Goal: Transaction & Acquisition: Purchase product/service

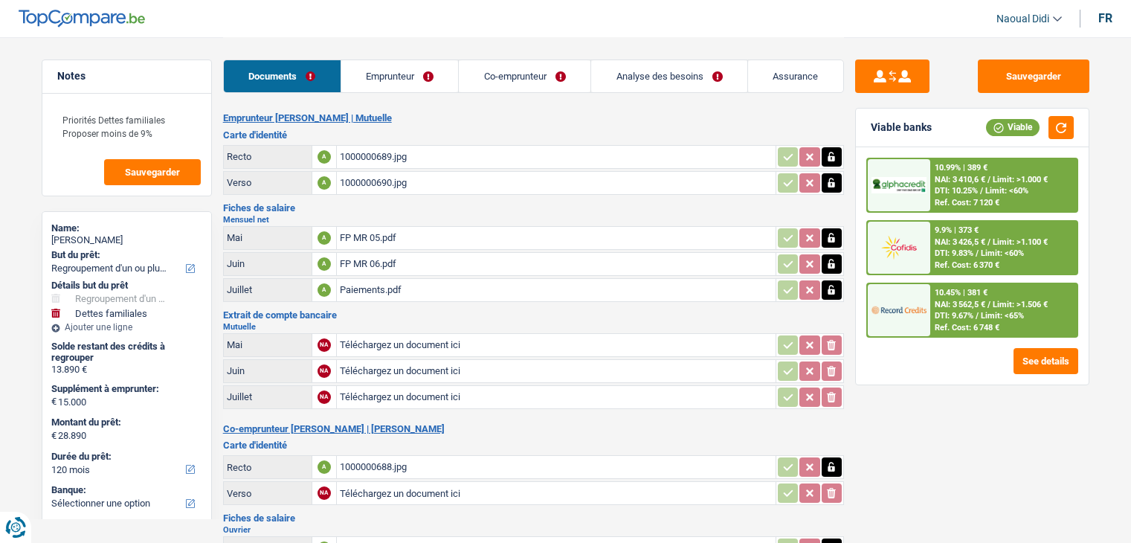
select select "refinancing"
select select "familyDebt"
select select "120"
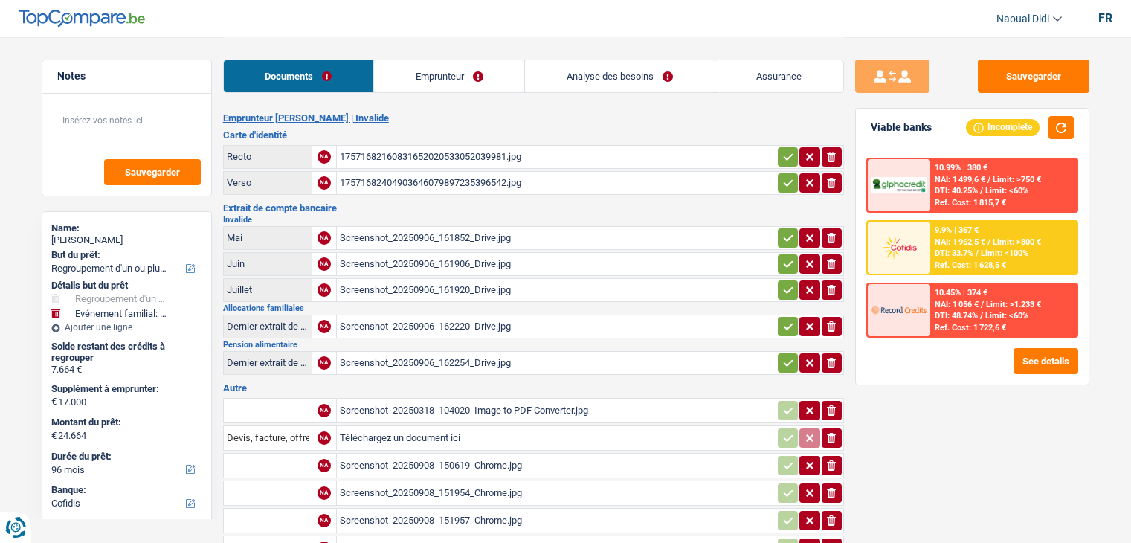
select select "refinancing"
select select "familyEvent"
select select "96"
select select "cofidis"
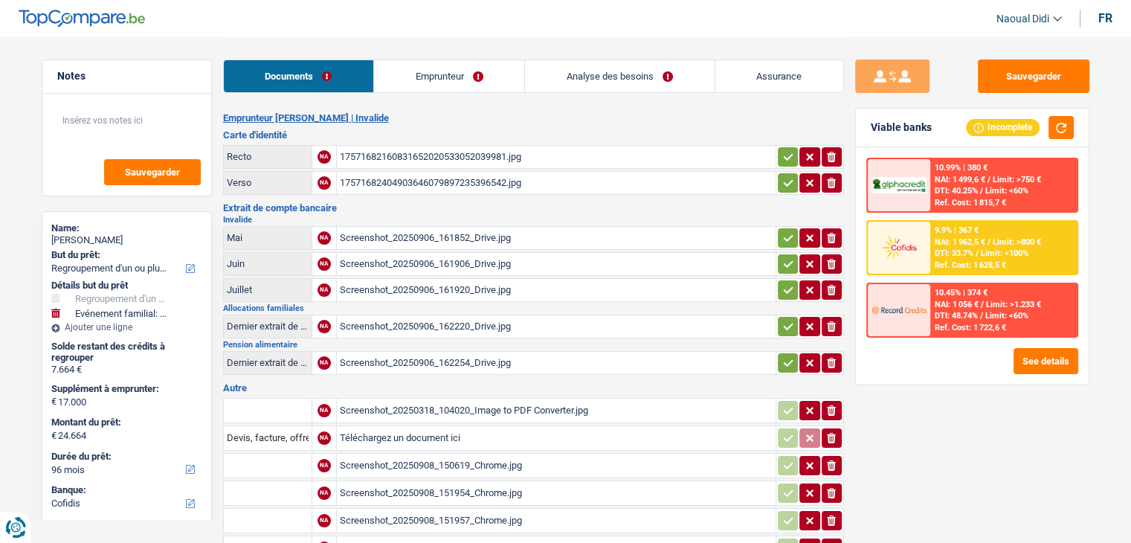
click at [431, 152] on div "17571682160831652020533052039981.jpg" at bounding box center [556, 157] width 433 height 22
click at [387, 233] on div "Screenshot_20250906_161852_Drive.jpg" at bounding box center [556, 238] width 433 height 22
click at [460, 260] on div "Screenshot_20250906_161906_Drive.jpg" at bounding box center [556, 264] width 433 height 22
click at [785, 154] on icon "button" at bounding box center [788, 156] width 12 height 15
click at [788, 178] on icon "button" at bounding box center [788, 183] width 12 height 15
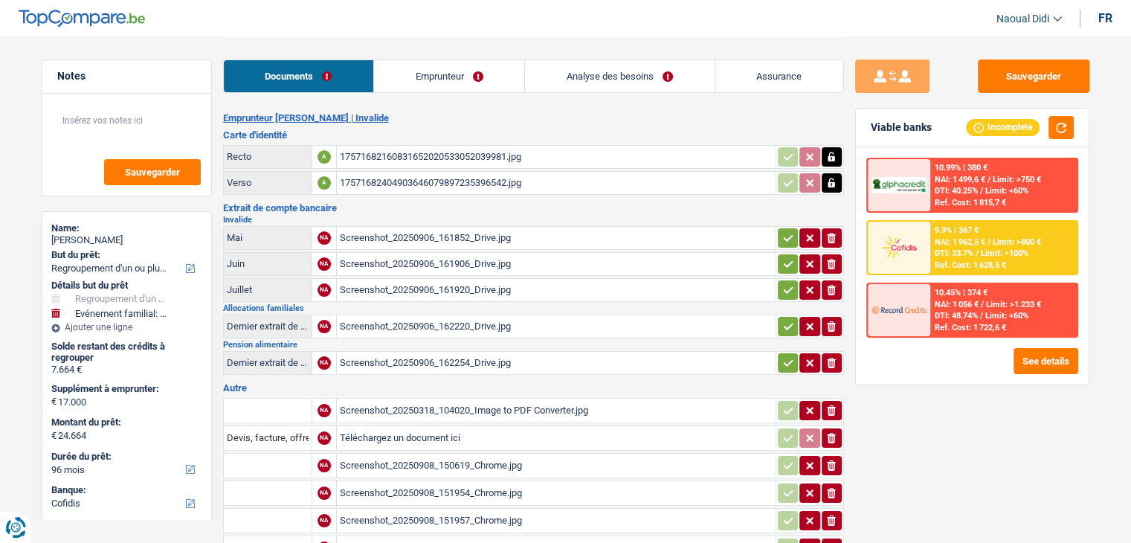
click at [782, 239] on icon "button" at bounding box center [788, 238] width 12 height 15
click at [782, 263] on icon "button" at bounding box center [788, 264] width 12 height 15
click at [782, 286] on icon "button" at bounding box center [788, 290] width 12 height 15
click at [786, 327] on icon "button" at bounding box center [788, 326] width 12 height 15
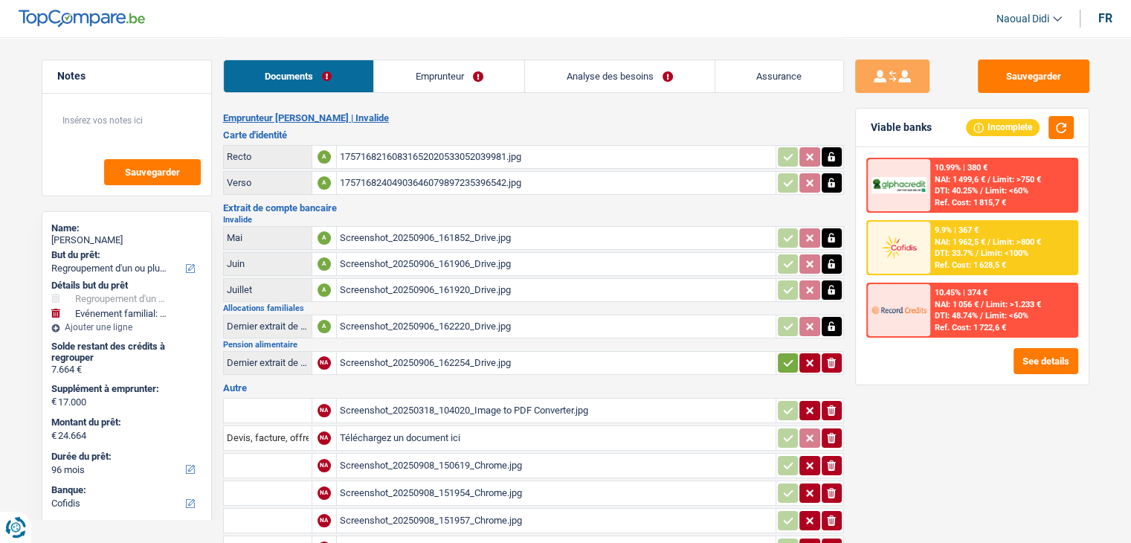
click at [788, 361] on icon "button" at bounding box center [788, 363] width 12 height 15
click at [415, 286] on div "Screenshot_20250906_161920_Drive.jpg" at bounding box center [556, 290] width 433 height 22
click at [369, 322] on div "Screenshot_20250906_162220_Drive.jpg" at bounding box center [556, 326] width 433 height 22
click at [408, 356] on div "Screenshot_20250906_162254_Drive.jpg" at bounding box center [556, 363] width 433 height 22
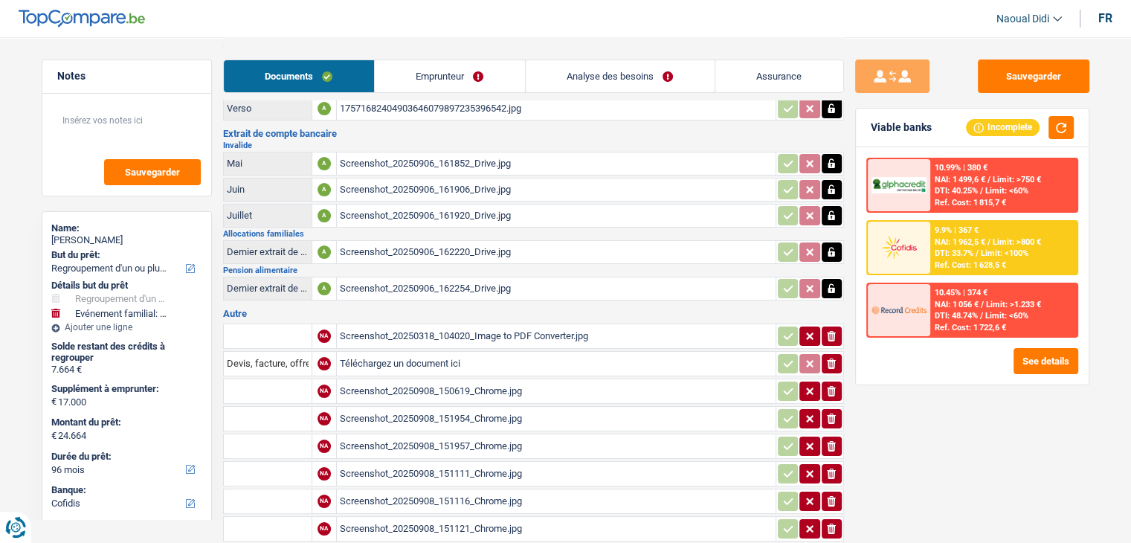
scroll to position [149, 0]
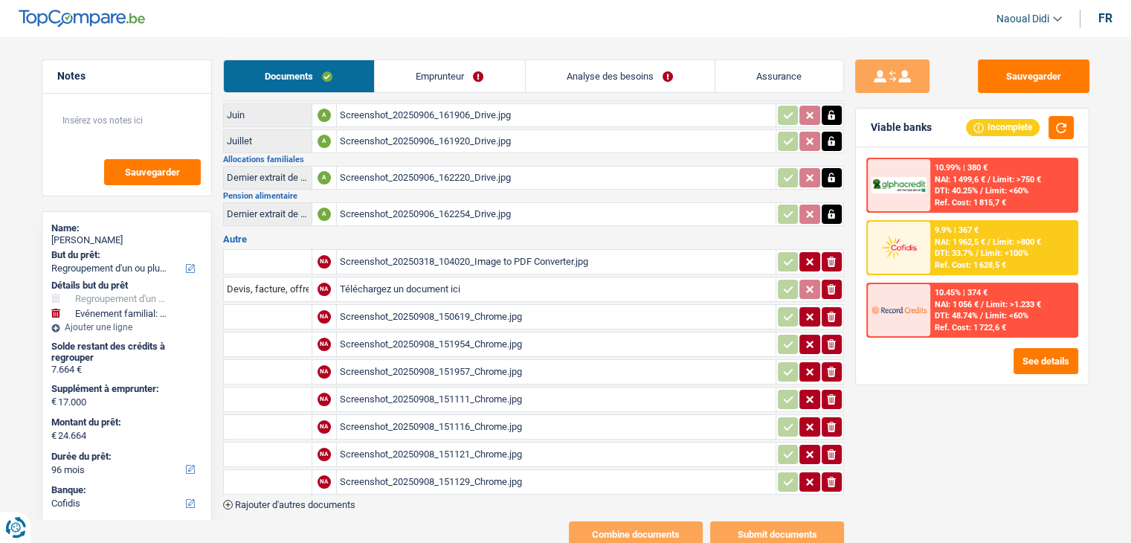
click at [446, 251] on div "Screenshot_20250318_104020_Image to PDF Converter.jpg" at bounding box center [556, 262] width 433 height 22
click at [400, 279] on input "Téléchargez un document ici" at bounding box center [556, 289] width 433 height 22
click at [417, 306] on div "Screenshot_20250908_150619_Chrome.jpg" at bounding box center [556, 317] width 433 height 22
click at [402, 443] on div "Screenshot_20250908_151121_Chrome.jpg" at bounding box center [556, 454] width 433 height 22
click at [448, 333] on div "Screenshot_20250908_151954_Chrome.jpg" at bounding box center [556, 344] width 433 height 22
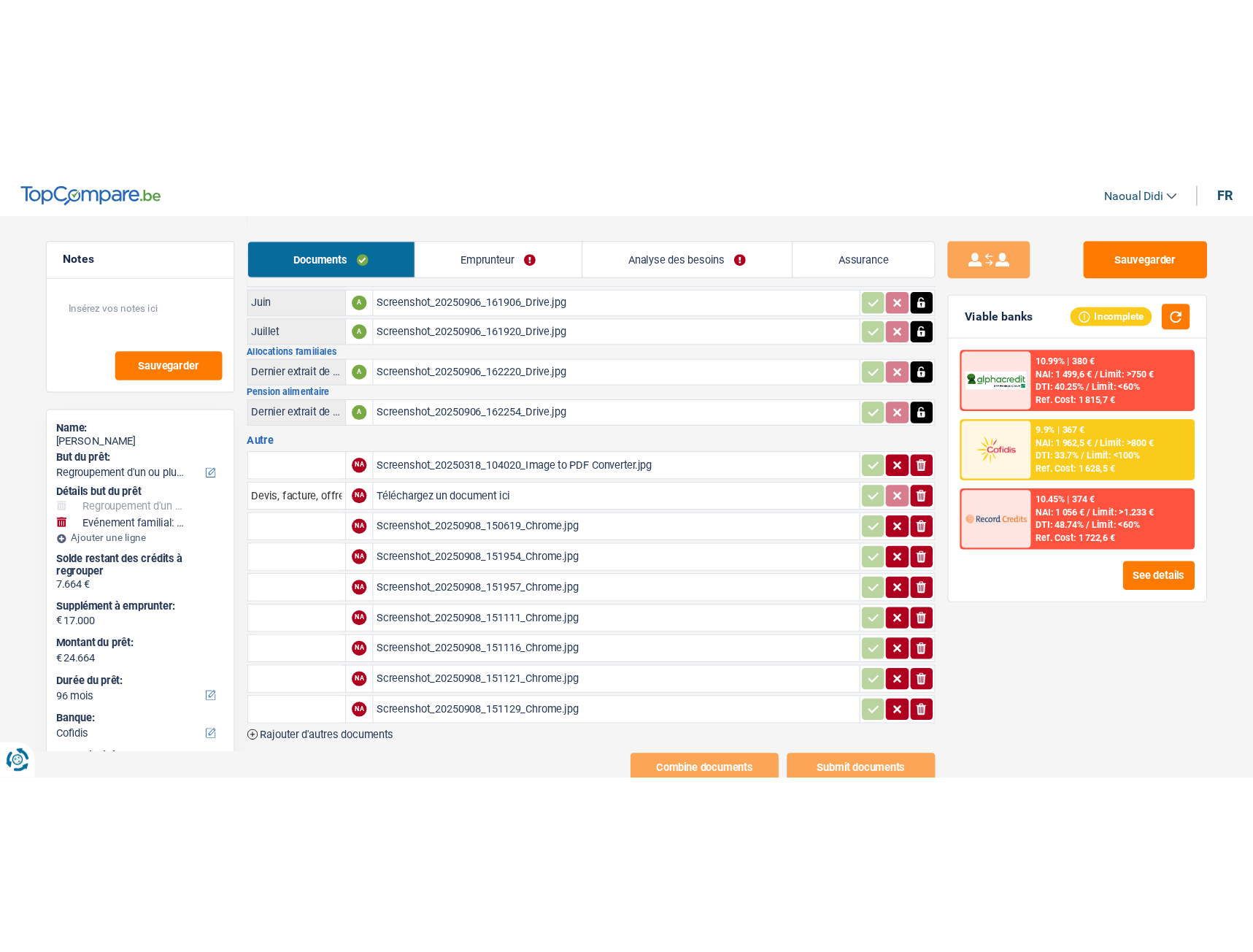
scroll to position [0, 0]
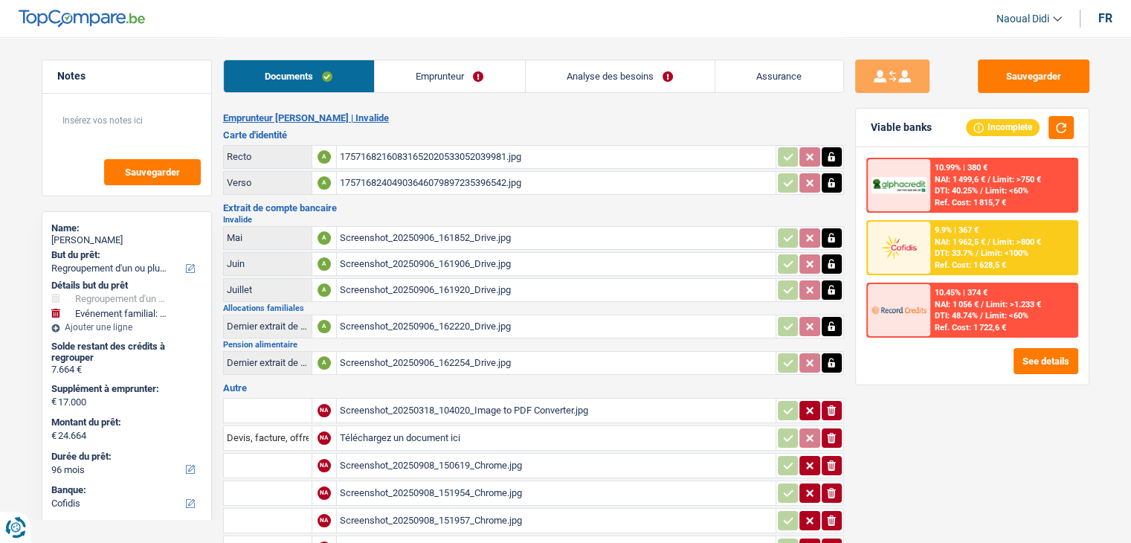
click at [457, 73] on link "Emprunteur" at bounding box center [450, 76] width 150 height 32
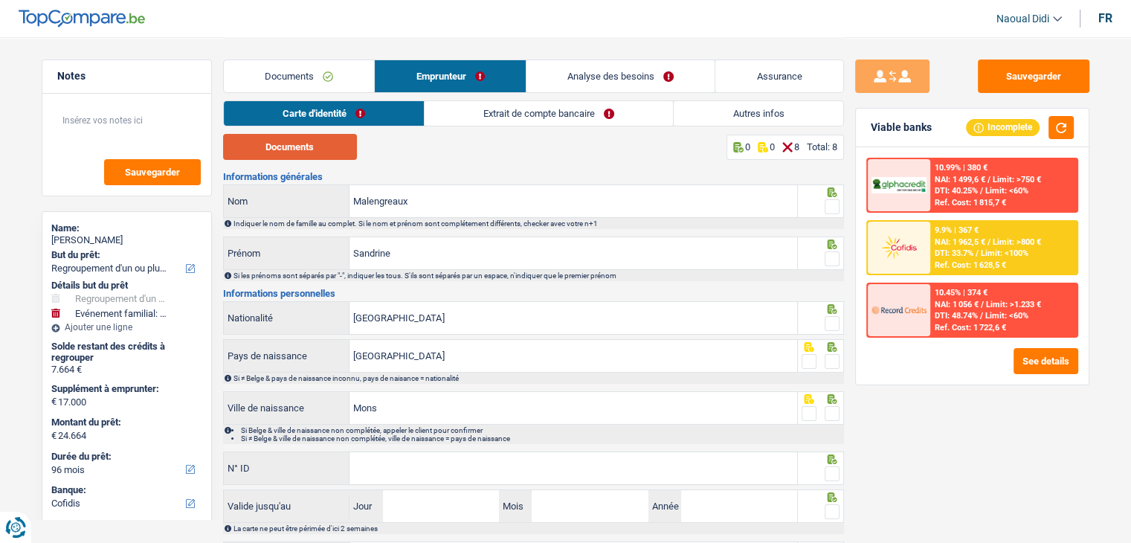
click at [280, 152] on button "Documents" at bounding box center [290, 147] width 134 height 26
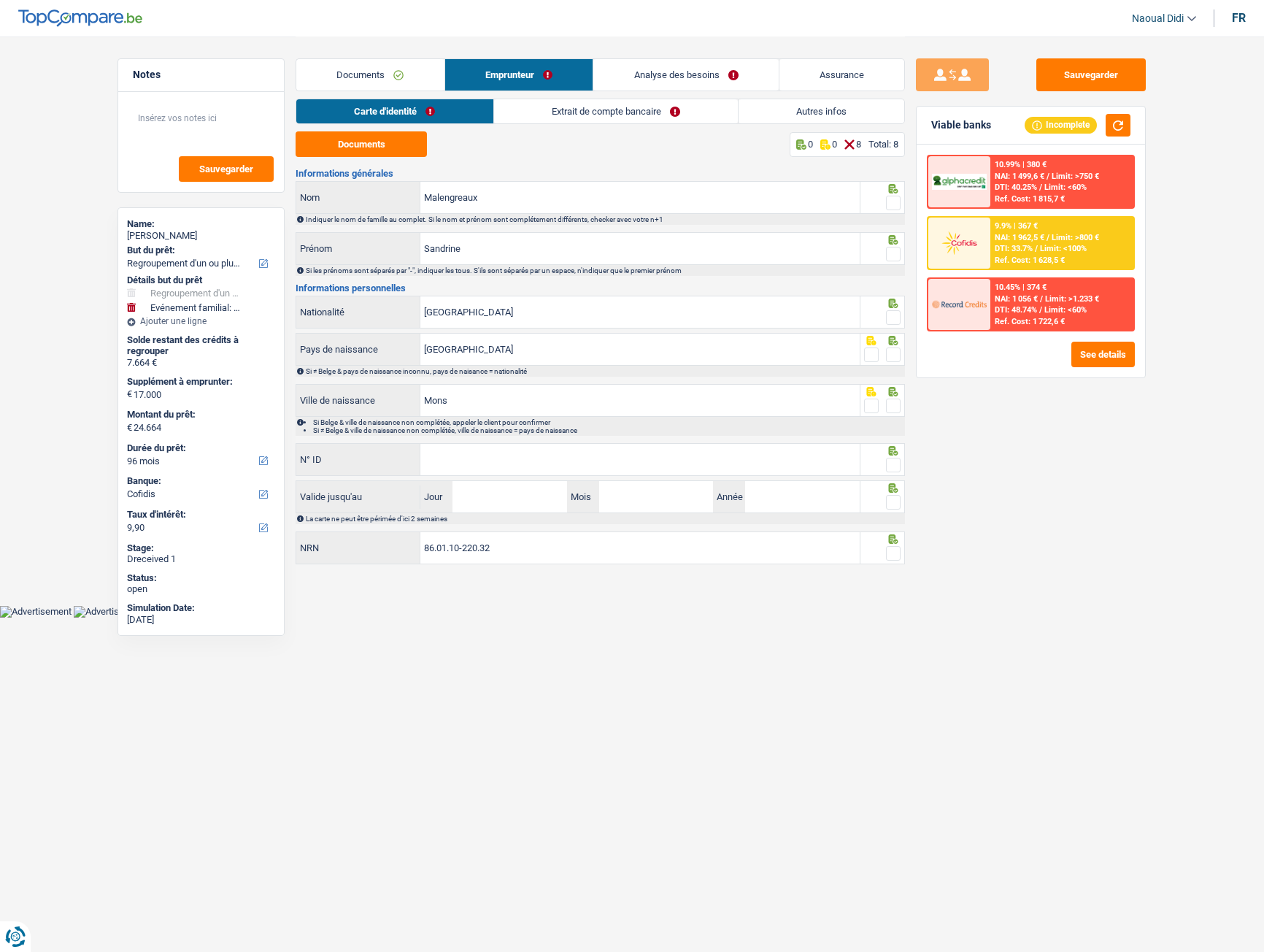
click at [575, 113] on link "Extrait de compte bancaire" at bounding box center [616, 111] width 243 height 25
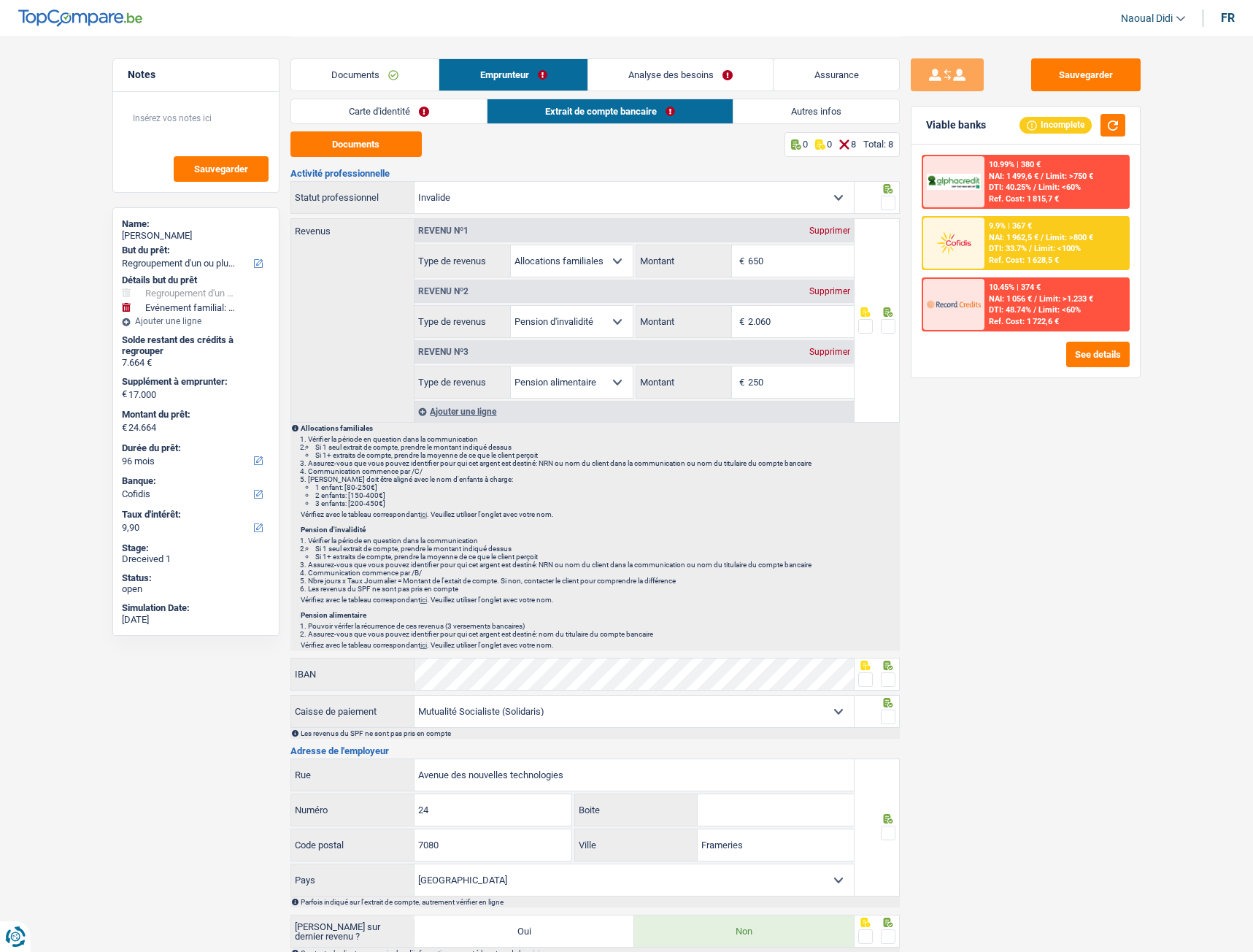
click at [406, 68] on link "Documents" at bounding box center [365, 75] width 148 height 31
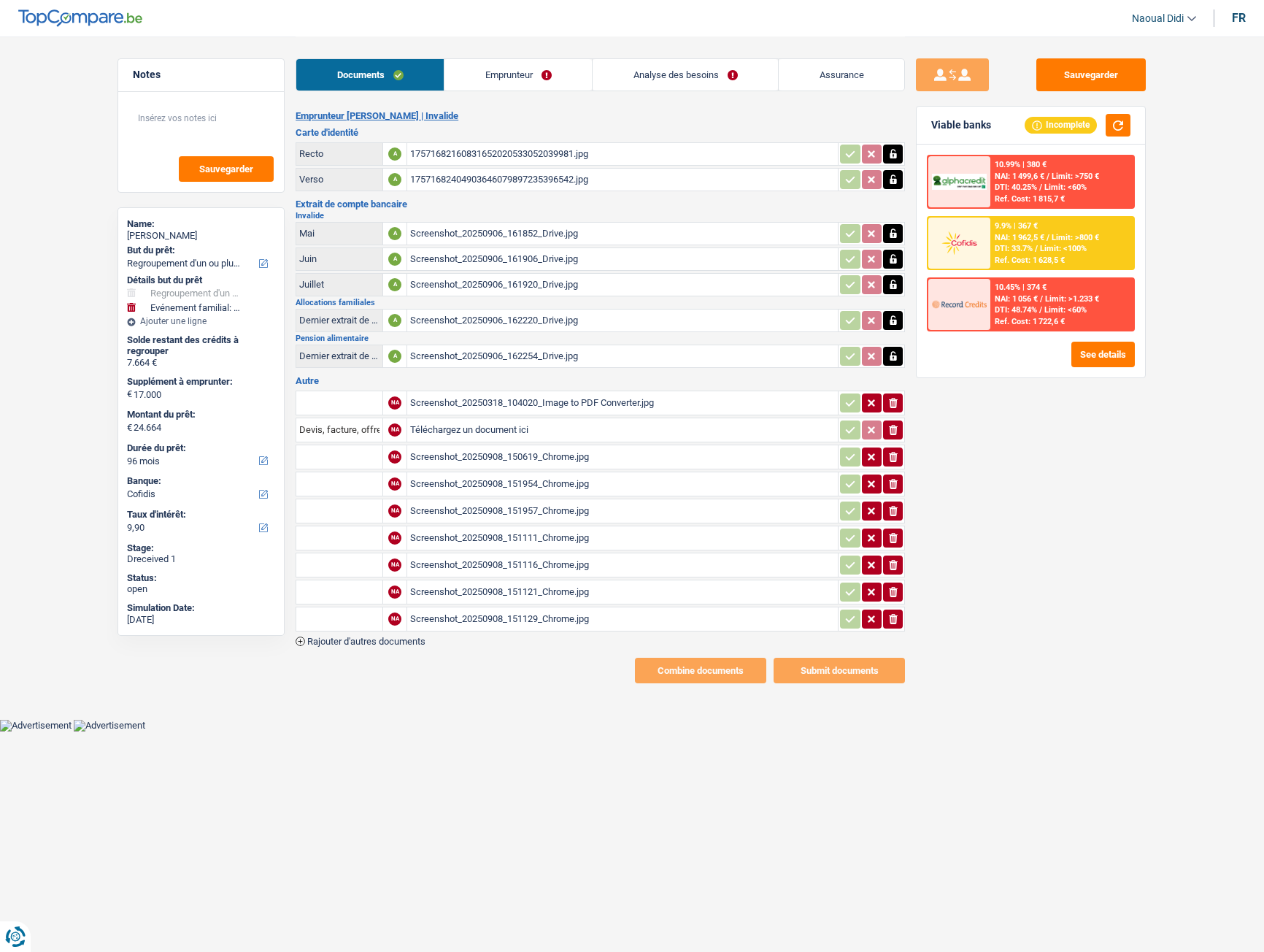
click at [477, 75] on link "Emprunteur" at bounding box center [518, 75] width 147 height 31
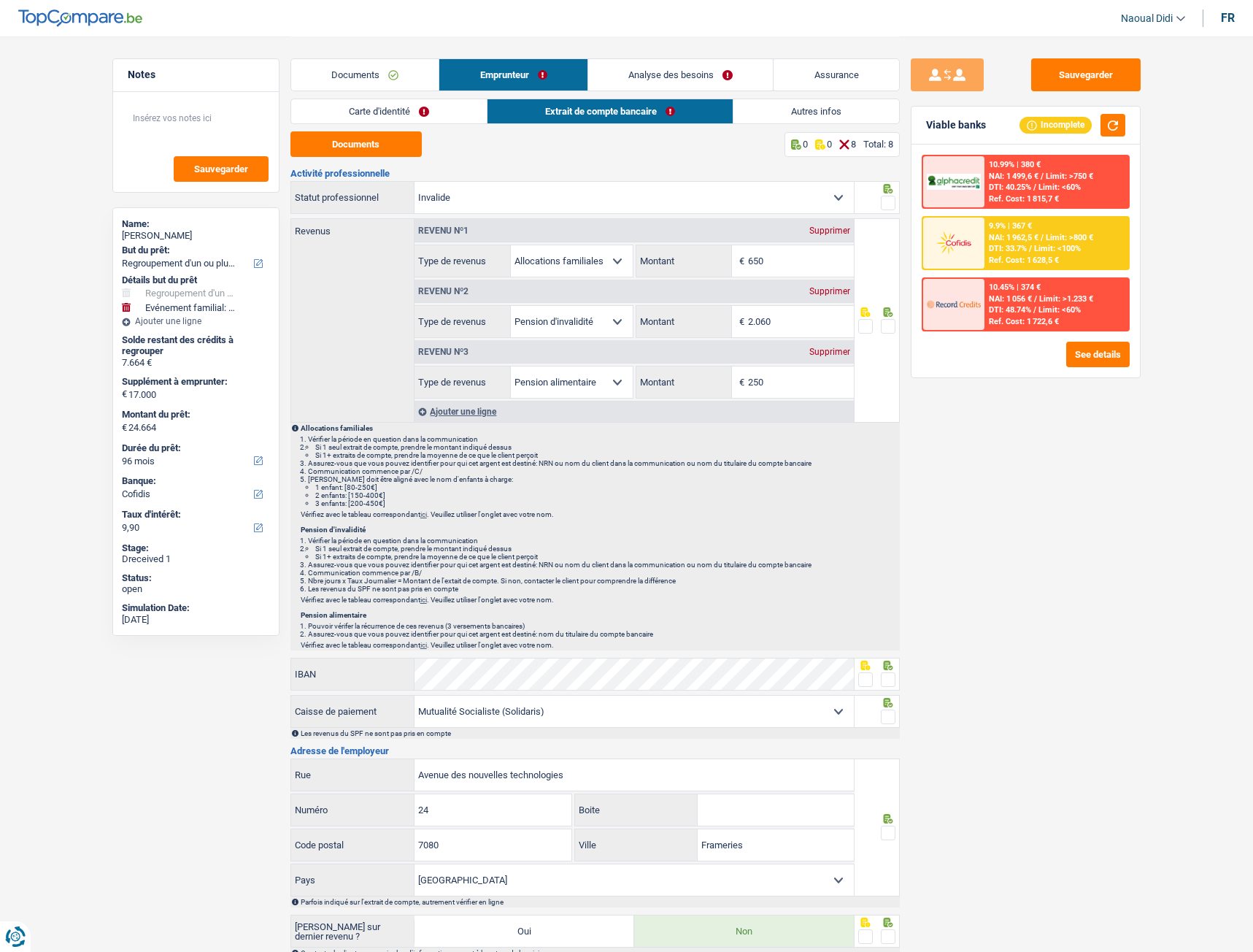
click at [372, 116] on link "Carte d'identité" at bounding box center [389, 111] width 195 height 25
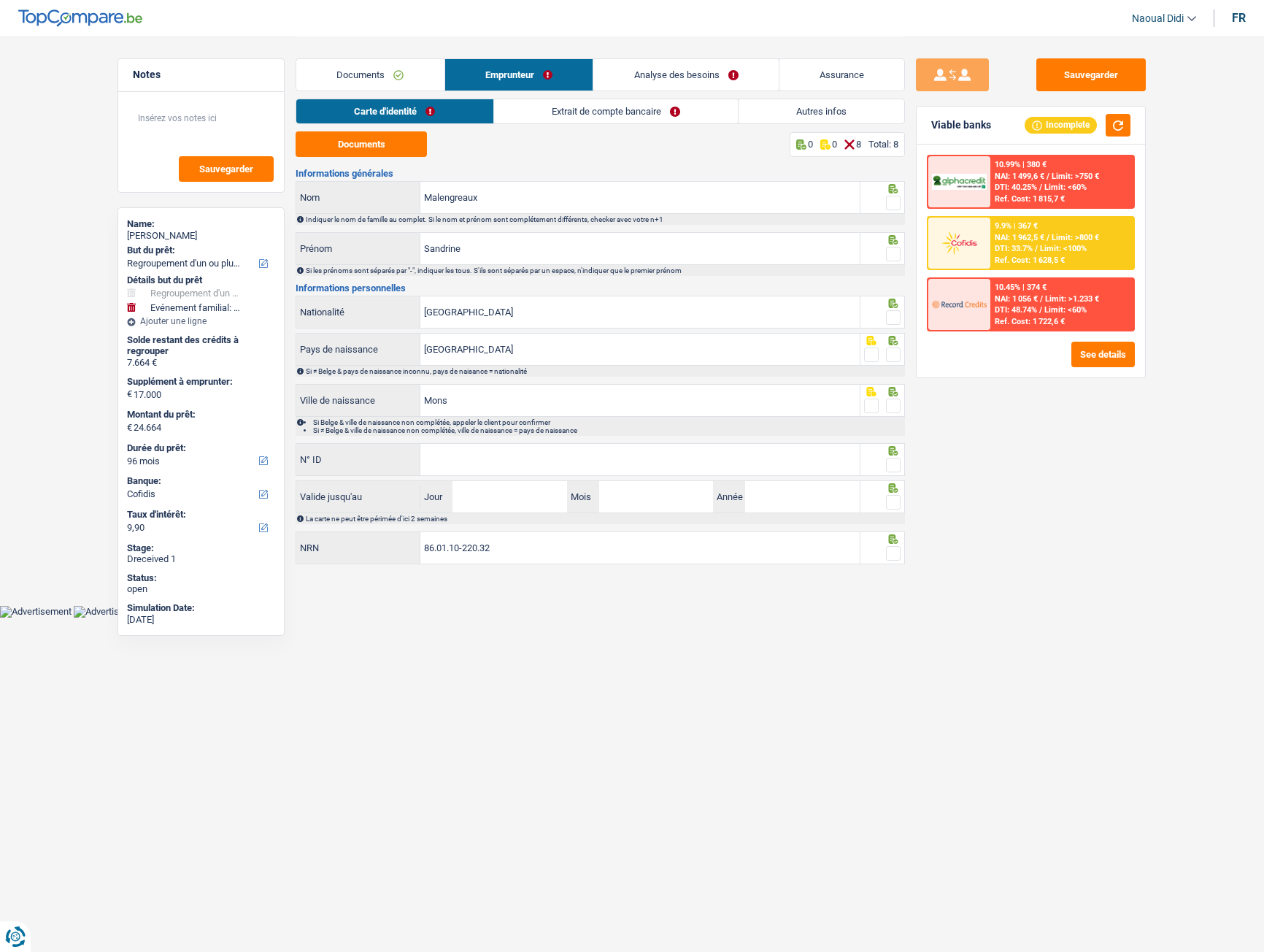
drag, startPoint x: 893, startPoint y: 204, endPoint x: 878, endPoint y: 224, distance: 25.0
click at [893, 204] on span at bounding box center [893, 202] width 15 height 15
click at [0, 0] on input "radio" at bounding box center [0, 0] width 0 height 0
click at [891, 250] on span at bounding box center [893, 253] width 15 height 15
click at [0, 0] on input "radio" at bounding box center [0, 0] width 0 height 0
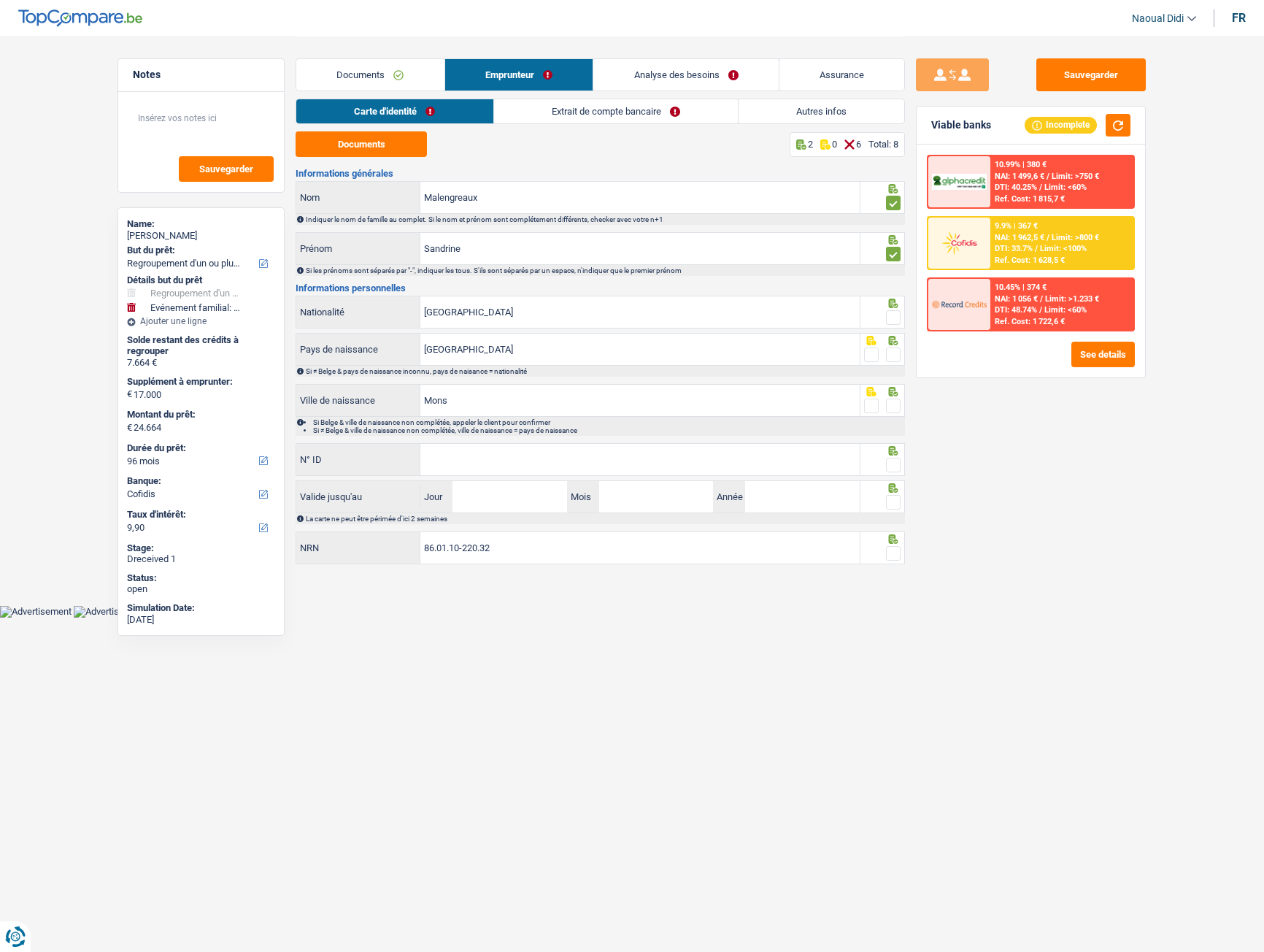
click at [892, 321] on span at bounding box center [893, 317] width 15 height 15
click at [0, 0] on input "radio" at bounding box center [0, 0] width 0 height 0
click at [893, 356] on span at bounding box center [893, 354] width 15 height 15
click at [0, 0] on input "radio" at bounding box center [0, 0] width 0 height 0
click at [550, 451] on input "N° ID" at bounding box center [640, 459] width 440 height 31
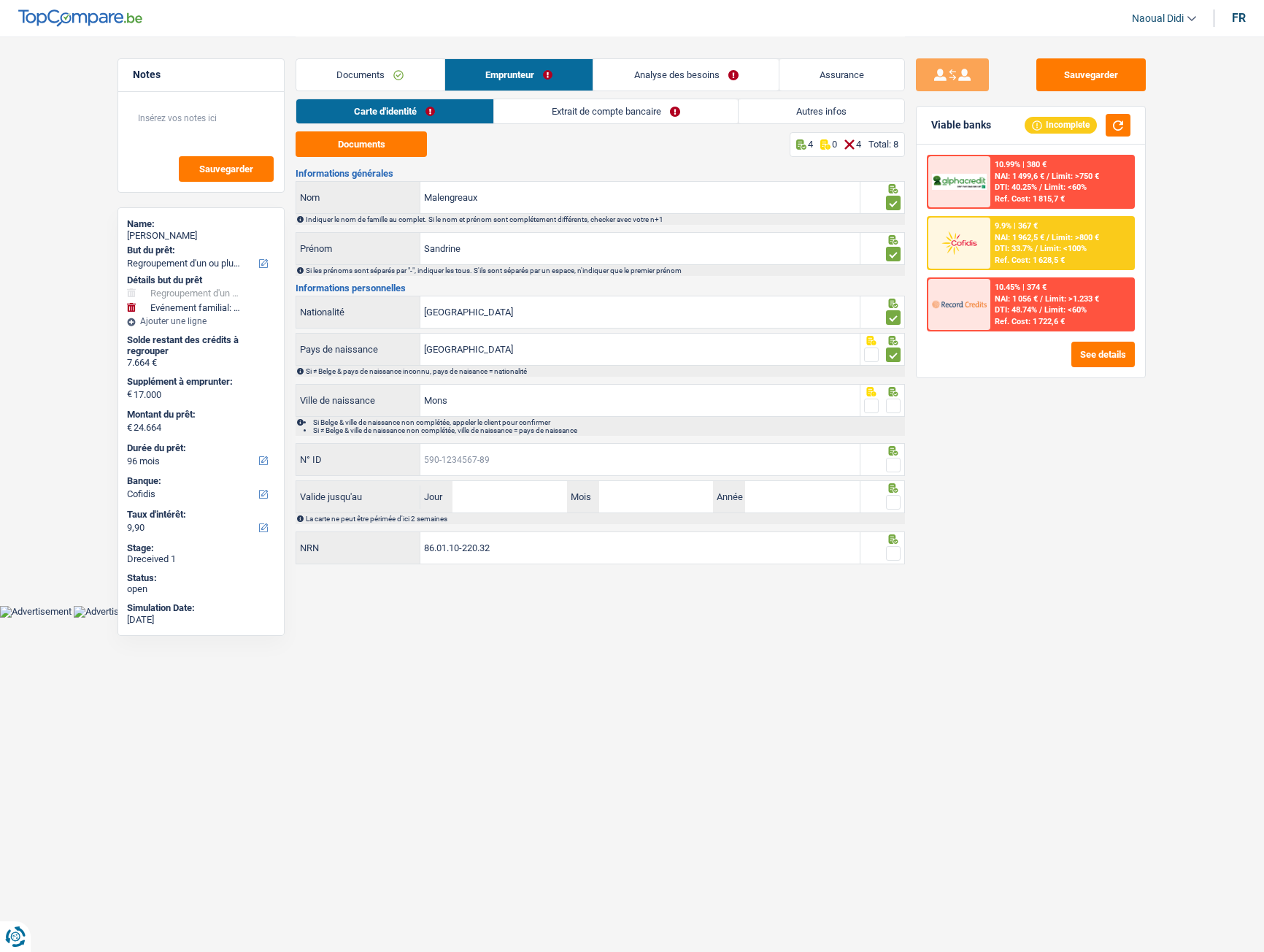
click at [500, 466] on input "N° ID" at bounding box center [640, 459] width 440 height 31
paste input "[PHONE_NUMBER]"
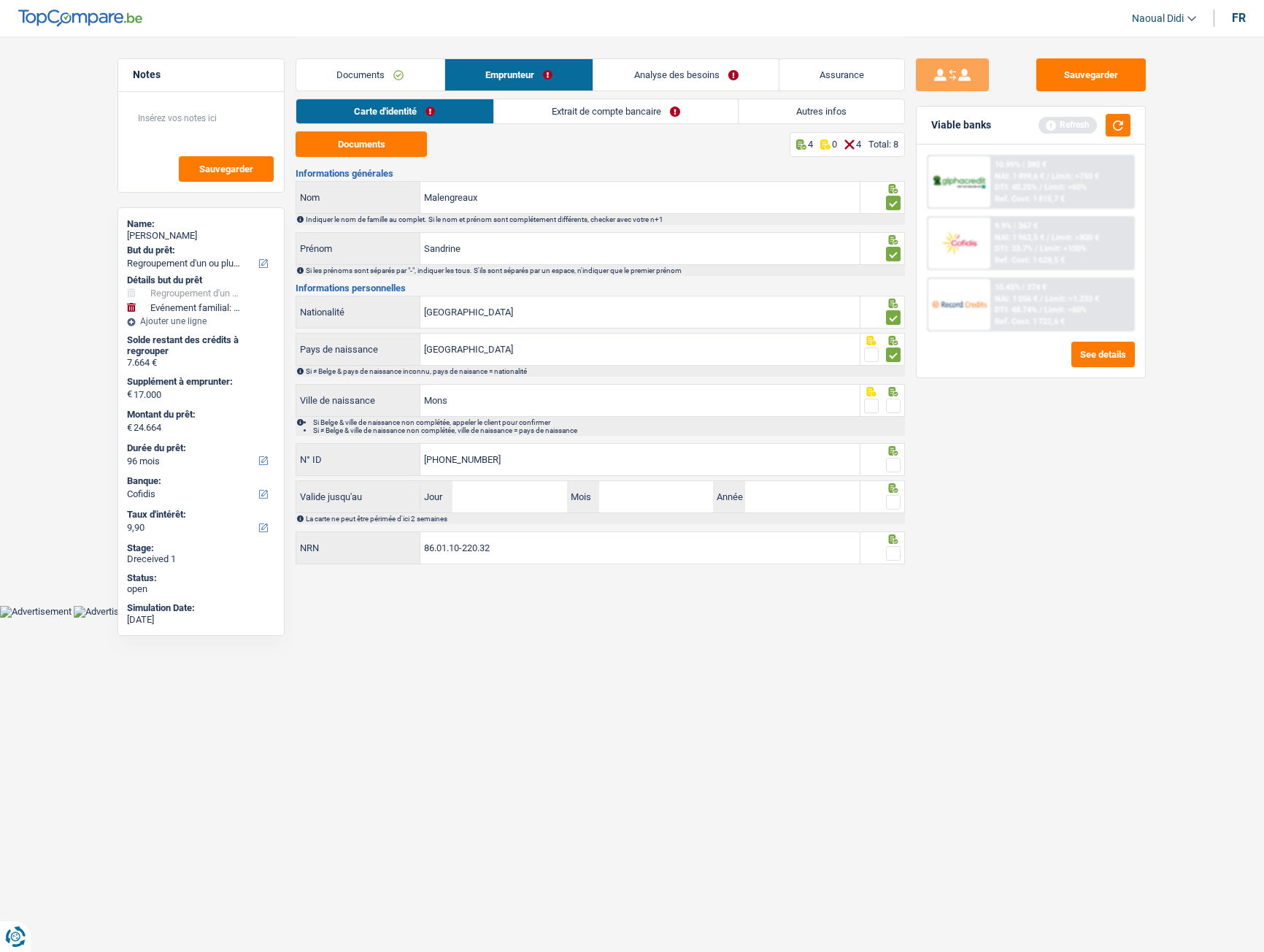
type input "[PHONE_NUMBER]"
click at [503, 508] on input "Jour" at bounding box center [509, 497] width 114 height 31
type input "13"
type input "06"
type input "2026"
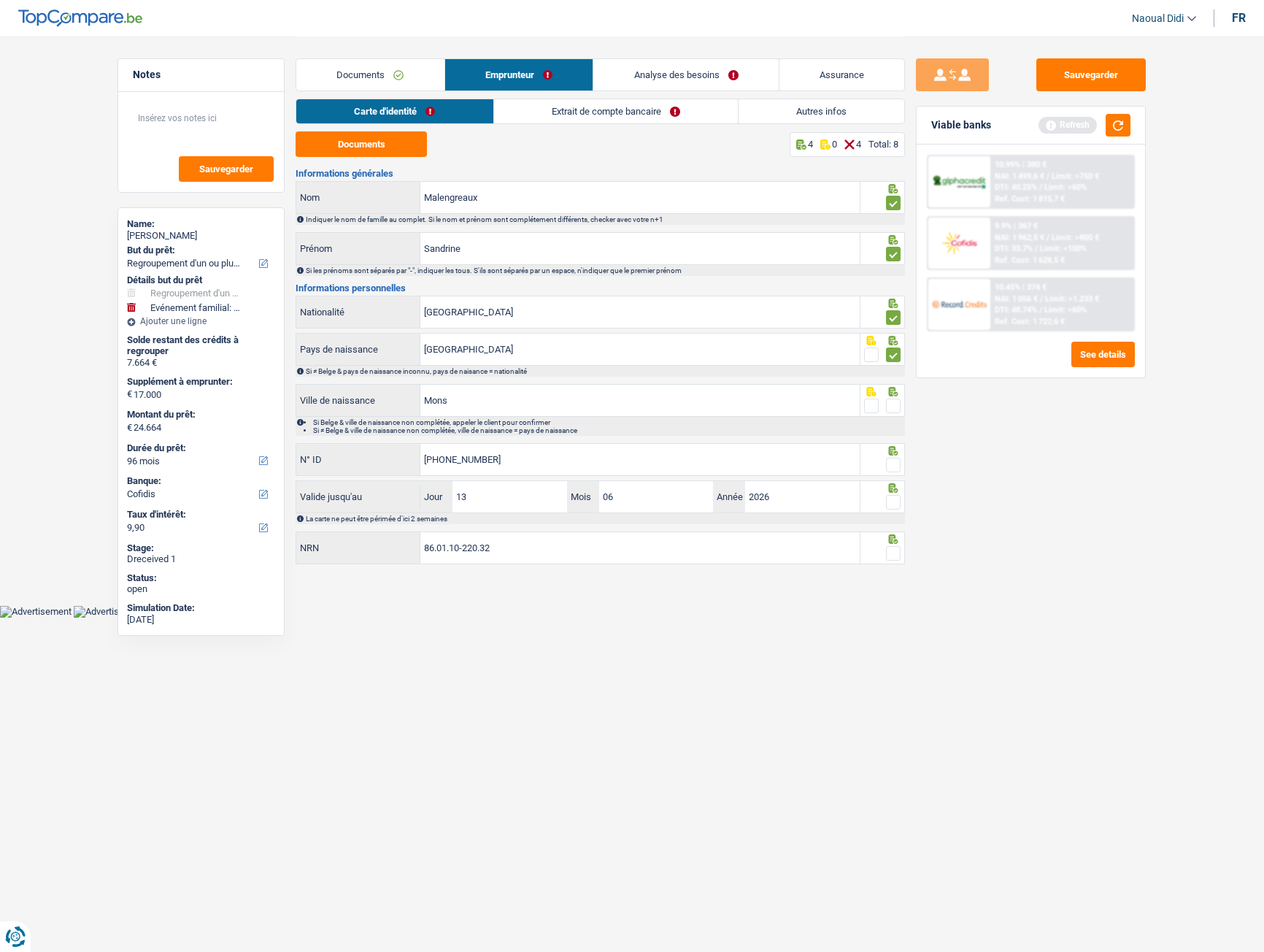
click at [895, 532] on span at bounding box center [893, 553] width 15 height 15
click at [0, 0] on input "radio" at bounding box center [0, 0] width 0 height 0
click at [898, 504] on span at bounding box center [893, 502] width 15 height 15
click at [0, 0] on input "radio" at bounding box center [0, 0] width 0 height 0
click at [893, 468] on span at bounding box center [893, 464] width 15 height 15
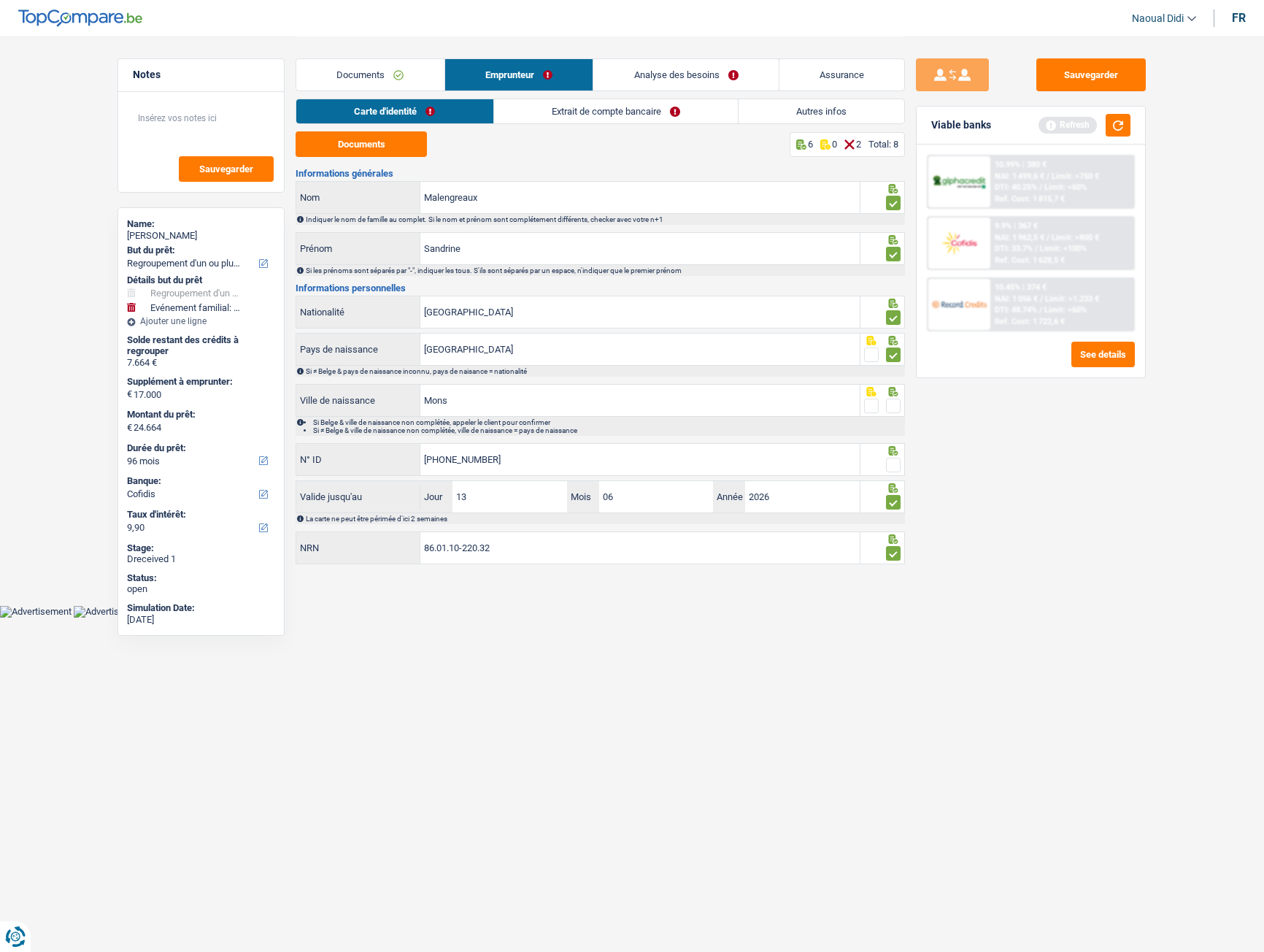
click at [0, 0] on input "radio" at bounding box center [0, 0] width 0 height 0
click at [897, 406] on span at bounding box center [893, 405] width 15 height 15
click at [0, 0] on input "radio" at bounding box center [0, 0] width 0 height 0
click at [1108, 66] on button "Sauvegarder" at bounding box center [1091, 75] width 110 height 32
click at [619, 109] on link "Extrait de compte bancaire" at bounding box center [616, 111] width 243 height 25
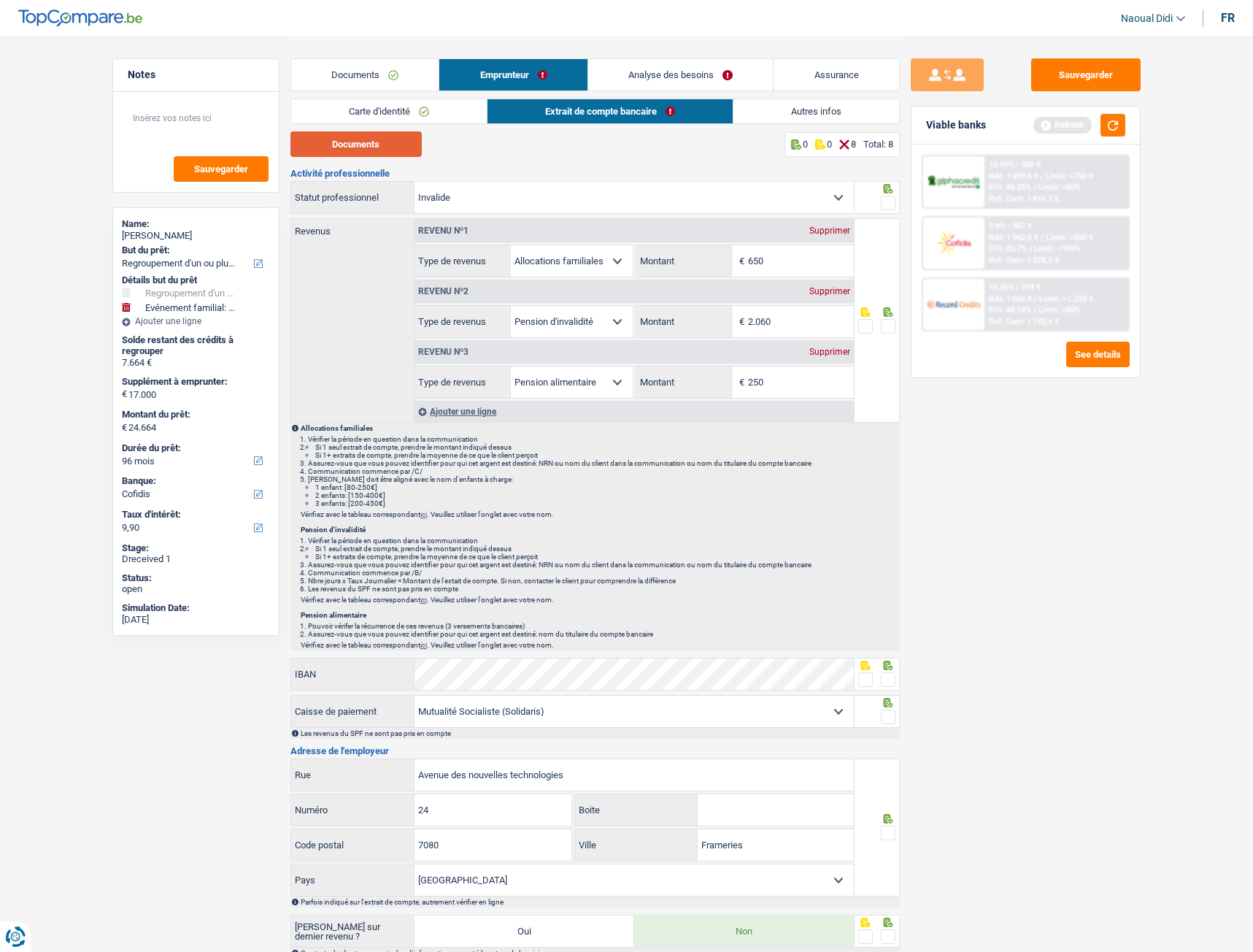
click at [363, 144] on button "Documents" at bounding box center [356, 144] width 131 height 26
click at [887, 202] on span at bounding box center [888, 202] width 15 height 15
click at [0, 0] on input "radio" at bounding box center [0, 0] width 0 height 0
click at [776, 261] on input "650" at bounding box center [801, 261] width 106 height 31
type input "6"
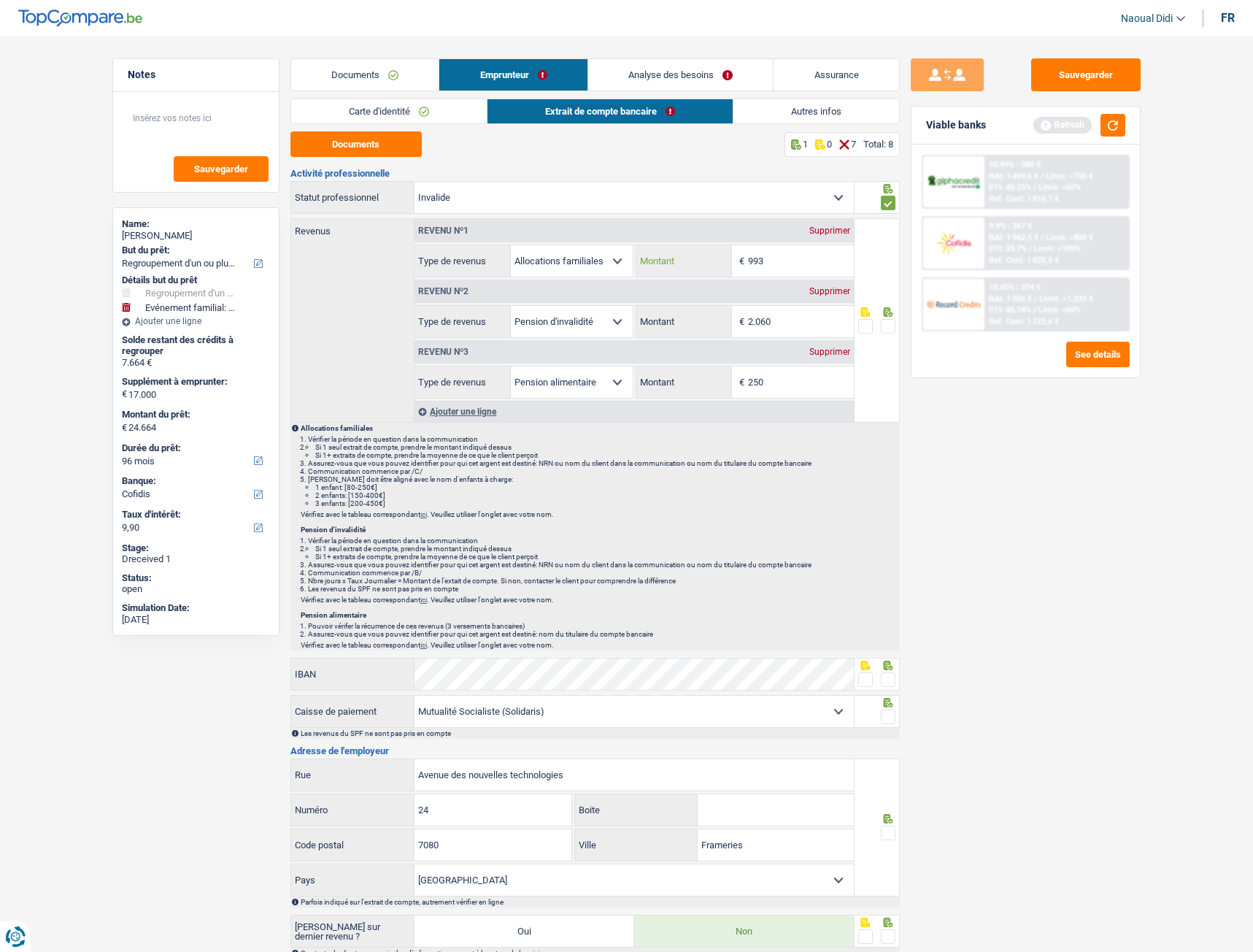
type input "993"
click at [804, 323] on input "2.060" at bounding box center [801, 322] width 106 height 31
type input "2.067"
click at [959, 443] on div "Sauvegarder Viable banks Refresh 10.99% | 380 € NAI: 1 499,6 € / Limit: >750 € …" at bounding box center [1025, 494] width 252 height 871
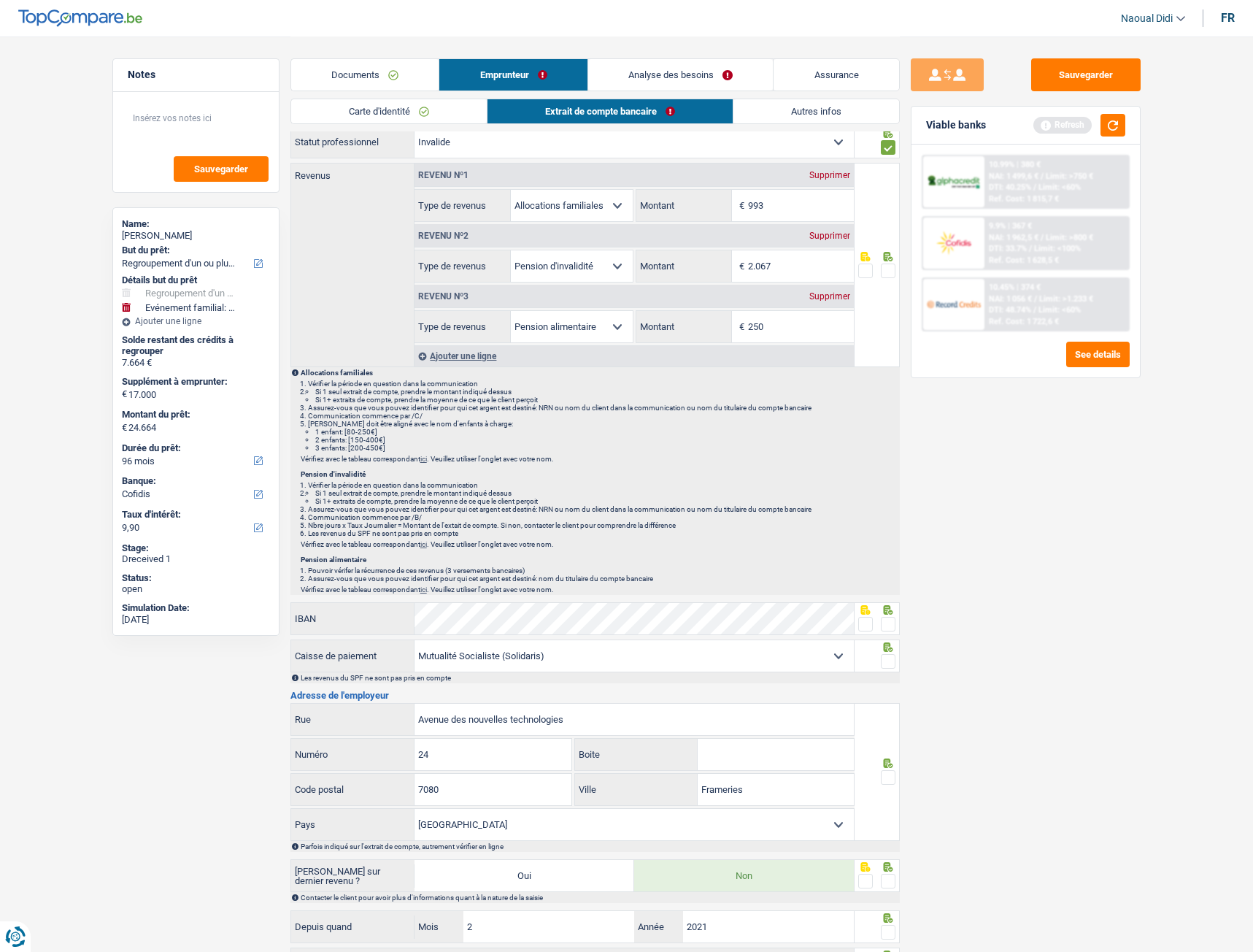
scroll to position [146, 0]
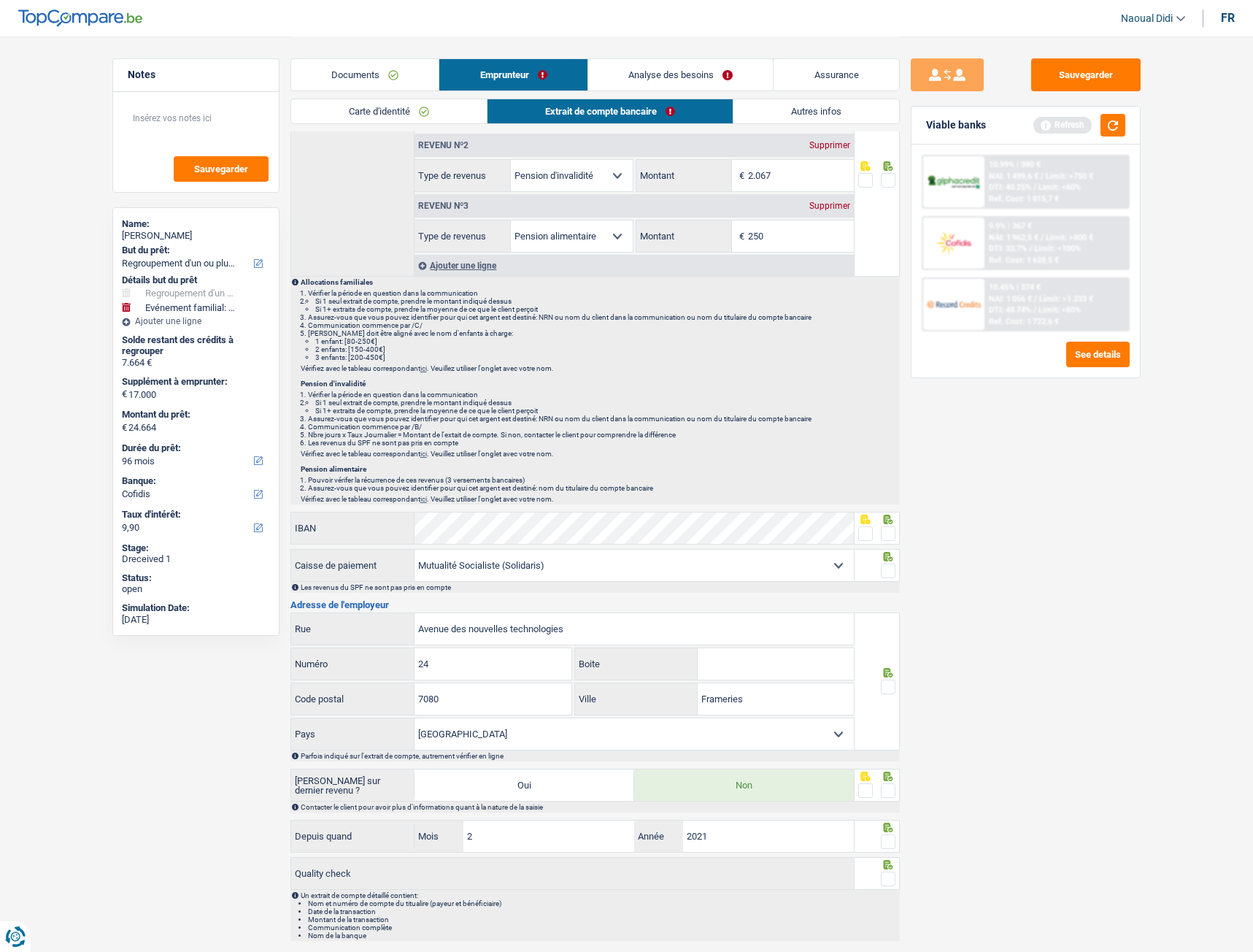
click at [887, 532] on span at bounding box center [888, 533] width 15 height 15
click at [0, 0] on input "radio" at bounding box center [0, 0] width 0 height 0
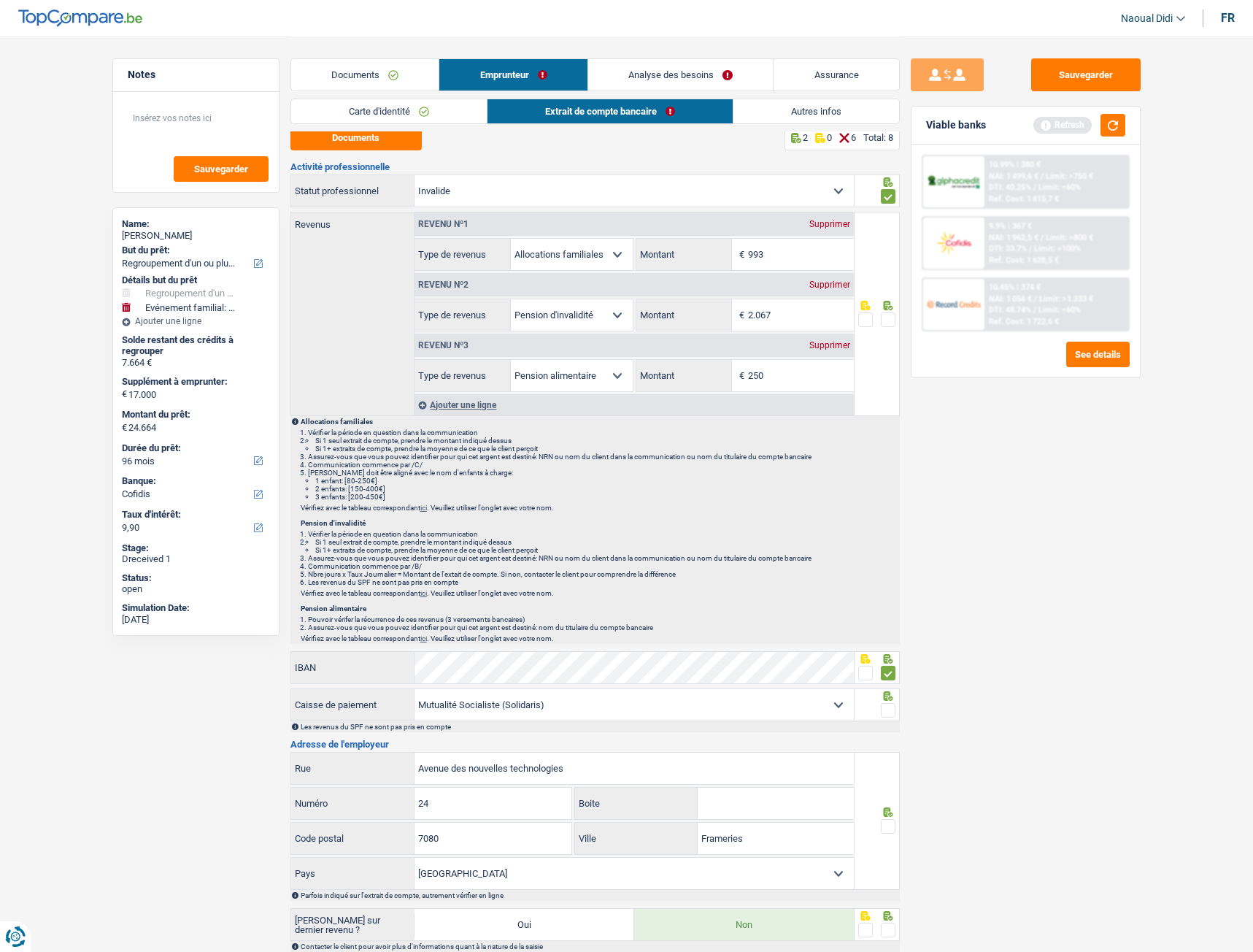
scroll to position [0, 0]
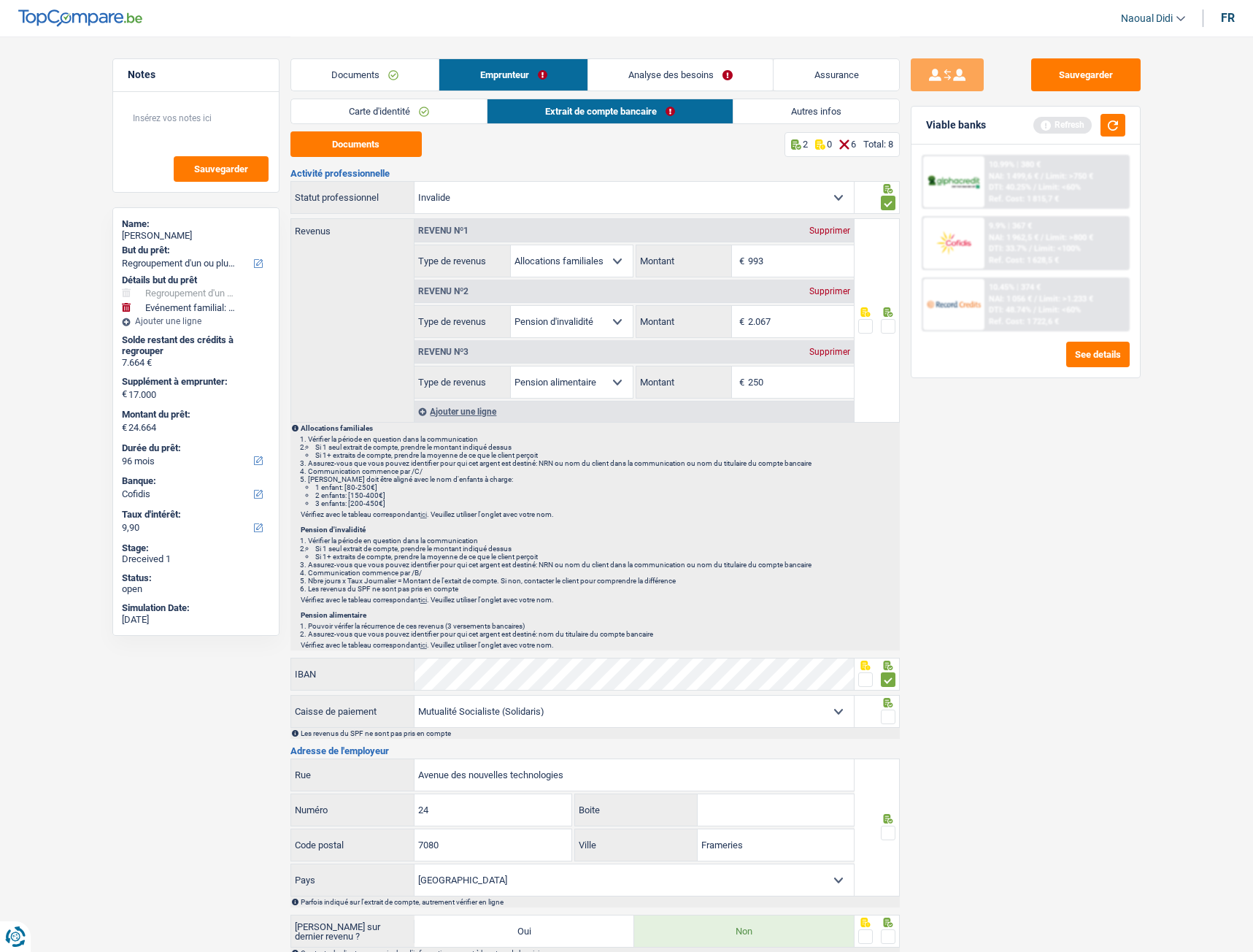
click at [890, 325] on span at bounding box center [888, 326] width 15 height 15
click at [0, 0] on input "radio" at bounding box center [0, 0] width 0 height 0
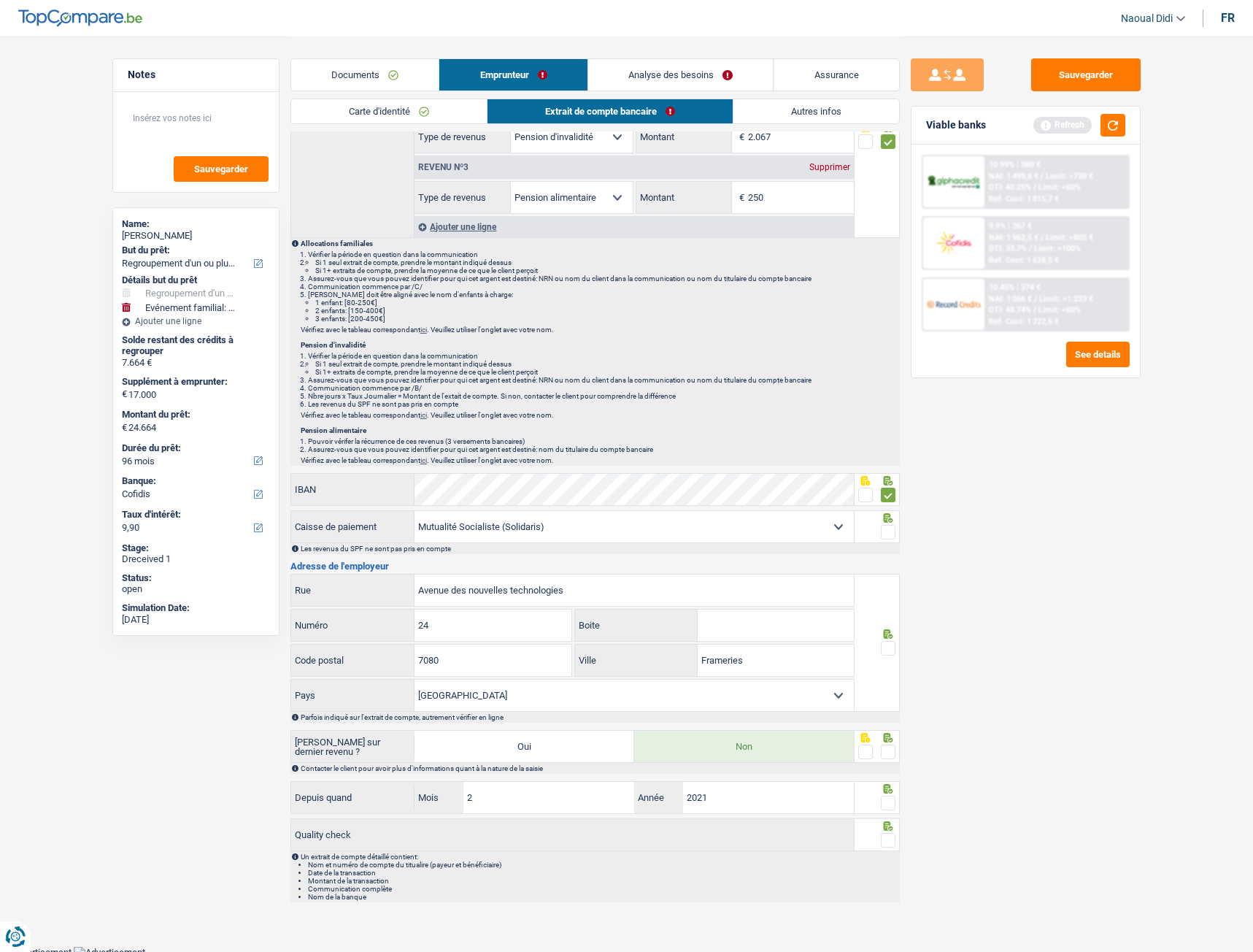
scroll to position [189, 0]
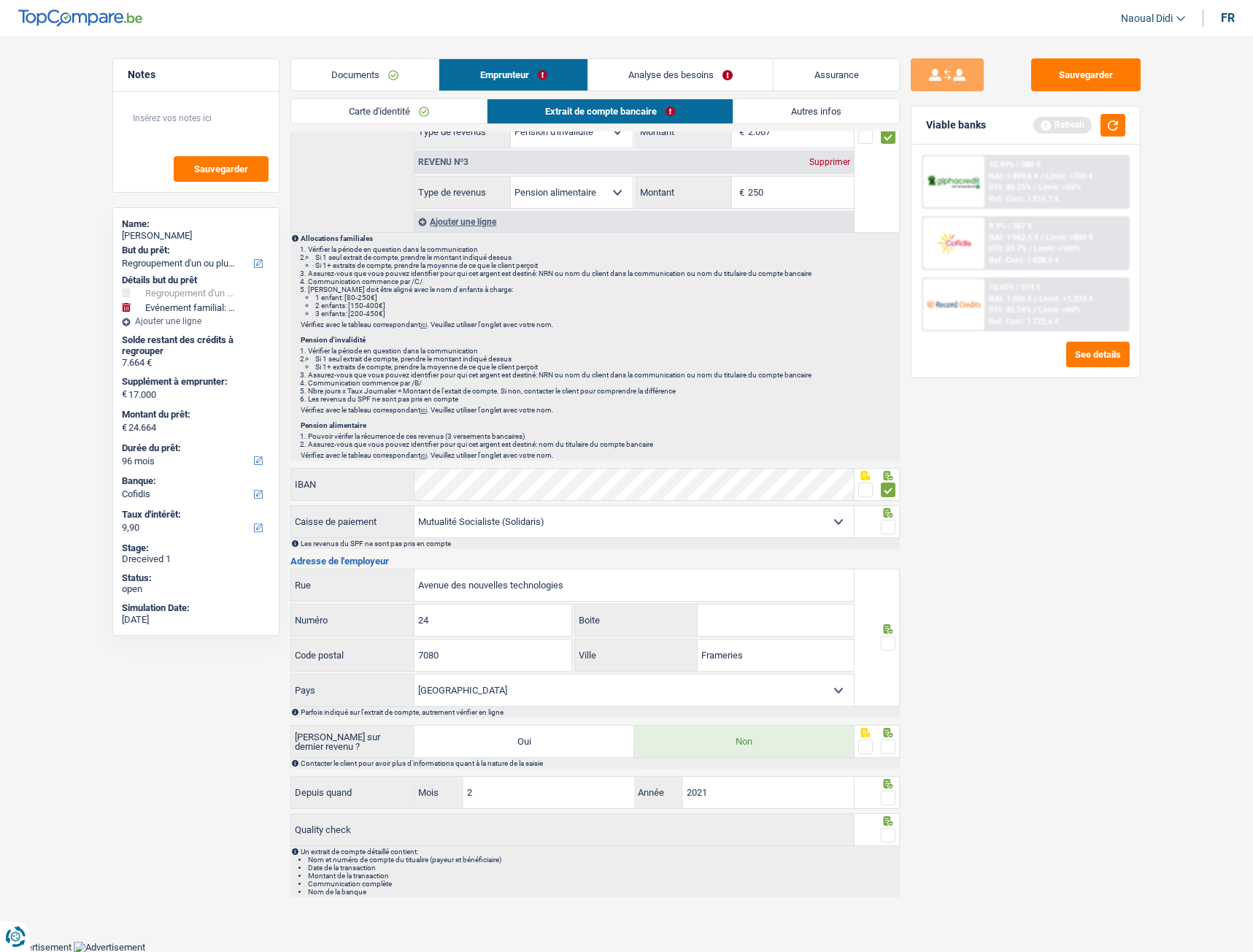
click at [889, 528] on span at bounding box center [888, 527] width 15 height 15
click at [0, 0] on input "radio" at bounding box center [0, 0] width 0 height 0
click at [884, 532] on span at bounding box center [888, 643] width 15 height 15
click at [0, 0] on input "radio" at bounding box center [0, 0] width 0 height 0
click at [888, 532] on span at bounding box center [888, 746] width 15 height 15
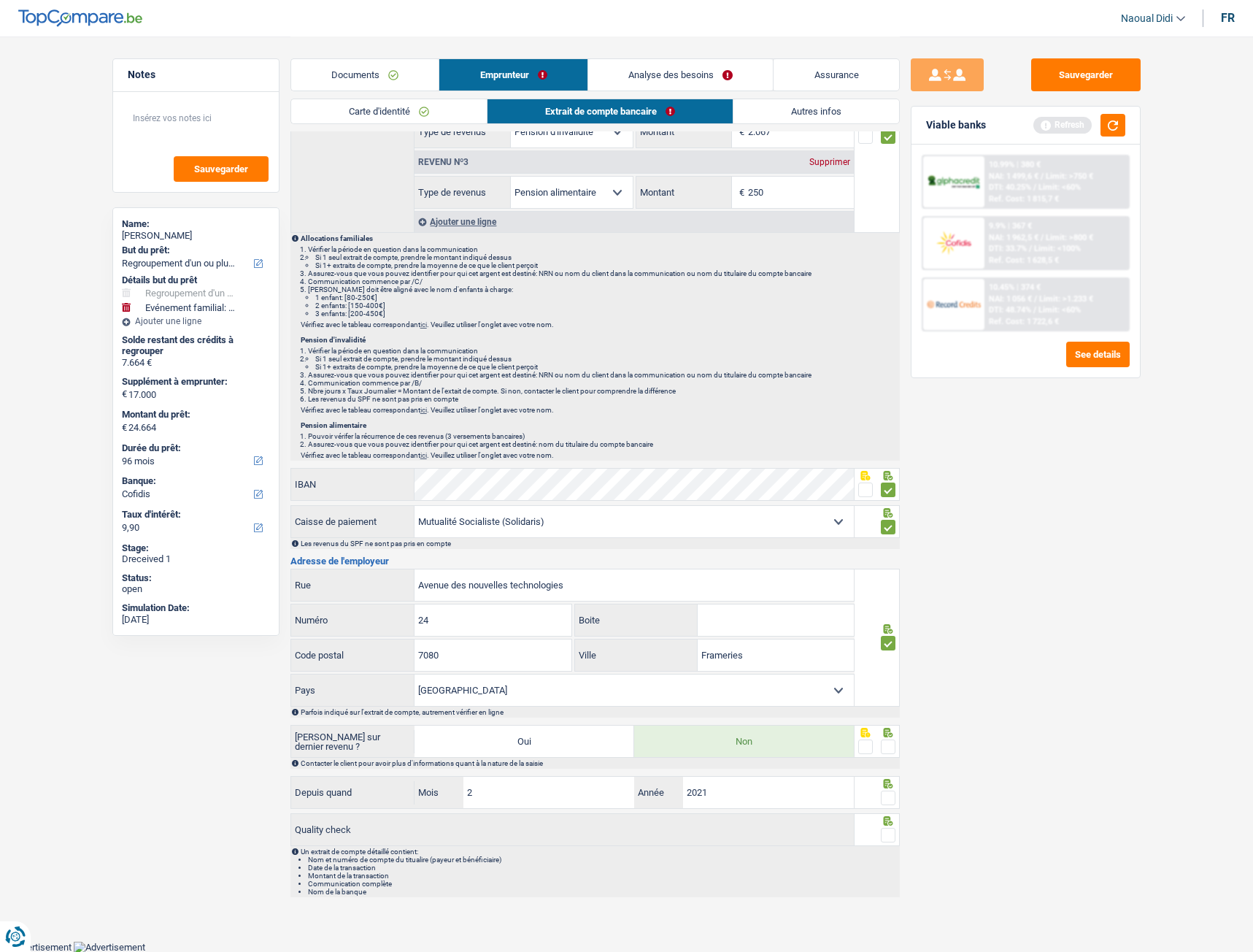
click at [0, 0] on input "radio" at bounding box center [0, 0] width 0 height 0
click at [890, 532] on span at bounding box center [888, 797] width 15 height 15
click at [0, 0] on input "radio" at bounding box center [0, 0] width 0 height 0
click at [885, 532] on span at bounding box center [888, 834] width 15 height 15
click at [0, 0] on input "radio" at bounding box center [0, 0] width 0 height 0
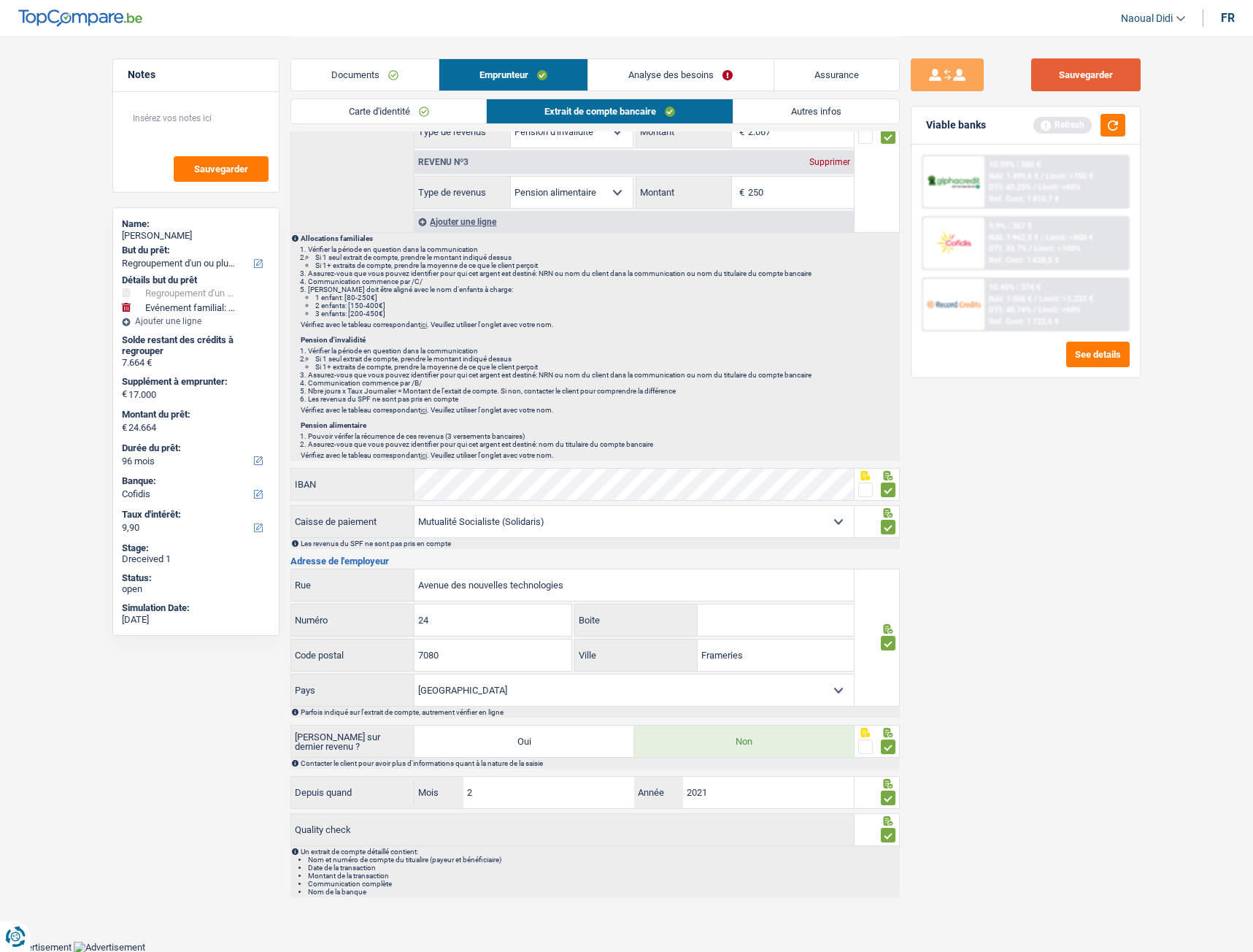
click at [1109, 79] on button "Sauvegarder" at bounding box center [1086, 75] width 110 height 32
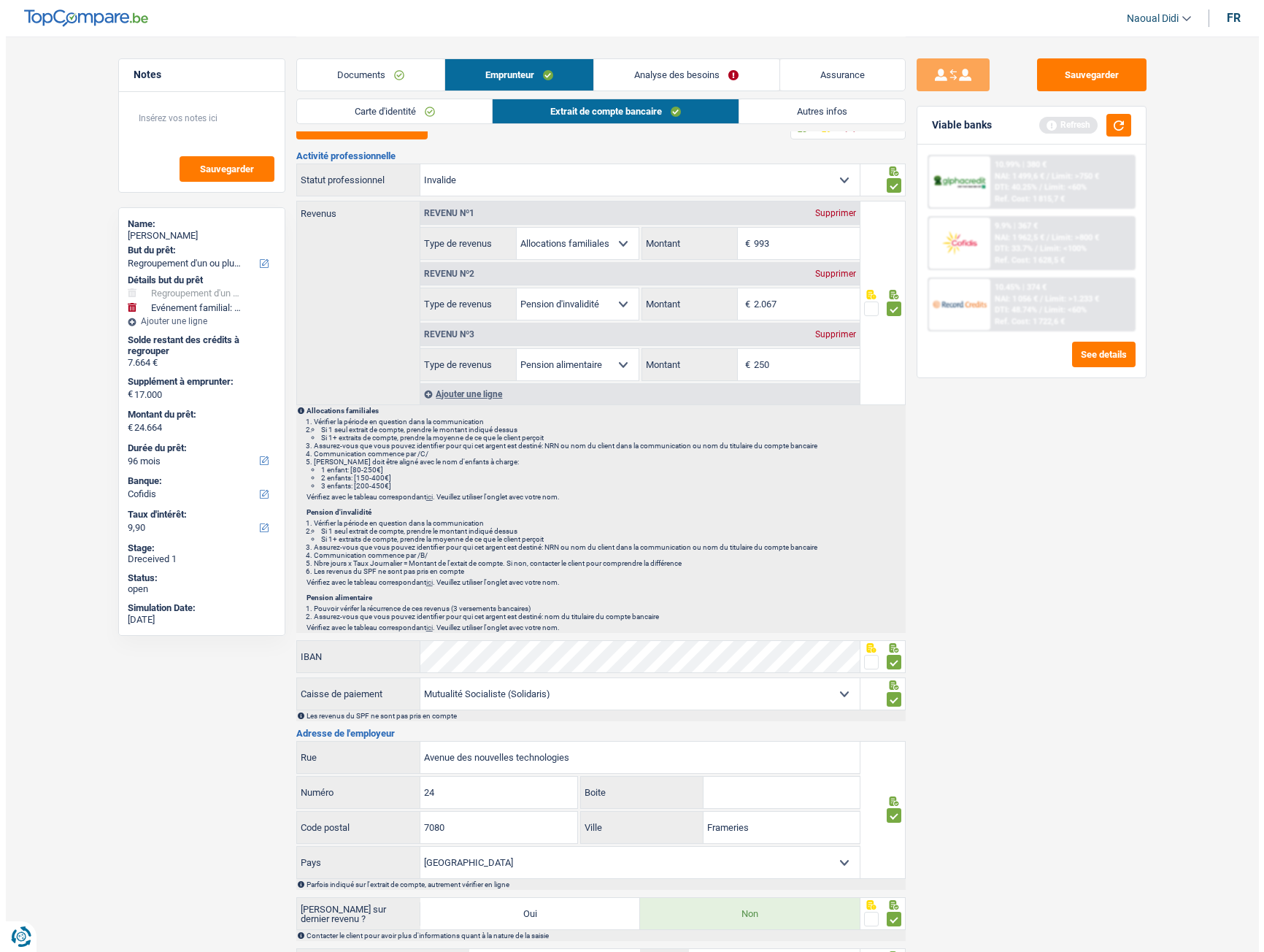
scroll to position [0, 0]
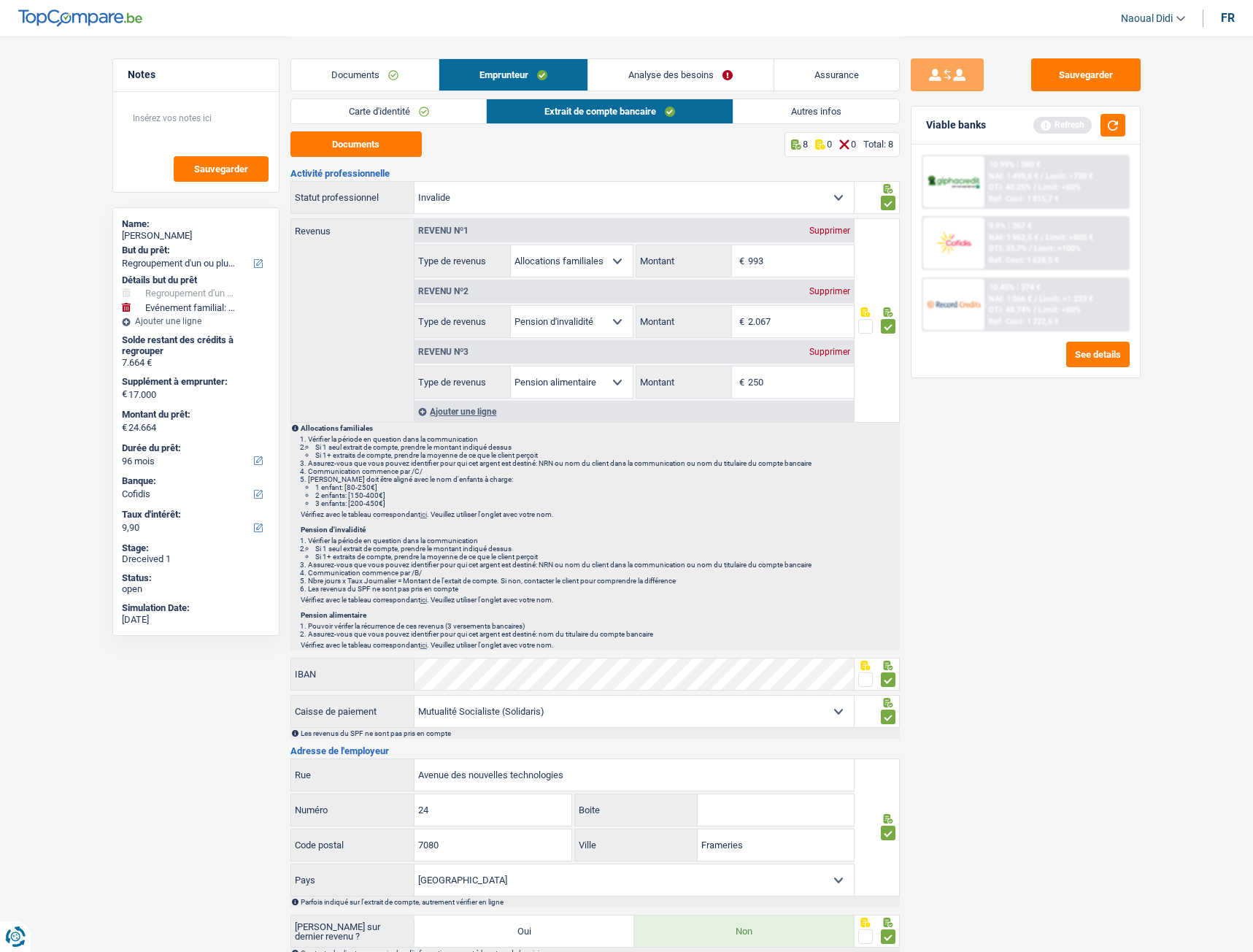
click at [663, 71] on link "Analyse des besoins" at bounding box center [680, 75] width 184 height 31
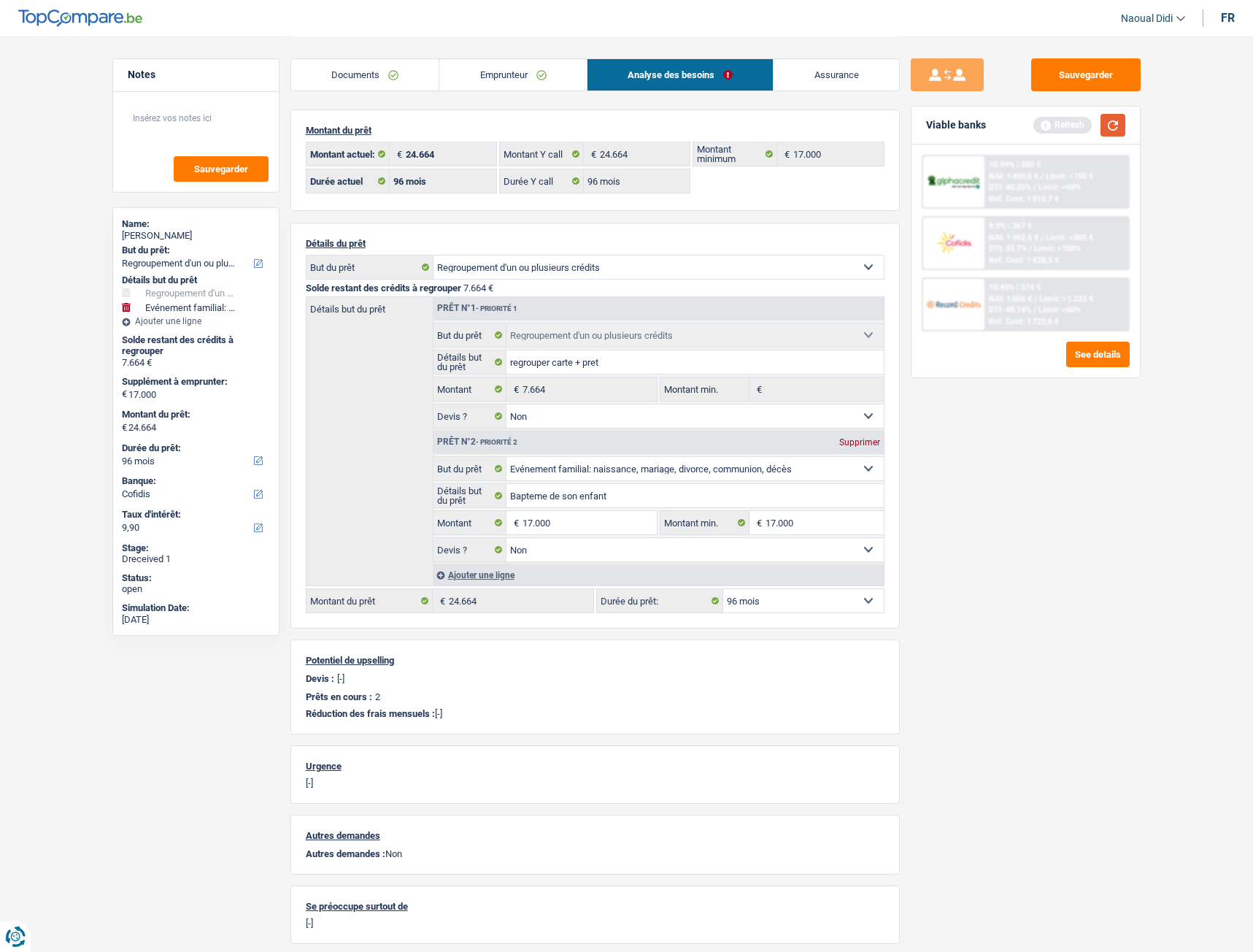
click at [1110, 128] on button "button" at bounding box center [1113, 125] width 25 height 23
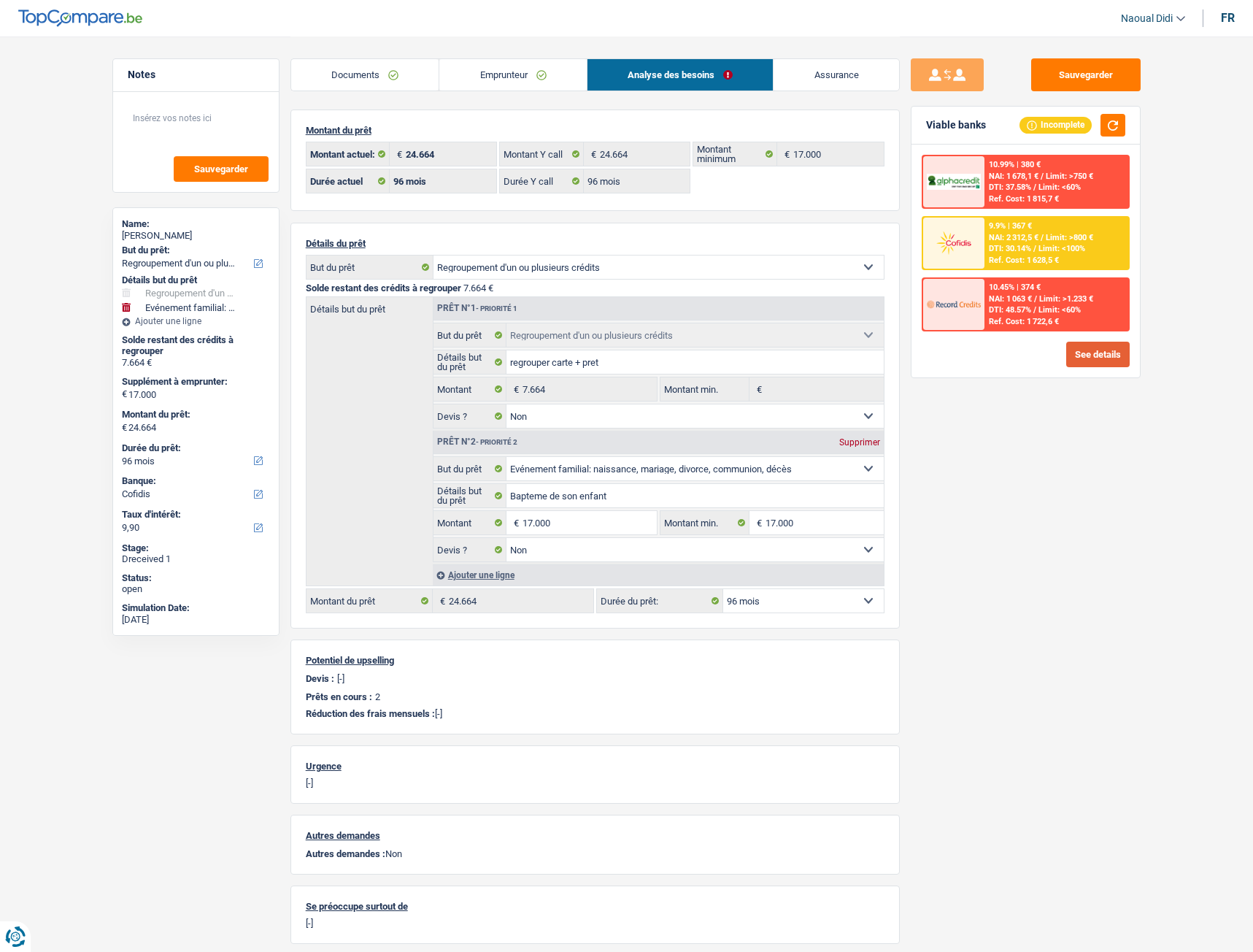
click at [1075, 362] on button "See details" at bounding box center [1098, 354] width 64 height 26
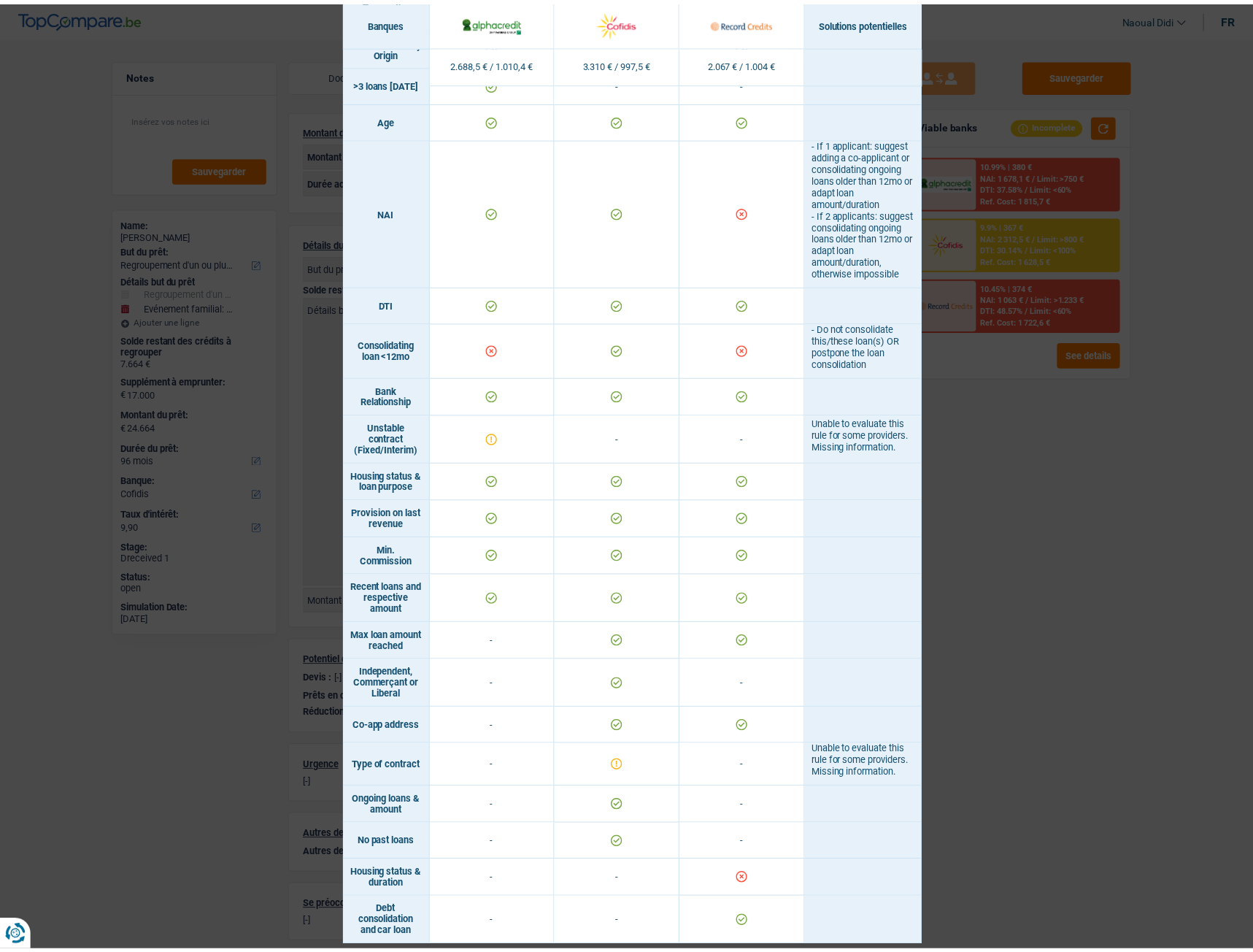
scroll to position [545, 0]
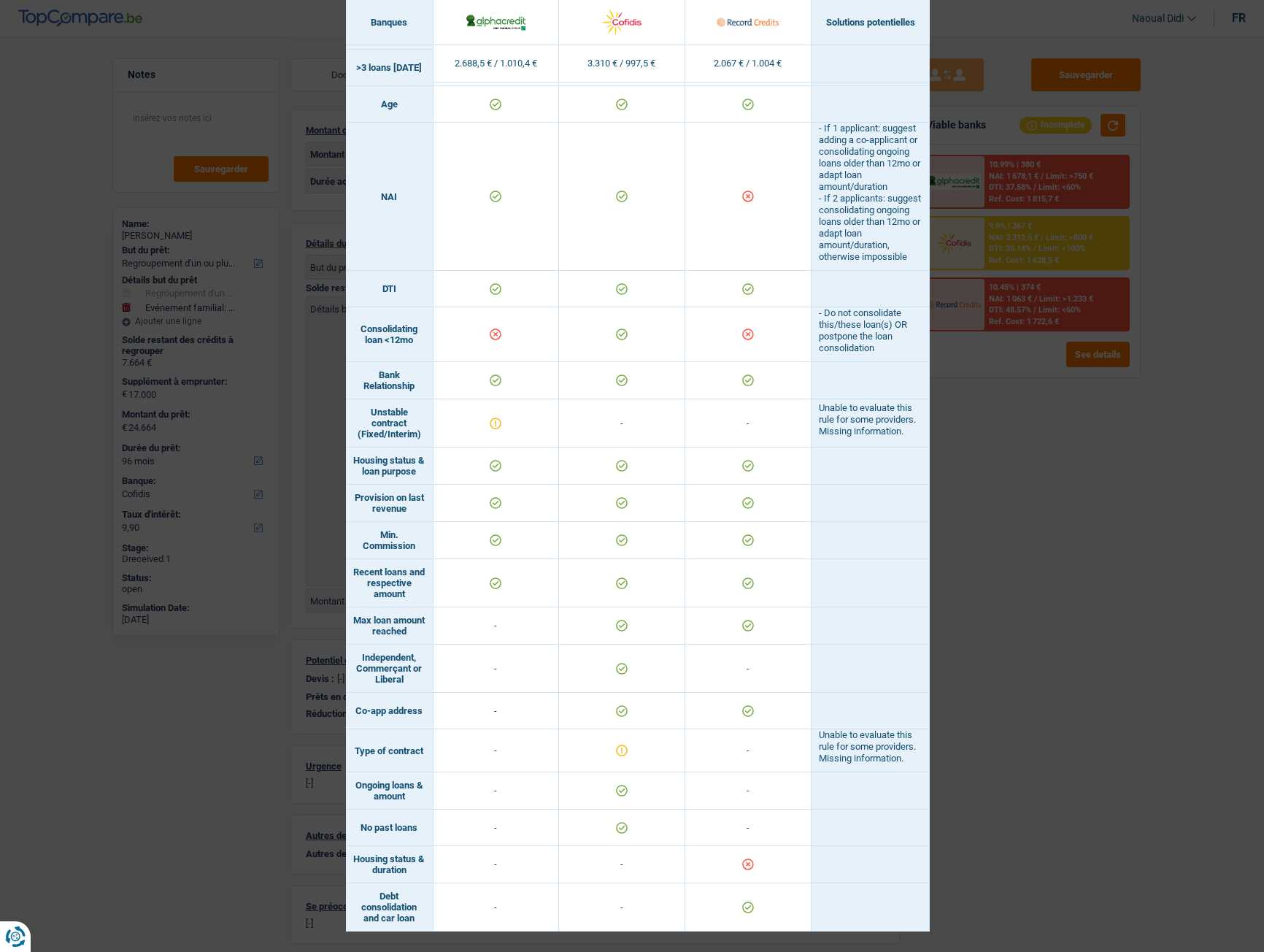
click at [1011, 532] on div "Banks conditions × Banques Solutions potentielles Revenus / Charges 2.688,5 € /…" at bounding box center [632, 476] width 1264 height 952
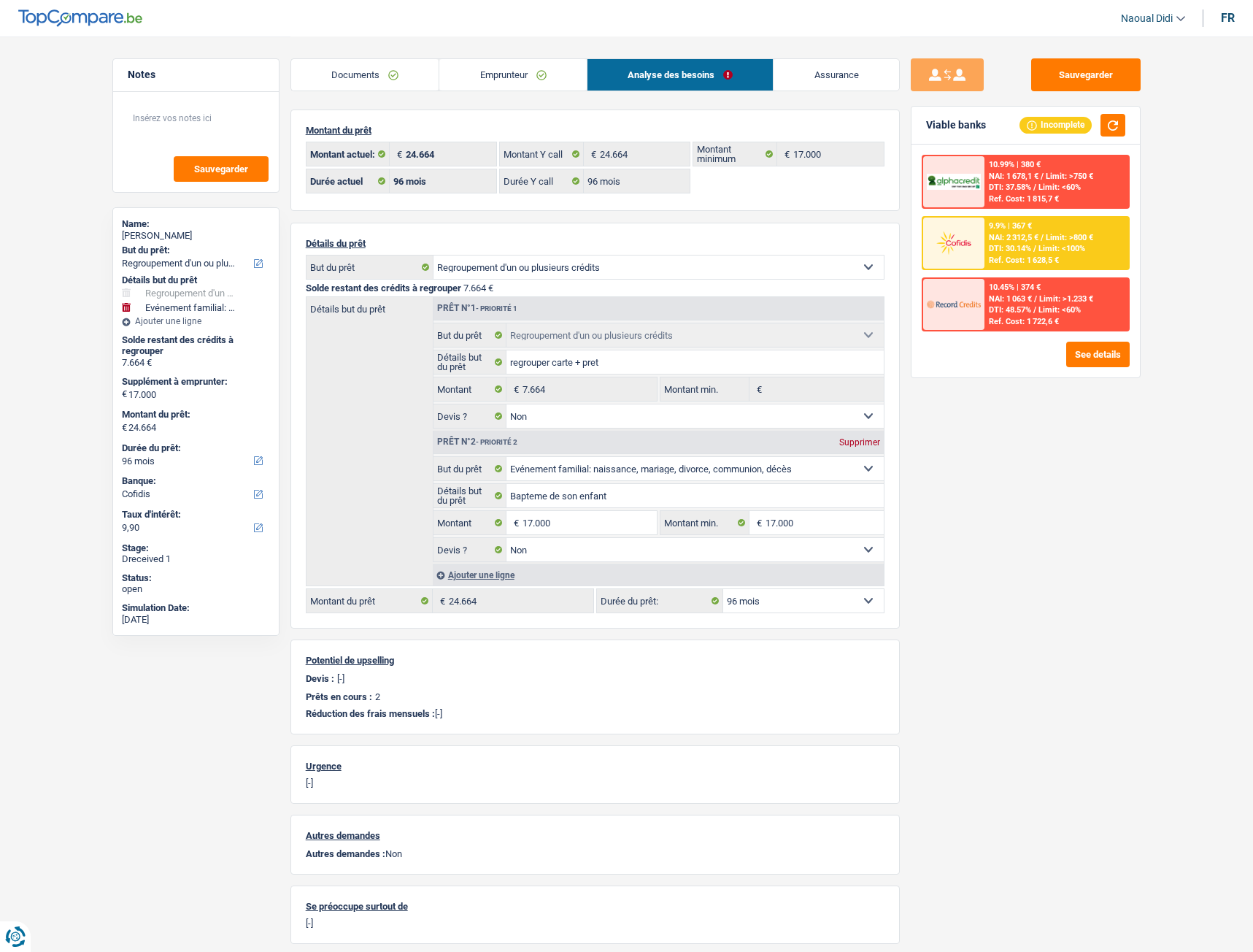
click at [497, 79] on link "Emprunteur" at bounding box center [513, 75] width 147 height 31
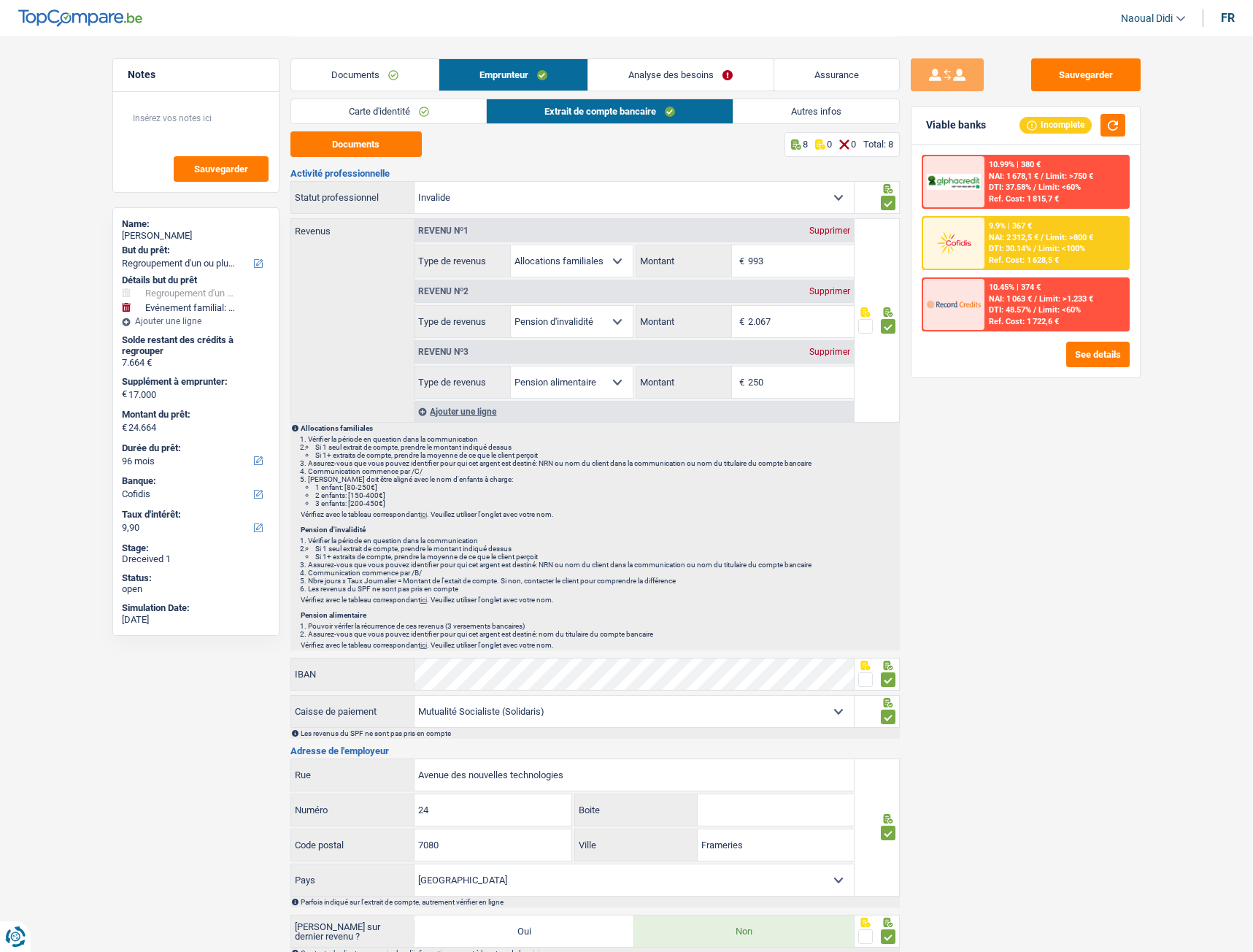
click at [814, 113] on link "Autres infos" at bounding box center [815, 111] width 166 height 25
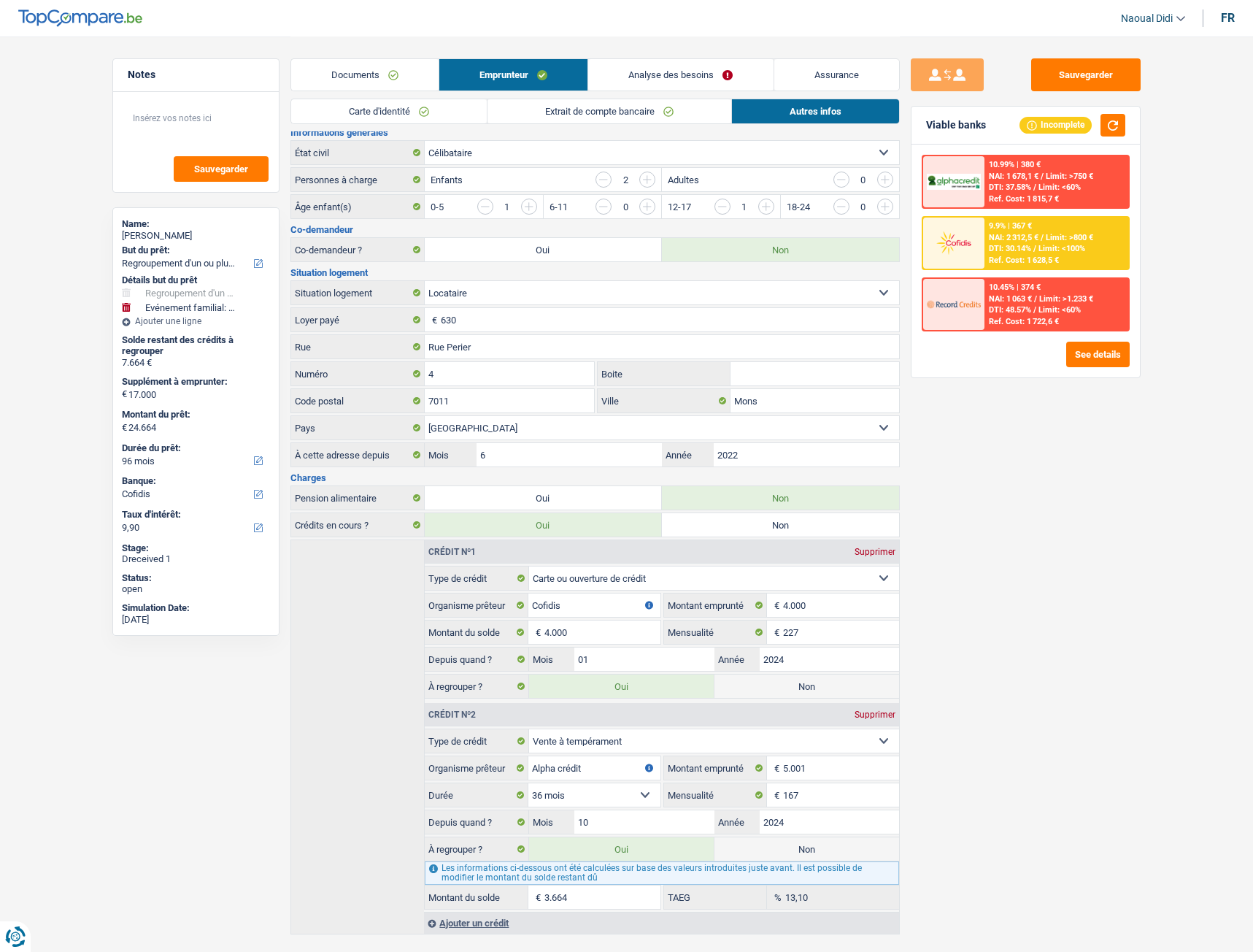
scroll to position [211, 0]
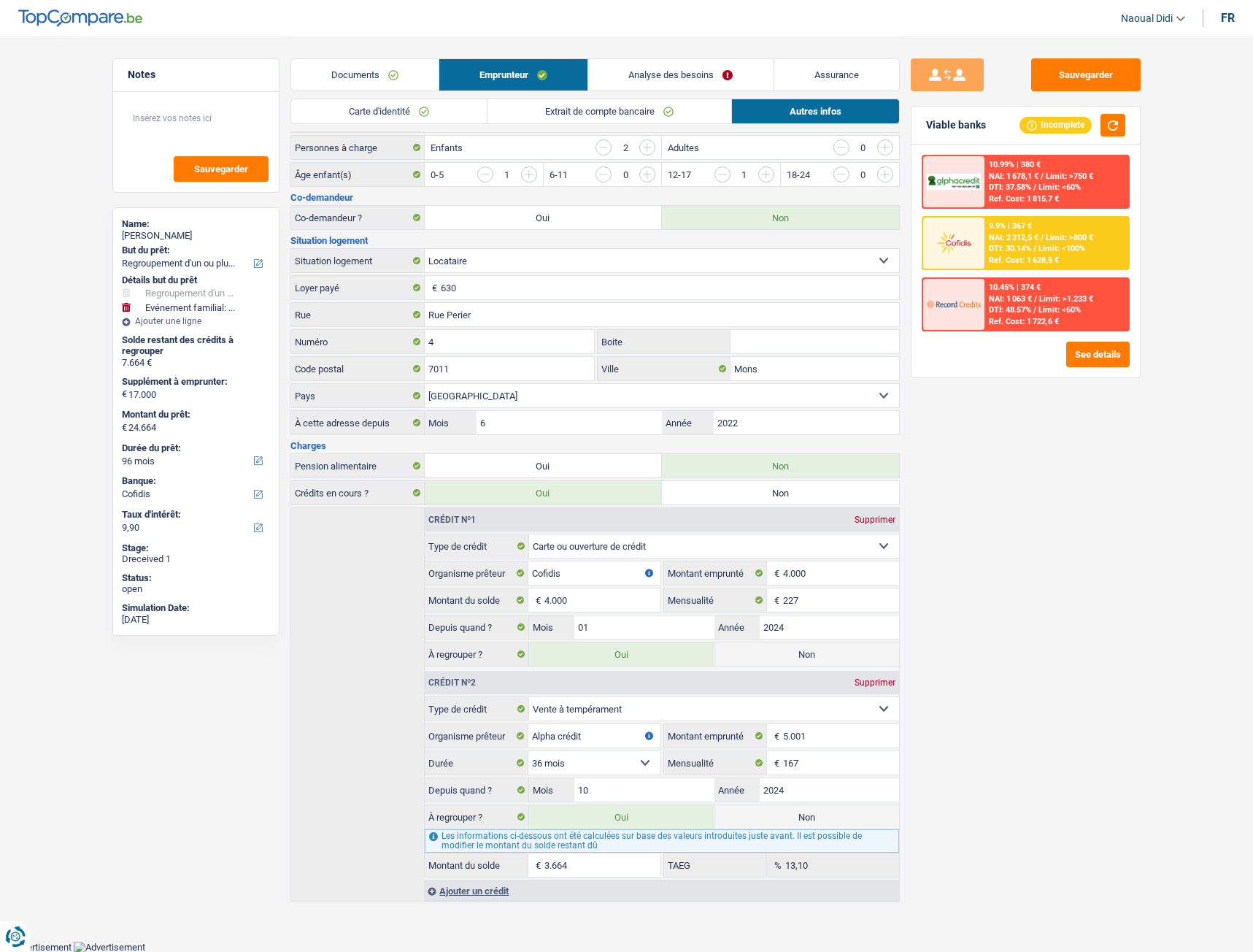
click at [1058, 238] on span "Limit: >800 €" at bounding box center [1070, 238] width 47 height 10
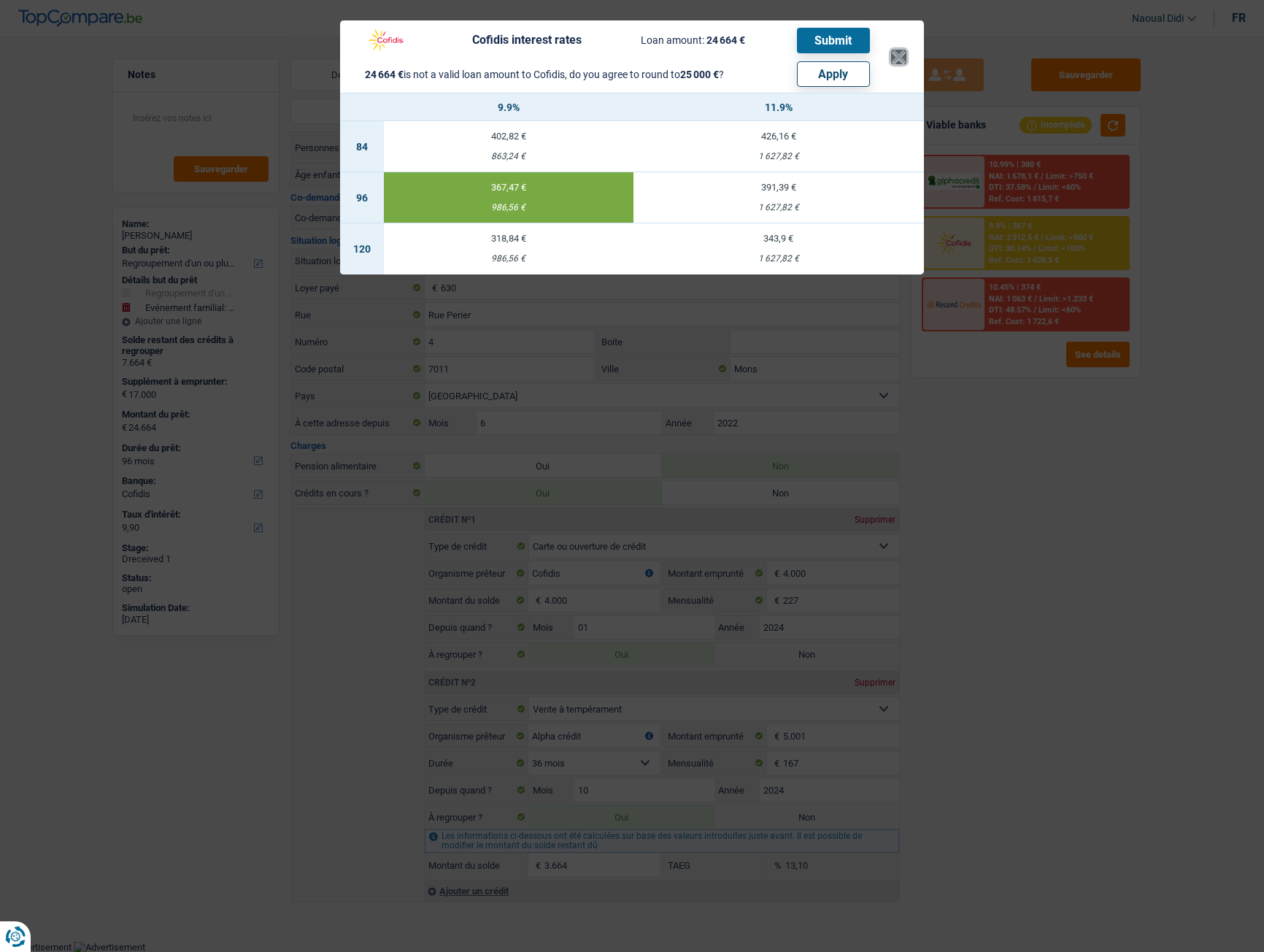
click at [904, 53] on button "×" at bounding box center [899, 57] width 16 height 15
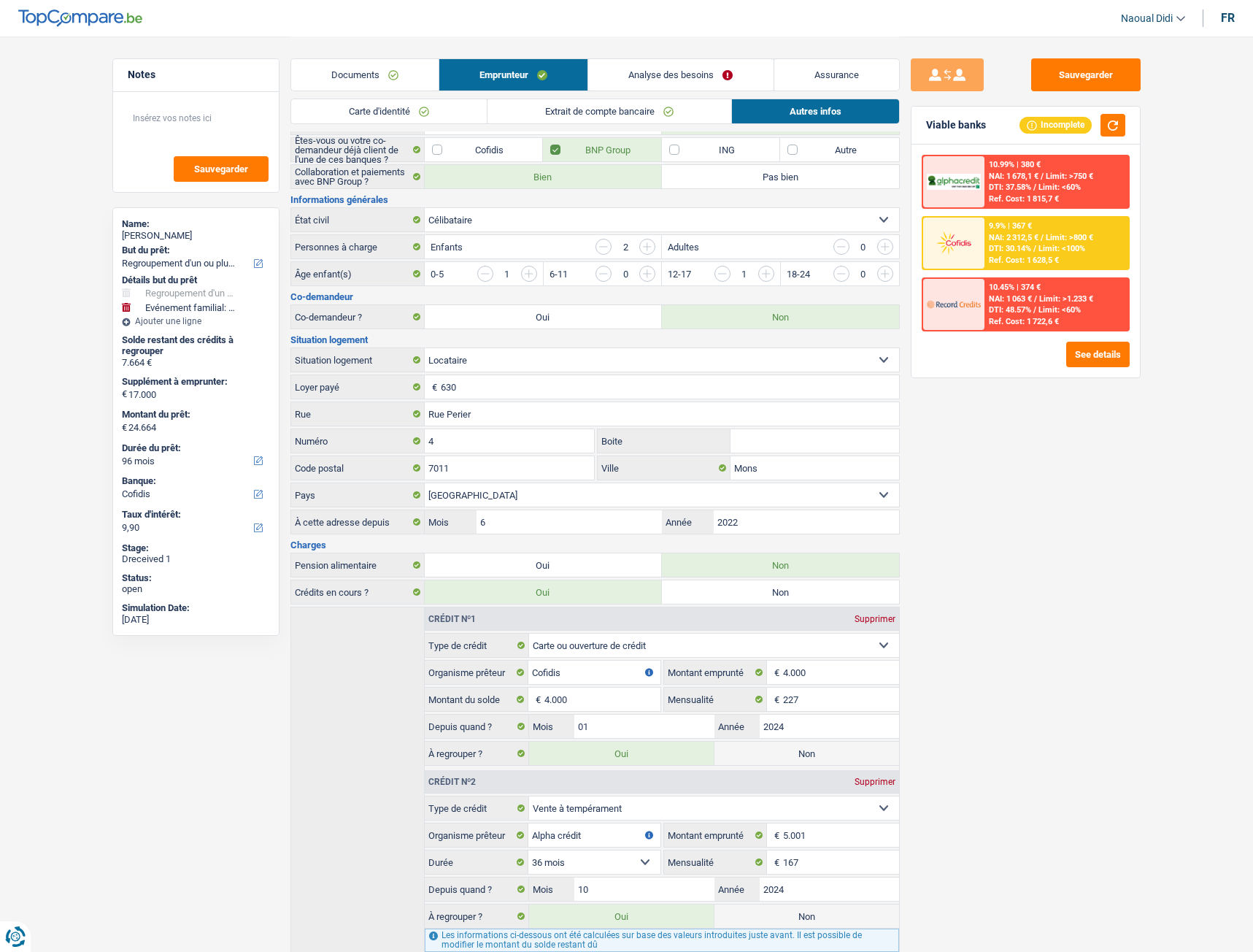
scroll to position [0, 0]
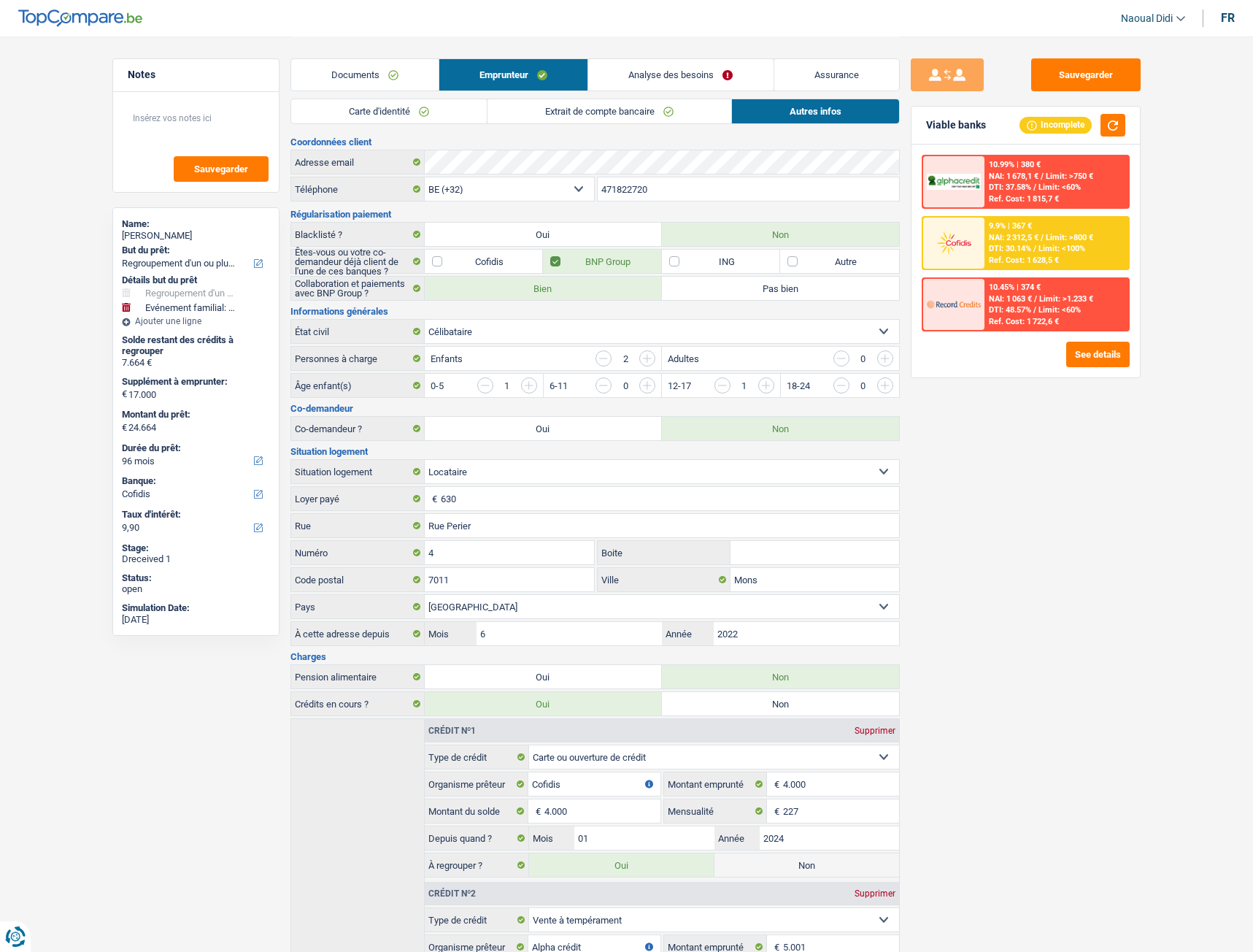
click at [643, 63] on link "Analyse des besoins" at bounding box center [680, 75] width 184 height 31
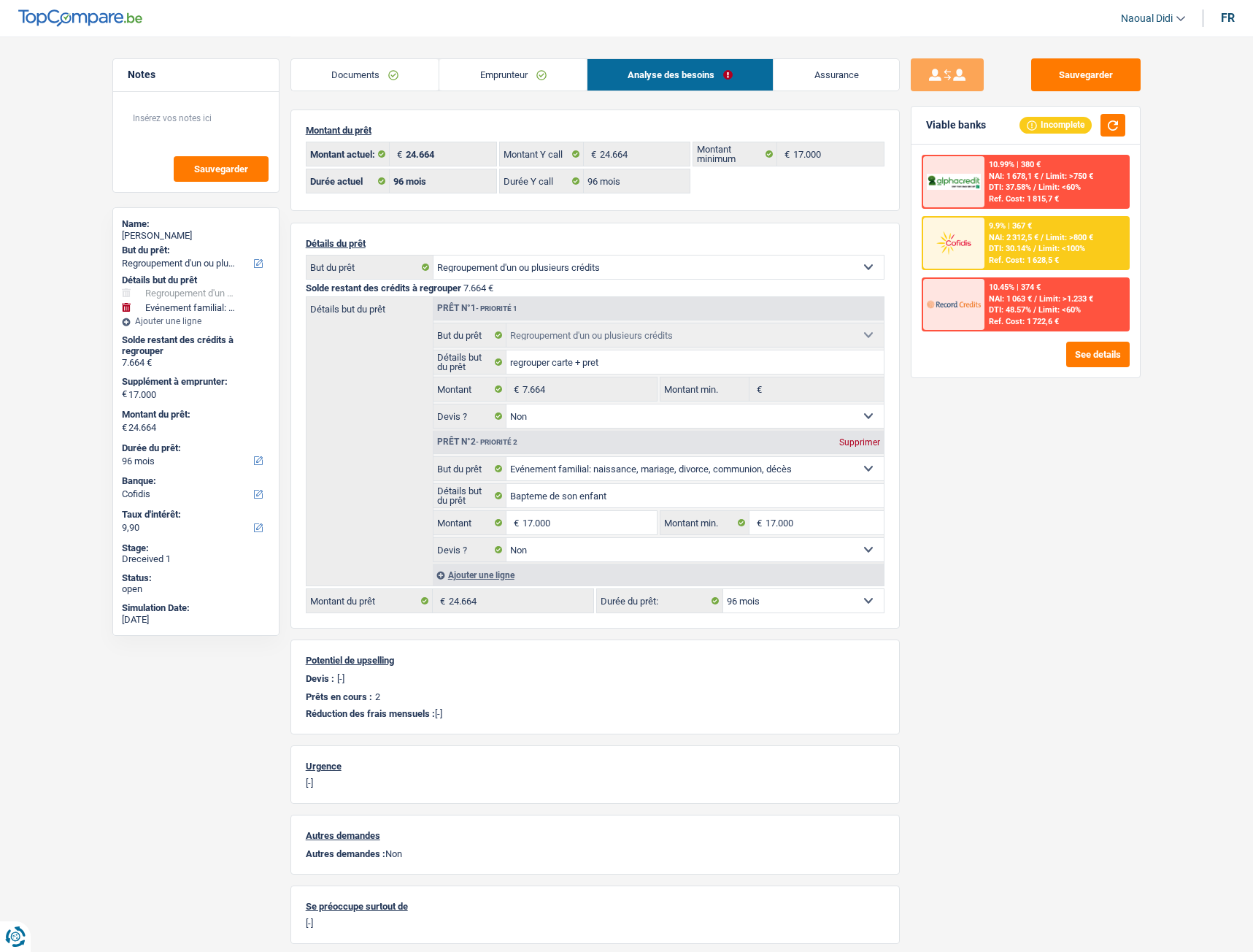
click at [1012, 249] on span "DTI: 30.14%" at bounding box center [1010, 248] width 42 height 10
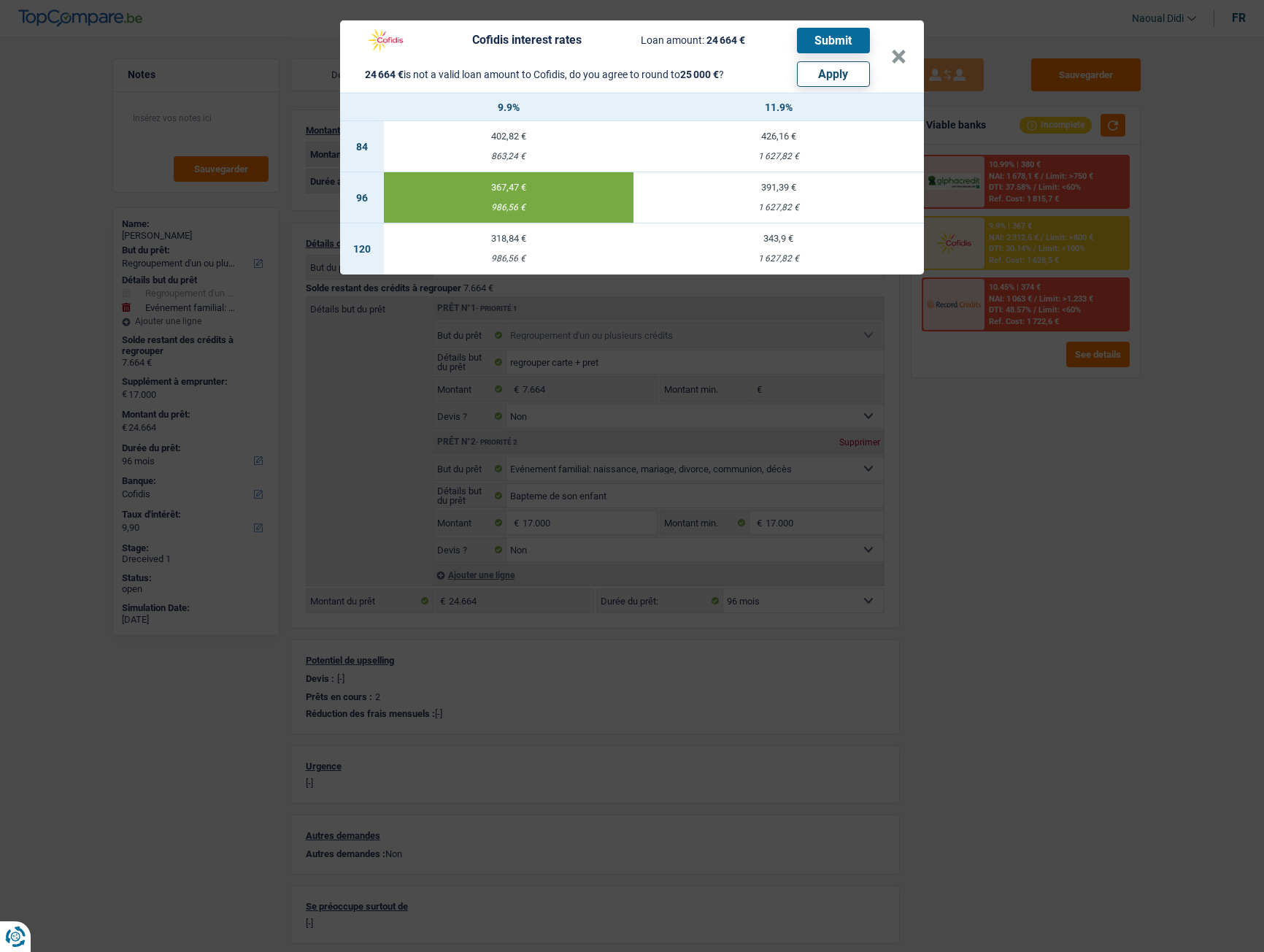
click at [842, 76] on button "Apply" at bounding box center [833, 74] width 73 height 26
type input "17.336"
type input "25.000"
select select "120"
type input "25.000"
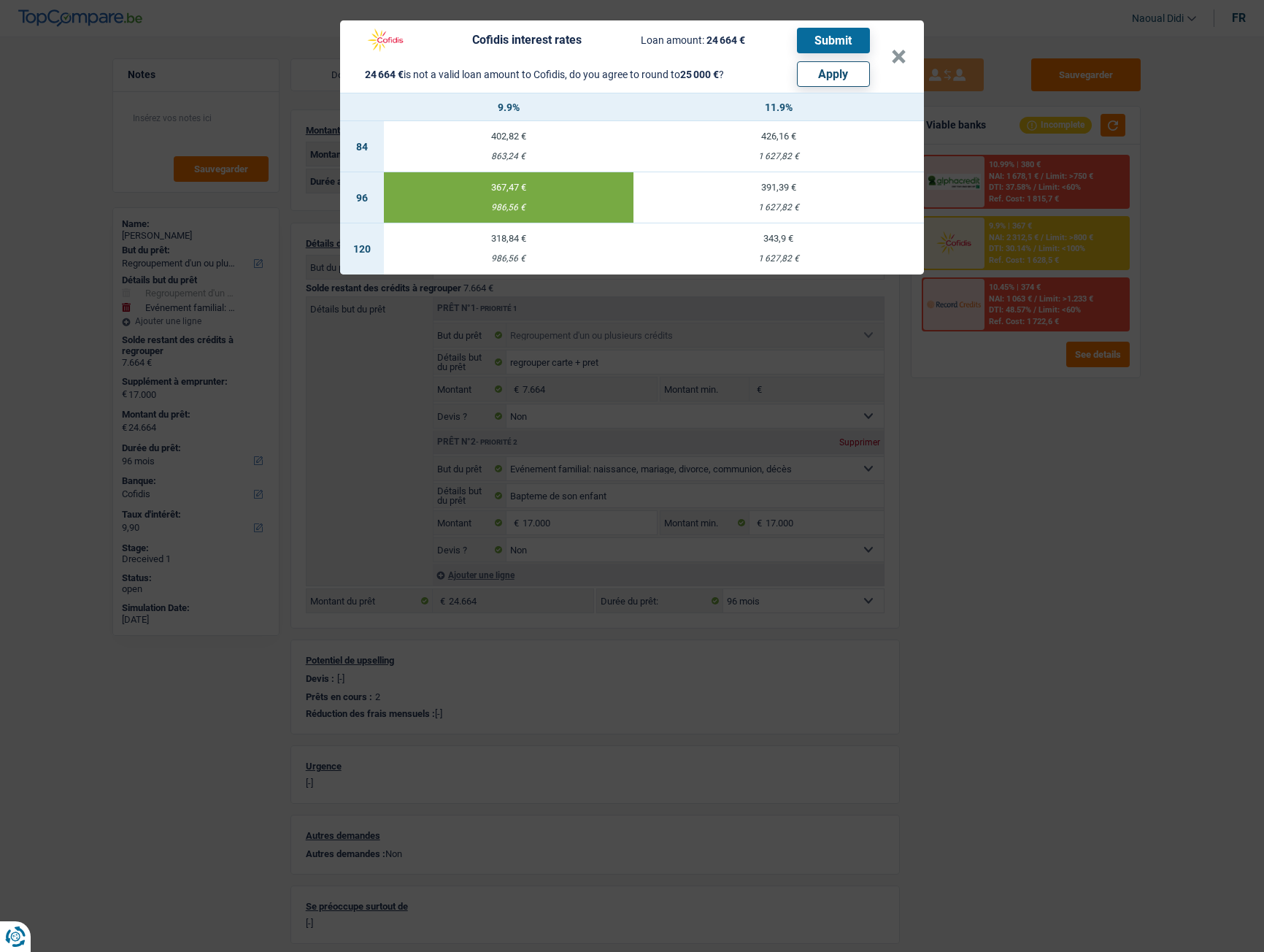
select select "120"
type input "25.000"
select select "120"
select select "other"
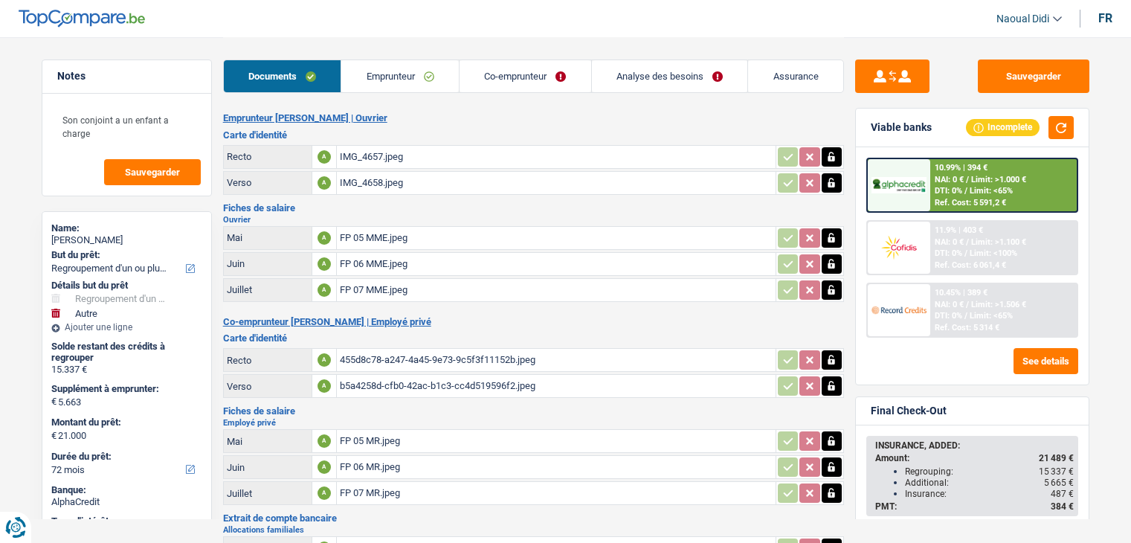
select select "refinancing"
select select "other"
select select "72"
click at [378, 77] on link "Emprunteur" at bounding box center [400, 76] width 118 height 32
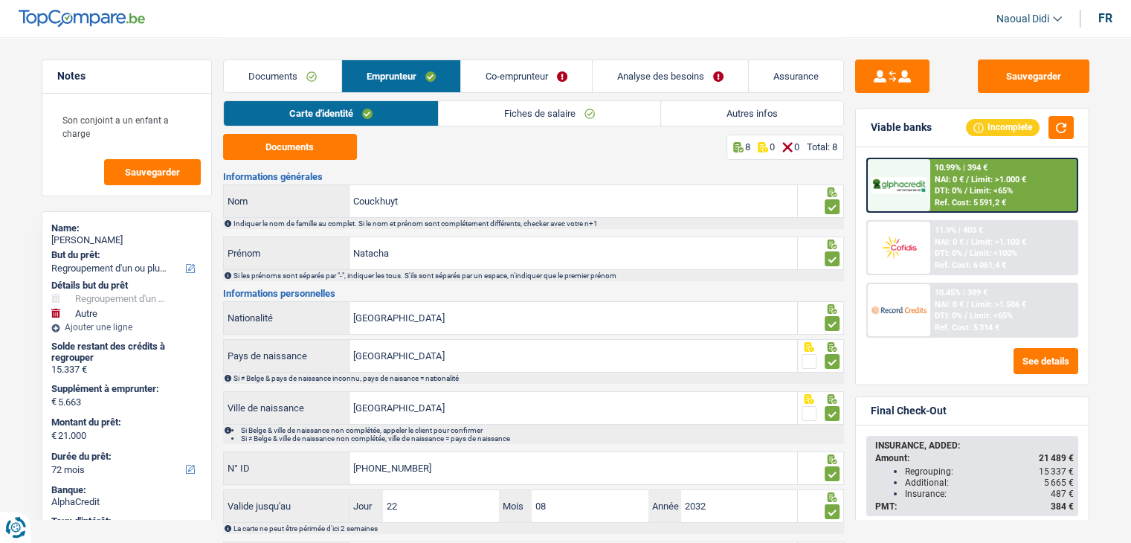
click at [271, 76] on link "Documents" at bounding box center [283, 76] width 118 height 32
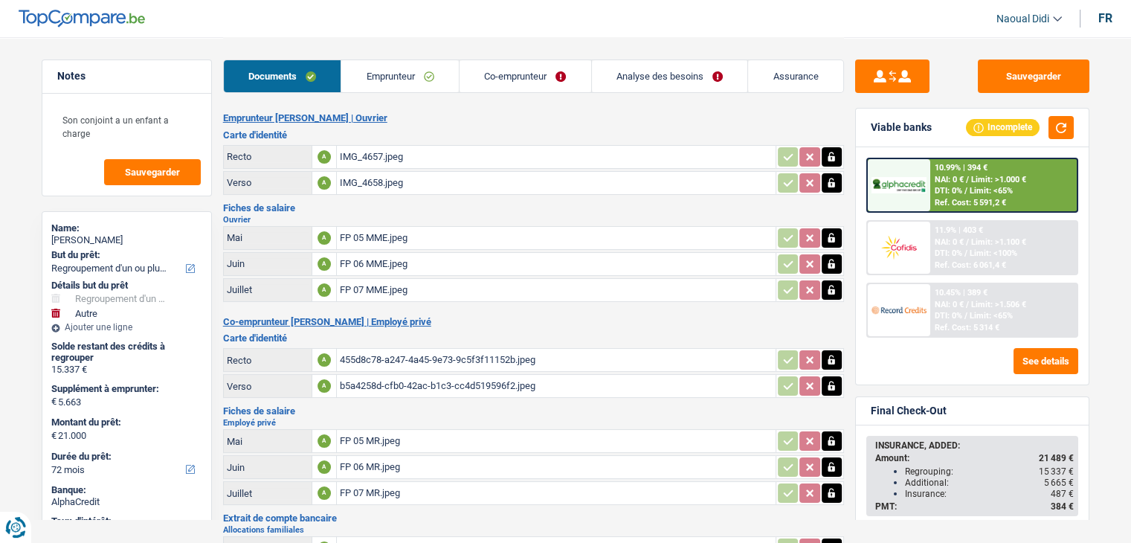
click at [382, 66] on link "Emprunteur" at bounding box center [400, 76] width 118 height 32
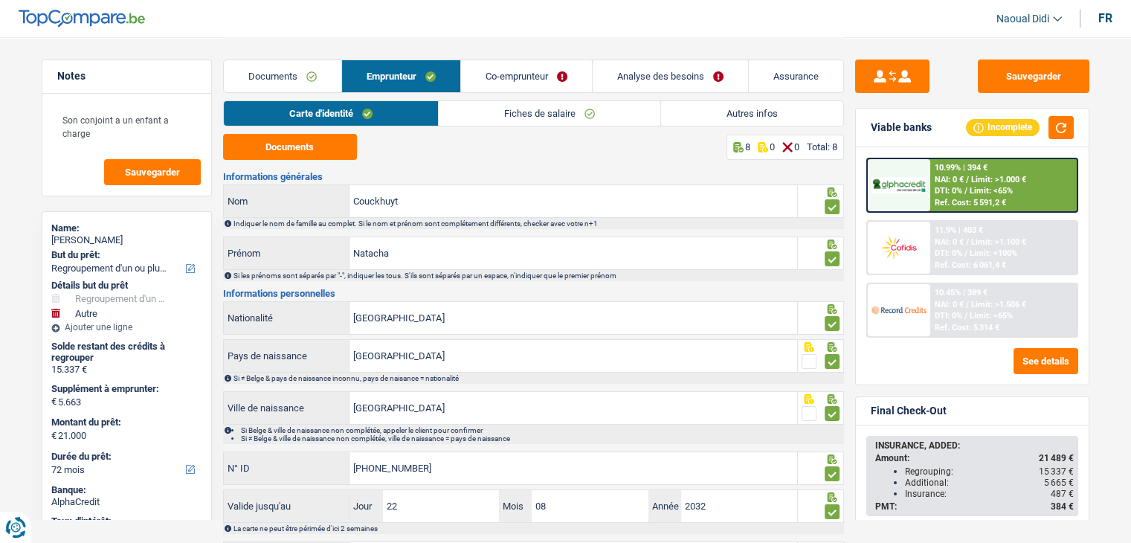
click at [531, 78] on link "Co-emprunteur" at bounding box center [526, 76] width 131 height 32
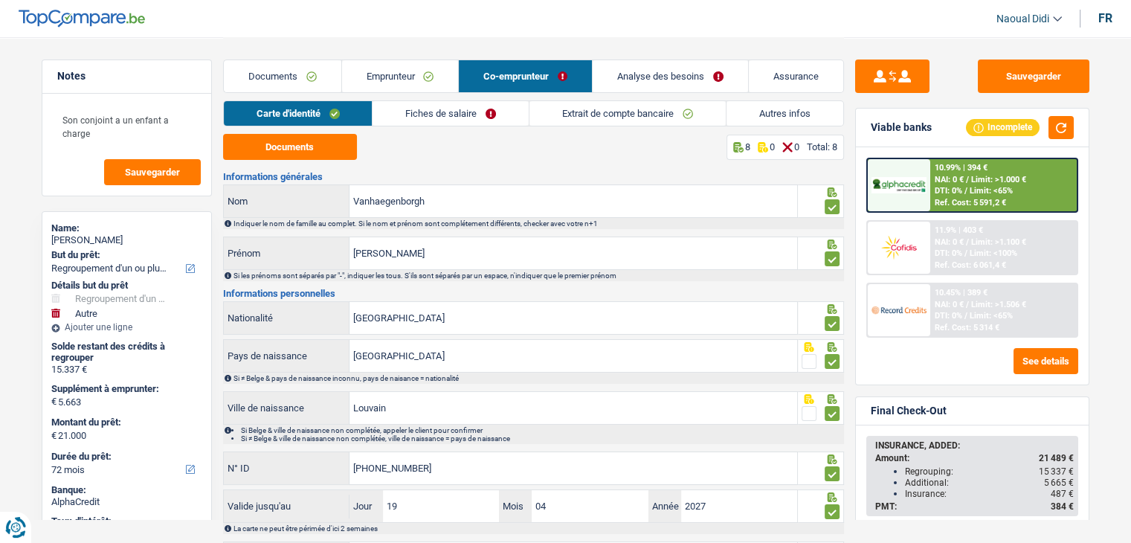
click at [446, 120] on link "Fiches de salaire" at bounding box center [451, 113] width 156 height 25
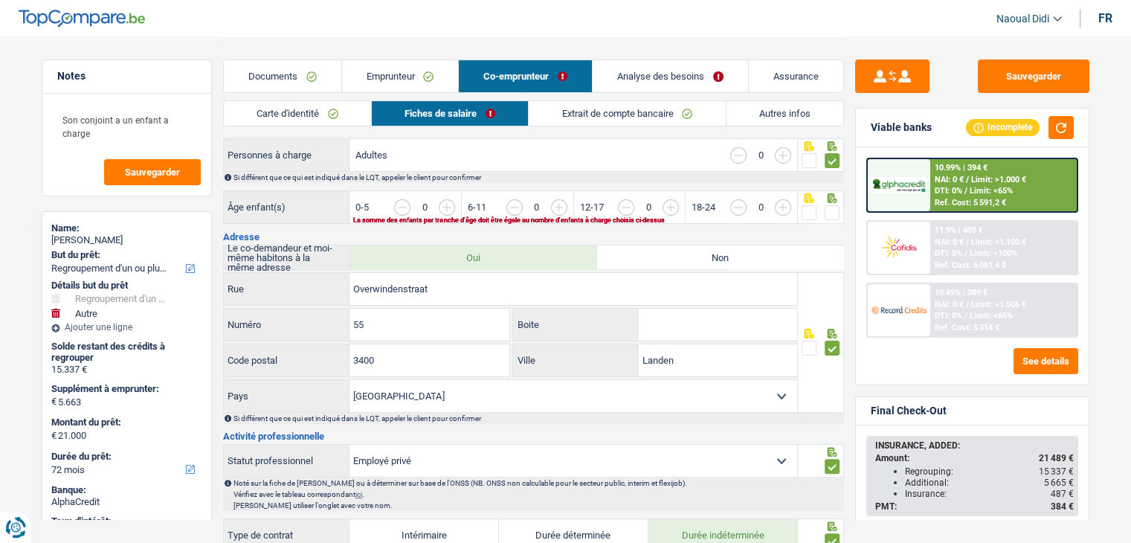
scroll to position [298, 0]
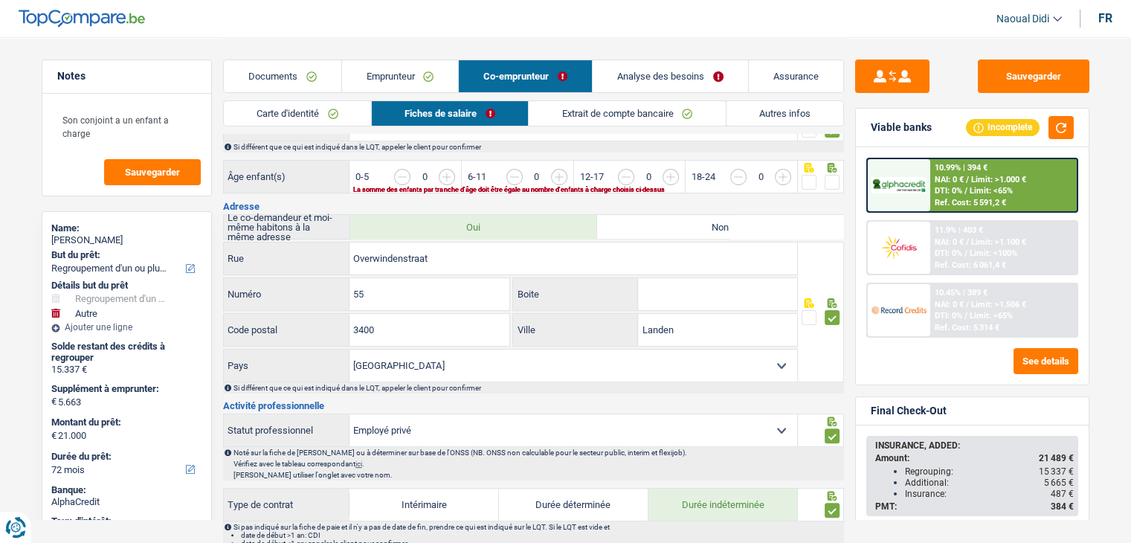
click at [834, 180] on span at bounding box center [832, 182] width 15 height 15
click at [0, 0] on input "radio" at bounding box center [0, 0] width 0 height 0
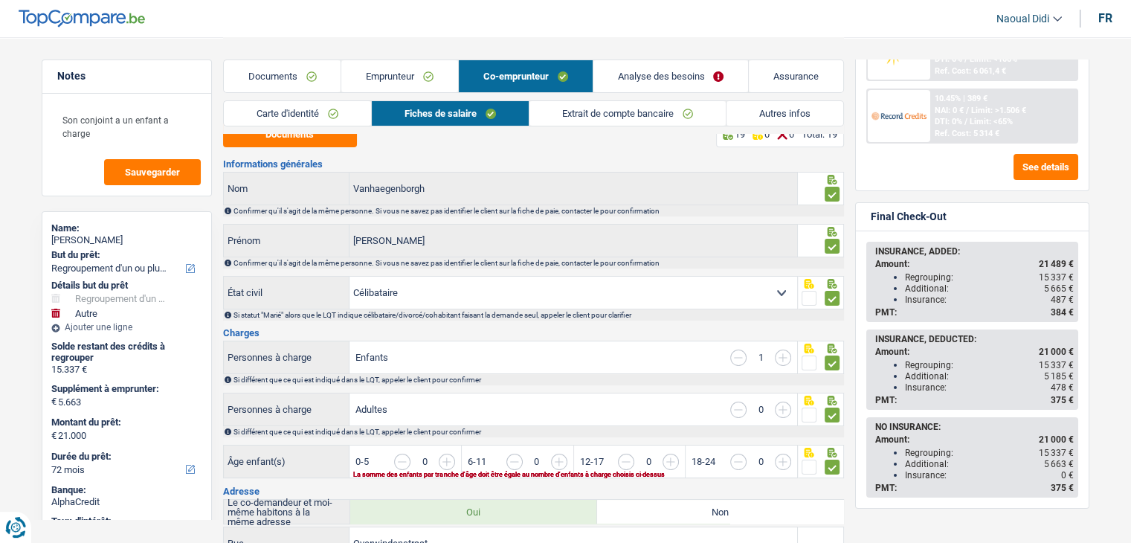
scroll to position [0, 0]
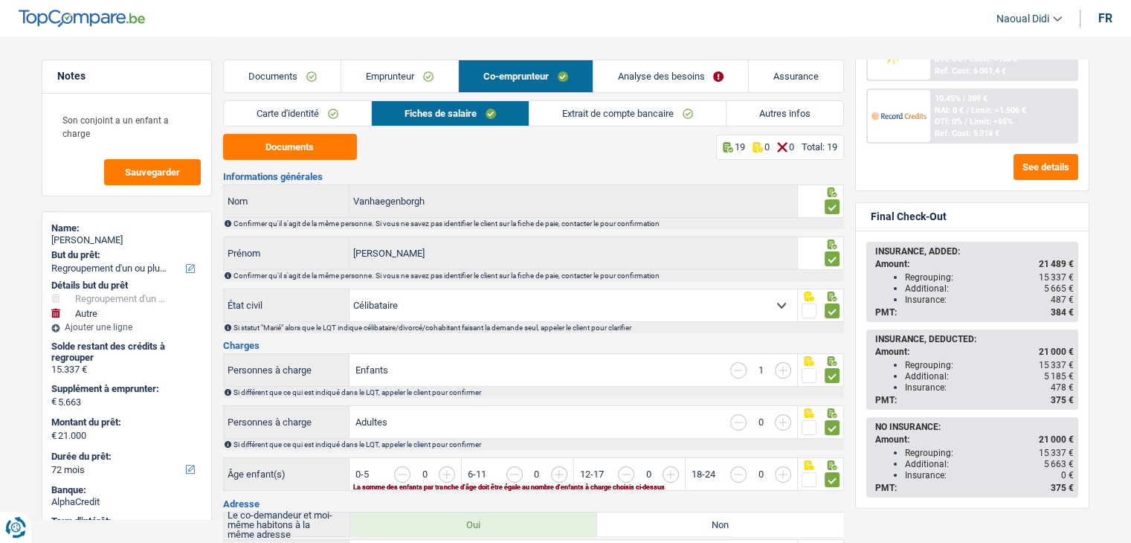
click at [260, 73] on link "Documents" at bounding box center [283, 76] width 118 height 32
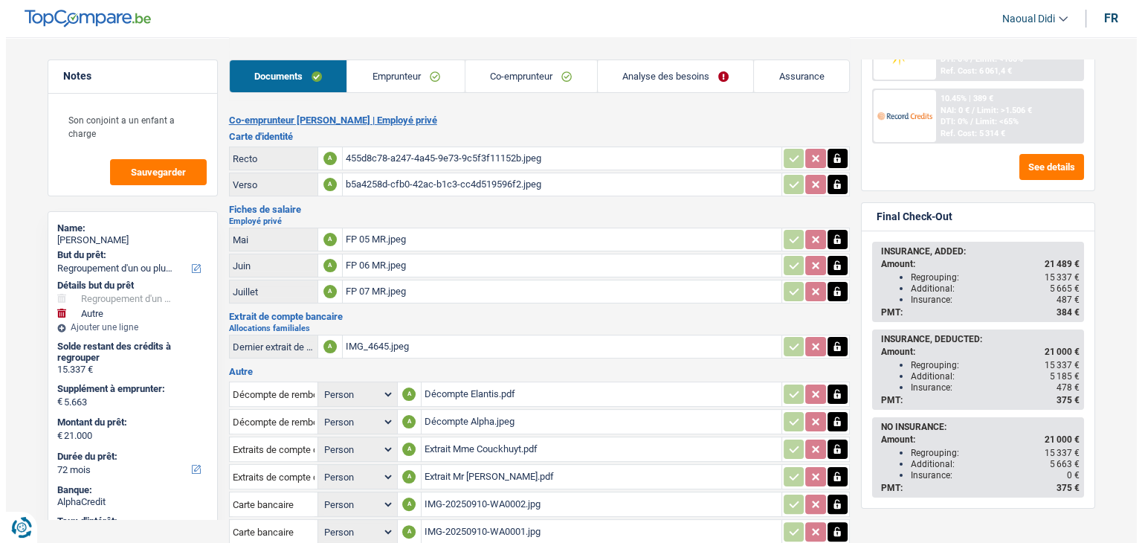
scroll to position [316, 0]
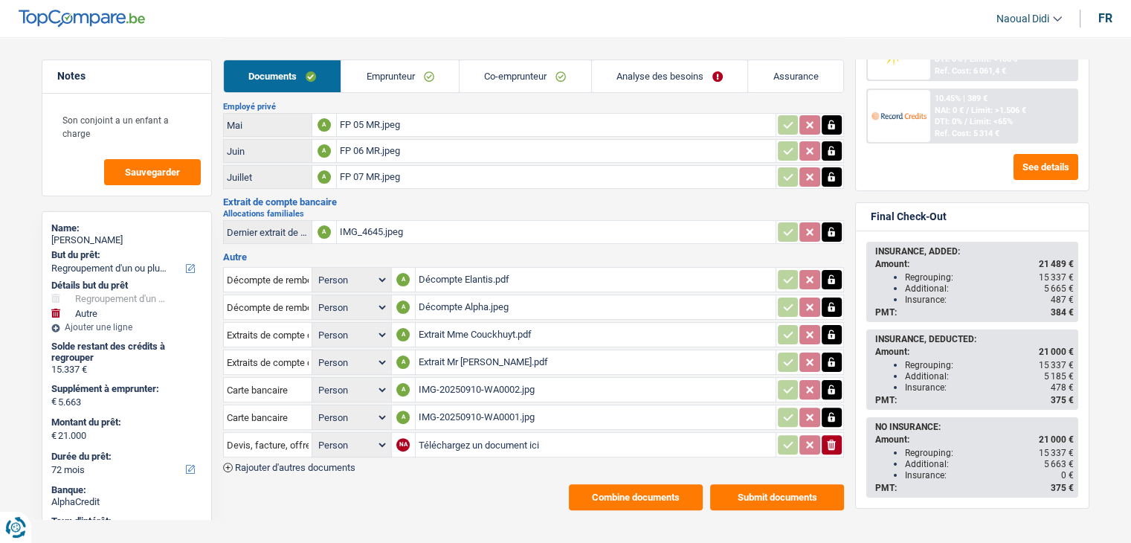
click at [640, 484] on button "Combine documents" at bounding box center [636, 497] width 134 height 26
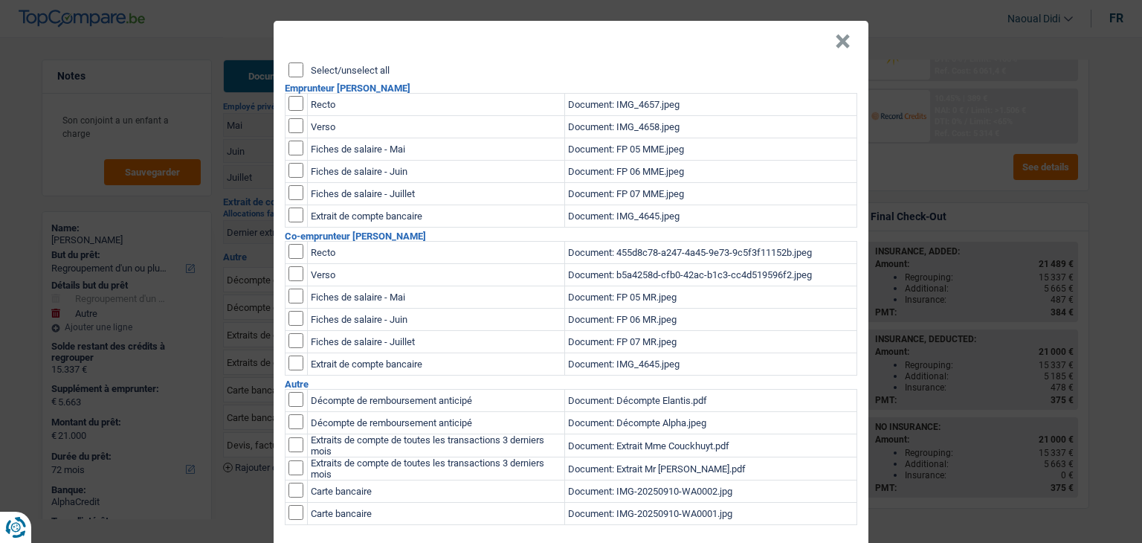
scroll to position [0, 0]
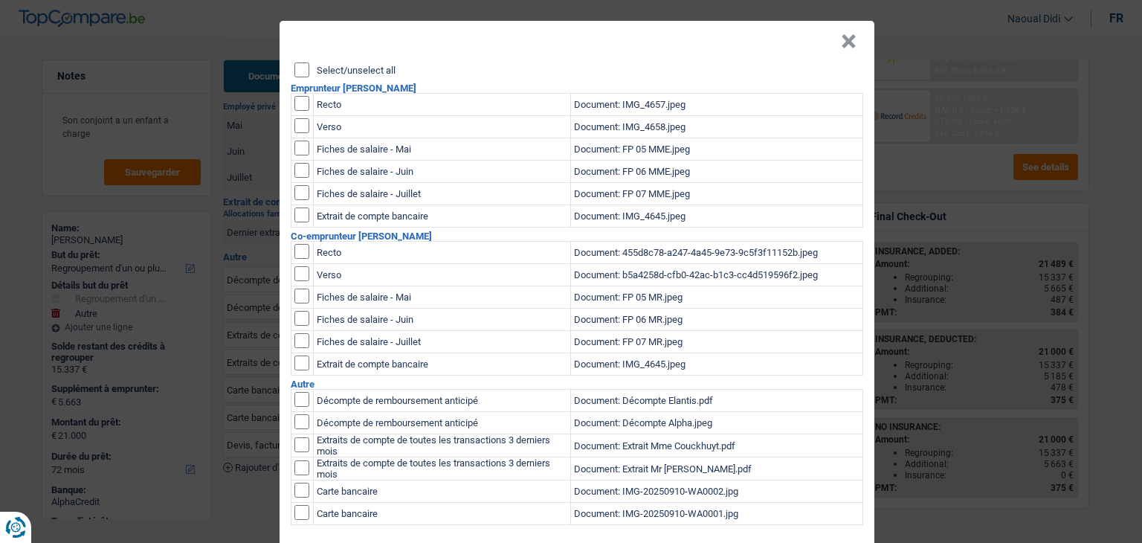
click at [295, 74] on input "Select/unselect all" at bounding box center [302, 69] width 15 height 15
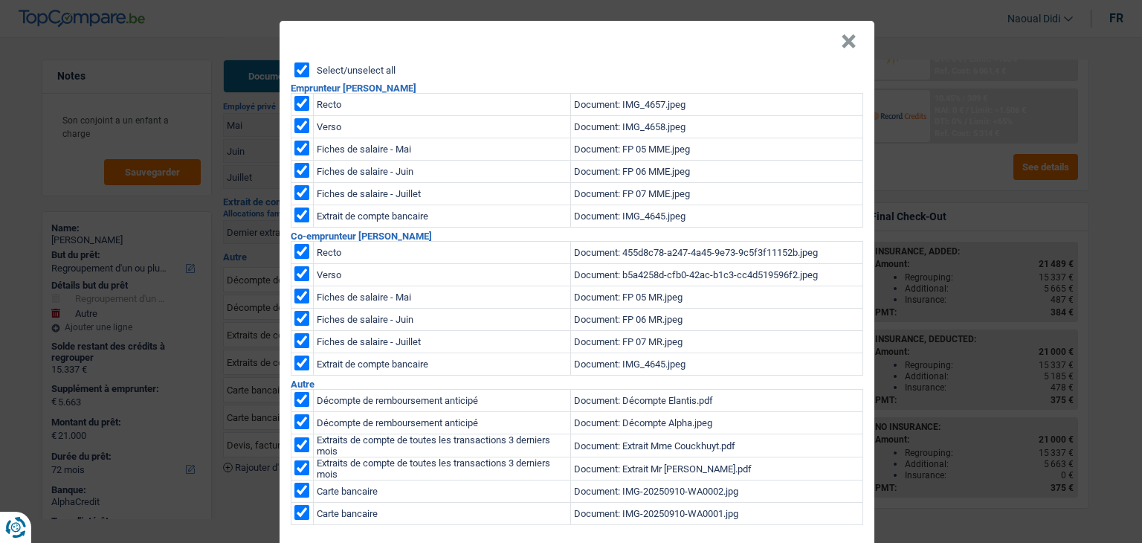
checkbox input "true"
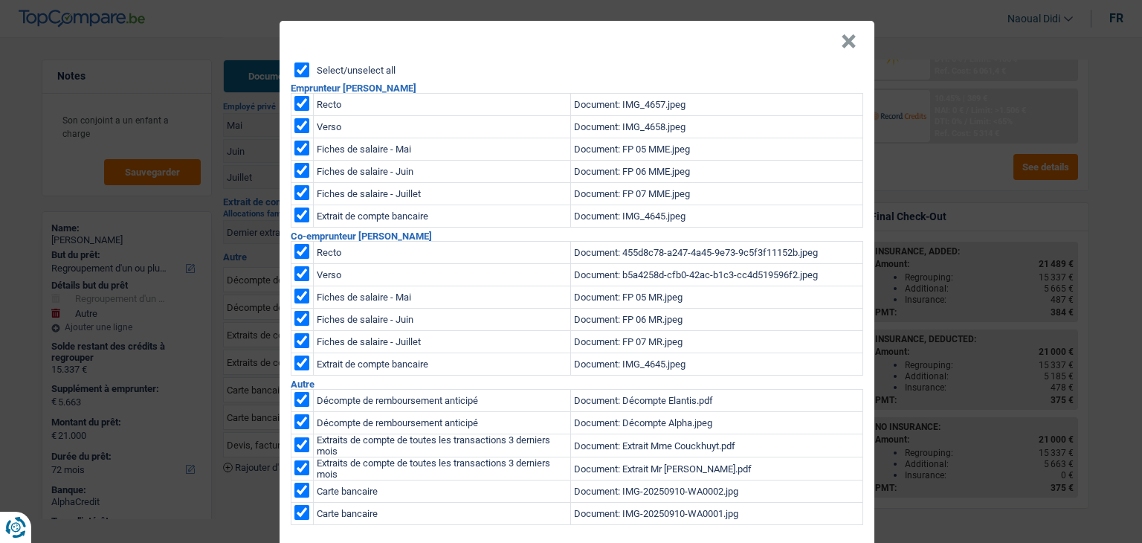
checkbox input "true"
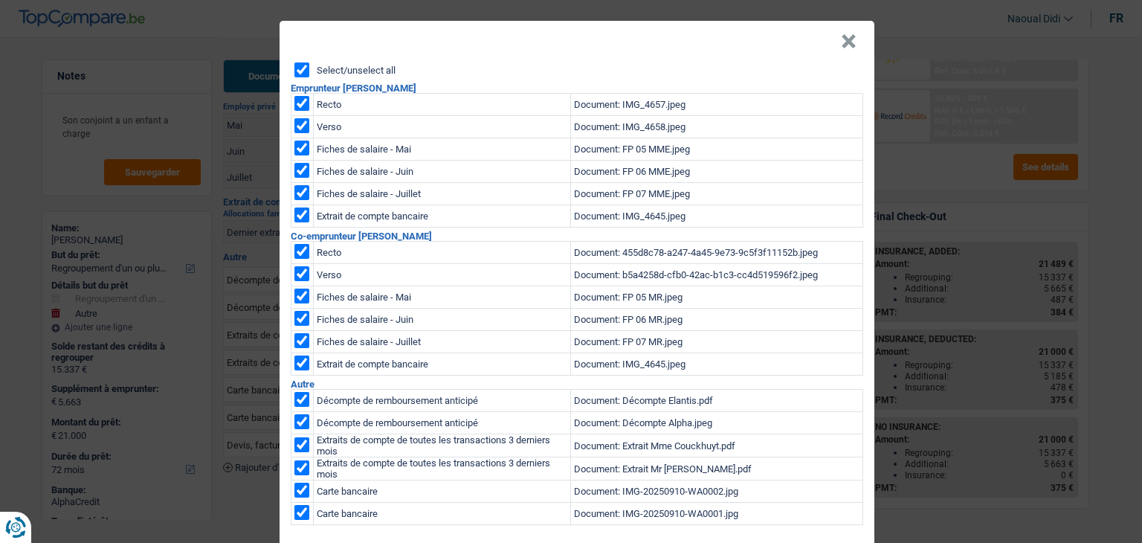
checkbox input "true"
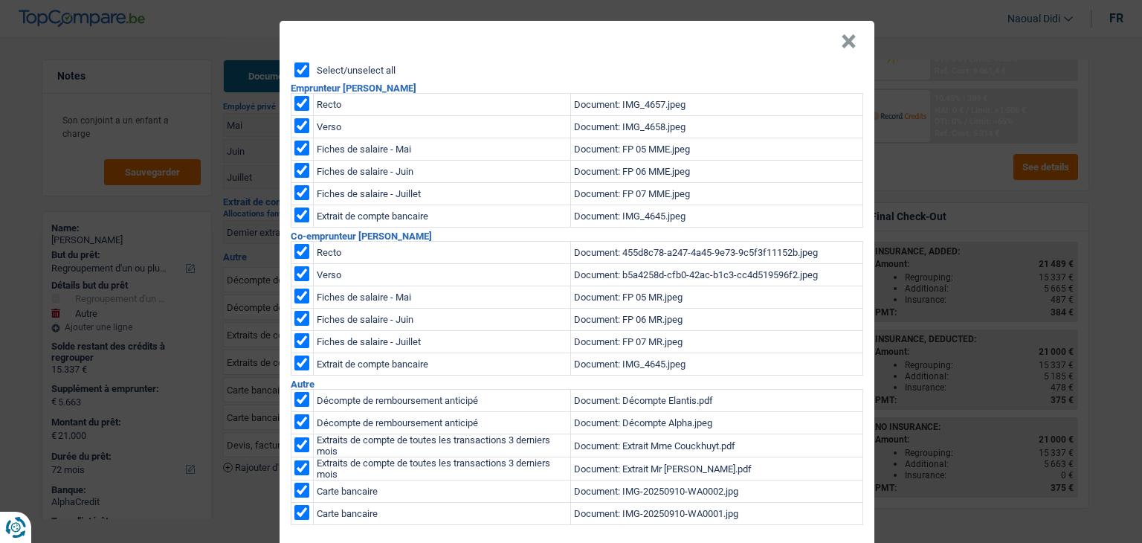
checkbox input "true"
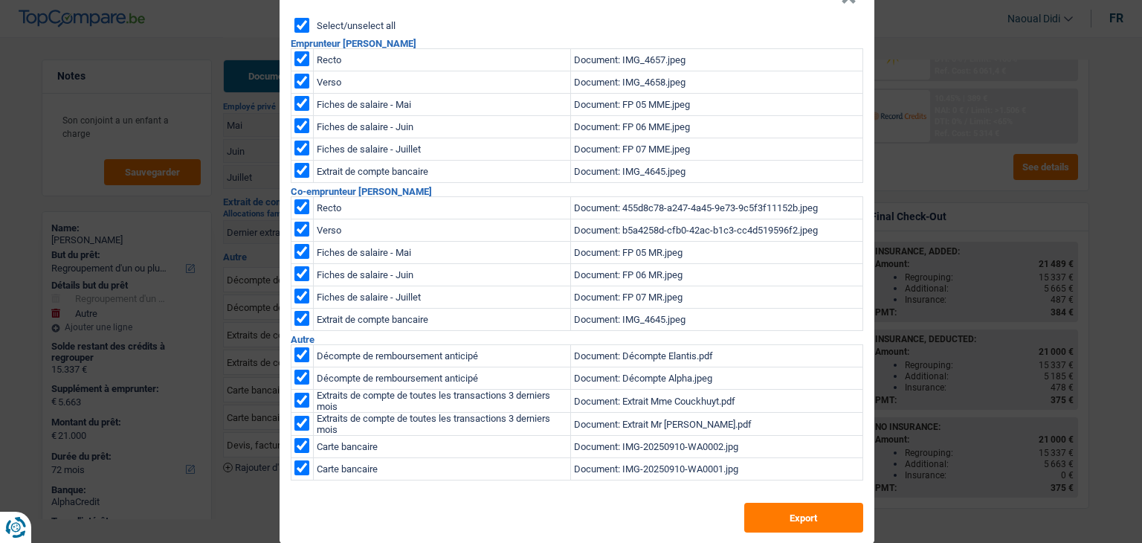
scroll to position [66, 0]
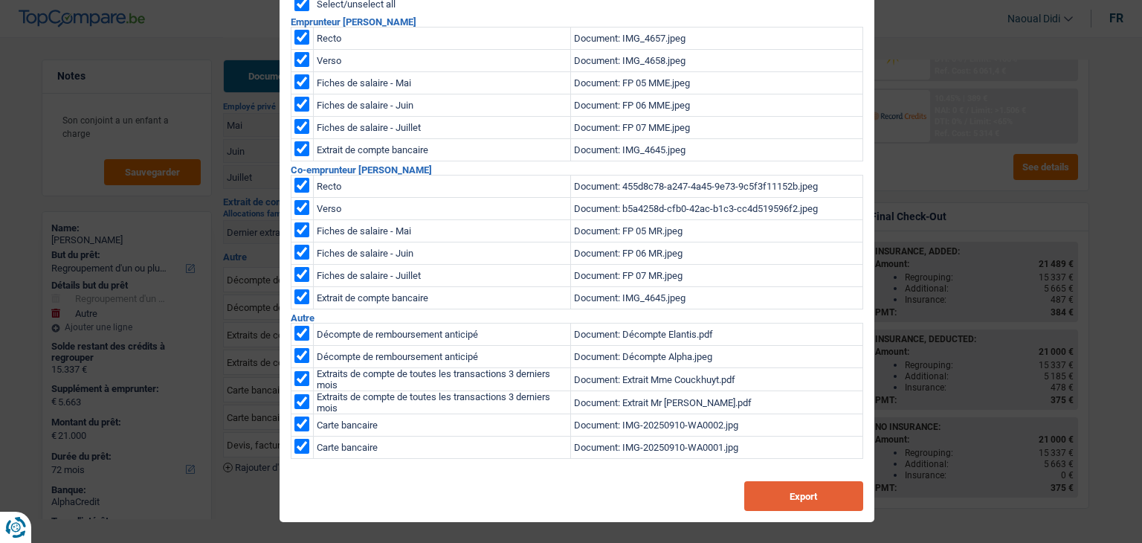
click at [770, 508] on button "Export" at bounding box center [803, 496] width 119 height 30
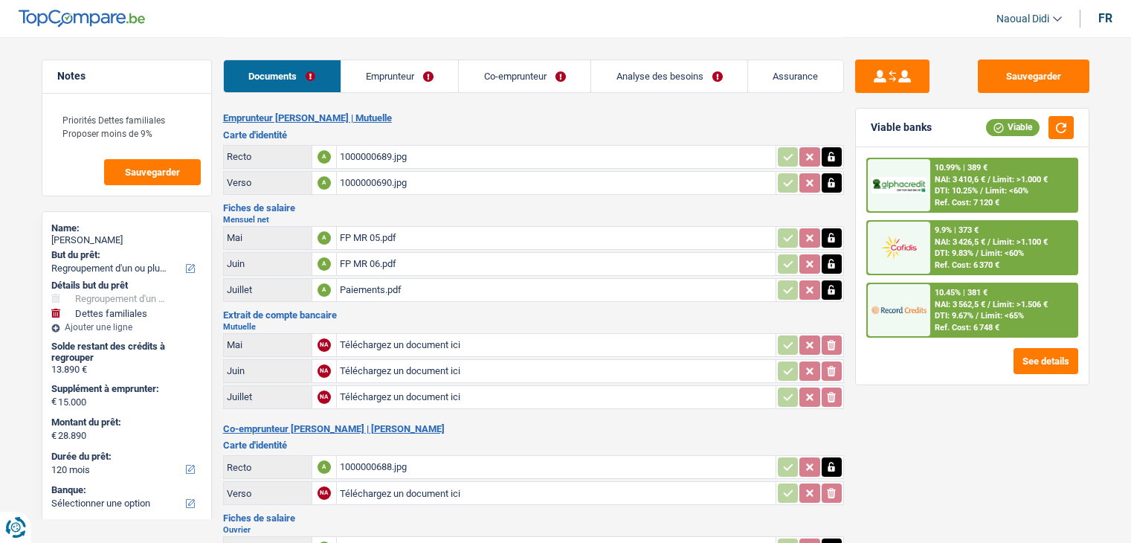
select select "refinancing"
select select "familyDebt"
select select "120"
click at [359, 233] on div "FP MR 05.pdf" at bounding box center [556, 238] width 433 height 22
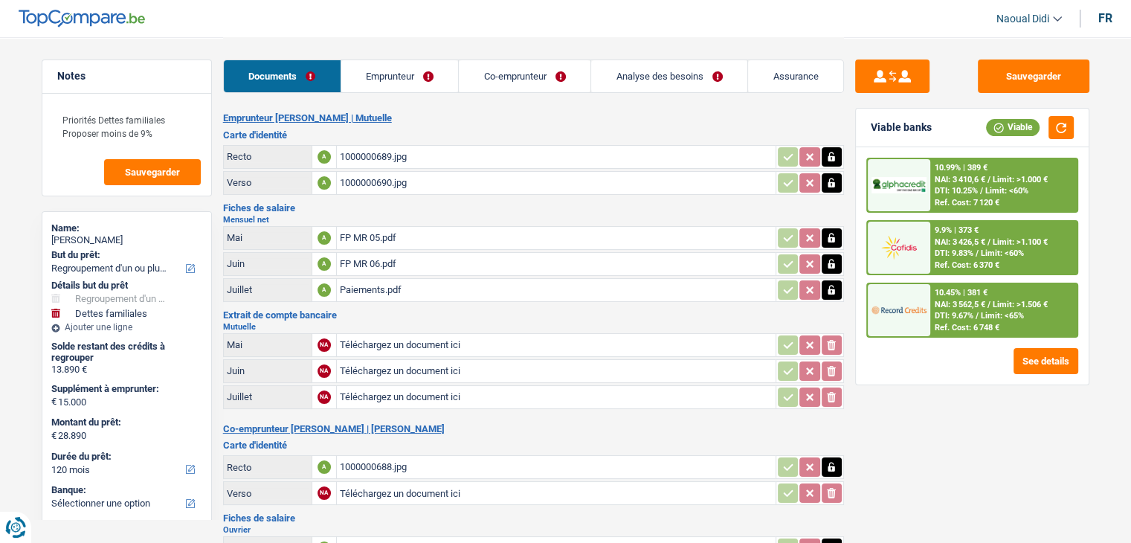
click at [367, 260] on div "FP MR 06.pdf" at bounding box center [556, 264] width 433 height 22
click at [354, 282] on div "Paiements.pdf" at bounding box center [556, 290] width 433 height 22
click at [361, 259] on div "FP MR 06.pdf" at bounding box center [556, 264] width 433 height 22
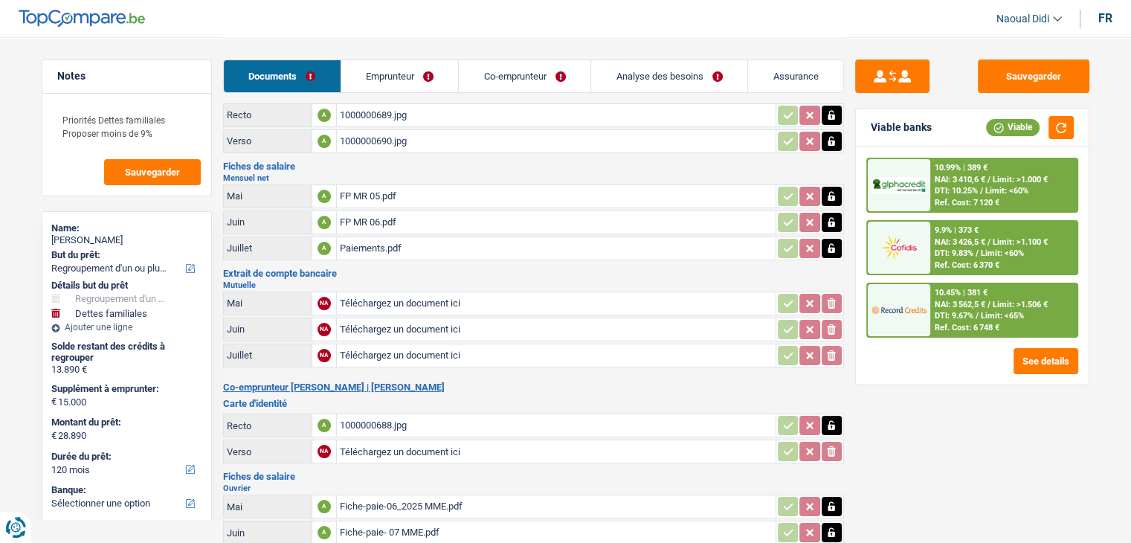
scroll to position [74, 0]
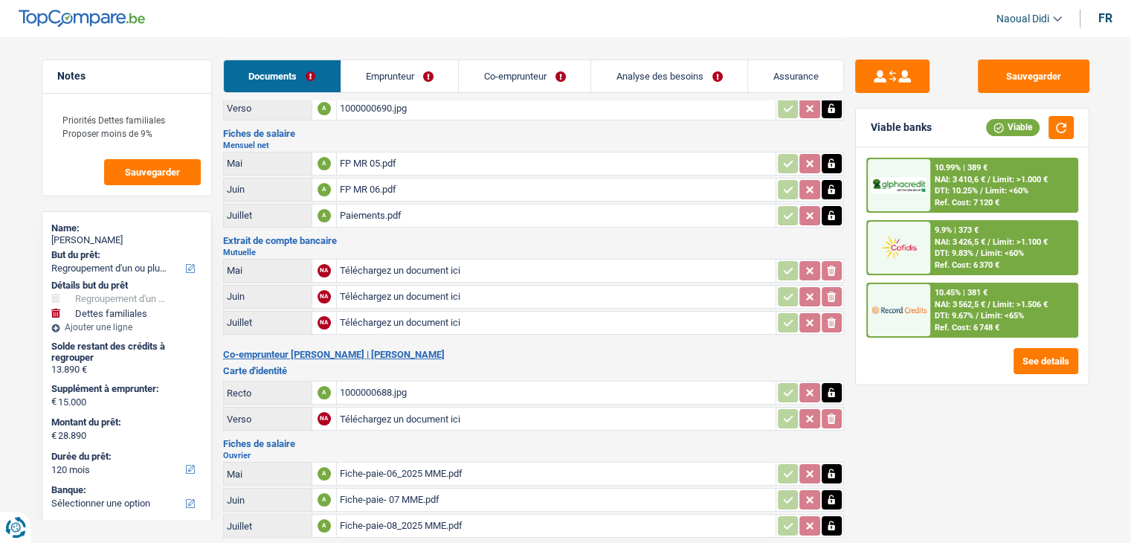
click at [378, 383] on div "1000000688.jpg" at bounding box center [556, 393] width 433 height 22
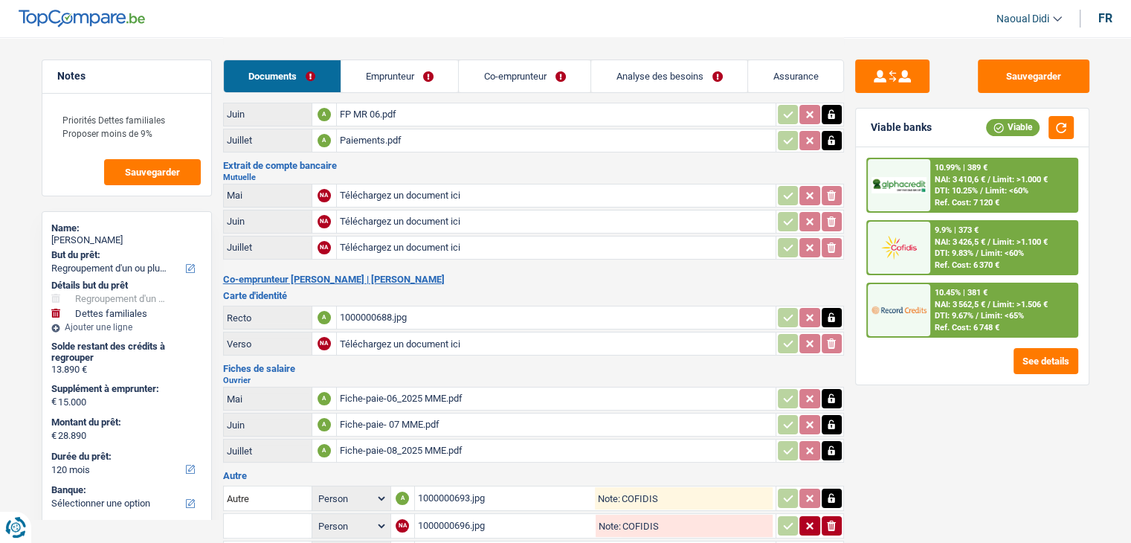
scroll to position [223, 0]
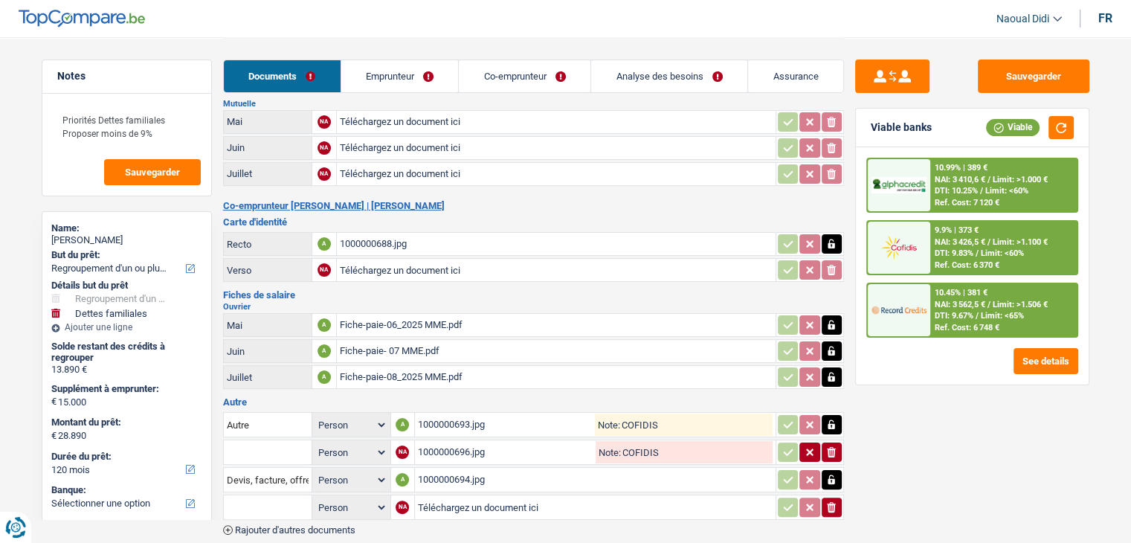
click at [461, 414] on div "1000000693.jpg" at bounding box center [507, 425] width 178 height 22
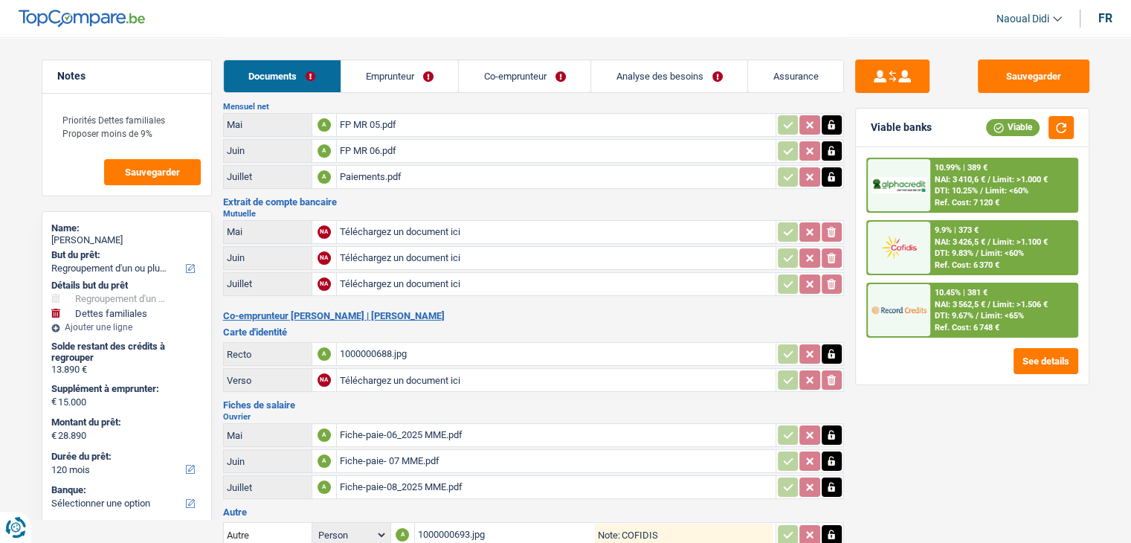
scroll to position [0, 0]
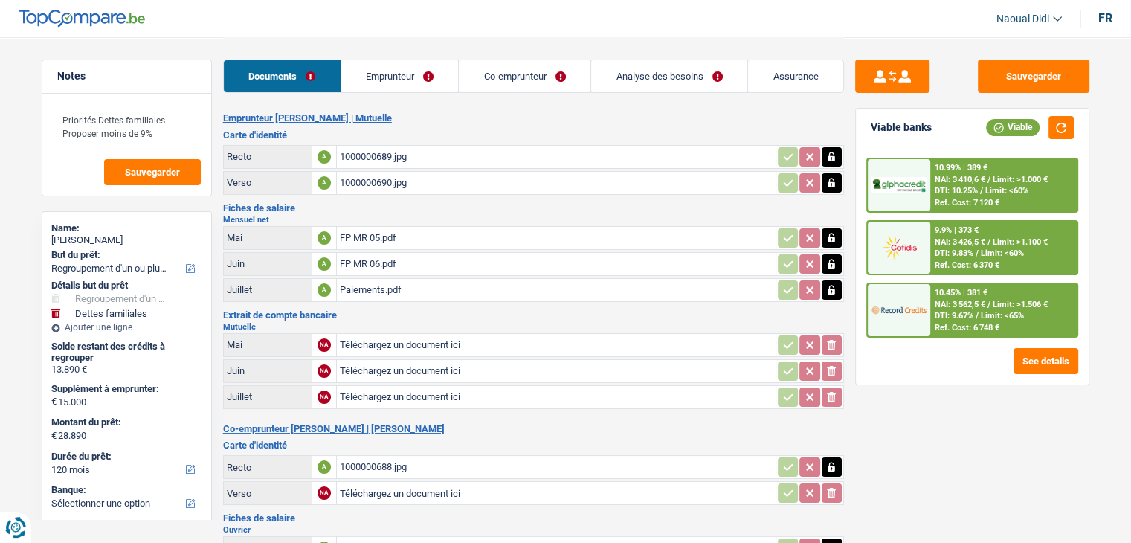
click at [366, 232] on div "FP MR 05.pdf" at bounding box center [556, 238] width 433 height 22
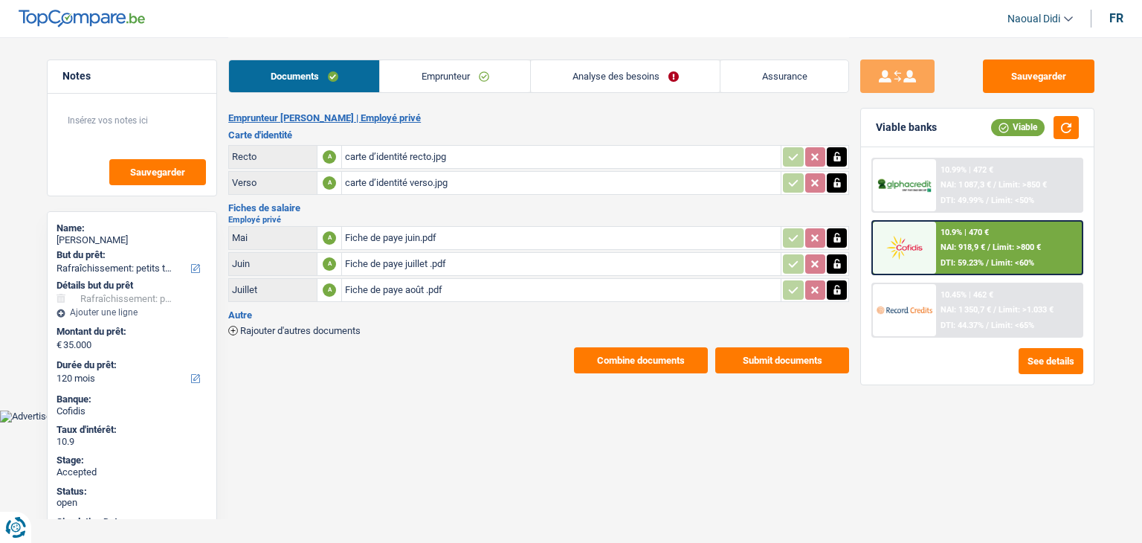
select select "houseOrGarden"
select select "120"
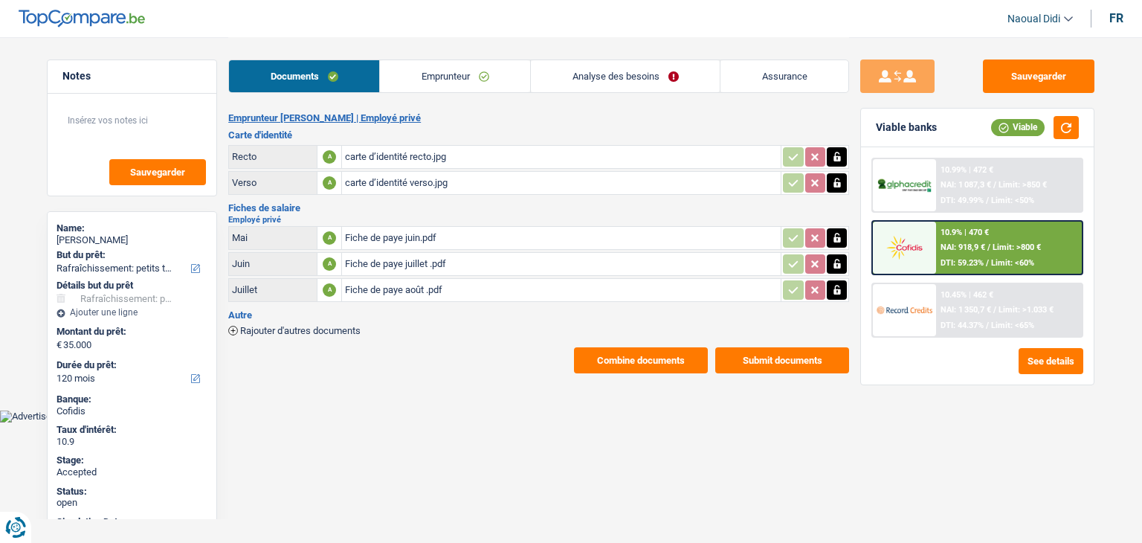
select select "houseOrGarden"
select select "false"
select select "120"
click at [624, 75] on link "Analyse des besoins" at bounding box center [625, 76] width 189 height 32
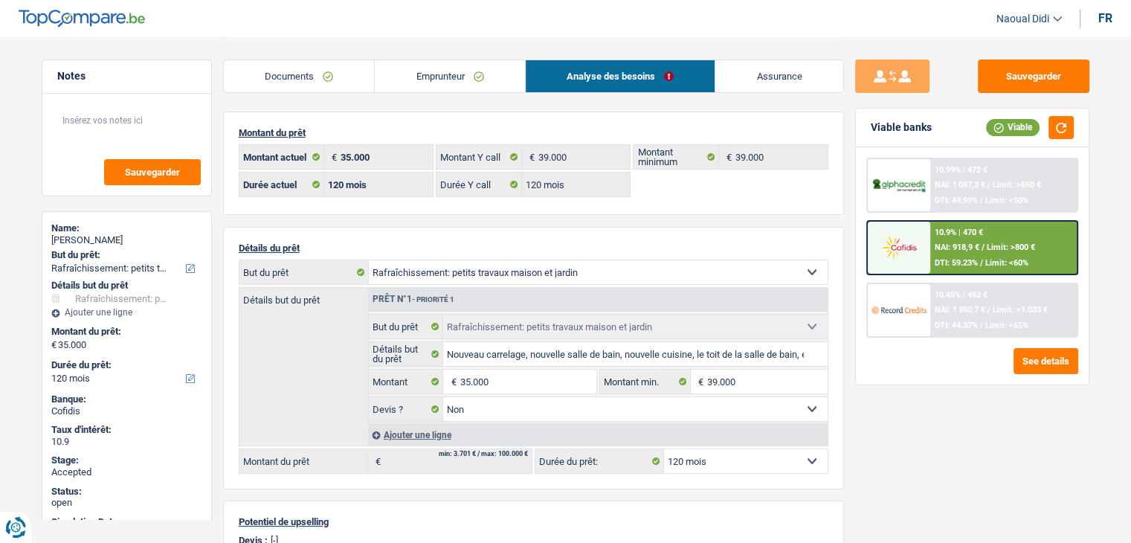
click at [279, 75] on link "Documents" at bounding box center [299, 76] width 151 height 32
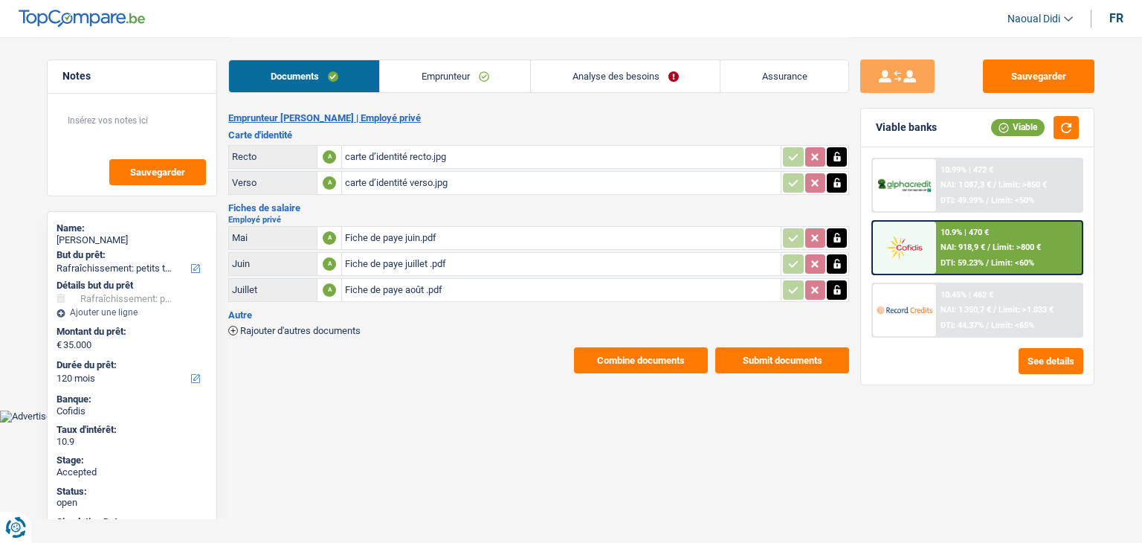
click at [421, 83] on link "Emprunteur" at bounding box center [455, 76] width 150 height 32
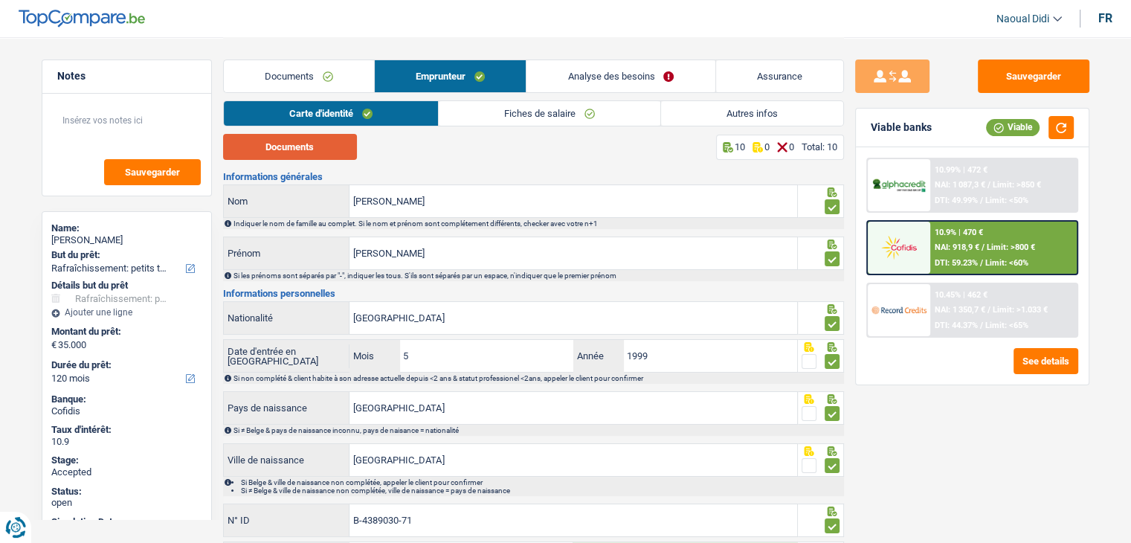
click at [295, 147] on button "Documents" at bounding box center [290, 147] width 134 height 26
click at [598, 82] on link "Analyse des besoins" at bounding box center [621, 76] width 188 height 32
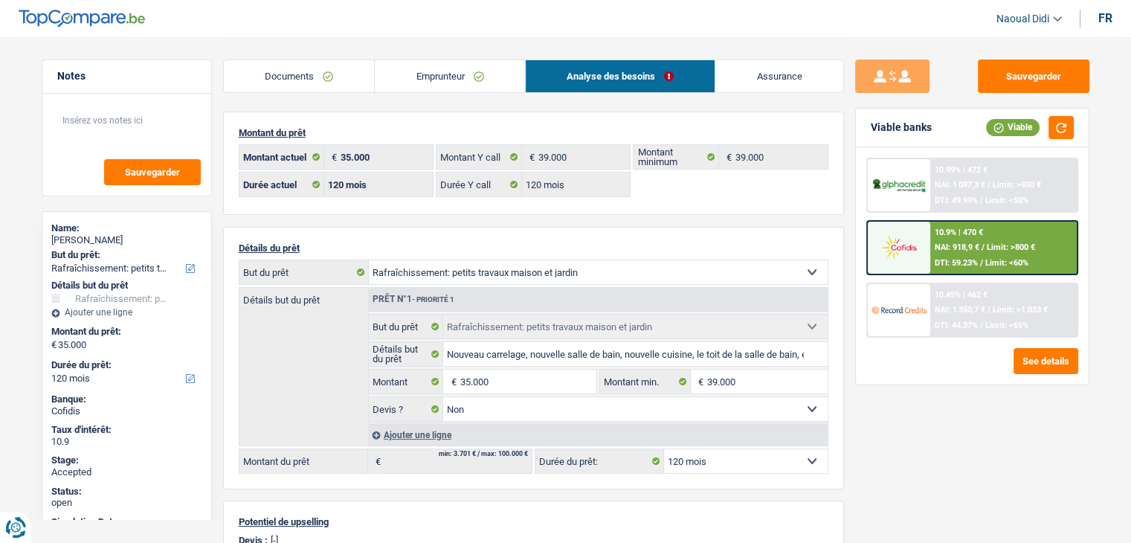
click at [410, 68] on link "Emprunteur" at bounding box center [450, 76] width 150 height 32
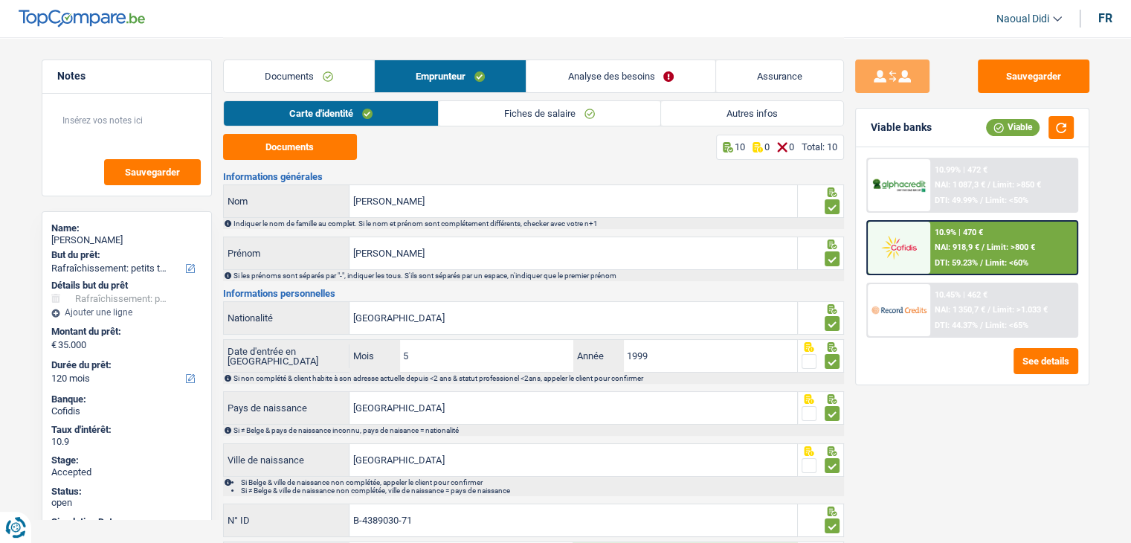
click at [410, 68] on link "Emprunteur" at bounding box center [450, 76] width 151 height 32
click at [756, 112] on link "Autres infos" at bounding box center [752, 113] width 182 height 25
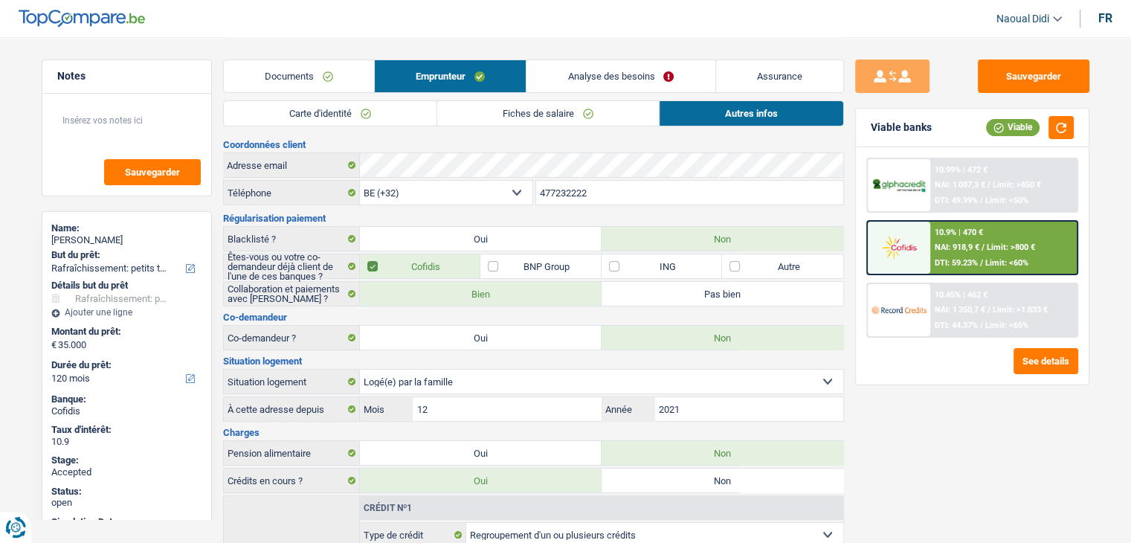
click at [599, 72] on link "Analyse des besoins" at bounding box center [621, 76] width 188 height 32
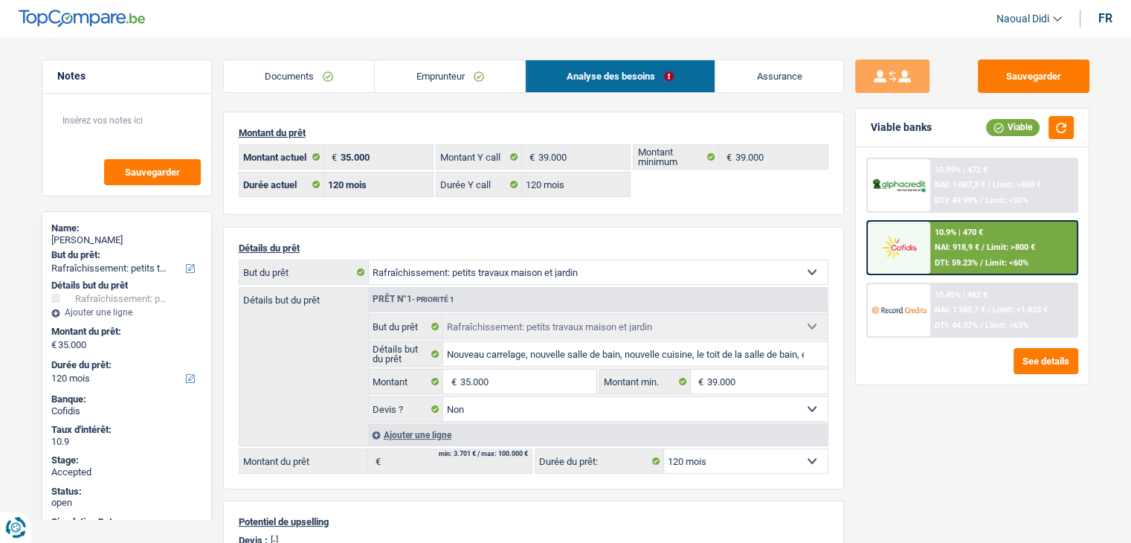
click at [416, 87] on link "Emprunteur" at bounding box center [450, 76] width 150 height 32
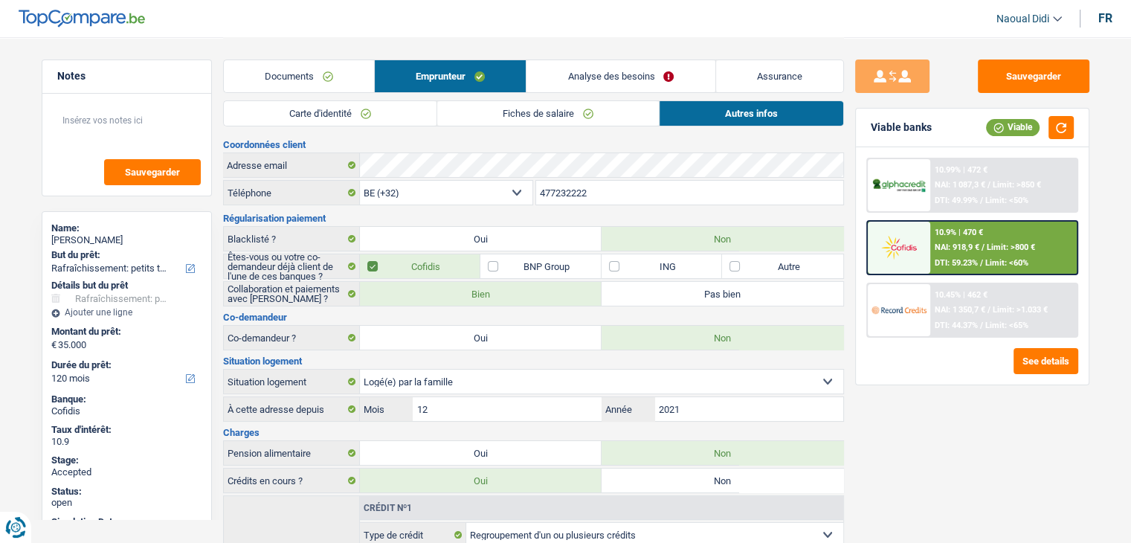
click at [477, 118] on link "Fiches de salaire" at bounding box center [548, 113] width 222 height 25
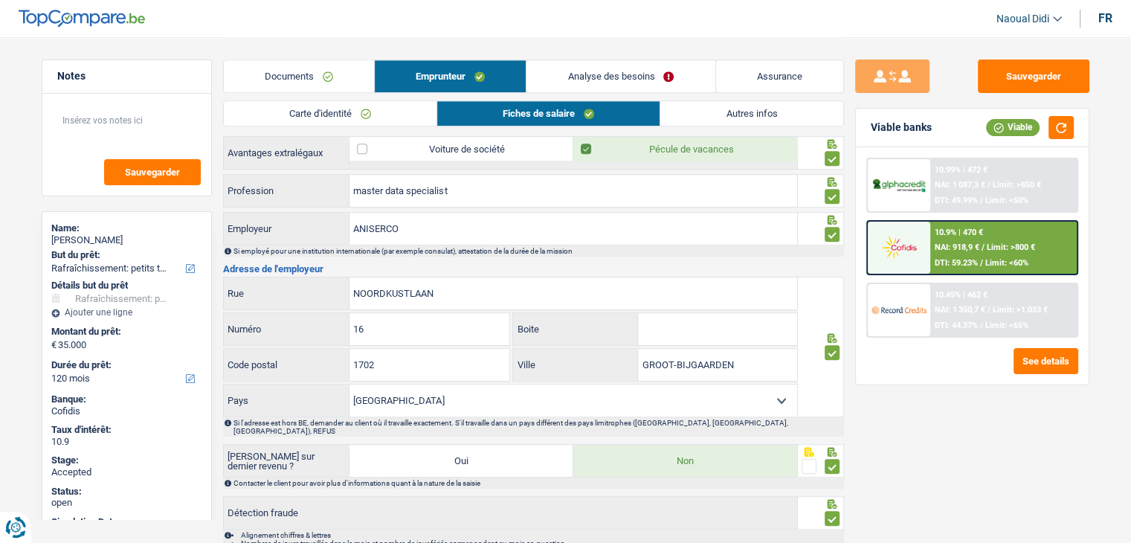
scroll to position [1103, 0]
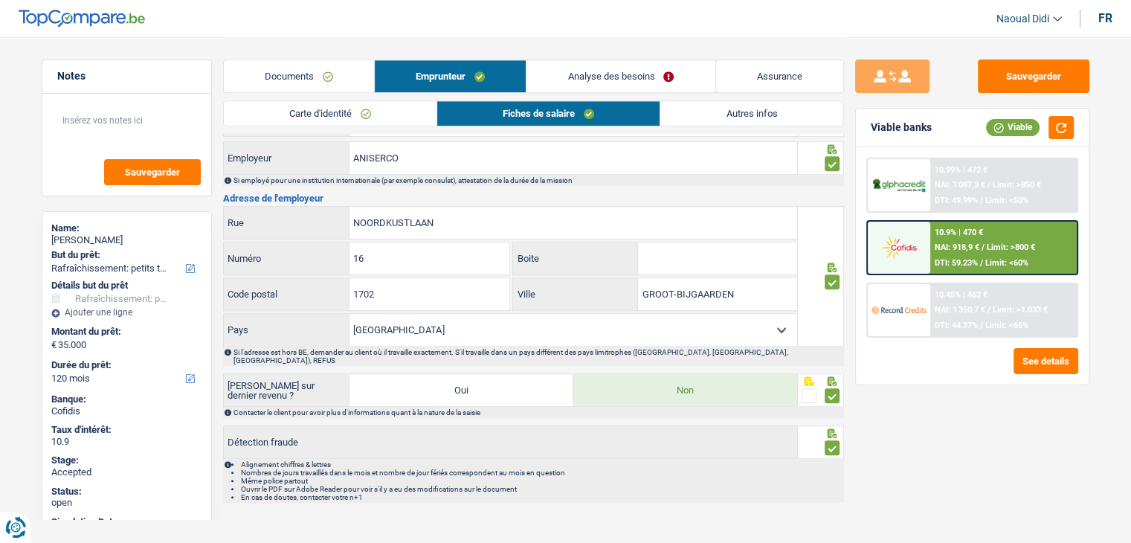
click at [628, 72] on link "Analyse des besoins" at bounding box center [621, 76] width 188 height 32
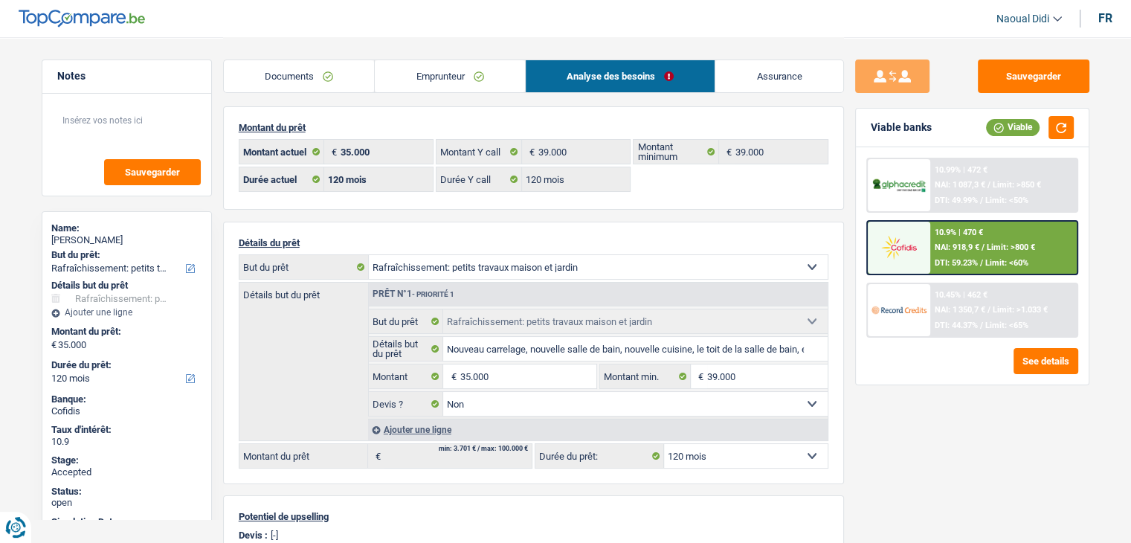
scroll to position [0, 0]
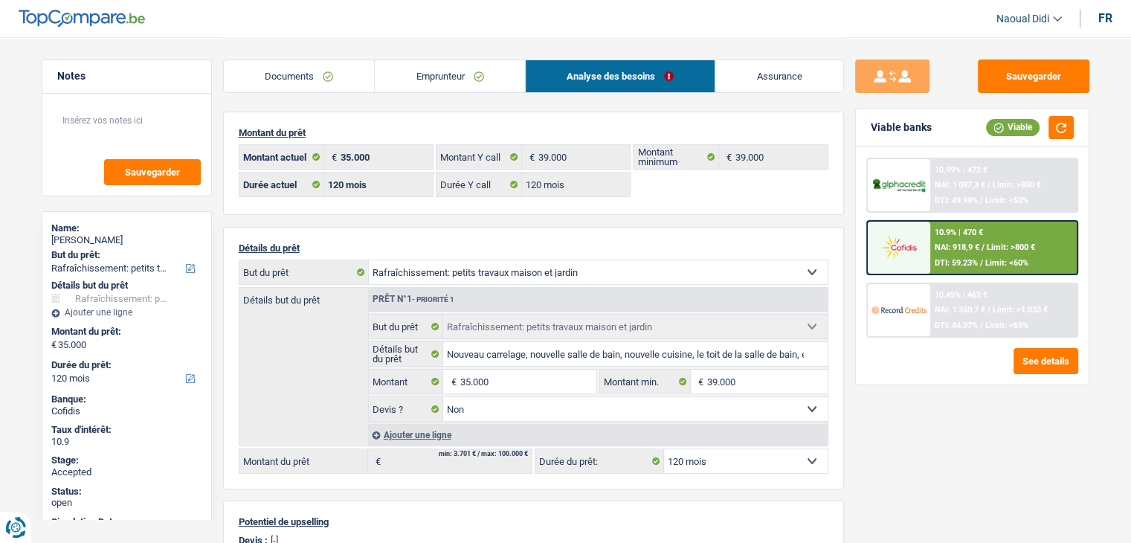
click at [971, 249] on span "NAI: 918,9 €" at bounding box center [957, 247] width 45 height 10
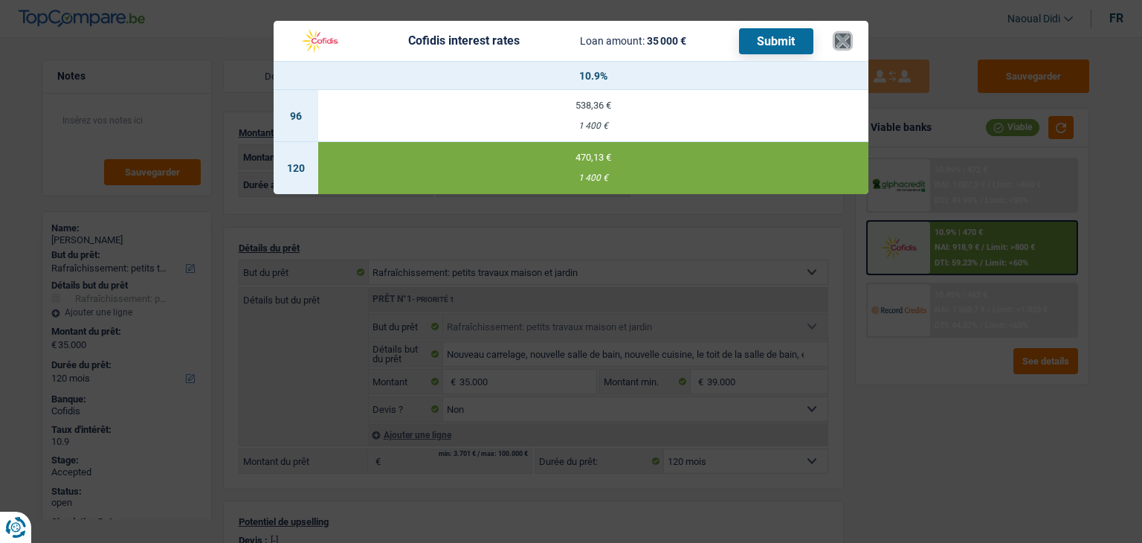
click at [842, 39] on button "×" at bounding box center [843, 40] width 16 height 15
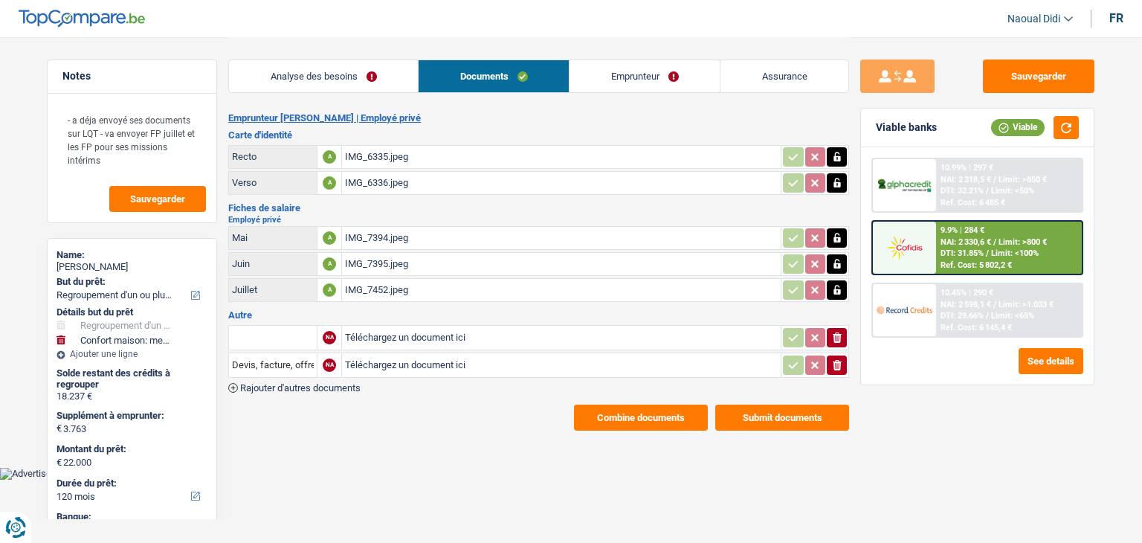
select select "refinancing"
select select "household"
select select "120"
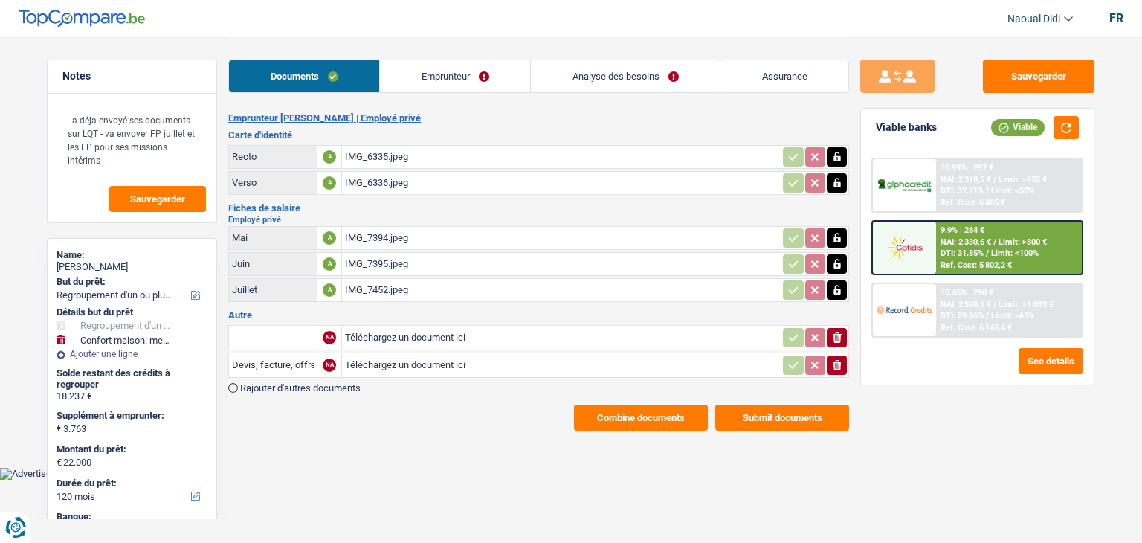
click at [628, 74] on link "Analyse des besoins" at bounding box center [625, 76] width 189 height 32
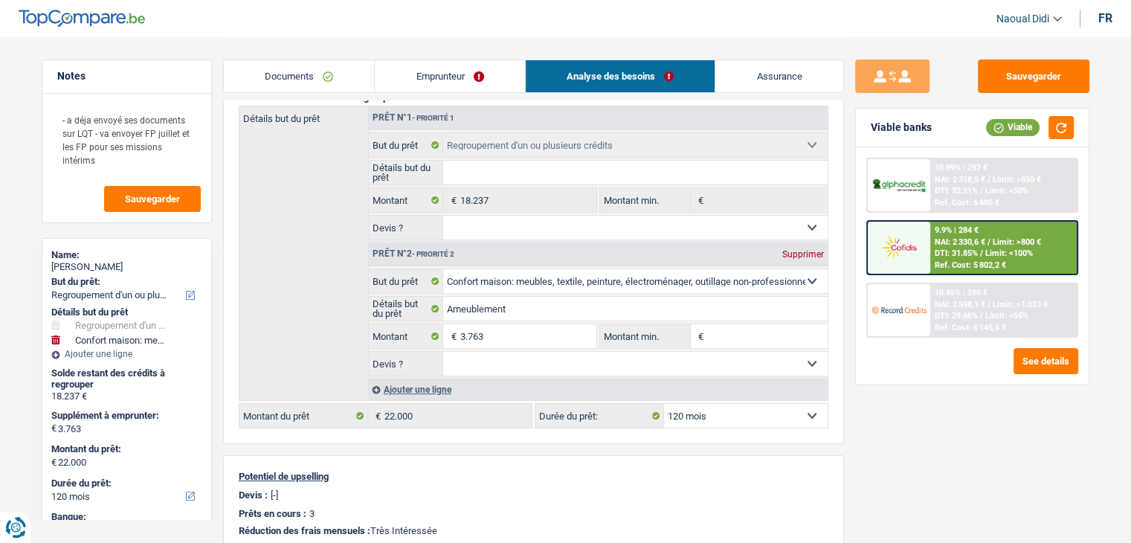
scroll to position [223, 0]
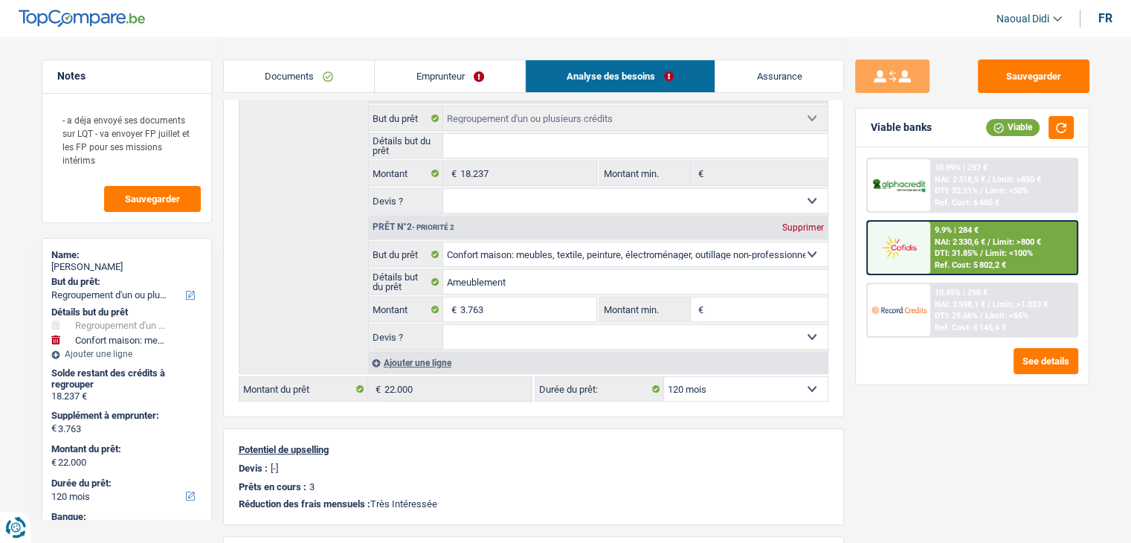
click at [1002, 234] on div "9.9% | 284 € NAI: 2 330,6 € / Limit: >800 € DTI: 31.85% / Limit: <100% Ref. Cos…" at bounding box center [1003, 248] width 147 height 52
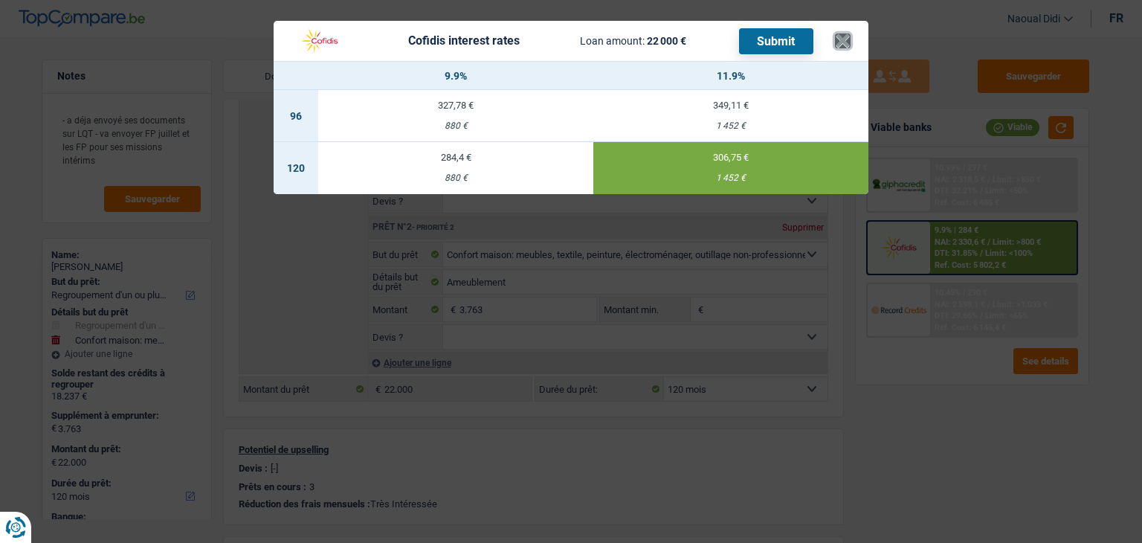
click at [845, 48] on button "×" at bounding box center [843, 40] width 16 height 15
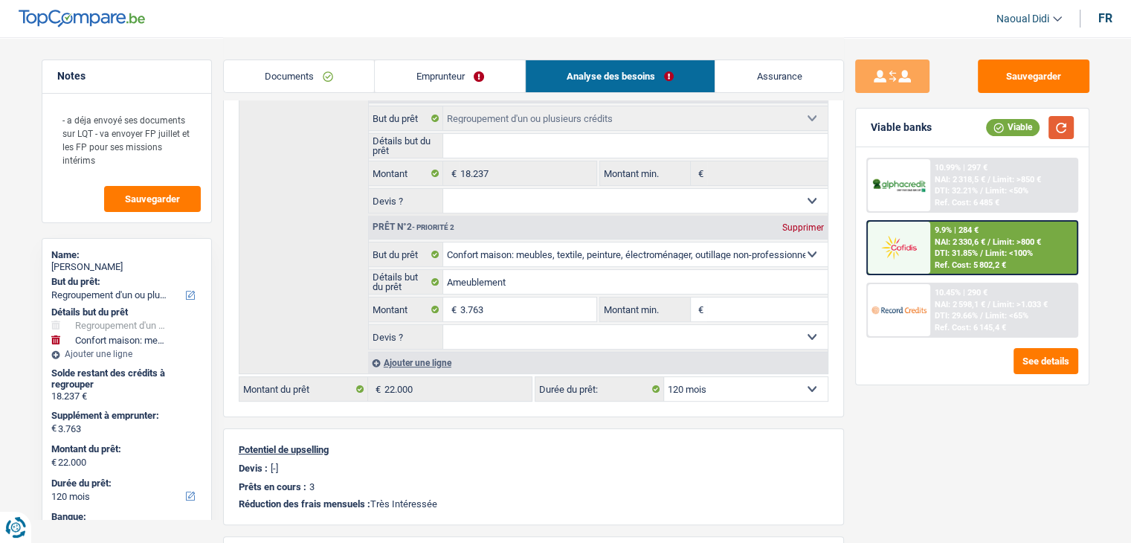
click at [1066, 129] on button "button" at bounding box center [1061, 127] width 25 height 23
click at [936, 241] on span "NAI: 2 330,6 €" at bounding box center [960, 242] width 51 height 10
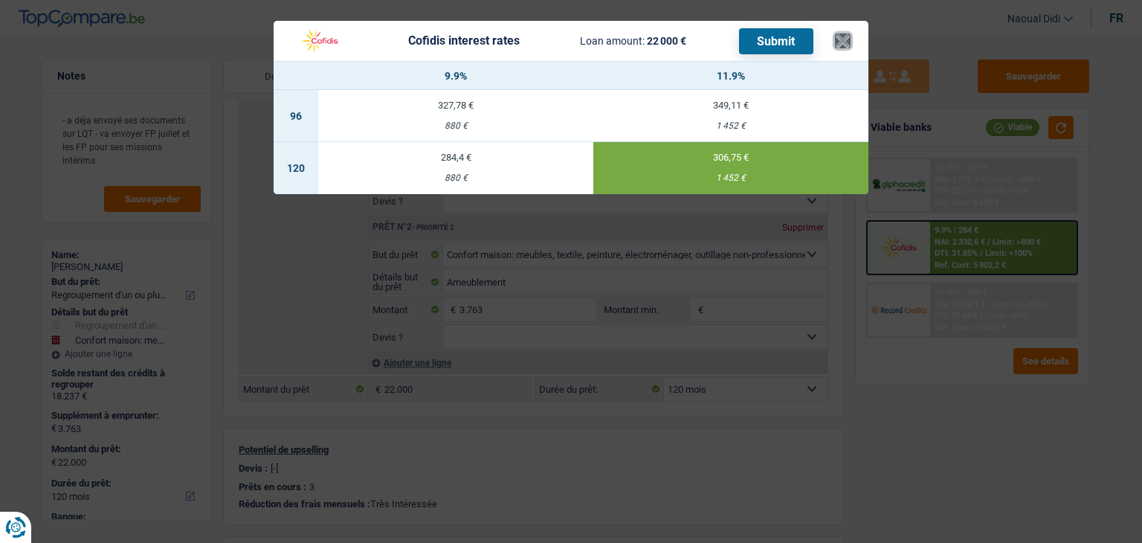
click at [848, 38] on button "×" at bounding box center [843, 40] width 16 height 15
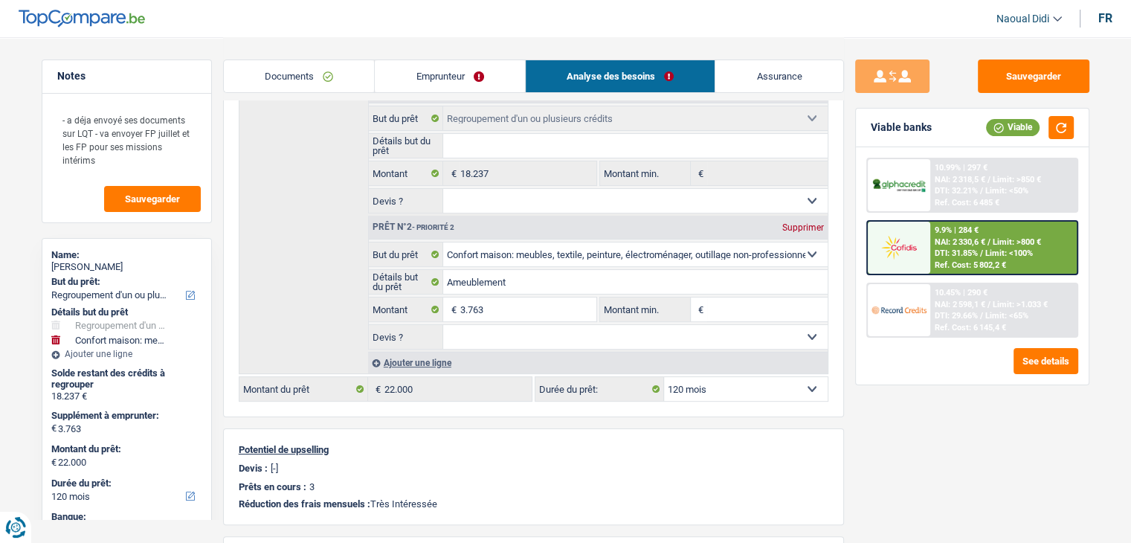
click at [308, 77] on link "Documents" at bounding box center [299, 76] width 151 height 32
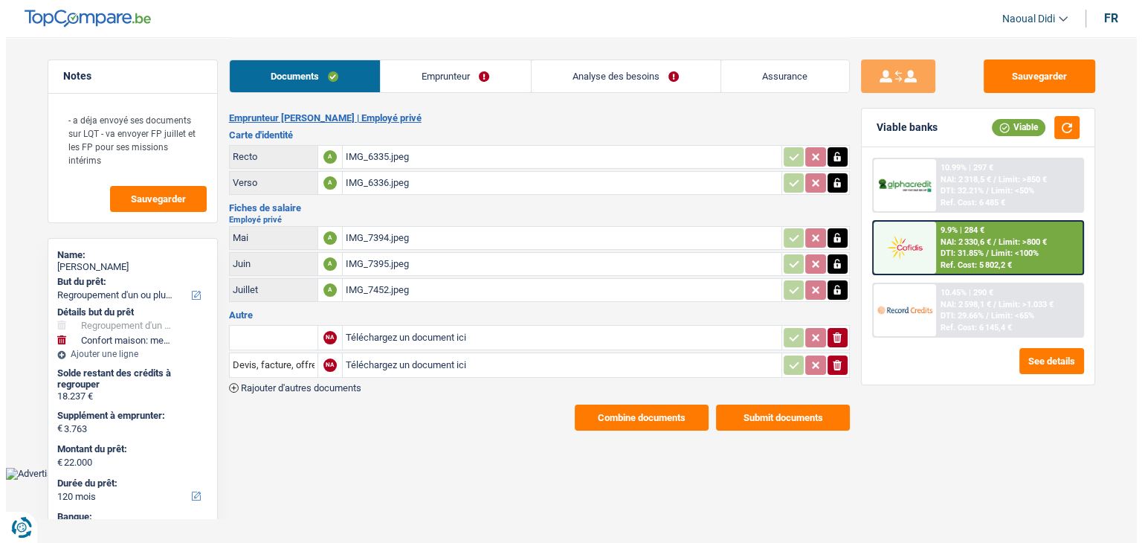
scroll to position [0, 0]
click at [666, 415] on button "Combine documents" at bounding box center [641, 418] width 134 height 26
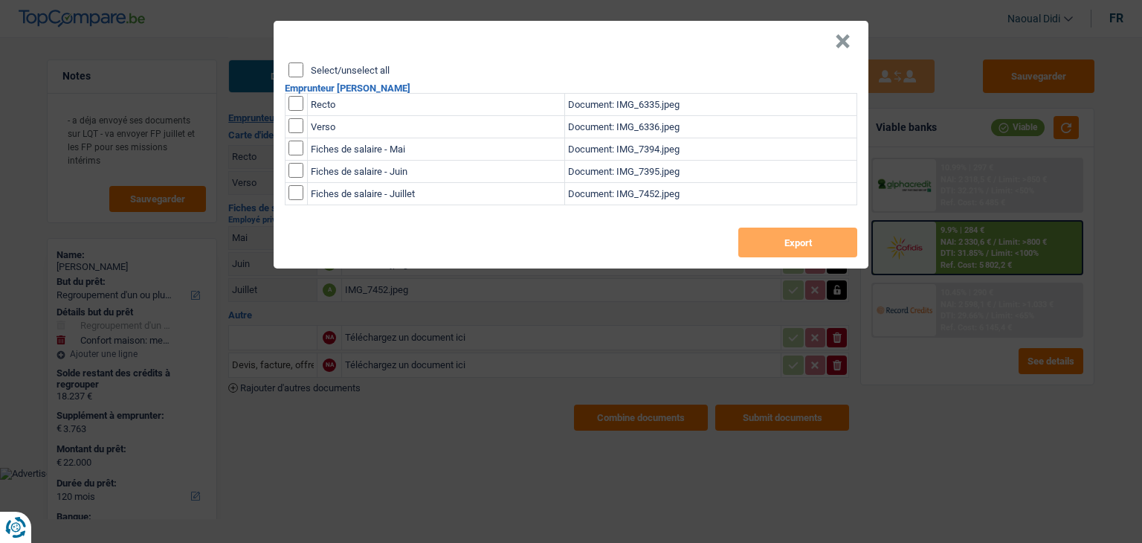
click at [292, 68] on input "Select/unselect all" at bounding box center [296, 69] width 15 height 15
checkbox input "true"
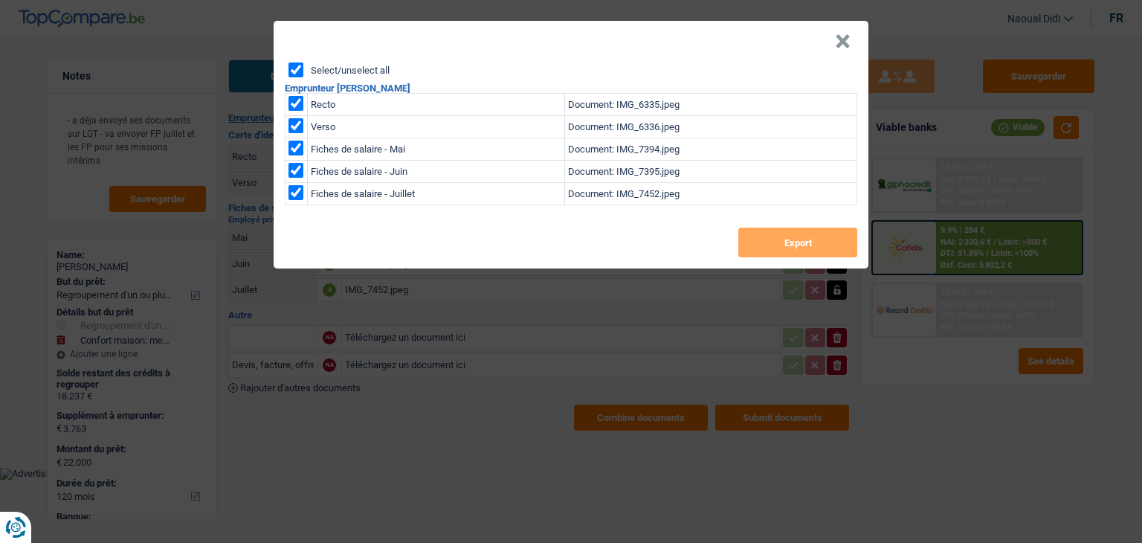
checkbox input "true"
click at [794, 238] on button "Export" at bounding box center [798, 243] width 119 height 30
click at [840, 49] on button "×" at bounding box center [843, 41] width 16 height 15
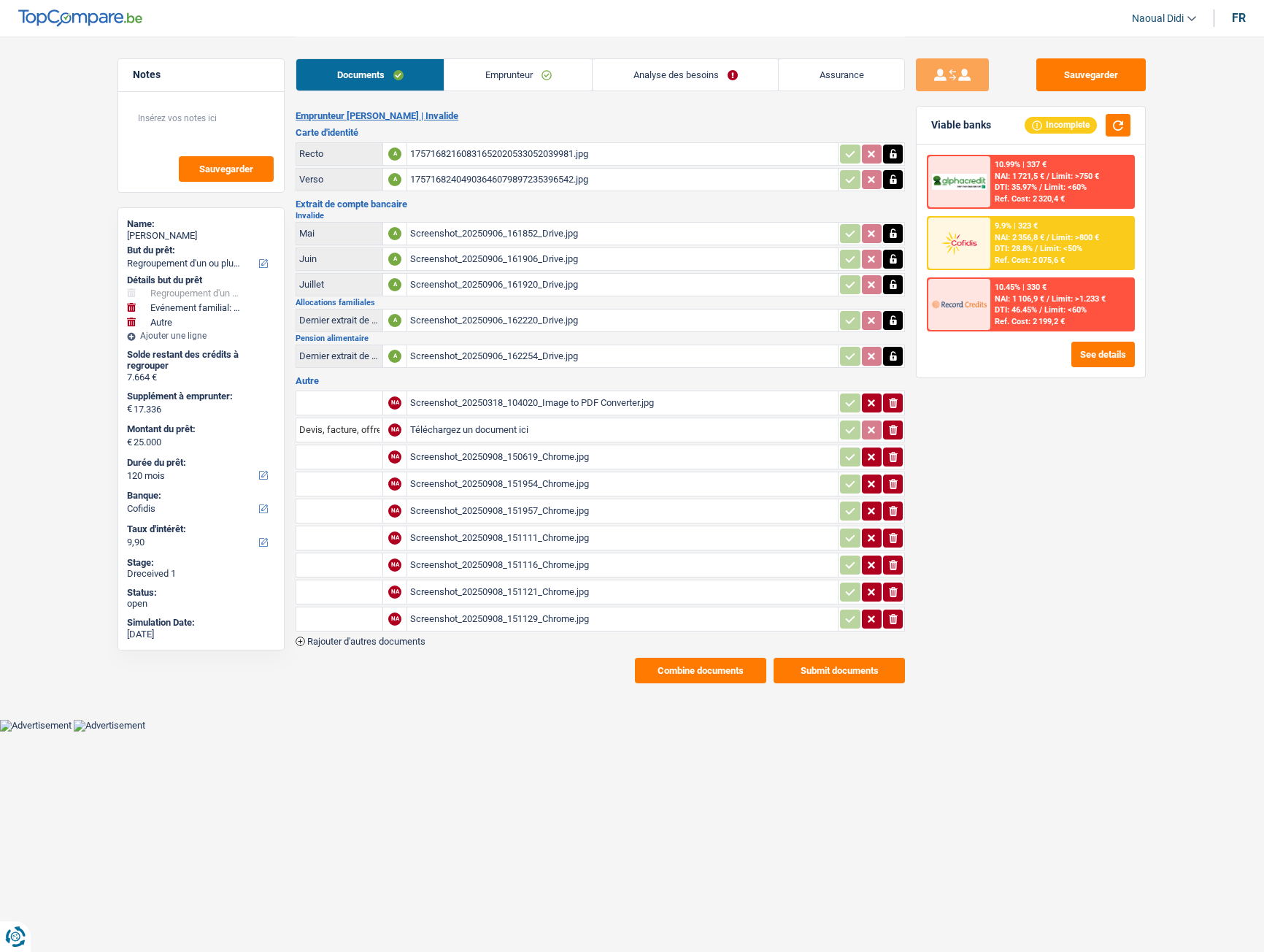
select select "refinancing"
select select "familyEvent"
select select "other"
select select "120"
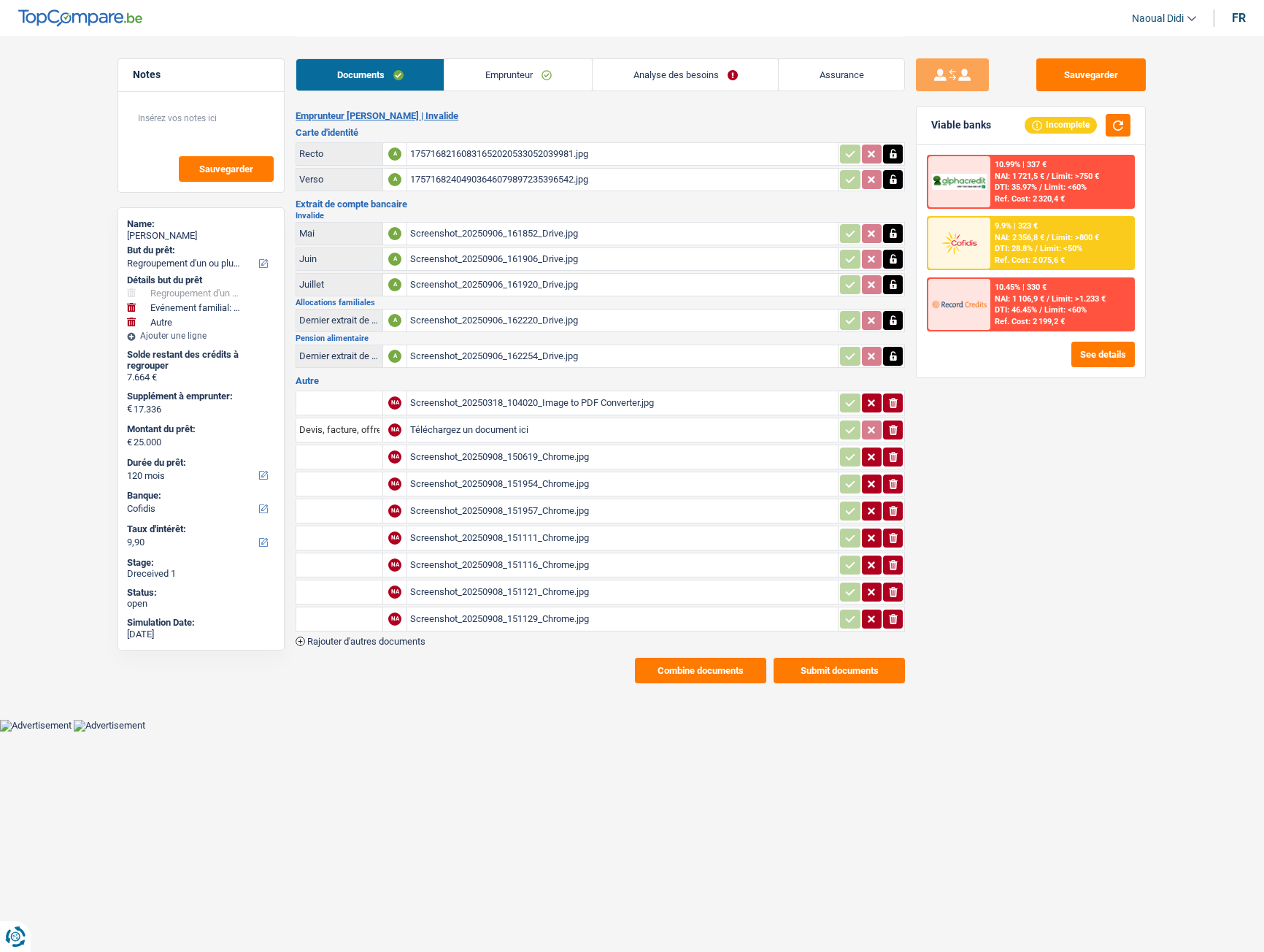
select select "cofidis"
click at [1067, 235] on span "Limit: >800 €" at bounding box center [1076, 238] width 47 height 10
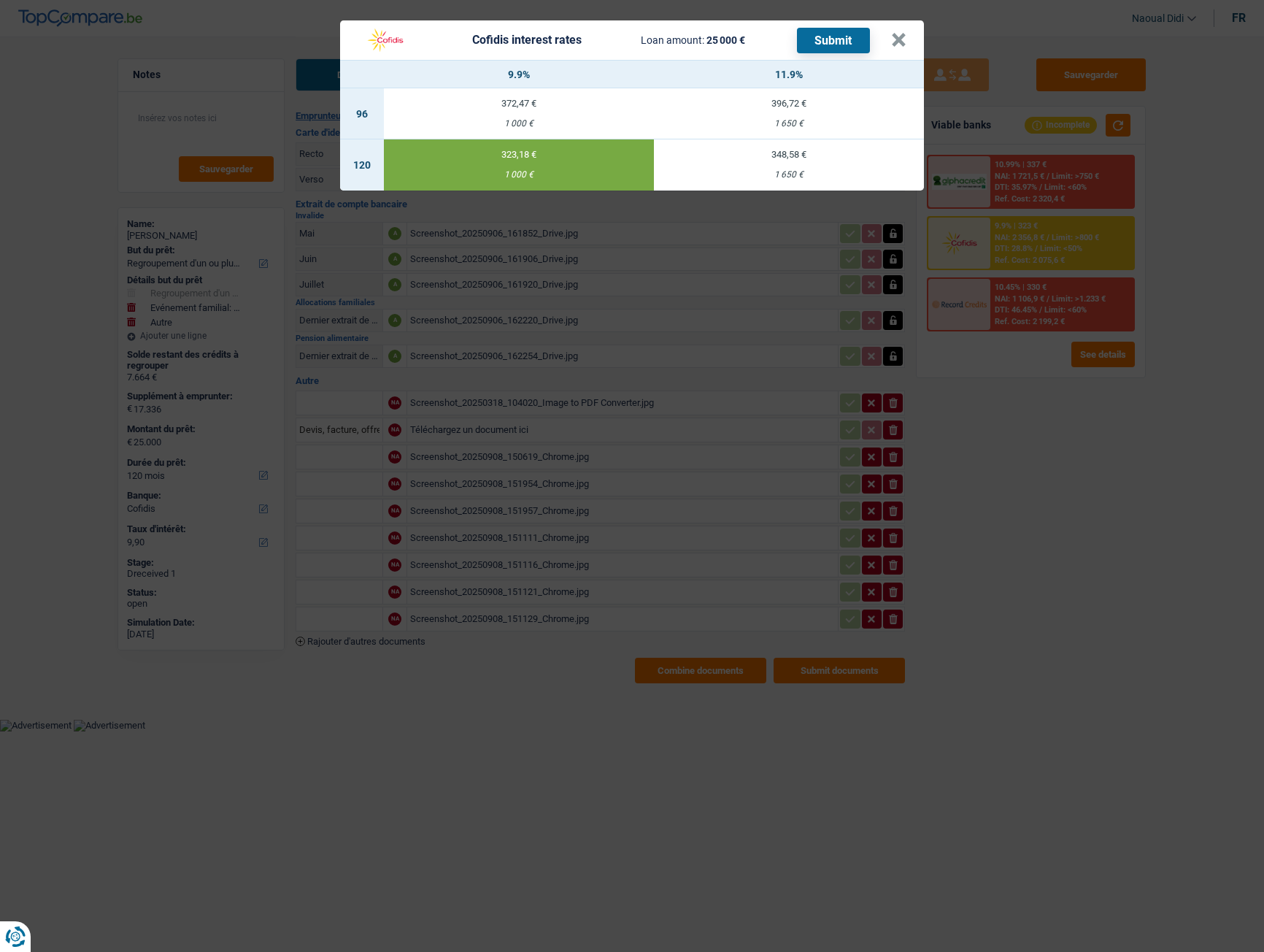
drag, startPoint x: 836, startPoint y: 41, endPoint x: 862, endPoint y: 130, distance: 92.7
click at [862, 130] on div "Cofidis interest rates Loan amount: 25 000 € Submit × 9.9% 11.9% 96 372,47 € 1 …" at bounding box center [632, 105] width 584 height 170
click at [801, 112] on td "396,72 € 1 650 €" at bounding box center [788, 114] width 270 height 51
select select "96"
type input "11,90"
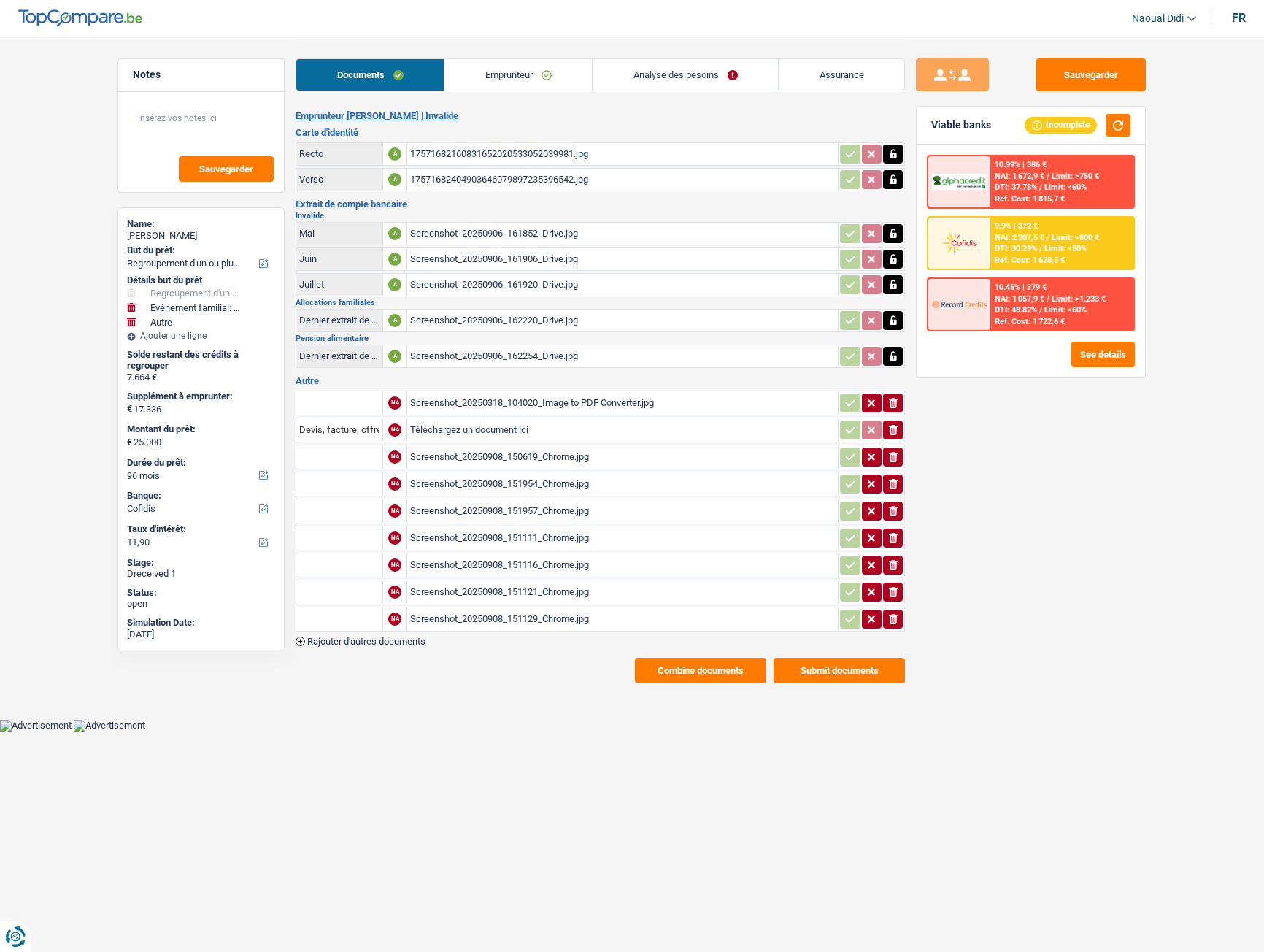
click at [1029, 233] on span "NAI: 2 307,5 €" at bounding box center [1020, 238] width 50 height 10
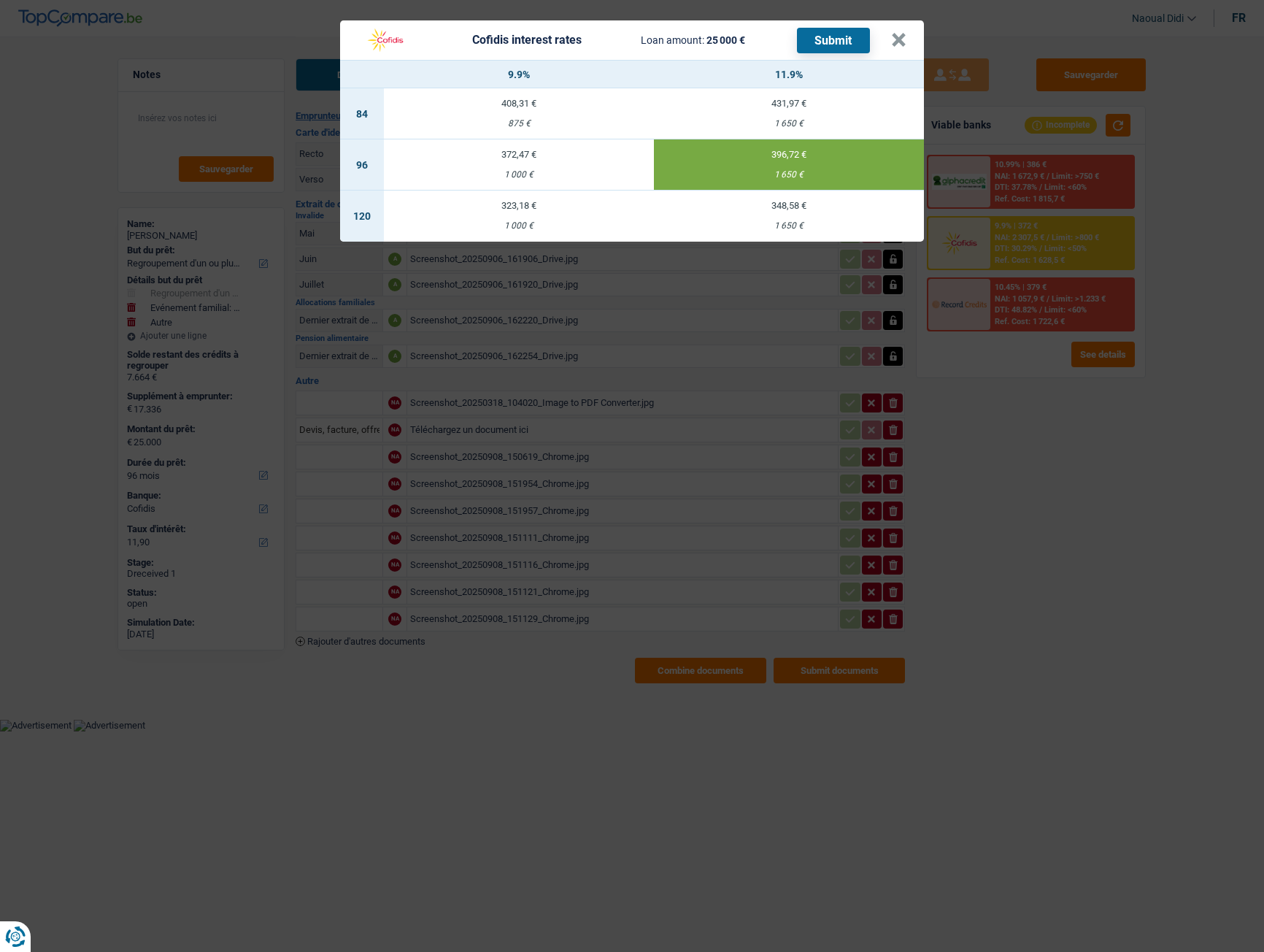
click at [830, 39] on button "Submit" at bounding box center [833, 40] width 73 height 26
click at [903, 41] on button "×" at bounding box center [899, 39] width 16 height 15
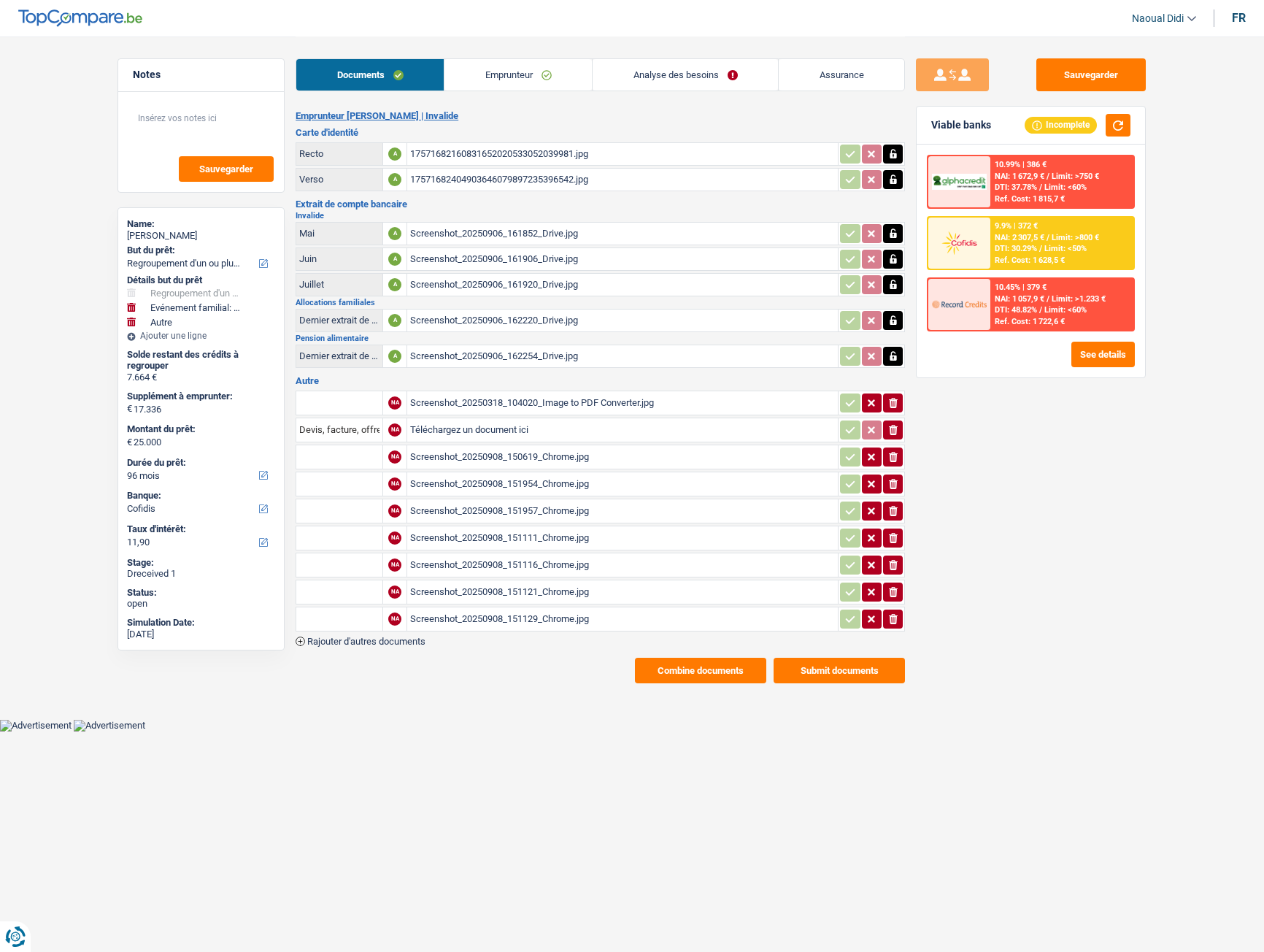
click at [491, 77] on link "Emprunteur" at bounding box center [518, 75] width 147 height 31
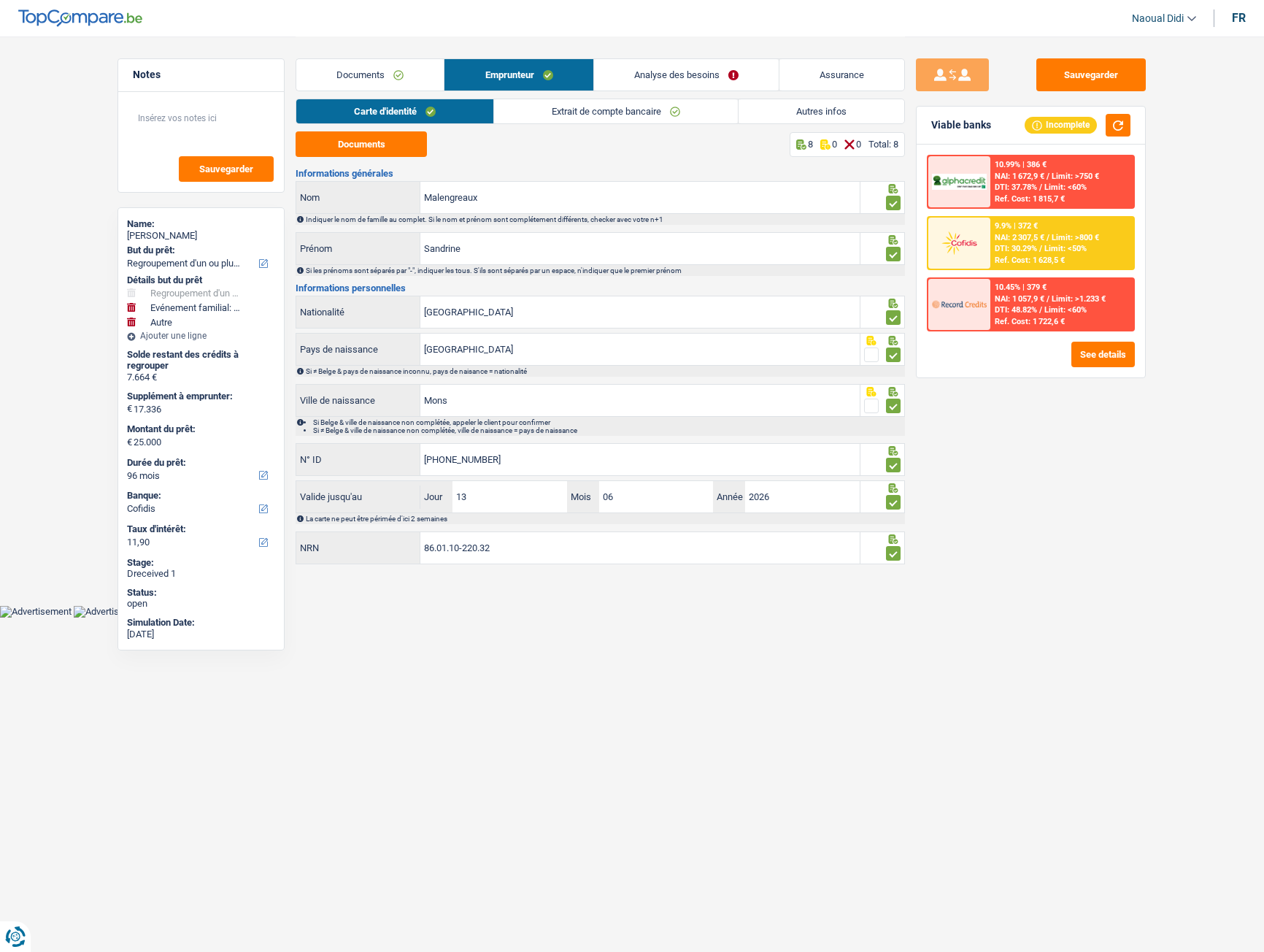
click at [580, 112] on link "Extrait de compte bancaire" at bounding box center [616, 111] width 243 height 25
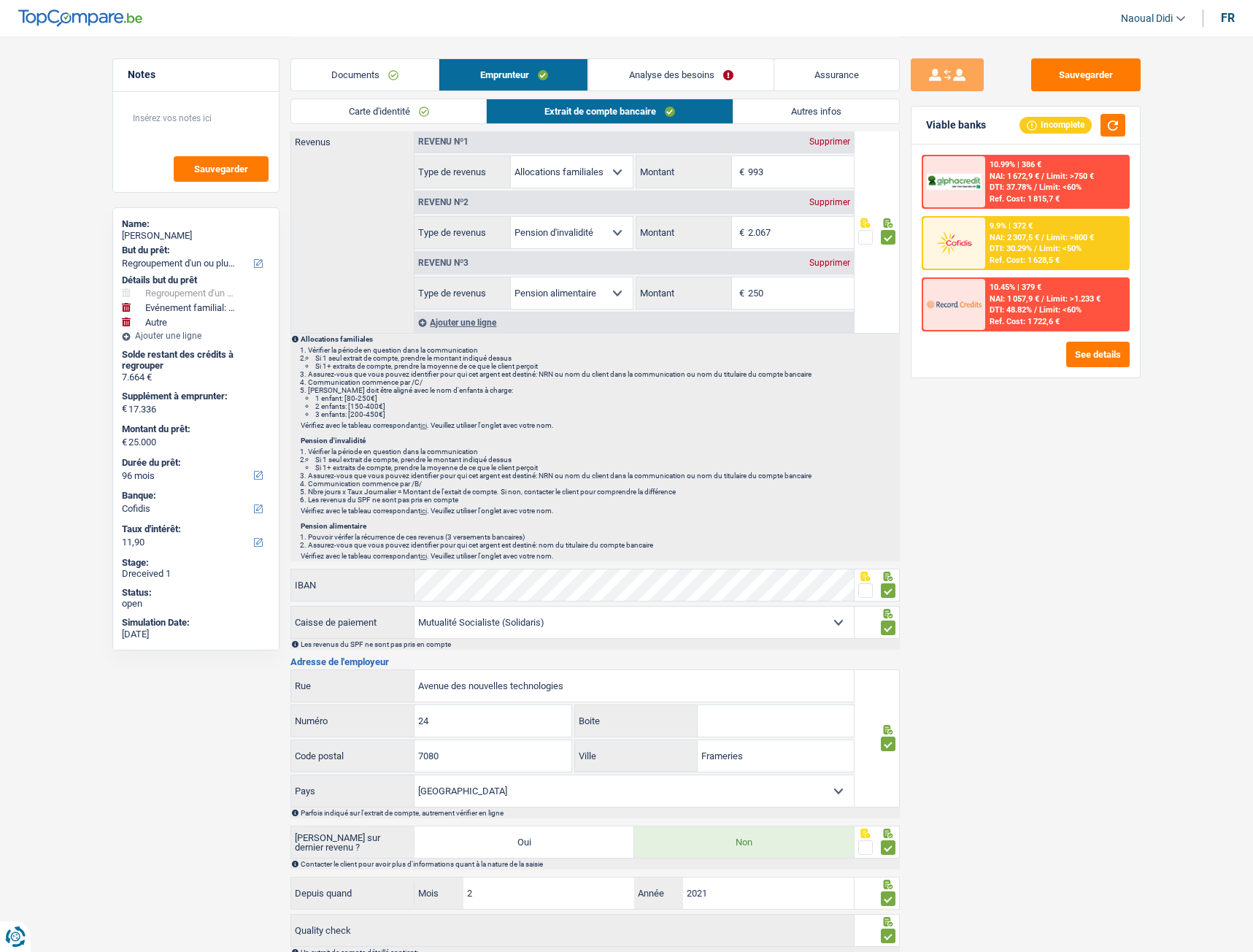
scroll to position [146, 0]
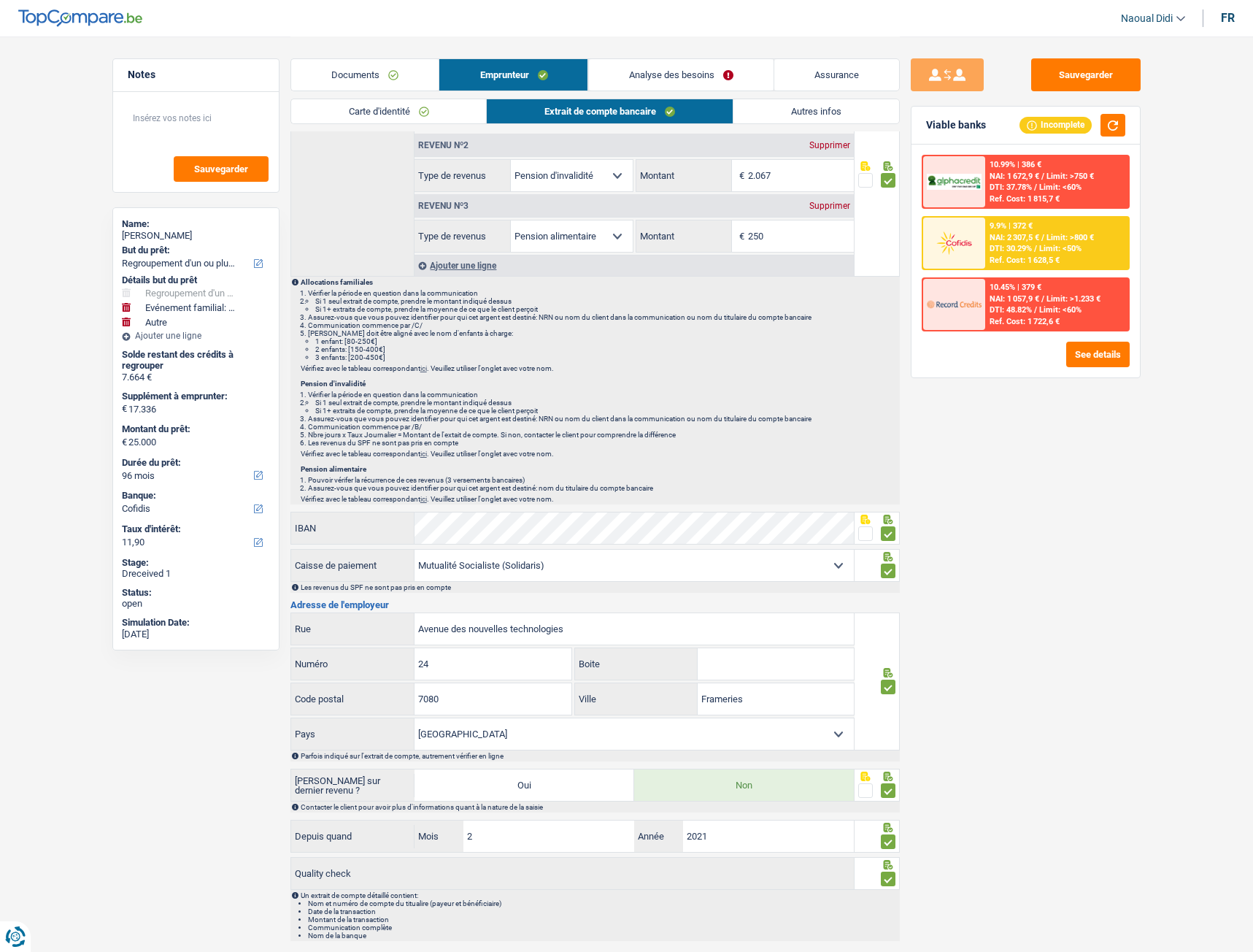
click at [681, 74] on link "Analyse des besoins" at bounding box center [680, 75] width 184 height 31
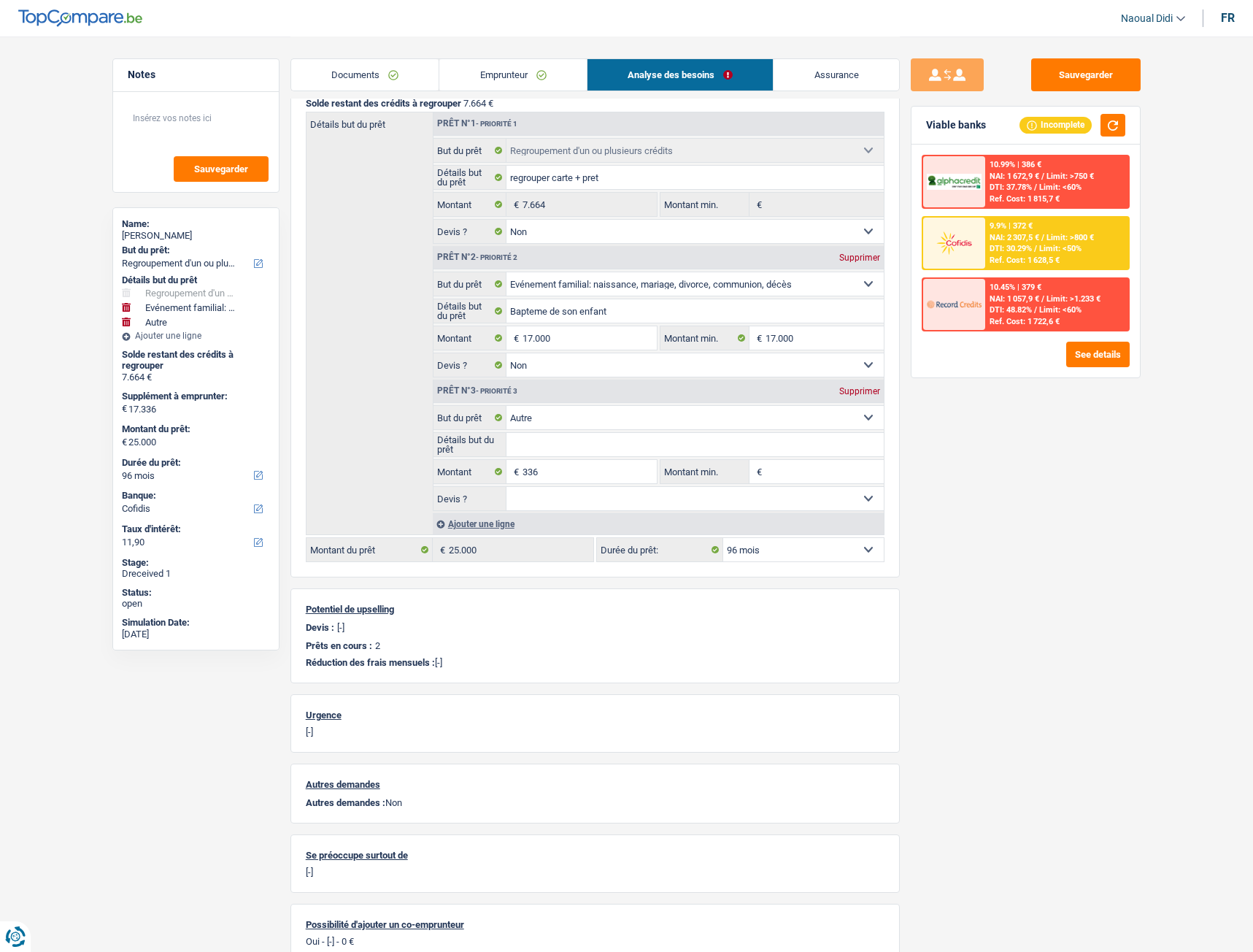
scroll to position [219, 0]
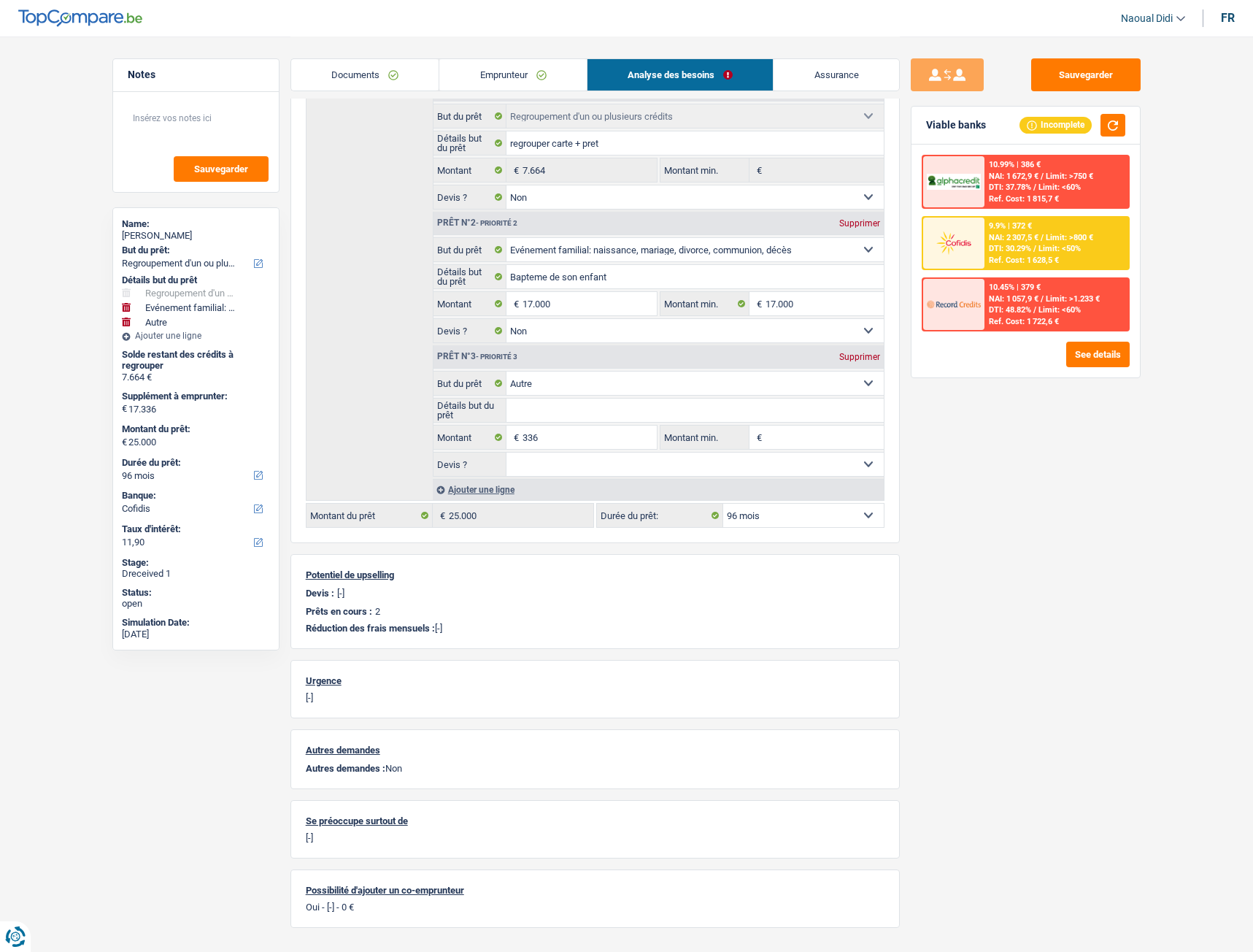
click at [594, 412] on input "Détails but du prêt" at bounding box center [695, 410] width 378 height 24
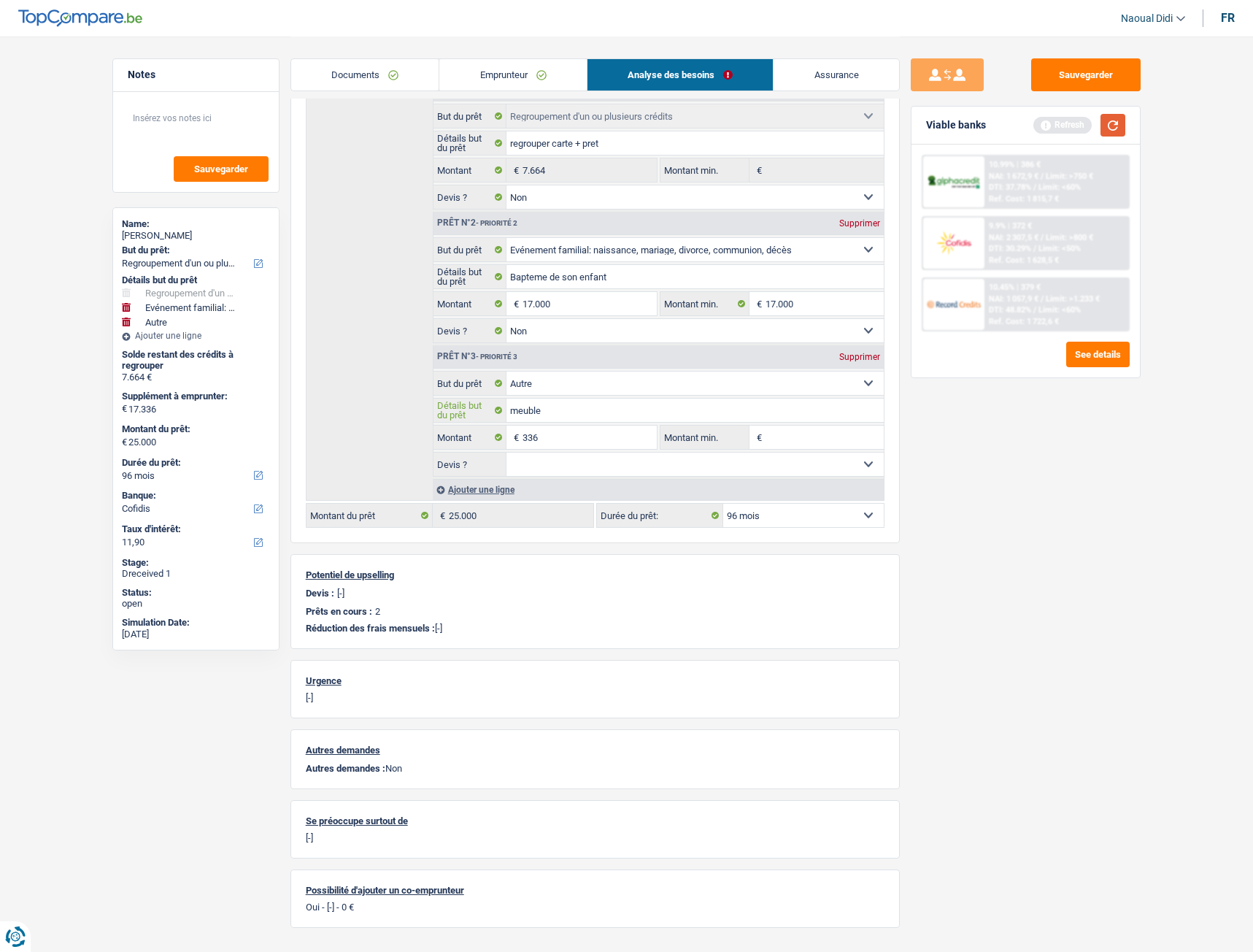
type input "meuble"
click at [1109, 128] on button "button" at bounding box center [1113, 125] width 25 height 23
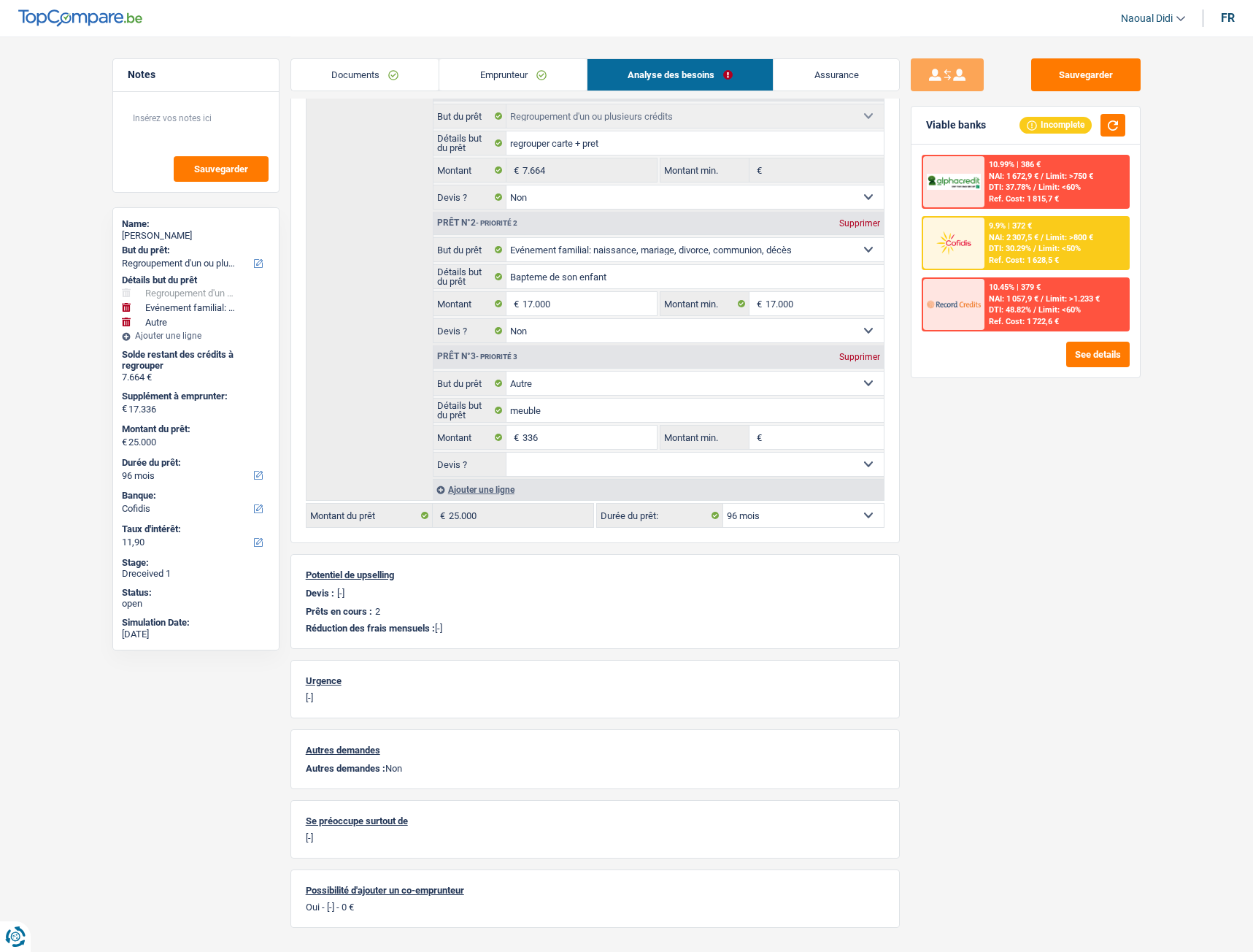
click at [1037, 251] on div "DTI: 30.29% / Limit: <50%" at bounding box center [1035, 248] width 92 height 10
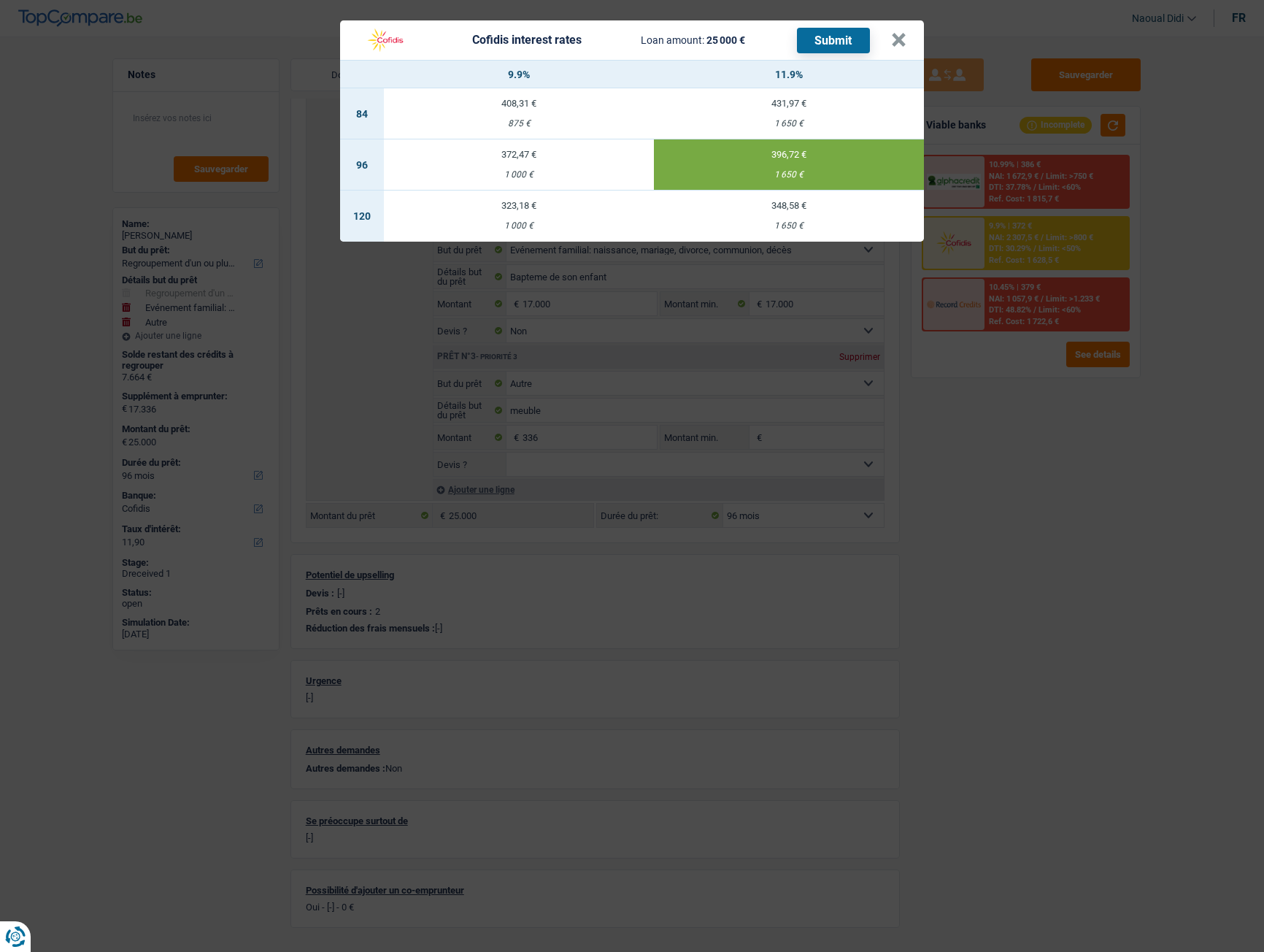
click at [832, 38] on button "Submit" at bounding box center [833, 40] width 73 height 26
click at [896, 43] on button "×" at bounding box center [899, 39] width 16 height 15
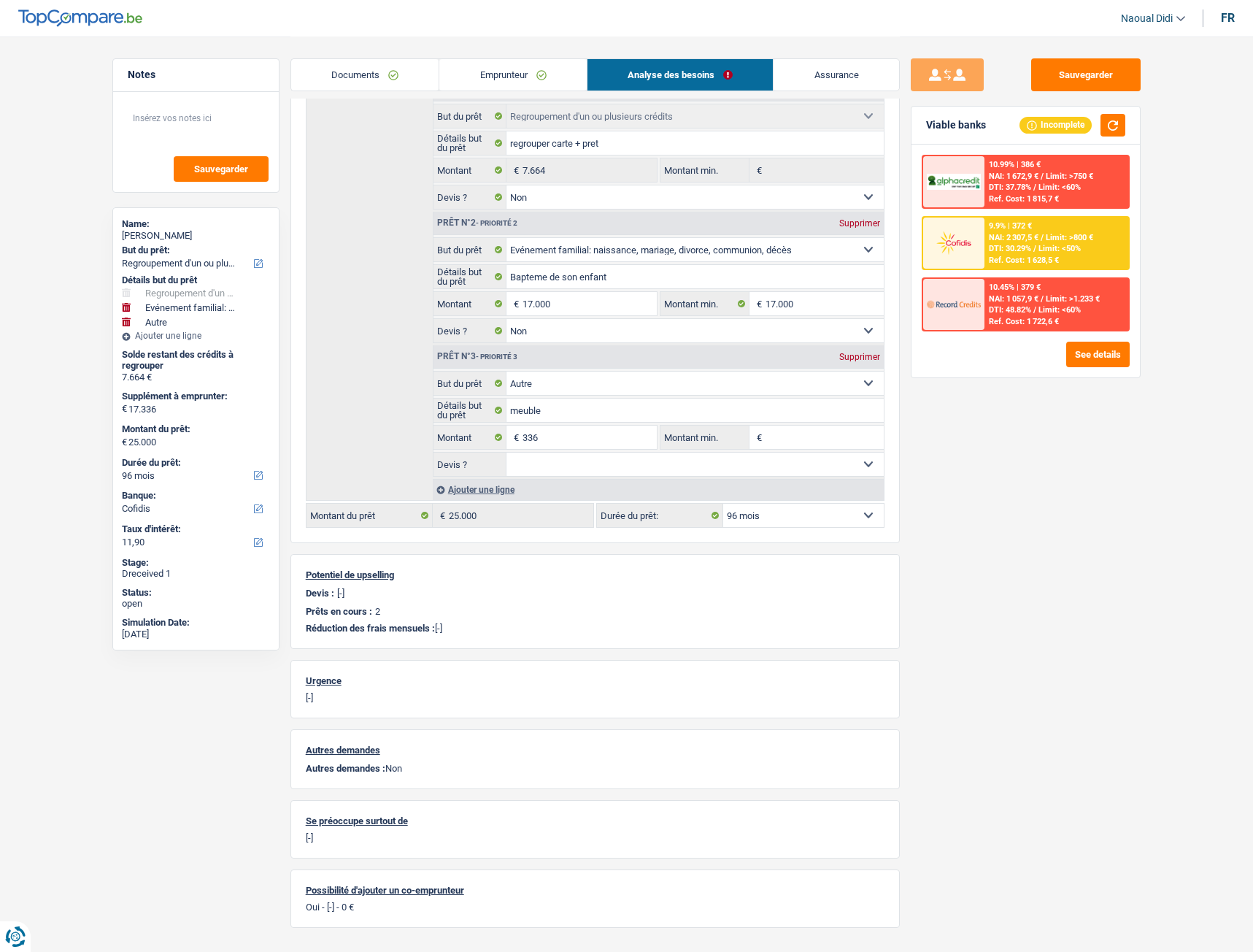
click at [504, 73] on link "Emprunteur" at bounding box center [513, 75] width 147 height 31
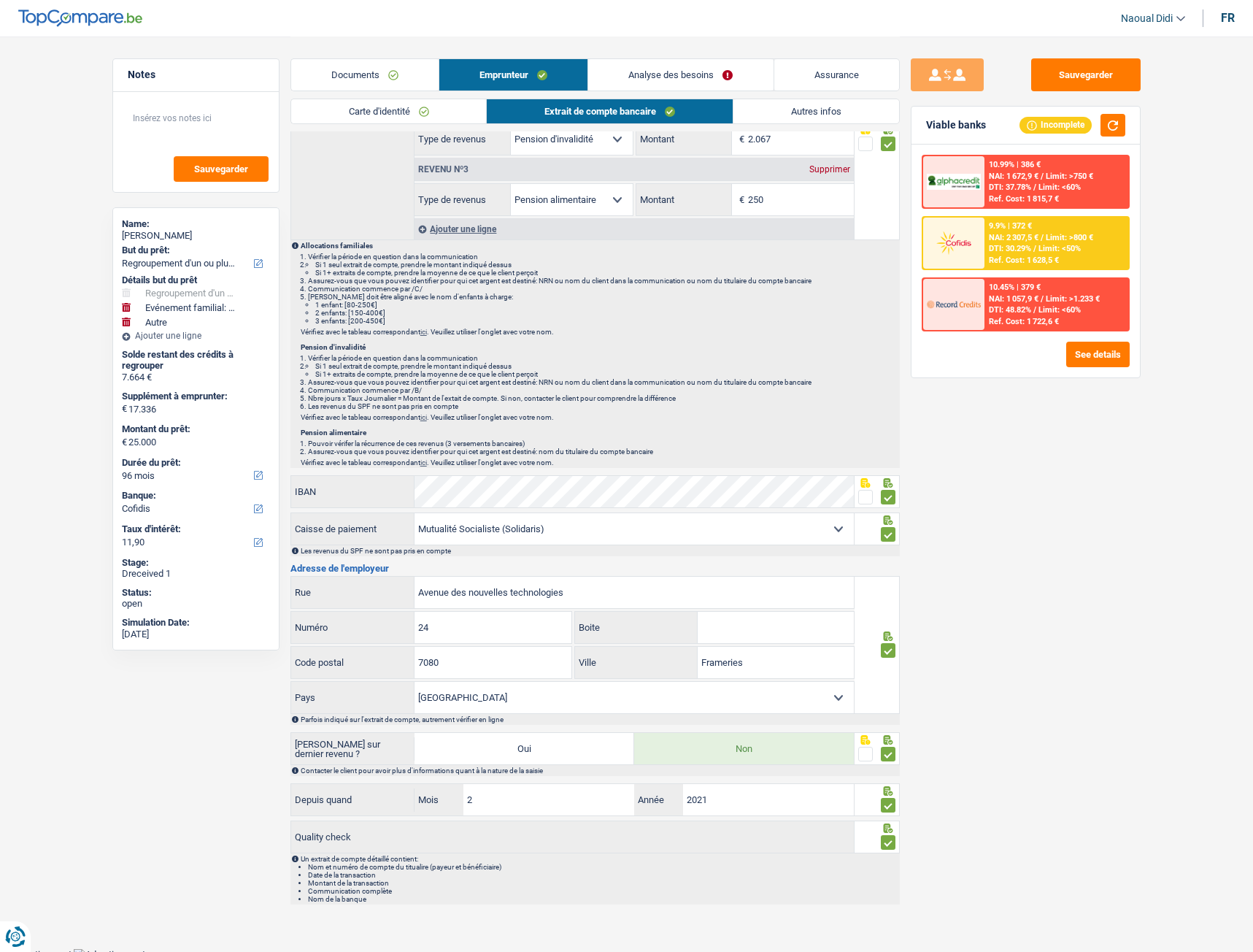
scroll to position [189, 0]
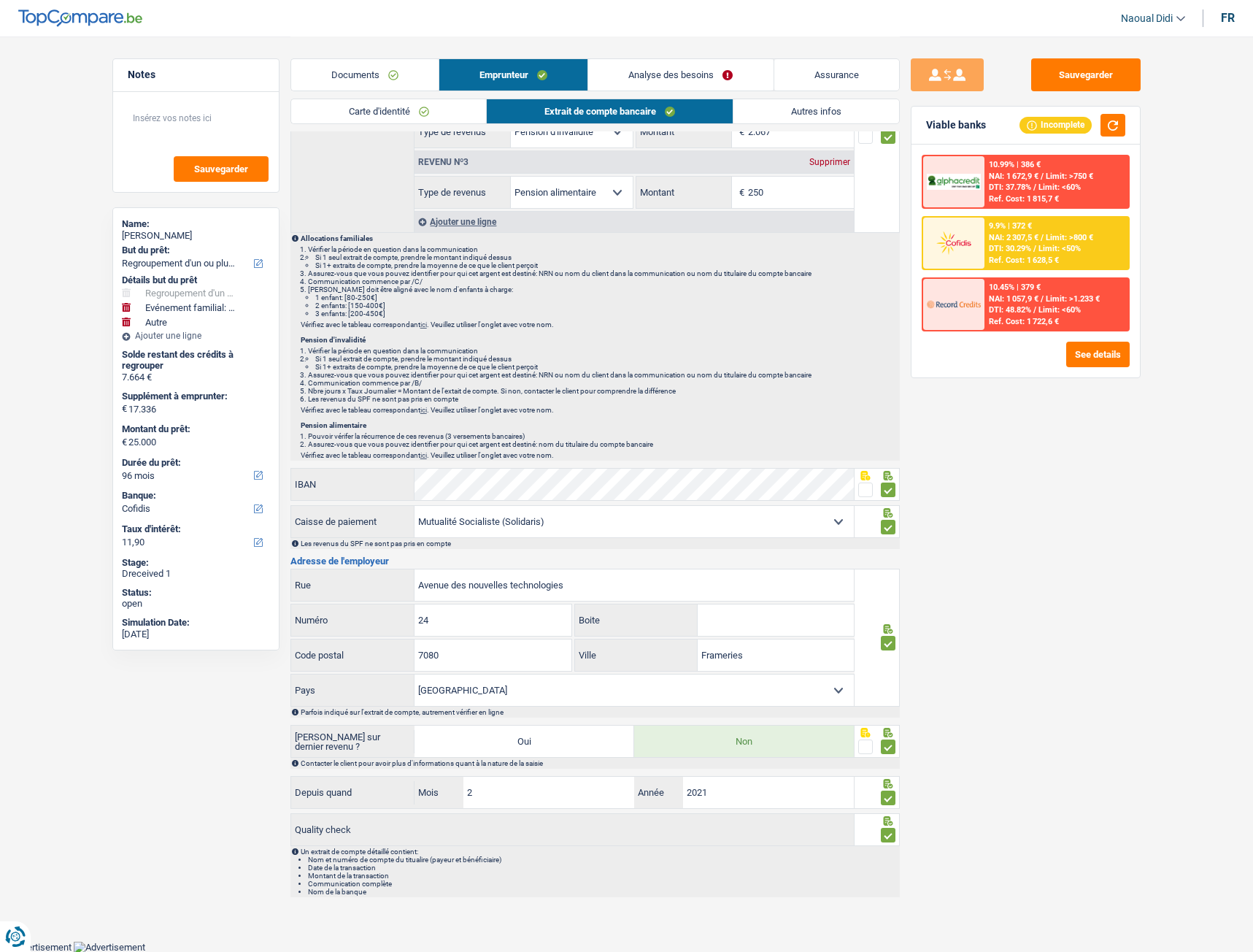
click at [409, 117] on link "Carte d'identité" at bounding box center [389, 111] width 195 height 25
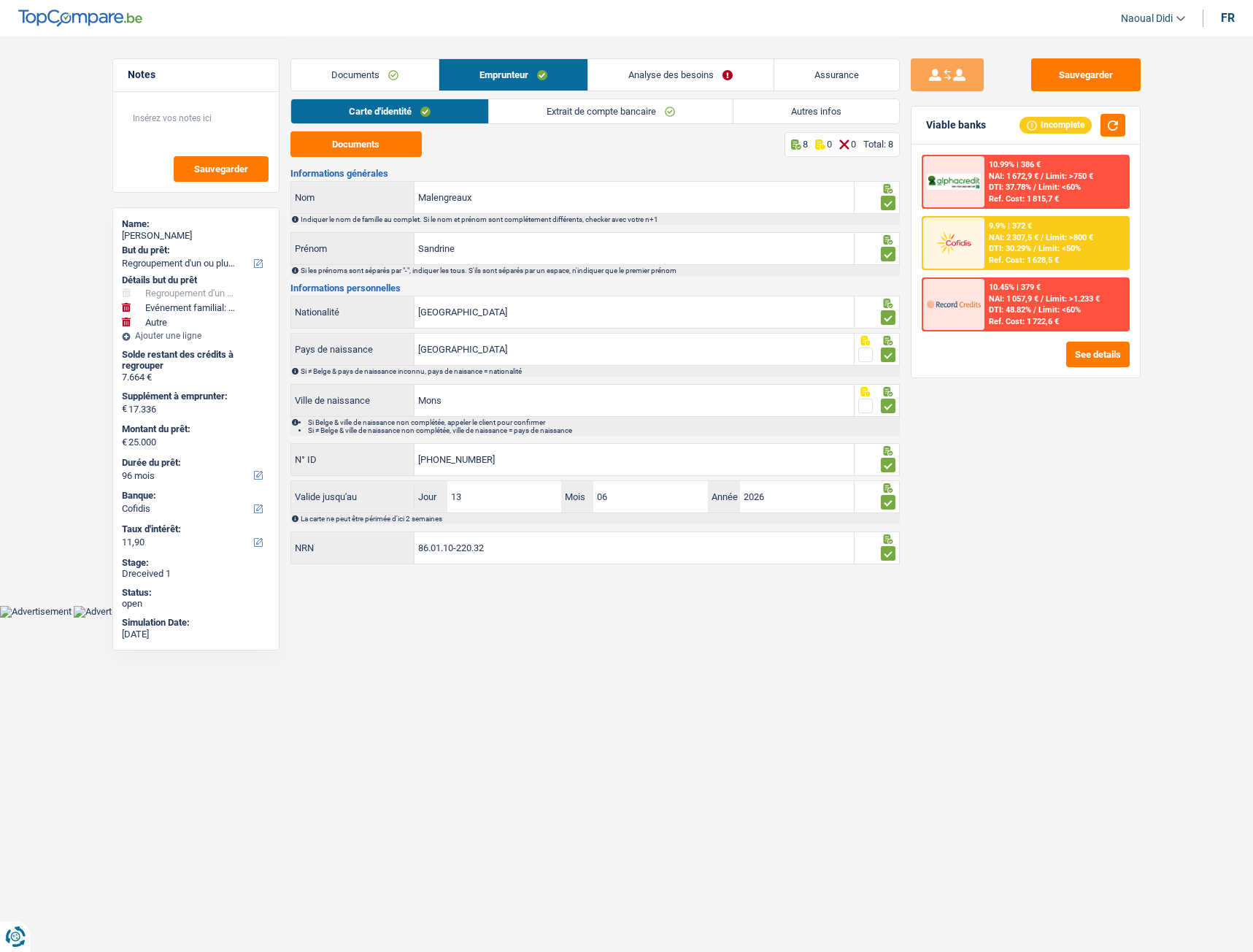
scroll to position [0, 0]
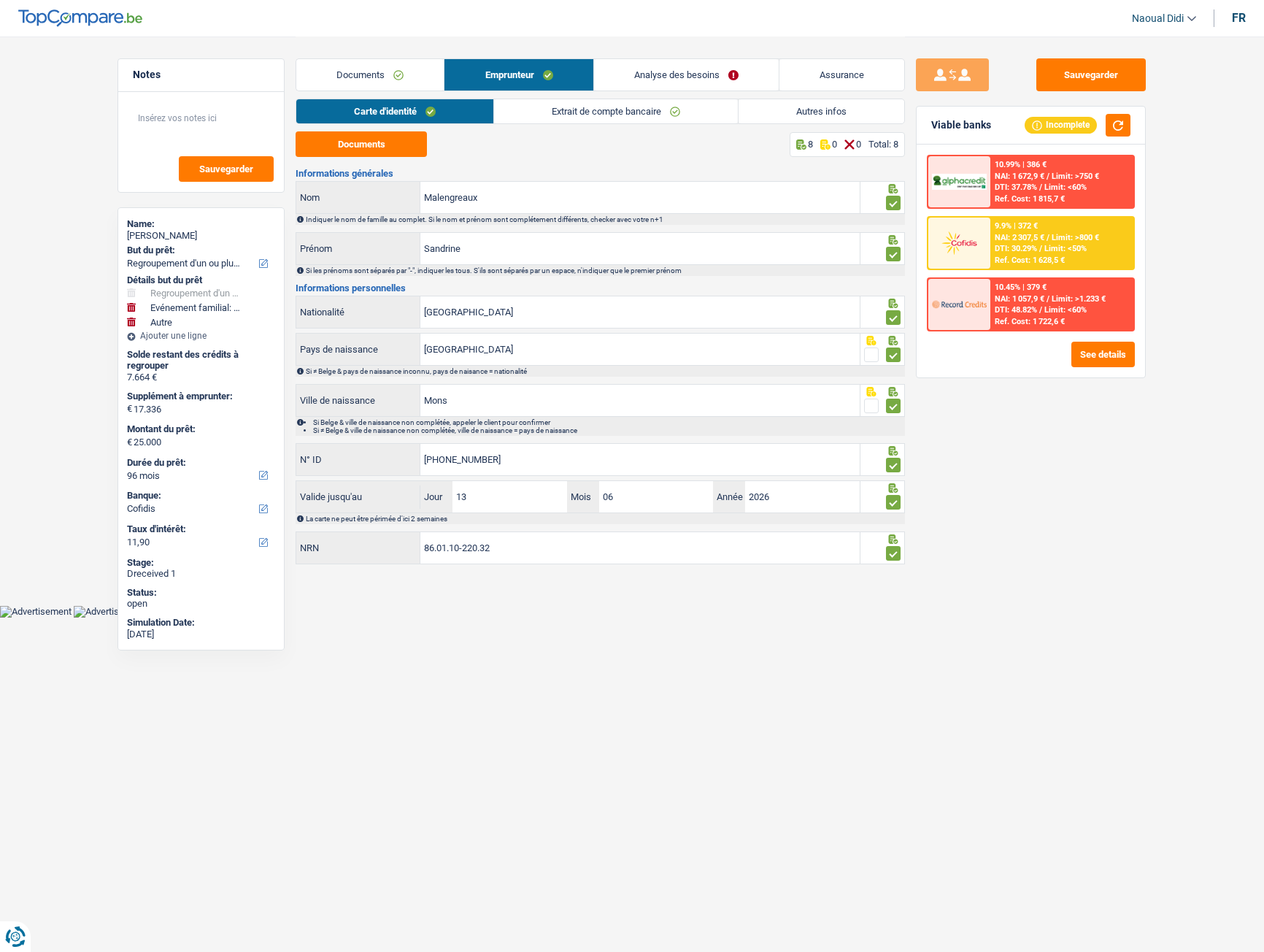
click at [589, 115] on link "Extrait de compte bancaire" at bounding box center [616, 111] width 243 height 25
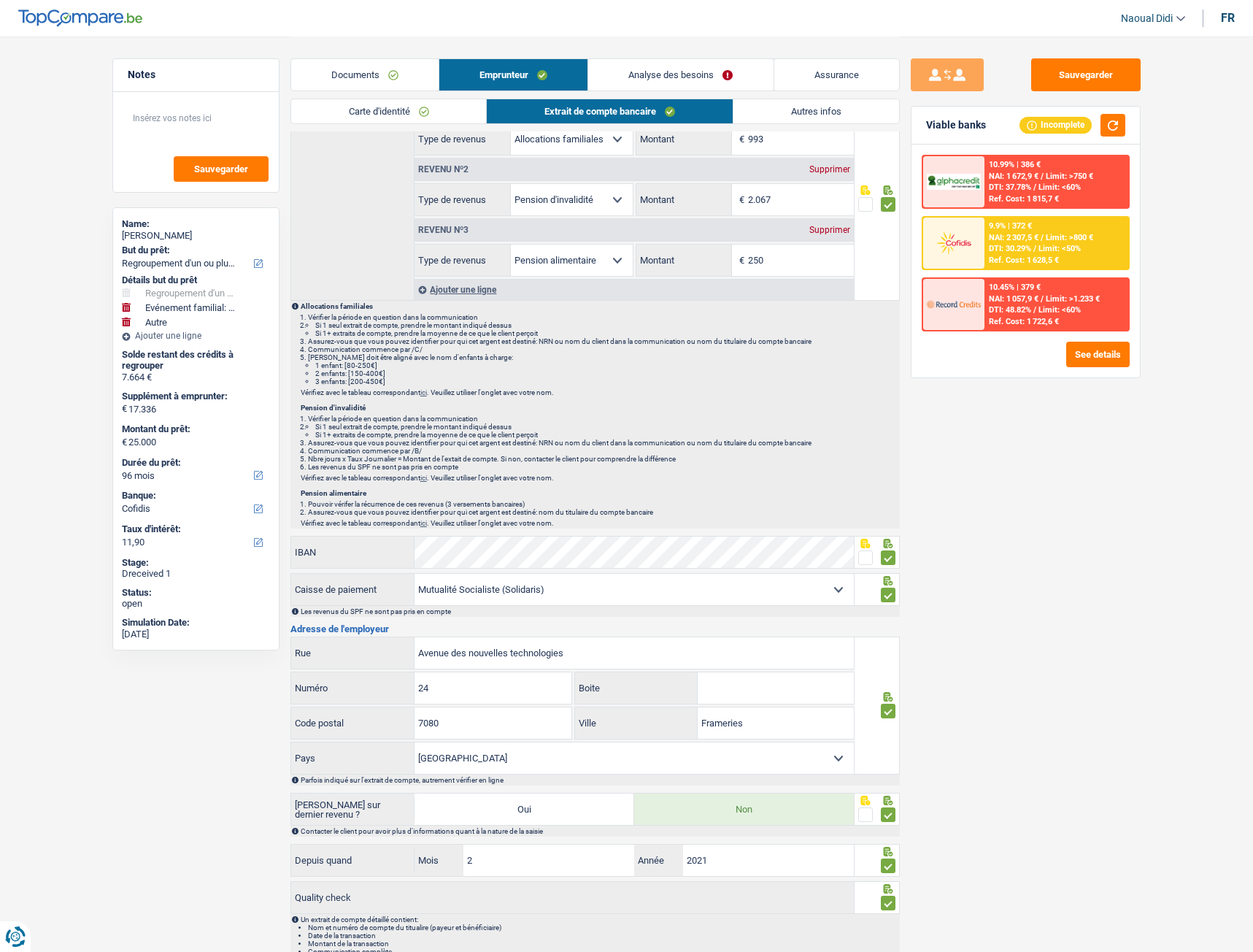
scroll to position [146, 0]
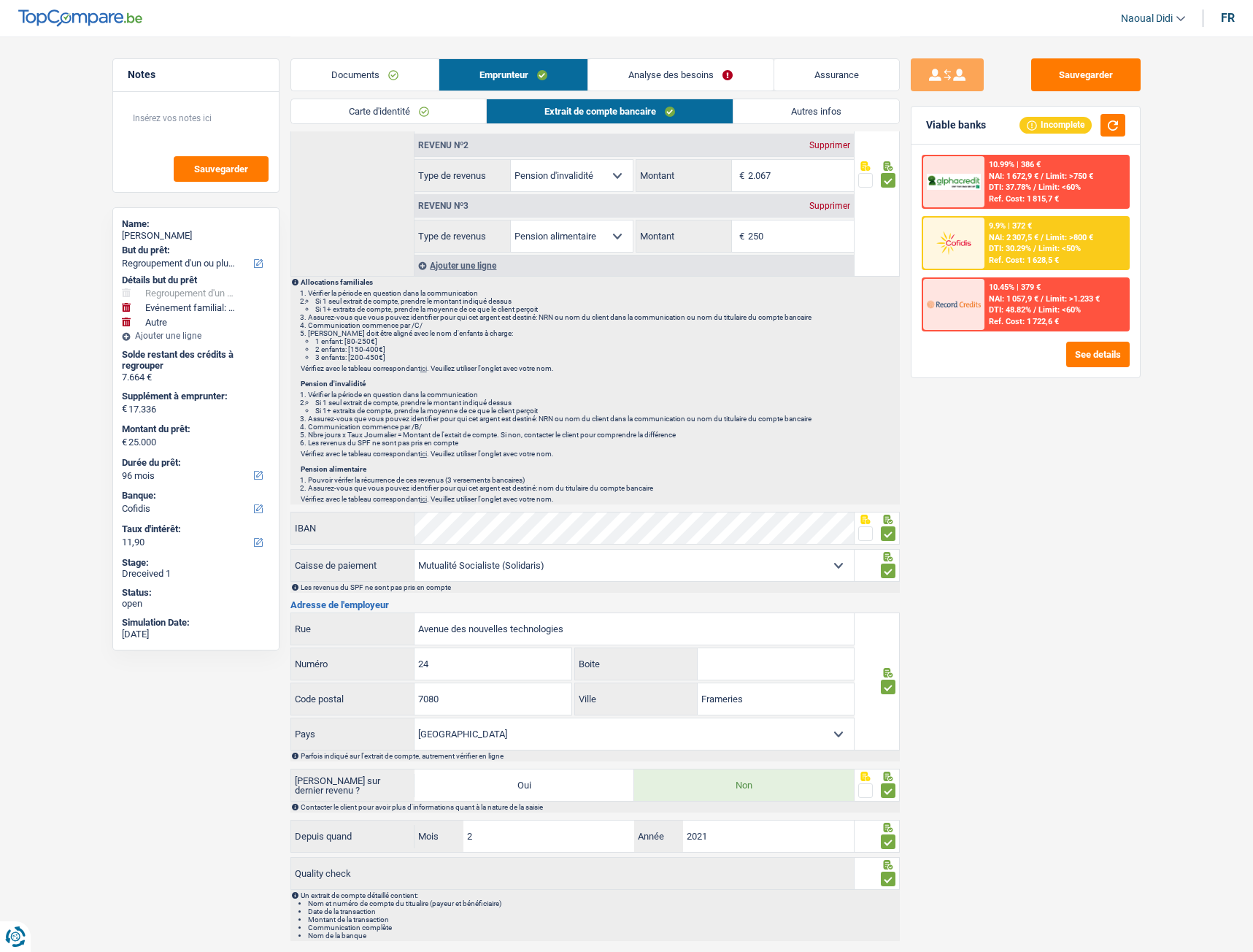
drag, startPoint x: 533, startPoint y: 565, endPoint x: 386, endPoint y: 552, distance: 147.6
click at [386, 552] on div "Mutualité Chrétienne Mutualité Socialiste (Solidaris) SPF Sécurité Sociale Unio…" at bounding box center [573, 565] width 563 height 31
drag, startPoint x: 526, startPoint y: 553, endPoint x: 518, endPoint y: 570, distance: 18.8
click at [526, 553] on select "Mutualité Chrétienne Mutualité Socialiste (Solidaris) SPF Sécurité Sociale Unio…" at bounding box center [634, 565] width 440 height 31
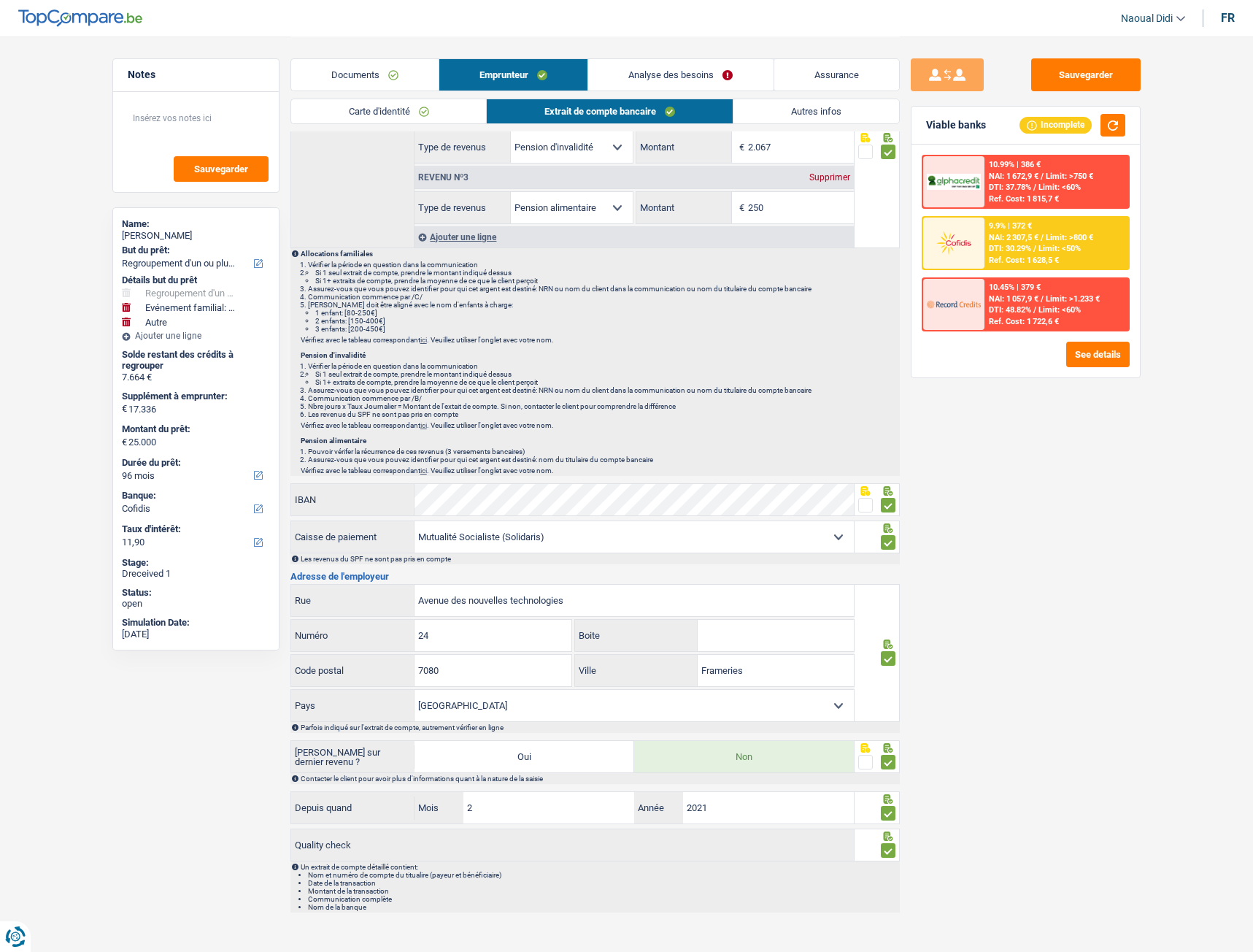
scroll to position [189, 0]
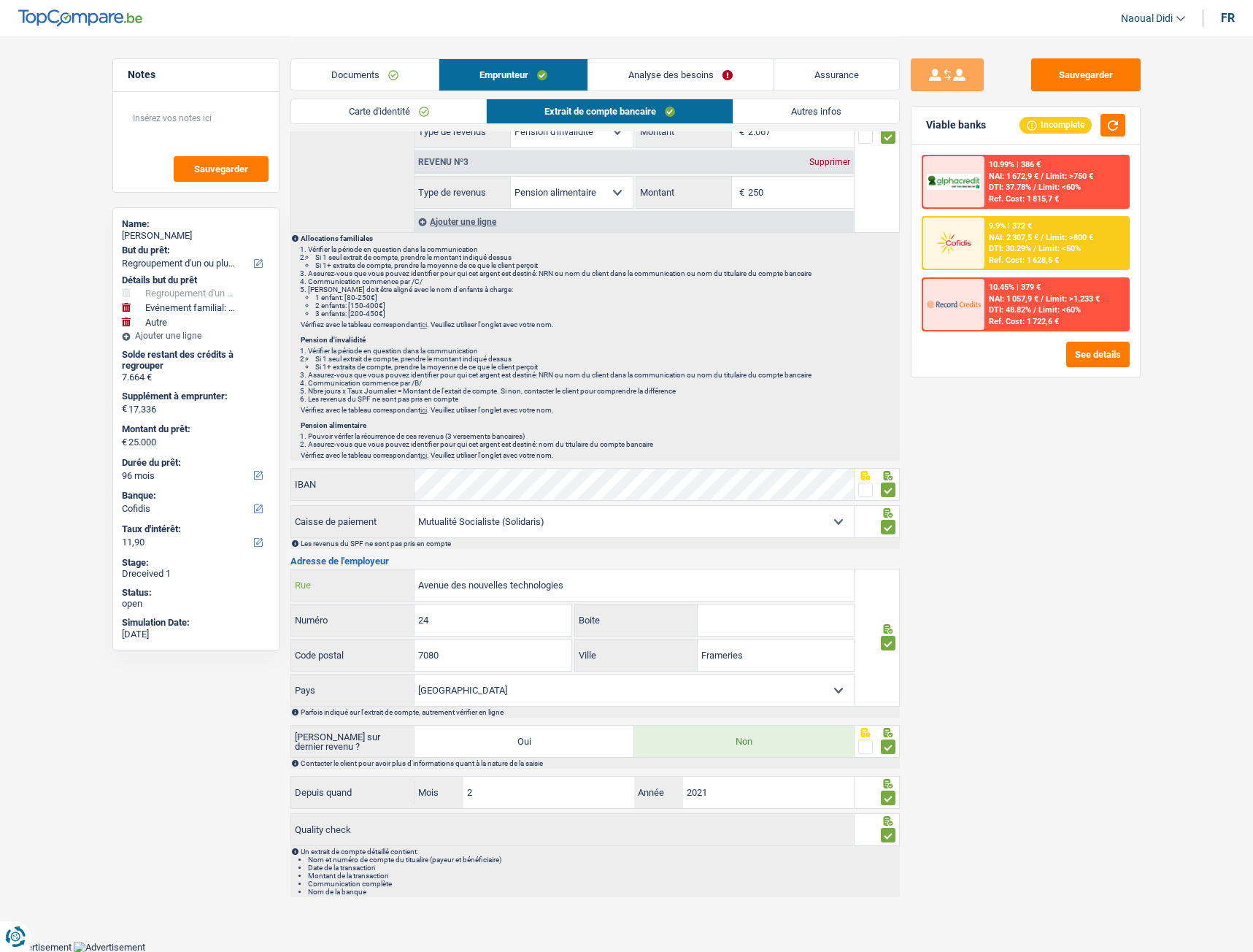
drag, startPoint x: 471, startPoint y: 583, endPoint x: 364, endPoint y: 562, distance: 109.0
click at [364, 562] on div "Activité professionnelle Ouvrier Employé privé Employé public Invalide Indépend…" at bounding box center [595, 438] width 609 height 919
paste input "Rue du Midi 111, 1000 Bruxell"
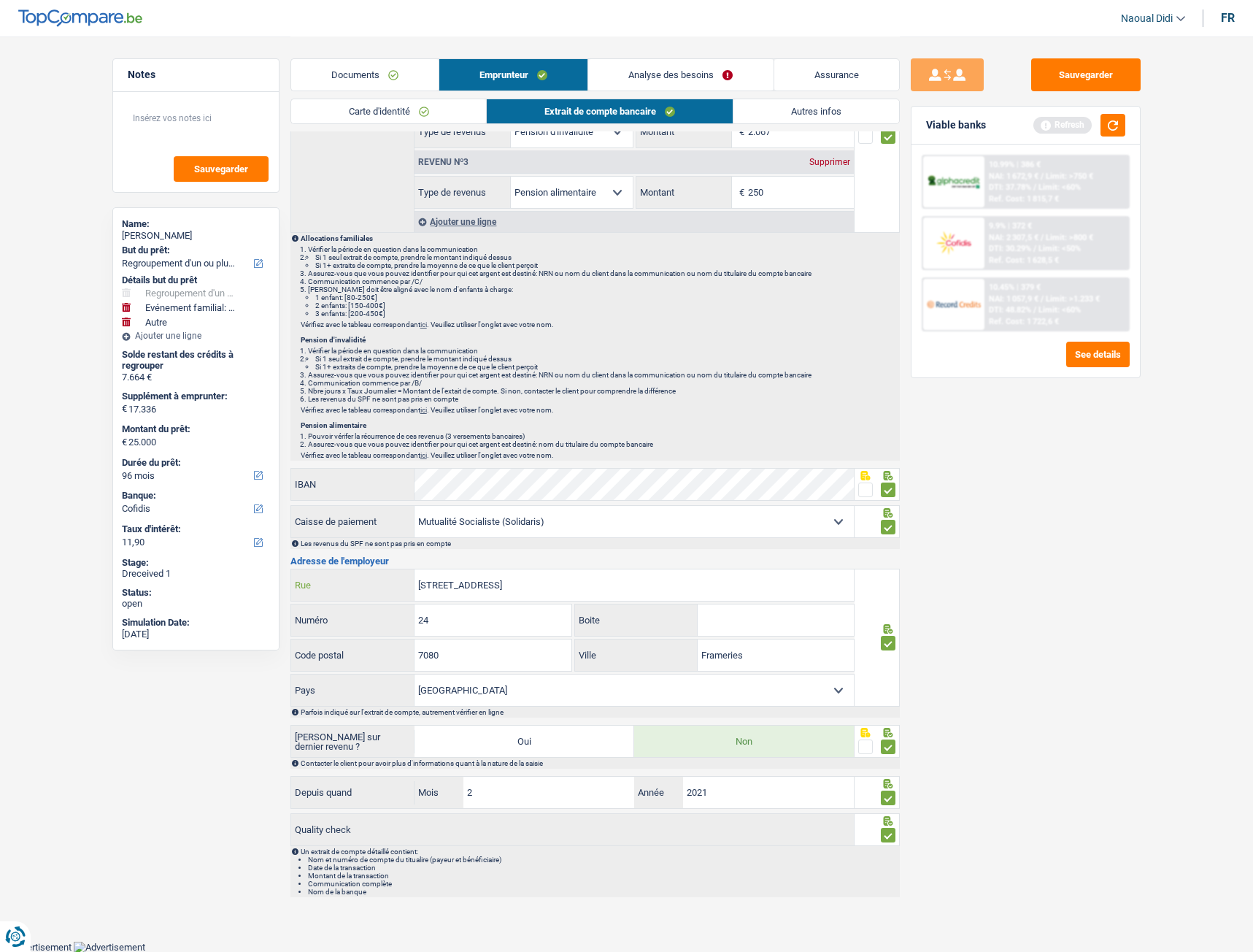
type input "Rue du Midi 111, 1000 Bruxelles"
drag, startPoint x: 458, startPoint y: 621, endPoint x: 385, endPoint y: 615, distance: 73.2
click at [385, 615] on div "24 Numéro" at bounding box center [432, 620] width 281 height 31
type input "111"
drag, startPoint x: 448, startPoint y: 661, endPoint x: 379, endPoint y: 656, distance: 69.2
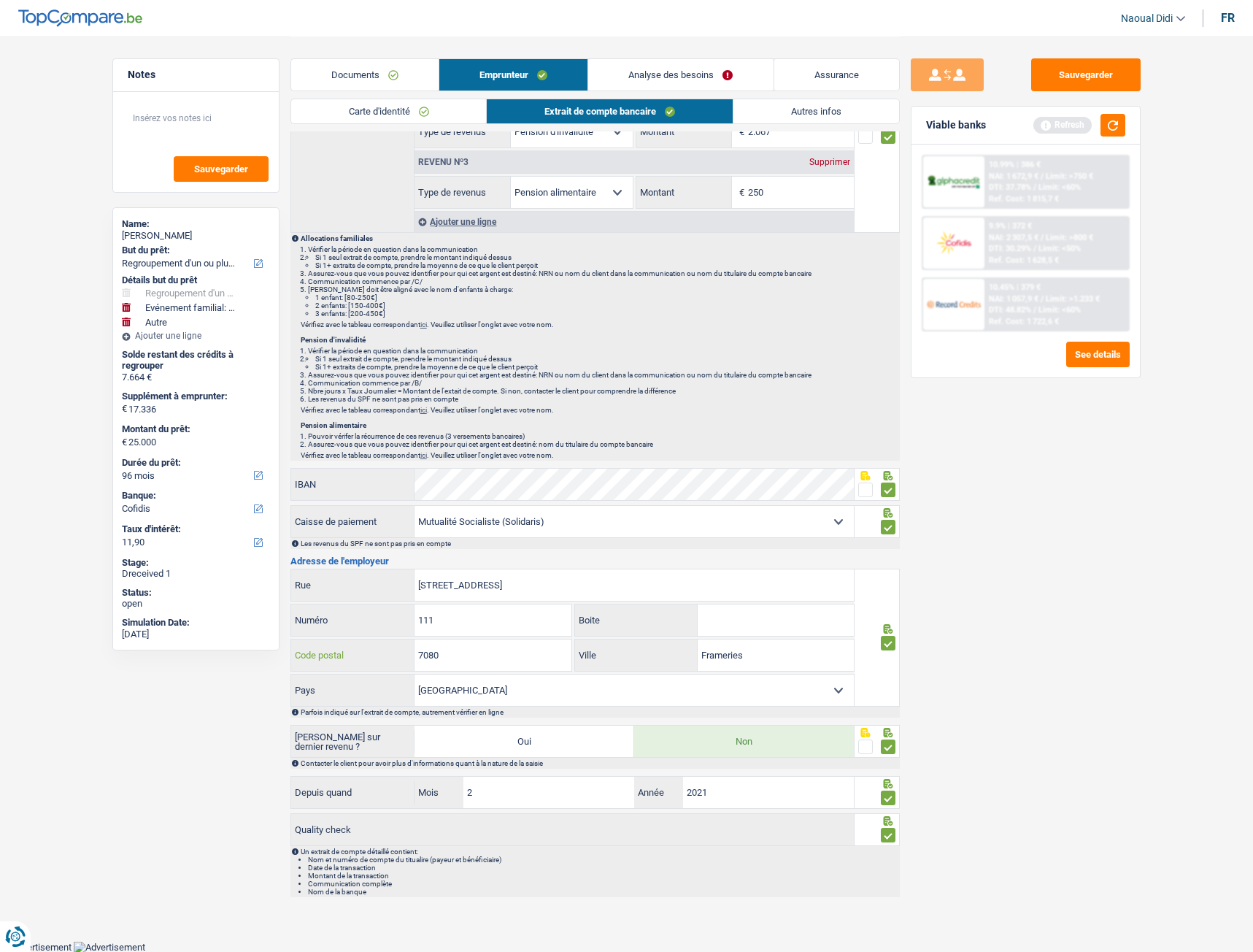
click at [379, 656] on div "7080 Code postal" at bounding box center [432, 656] width 281 height 31
type input "1000"
drag, startPoint x: 761, startPoint y: 661, endPoint x: 652, endPoint y: 657, distance: 109.1
click at [652, 657] on div "Frameries Ville" at bounding box center [714, 656] width 279 height 31
type input "[GEOGRAPHIC_DATA]"
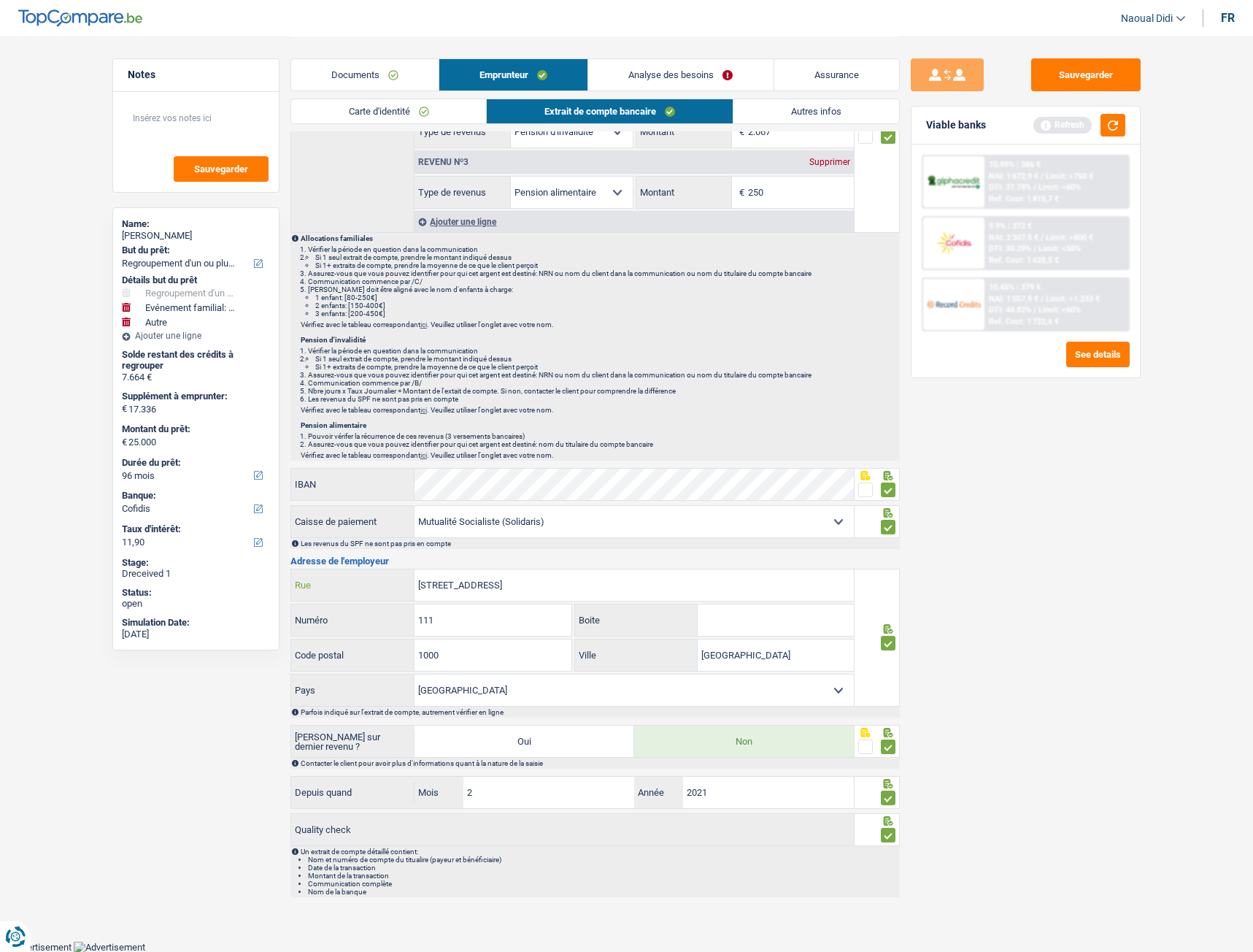
drag, startPoint x: 542, startPoint y: 584, endPoint x: 472, endPoint y: 572, distance: 71.0
click at [472, 572] on input "Rue du Midi 111, 1000 Bruxelles" at bounding box center [634, 585] width 440 height 31
type input "Rue du Midi"
click at [1048, 90] on button "Sauvegarder" at bounding box center [1086, 75] width 110 height 32
click at [1070, 248] on span "Limit: <50%" at bounding box center [1059, 248] width 42 height 10
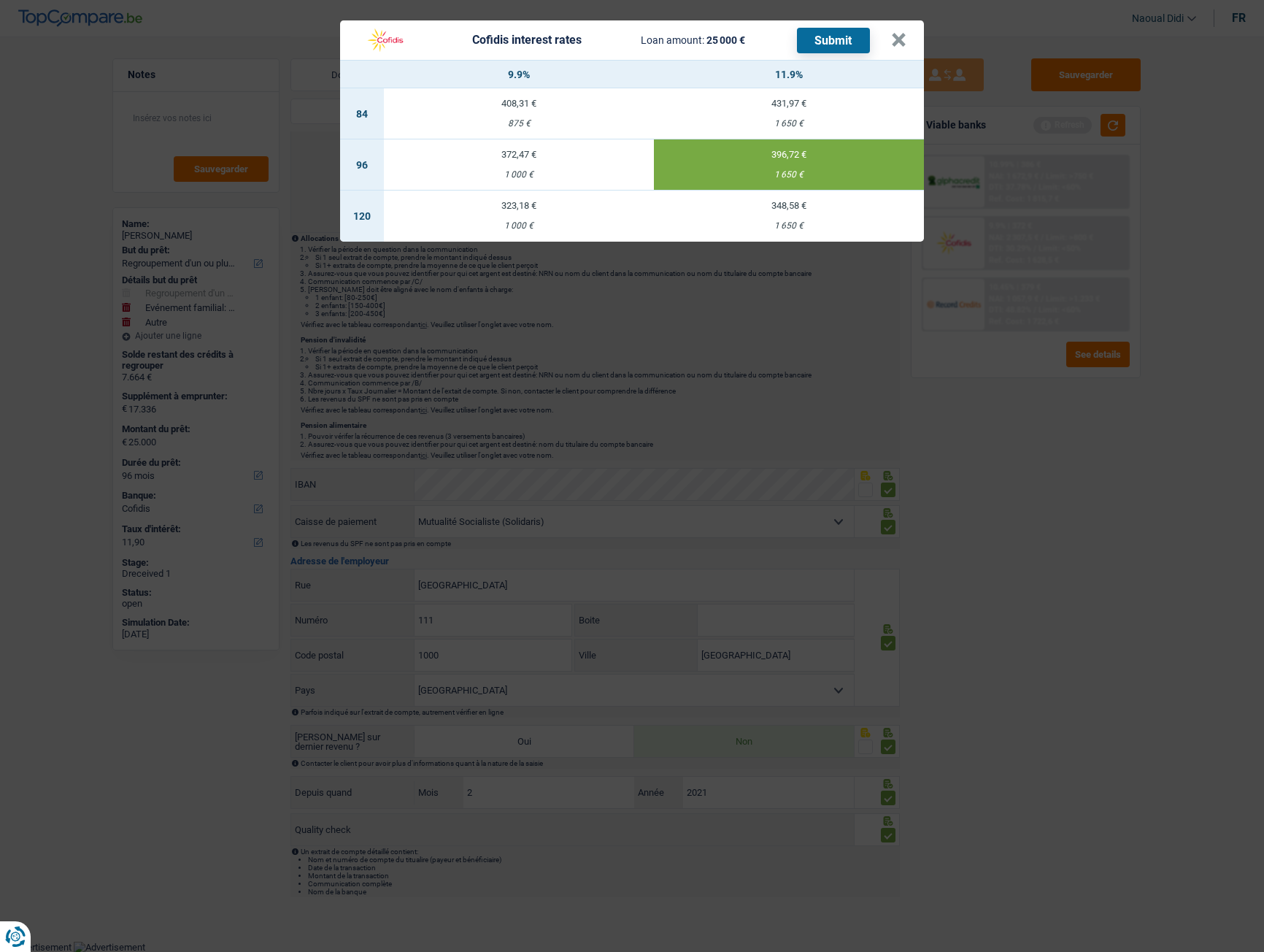
click at [831, 40] on button "Submit" at bounding box center [833, 40] width 73 height 26
click at [901, 42] on button "×" at bounding box center [899, 39] width 16 height 15
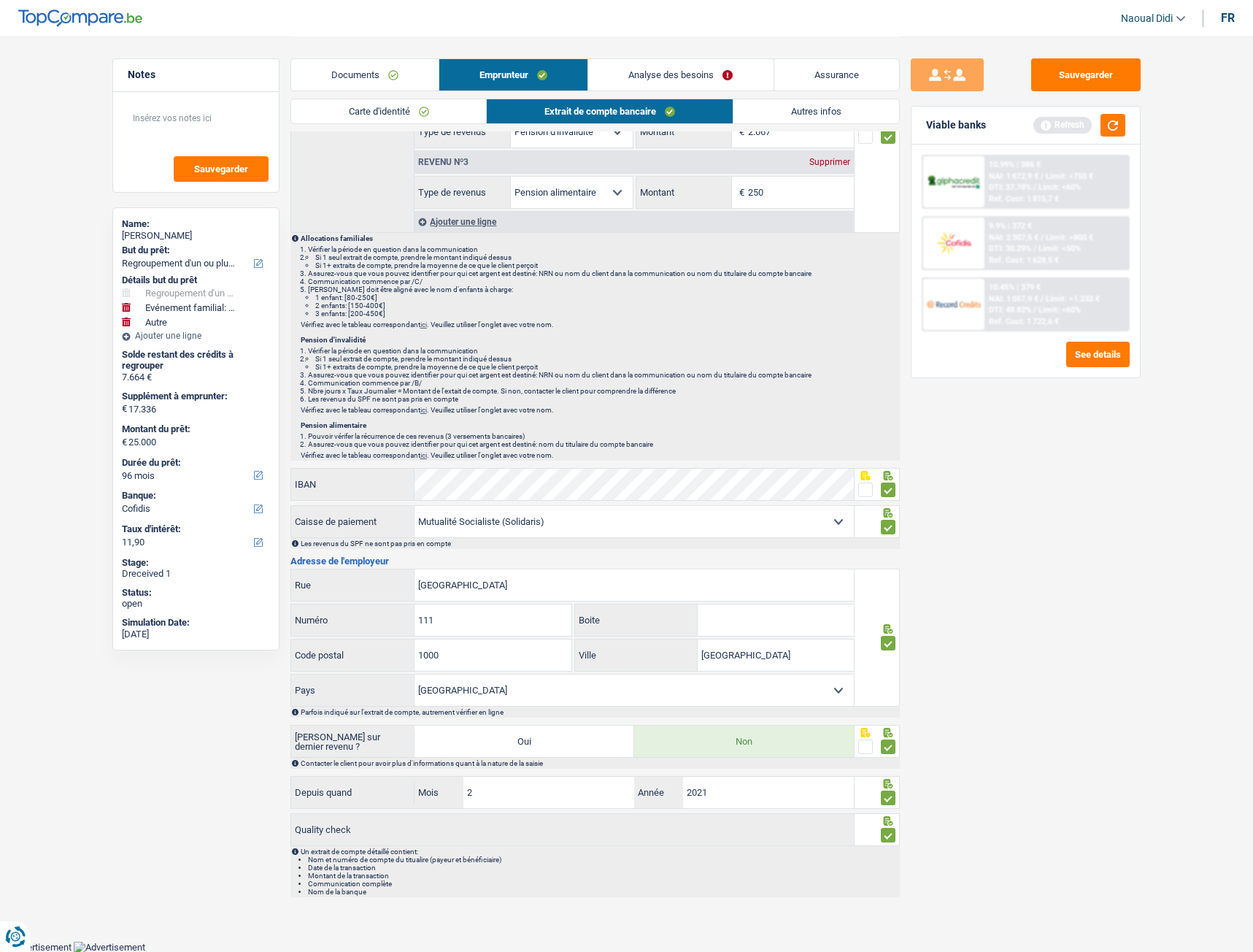
click at [685, 76] on link "Analyse des besoins" at bounding box center [680, 75] width 184 height 31
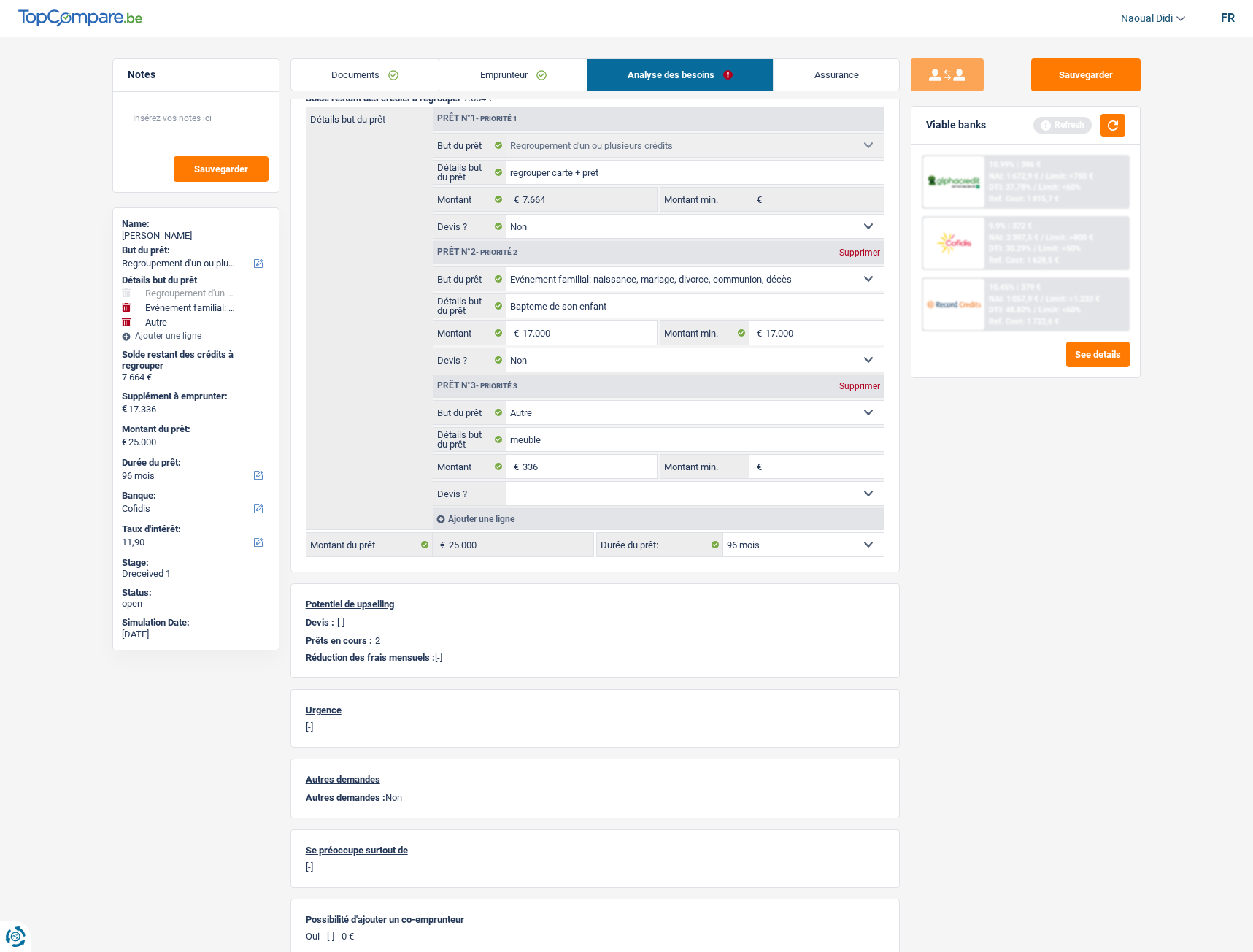
click at [856, 388] on div "Supprimer" at bounding box center [860, 386] width 48 height 9
type input "17.000"
type input "24.664"
select select "120"
type input "24.664"
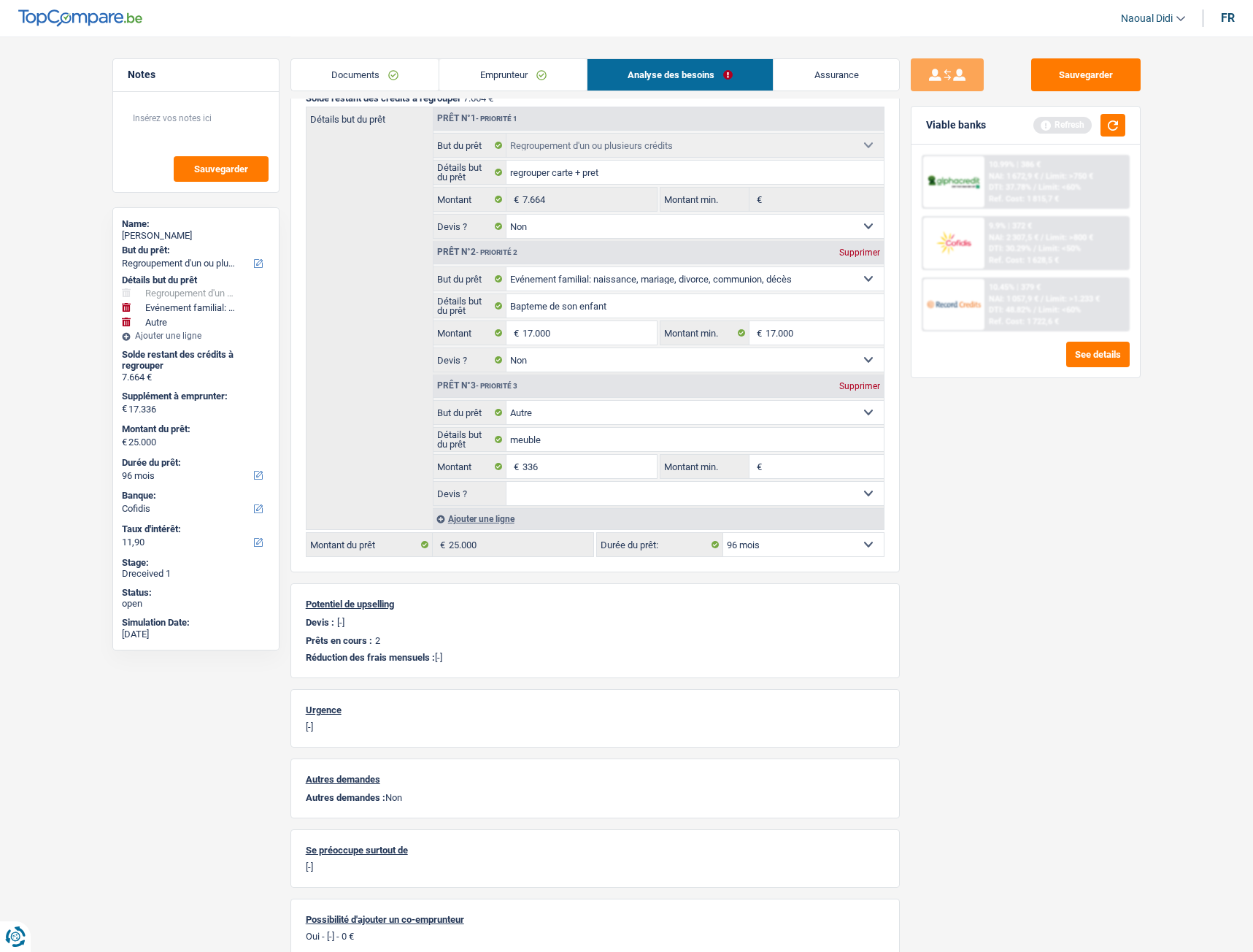
select select "120"
type input "24.664"
select select "120"
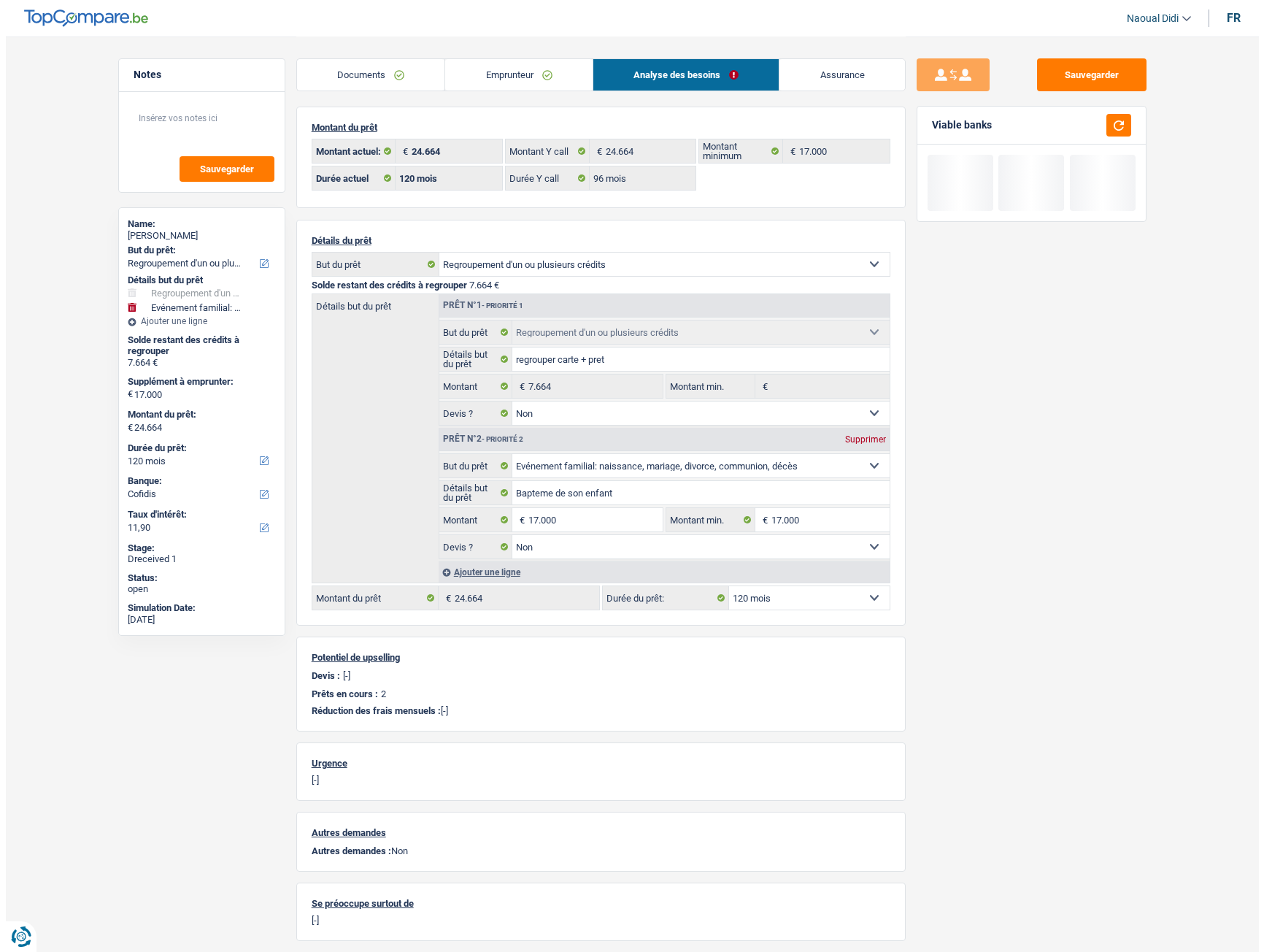
scroll to position [0, 0]
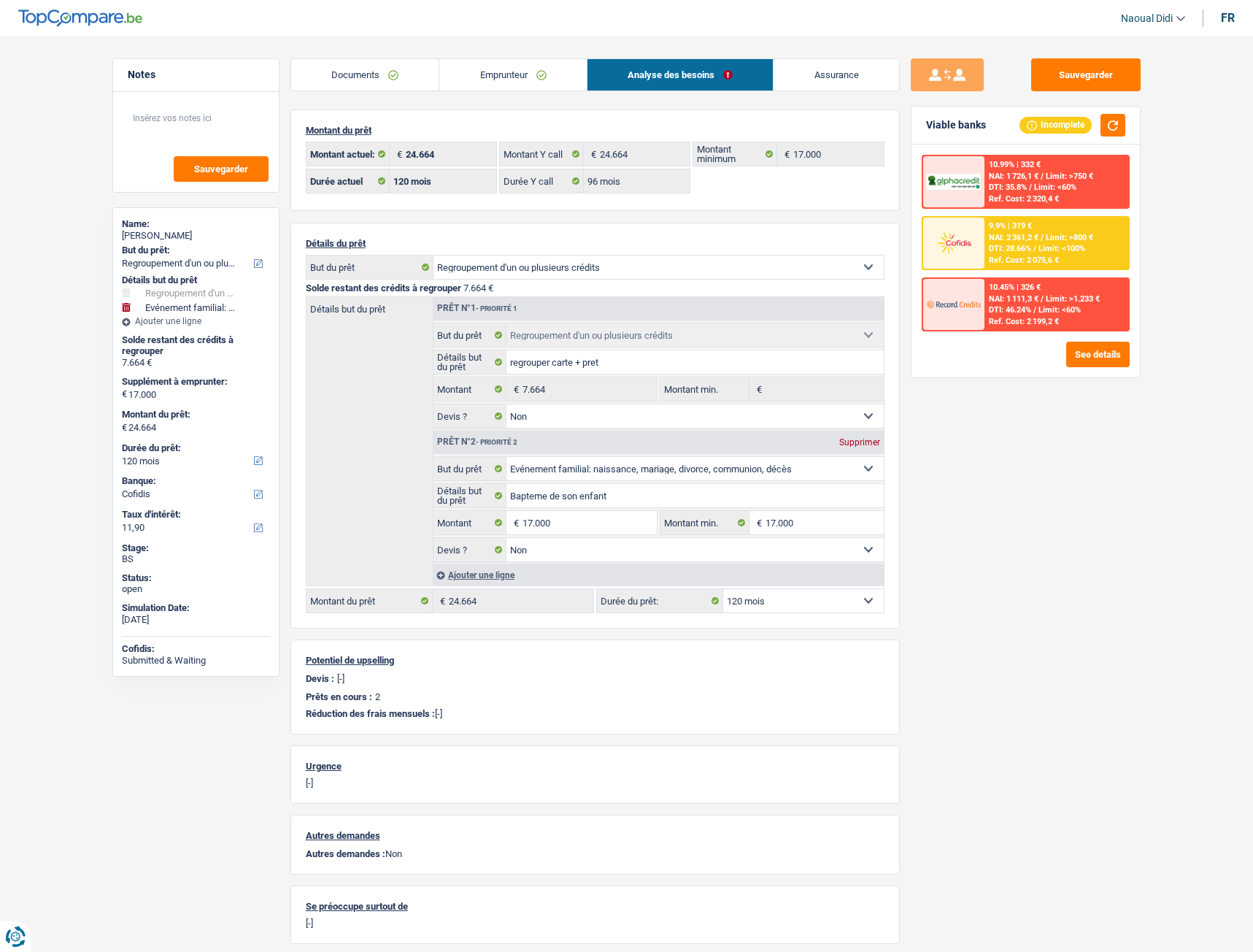
click at [343, 76] on link "Documents" at bounding box center [365, 75] width 148 height 31
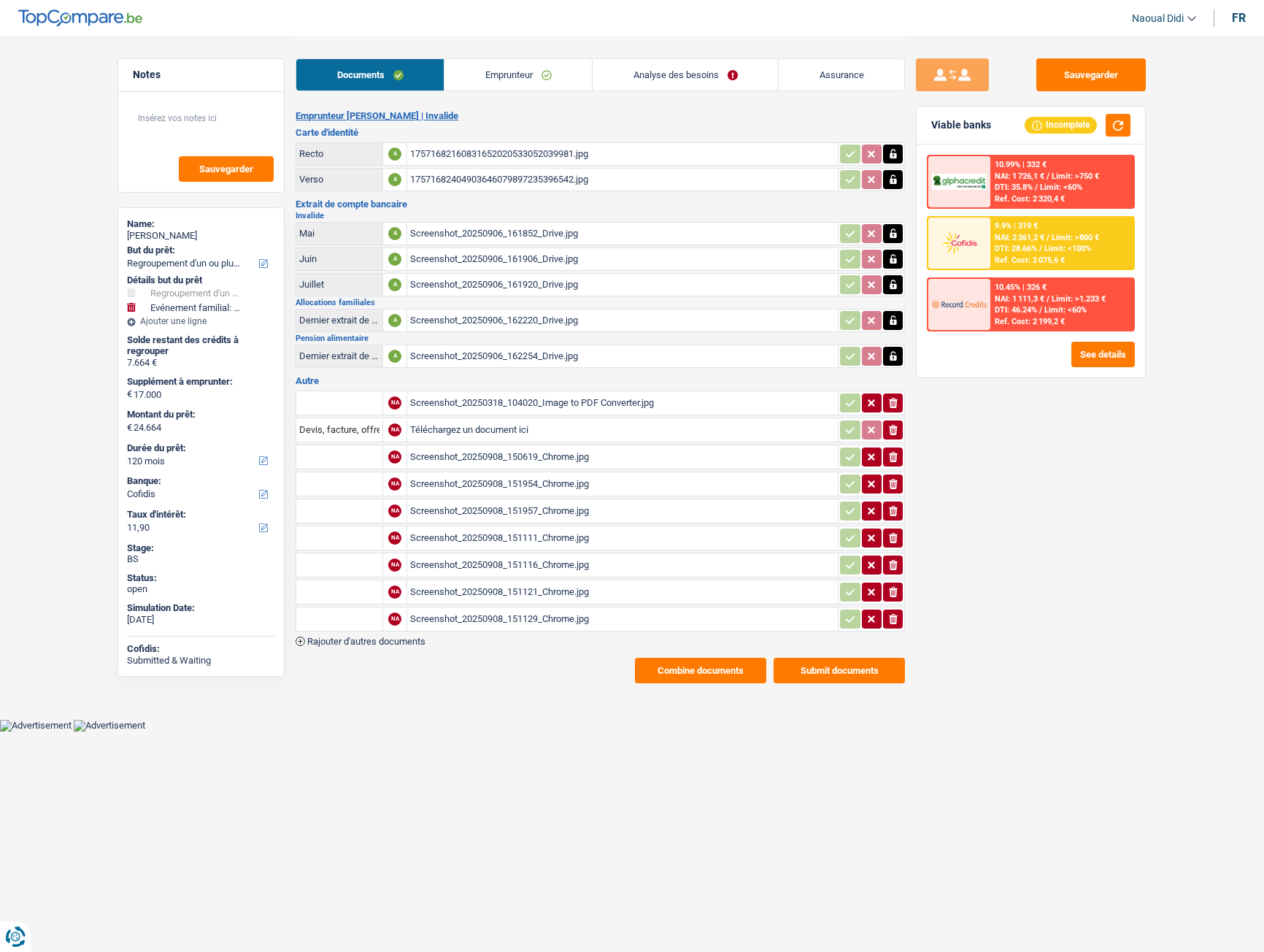
click at [505, 401] on div "Screenshot_20250318_104020_Image to PDF Converter.jpg" at bounding box center [622, 402] width 425 height 22
click at [890, 403] on icon "button" at bounding box center [893, 402] width 9 height 10
click at [537, 457] on div "Screenshot_20250908_150619_Chrome.jpg" at bounding box center [622, 456] width 425 height 22
click at [514, 483] on div "Screenshot_20250908_151954_Chrome.jpg" at bounding box center [622, 484] width 425 height 22
click at [501, 511] on div "Screenshot_20250908_151957_Chrome.jpg" at bounding box center [622, 510] width 425 height 22
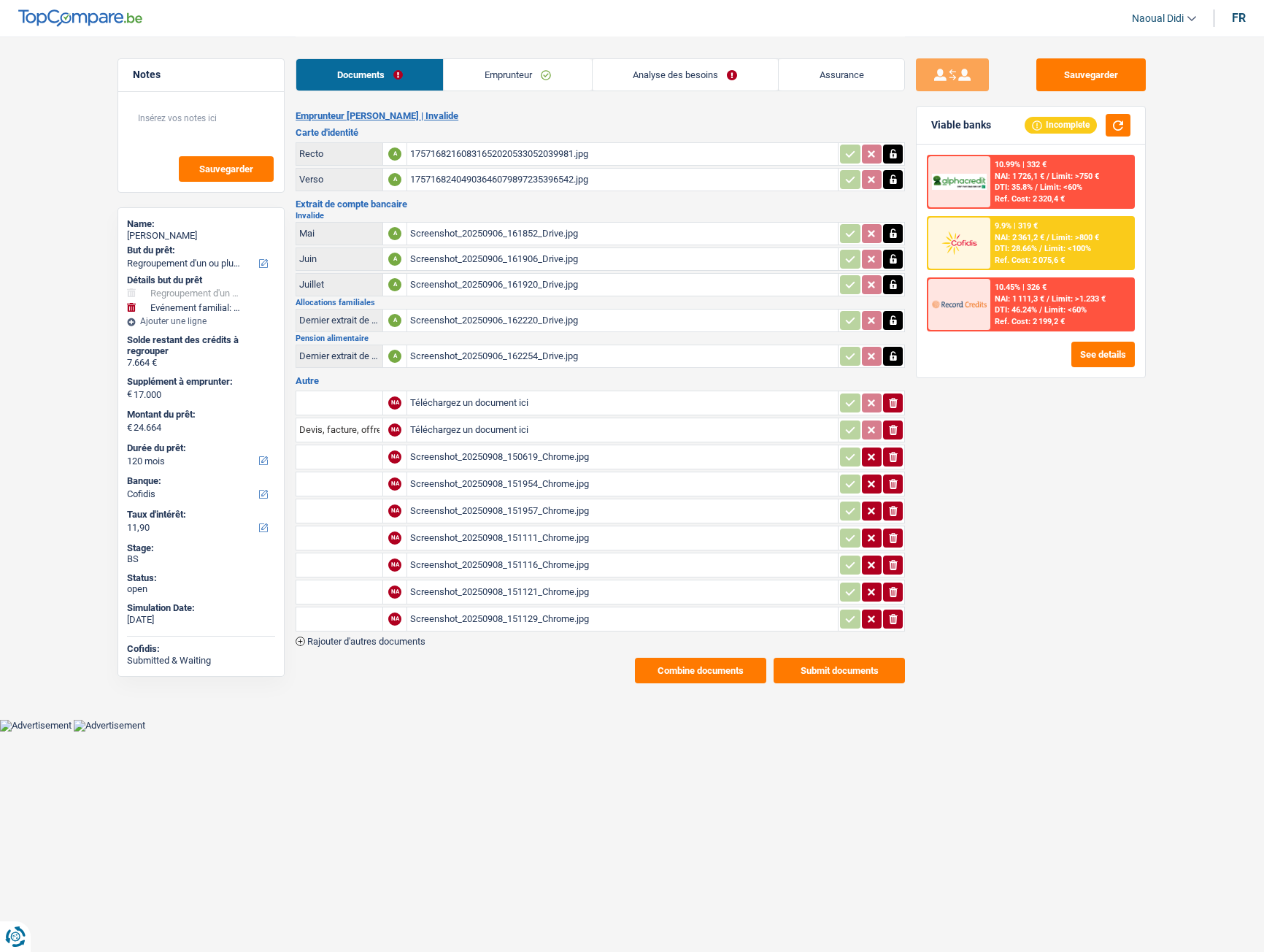
click at [477, 534] on div "Screenshot_20250908_151111_Chrome.jpg" at bounding box center [622, 538] width 425 height 22
click at [475, 619] on div "Screenshot_20250908_151129_Chrome.jpg" at bounding box center [622, 619] width 425 height 22
click at [529, 594] on div "Screenshot_20250908_151121_Chrome.jpg" at bounding box center [622, 592] width 425 height 22
click at [886, 595] on button "ionicons-v5-e" at bounding box center [893, 592] width 20 height 19
click at [889, 615] on icon "button" at bounding box center [893, 618] width 9 height 10
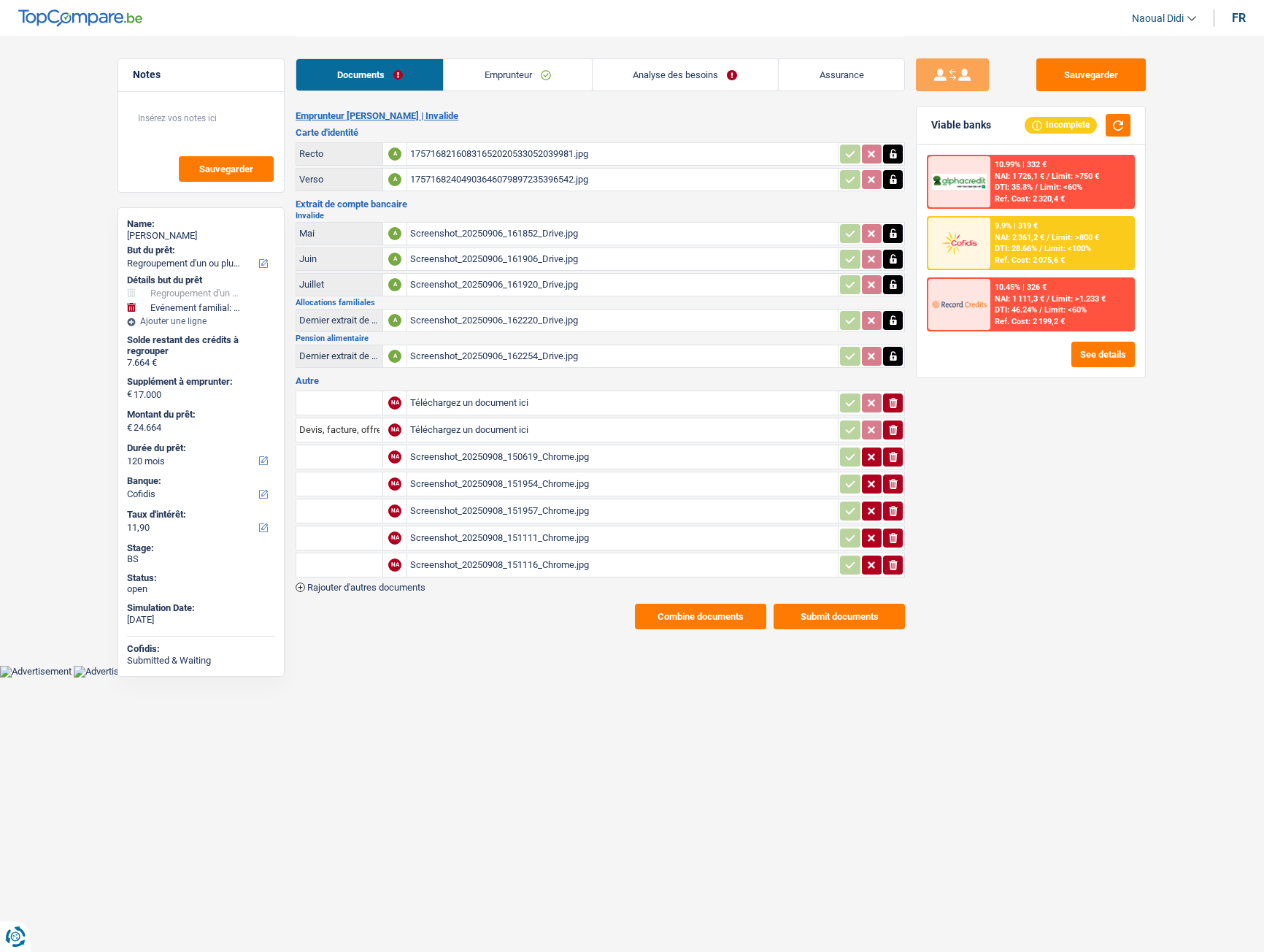
click at [893, 565] on icon "ionicons-v5-e" at bounding box center [893, 564] width 12 height 15
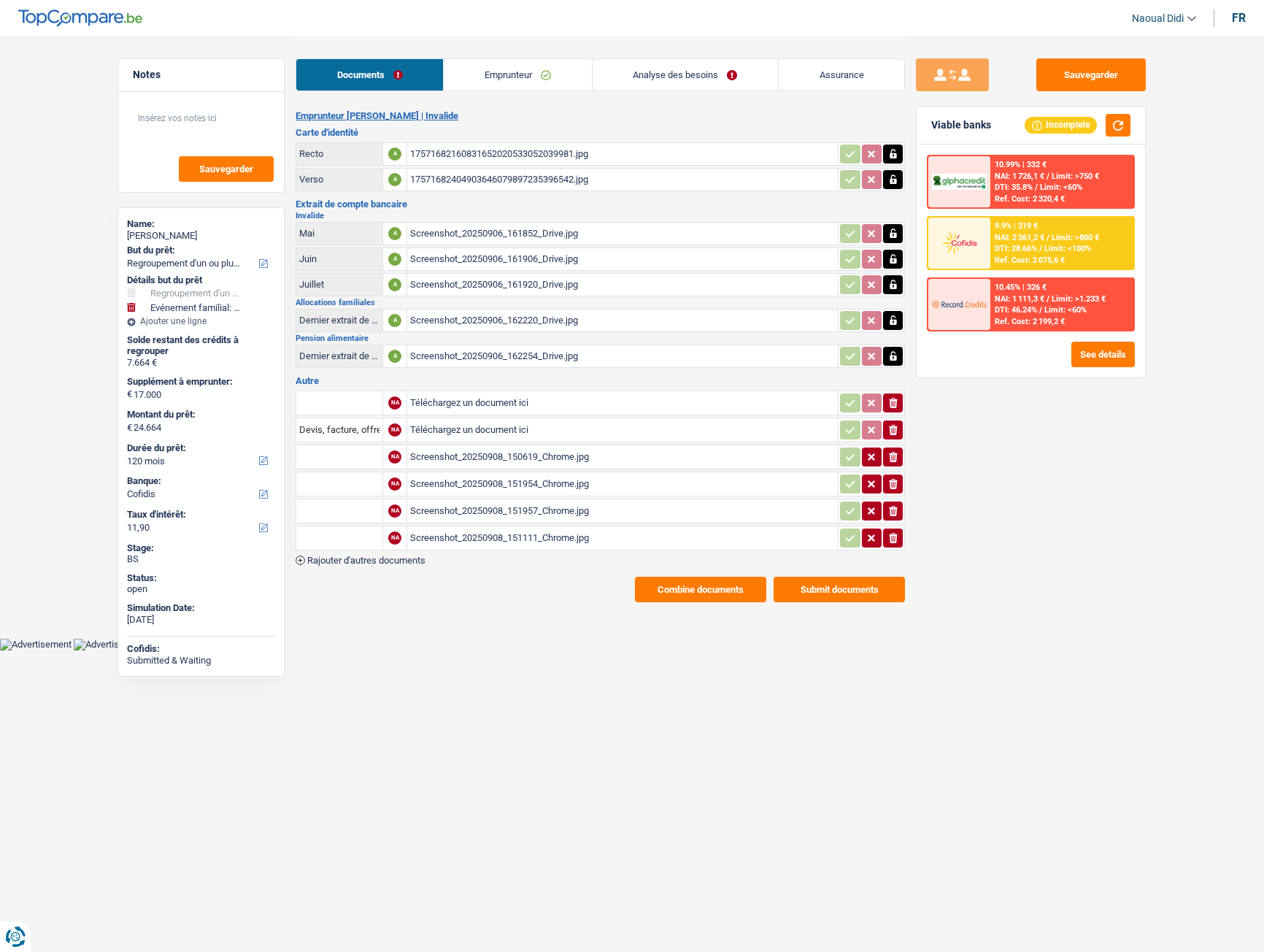
click at [892, 537] on icon "button" at bounding box center [893, 538] width 9 height 10
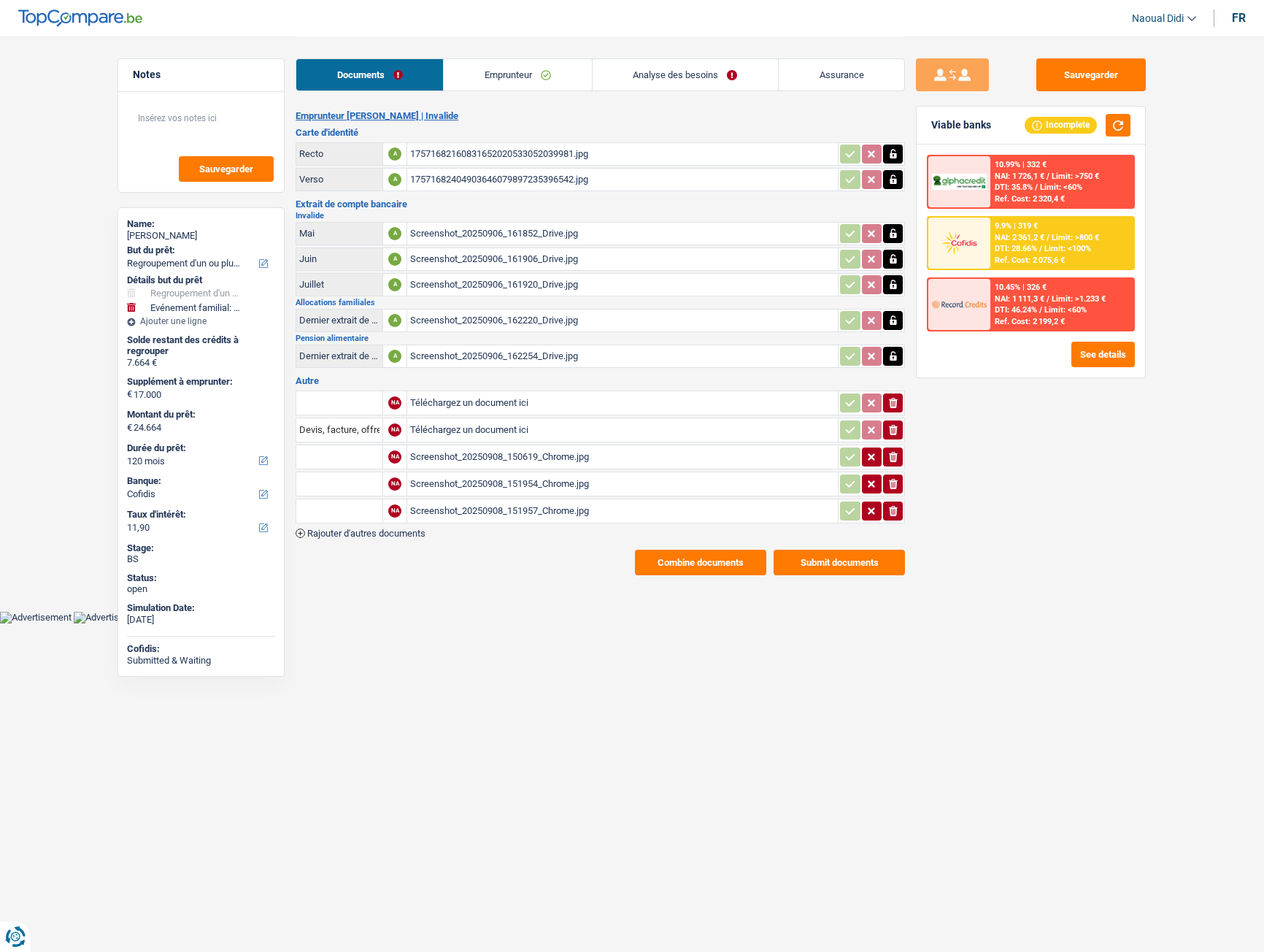
click at [564, 508] on div "Screenshot_20250908_151957_Chrome.jpg" at bounding box center [622, 510] width 425 height 22
click at [510, 478] on div "Screenshot_20250908_151954_Chrome.jpg" at bounding box center [622, 484] width 425 height 22
click at [827, 565] on button "Submit documents" at bounding box center [839, 562] width 132 height 26
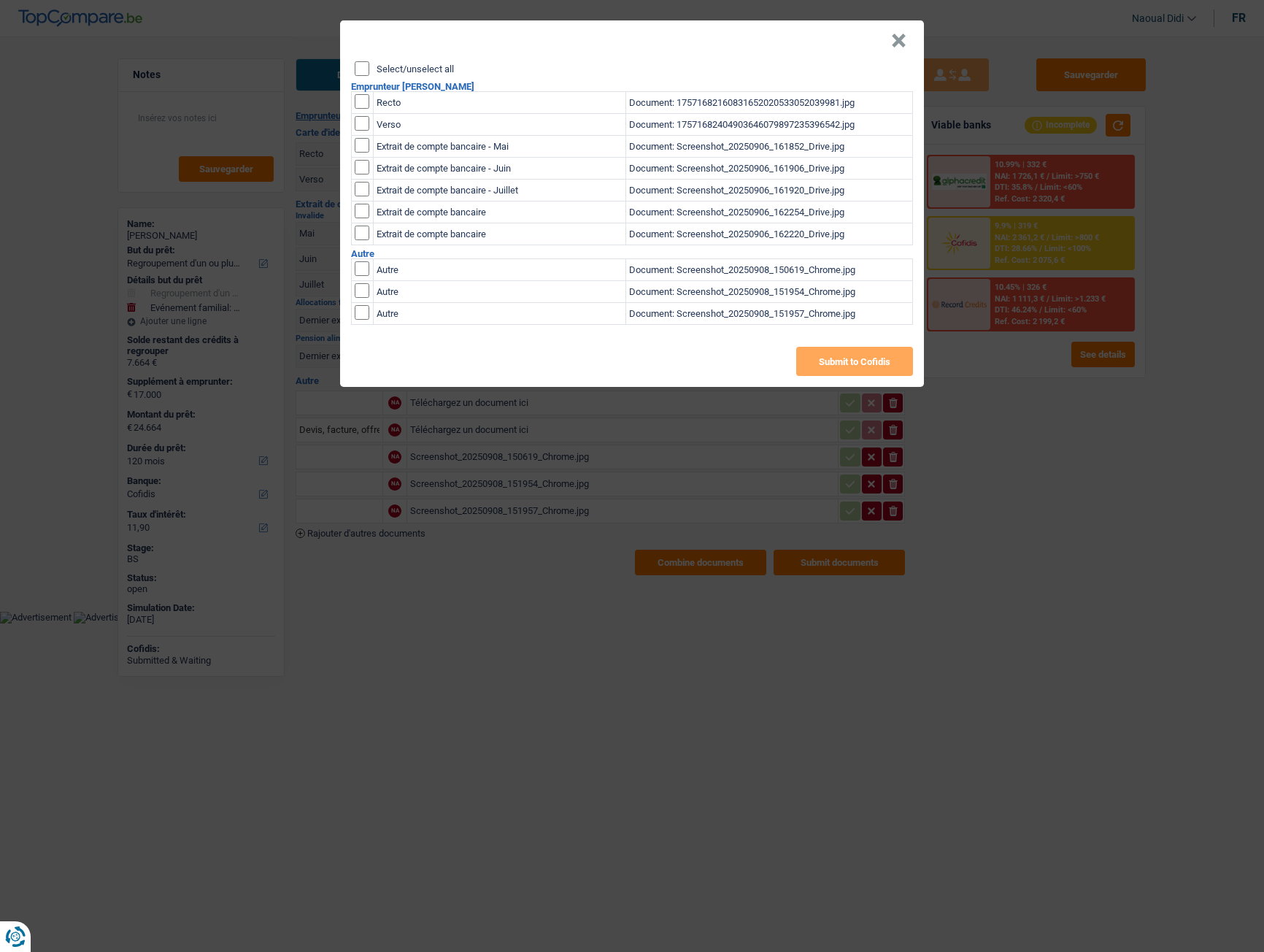
click at [360, 66] on input "Select/unselect all" at bounding box center [361, 68] width 15 height 15
checkbox input "true"
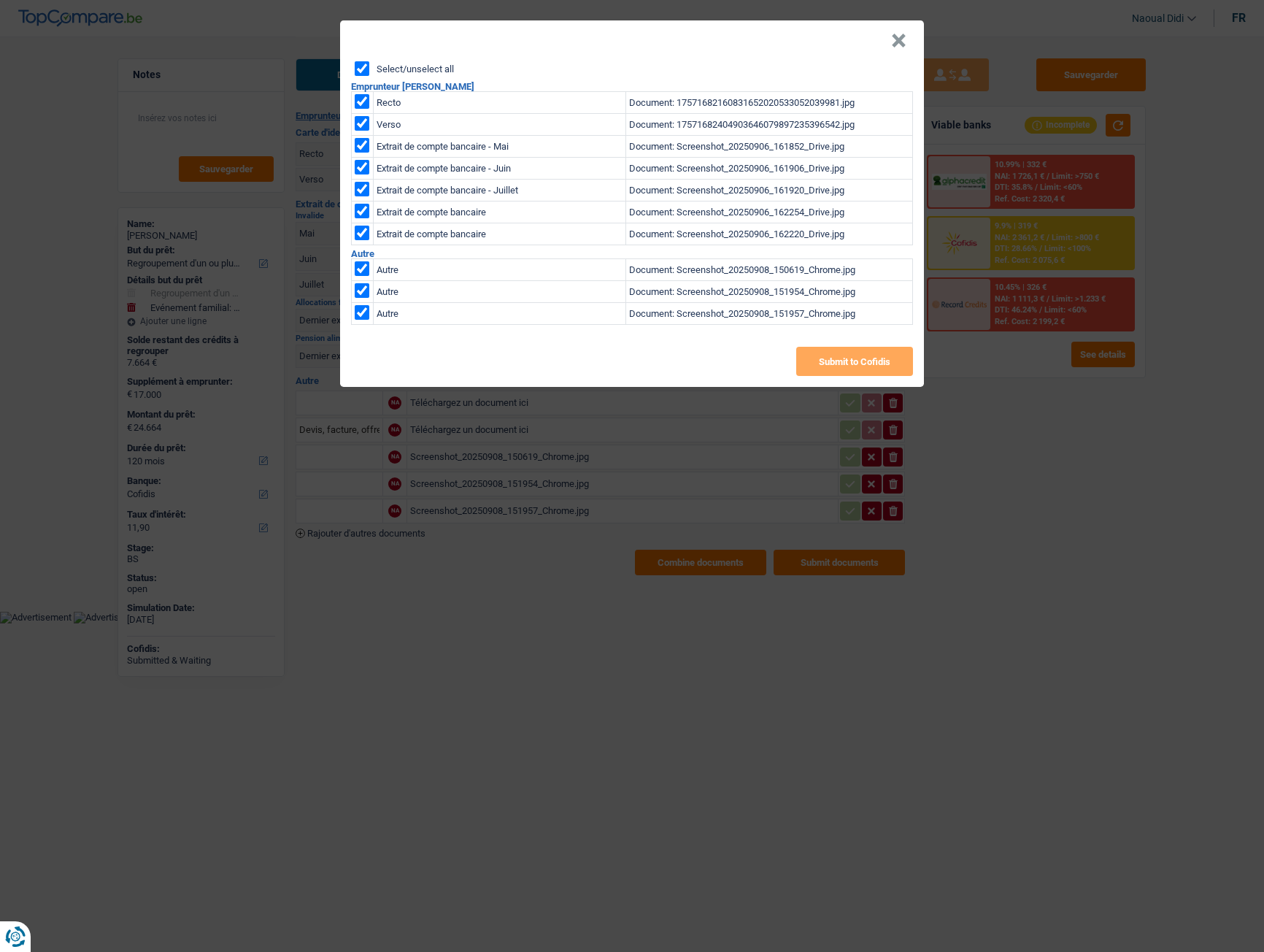
checkbox input "true"
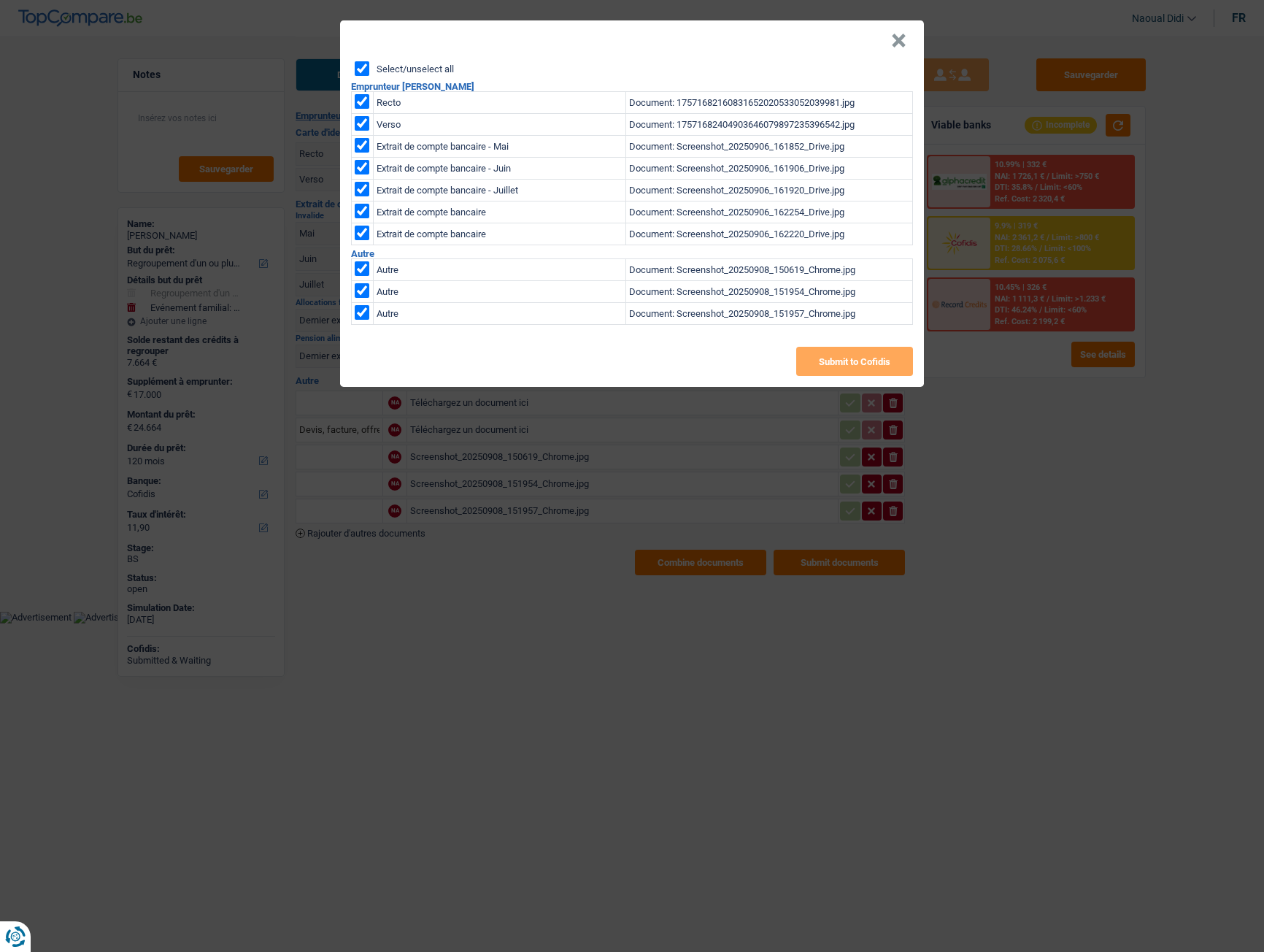
checkbox input "true"
click at [847, 366] on button "Submit to Cofidis" at bounding box center [854, 361] width 117 height 29
click at [899, 35] on button "×" at bounding box center [899, 40] width 16 height 15
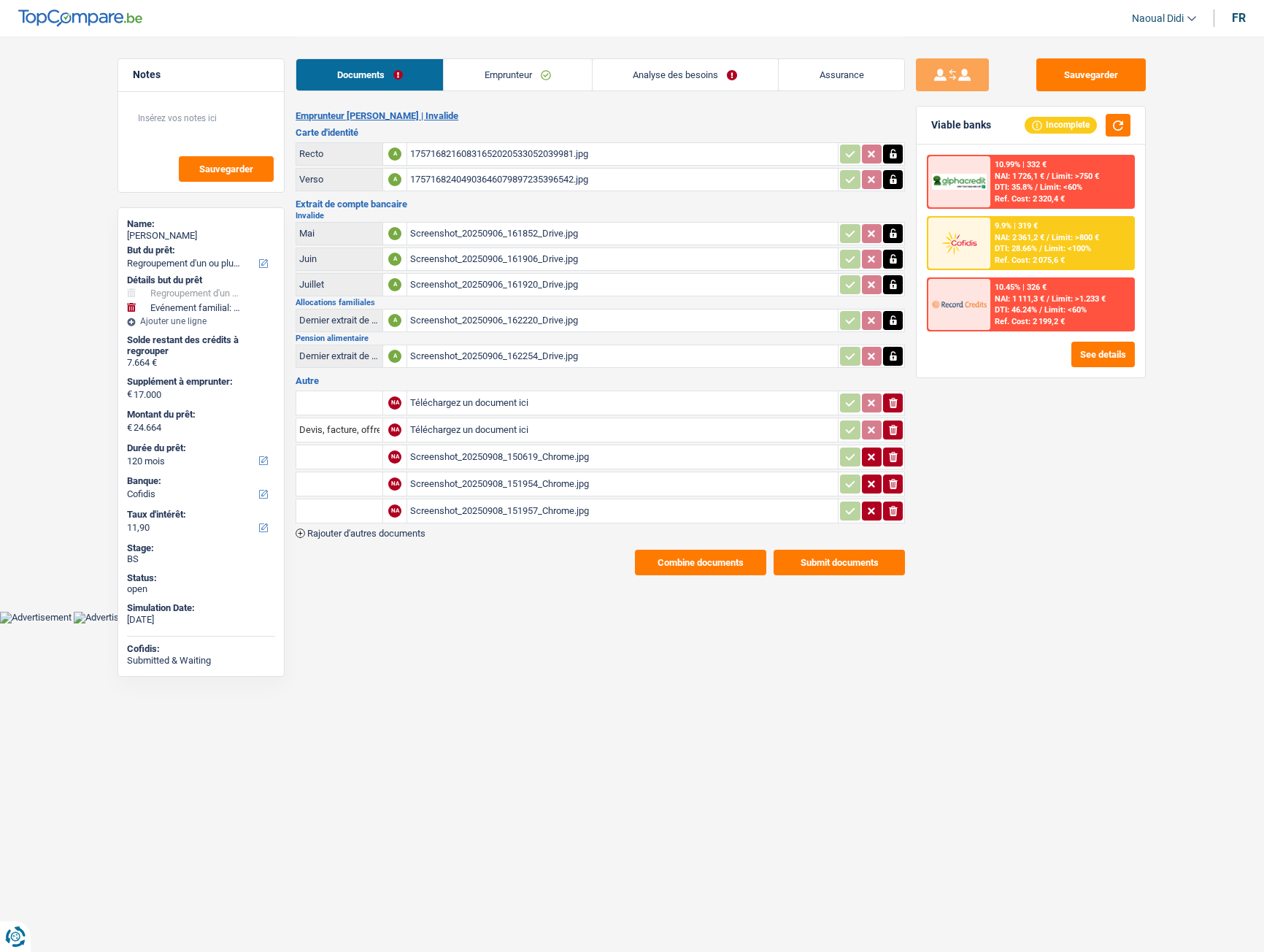
click at [694, 568] on button "Combine documents" at bounding box center [701, 562] width 132 height 26
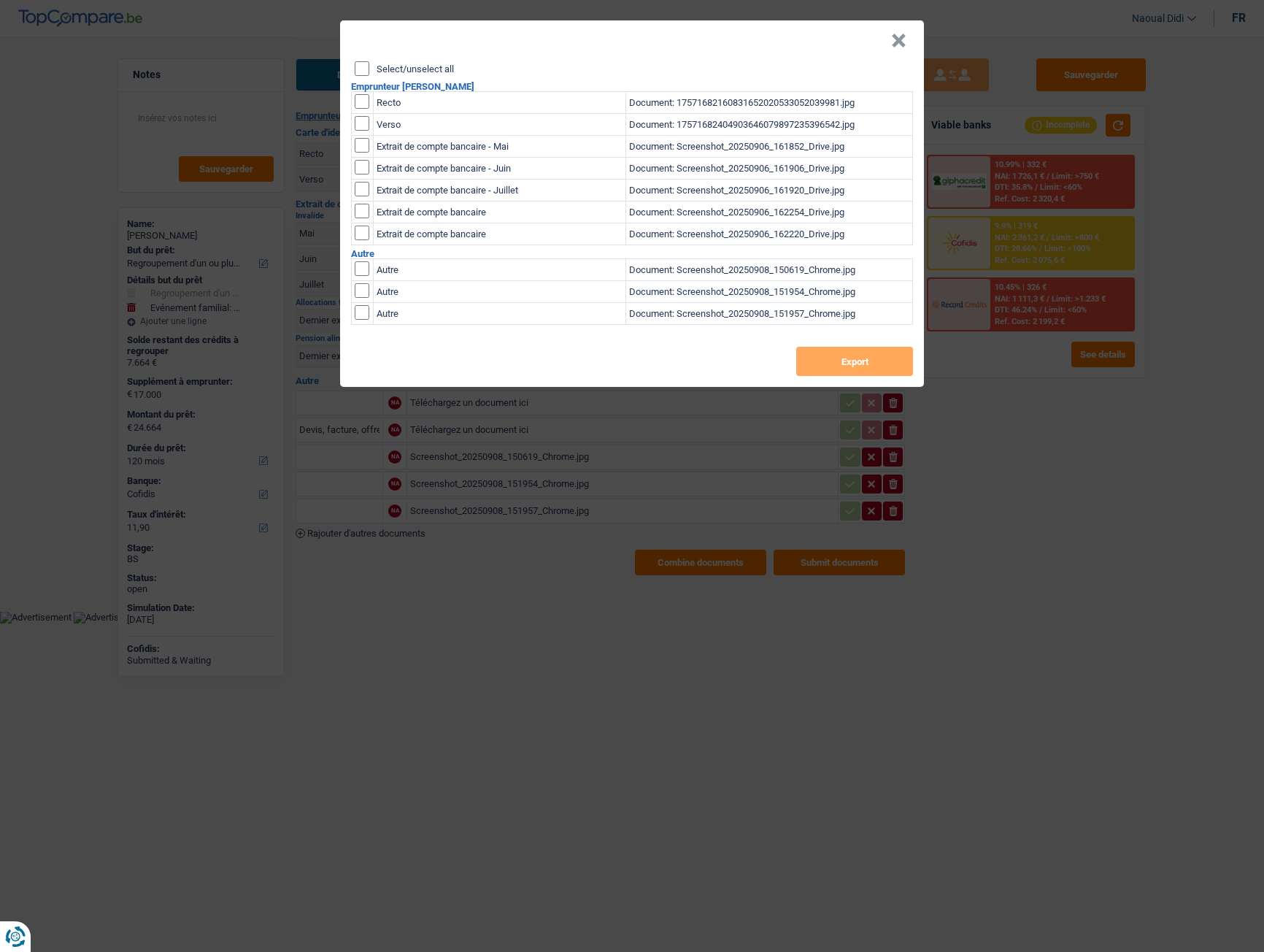
click at [357, 62] on input "Select/unselect all" at bounding box center [361, 68] width 15 height 15
checkbox input "true"
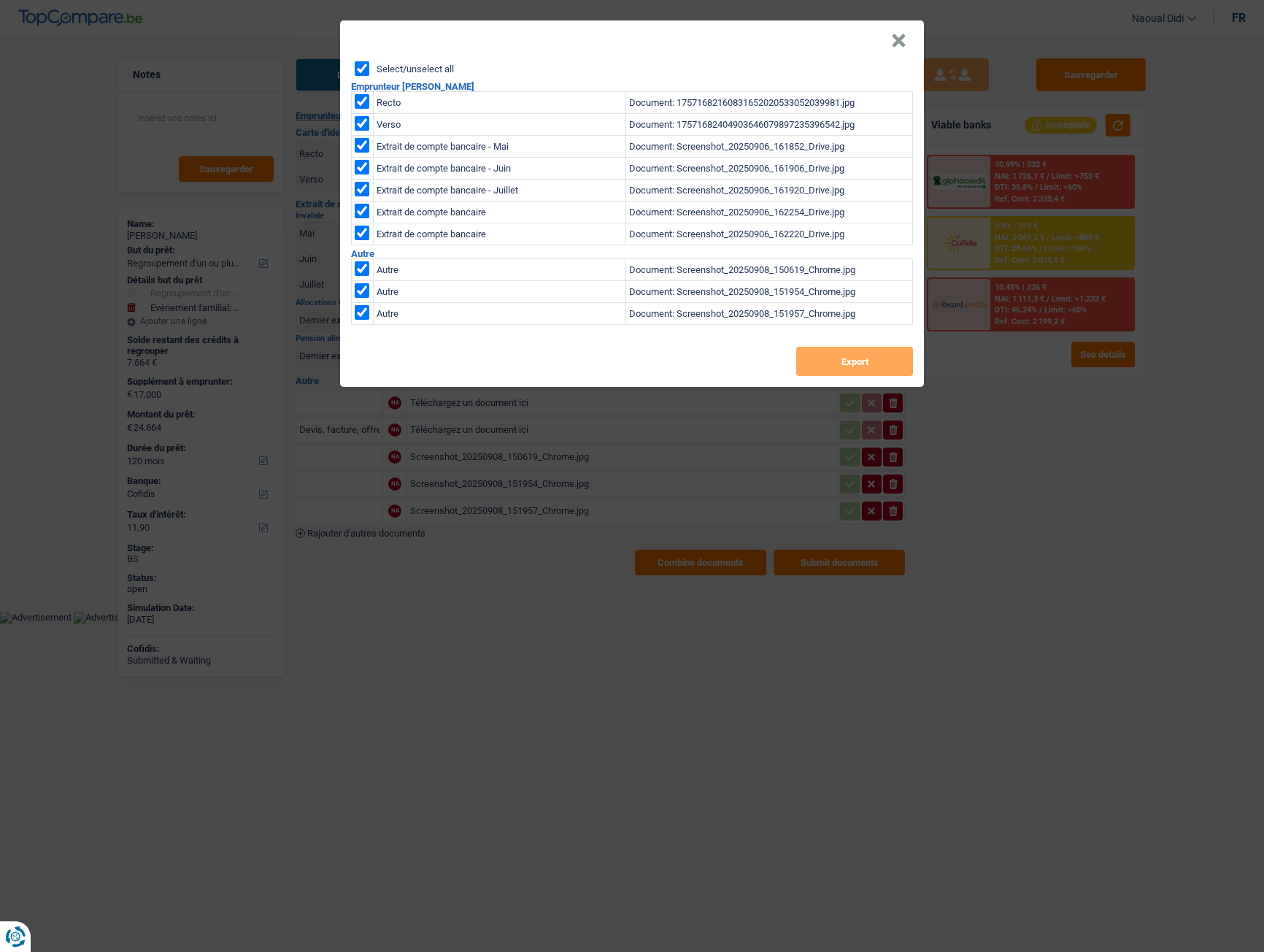
checkbox input "true"
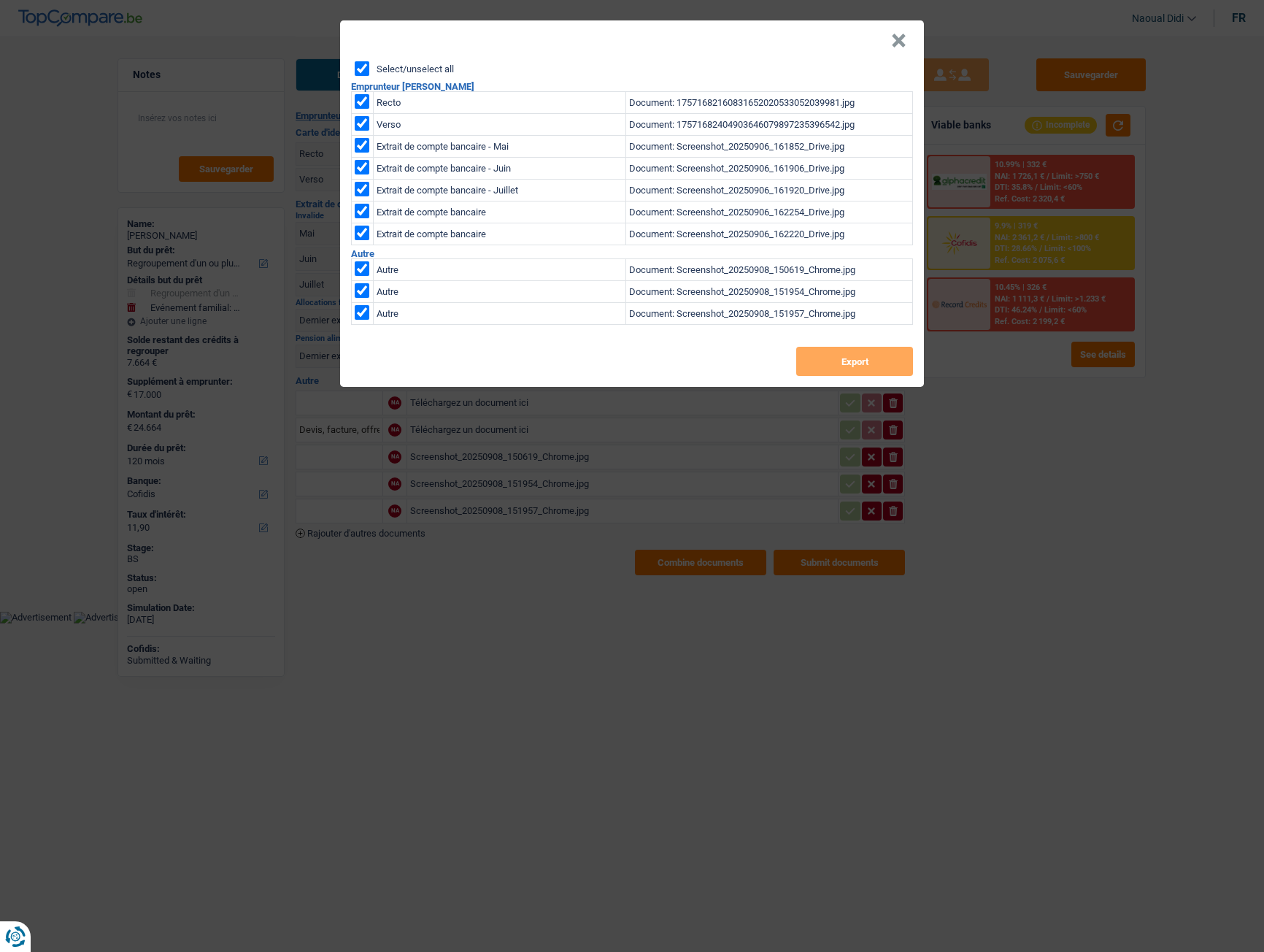
checkbox input "true"
click at [809, 367] on button "Export" at bounding box center [854, 361] width 117 height 29
click at [899, 38] on button "×" at bounding box center [899, 40] width 16 height 15
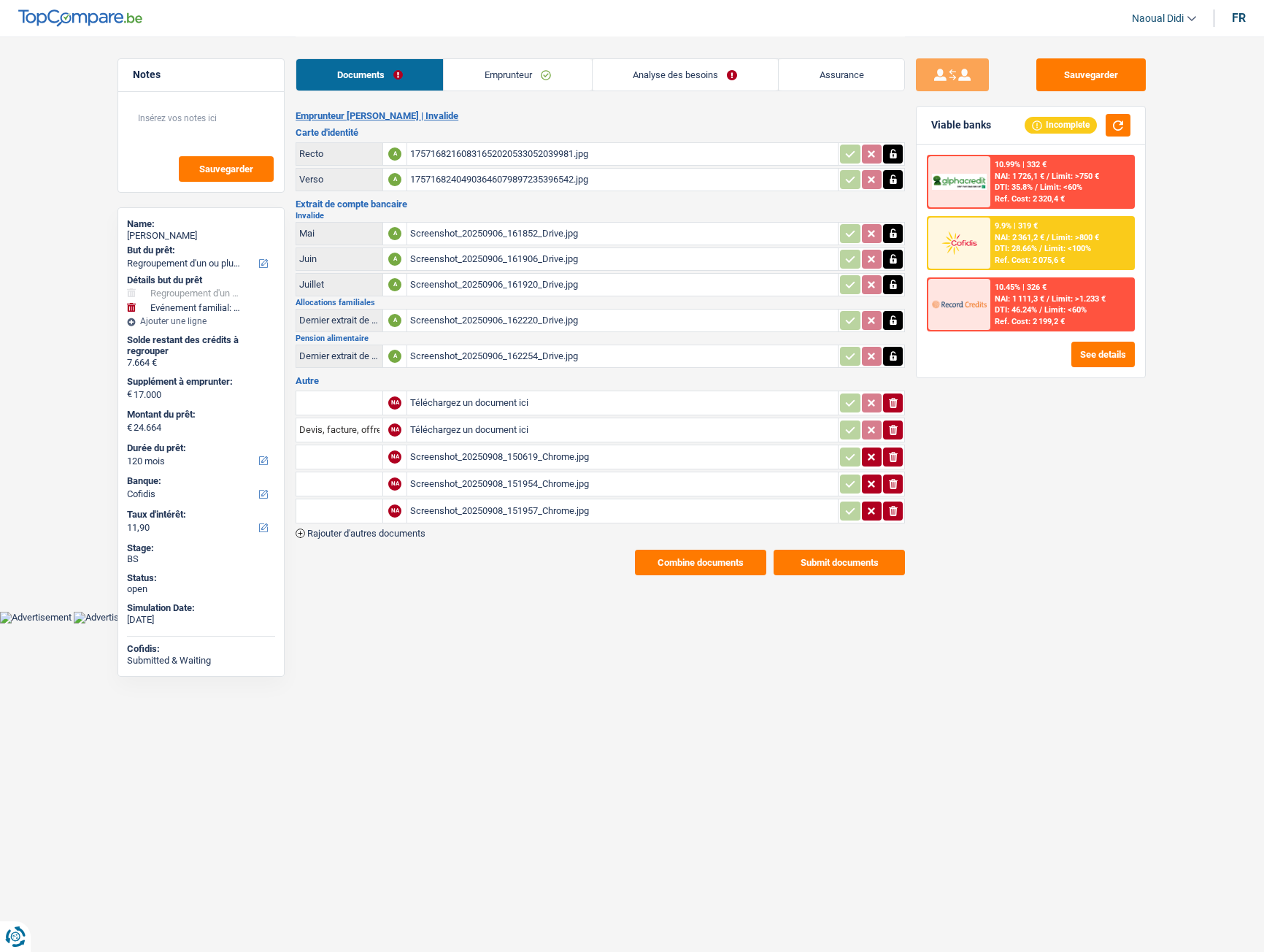
click at [507, 68] on link "Emprunteur" at bounding box center [517, 75] width 147 height 31
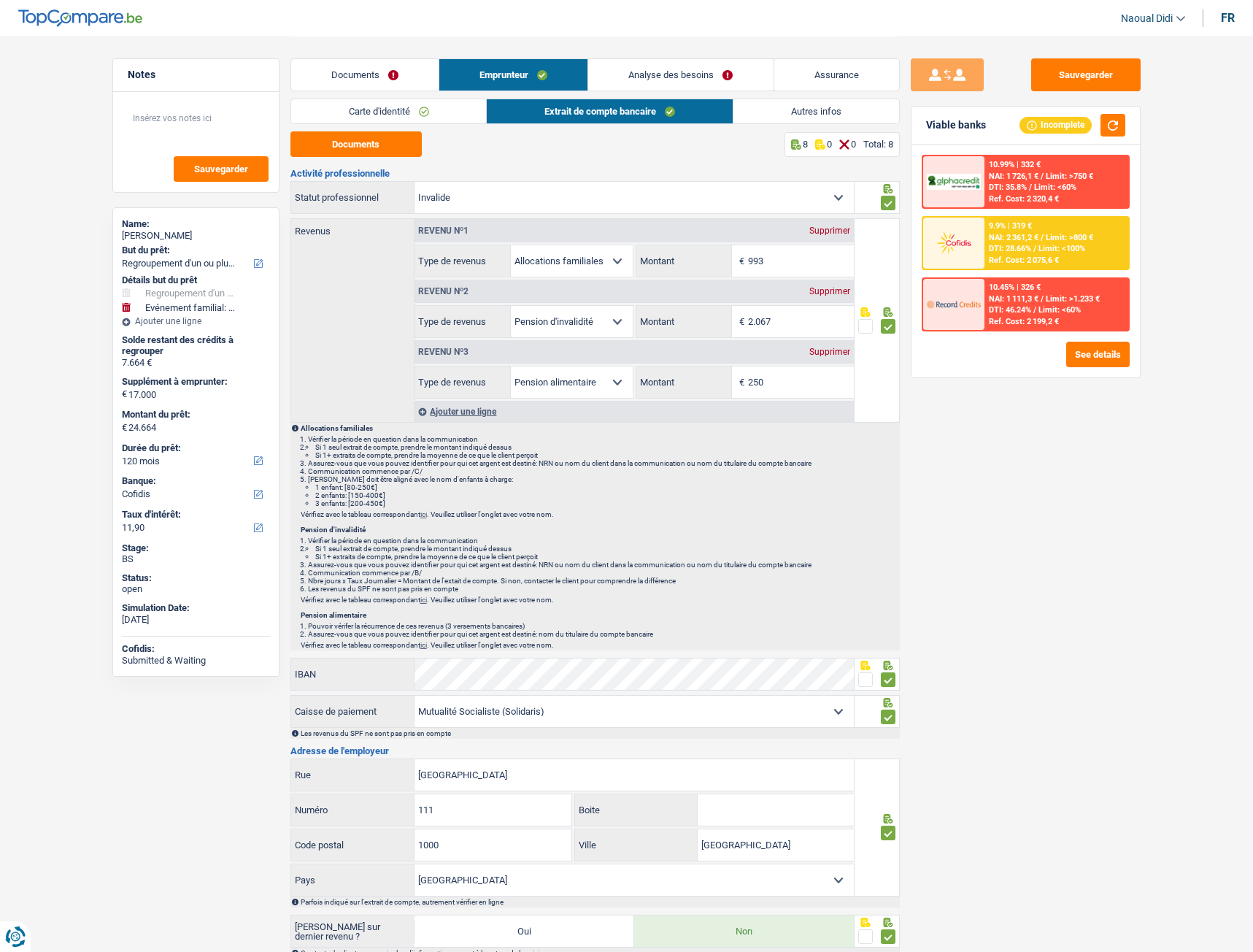
click at [393, 110] on link "Carte d'identité" at bounding box center [389, 111] width 195 height 25
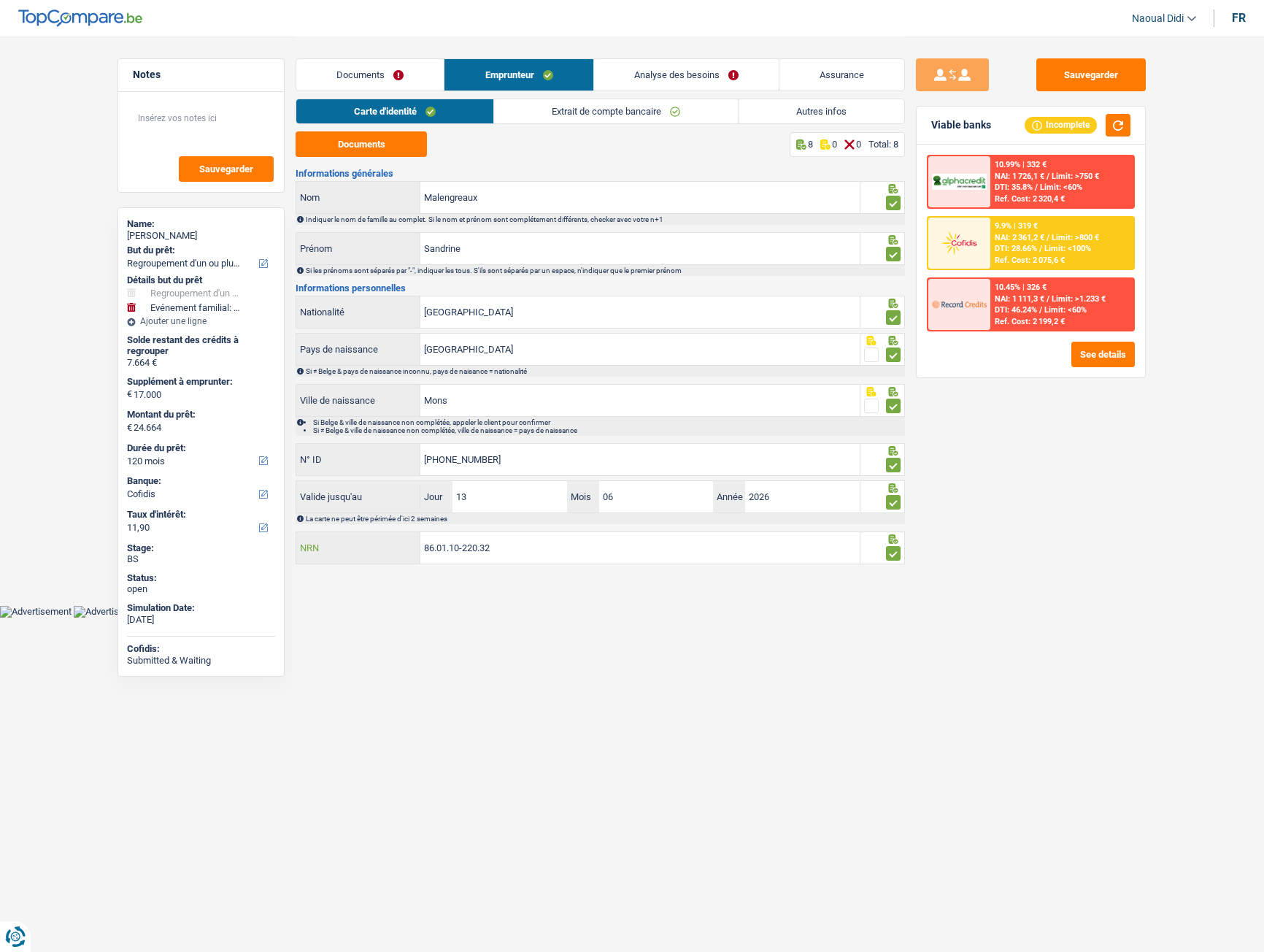
drag, startPoint x: 446, startPoint y: 547, endPoint x: 386, endPoint y: 544, distance: 60.1
click at [386, 544] on div "86.01.10-220.32 NRN" at bounding box center [578, 548] width 563 height 31
click at [1096, 76] on button "Sauvegarder" at bounding box center [1091, 75] width 110 height 32
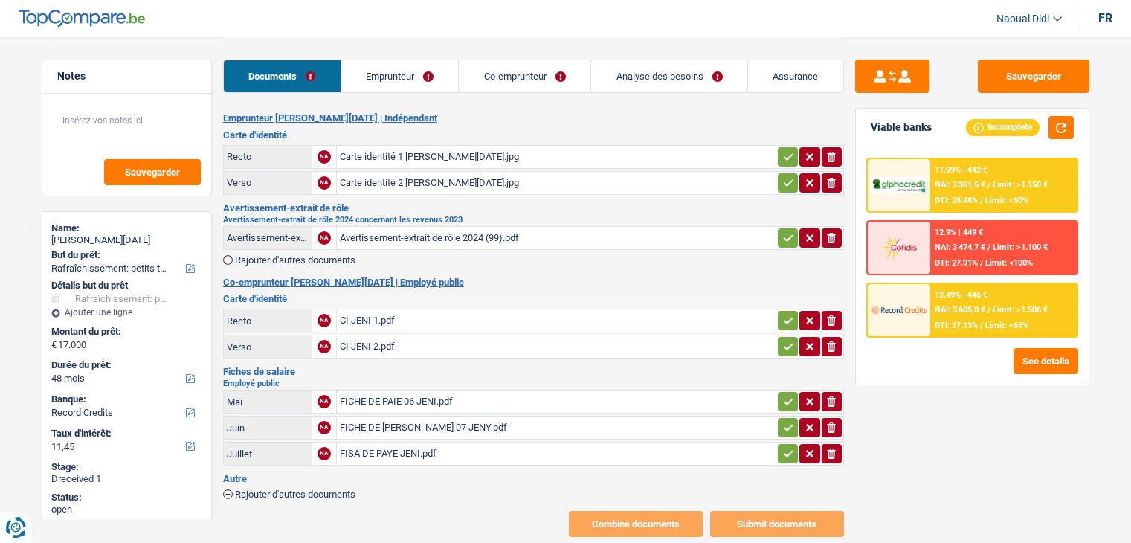
select select "houseOrGarden"
select select "48"
select select "record credits"
click at [406, 154] on div "Carte identité 1 [PERSON_NAME][DATE].jpg" at bounding box center [556, 157] width 433 height 22
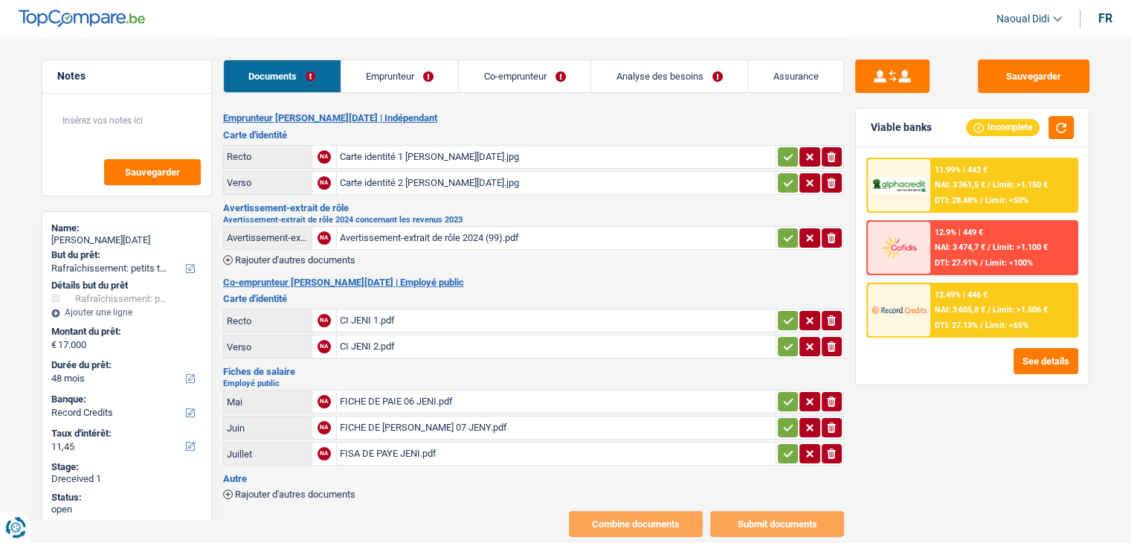
click at [365, 313] on div "CI JENI 1.pdf" at bounding box center [556, 320] width 433 height 22
click at [409, 450] on div "FISA DE PAYE JENI.pdf" at bounding box center [556, 454] width 433 height 22
click at [365, 422] on div "FICHE DE [PERSON_NAME] 07 JENY.pdf" at bounding box center [556, 428] width 433 height 22
click at [373, 396] on div "FICHE DE PAIE 06 JENI.pdf" at bounding box center [556, 401] width 433 height 22
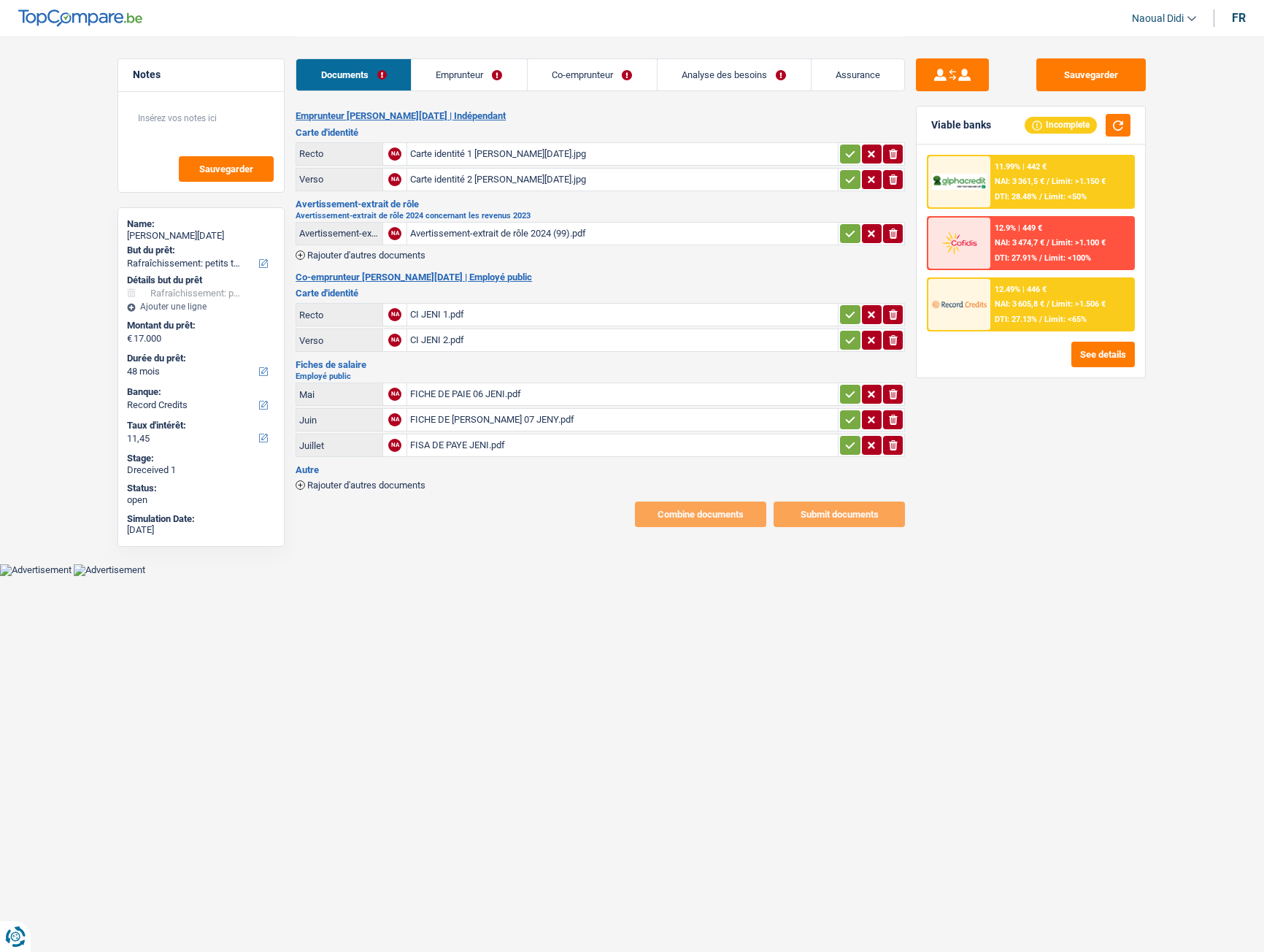
click at [483, 74] on link "Emprunteur" at bounding box center [469, 75] width 116 height 31
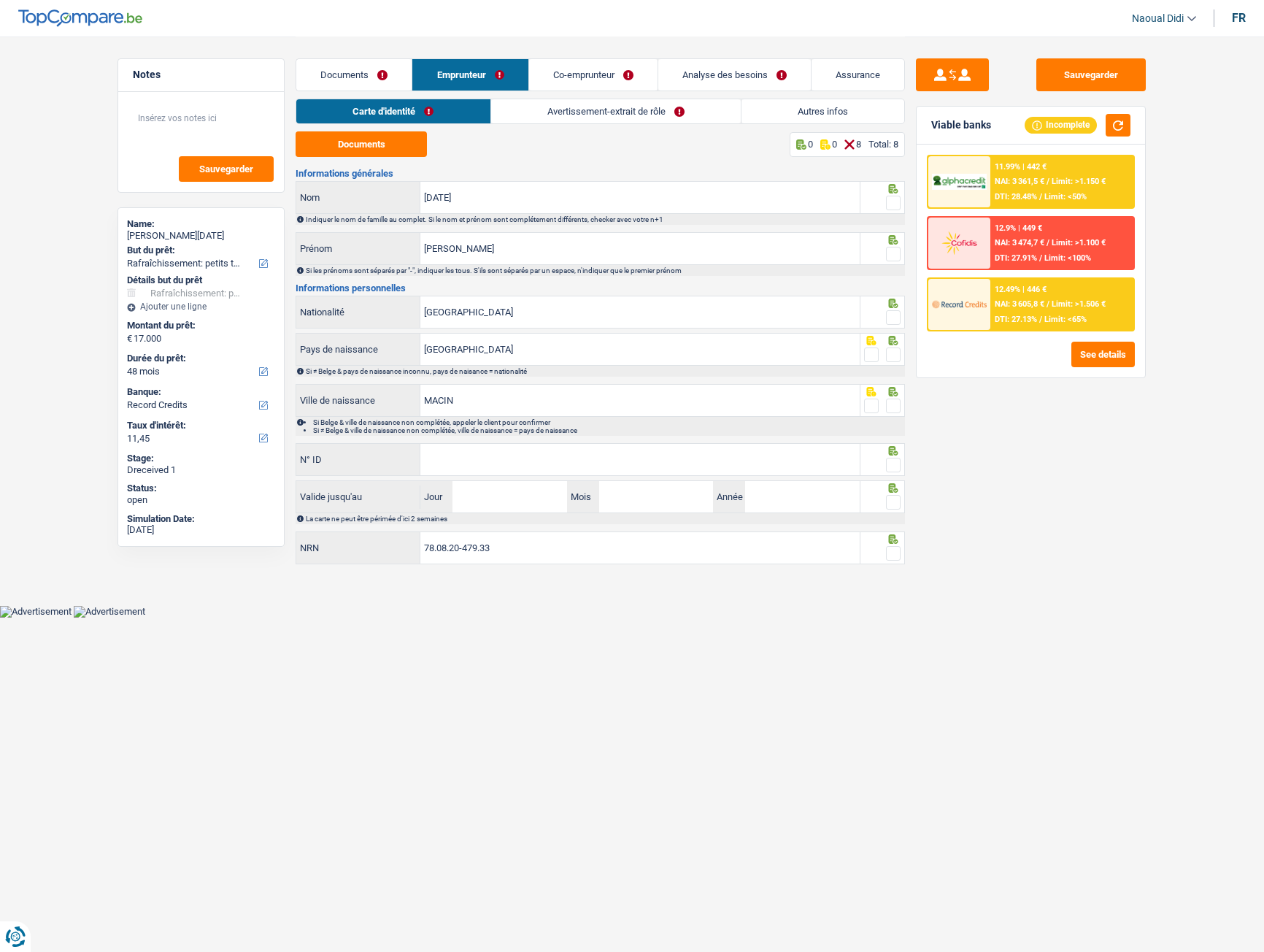
click at [362, 76] on link "Documents" at bounding box center [354, 75] width 116 height 31
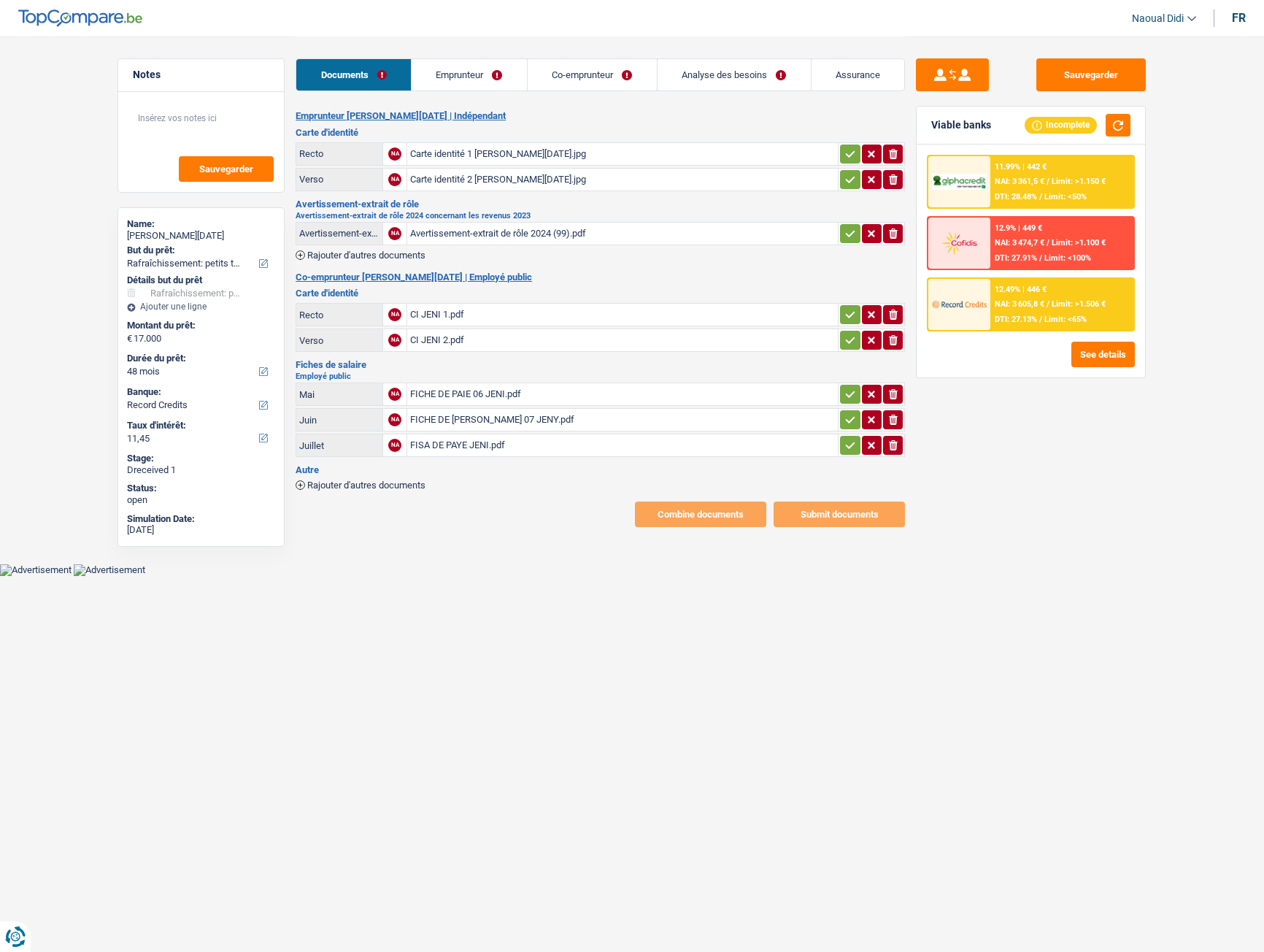
click at [842, 148] on button "button" at bounding box center [850, 153] width 20 height 19
click at [849, 178] on icon "button" at bounding box center [851, 180] width 12 height 15
click at [847, 230] on icon "button" at bounding box center [851, 234] width 12 height 15
click at [851, 318] on icon "button" at bounding box center [851, 314] width 12 height 15
click at [848, 346] on icon "button" at bounding box center [851, 340] width 12 height 15
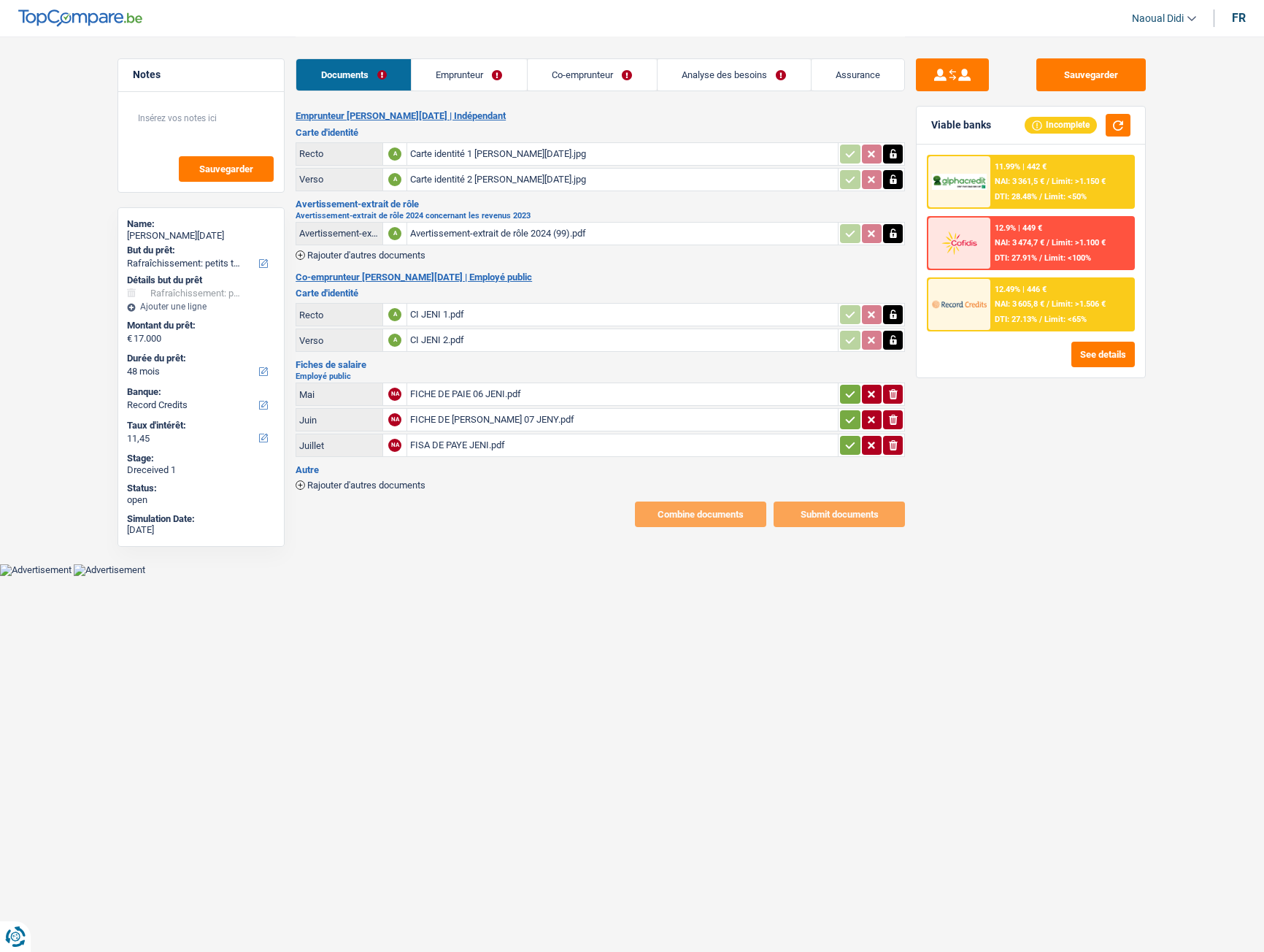
click at [848, 394] on icon "button" at bounding box center [851, 394] width 12 height 15
click at [849, 419] on icon "button" at bounding box center [851, 419] width 12 height 15
click at [850, 443] on icon "button" at bounding box center [851, 445] width 12 height 15
click at [1062, 78] on button "Sauvegarder" at bounding box center [1091, 75] width 110 height 32
click at [507, 152] on div "Carte identité 1 Marian Ignat.jpg" at bounding box center [622, 154] width 425 height 22
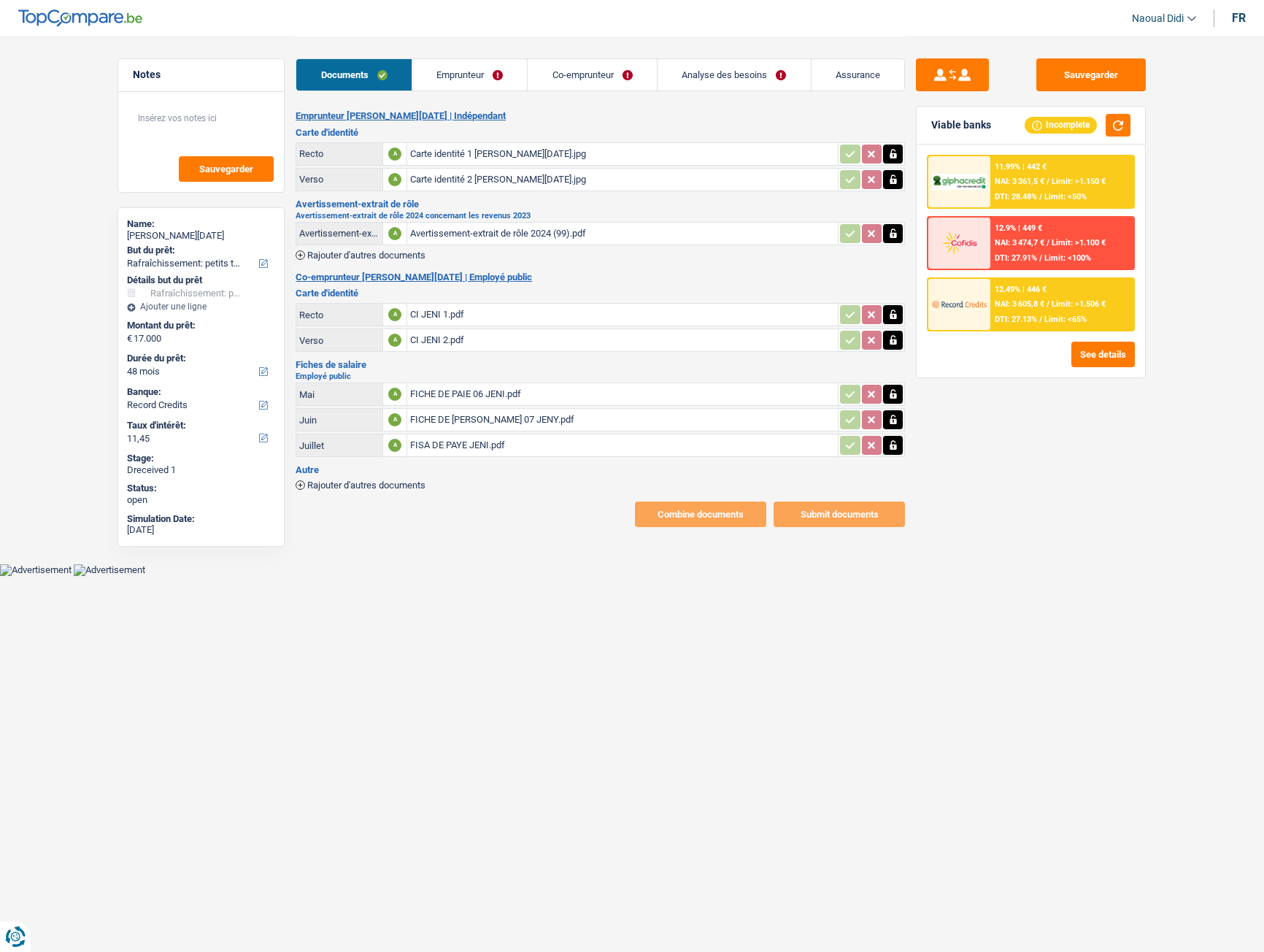
click at [464, 70] on link "Emprunteur" at bounding box center [470, 75] width 116 height 31
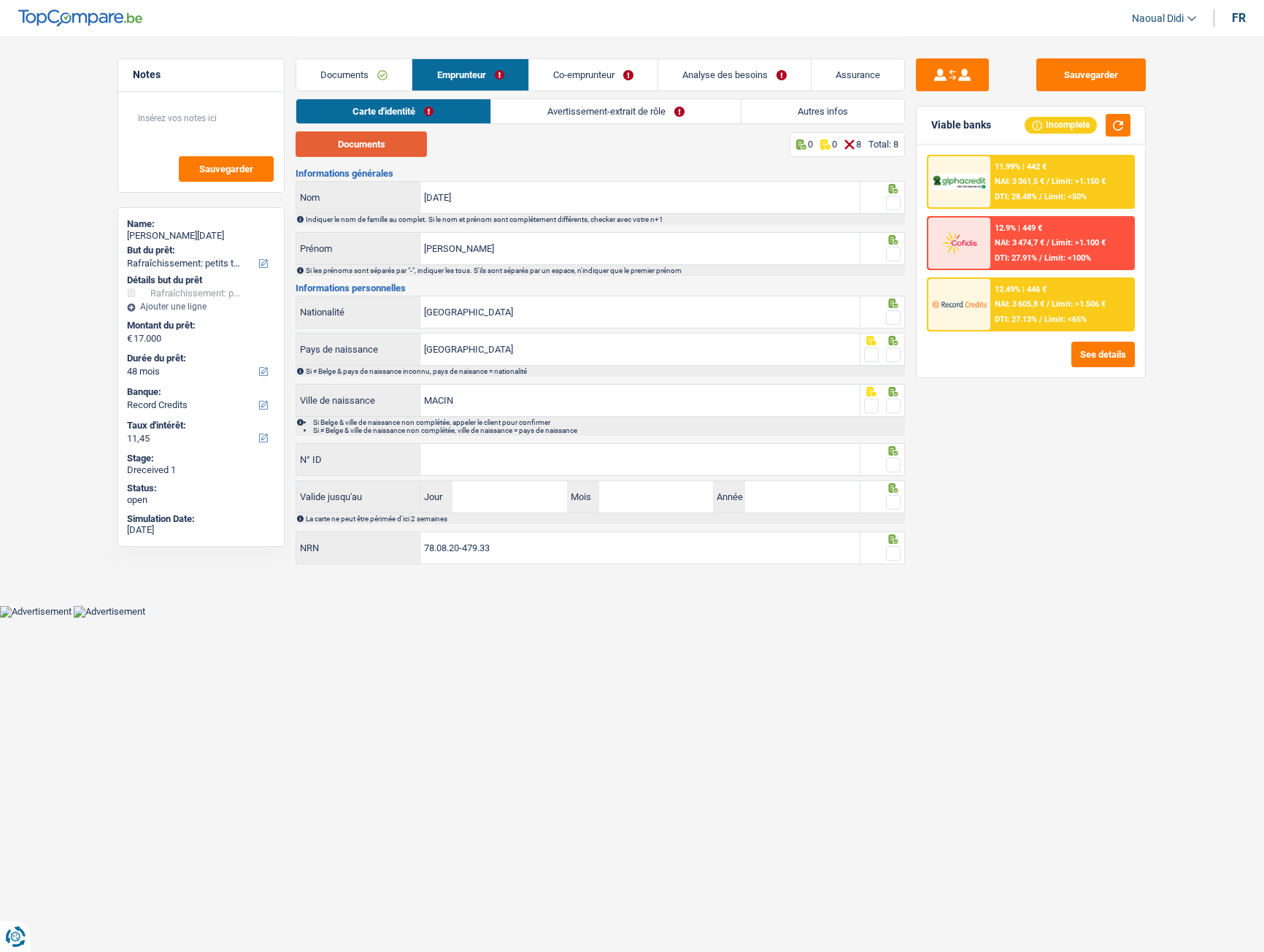
click at [380, 149] on button "Documents" at bounding box center [361, 144] width 132 height 26
click at [893, 203] on span at bounding box center [893, 202] width 15 height 15
click at [0, 0] on input "radio" at bounding box center [0, 0] width 0 height 0
click at [891, 250] on span at bounding box center [893, 253] width 15 height 15
click at [0, 0] on input "radio" at bounding box center [0, 0] width 0 height 0
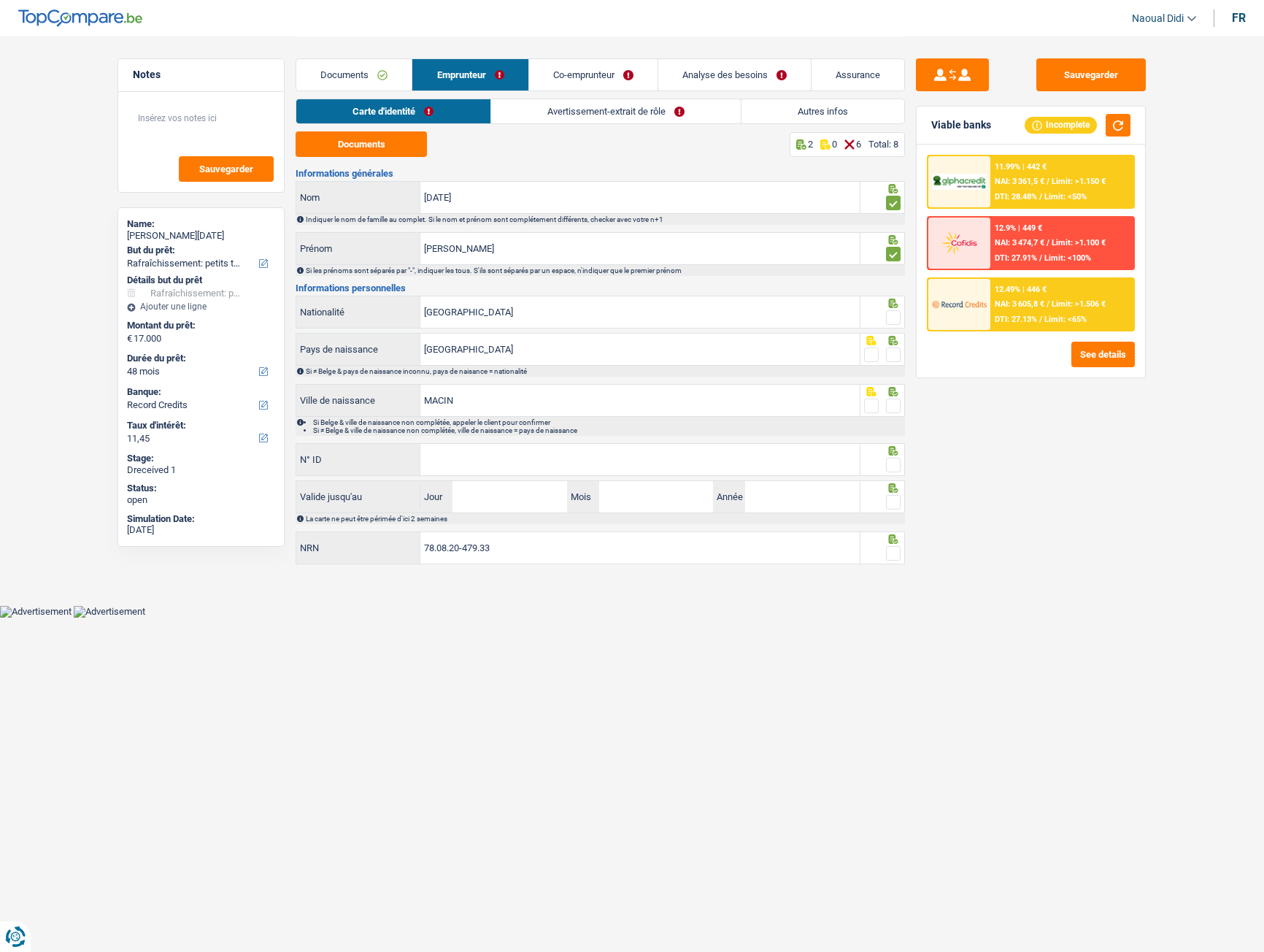
click at [893, 316] on span at bounding box center [893, 317] width 15 height 15
click at [0, 0] on input "radio" at bounding box center [0, 0] width 0 height 0
click at [893, 357] on span at bounding box center [893, 354] width 15 height 15
click at [0, 0] on input "radio" at bounding box center [0, 0] width 0 height 0
click at [890, 409] on span at bounding box center [893, 405] width 15 height 15
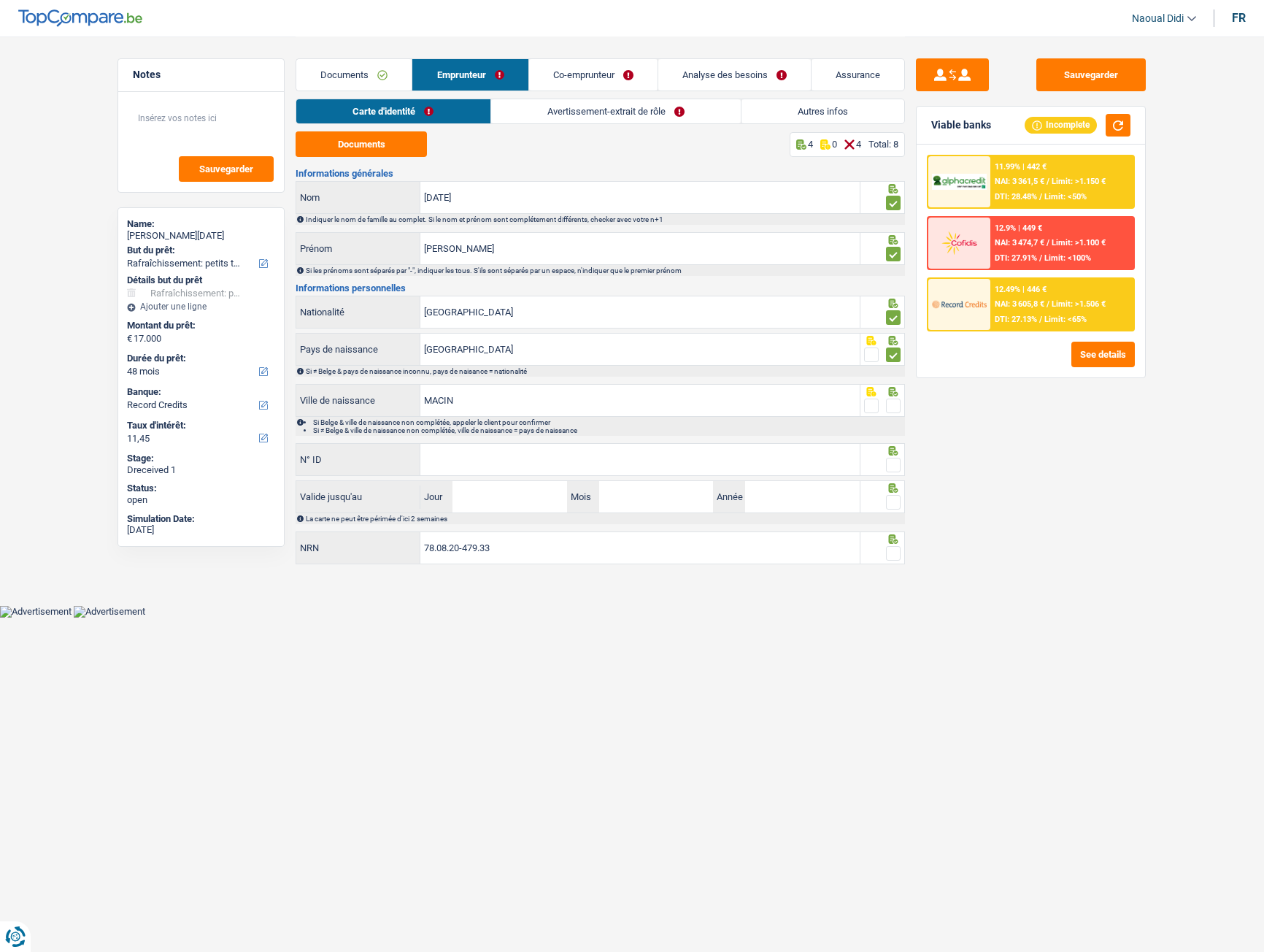
click at [0, 0] on input "radio" at bounding box center [0, 0] width 0 height 0
click at [478, 457] on input "N° ID" at bounding box center [640, 459] width 440 height 31
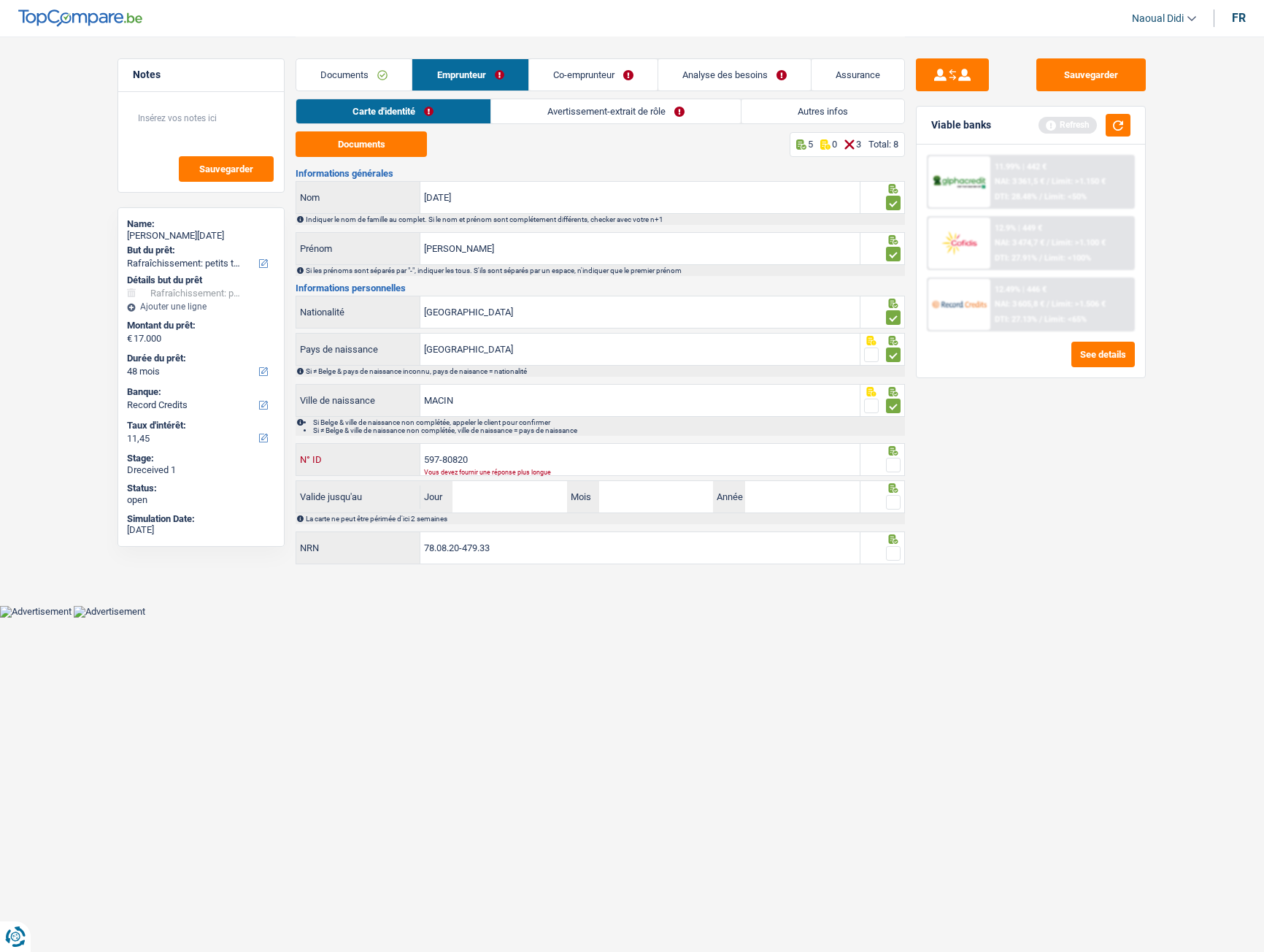
drag, startPoint x: 477, startPoint y: 465, endPoint x: 365, endPoint y: 462, distance: 112.0
click at [365, 462] on div "597-80820 N° ID" at bounding box center [578, 459] width 563 height 31
paste input "4-7568941-4"
type input "594-7568941-4"
drag, startPoint x: 526, startPoint y: 462, endPoint x: 370, endPoint y: 453, distance: 156.3
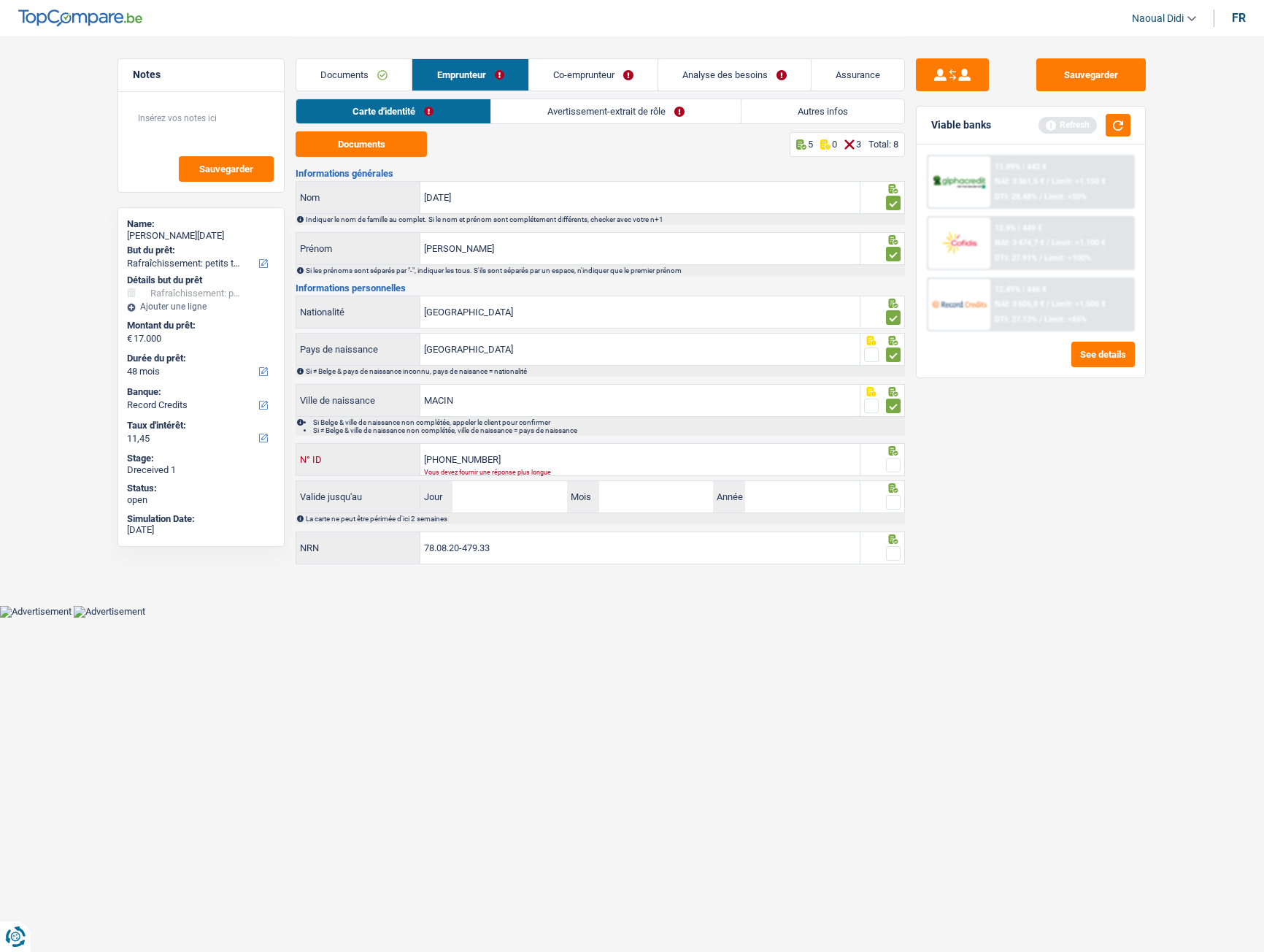
click at [370, 453] on div "594-7568941-4 N° ID" at bounding box center [578, 459] width 563 height 31
type input "594-7568941-4"
click at [587, 532] on html "Vous avez le contrôle de vos données Nous utilisons des cookies, tout comme nos…" at bounding box center [632, 308] width 1264 height 617
click at [480, 315] on input "[GEOGRAPHIC_DATA]" at bounding box center [640, 312] width 440 height 31
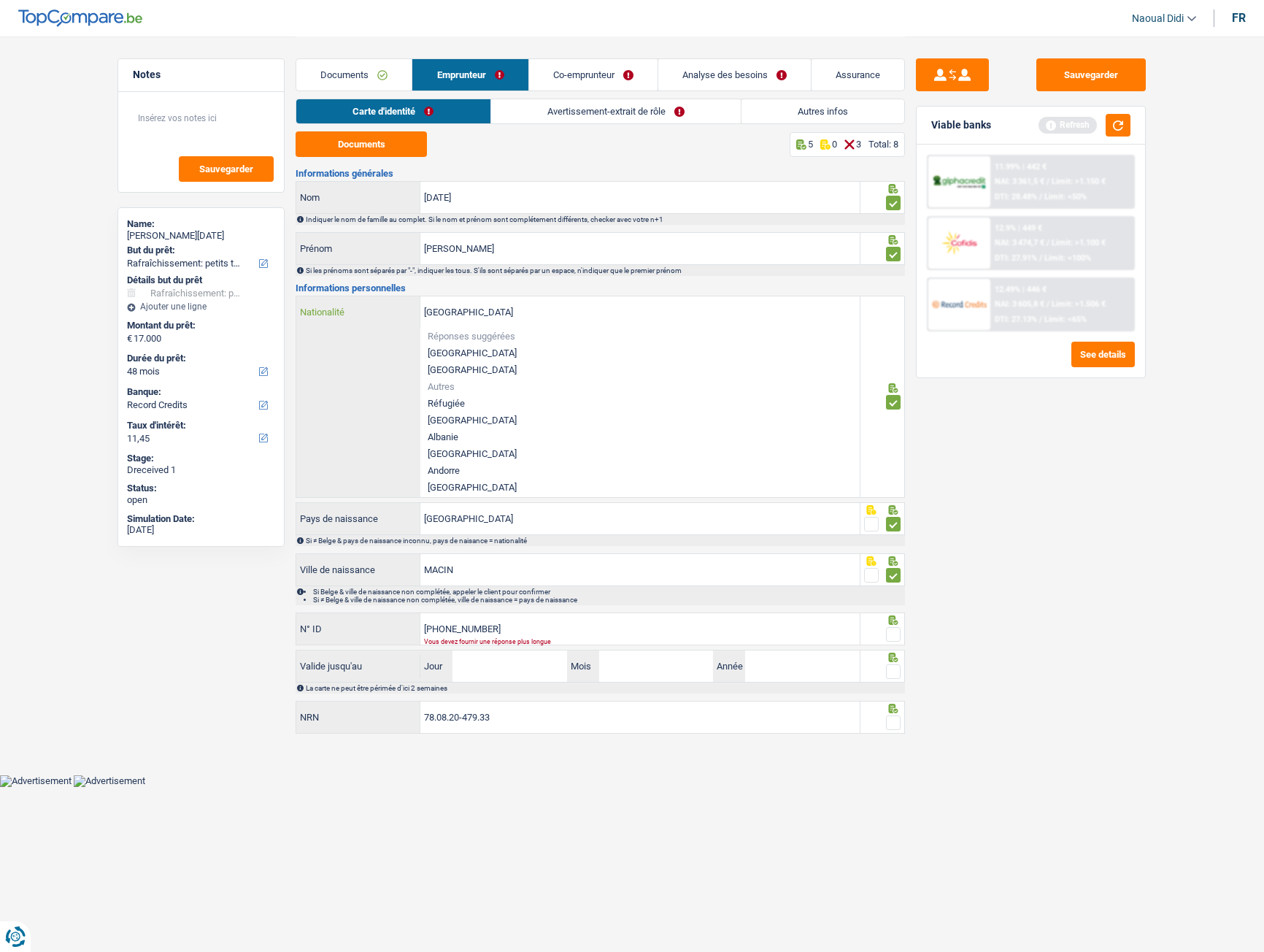
type input "Belgiquer"
type input "B-5947568-94"
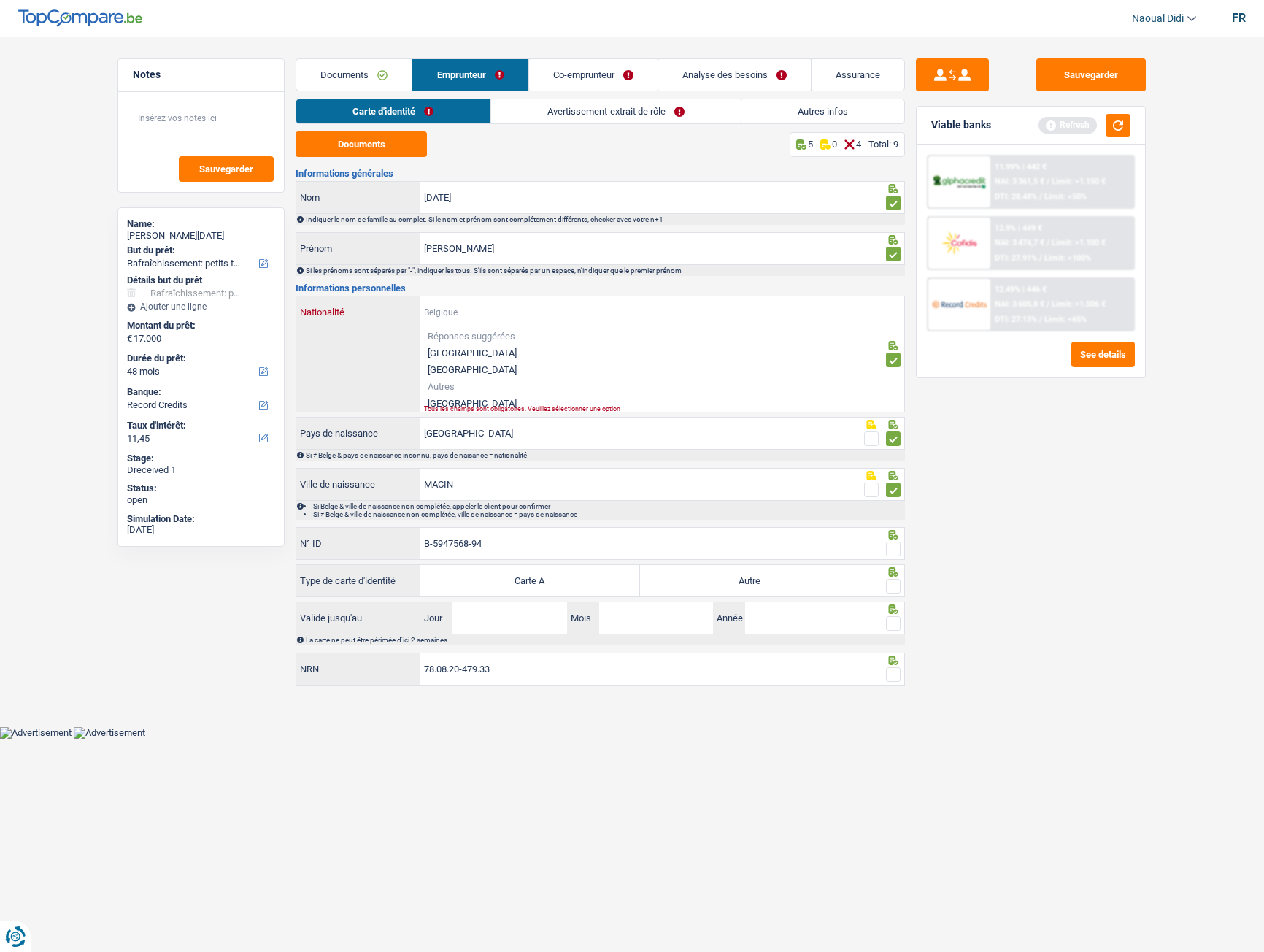
type input "r"
click at [462, 403] on li "Roumanie" at bounding box center [640, 402] width 440 height 17
type input "Roumanie"
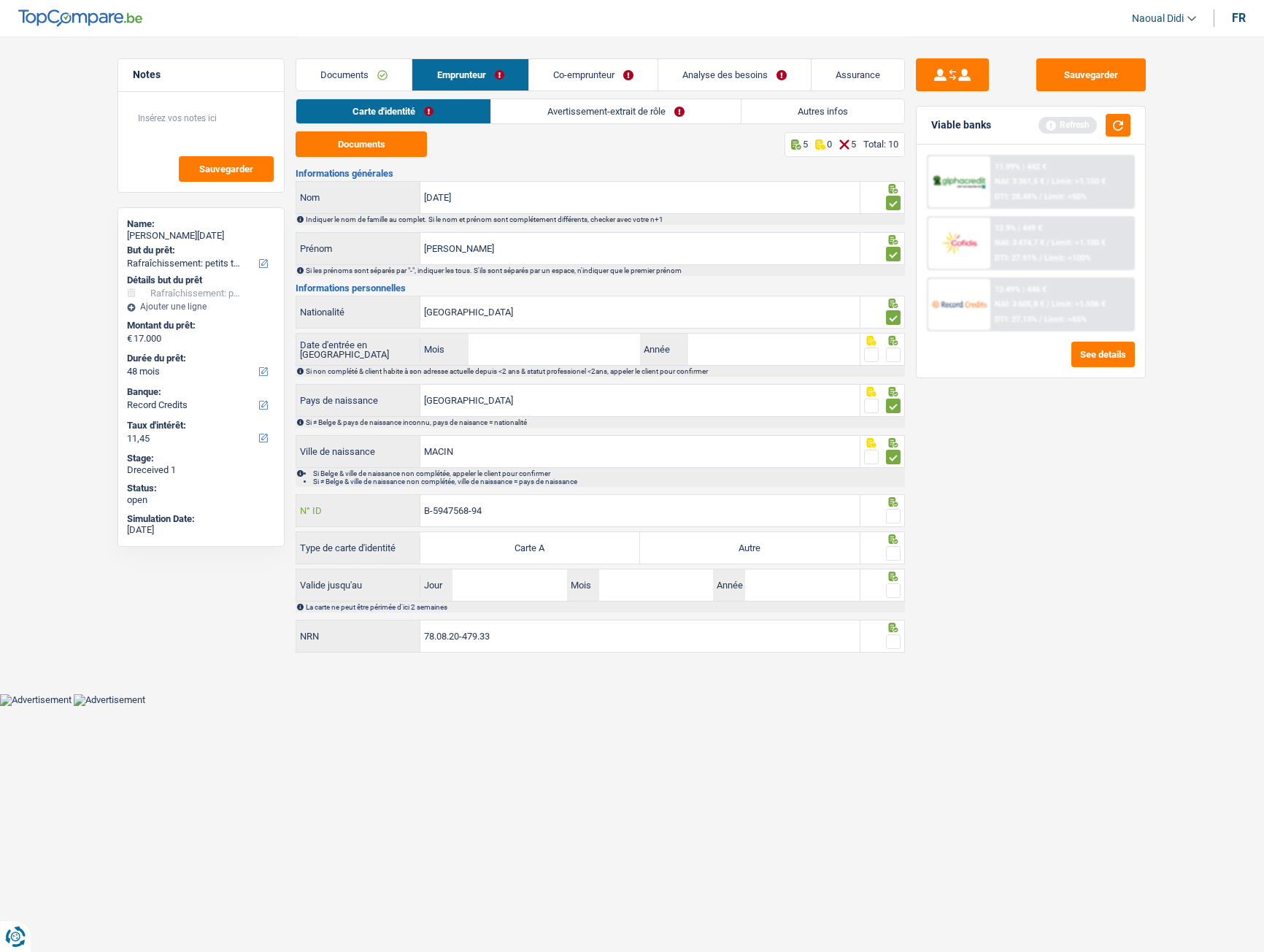
click at [494, 510] on input "B-5947568-94" at bounding box center [640, 510] width 440 height 31
type input "B-4756894-14"
click at [895, 514] on span at bounding box center [893, 515] width 15 height 15
click at [0, 0] on input "radio" at bounding box center [0, 0] width 0 height 0
click at [899, 532] on span at bounding box center [893, 553] width 15 height 15
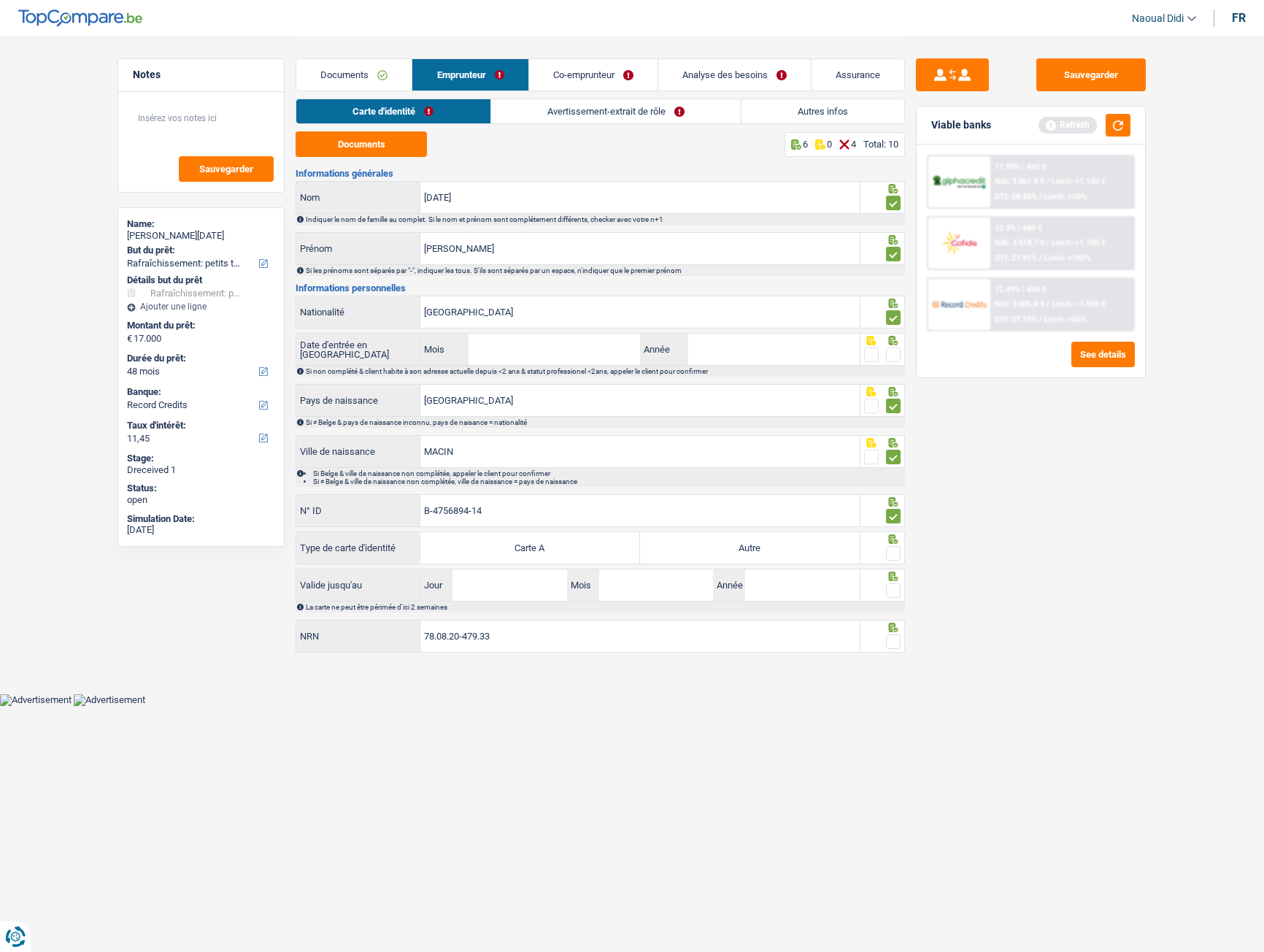
click at [0, 0] on input "radio" at bounding box center [0, 0] width 0 height 0
click at [824, 532] on label "Autre" at bounding box center [750, 548] width 220 height 31
click at [824, 532] on input "Autre" at bounding box center [750, 548] width 220 height 31
radio input "true"
click at [895, 354] on span at bounding box center [893, 354] width 15 height 15
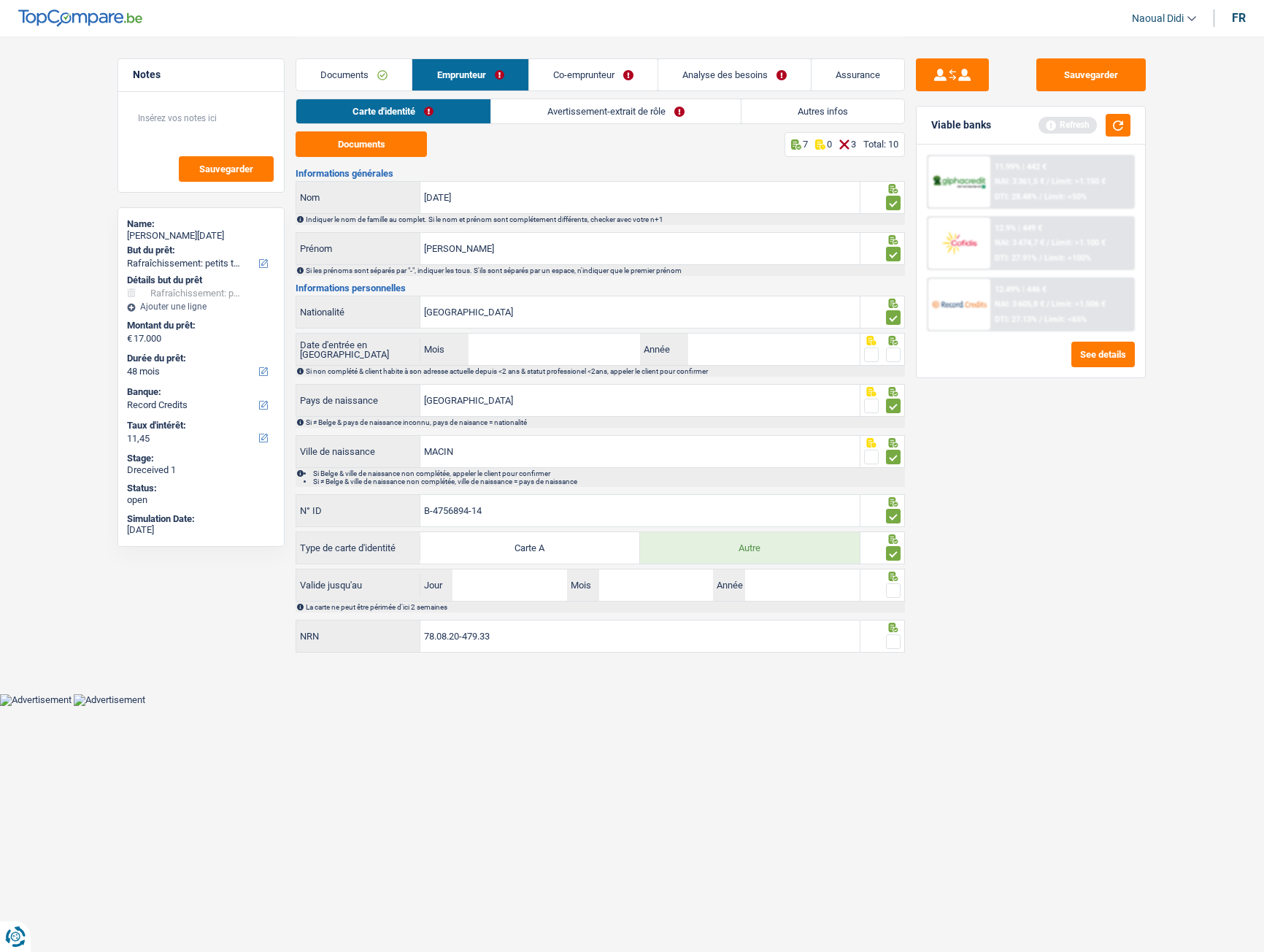
click at [0, 0] on input "radio" at bounding box center [0, 0] width 0 height 0
click at [521, 342] on input "Mois" at bounding box center [553, 349] width 172 height 31
type input "08"
click at [713, 347] on input "Année" at bounding box center [773, 349] width 172 height 31
type input "1978"
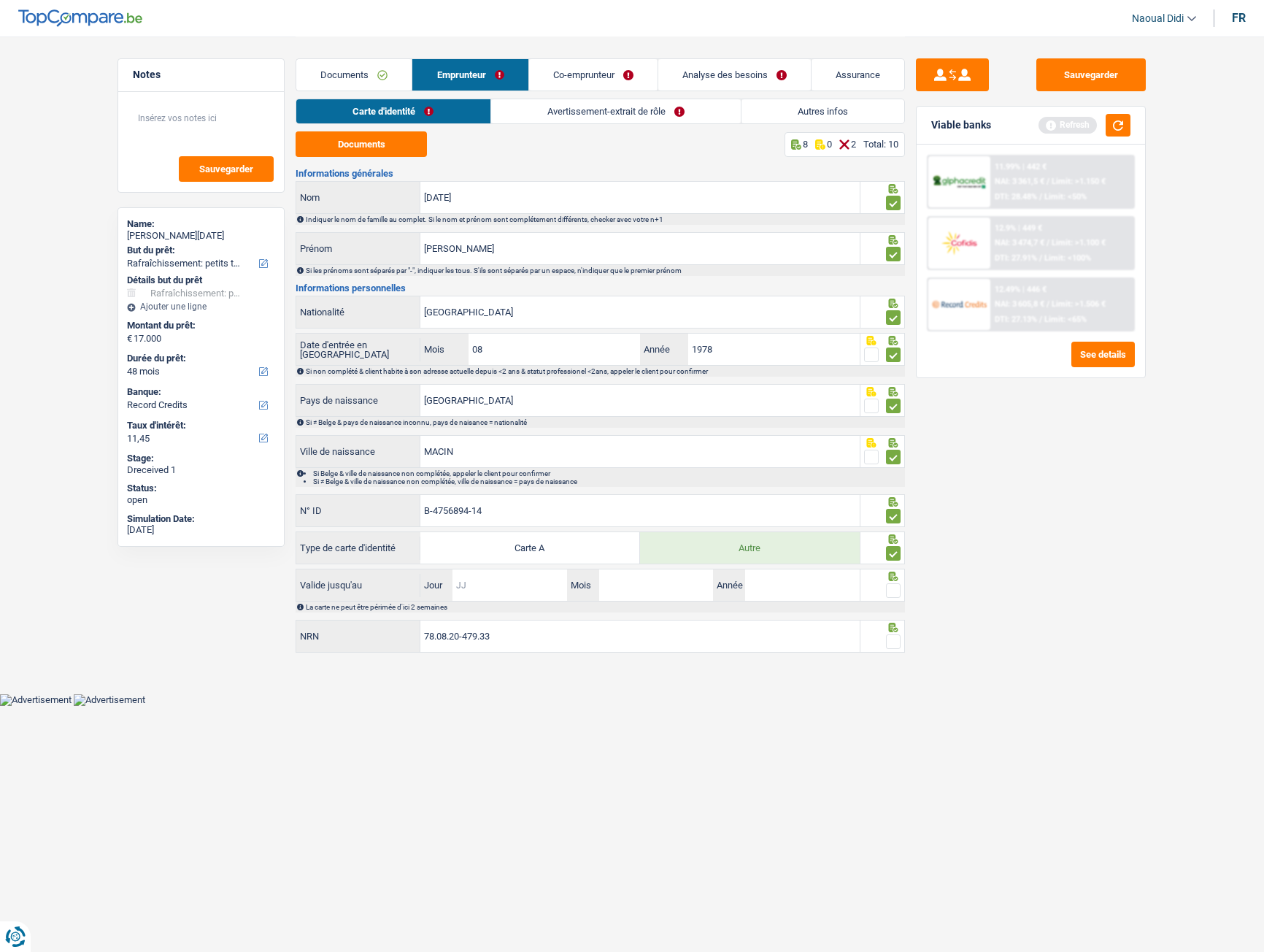
click at [498, 532] on input "Jour" at bounding box center [509, 585] width 114 height 31
type input "03"
type input "02"
type input "2026"
click at [890, 532] on span at bounding box center [893, 590] width 15 height 15
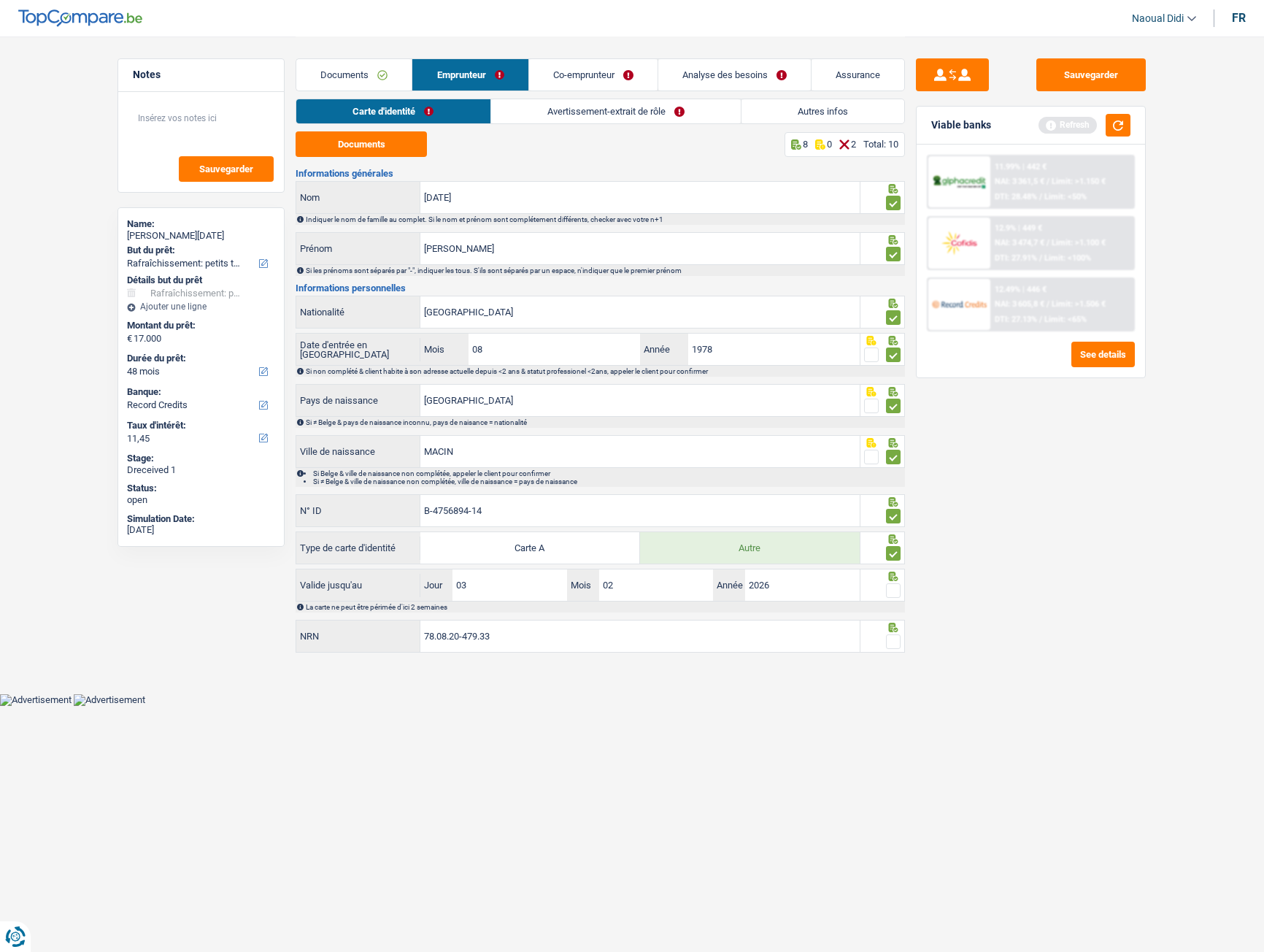
click at [0, 0] on input "radio" at bounding box center [0, 0] width 0 height 0
click at [892, 532] on span at bounding box center [893, 641] width 15 height 15
click at [0, 0] on input "radio" at bounding box center [0, 0] width 0 height 0
click at [1107, 76] on button "Sauvegarder" at bounding box center [1091, 75] width 110 height 32
click at [594, 109] on link "Avertissement-extrait de rôle" at bounding box center [616, 111] width 249 height 25
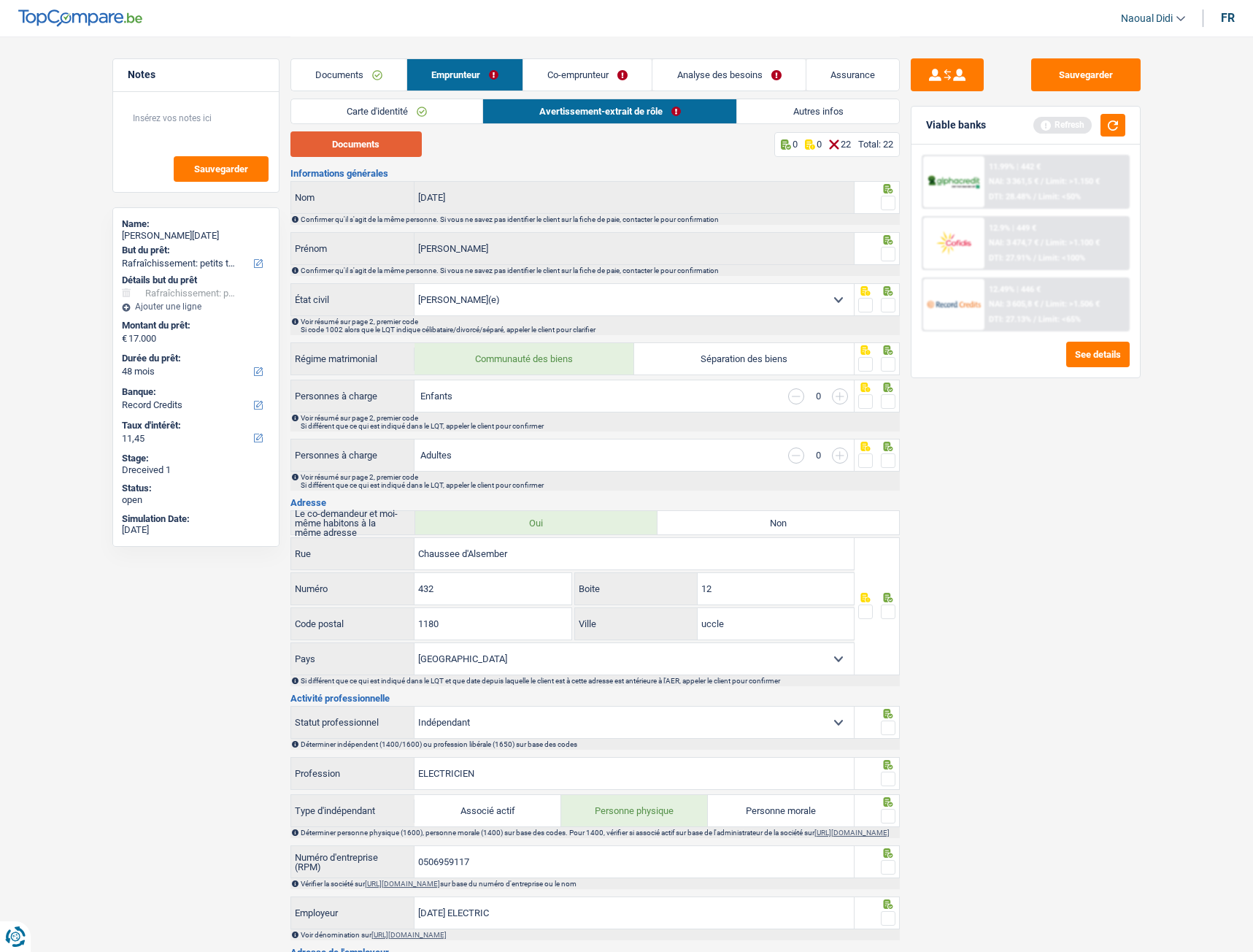
click at [354, 149] on button "Documents" at bounding box center [356, 144] width 131 height 26
click at [890, 201] on span at bounding box center [888, 202] width 15 height 15
click at [0, 0] on input "radio" at bounding box center [0, 0] width 0 height 0
click at [891, 252] on span at bounding box center [888, 253] width 15 height 15
click at [0, 0] on input "radio" at bounding box center [0, 0] width 0 height 0
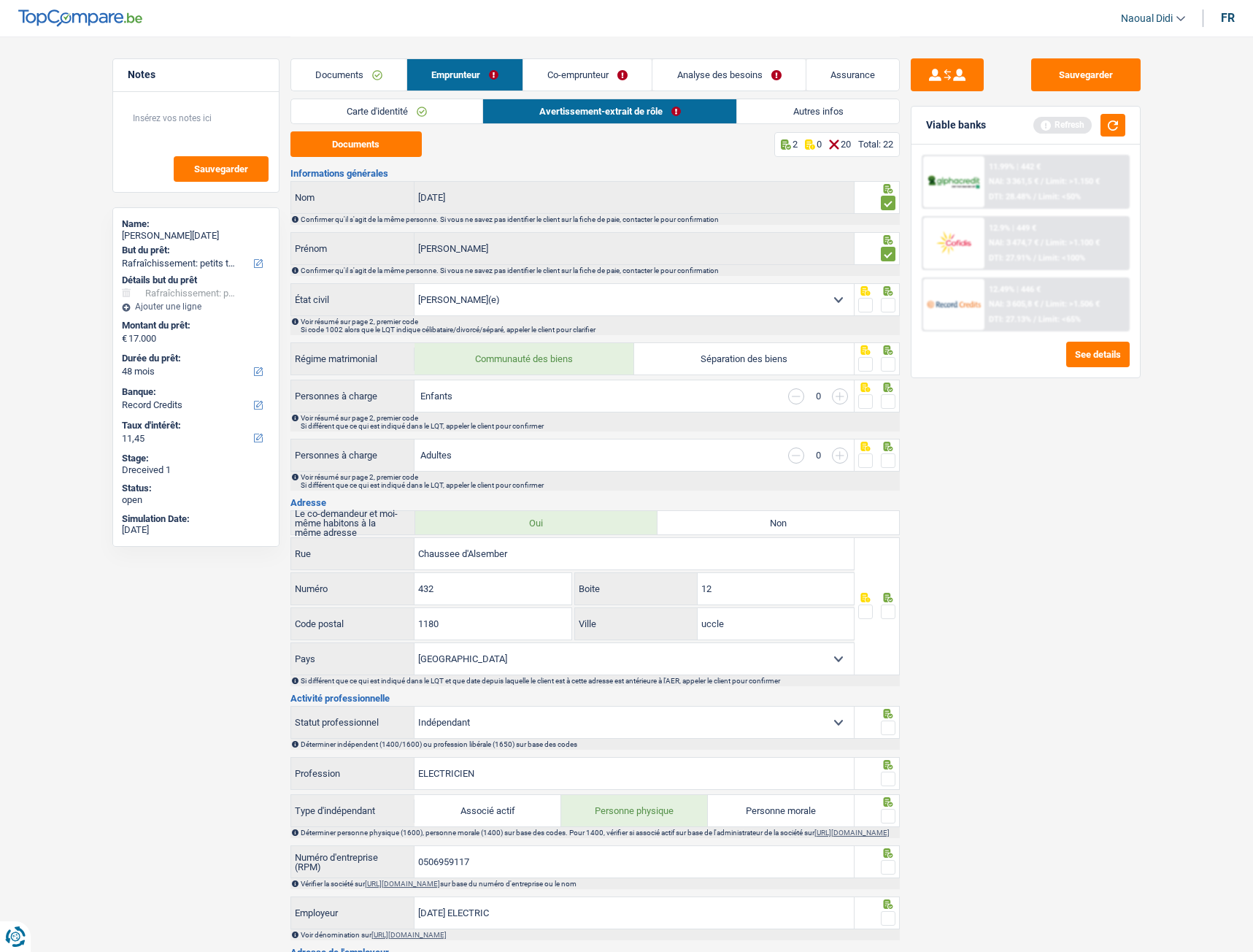
click at [890, 306] on span at bounding box center [888, 304] width 15 height 15
click at [0, 0] on input "radio" at bounding box center [0, 0] width 0 height 0
click at [886, 365] on span at bounding box center [888, 364] width 15 height 15
click at [0, 0] on input "radio" at bounding box center [0, 0] width 0 height 0
click at [889, 404] on span at bounding box center [888, 401] width 15 height 15
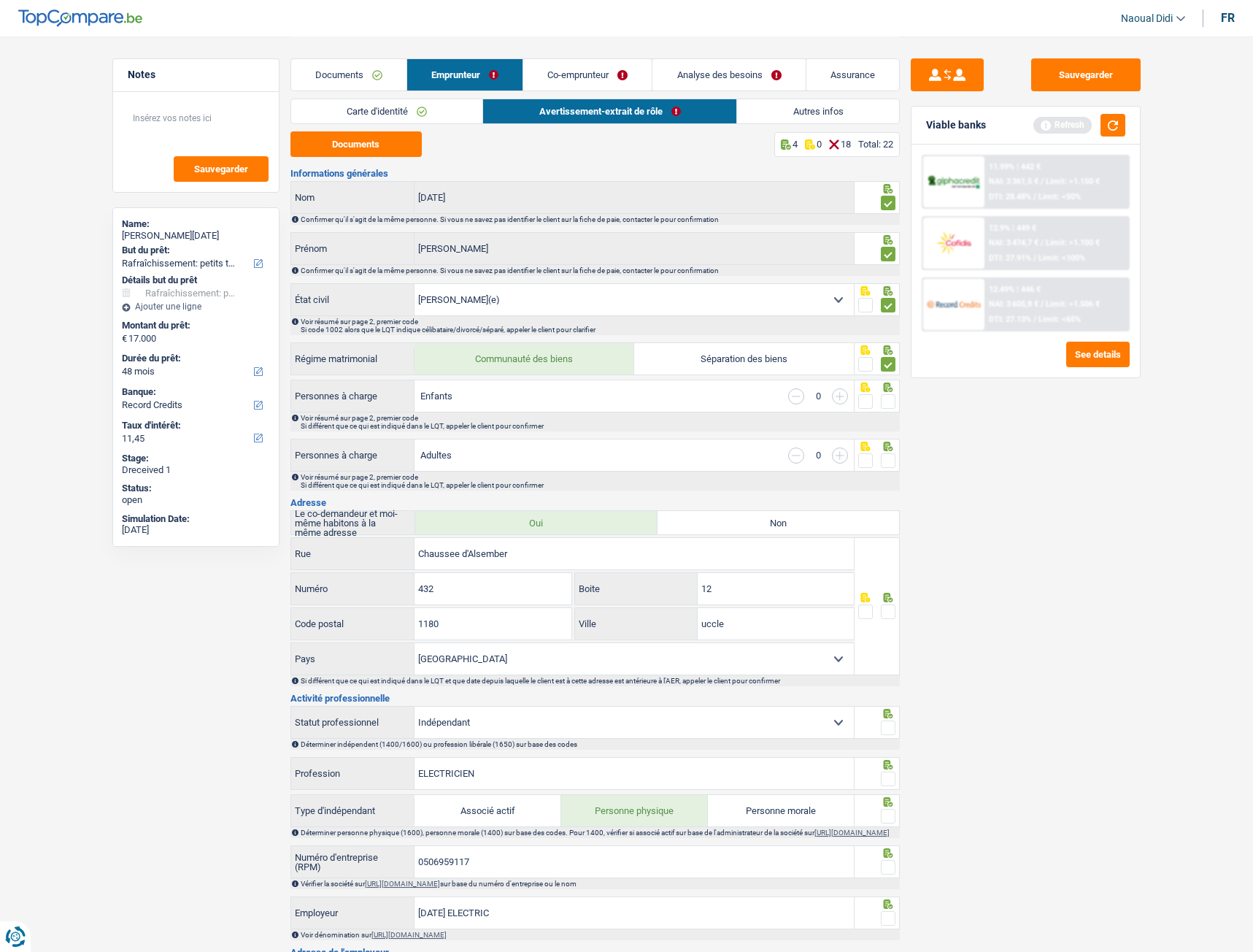
click at [0, 0] on input "radio" at bounding box center [0, 0] width 0 height 0
click at [891, 463] on span at bounding box center [888, 460] width 15 height 15
click at [0, 0] on input "radio" at bounding box center [0, 0] width 0 height 0
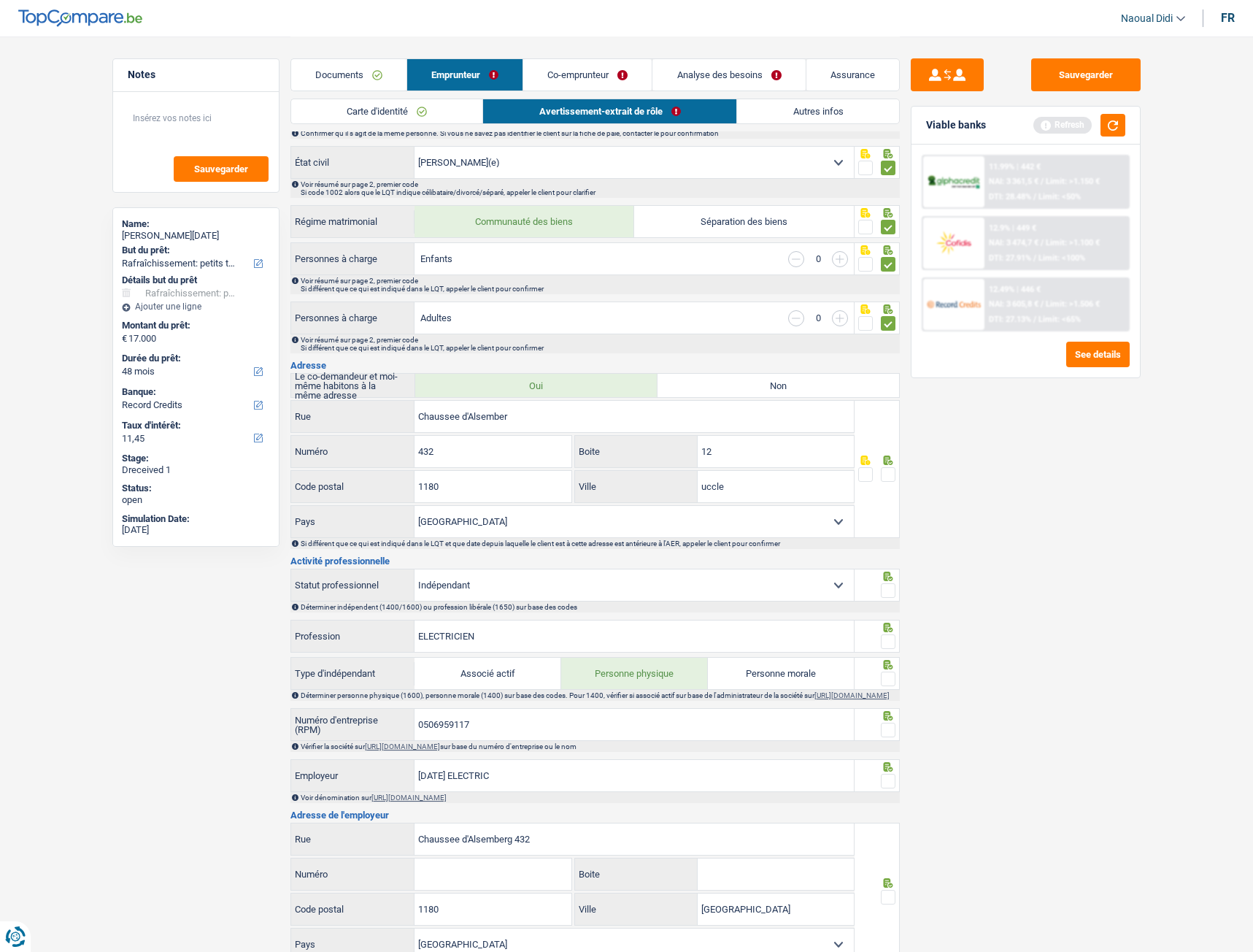
scroll to position [146, 0]
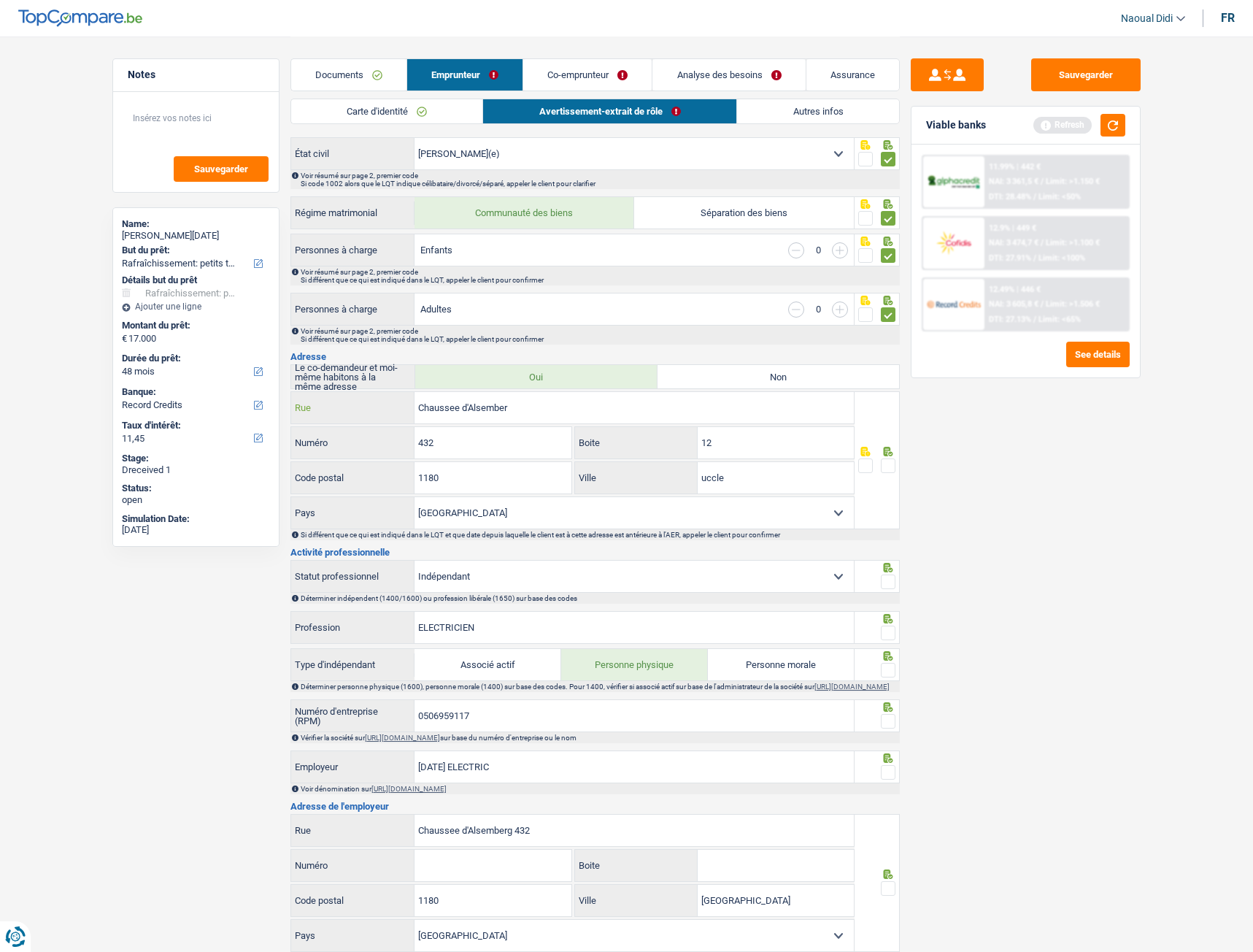
drag, startPoint x: 466, startPoint y: 391, endPoint x: 382, endPoint y: 382, distance: 84.5
click at [382, 382] on div "Informations générales IGNAT Nom Confirmer qu'il s'agit de la même personne. Si…" at bounding box center [595, 753] width 609 height 1460
paste input "ée d'Alsemberg"
type input "Chaussée d'Alsemberg"
click at [891, 463] on span at bounding box center [888, 465] width 15 height 15
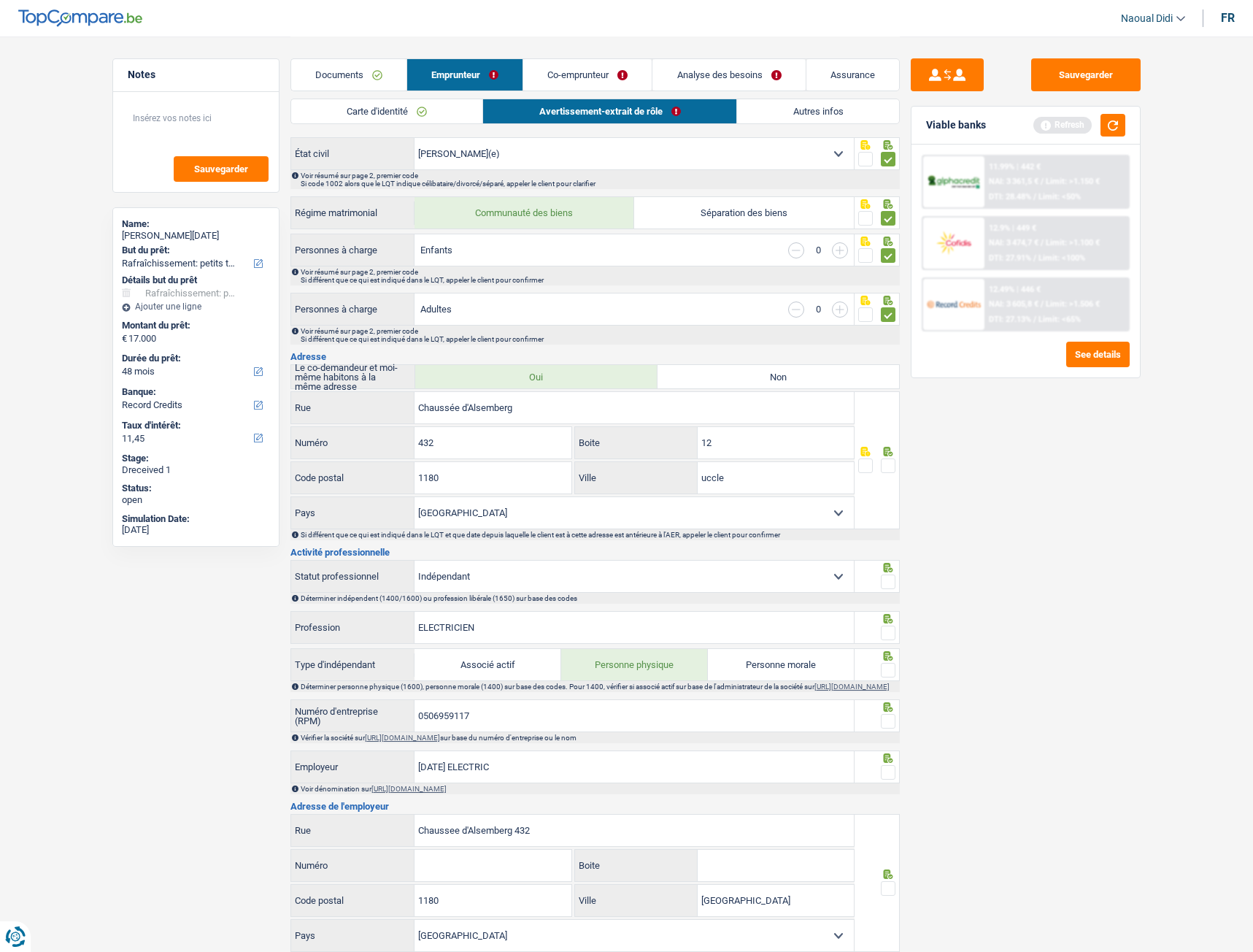
click at [0, 0] on input "radio" at bounding box center [0, 0] width 0 height 0
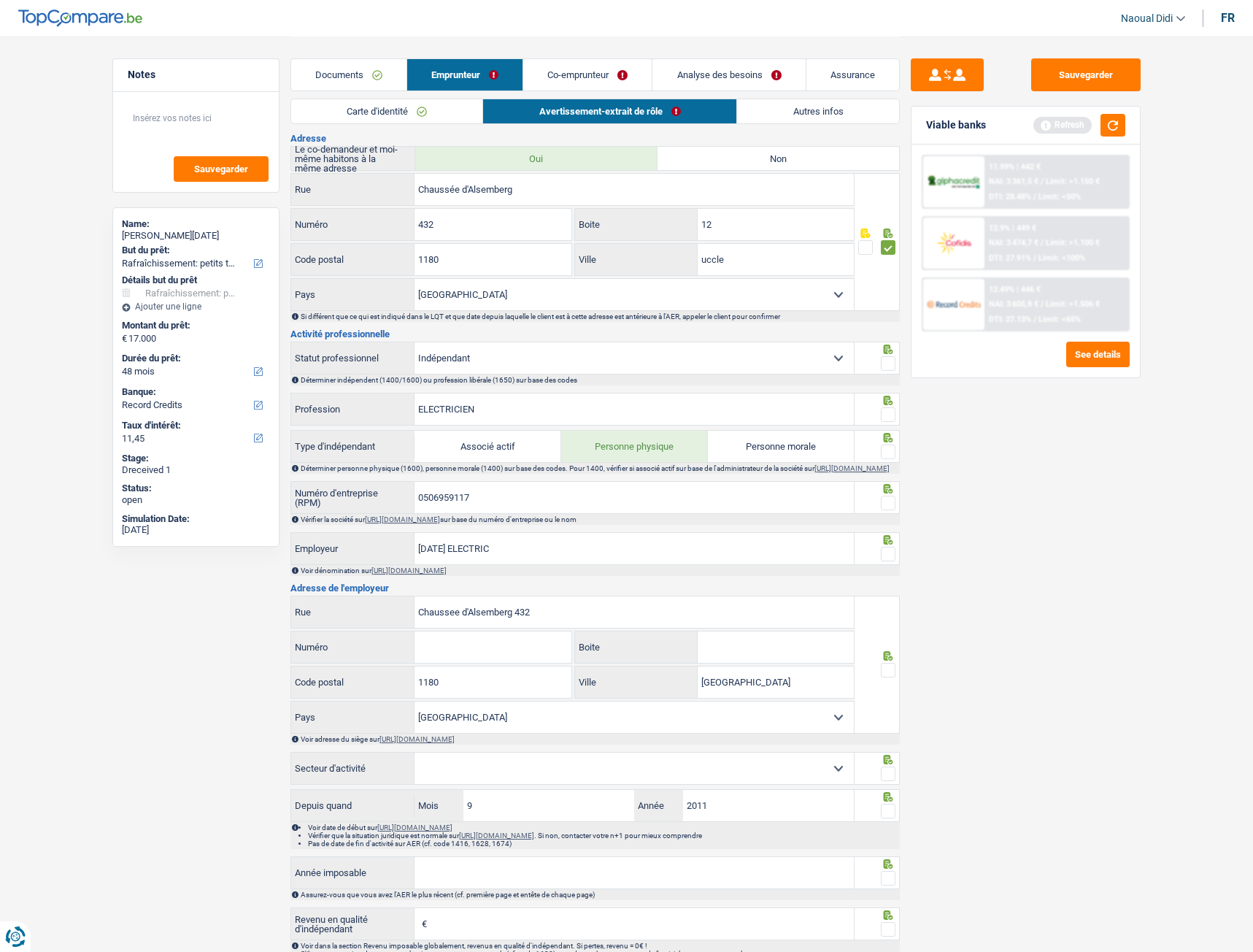
scroll to position [365, 0]
click at [884, 361] on span at bounding box center [888, 362] width 15 height 15
click at [0, 0] on input "radio" at bounding box center [0, 0] width 0 height 0
click at [887, 415] on span at bounding box center [888, 413] width 15 height 15
click at [0, 0] on input "radio" at bounding box center [0, 0] width 0 height 0
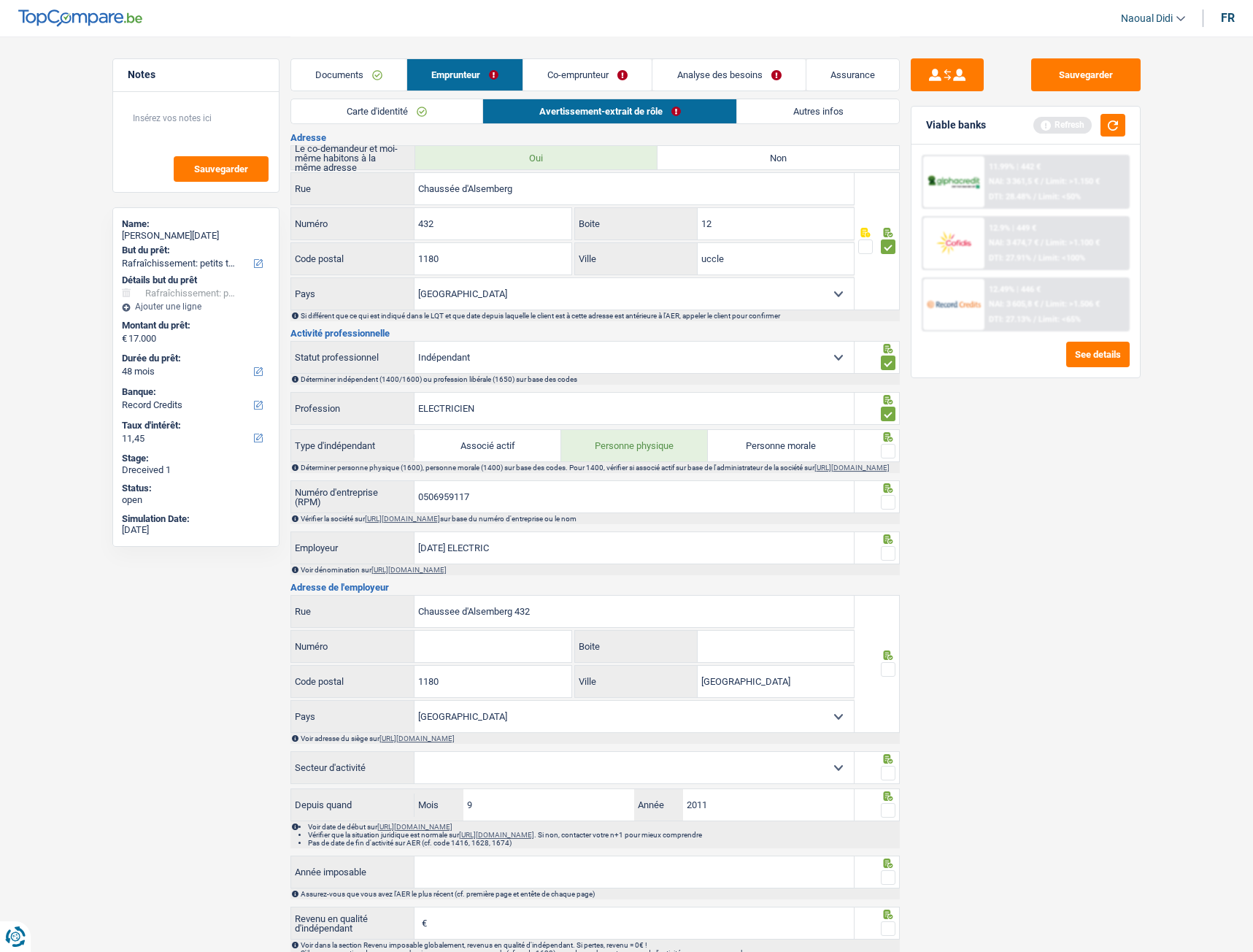
click at [887, 451] on span at bounding box center [888, 450] width 15 height 15
click at [0, 0] on input "radio" at bounding box center [0, 0] width 0 height 0
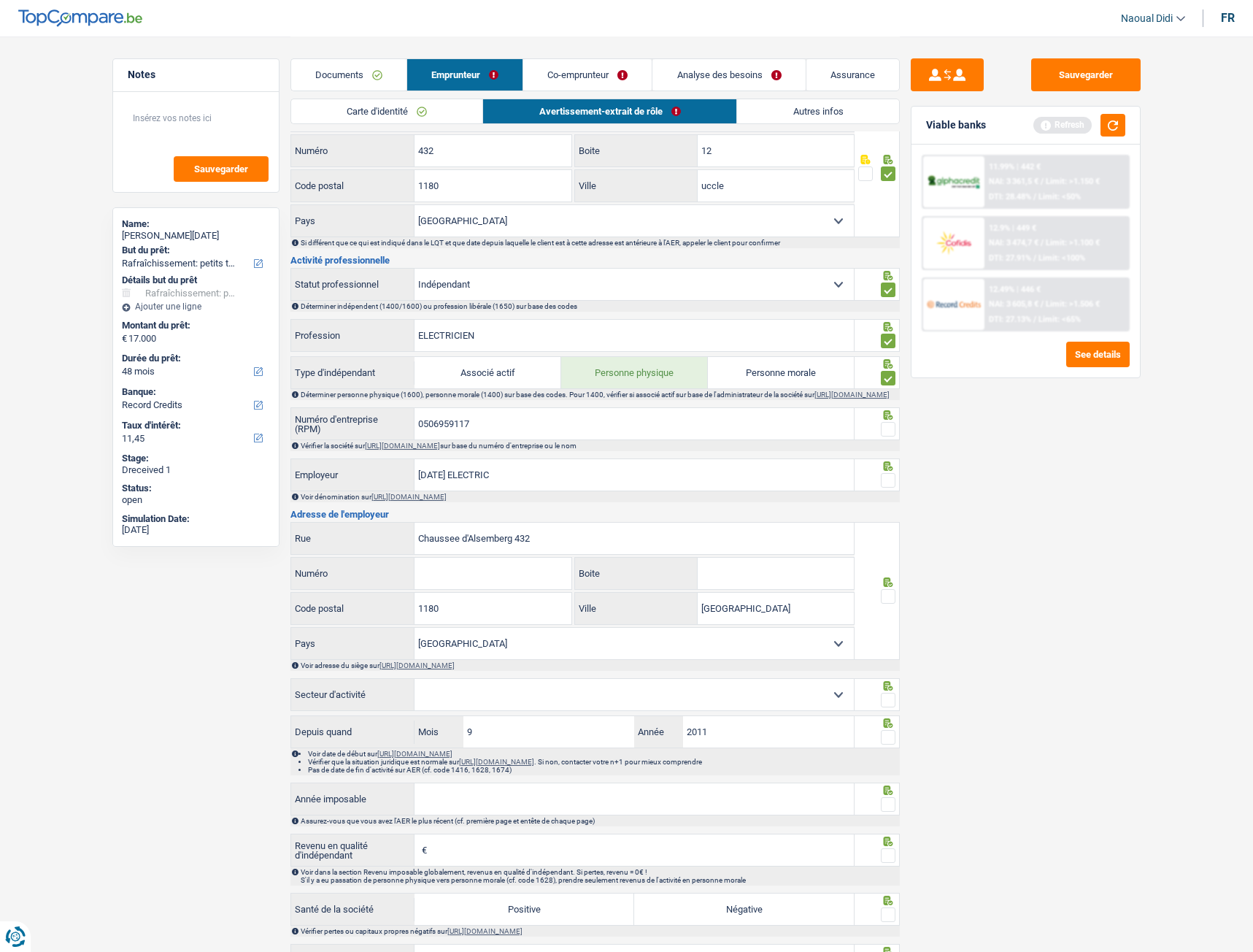
click at [440, 450] on link "[URL][DOMAIN_NAME]" at bounding box center [402, 446] width 76 height 8
drag, startPoint x: 498, startPoint y: 431, endPoint x: 339, endPoint y: 424, distance: 159.2
click at [339, 424] on div "0506959117 Numéro d'entreprise (RPM)" at bounding box center [573, 424] width 563 height 31
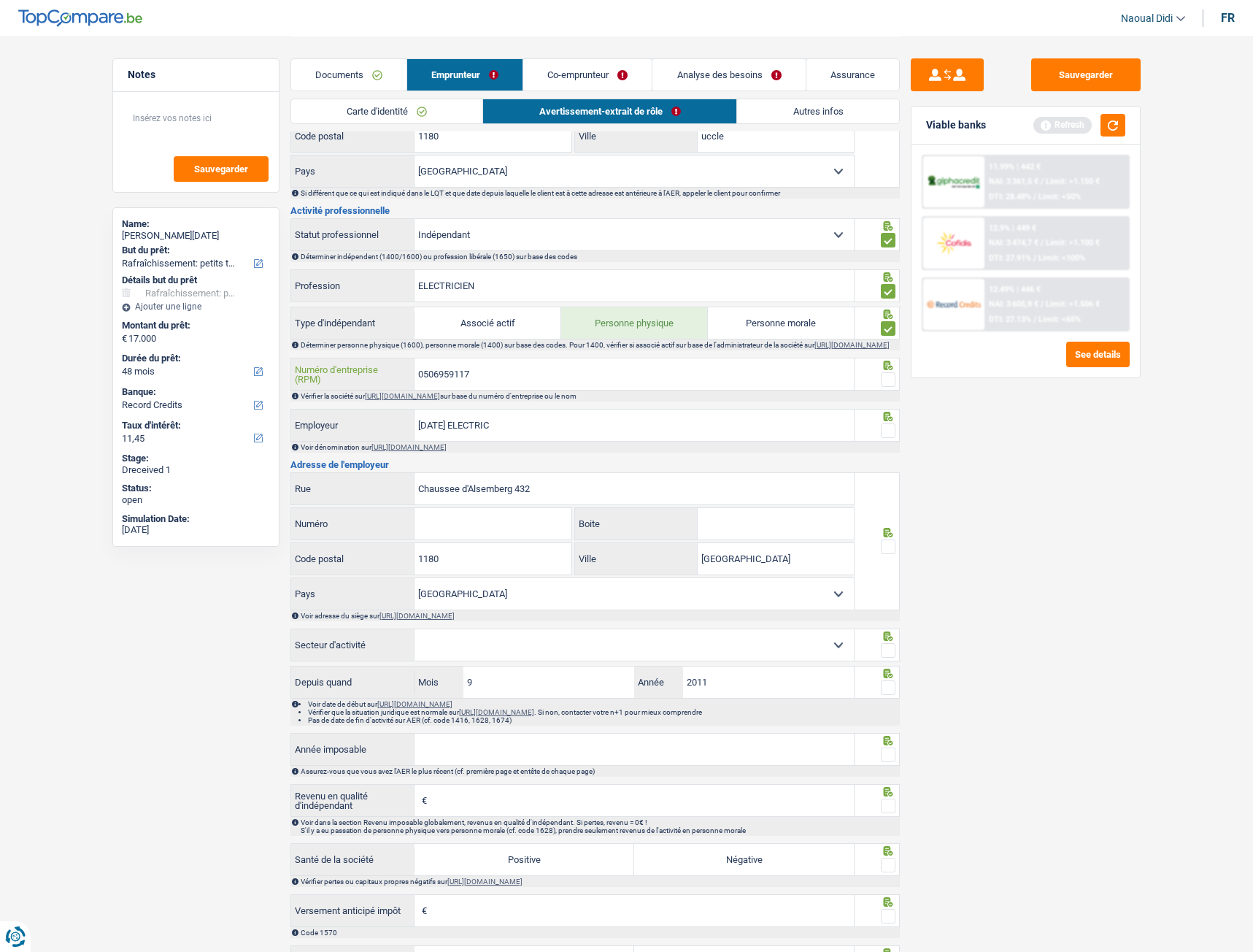
scroll to position [511, 0]
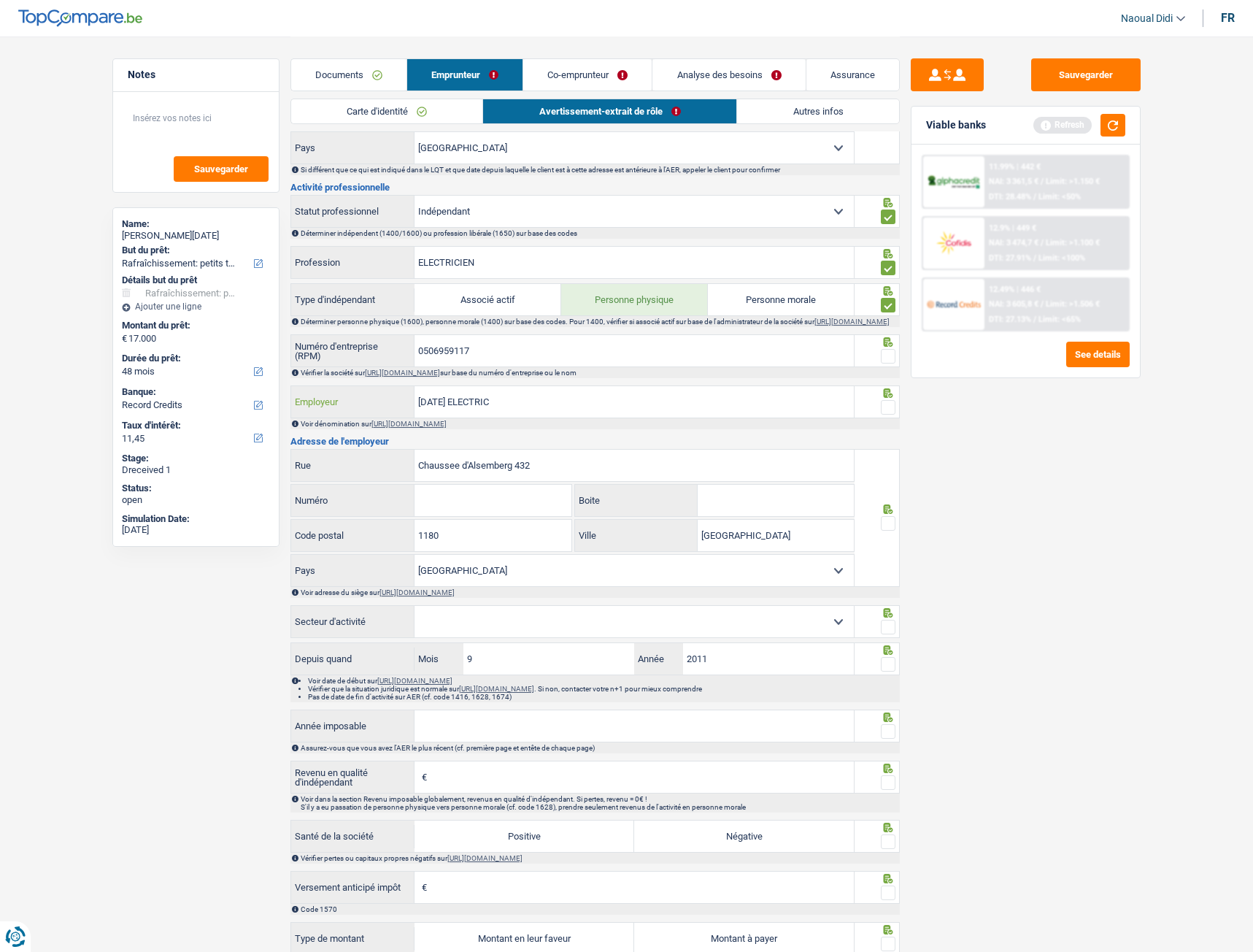
drag, startPoint x: 511, startPoint y: 412, endPoint x: 380, endPoint y: 391, distance: 132.7
click at [380, 391] on div "Informations générales IGNAT Nom Confirmer qu'il s'agit de la même personne. Si…" at bounding box center [595, 388] width 609 height 1460
paste input "gnat, Marian"
type input "Ignat, Marian"
click at [550, 474] on input "Chaussee d'Alsemberg 432" at bounding box center [634, 465] width 440 height 31
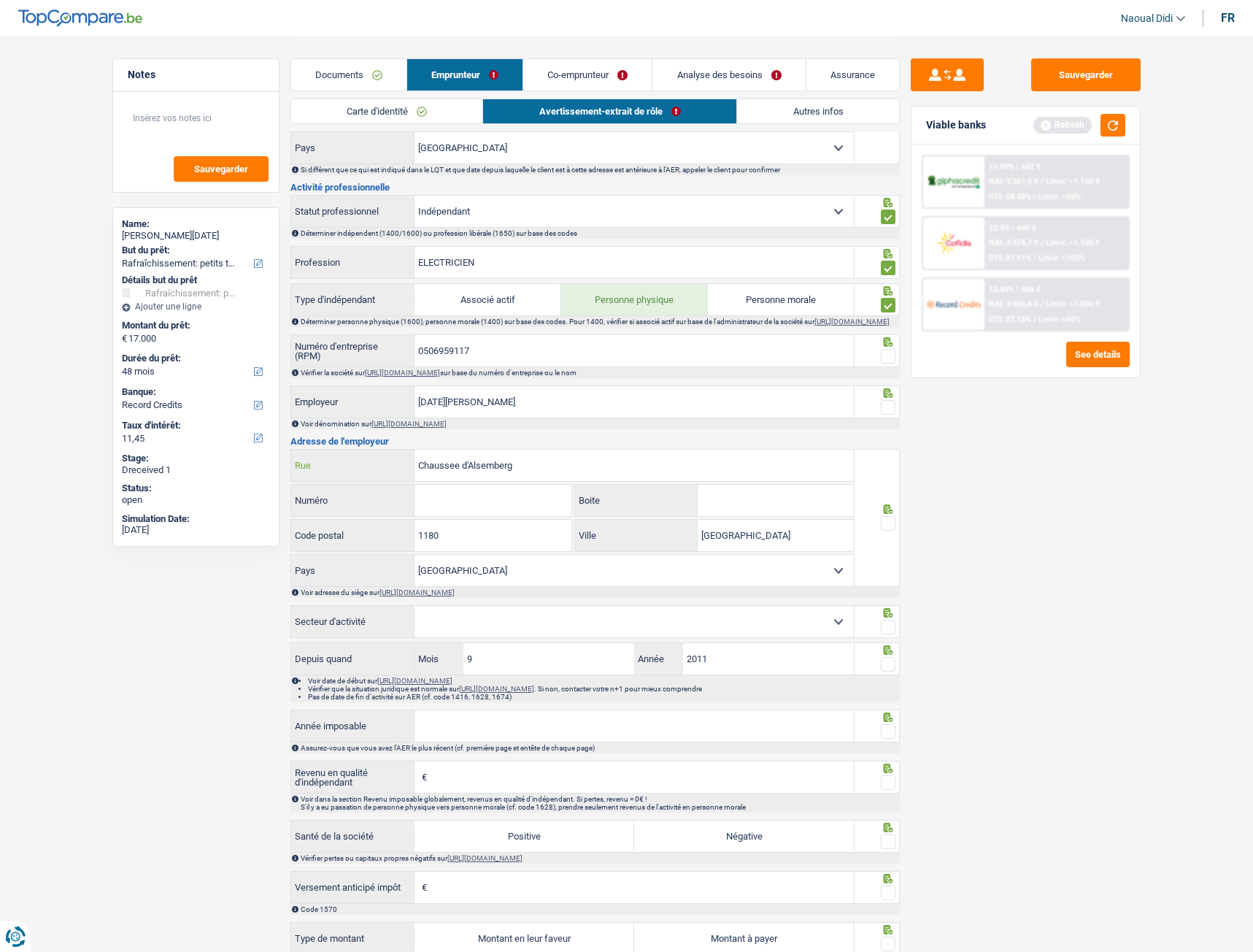
type input "Chaussee d'Alsemberg"
click at [489, 512] on input "Numéro" at bounding box center [493, 501] width 157 height 31
type input "832"
click at [887, 531] on span at bounding box center [888, 523] width 15 height 15
click at [0, 0] on input "radio" at bounding box center [0, 0] width 0 height 0
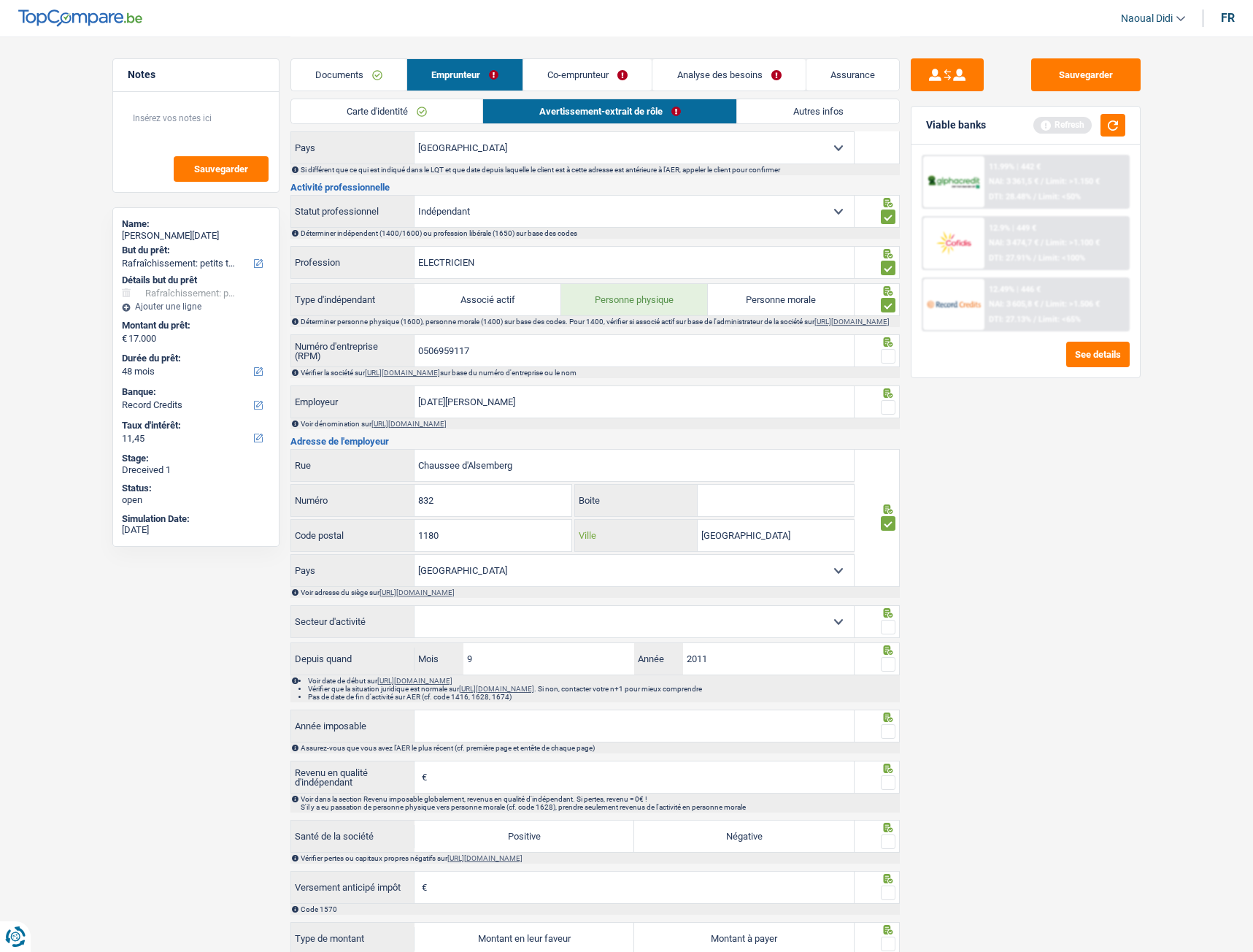
drag, startPoint x: 752, startPoint y: 535, endPoint x: 655, endPoint y: 528, distance: 97.3
click at [655, 528] on div "Bruxelles Ville" at bounding box center [714, 536] width 279 height 31
paste input "Uccle"
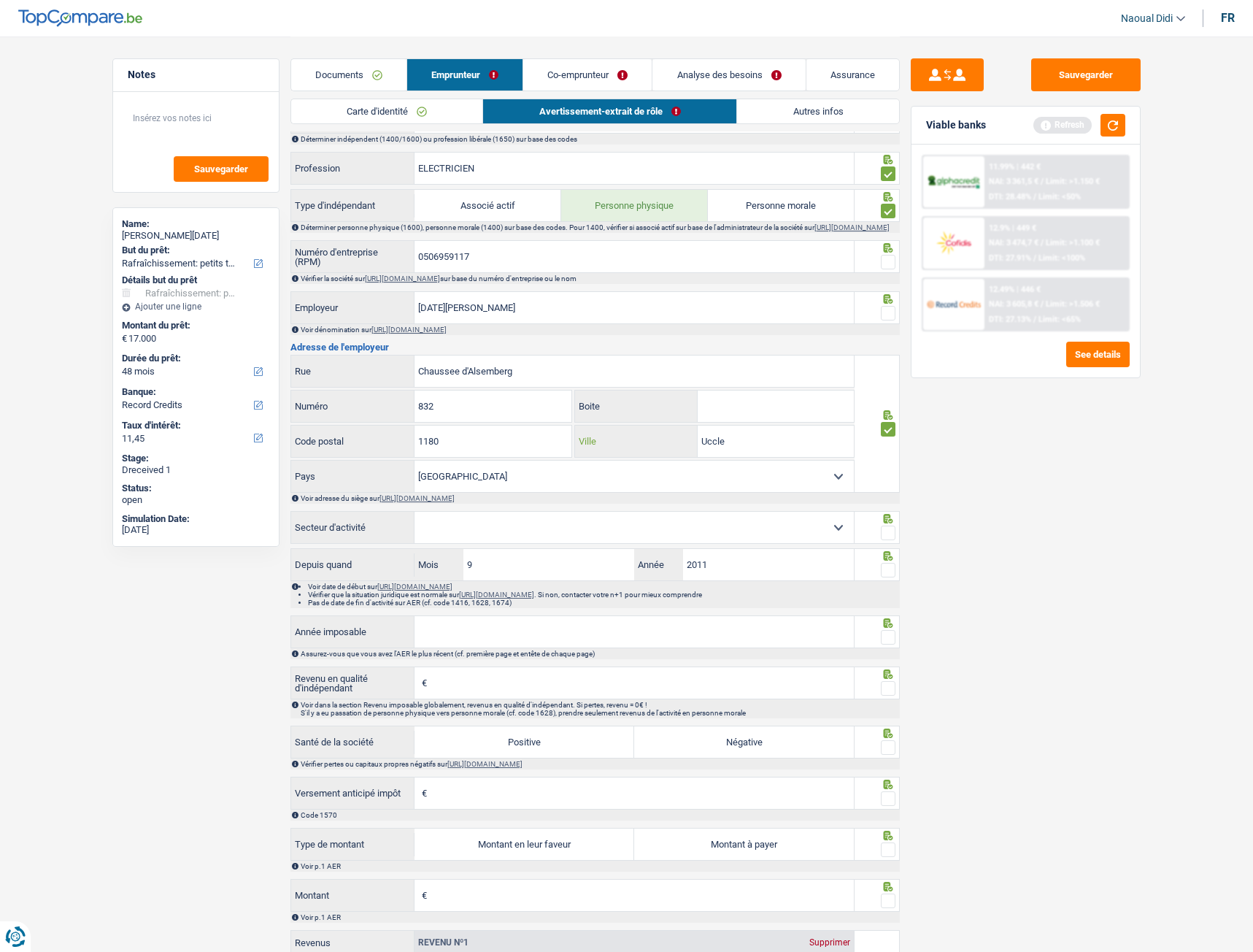
scroll to position [657, 0]
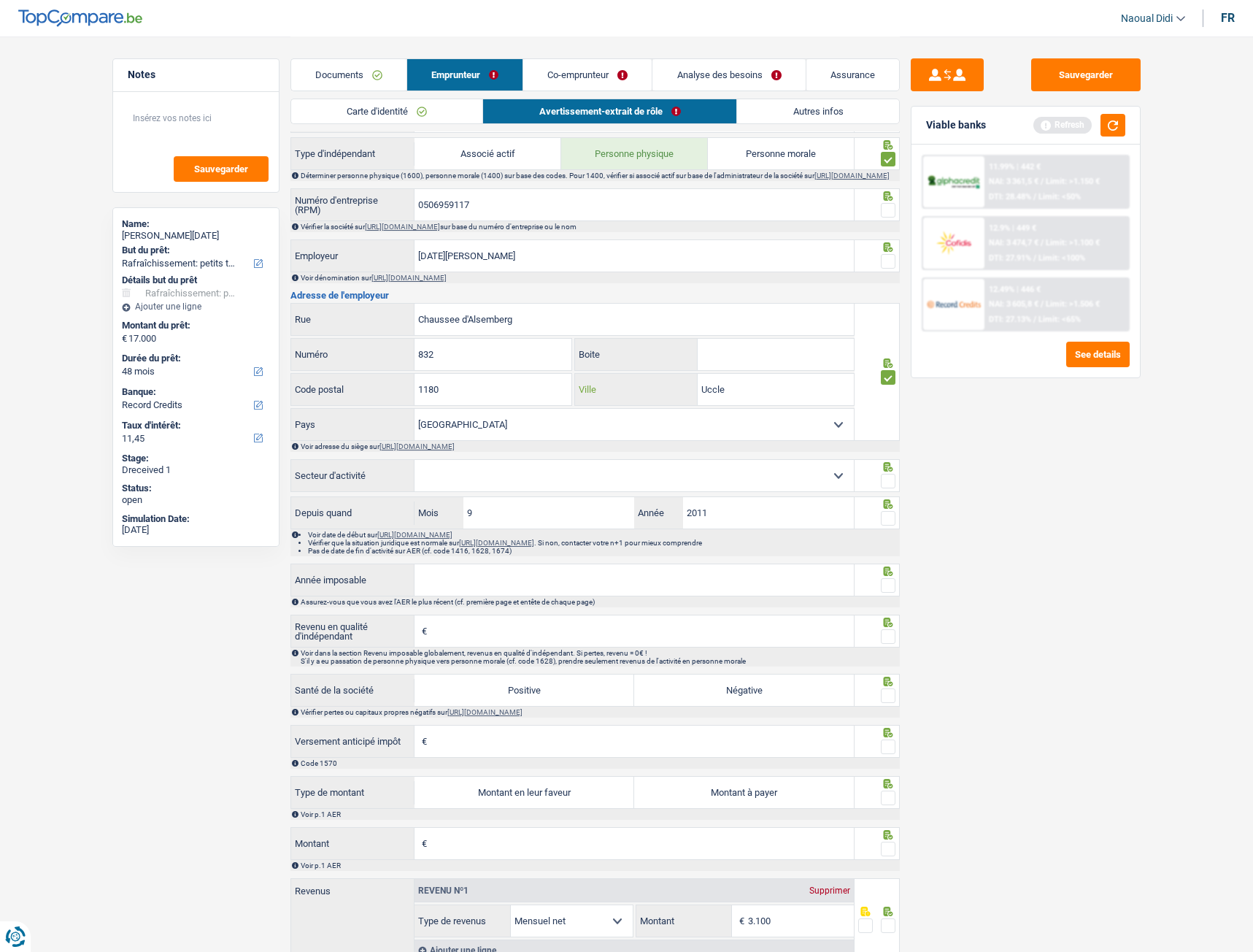
type input "Uccle"
click at [834, 489] on select "Agriculture/Pêche Industrie Horeca Courier/Fitness/Taxi Construction Banques/As…" at bounding box center [634, 476] width 440 height 31
select select "industry"
click at [414, 468] on select "Agriculture/Pêche Industrie Horeca Courier/Fitness/Taxi Construction Banques/As…" at bounding box center [634, 476] width 440 height 31
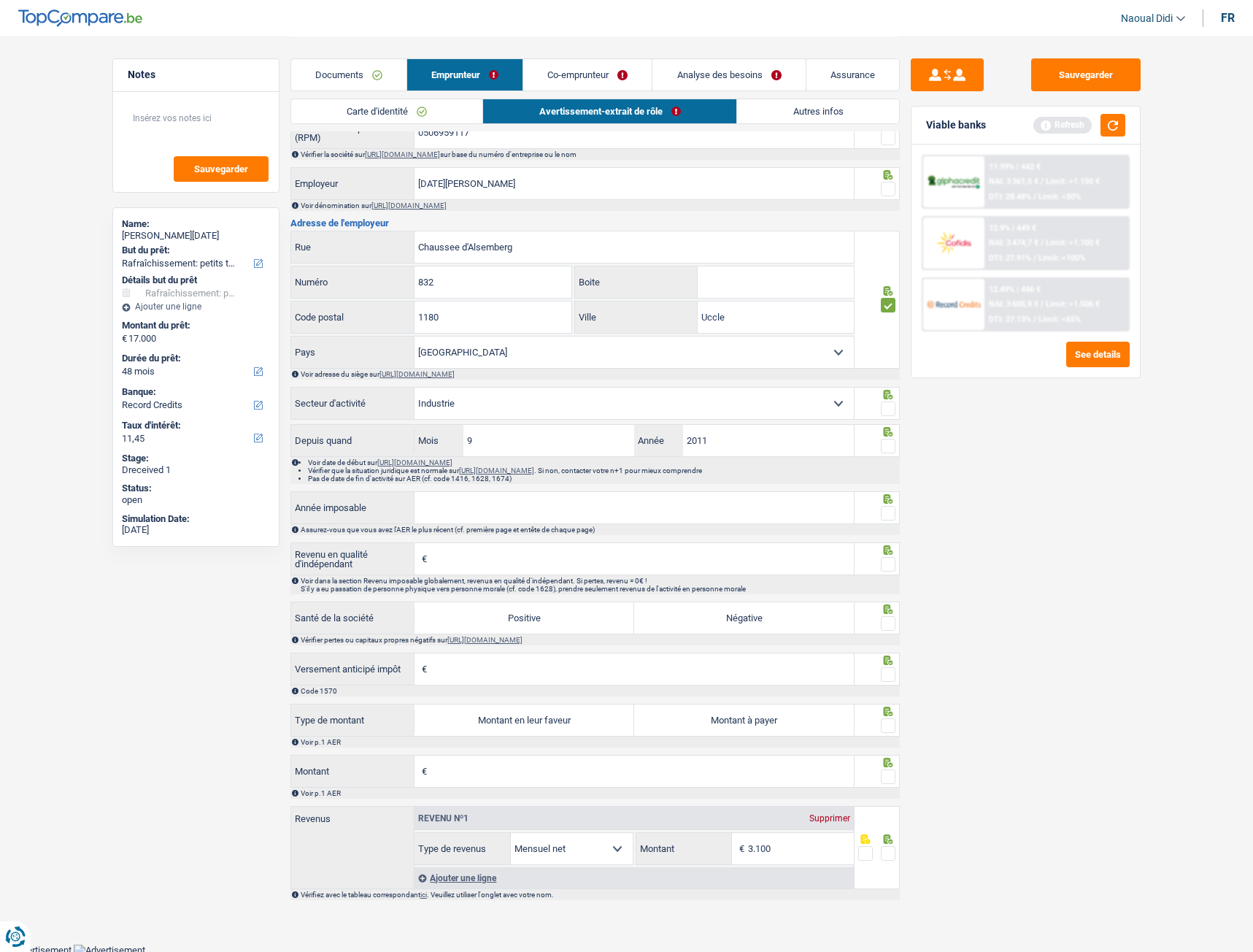
scroll to position [730, 0]
click at [887, 415] on span at bounding box center [888, 407] width 15 height 15
click at [0, 0] on input "radio" at bounding box center [0, 0] width 0 height 0
click at [722, 451] on input "2011" at bounding box center [768, 440] width 172 height 31
type input "2014"
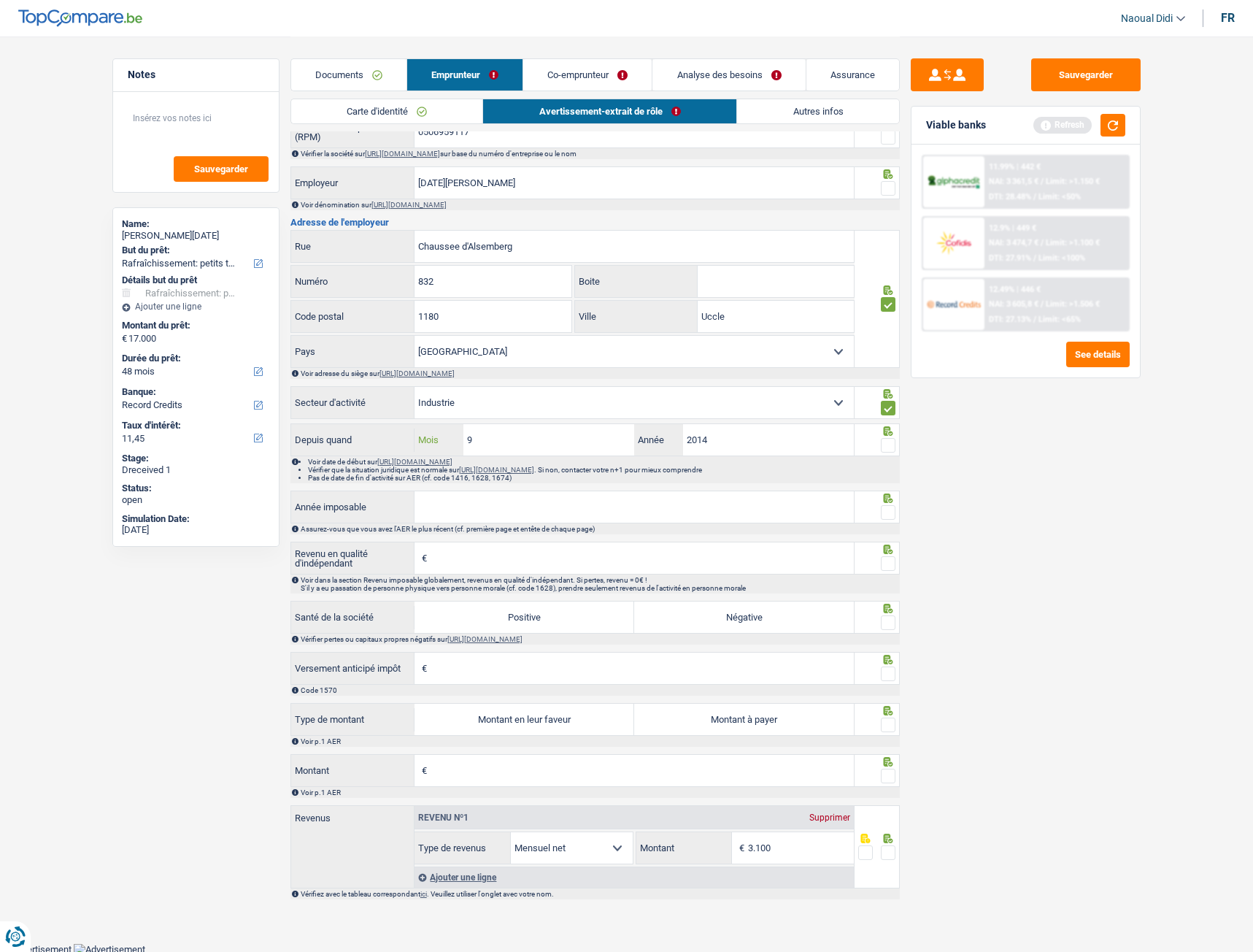
drag, startPoint x: 480, startPoint y: 451, endPoint x: 448, endPoint y: 444, distance: 32.8
click at [448, 444] on div "9 Mois" at bounding box center [524, 440] width 220 height 31
type input "12"
click at [890, 452] on span at bounding box center [888, 445] width 15 height 15
click at [0, 0] on input "radio" at bounding box center [0, 0] width 0 height 0
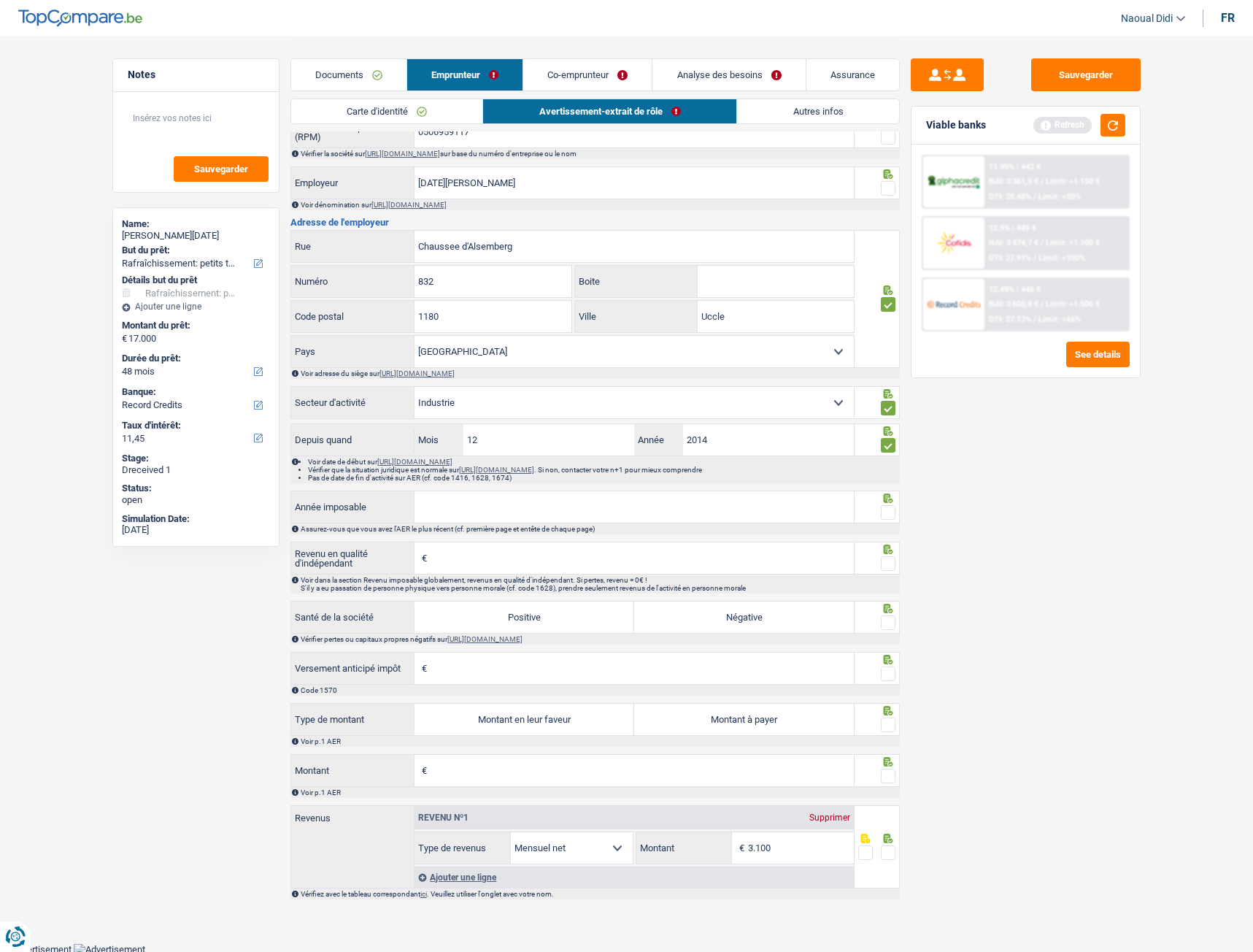
click at [477, 523] on input "Année imposable" at bounding box center [634, 507] width 440 height 31
type input "2023"
click at [889, 520] on span at bounding box center [888, 512] width 15 height 15
click at [0, 0] on input "radio" at bounding box center [0, 0] width 0 height 0
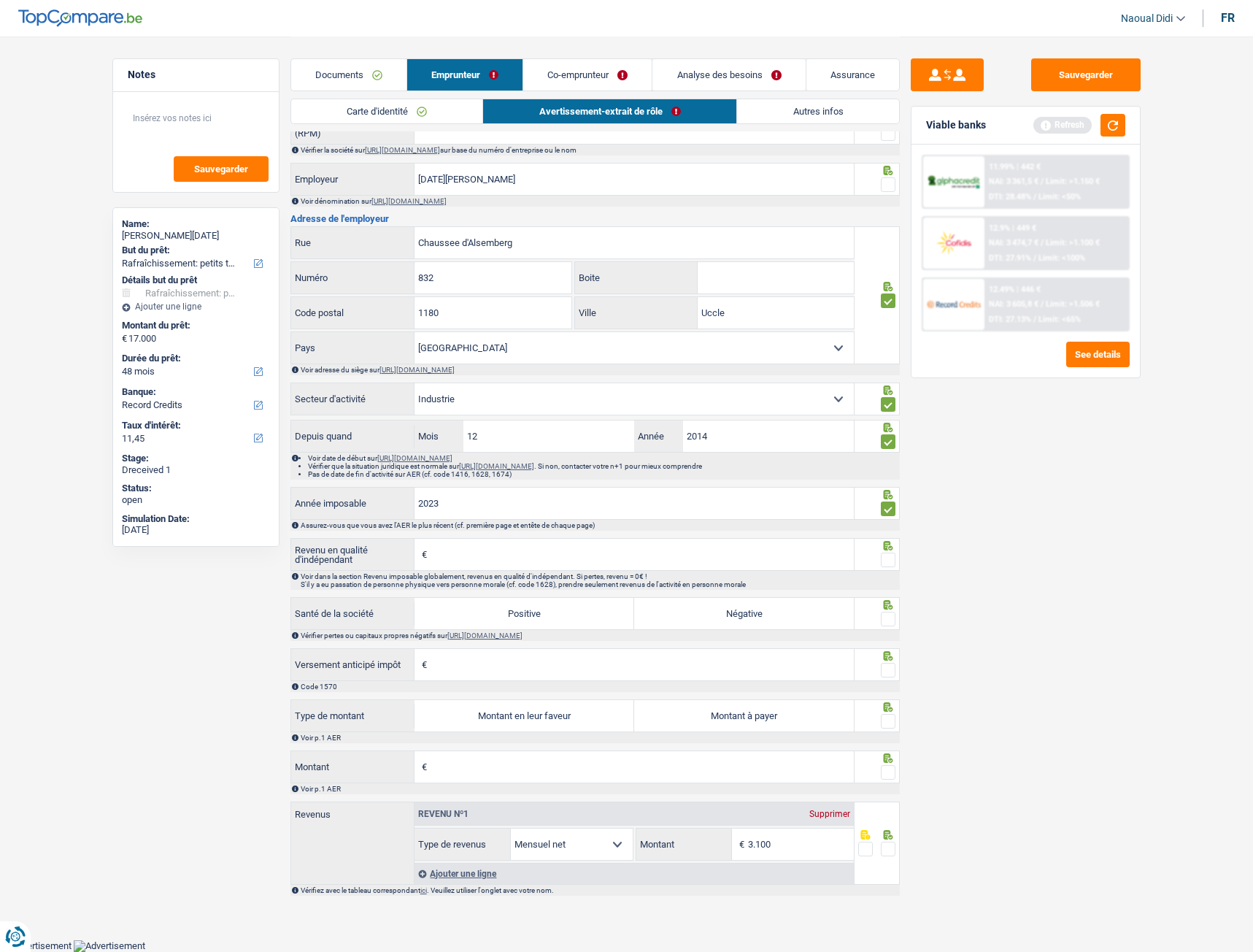
click at [457, 532] on input "Revenu en qualité d'indépendant" at bounding box center [642, 555] width 423 height 31
click at [459, 532] on input "Revenu en qualité d'indépendant" at bounding box center [642, 555] width 423 height 31
type input "39.668"
click at [888, 532] on span at bounding box center [888, 559] width 15 height 15
click at [0, 0] on input "radio" at bounding box center [0, 0] width 0 height 0
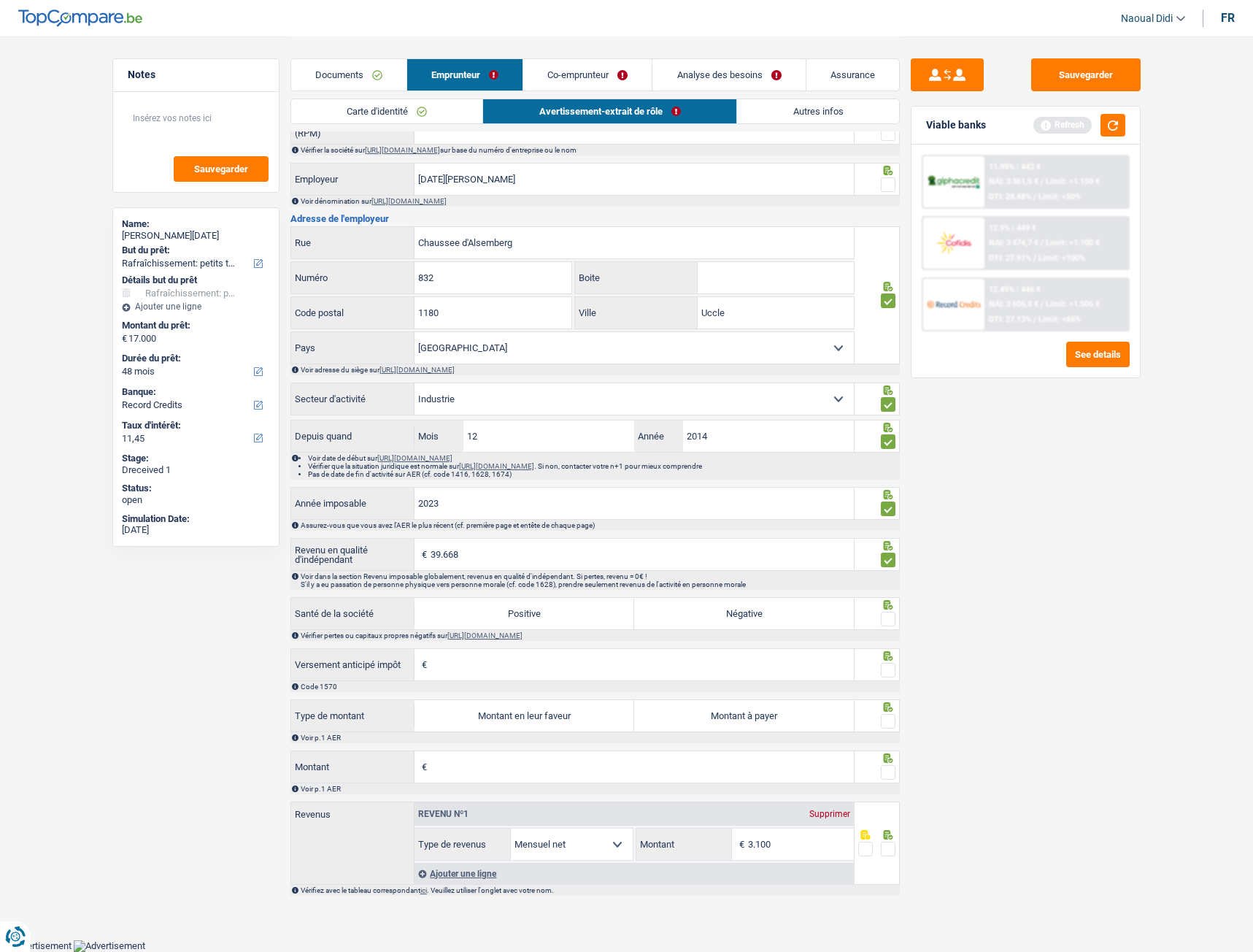
click at [513, 532] on label "Positive" at bounding box center [524, 613] width 220 height 31
click at [513, 532] on input "Positive" at bounding box center [524, 613] width 220 height 31
radio input "true"
click at [887, 532] on span at bounding box center [888, 618] width 15 height 15
click at [0, 0] on input "radio" at bounding box center [0, 0] width 0 height 0
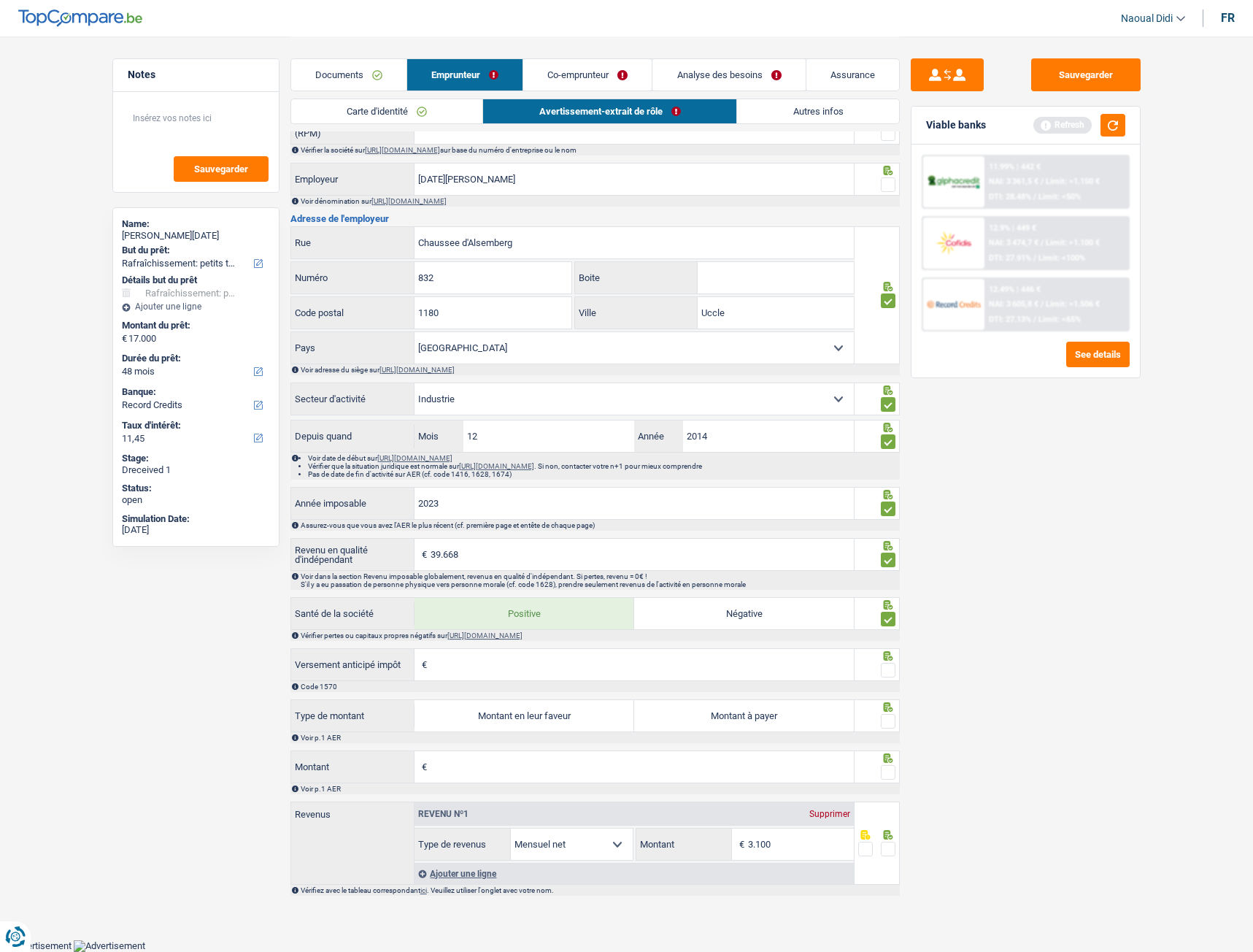
click at [736, 532] on label "Montant à payer" at bounding box center [744, 715] width 220 height 31
click at [736, 532] on input "Montant à payer" at bounding box center [744, 715] width 220 height 31
radio input "true"
type input "3.306"
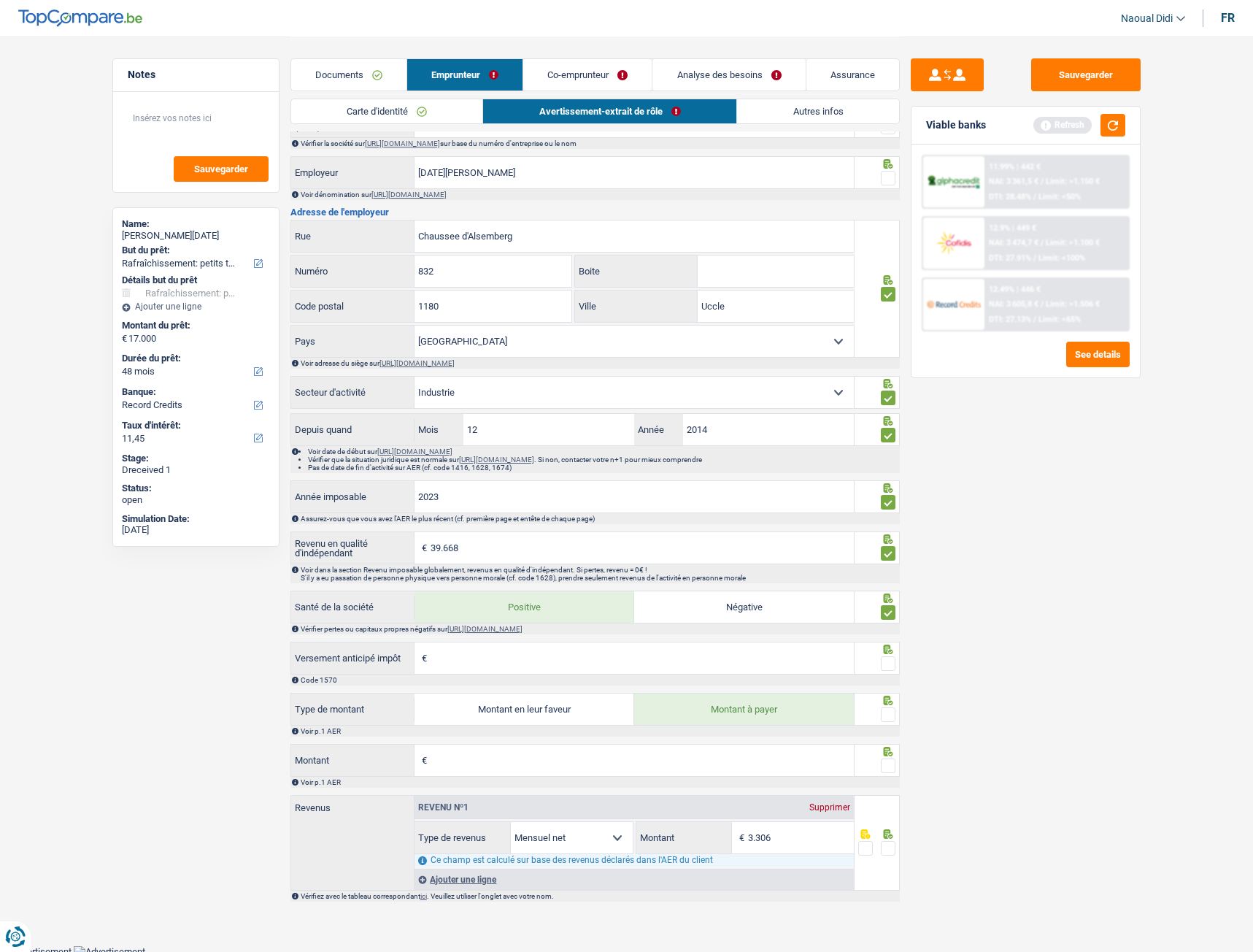
click at [508, 532] on input "Montant" at bounding box center [642, 761] width 423 height 31
click at [508, 532] on input "12.039" at bounding box center [642, 761] width 423 height 31
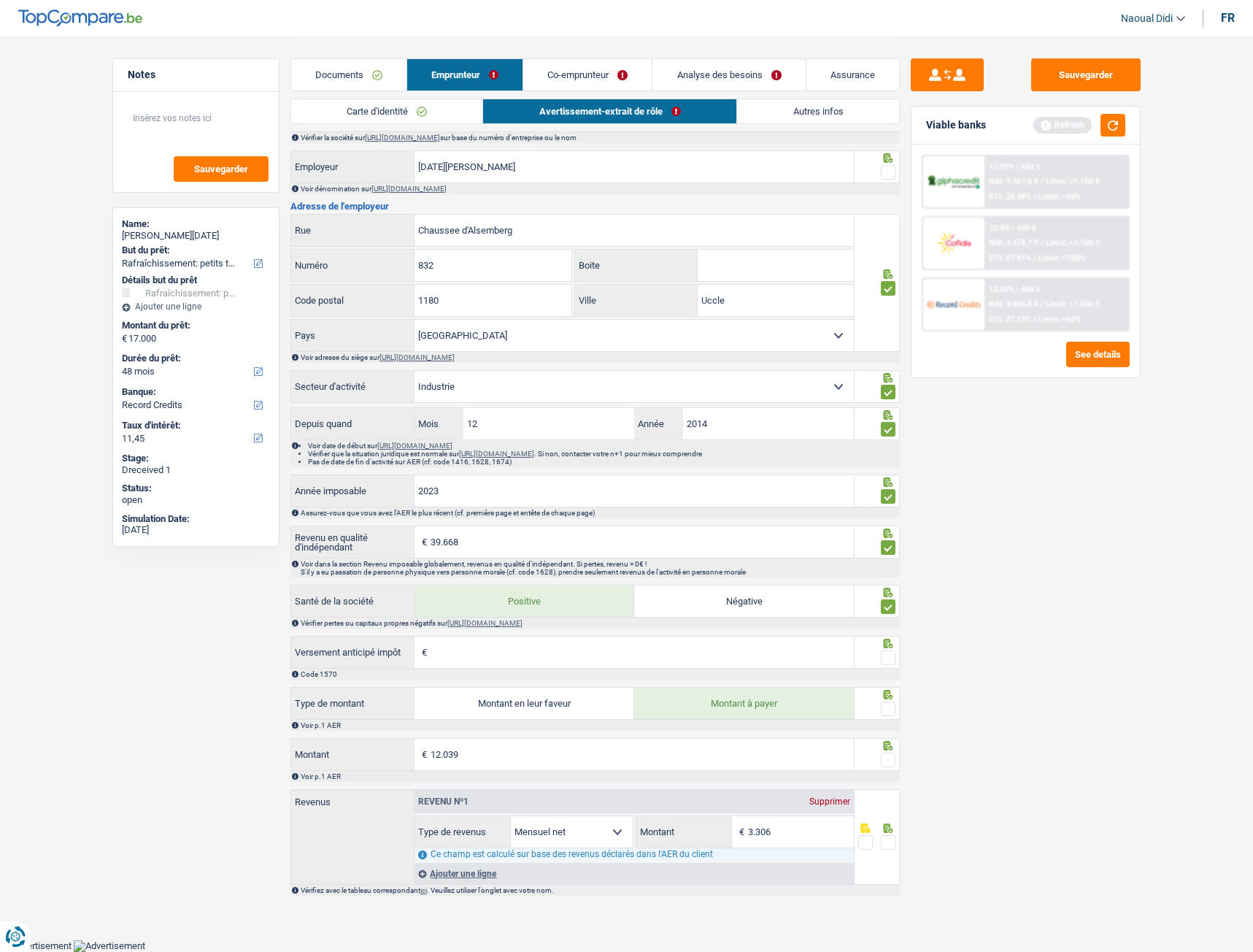
scroll to position [753, 0]
type input "12.039"
type input "2.302"
click at [887, 532] on span at bounding box center [888, 760] width 15 height 15
click at [0, 0] on input "radio" at bounding box center [0, 0] width 0 height 0
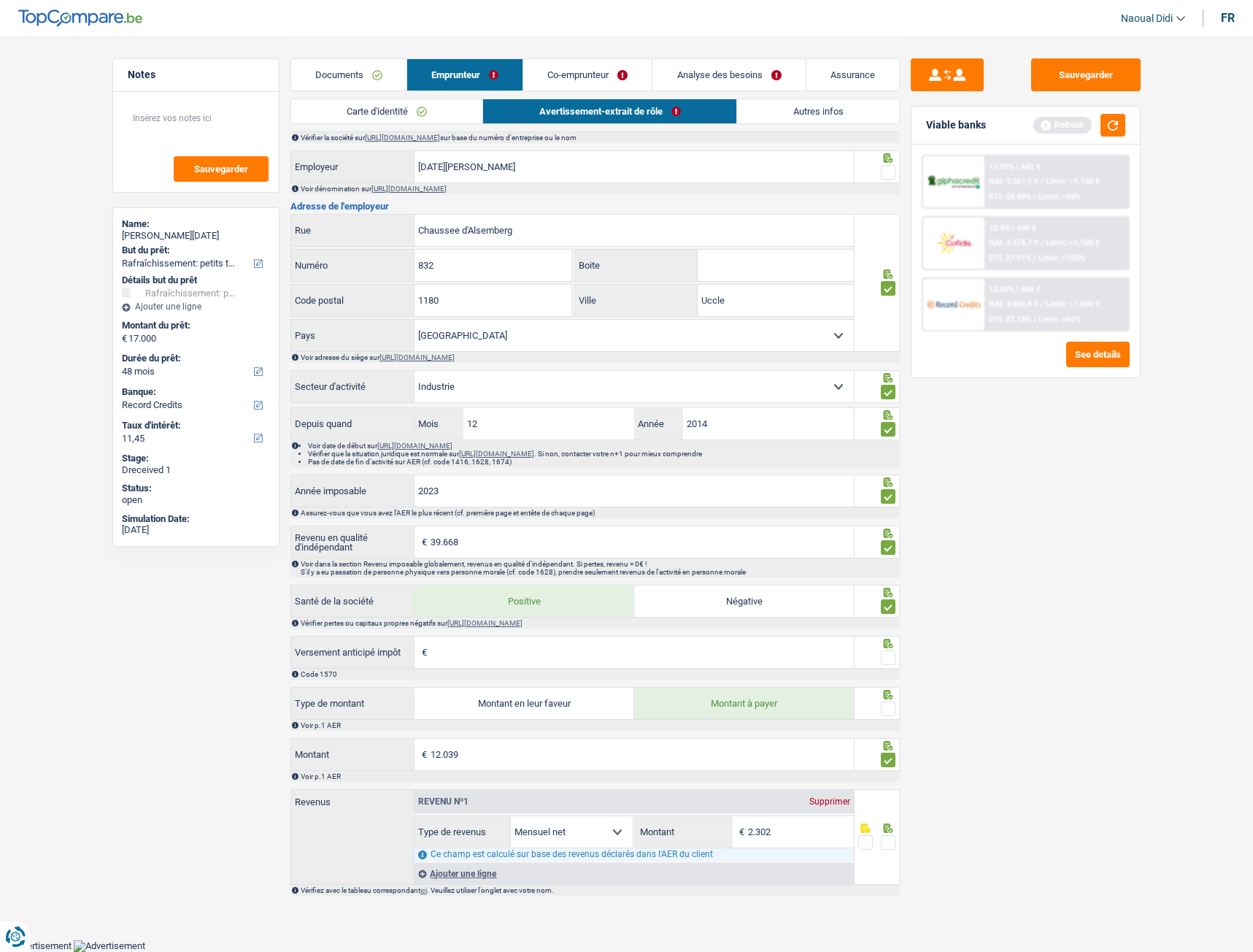
click at [884, 532] on span at bounding box center [888, 709] width 15 height 15
click at [0, 0] on input "radio" at bounding box center [0, 0] width 0 height 0
click at [890, 532] on span at bounding box center [888, 658] width 15 height 15
click at [0, 0] on input "radio" at bounding box center [0, 0] width 0 height 0
click at [886, 532] on span at bounding box center [888, 842] width 15 height 15
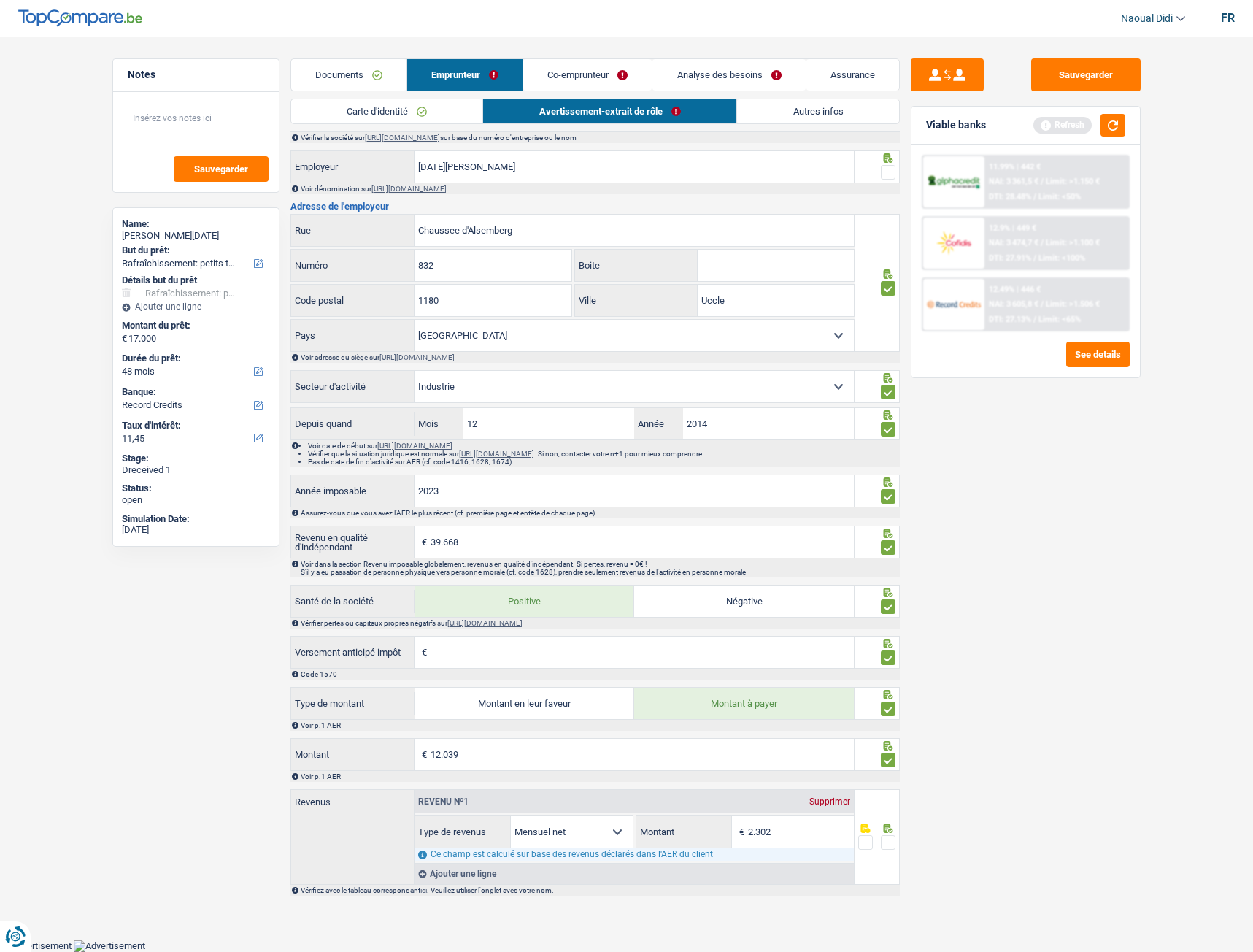
click at [0, 0] on input "radio" at bounding box center [0, 0] width 0 height 0
click at [1101, 75] on button "Sauvegarder" at bounding box center [1086, 75] width 110 height 32
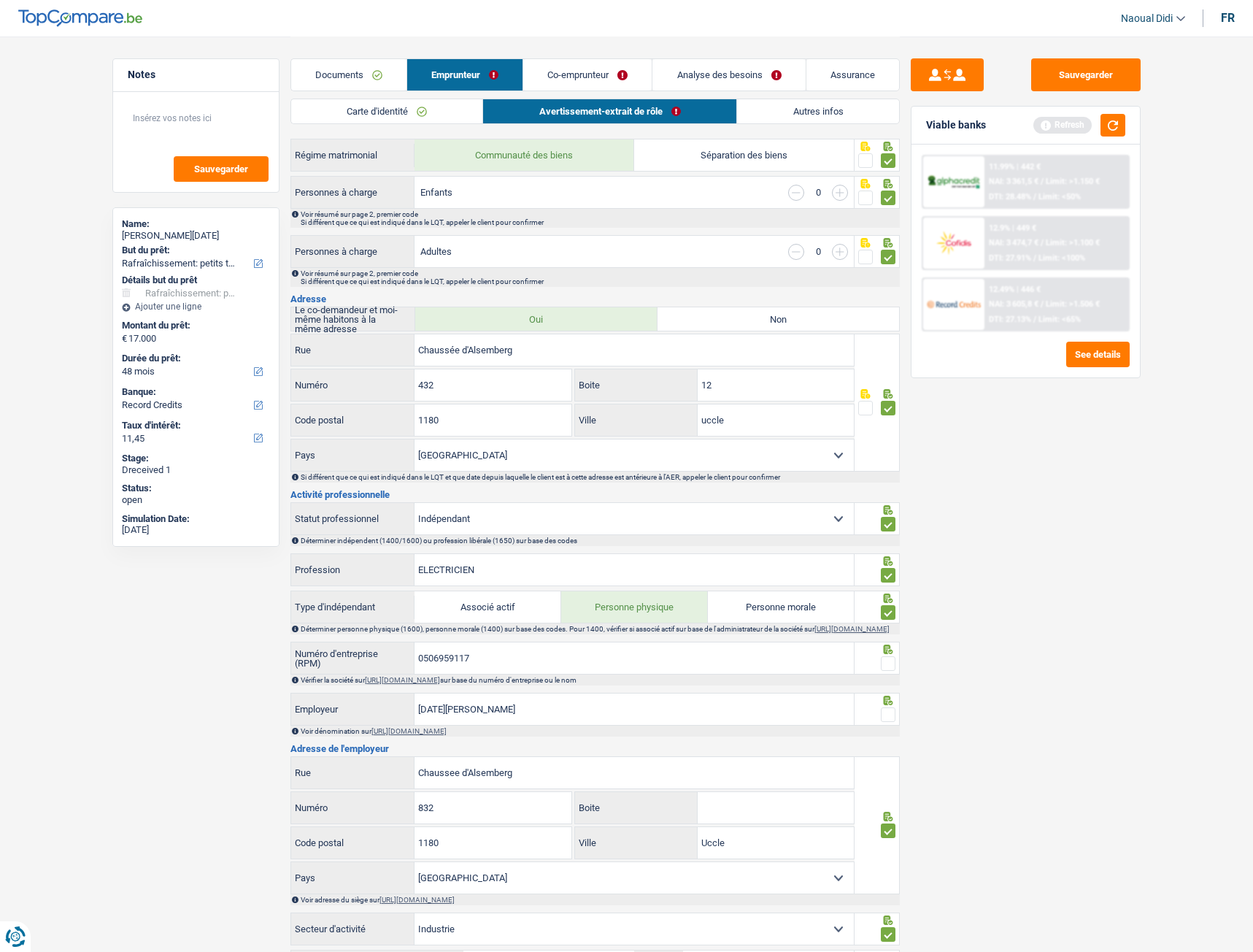
scroll to position [241, 0]
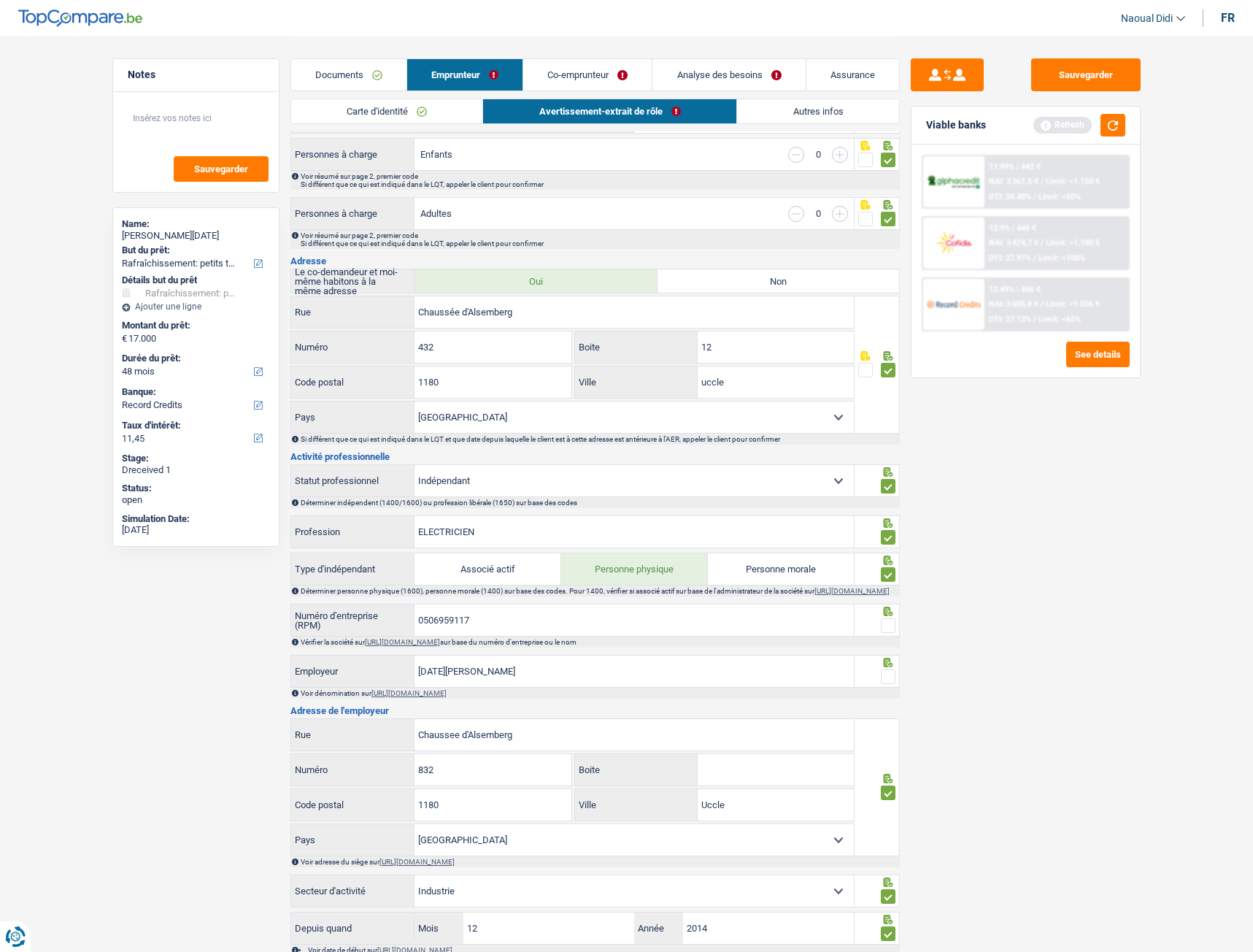
click at [882, 532] on span at bounding box center [888, 625] width 15 height 15
click at [0, 0] on input "radio" at bounding box center [0, 0] width 0 height 0
click at [889, 532] on span at bounding box center [888, 676] width 15 height 15
click at [0, 0] on input "radio" at bounding box center [0, 0] width 0 height 0
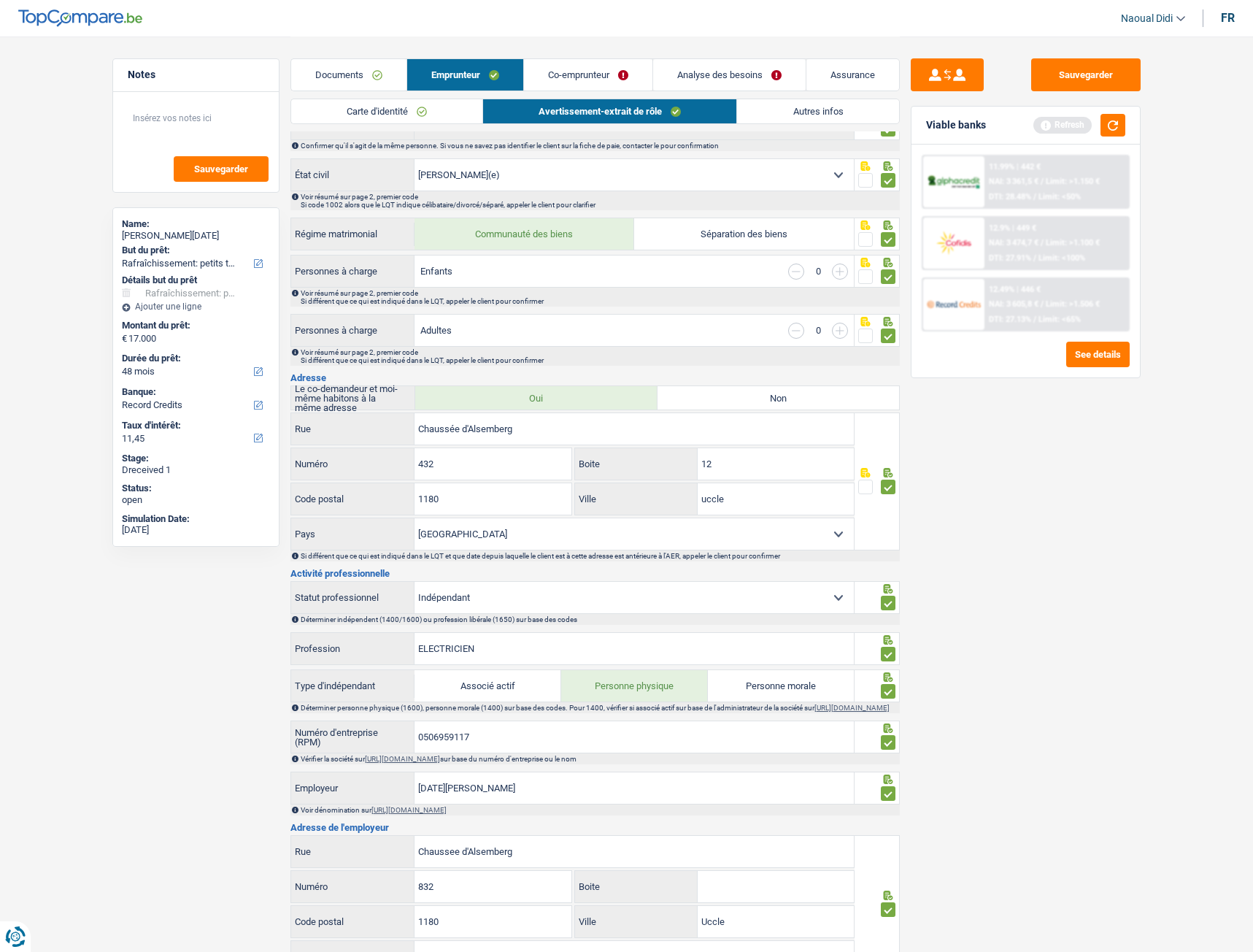
scroll to position [0, 0]
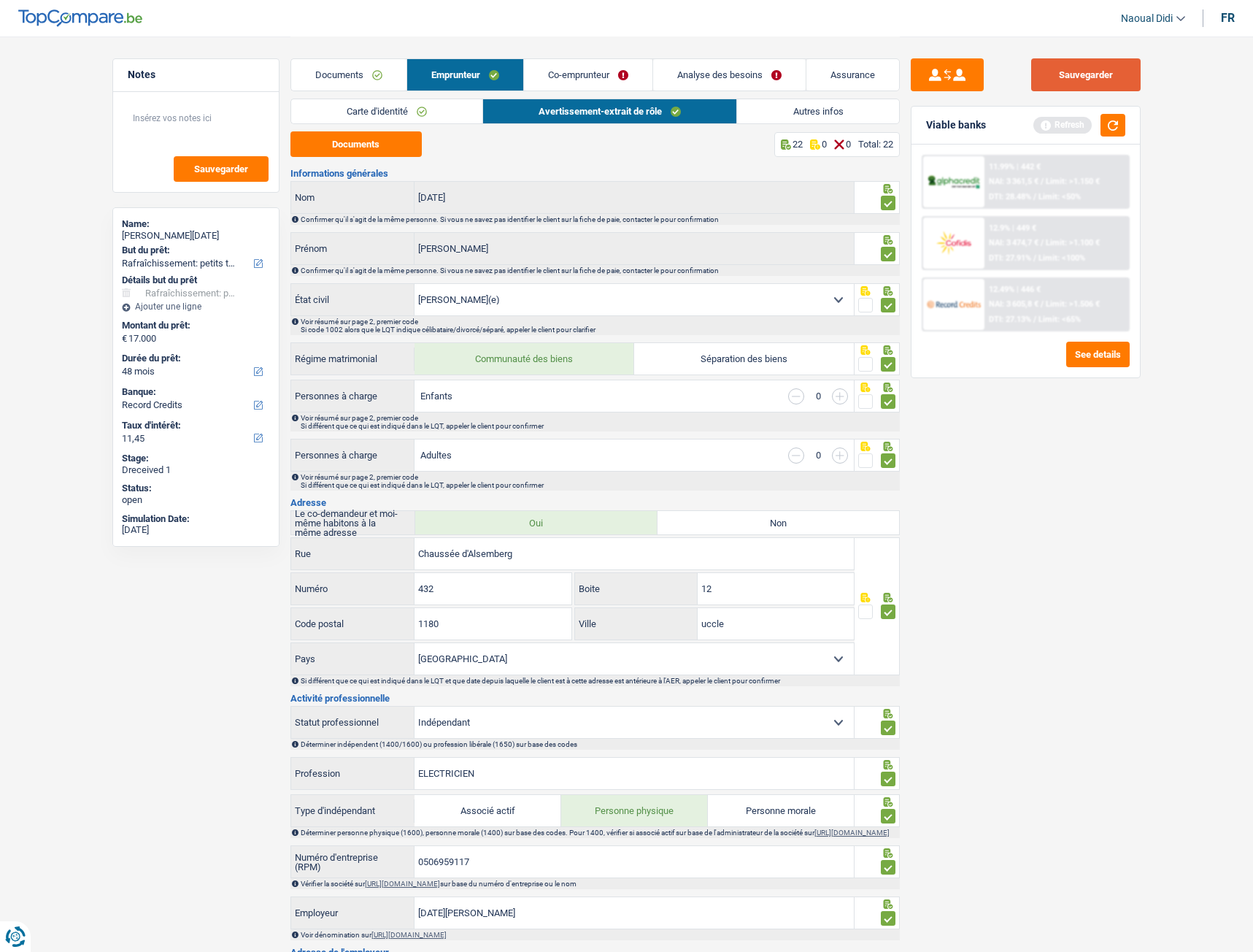
click at [1080, 79] on button "Sauvegarder" at bounding box center [1086, 75] width 110 height 32
click at [580, 70] on link "Co-emprunteur" at bounding box center [588, 75] width 129 height 31
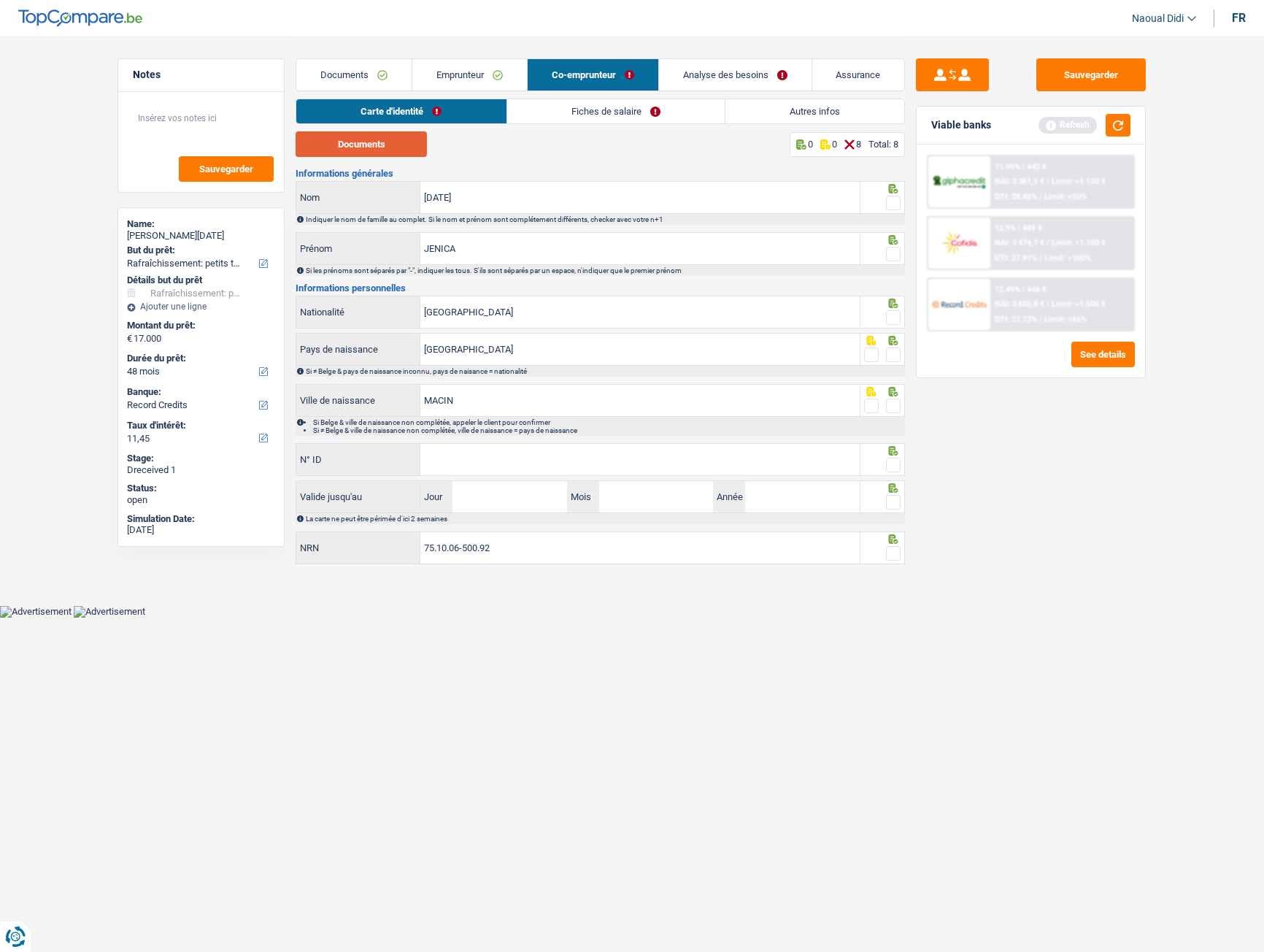
click at [383, 142] on button "Documents" at bounding box center [361, 144] width 132 height 26
click at [496, 461] on input "N° ID" at bounding box center [640, 459] width 440 height 31
click at [510, 320] on input "[GEOGRAPHIC_DATA]" at bounding box center [640, 312] width 440 height 31
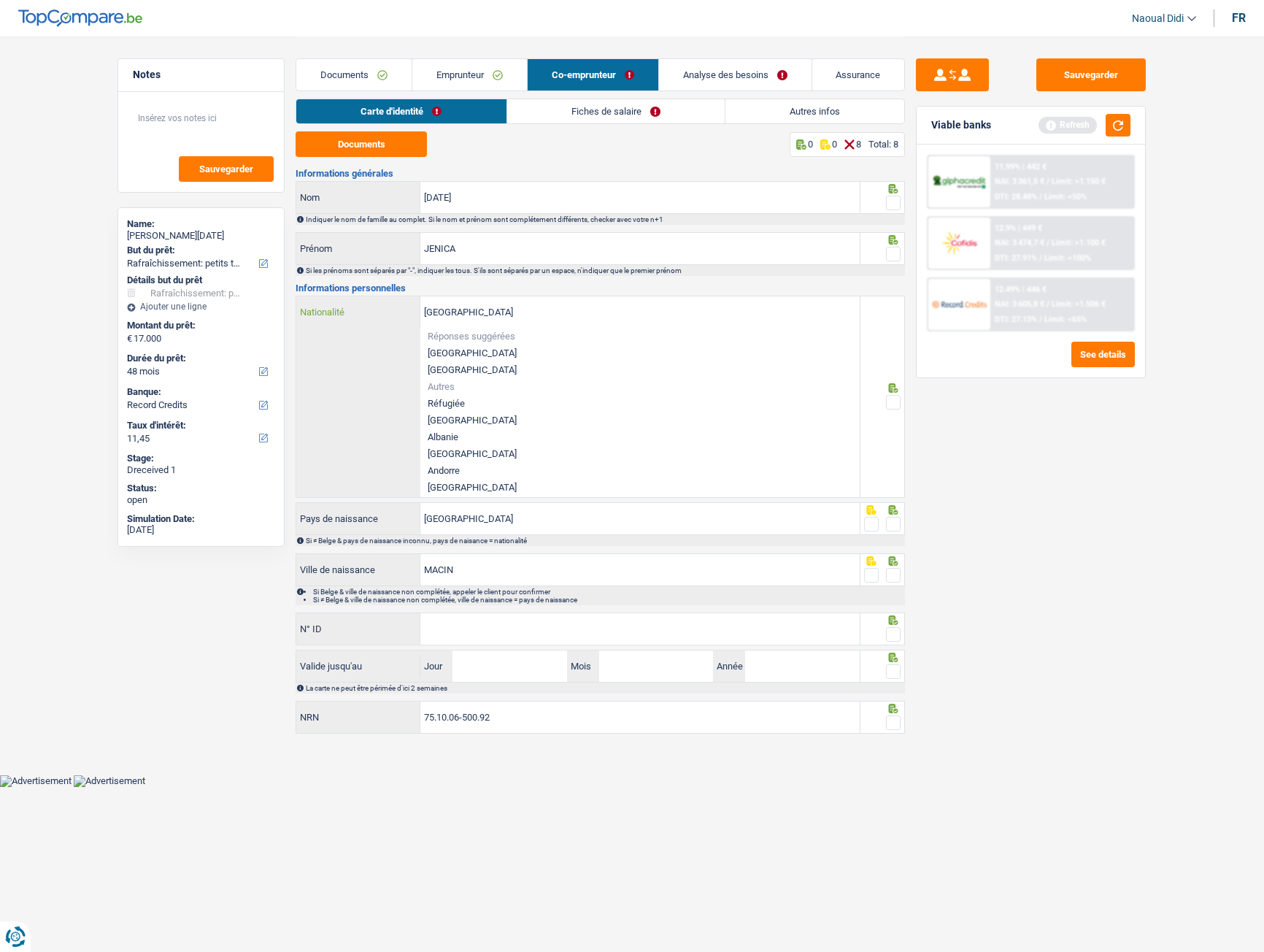
type input "Belgiquer"
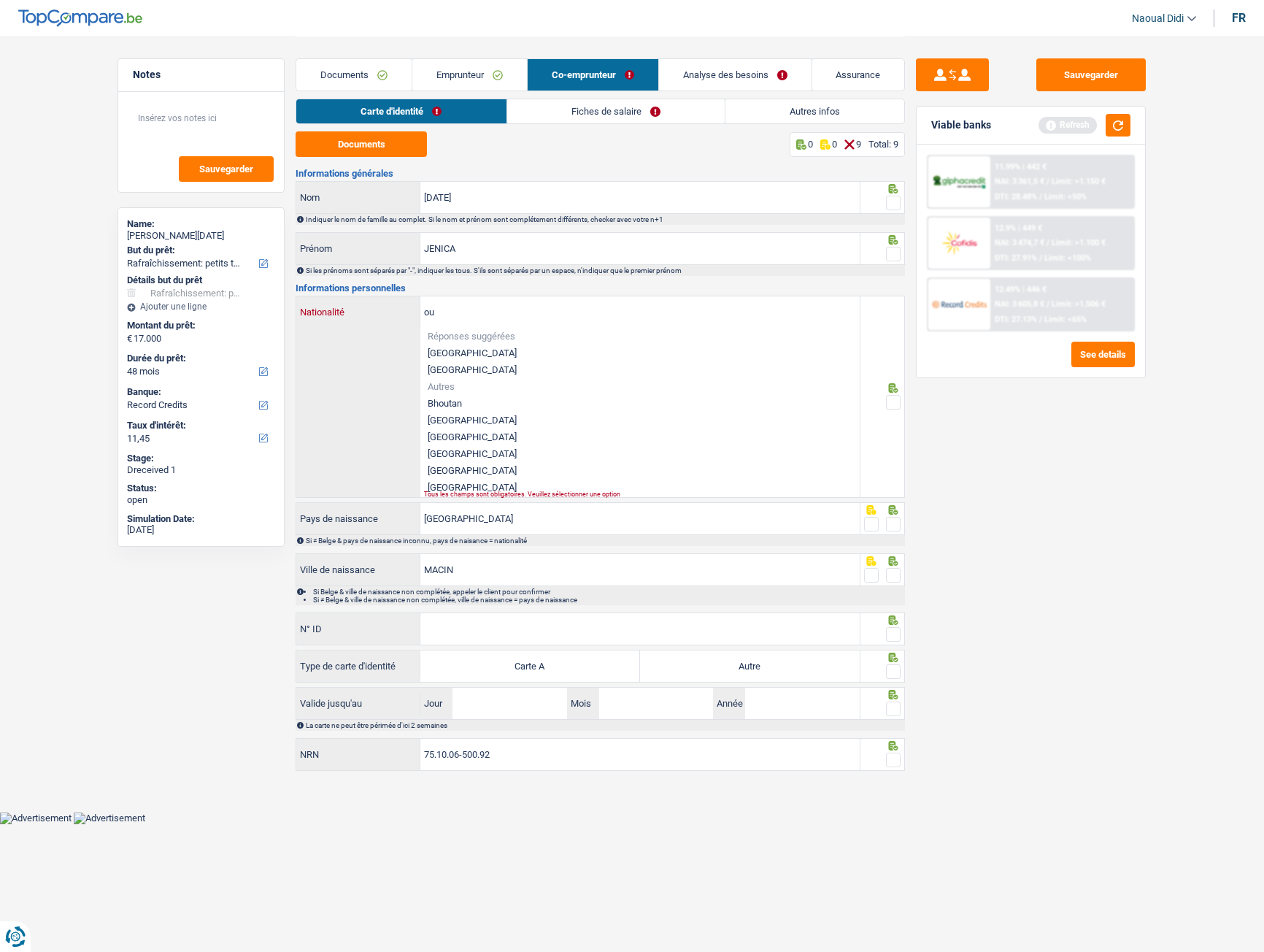
type input "o"
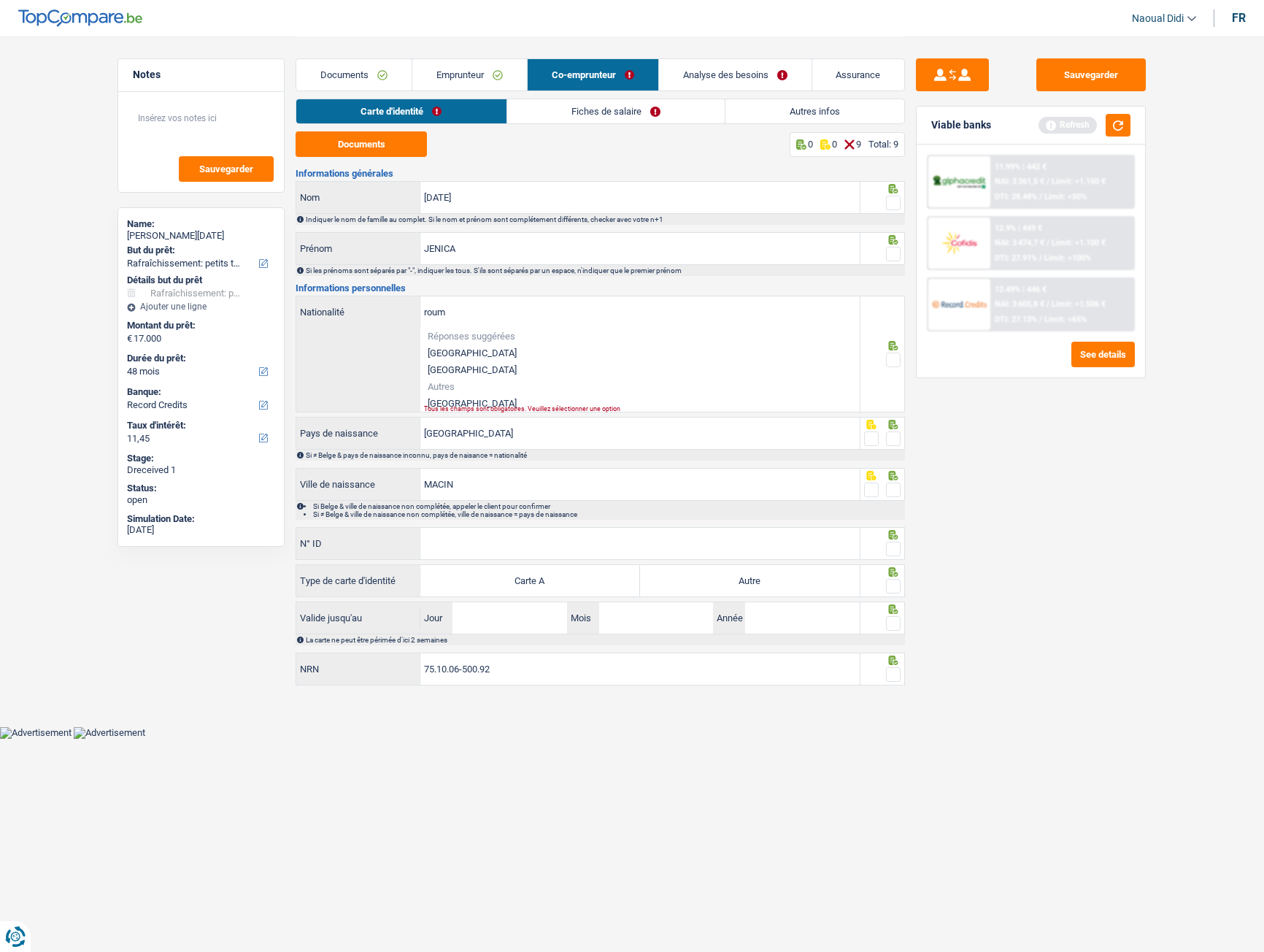
click at [457, 400] on li "Roumanie" at bounding box center [640, 402] width 440 height 17
type input "Roumanie"
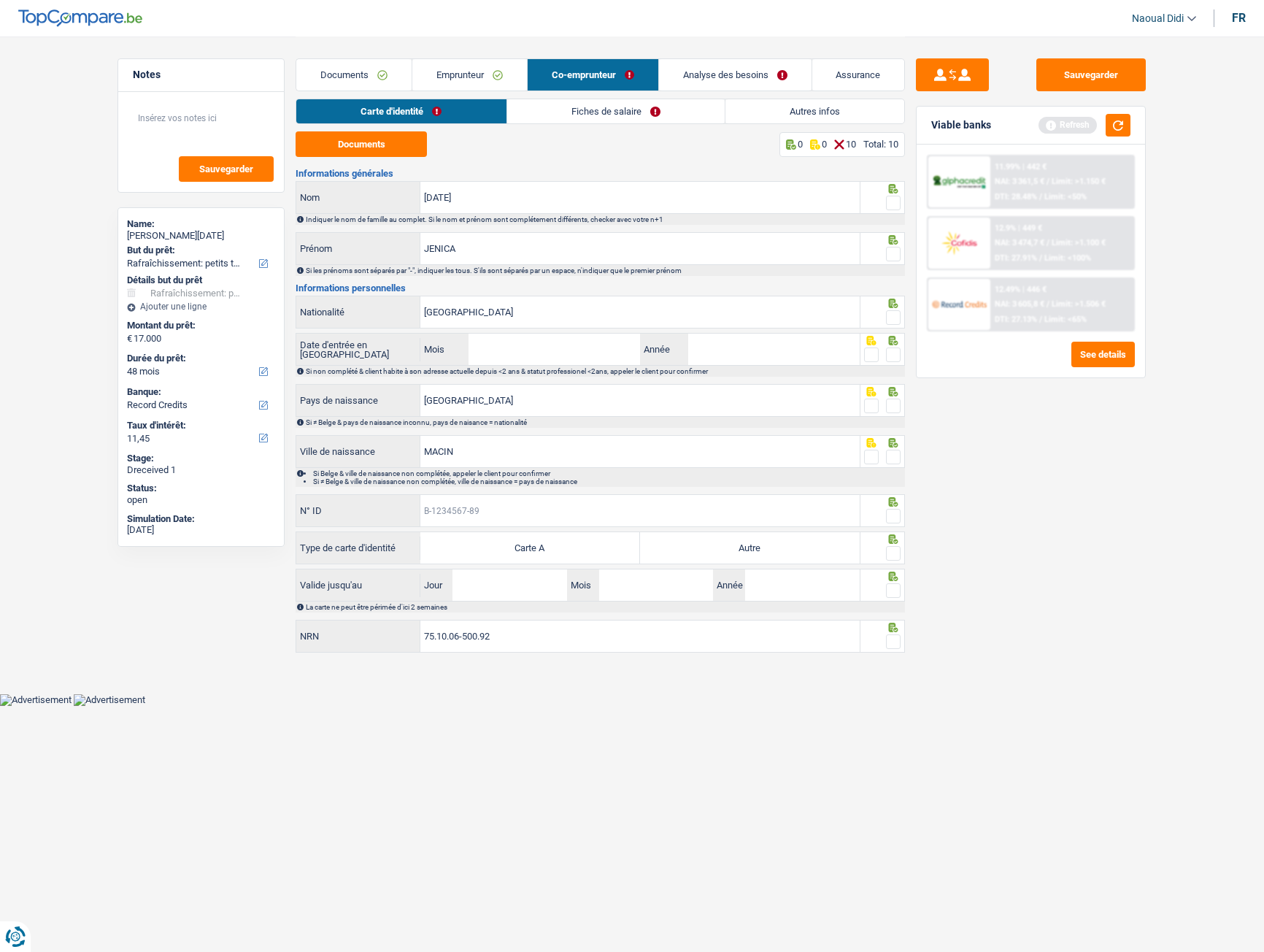
click at [466, 504] on input "N° ID" at bounding box center [640, 510] width 440 height 31
paste input "B-4944783-B"
type input "B-4944783-B"
click at [890, 517] on span at bounding box center [893, 515] width 15 height 15
click at [0, 0] on input "radio" at bounding box center [0, 0] width 0 height 0
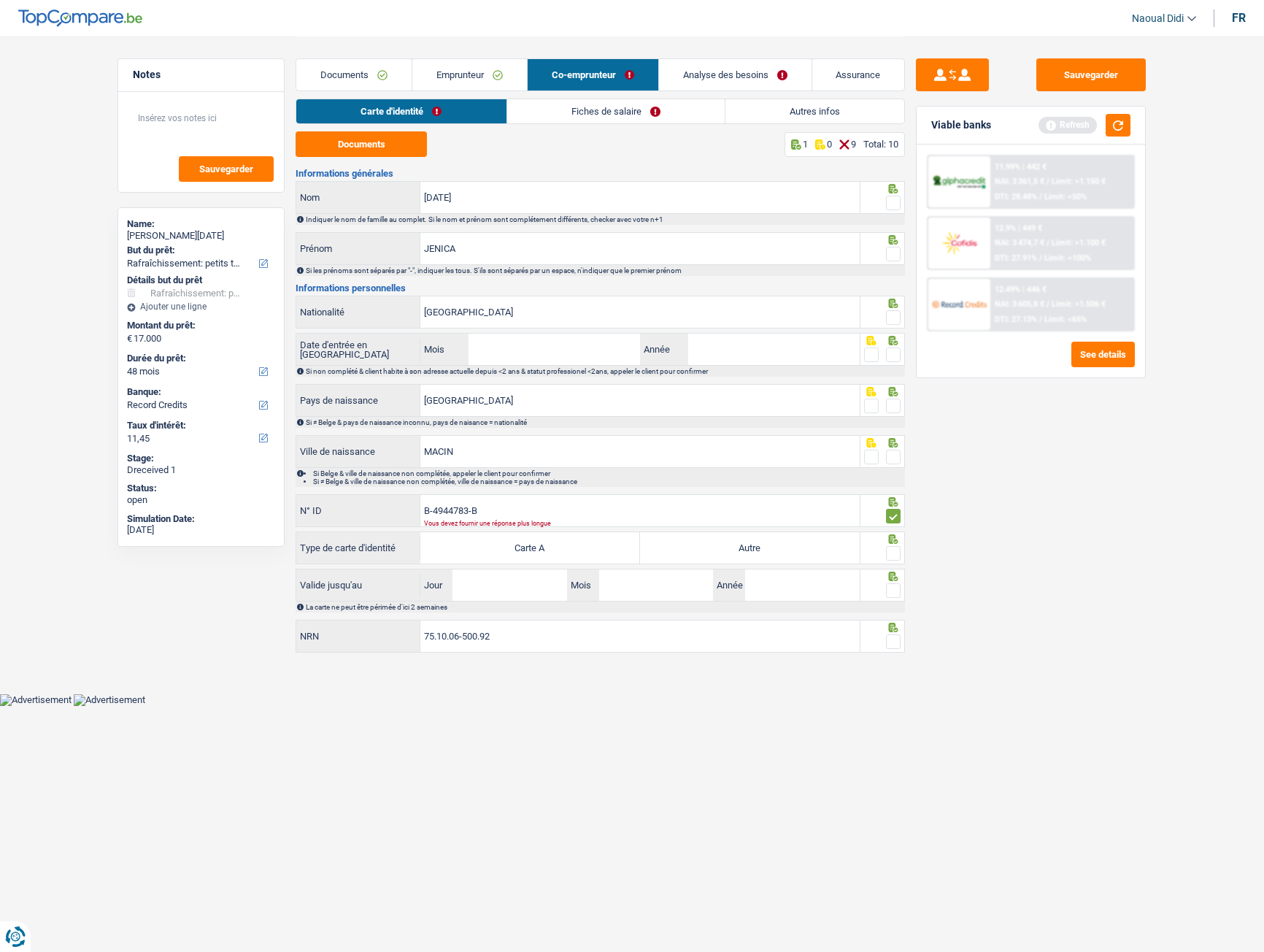
click at [900, 461] on span at bounding box center [893, 456] width 15 height 15
click at [0, 0] on input "radio" at bounding box center [0, 0] width 0 height 0
click at [891, 397] on div at bounding box center [893, 406] width 15 height 19
click at [896, 357] on span at bounding box center [893, 354] width 15 height 15
click at [0, 0] on input "radio" at bounding box center [0, 0] width 0 height 0
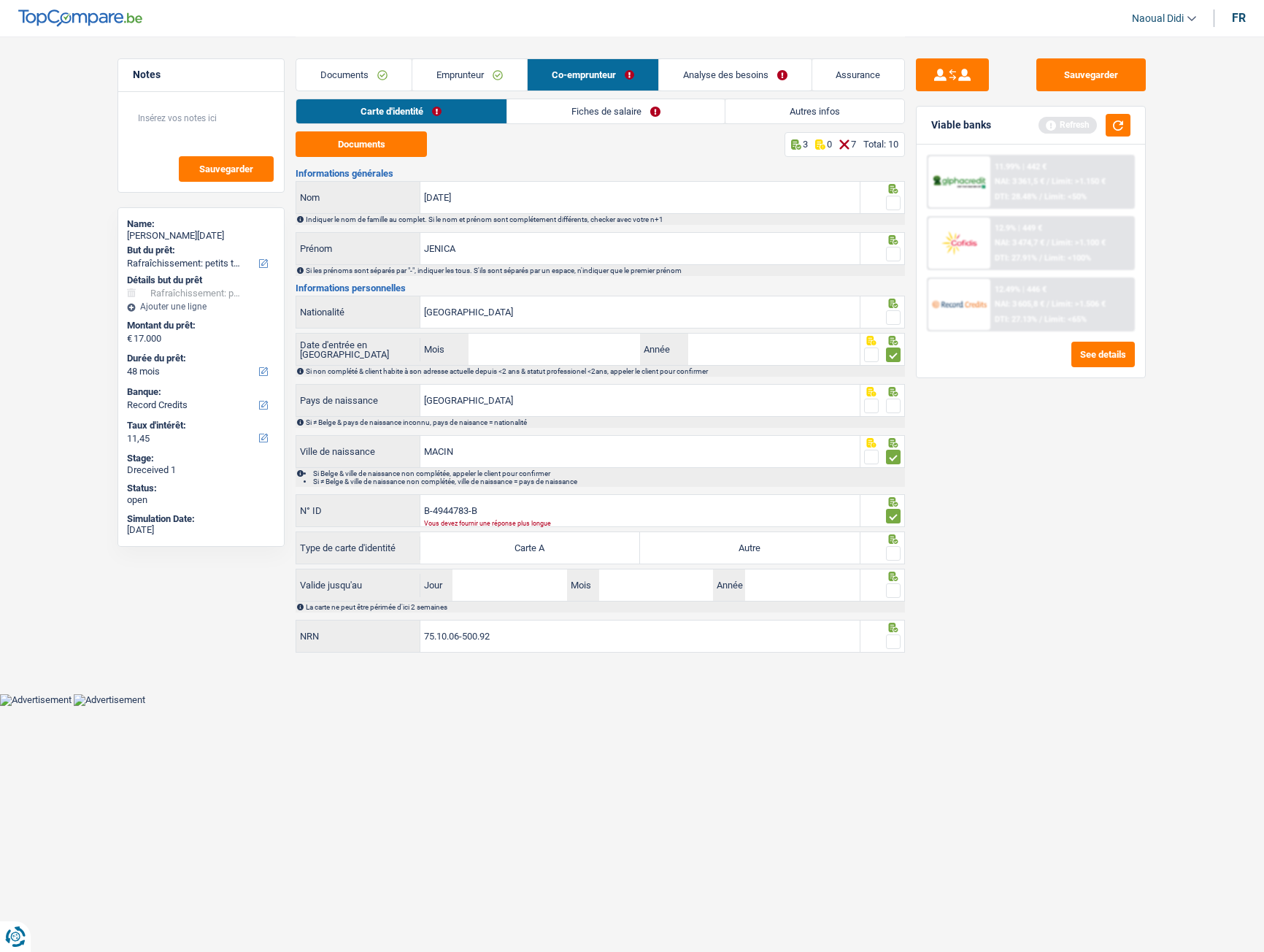
click at [893, 410] on span at bounding box center [893, 405] width 15 height 15
click at [0, 0] on input "radio" at bounding box center [0, 0] width 0 height 0
click at [898, 317] on span at bounding box center [893, 317] width 15 height 15
click at [0, 0] on input "radio" at bounding box center [0, 0] width 0 height 0
click at [896, 259] on span at bounding box center [893, 253] width 15 height 15
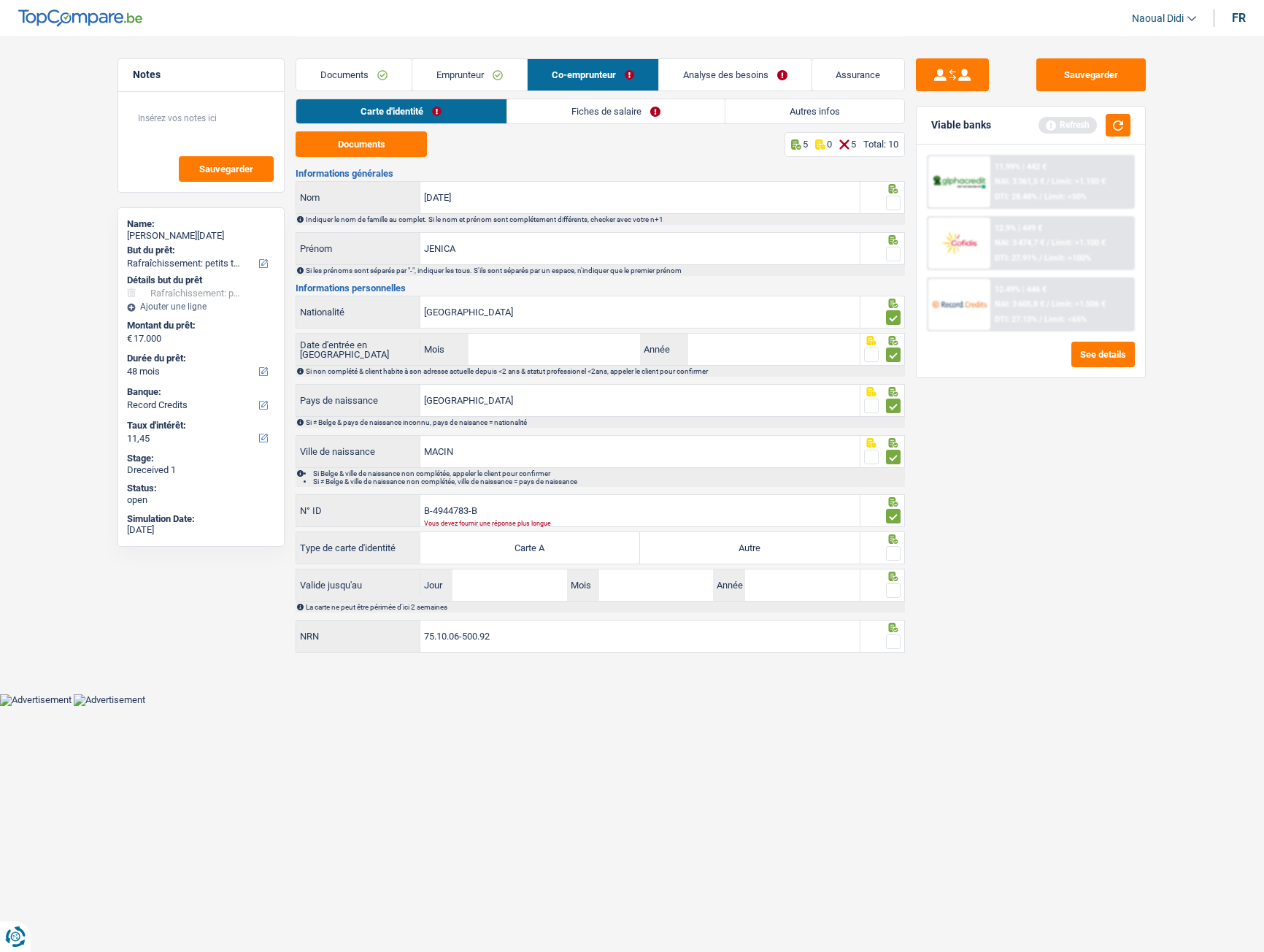
click at [0, 0] on input "radio" at bounding box center [0, 0] width 0 height 0
click at [901, 202] on span at bounding box center [893, 202] width 15 height 15
click at [0, 0] on input "radio" at bounding box center [0, 0] width 0 height 0
click at [765, 532] on label "Autre" at bounding box center [750, 548] width 220 height 31
click at [765, 532] on input "Autre" at bounding box center [750, 548] width 220 height 31
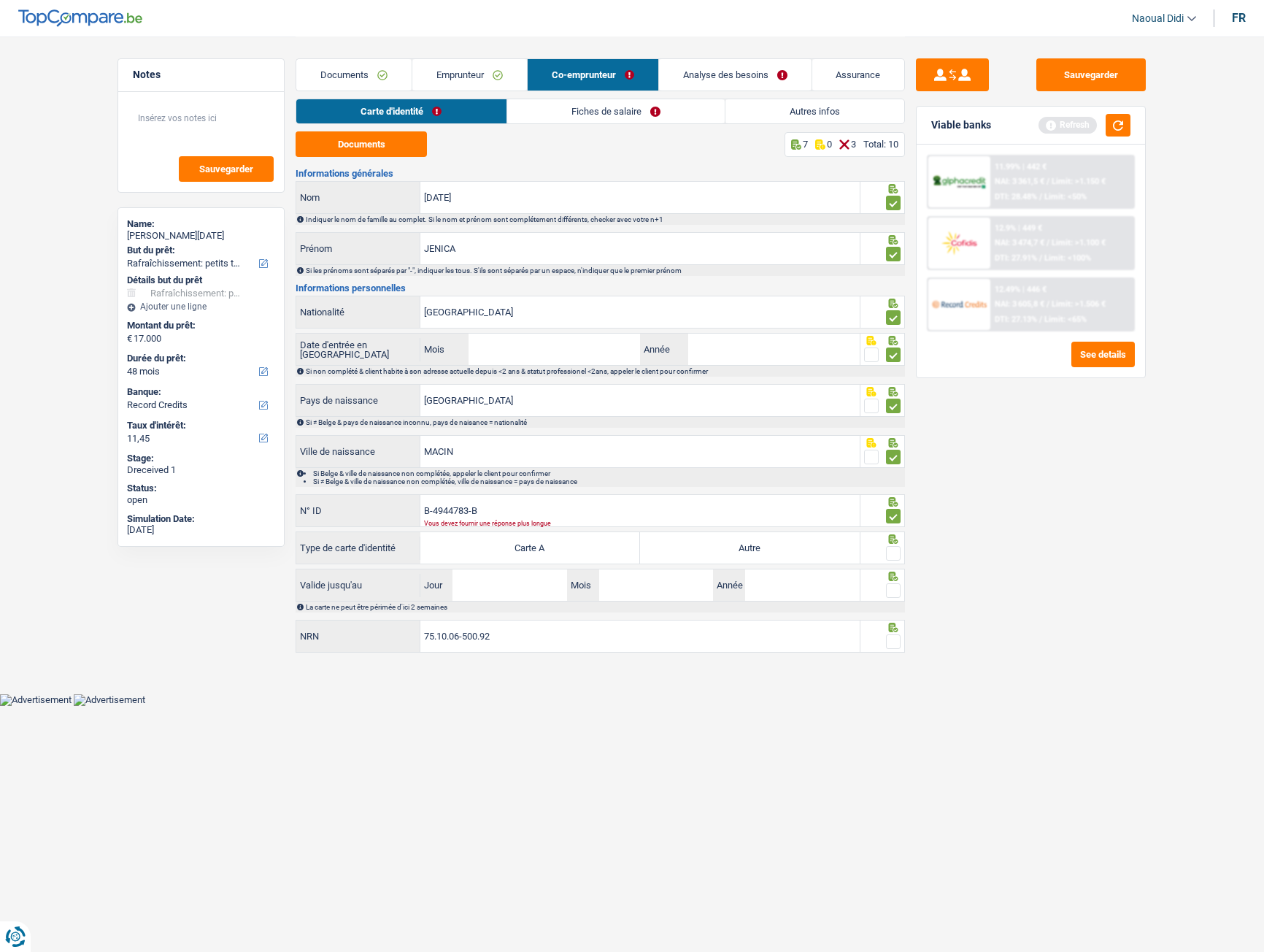
radio input "true"
click at [894, 532] on span at bounding box center [893, 553] width 15 height 15
click at [0, 0] on input "radio" at bounding box center [0, 0] width 0 height 0
click at [523, 532] on input "Jour" at bounding box center [509, 585] width 114 height 31
type input "05"
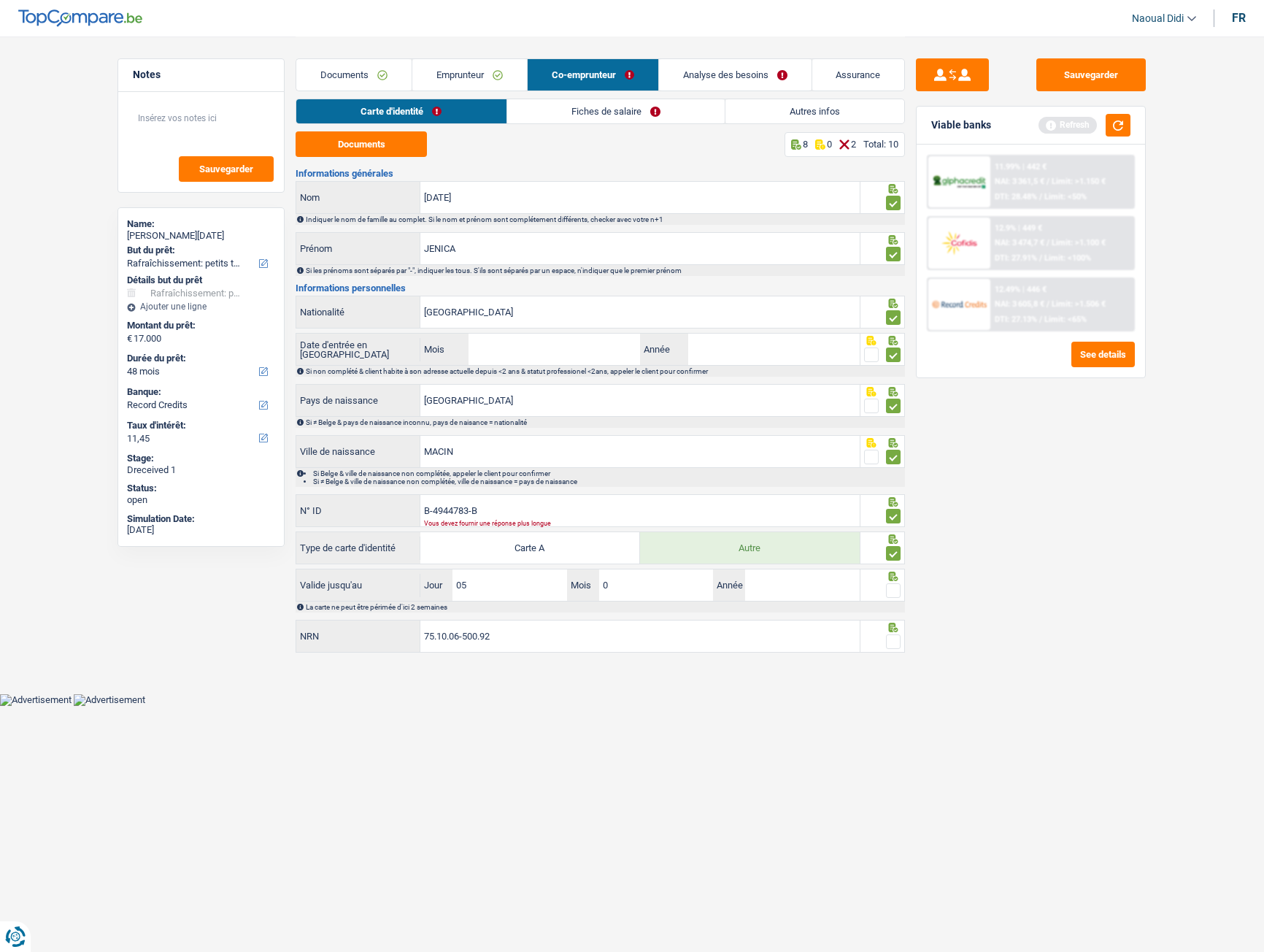
type input "05"
type input "2027"
click at [892, 532] on span at bounding box center [893, 590] width 15 height 15
click at [0, 0] on input "radio" at bounding box center [0, 0] width 0 height 0
click at [890, 532] on span at bounding box center [893, 641] width 15 height 15
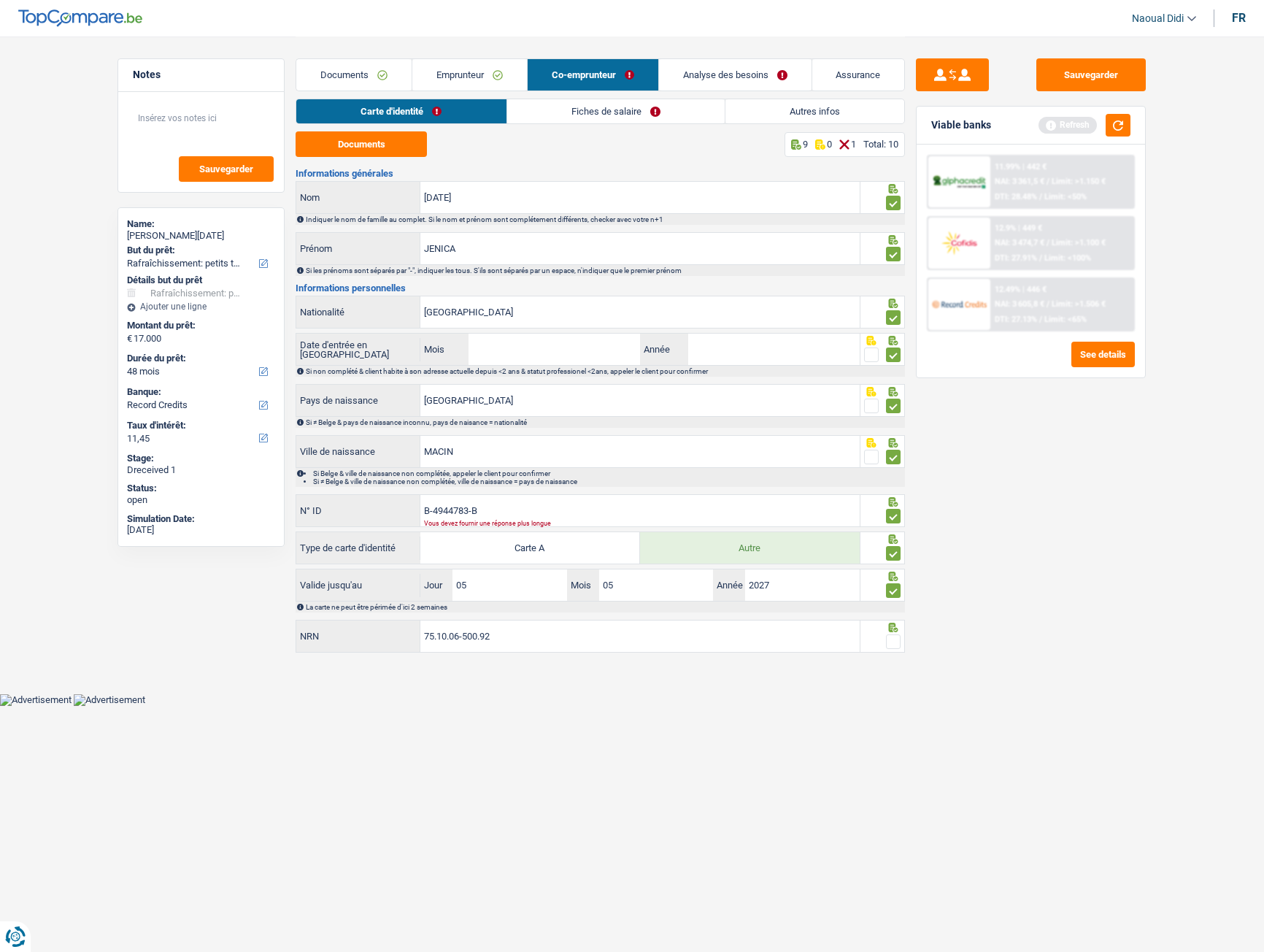
click at [0, 0] on input "radio" at bounding box center [0, 0] width 0 height 0
click at [1102, 74] on button "Sauvegarder" at bounding box center [1091, 75] width 110 height 32
click at [572, 114] on link "Fiches de salaire" at bounding box center [616, 111] width 218 height 25
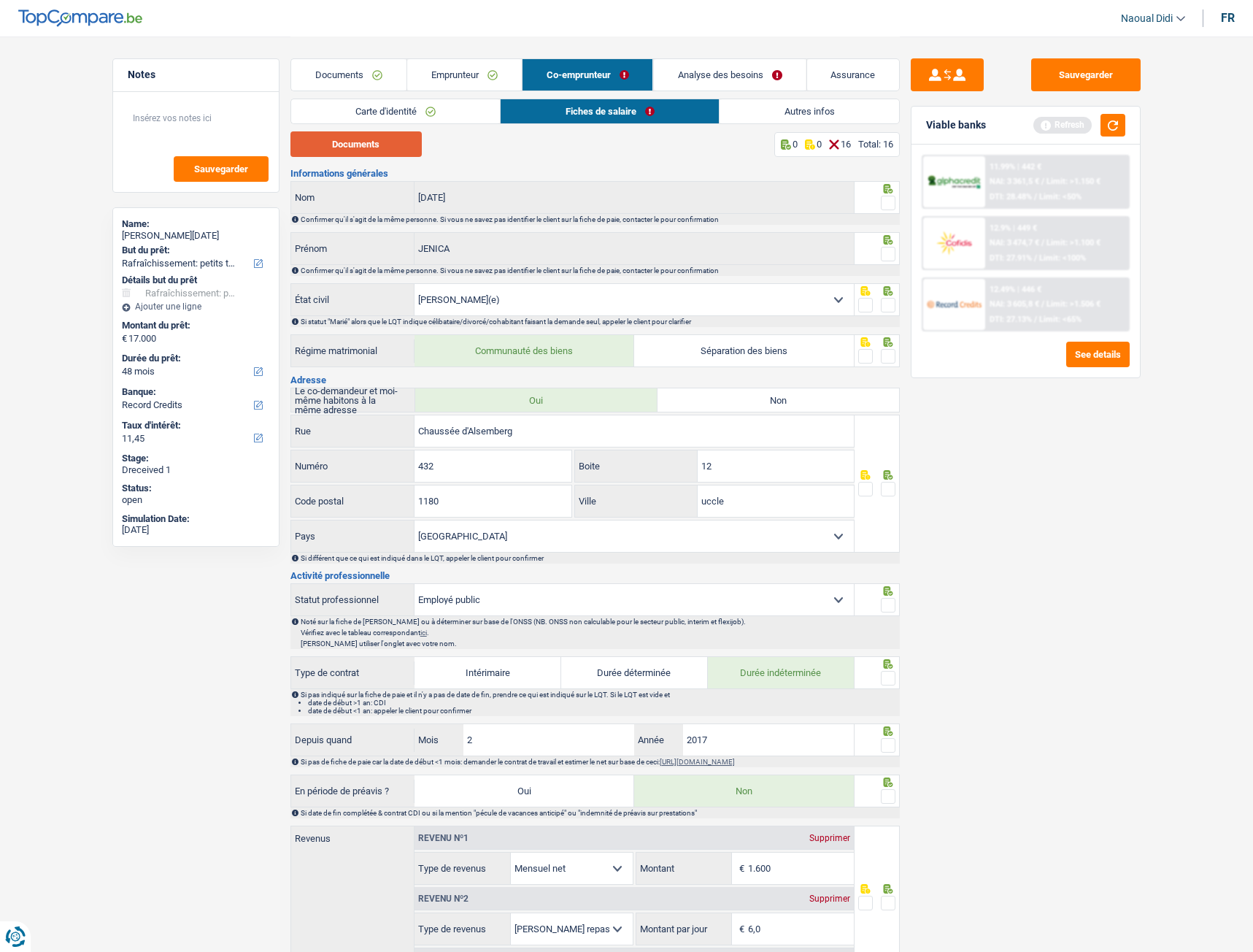
click at [385, 146] on button "Documents" at bounding box center [356, 144] width 131 height 26
click at [891, 198] on span at bounding box center [888, 202] width 15 height 15
click at [0, 0] on input "radio" at bounding box center [0, 0] width 0 height 0
click at [889, 258] on span at bounding box center [888, 253] width 15 height 15
click at [0, 0] on input "radio" at bounding box center [0, 0] width 0 height 0
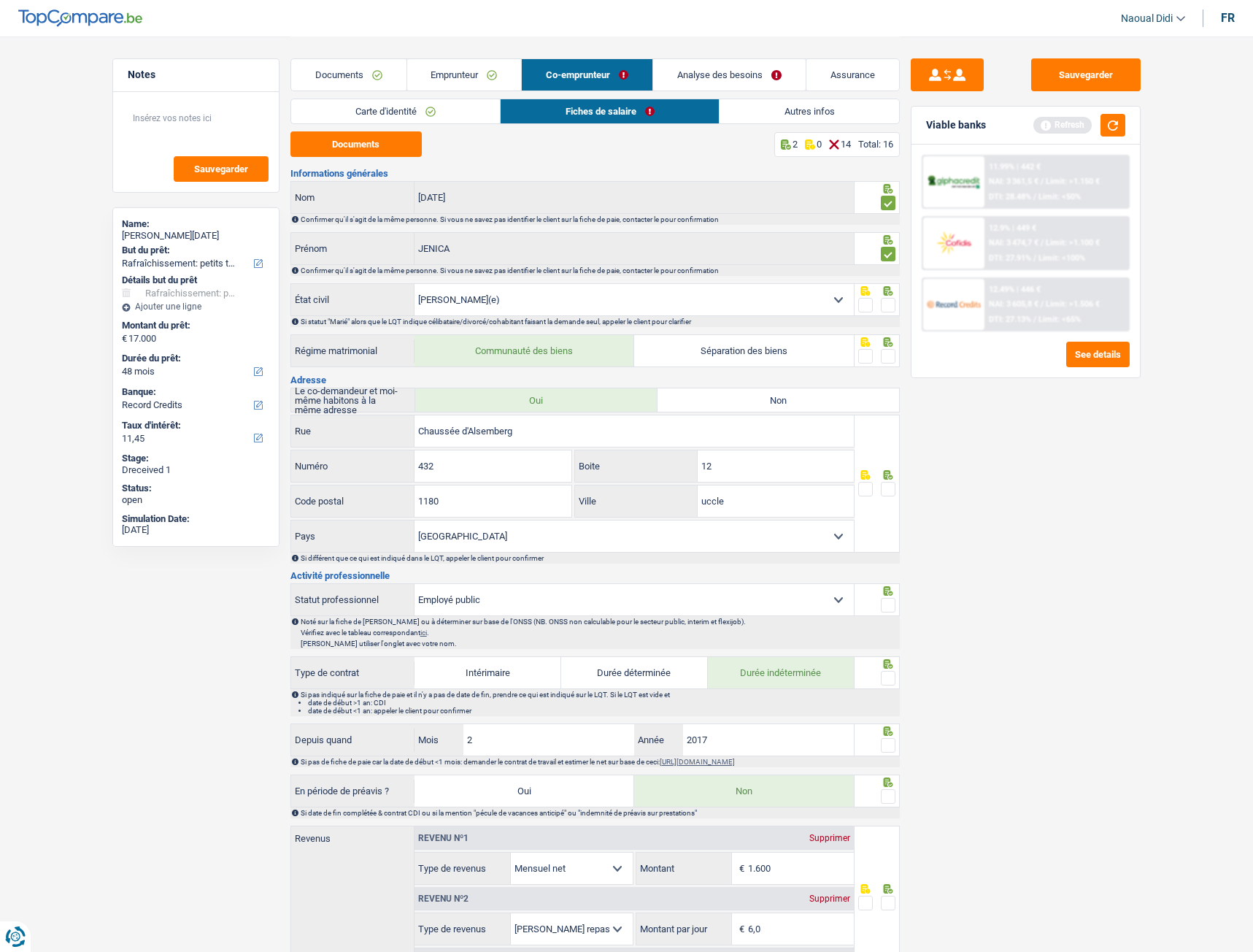
click at [890, 301] on span at bounding box center [888, 304] width 15 height 15
click at [0, 0] on input "radio" at bounding box center [0, 0] width 0 height 0
drag, startPoint x: 884, startPoint y: 354, endPoint x: 878, endPoint y: 446, distance: 92.2
click at [883, 354] on span at bounding box center [888, 356] width 15 height 15
click at [0, 0] on input "radio" at bounding box center [0, 0] width 0 height 0
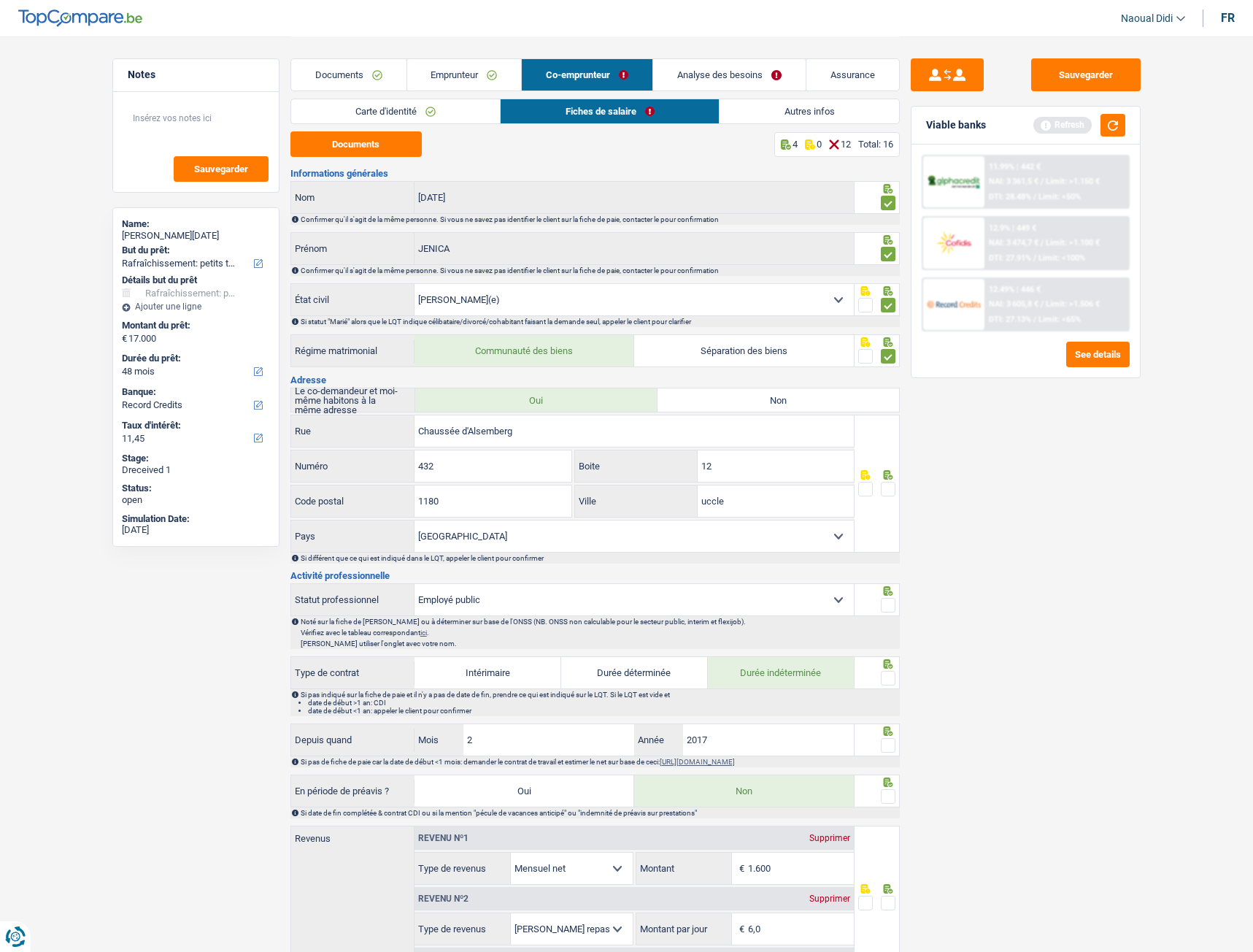
click at [889, 488] on span at bounding box center [888, 489] width 15 height 15
click at [0, 0] on input "radio" at bounding box center [0, 0] width 0 height 0
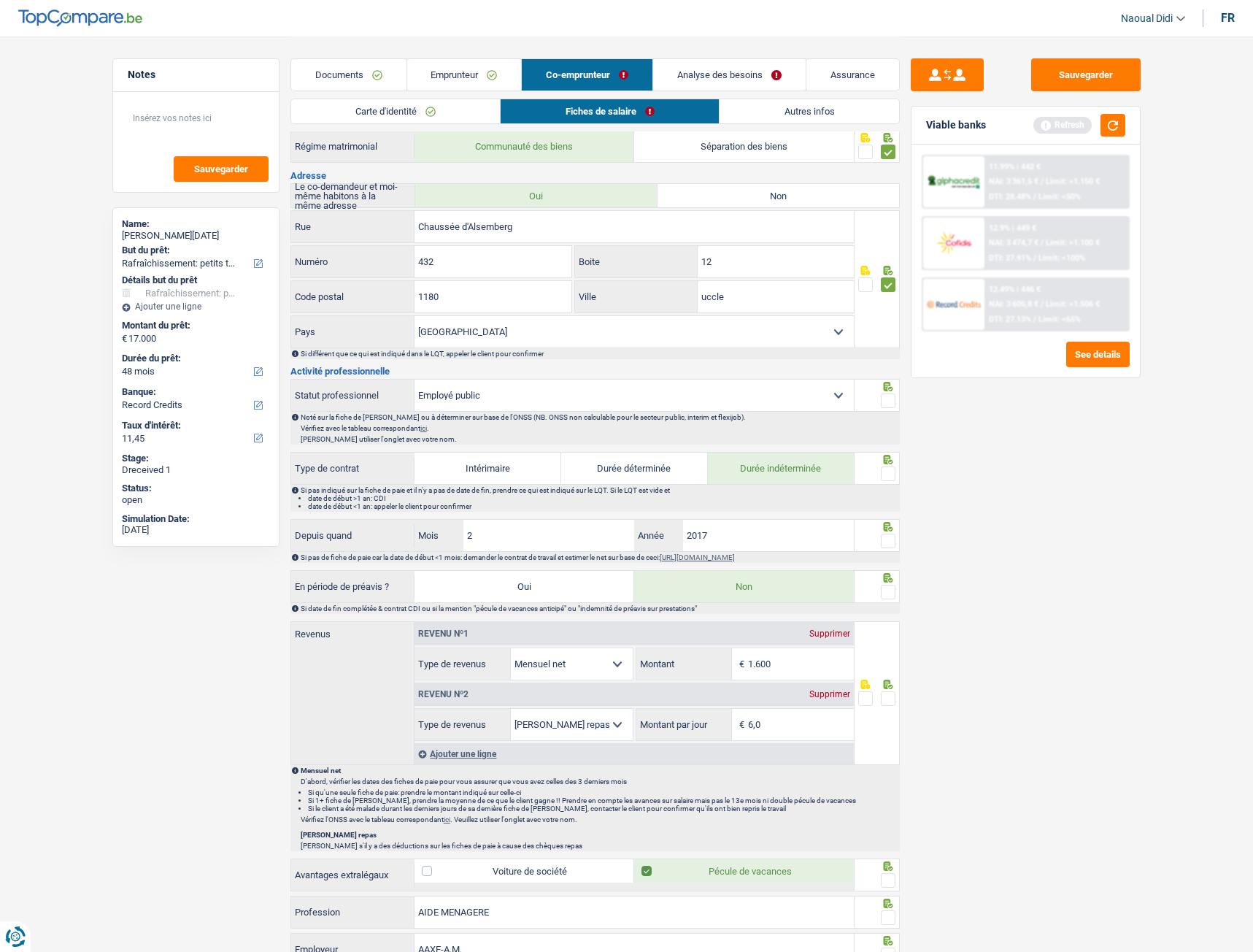
scroll to position [219, 0]
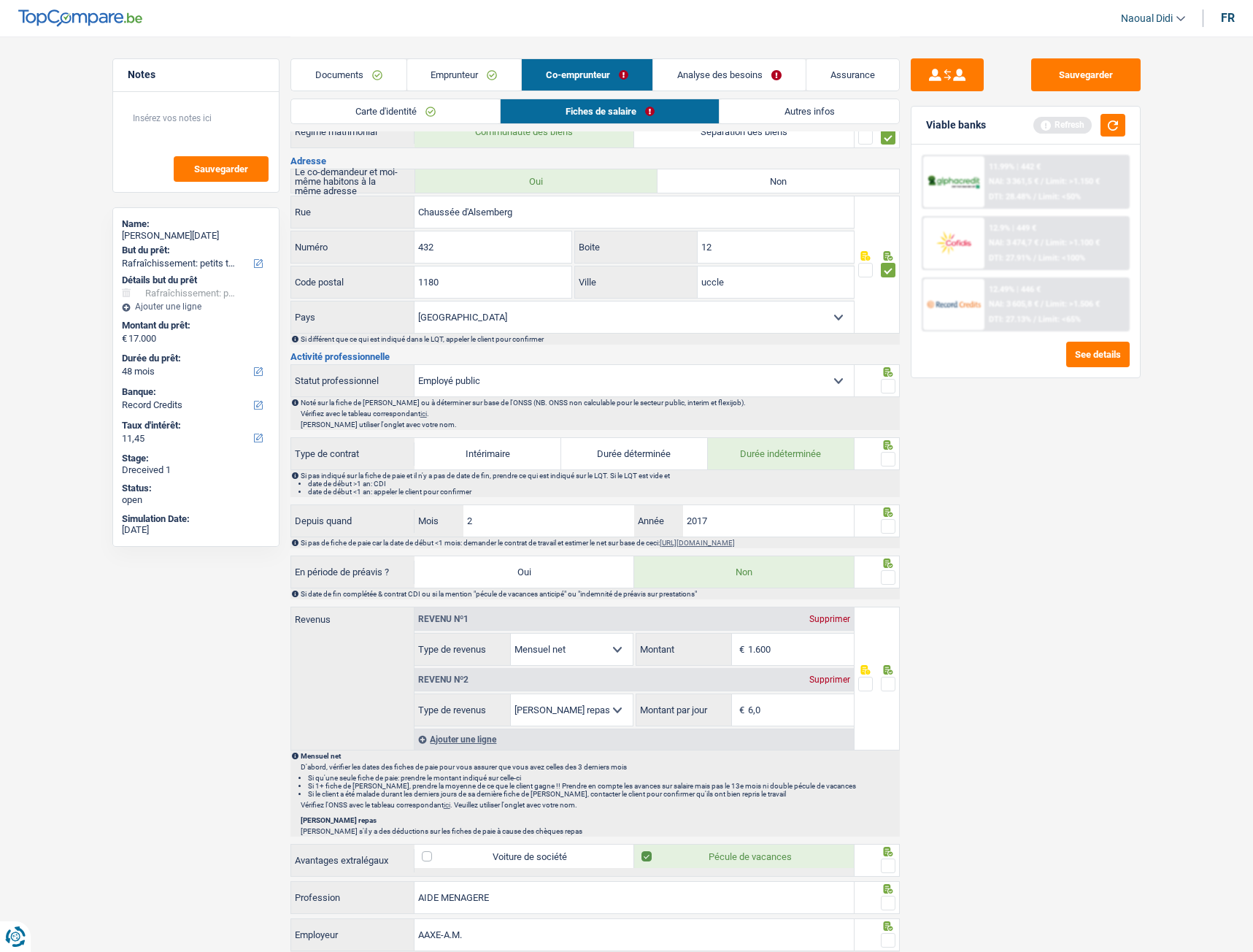
click at [616, 378] on select "Ouvrier Employé privé Employé public Invalide Indépendant Pensionné Chômeur Mut…" at bounding box center [634, 381] width 440 height 31
select select "privateEmployee"
click at [414, 365] on select "Ouvrier Employé privé Employé public Invalide Indépendant Pensionné Chômeur Mut…" at bounding box center [634, 381] width 440 height 31
radio input "false"
checkbox input "false"
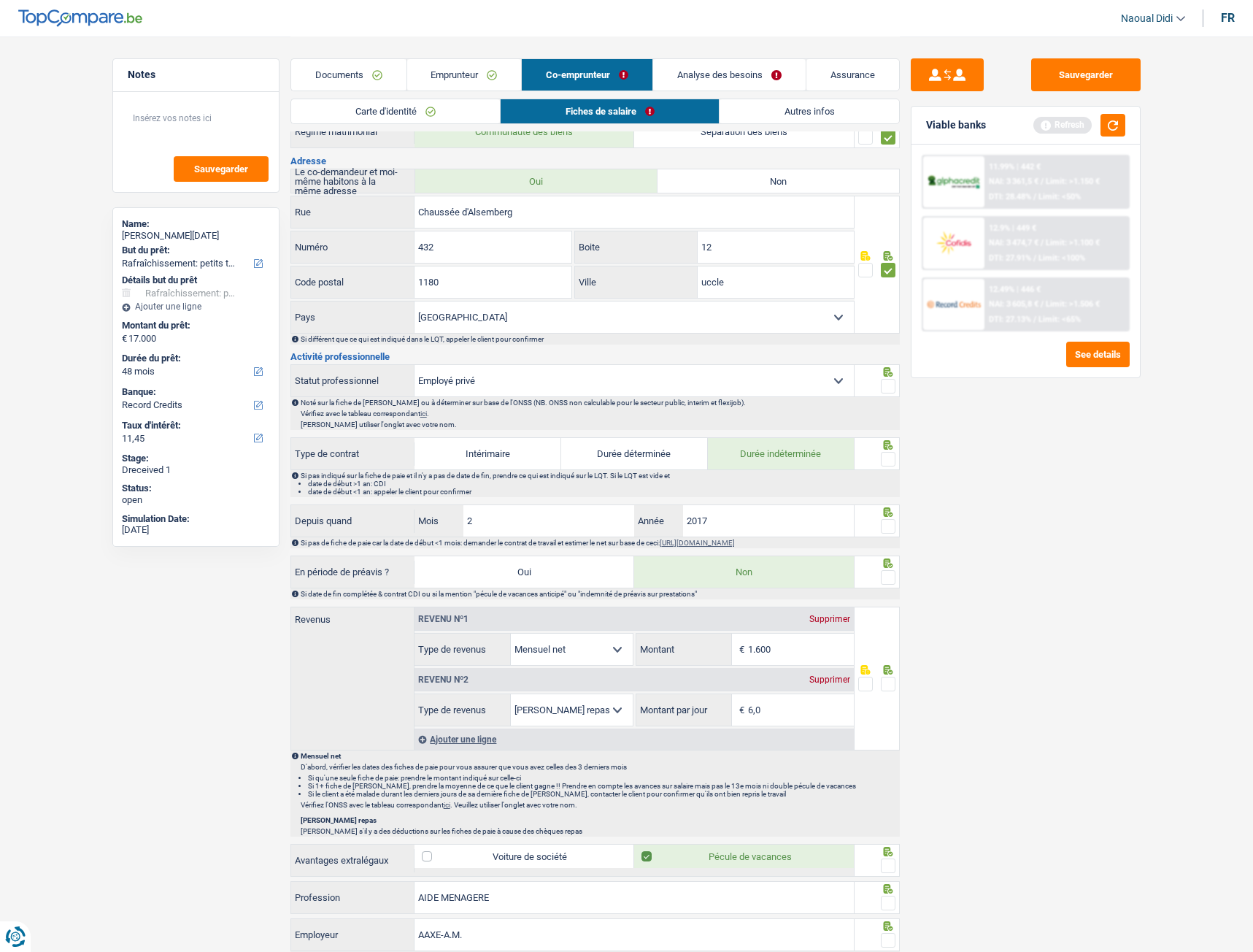
radio input "false"
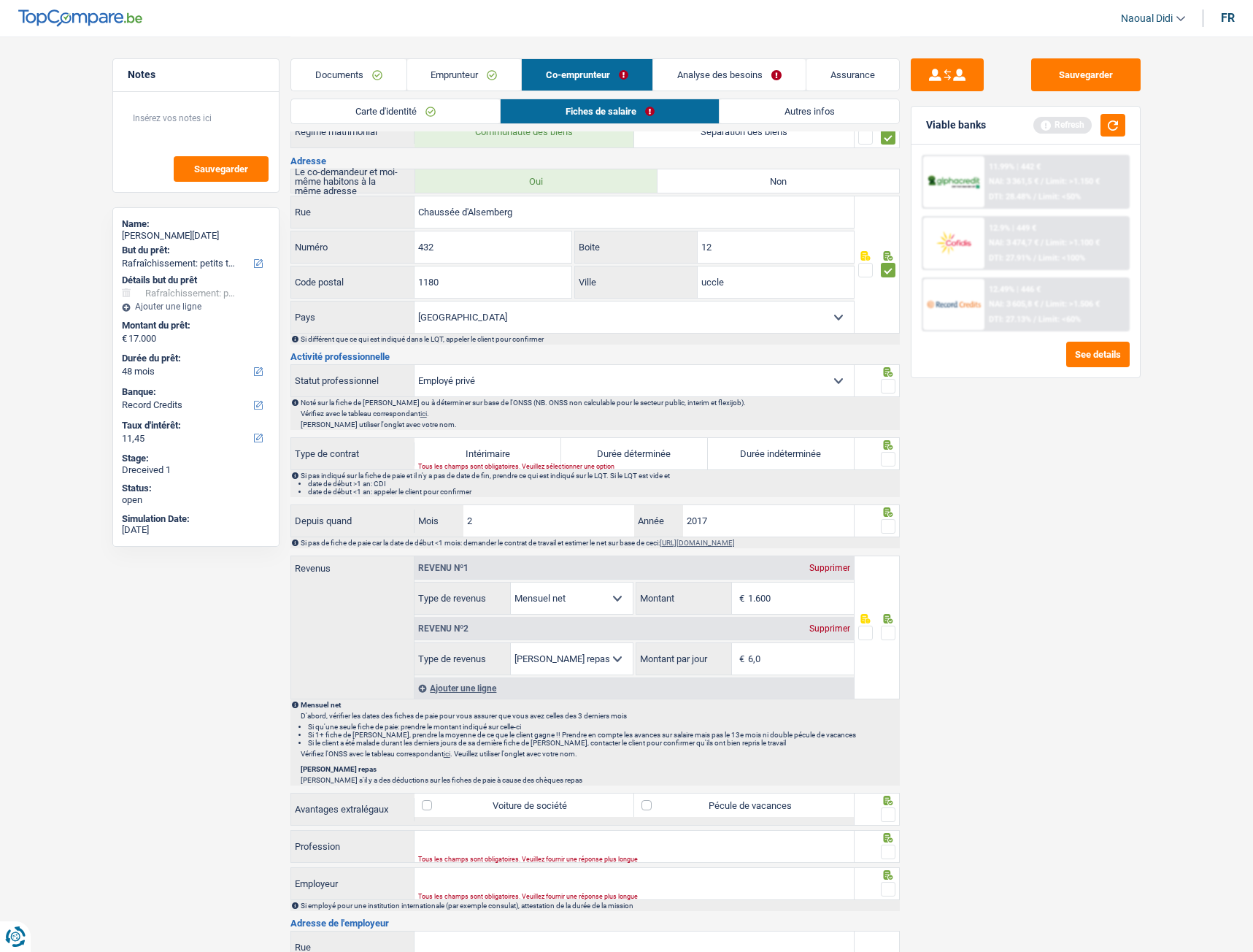
click at [789, 454] on label "Durée indéterminée" at bounding box center [780, 453] width 146 height 31
click at [789, 454] on input "Durée indéterminée" at bounding box center [780, 453] width 146 height 31
radio input "true"
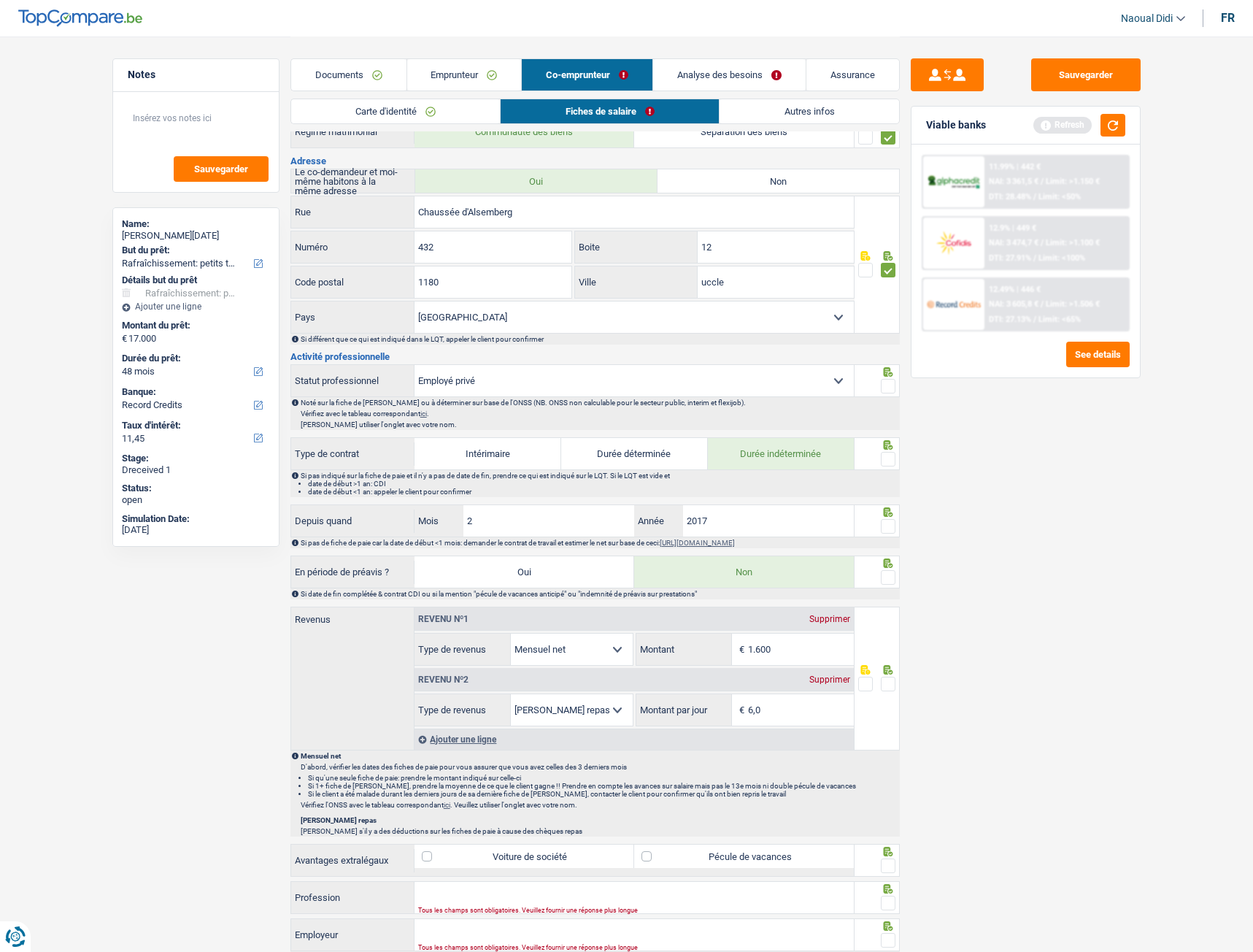
click at [887, 387] on span at bounding box center [888, 386] width 15 height 15
click at [0, 0] on input "radio" at bounding box center [0, 0] width 0 height 0
click at [885, 456] on span at bounding box center [888, 458] width 15 height 15
click at [0, 0] on input "radio" at bounding box center [0, 0] width 0 height 0
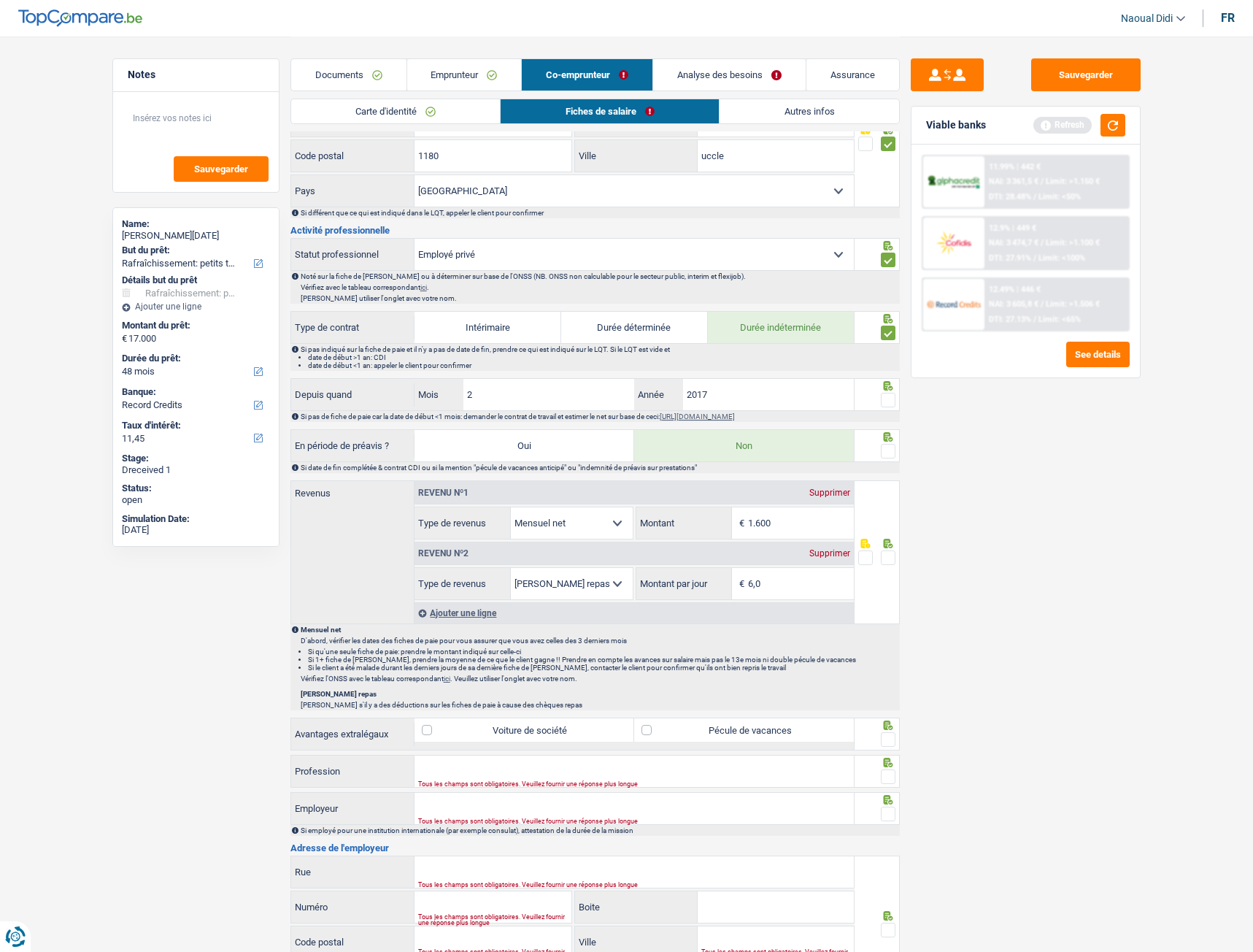
scroll to position [365, 0]
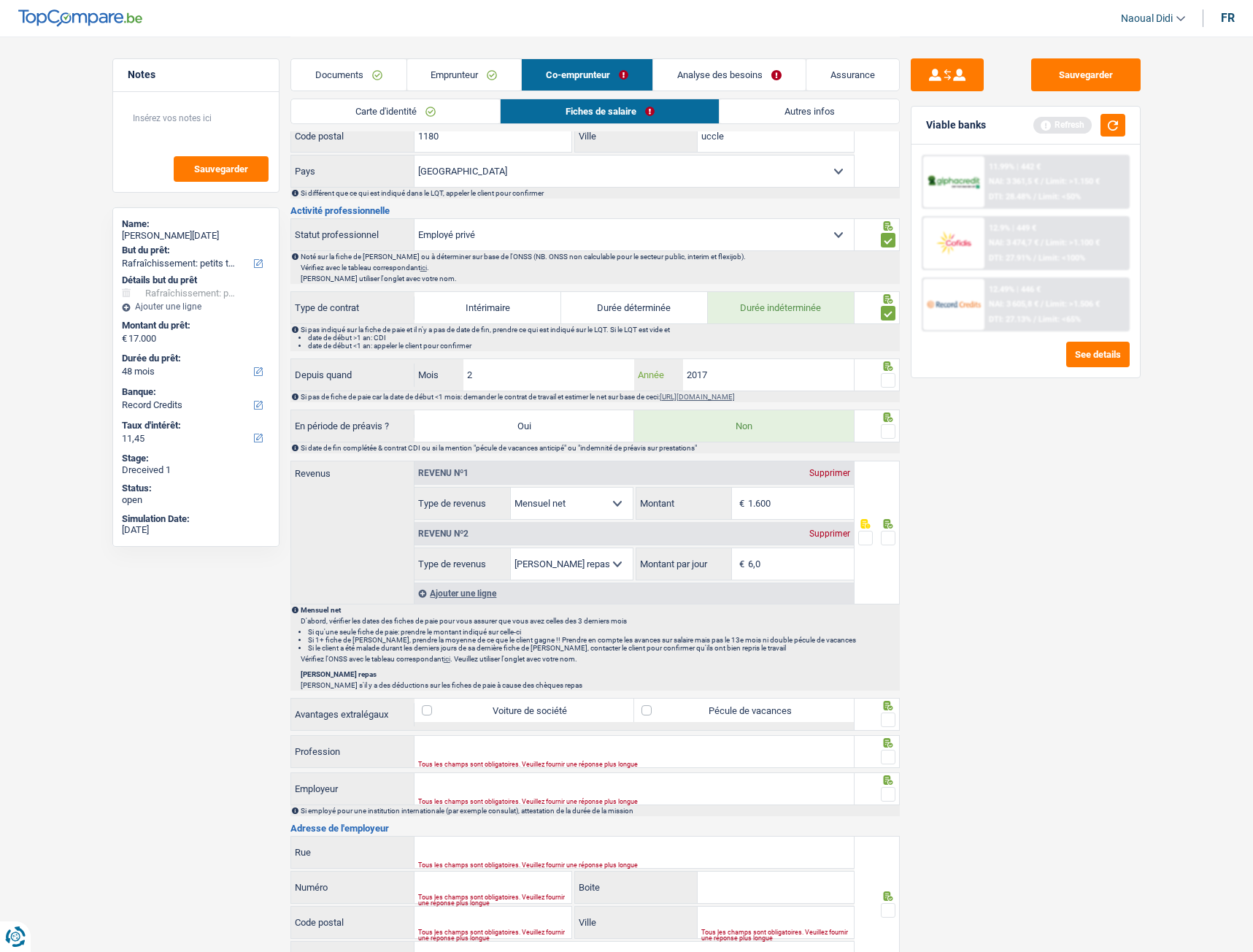
click at [737, 370] on input "2017" at bounding box center [768, 375] width 172 height 31
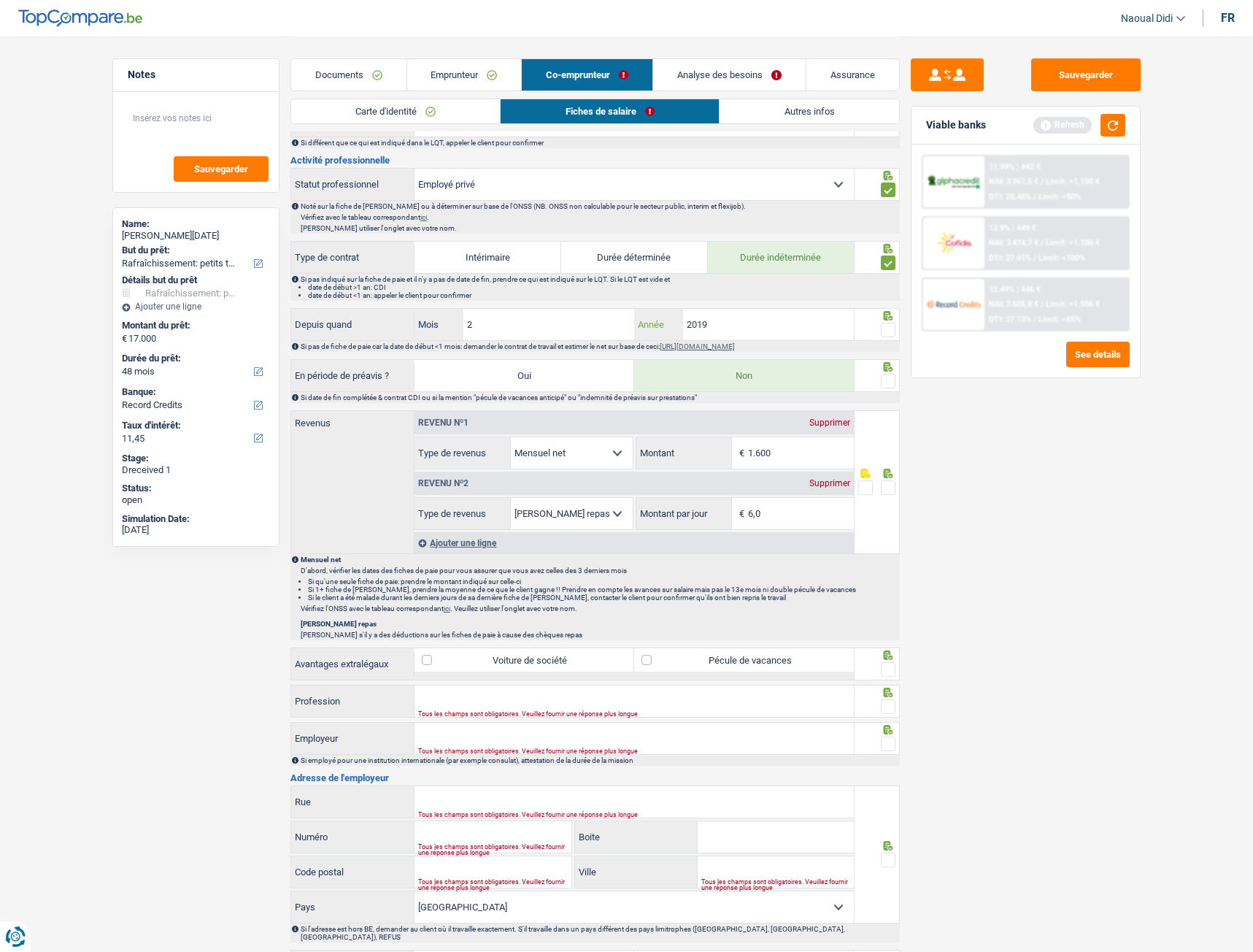
scroll to position [438, 0]
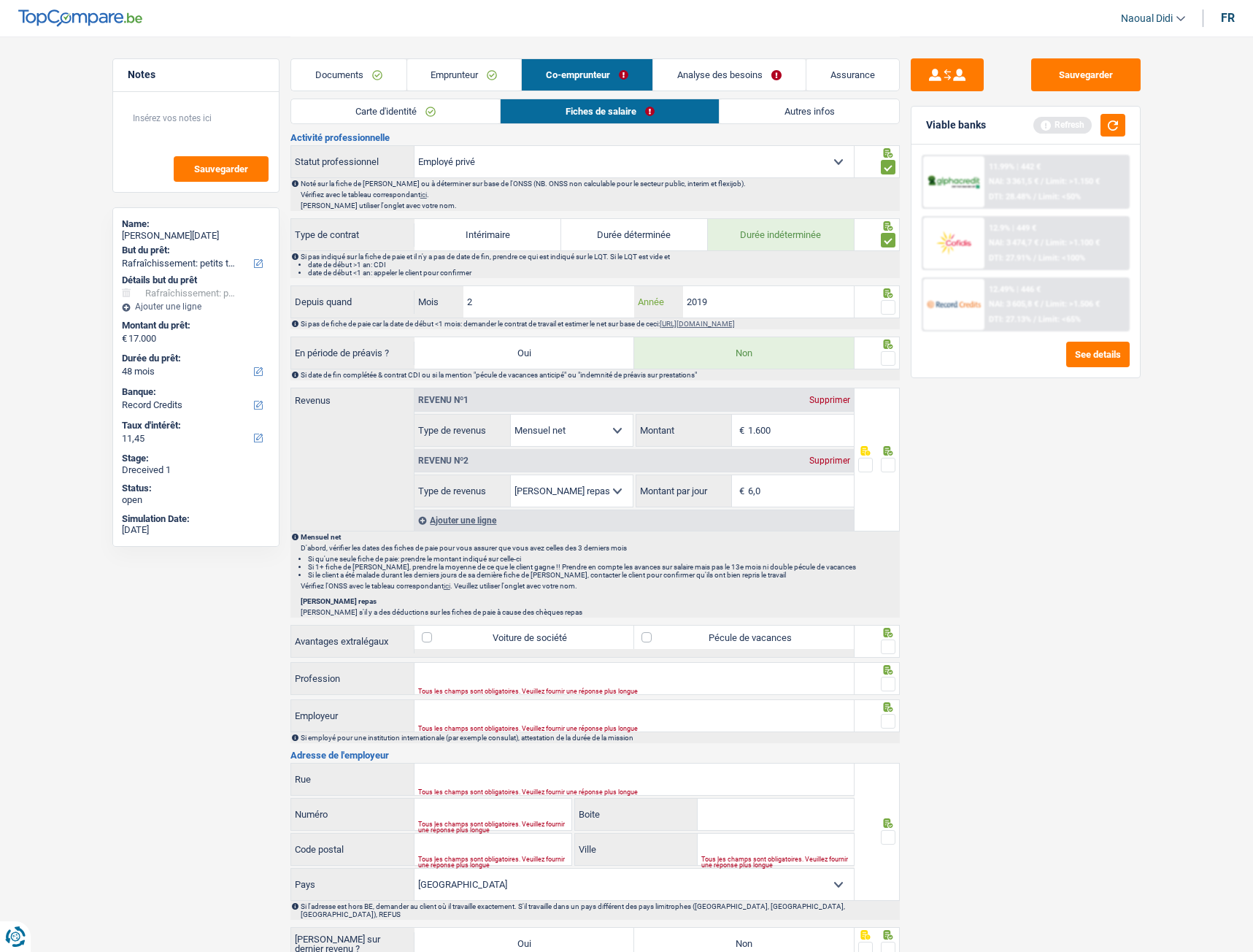
type input "2019"
click at [888, 357] on span at bounding box center [888, 358] width 15 height 15
click at [0, 0] on input "radio" at bounding box center [0, 0] width 0 height 0
click at [892, 308] on span at bounding box center [888, 307] width 15 height 15
click at [0, 0] on input "radio" at bounding box center [0, 0] width 0 height 0
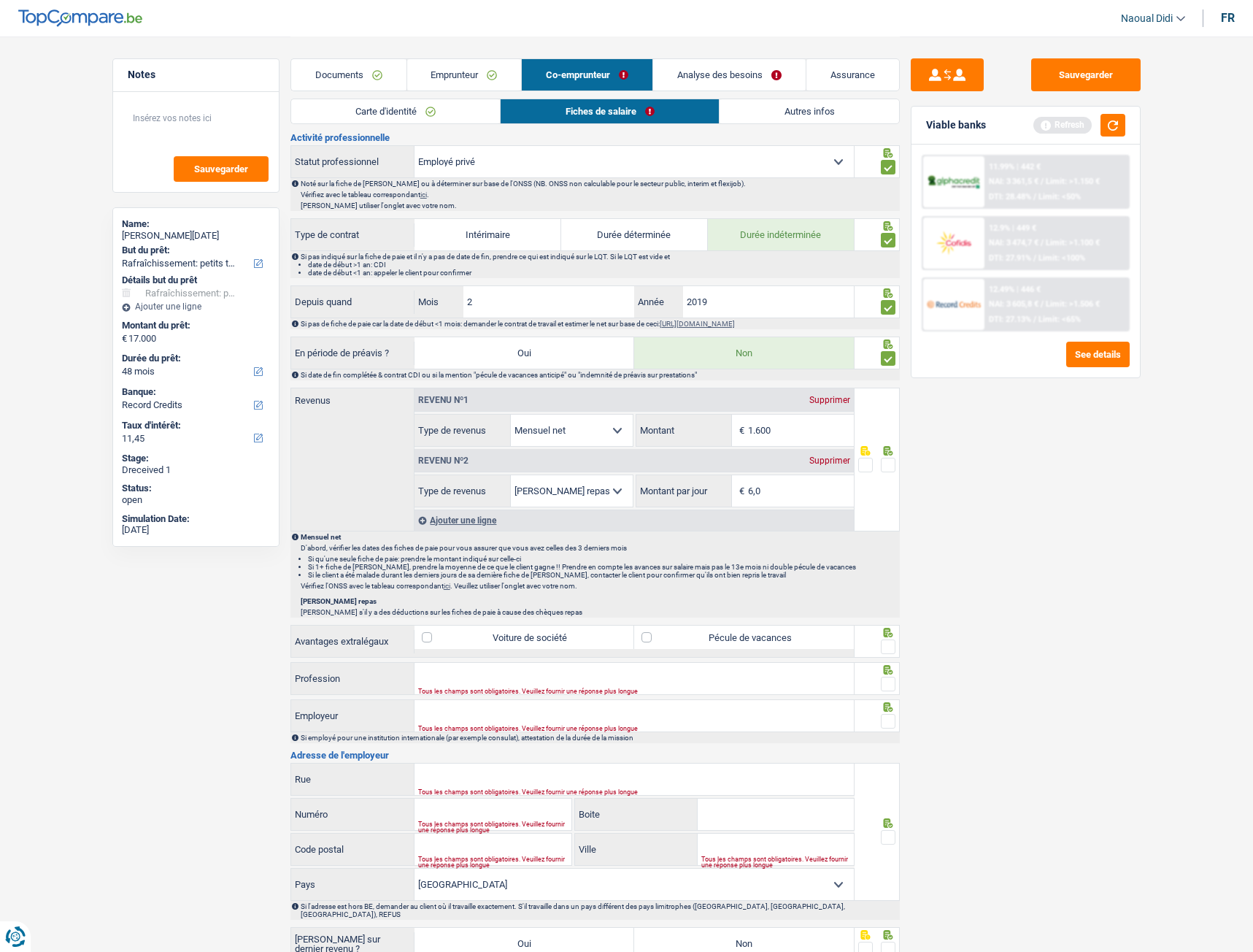
click at [784, 432] on input "1.600" at bounding box center [801, 430] width 106 height 31
type input "1.806"
click at [889, 460] on span at bounding box center [888, 464] width 15 height 15
click at [0, 0] on input "radio" at bounding box center [0, 0] width 0 height 0
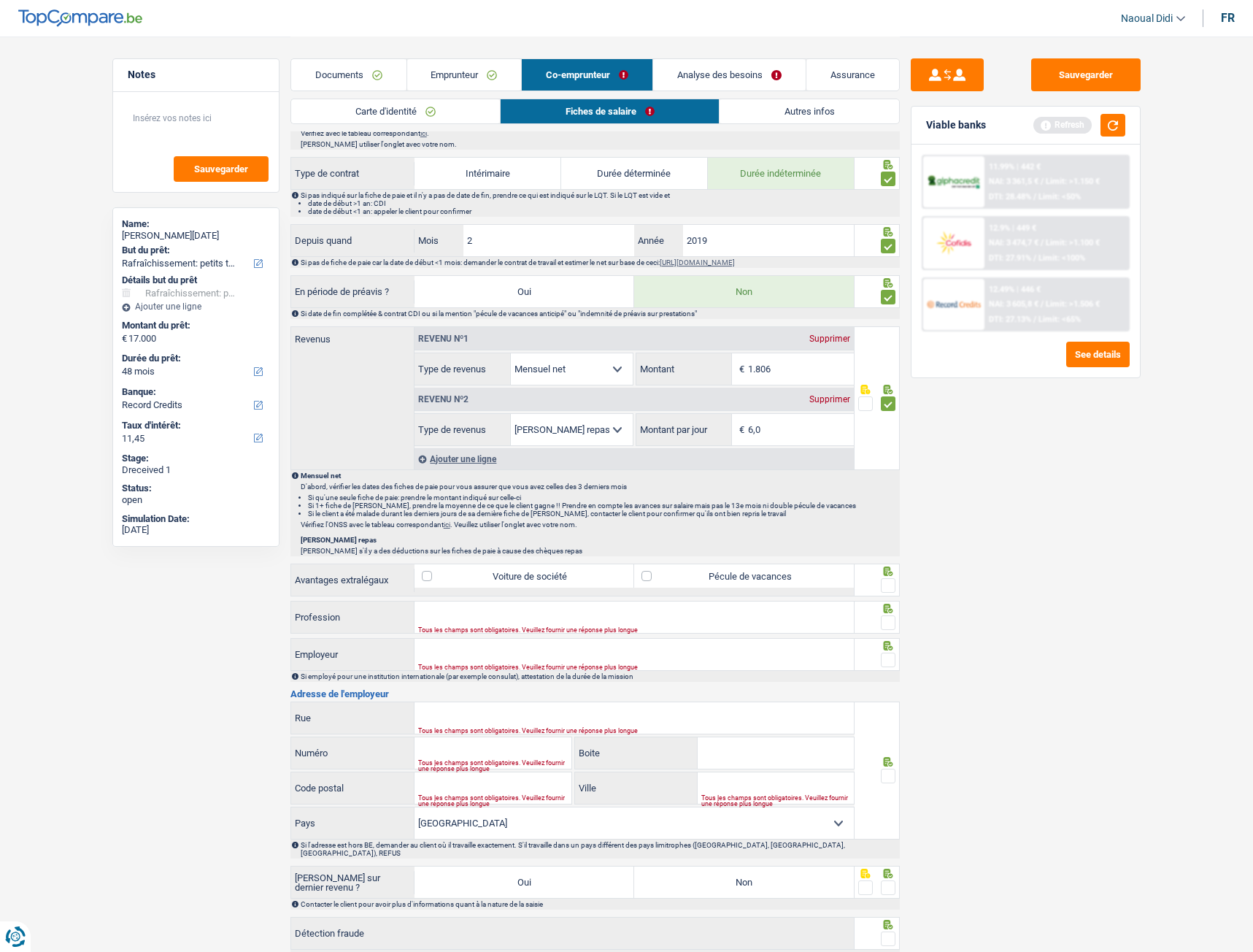
scroll to position [584, 0]
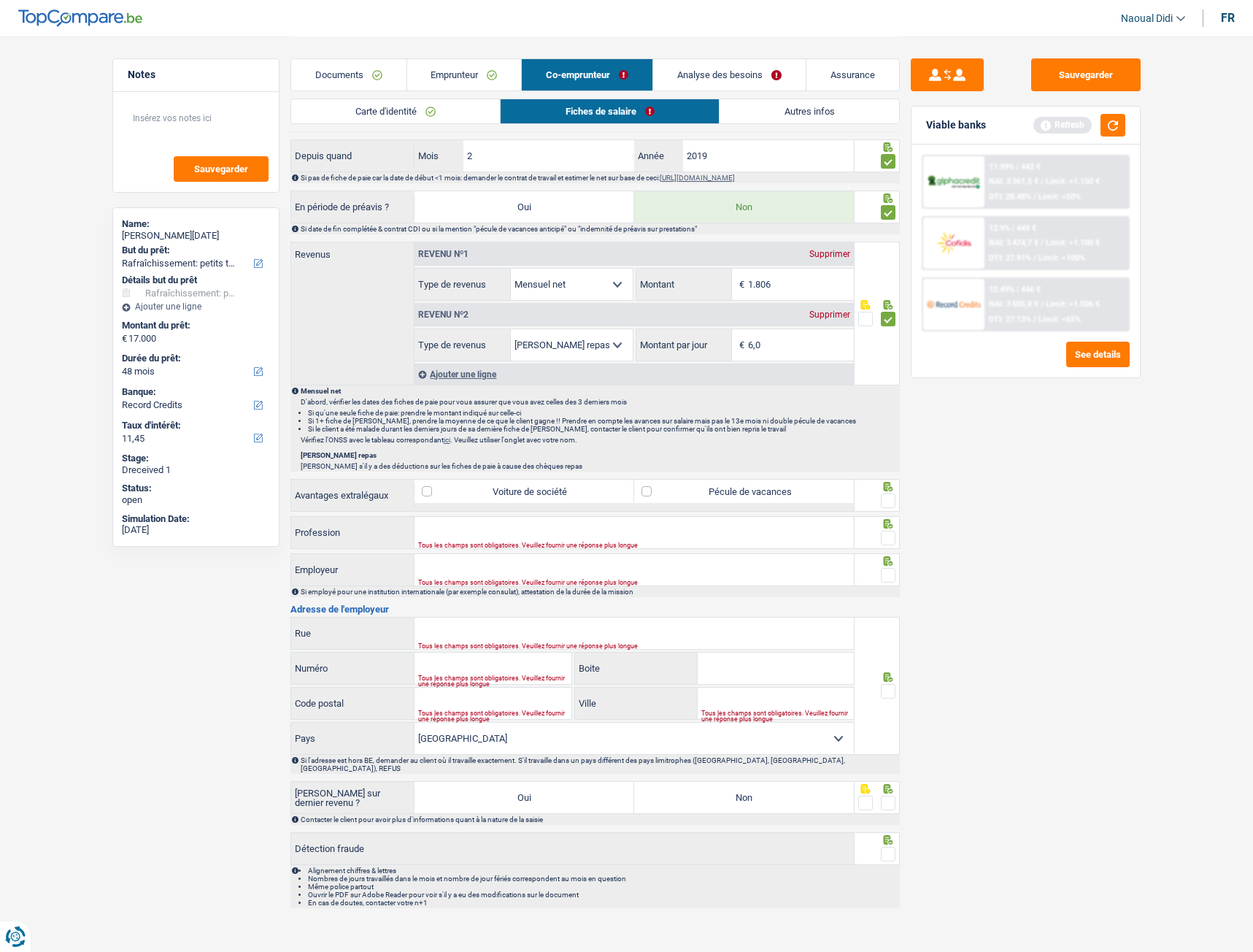
click at [763, 495] on label "Pécule de vacances" at bounding box center [744, 492] width 220 height 24
click at [763, 495] on input "Pécule de vacances" at bounding box center [744, 492] width 220 height 24
checkbox input "true"
click at [885, 498] on span at bounding box center [888, 501] width 15 height 15
click at [0, 0] on input "radio" at bounding box center [0, 0] width 0 height 0
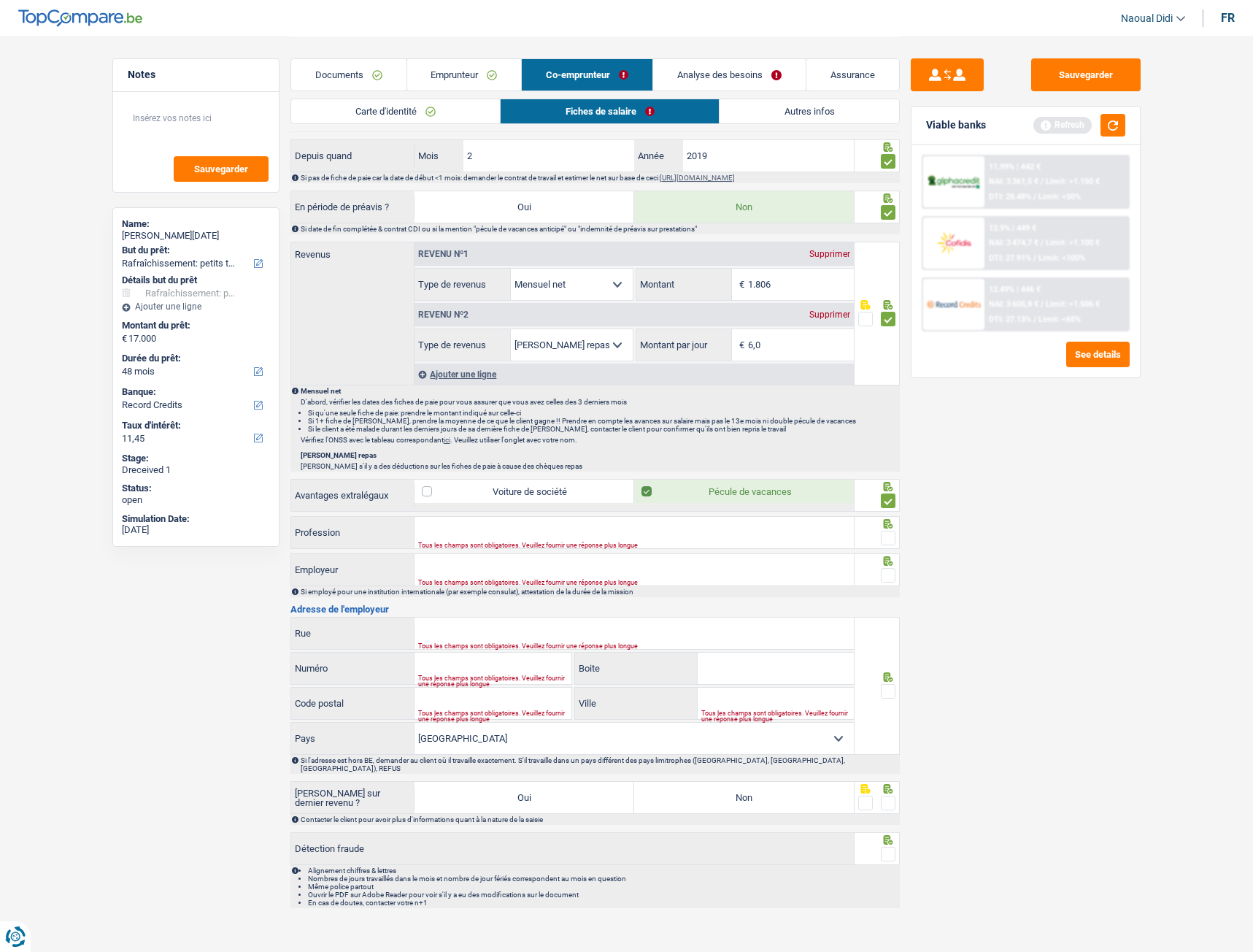
scroll to position [587, 0]
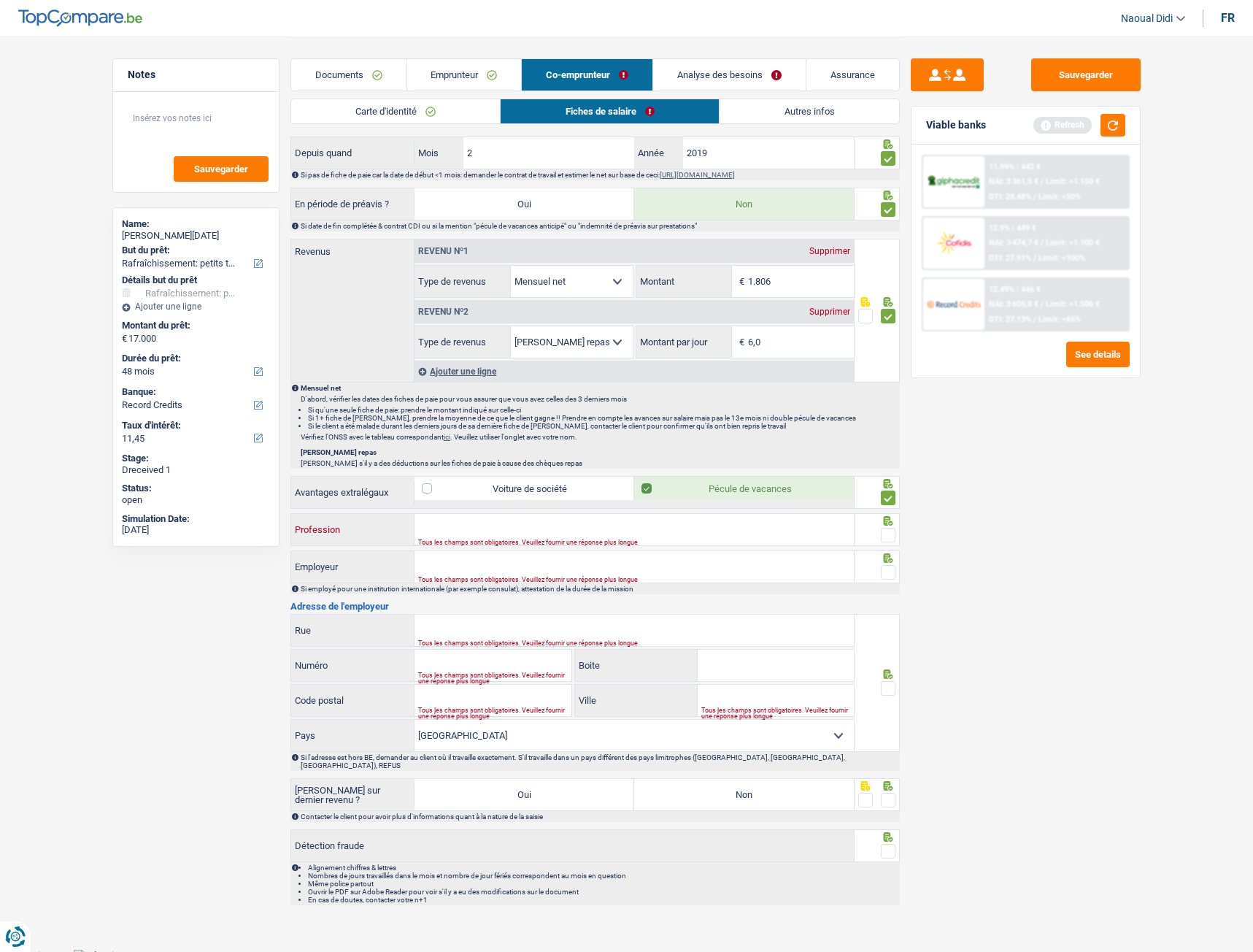
click at [565, 531] on input "Profession" at bounding box center [634, 530] width 440 height 31
click at [474, 532] on input "Profession" at bounding box center [634, 530] width 440 height 31
paste input "aide menagere titres services"
type input "aide menagere titres services"
click at [451, 532] on input "Employeur" at bounding box center [634, 567] width 440 height 31
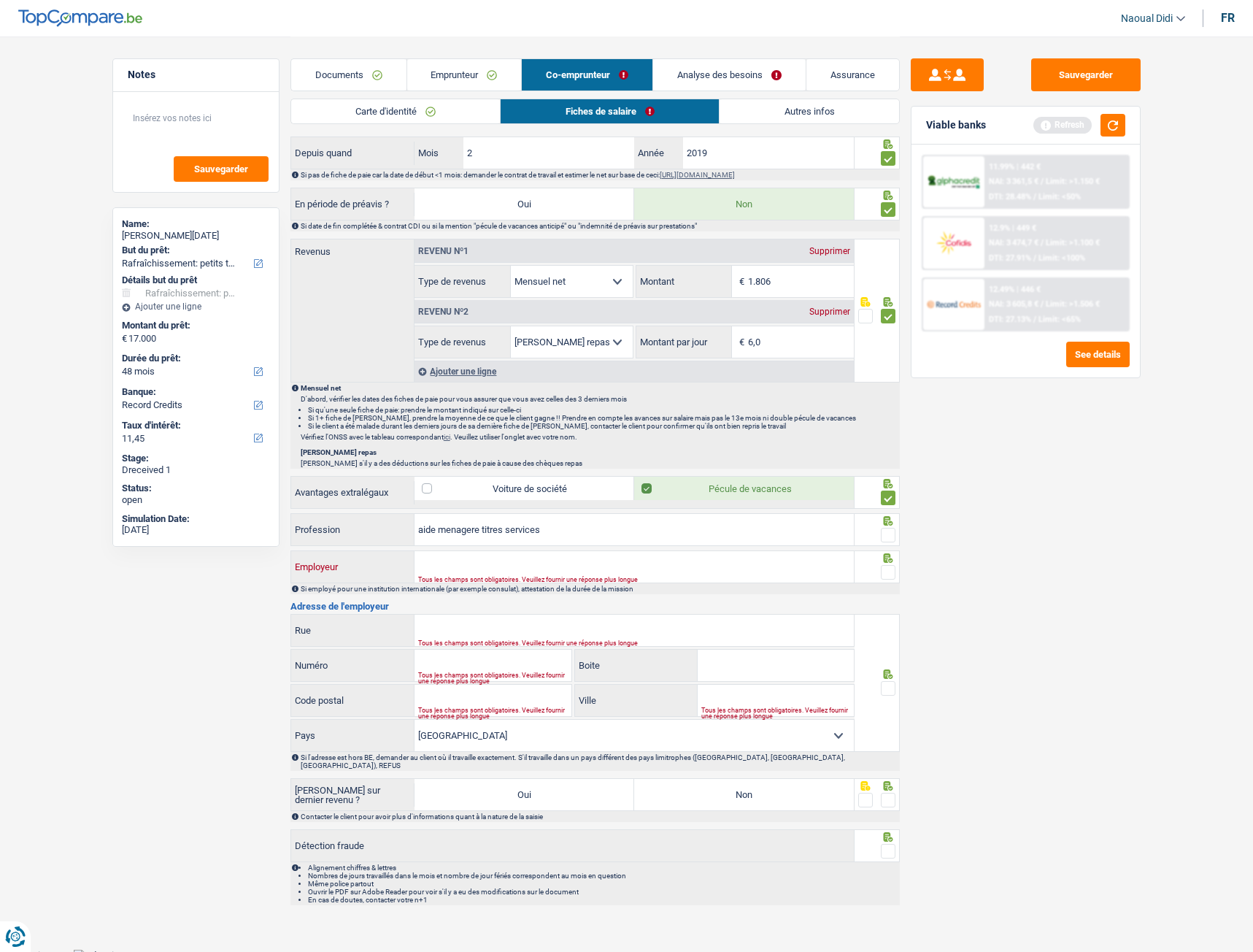
click at [538, 532] on input "Employeur" at bounding box center [634, 567] width 440 height 31
paste input "AAXE-PUR SPRL"
drag, startPoint x: 464, startPoint y: 565, endPoint x: 511, endPoint y: 567, distance: 47.0
click at [514, 532] on input "AAXE-PUR SPRL" at bounding box center [634, 567] width 440 height 31
type input "AAXE-PUR"
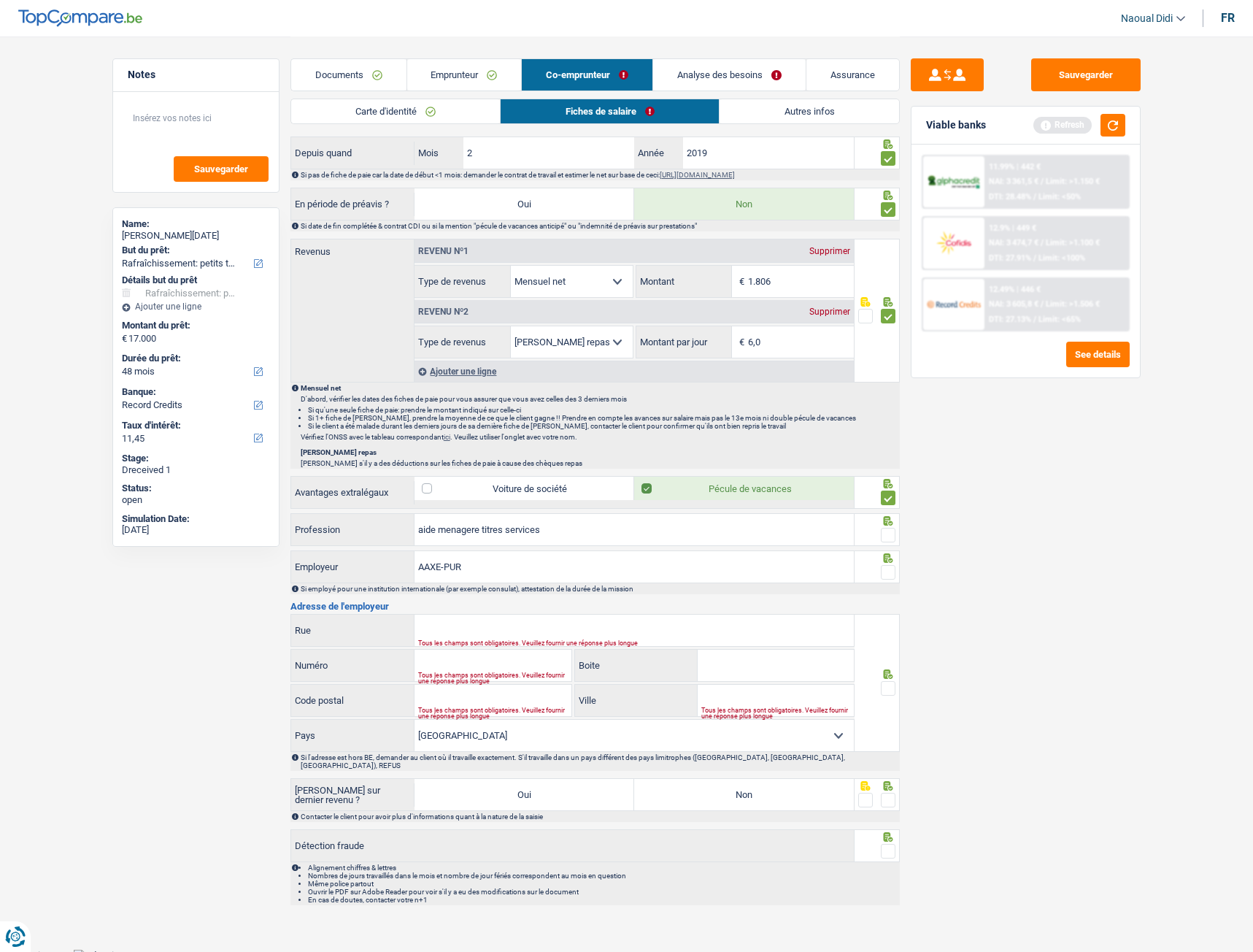
click at [887, 532] on span at bounding box center [888, 572] width 15 height 15
click at [0, 0] on input "radio" at bounding box center [0, 0] width 0 height 0
click at [884, 532] on span at bounding box center [888, 535] width 15 height 15
click at [0, 0] on input "radio" at bounding box center [0, 0] width 0 height 0
click at [476, 532] on input "Rue" at bounding box center [634, 630] width 440 height 31
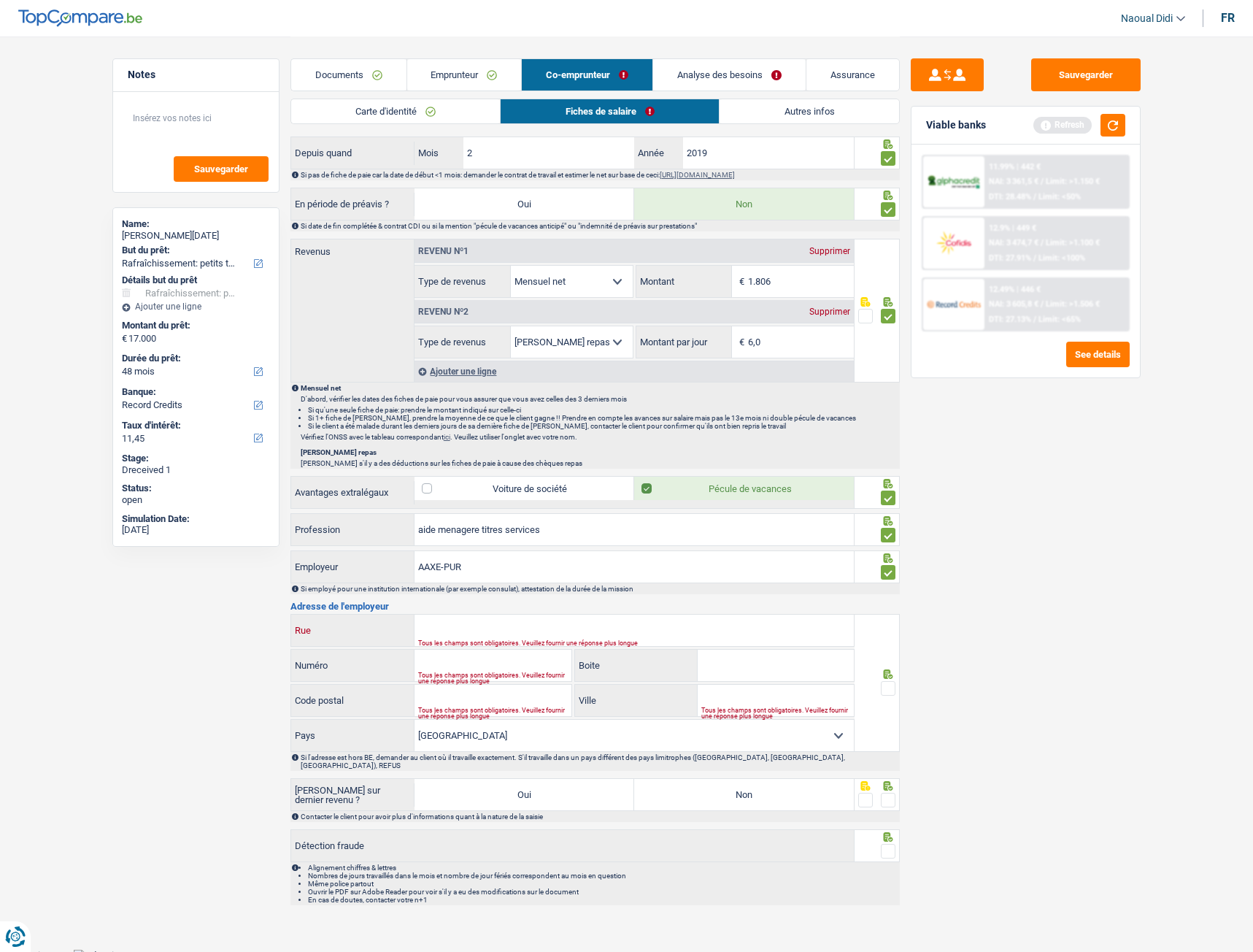
paste input "AV DE TERVUEREN 124 1150 WOLUWE-SAINT-PIERRE"
type input "AV DE TERVUEREN 124 1150 WOLUWE-SAINT-PIERRE"
click at [492, 532] on input "Numéro" at bounding box center [493, 665] width 157 height 31
type input "124"
click at [471, 532] on input "Code postal" at bounding box center [493, 701] width 157 height 31
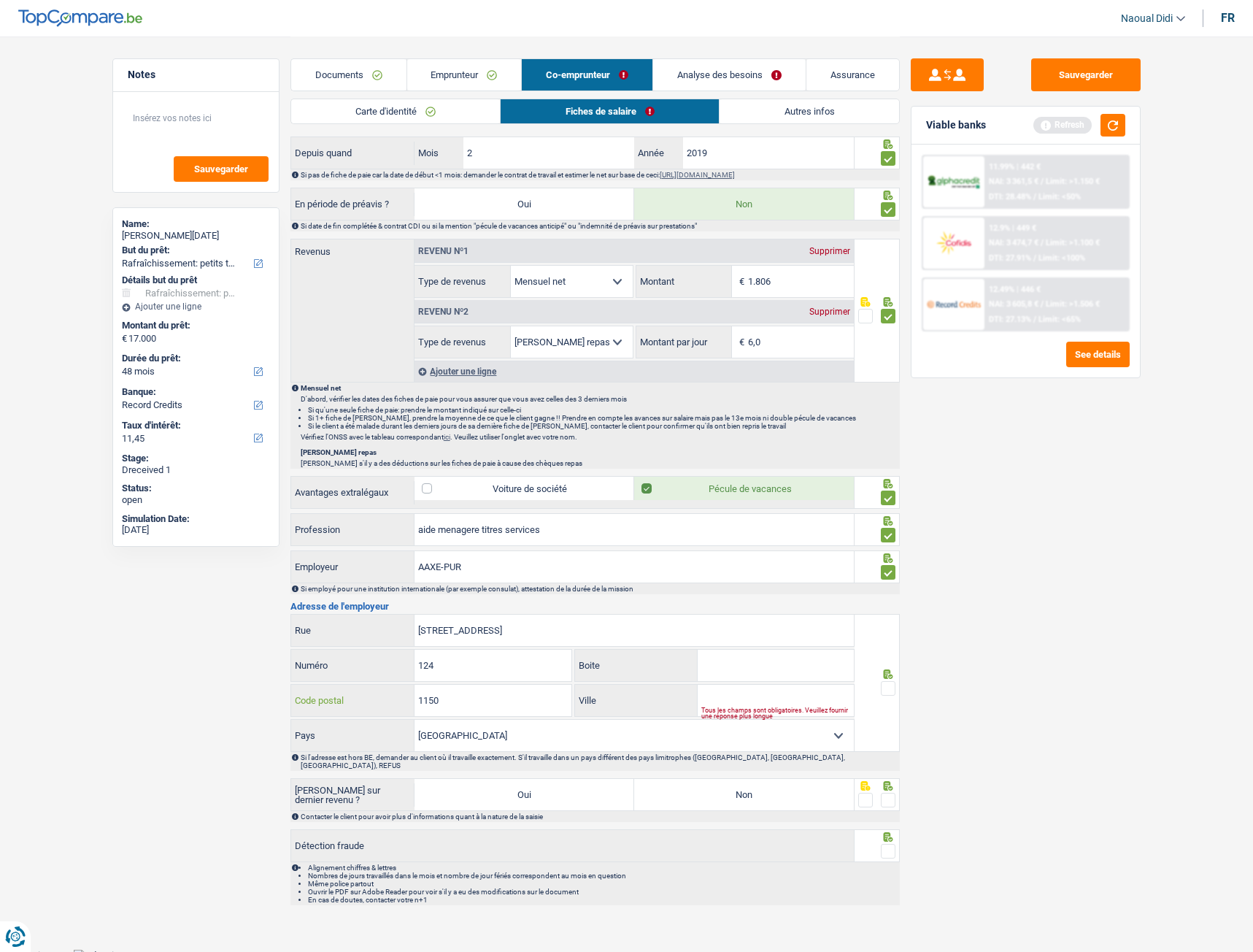
type input "1150"
drag, startPoint x: 547, startPoint y: 628, endPoint x: 670, endPoint y: 631, distance: 123.0
click at [670, 532] on input "AV DE TERVUEREN 124 1150 WOLUWE-SAINT-PIERRE" at bounding box center [634, 630] width 440 height 31
type input "AV DE TERVUEREN 124 1150"
click at [720, 532] on input "Ville" at bounding box center [775, 701] width 156 height 31
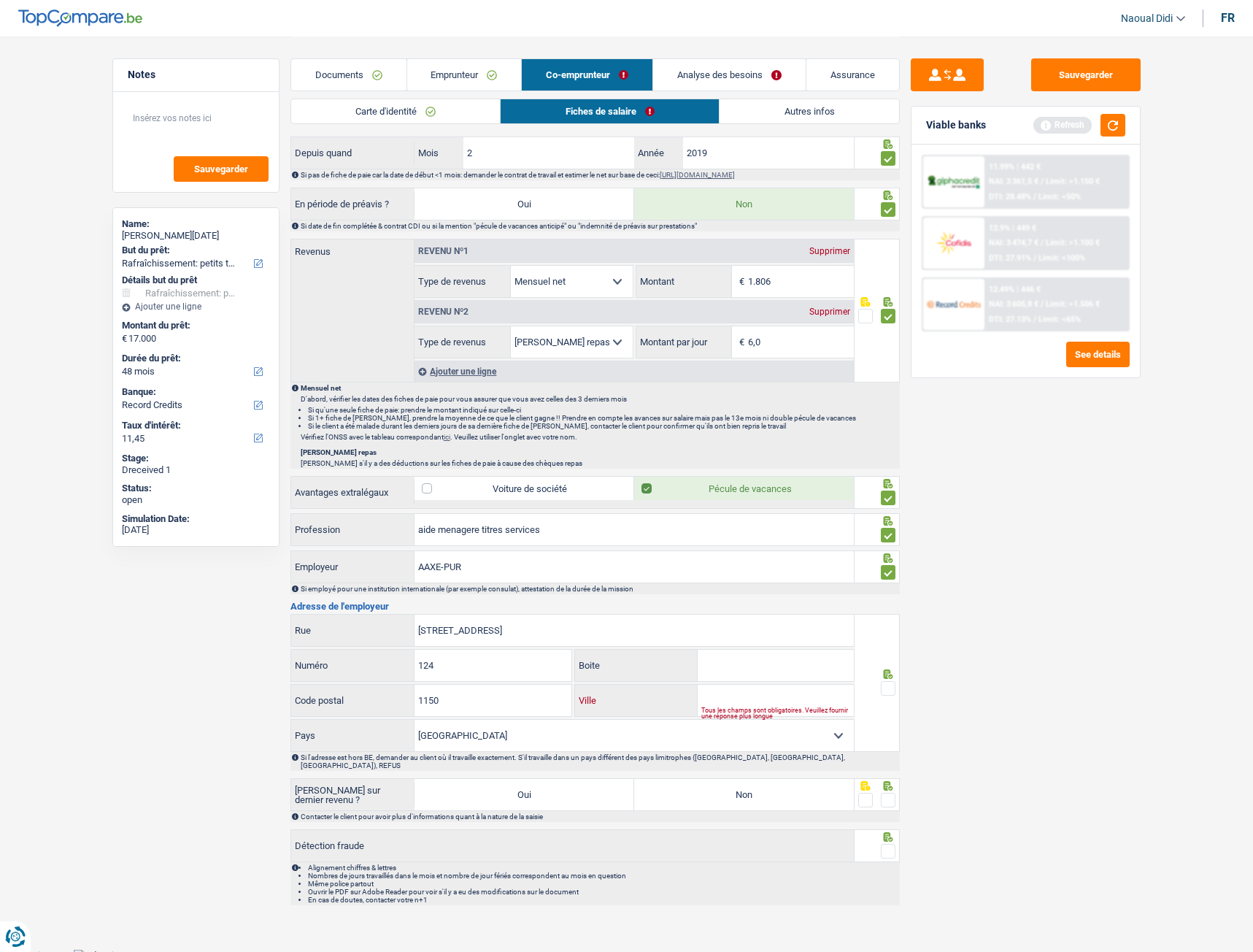
paste input "WOLUWE-SAINT-PIERRE"
type input "WOLUWE-SAINT-PIERRE"
drag, startPoint x: 539, startPoint y: 623, endPoint x: 507, endPoint y: 616, distance: 32.8
click at [507, 532] on input "AV DE TERVUEREN 124 1150" at bounding box center [634, 630] width 440 height 31
type input "AV DE TERVUEREN"
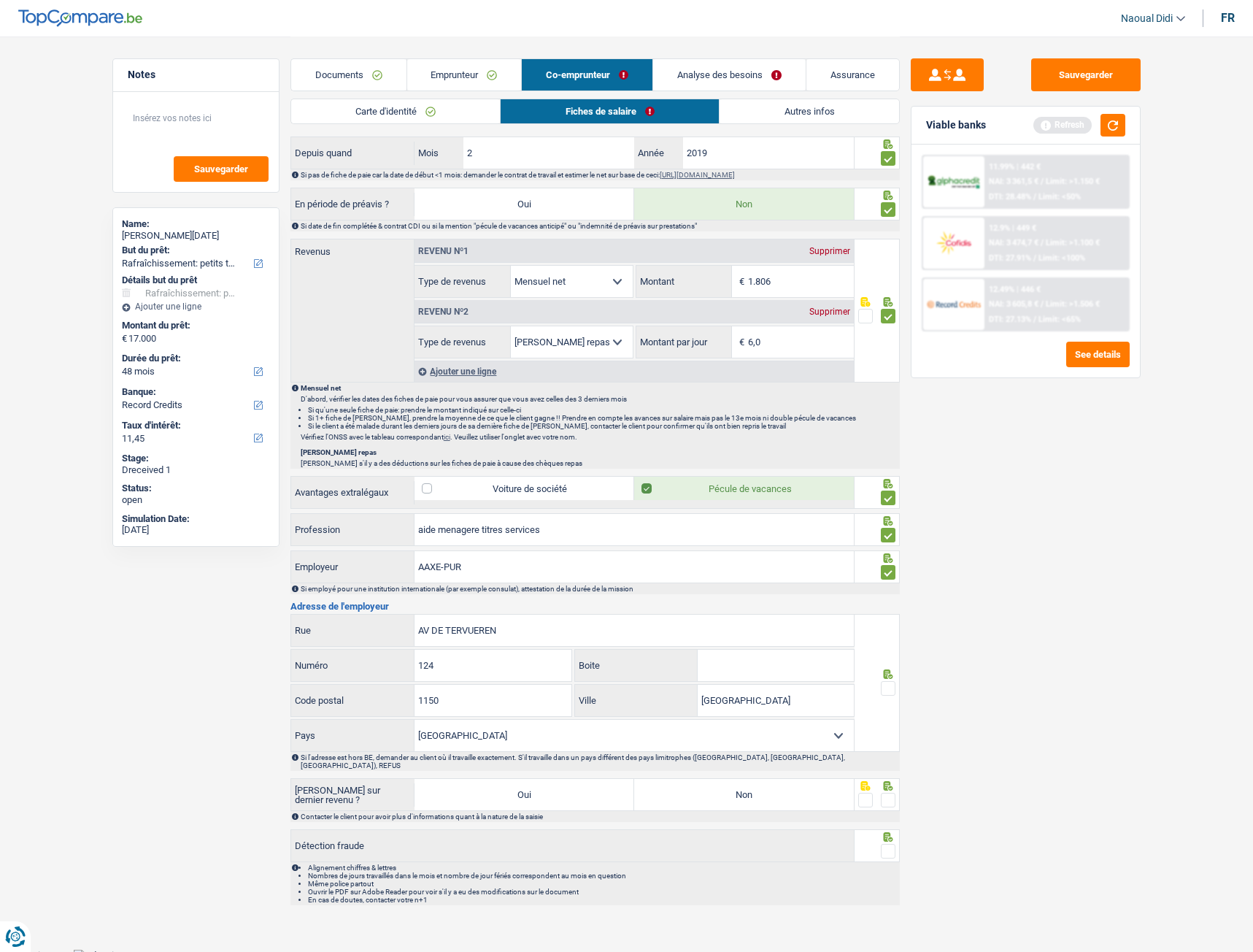
click at [890, 532] on span at bounding box center [888, 688] width 15 height 15
click at [0, 0] on input "radio" at bounding box center [0, 0] width 0 height 0
click at [820, 532] on label "Non" at bounding box center [744, 795] width 220 height 31
click at [820, 532] on input "Non" at bounding box center [744, 795] width 220 height 31
radio input "true"
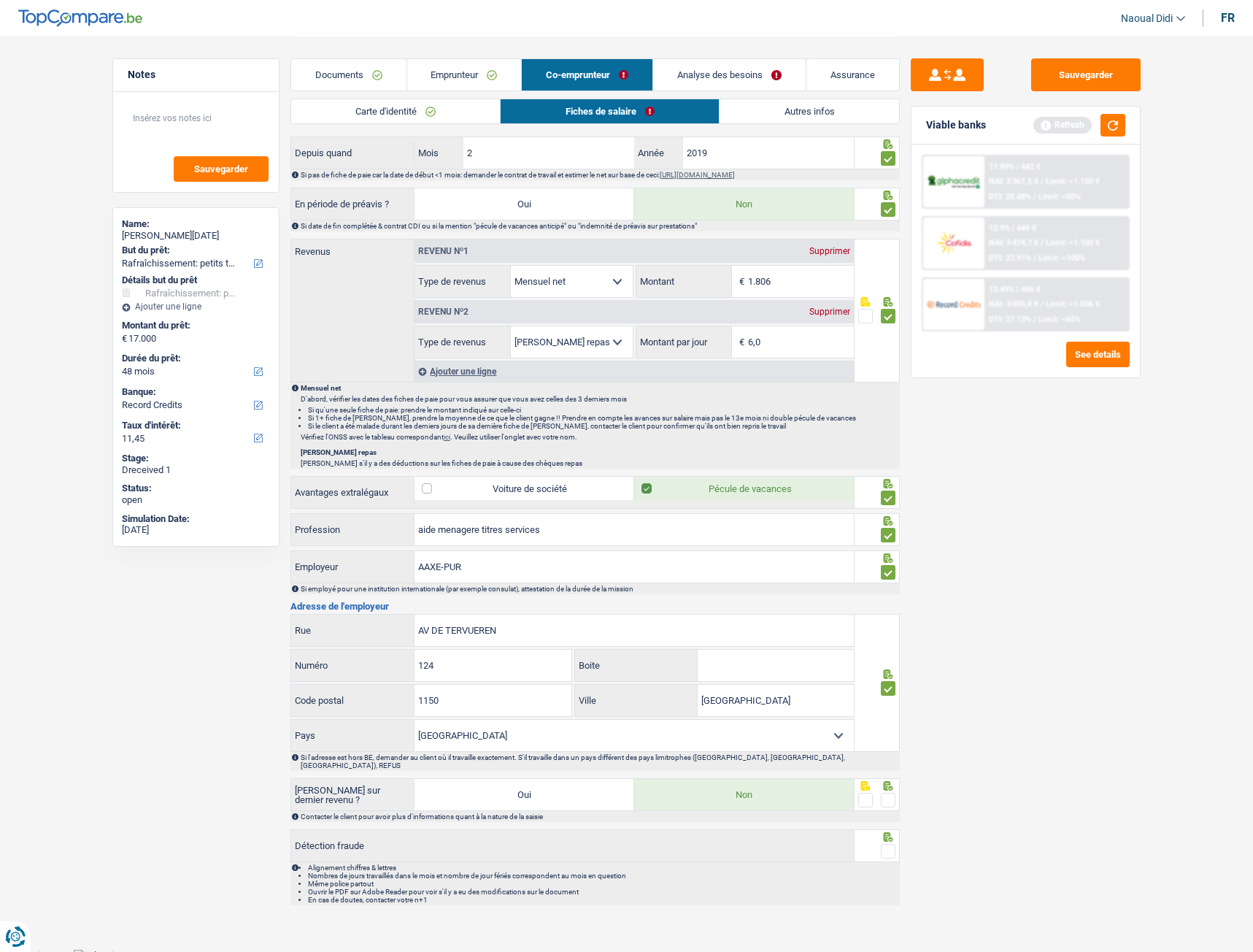
click at [890, 532] on span at bounding box center [888, 800] width 15 height 15
click at [0, 0] on input "radio" at bounding box center [0, 0] width 0 height 0
click at [886, 532] on span at bounding box center [888, 851] width 15 height 15
click at [0, 0] on input "radio" at bounding box center [0, 0] width 0 height 0
click at [1087, 89] on button "Sauvegarder" at bounding box center [1086, 75] width 110 height 32
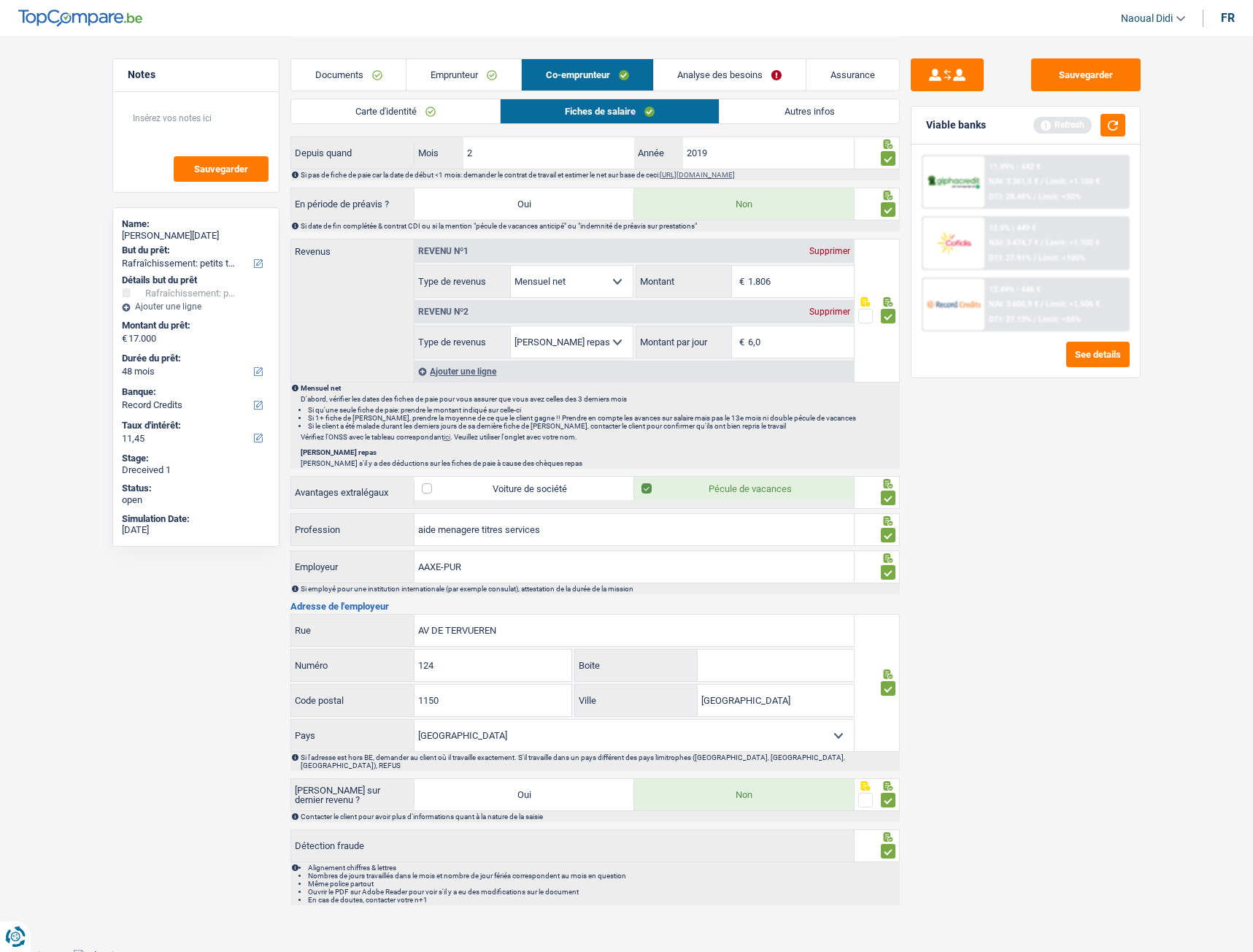
click at [727, 76] on link "Analyse des besoins" at bounding box center [729, 75] width 152 height 31
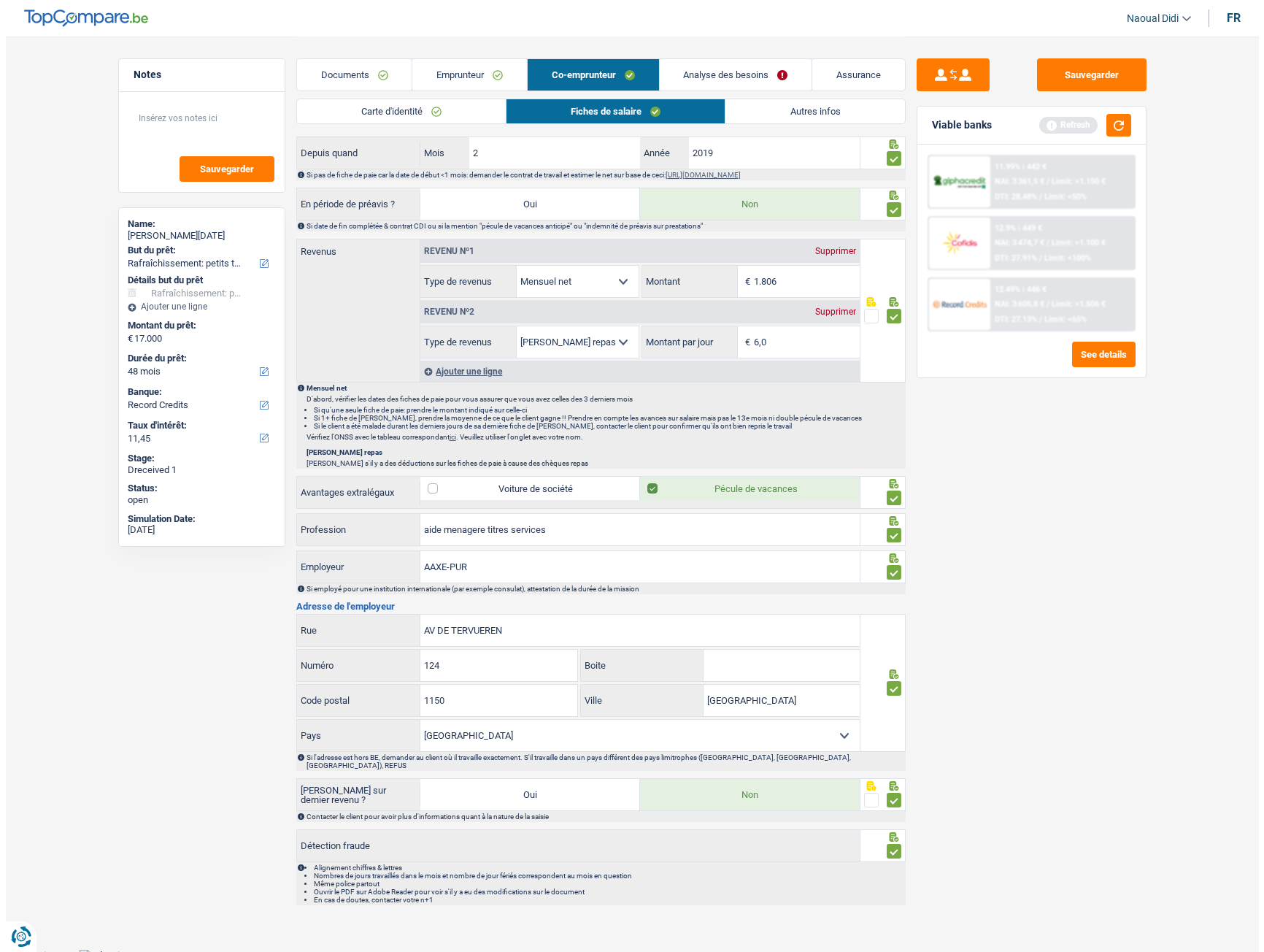
scroll to position [0, 0]
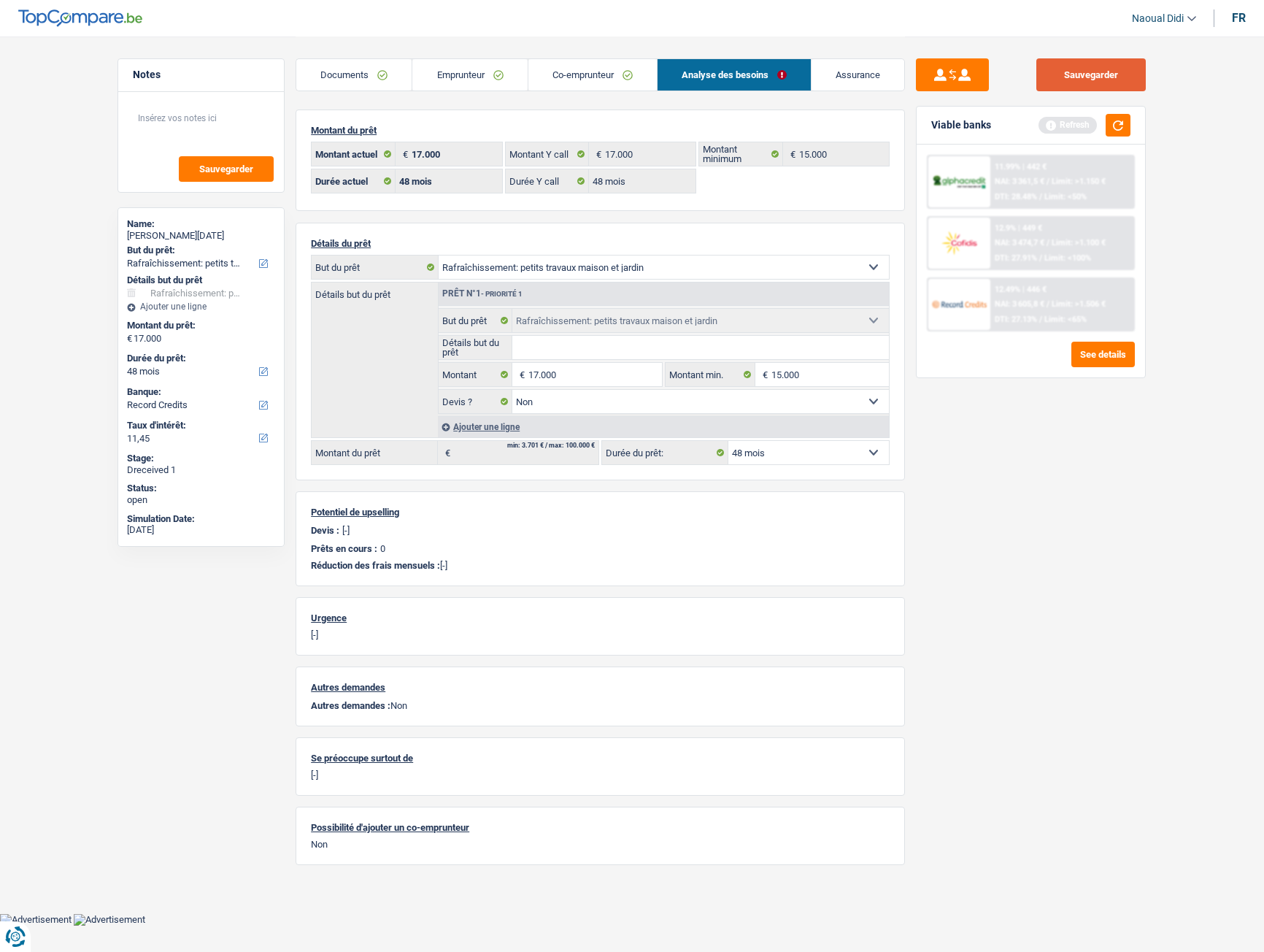
click at [1084, 83] on button "Sauvegarder" at bounding box center [1091, 75] width 110 height 32
click at [1110, 125] on button "button" at bounding box center [1118, 125] width 25 height 23
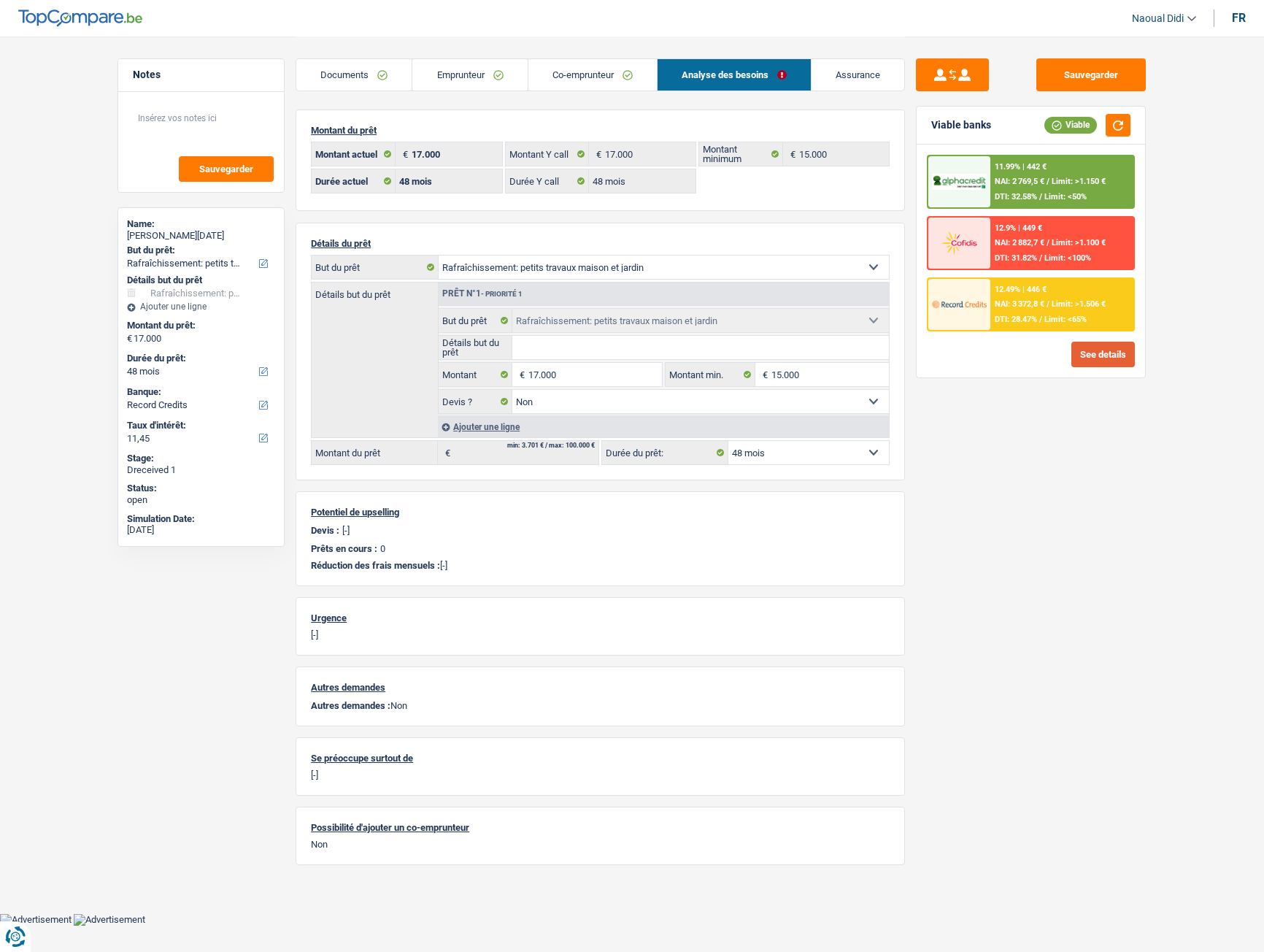
click at [1088, 351] on button "See details" at bounding box center [1103, 354] width 64 height 26
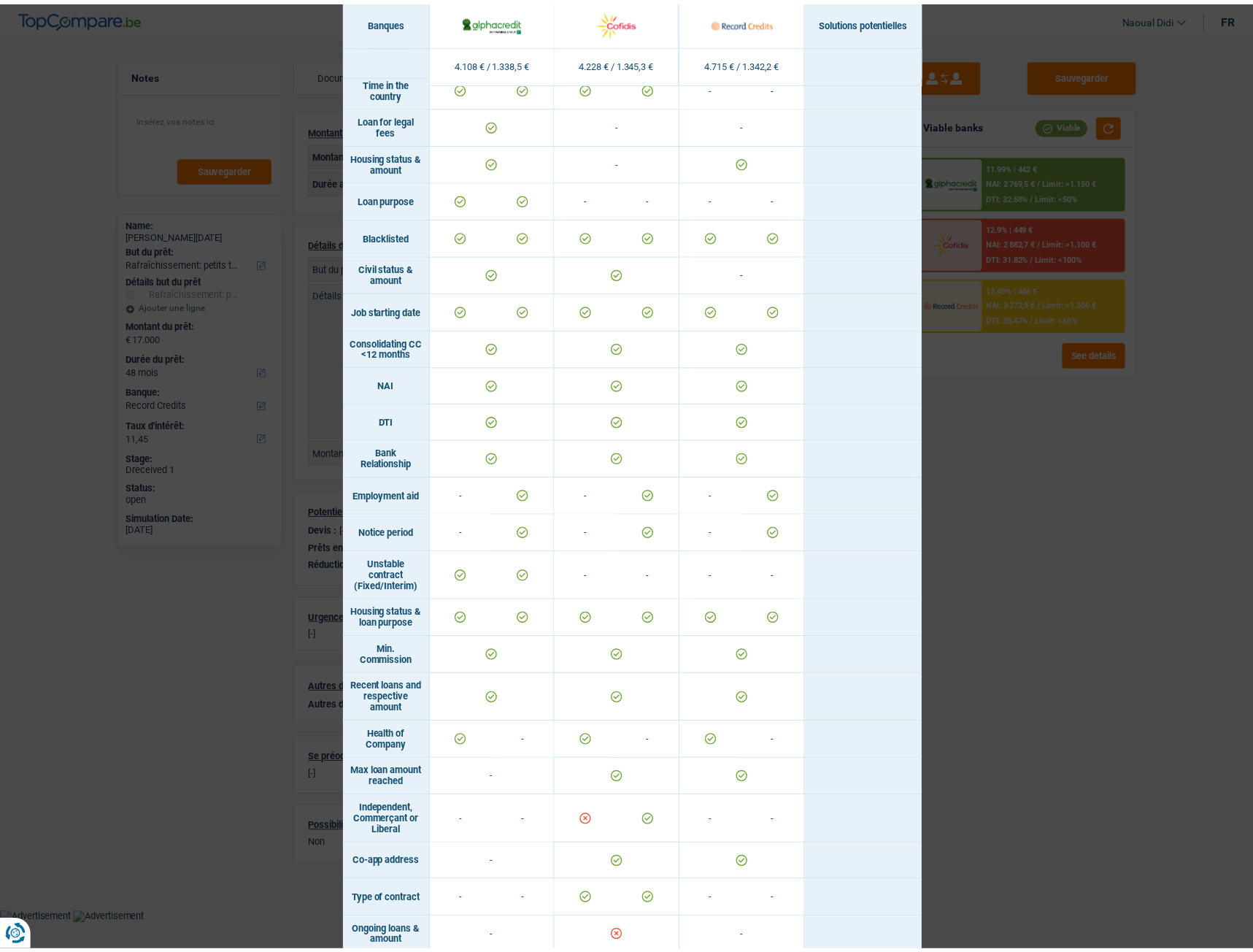
scroll to position [519, 0]
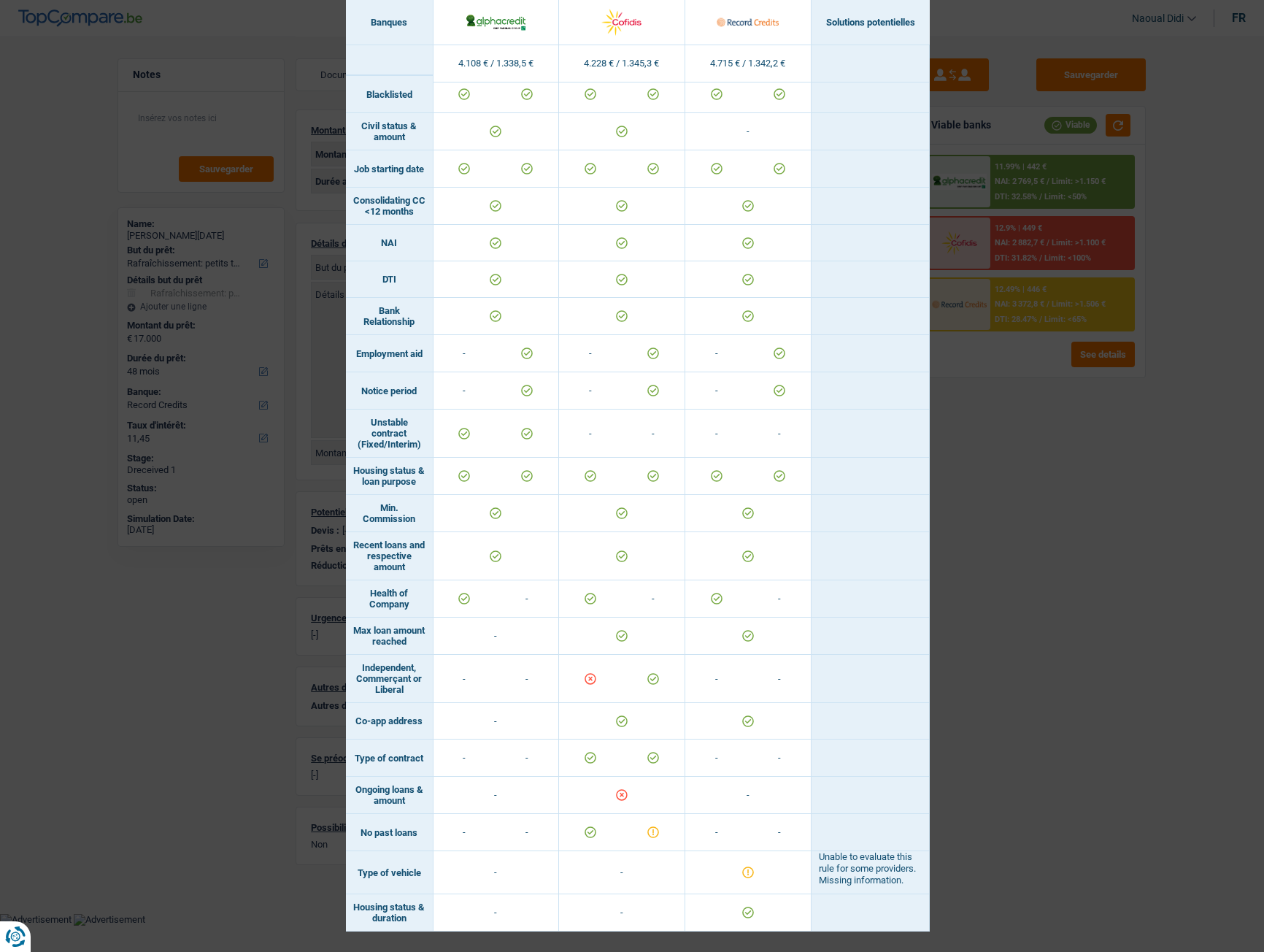
click at [1107, 532] on div "Banks conditions × Banques Solutions potentielles Revenus / Charges 4.108 € / 1…" at bounding box center [632, 476] width 1264 height 952
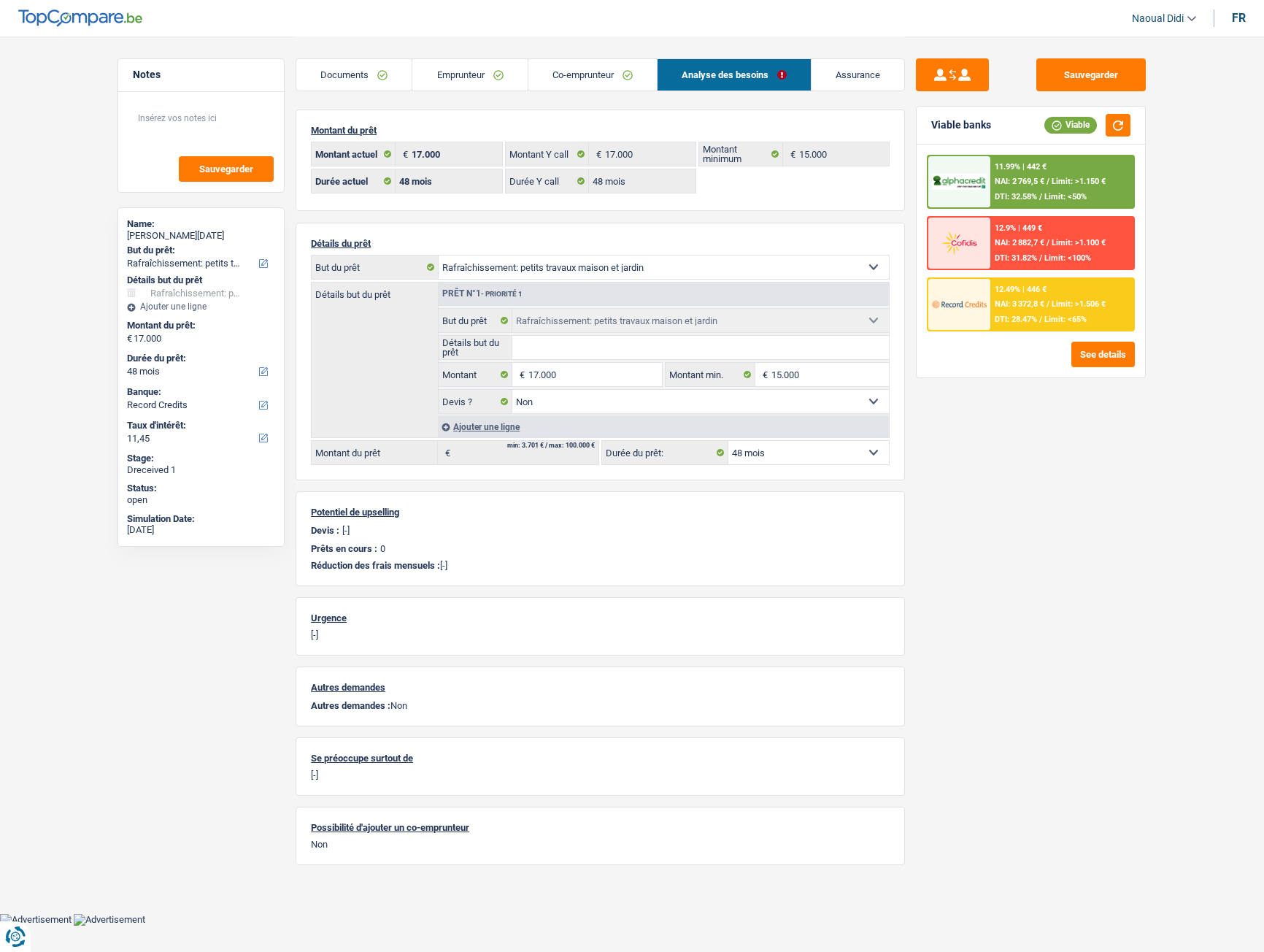
click at [1067, 178] on span "Limit: >1.150 €" at bounding box center [1079, 182] width 54 height 10
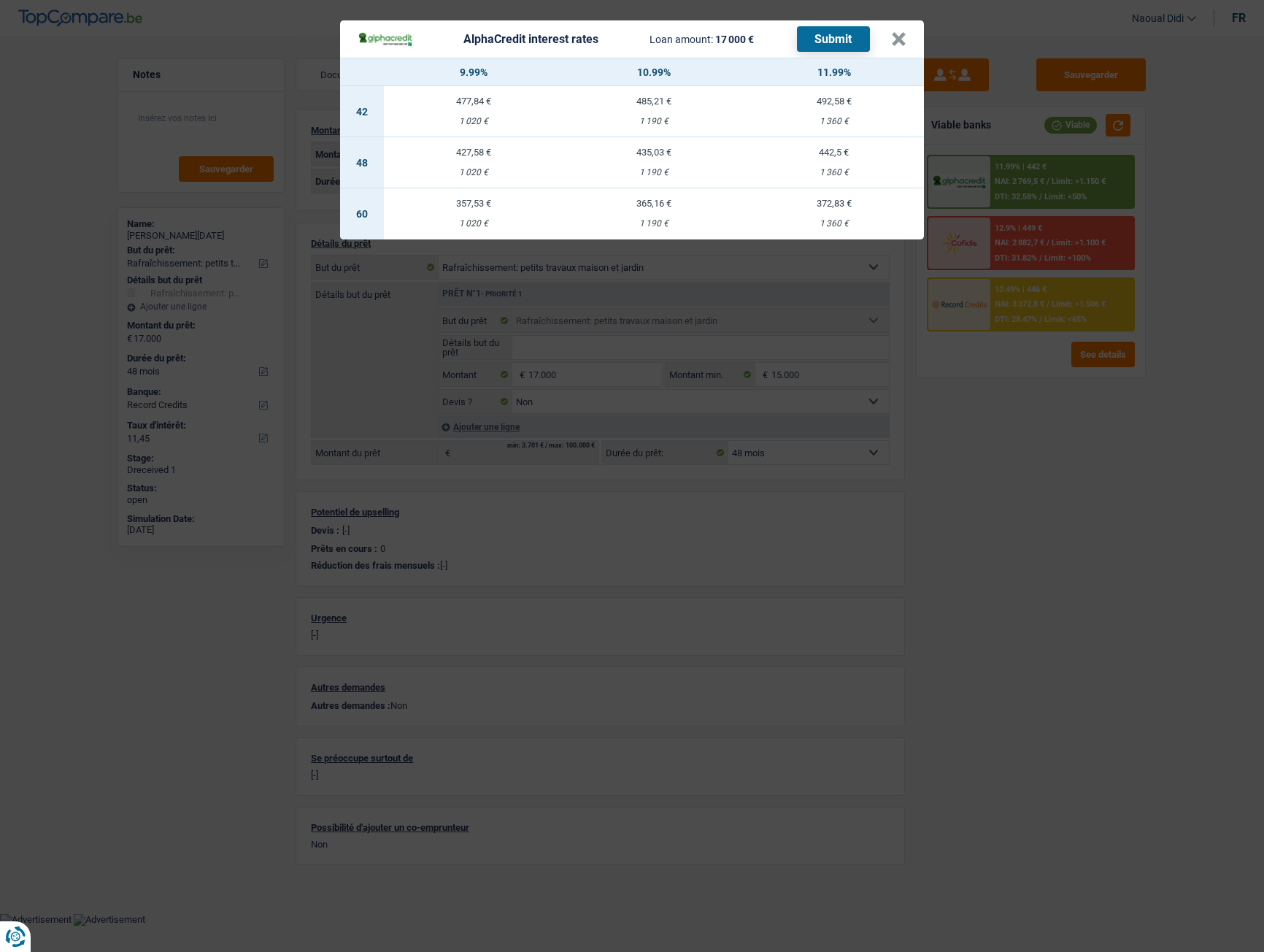
click at [838, 160] on td "442,5 € 1 360 €" at bounding box center [834, 163] width 181 height 51
select select "alphacredit"
type input "11,99"
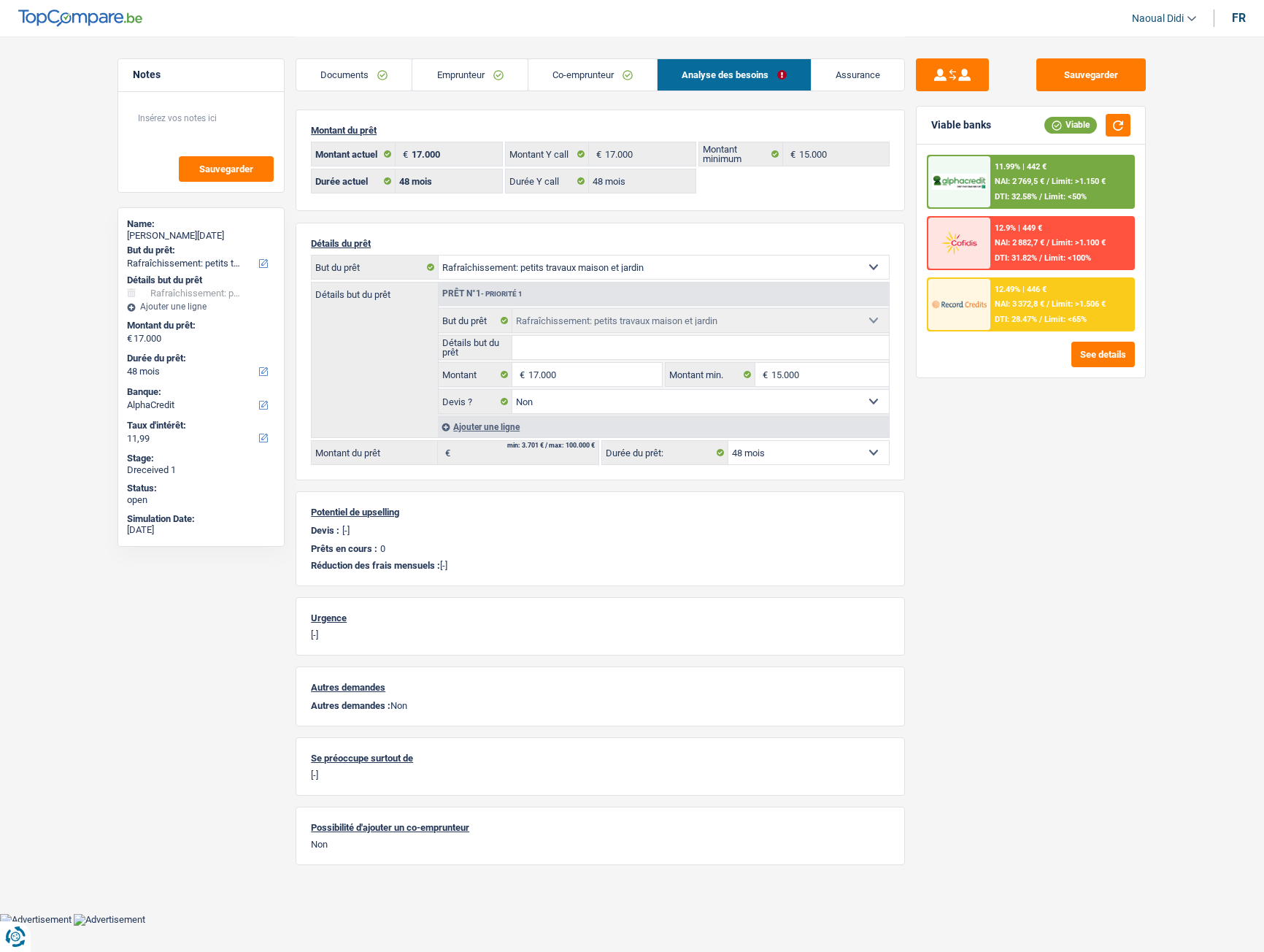
click at [1064, 181] on span "Limit: >1.150 €" at bounding box center [1079, 182] width 54 height 10
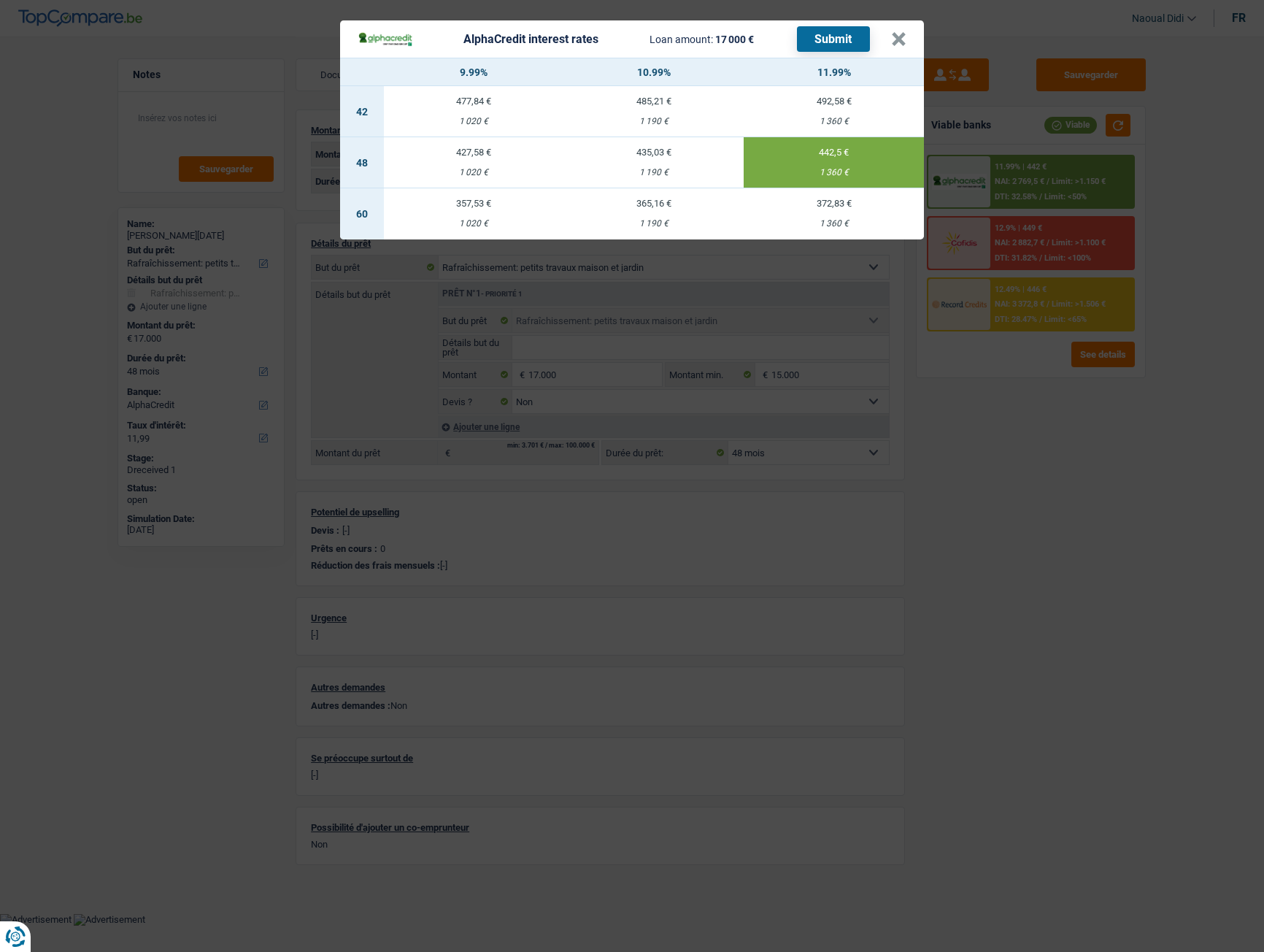
click at [836, 38] on button "Submit" at bounding box center [833, 39] width 73 height 26
click at [890, 41] on div "AlphaCredit interest rates Loan amount: 17 000 € Submit" at bounding box center [624, 39] width 534 height 26
click at [896, 38] on button "×" at bounding box center [899, 39] width 16 height 15
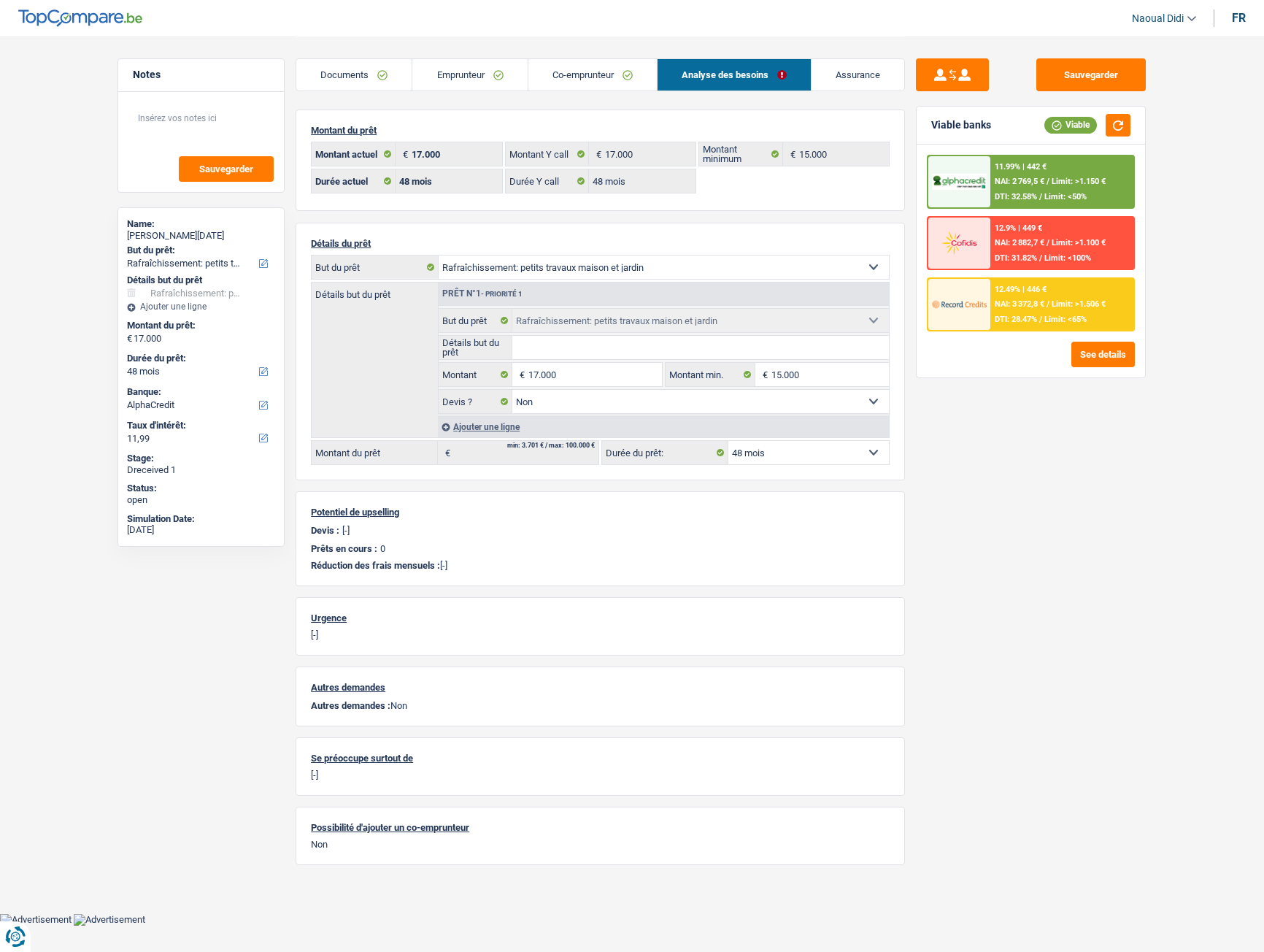
click at [1013, 306] on span "NAI: 3 372,8 €" at bounding box center [1020, 304] width 50 height 10
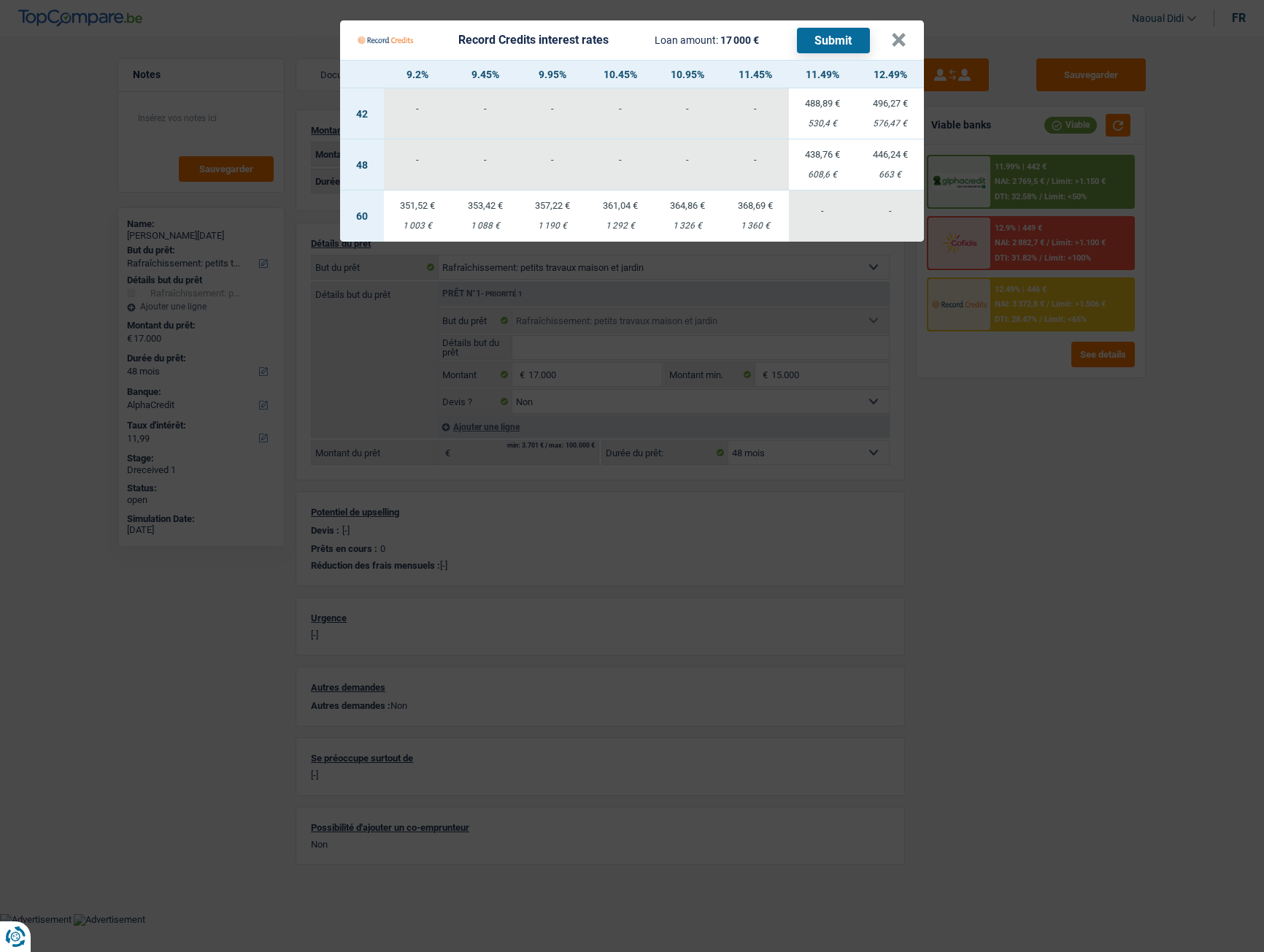
click at [822, 152] on div "438,76 €" at bounding box center [822, 154] width 68 height 10
select select "record credits"
type input "11,49"
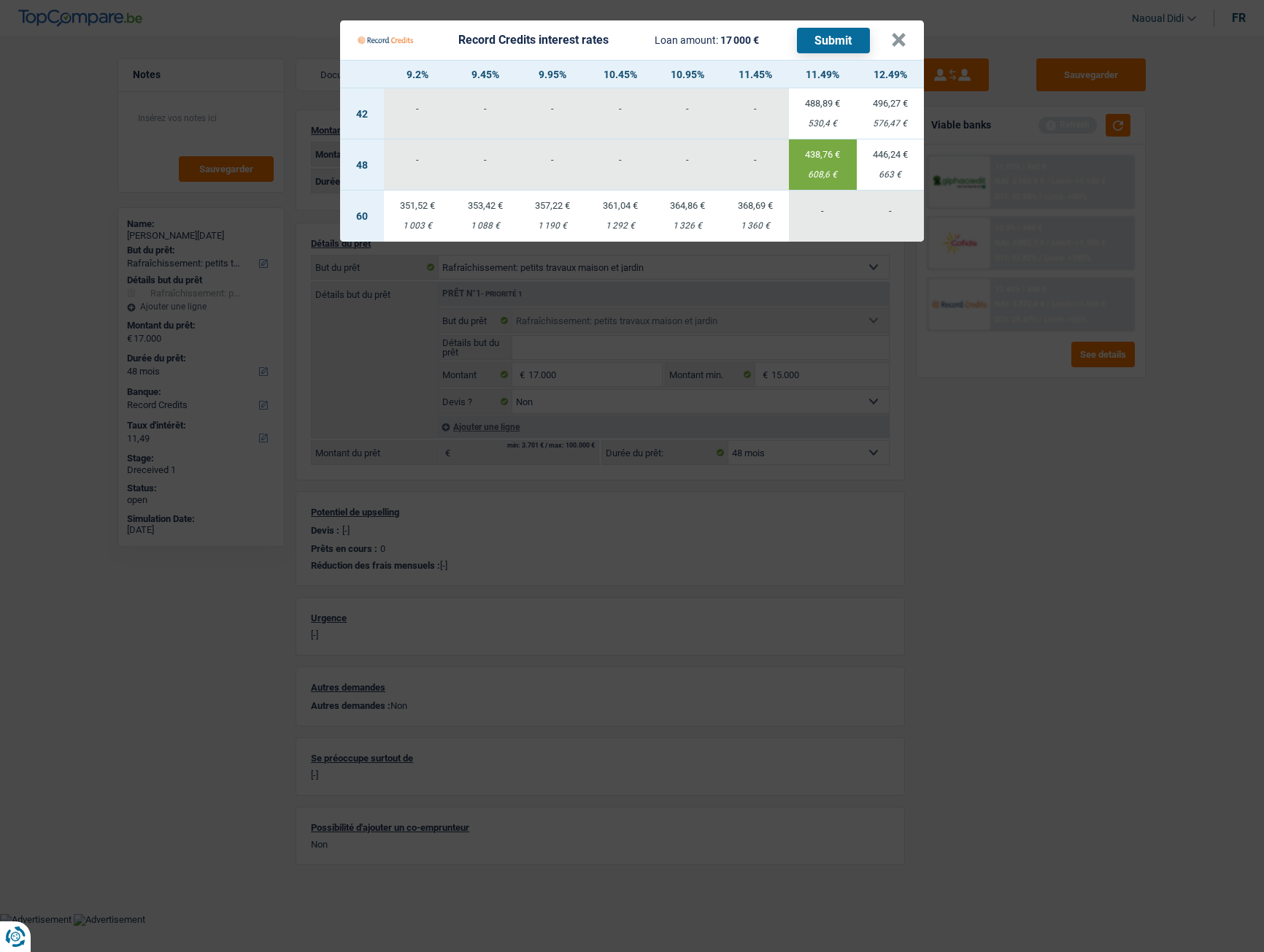
click at [829, 41] on button "Submit" at bounding box center [833, 40] width 73 height 26
click at [705, 144] on td "-" at bounding box center [687, 165] width 68 height 51
click at [896, 41] on button "×" at bounding box center [899, 39] width 16 height 15
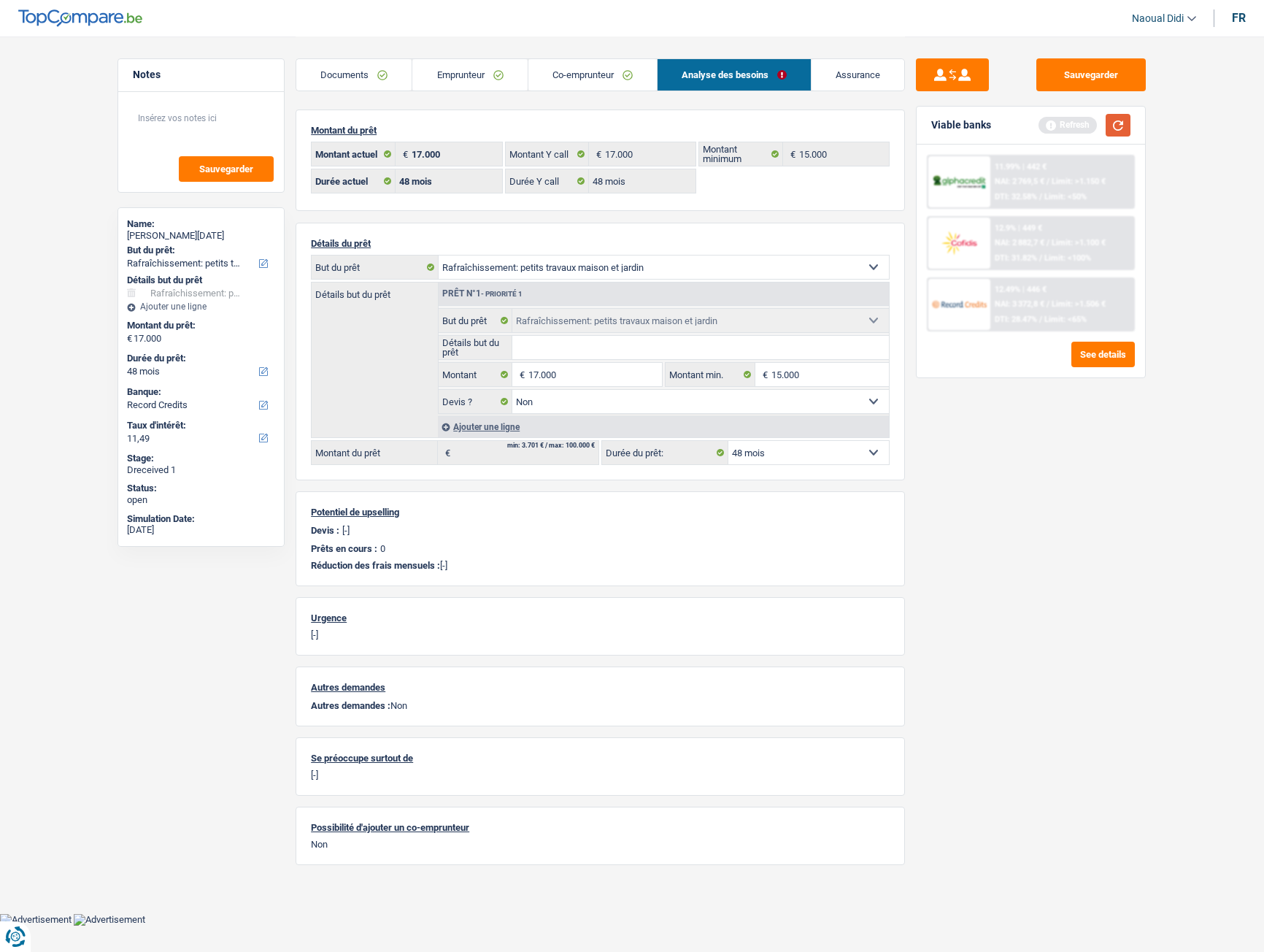
click at [1110, 125] on button "button" at bounding box center [1118, 125] width 25 height 23
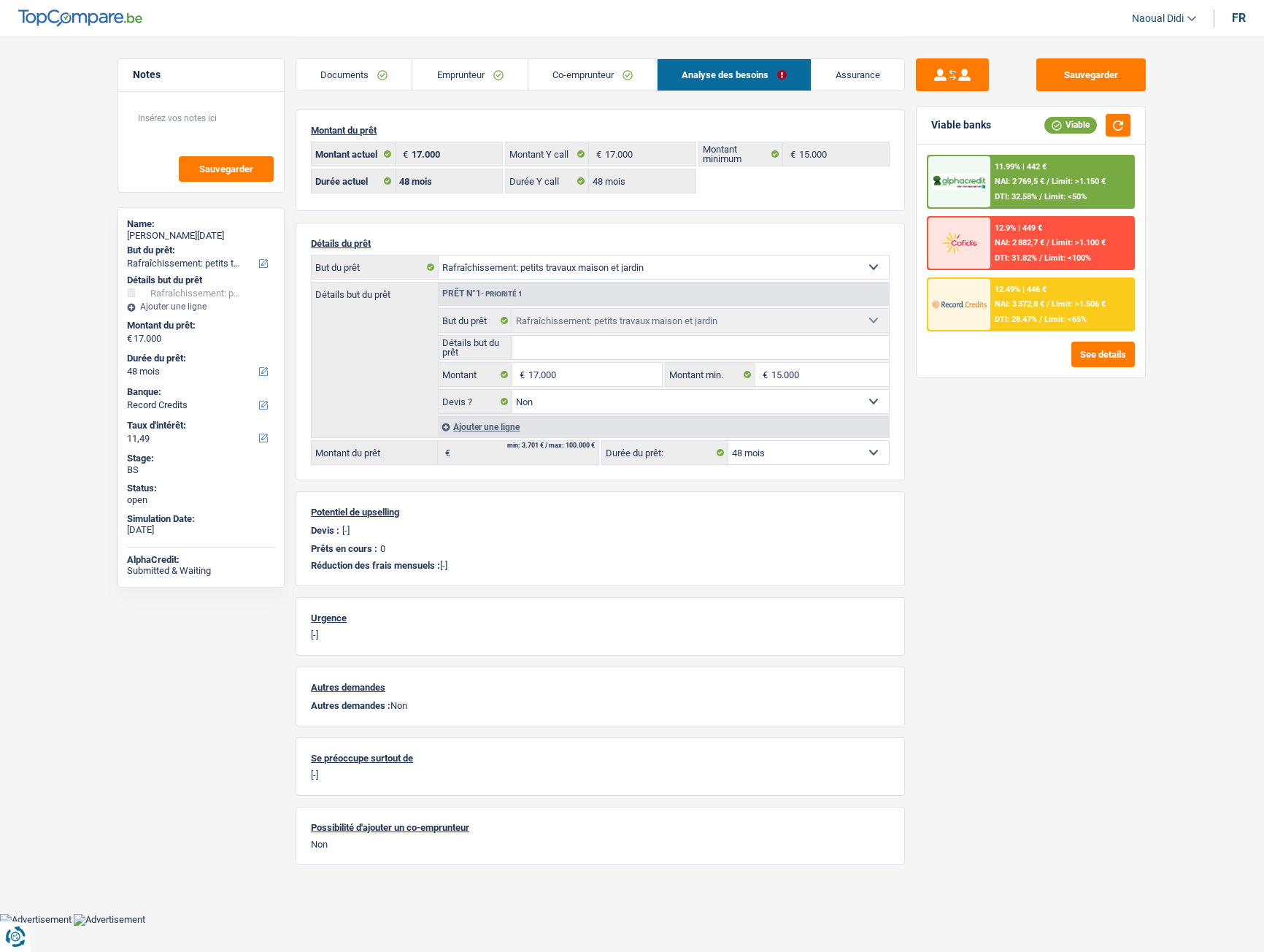
click at [474, 73] on link "Emprunteur" at bounding box center [469, 75] width 115 height 31
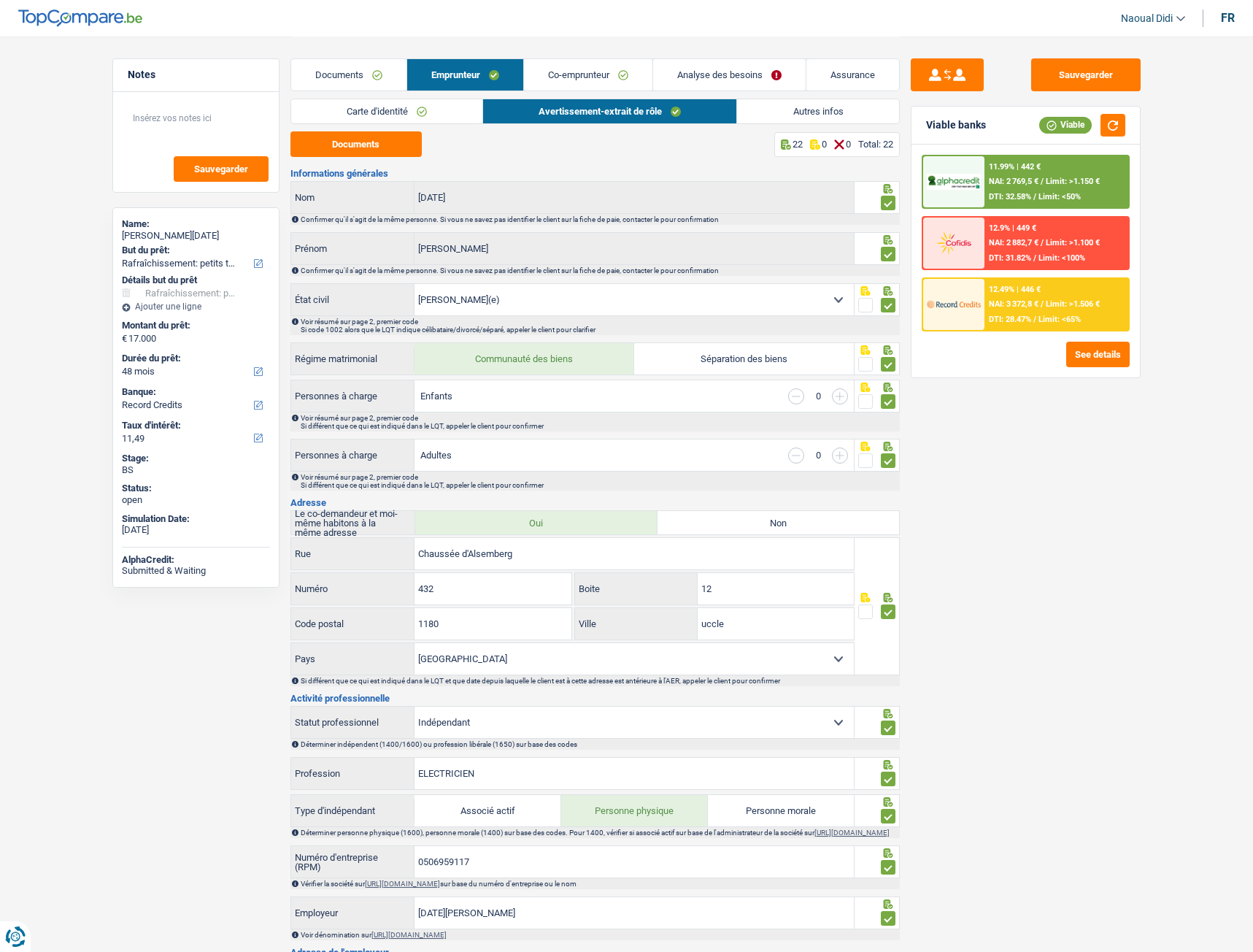
click at [571, 65] on link "Co-emprunteur" at bounding box center [588, 75] width 129 height 31
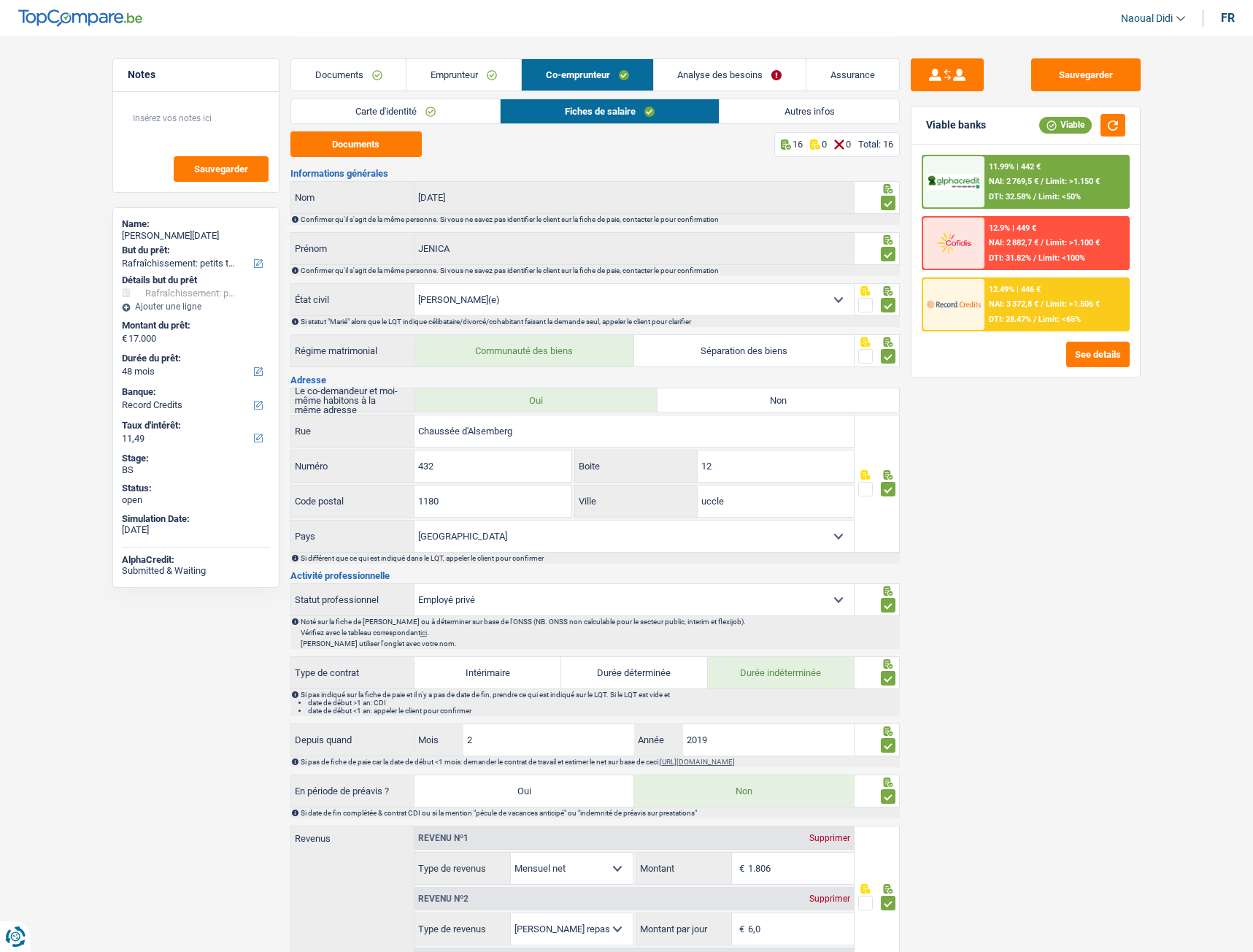
click at [412, 112] on link "Carte d'identité" at bounding box center [395, 111] width 209 height 25
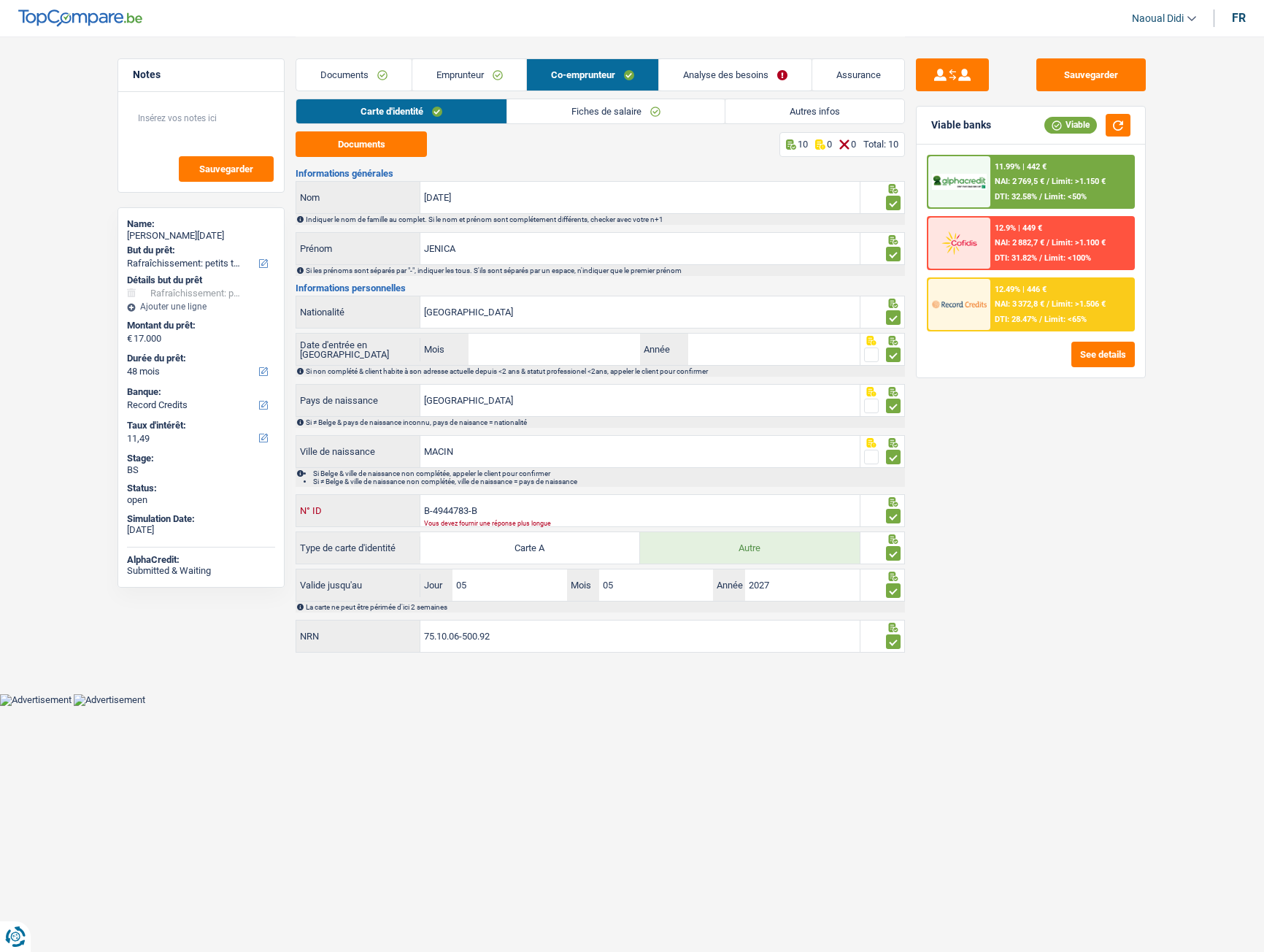
click at [511, 511] on input "B-4944783-B" at bounding box center [640, 510] width 440 height 31
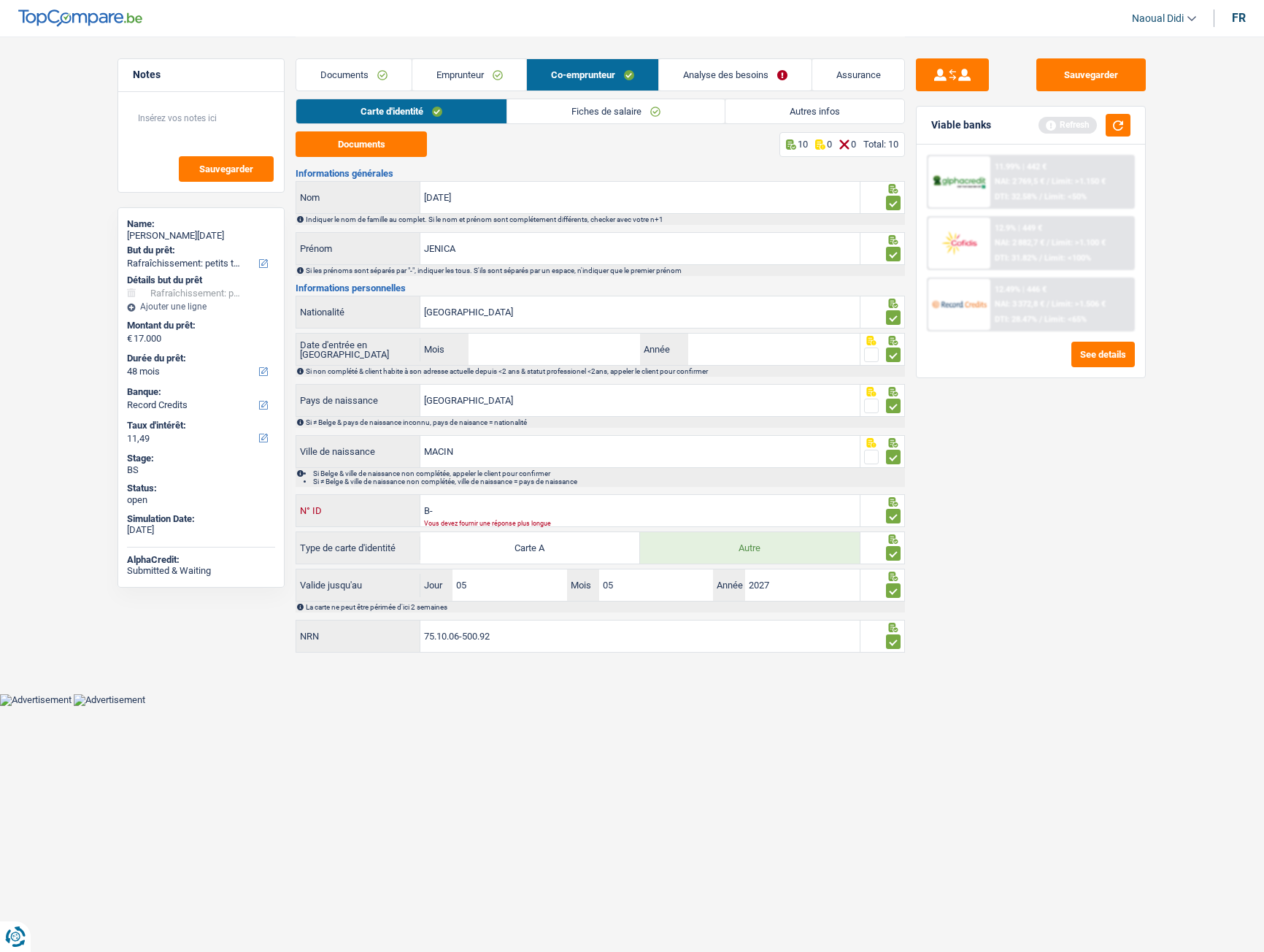
type input "B"
type input "B-4944783-14"
click at [998, 532] on div "Sauvegarder Viable banks Refresh 11.99% | 442 € NAI: 2 769,5 € / Limit: >1.150 …" at bounding box center [1030, 494] width 252 height 871
click at [1095, 79] on button "Sauvegarder" at bounding box center [1091, 75] width 110 height 32
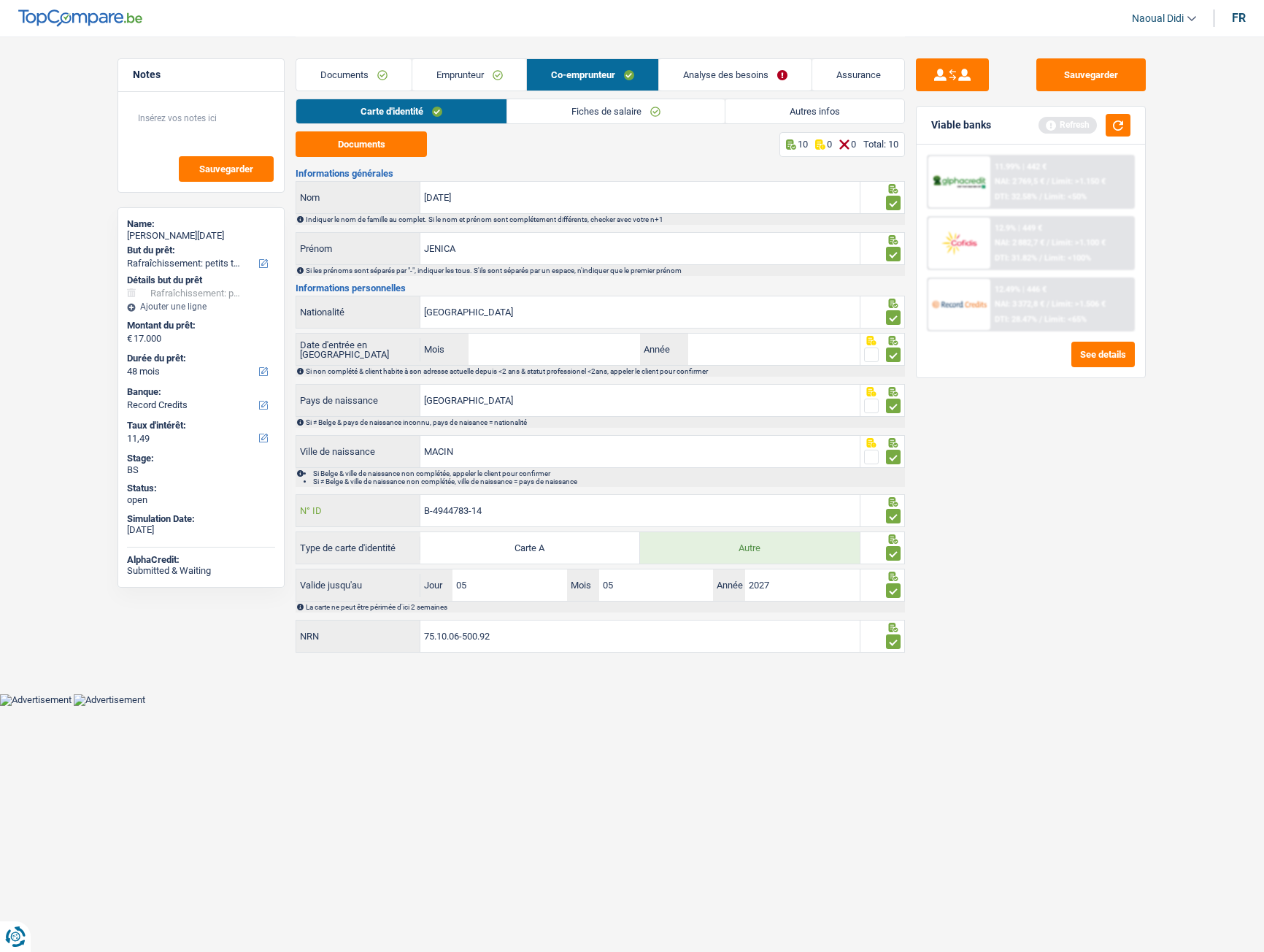
drag, startPoint x: 497, startPoint y: 508, endPoint x: 404, endPoint y: 504, distance: 93.1
click at [404, 504] on div "B-4944783-14 N° ID" at bounding box center [578, 510] width 563 height 31
click at [311, 70] on link "Documents" at bounding box center [354, 75] width 116 height 31
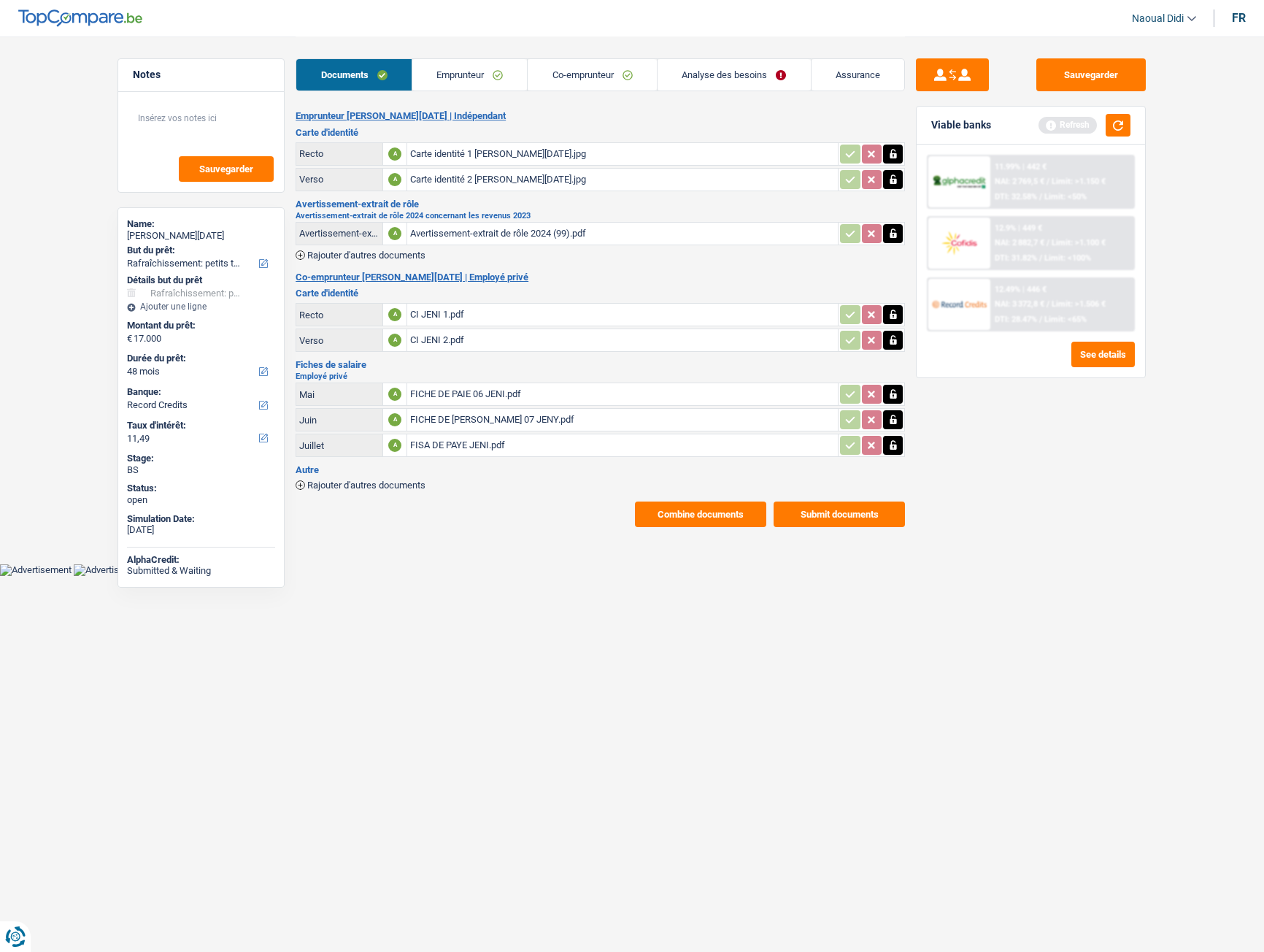
click at [724, 505] on button "Combine documents" at bounding box center [701, 514] width 132 height 26
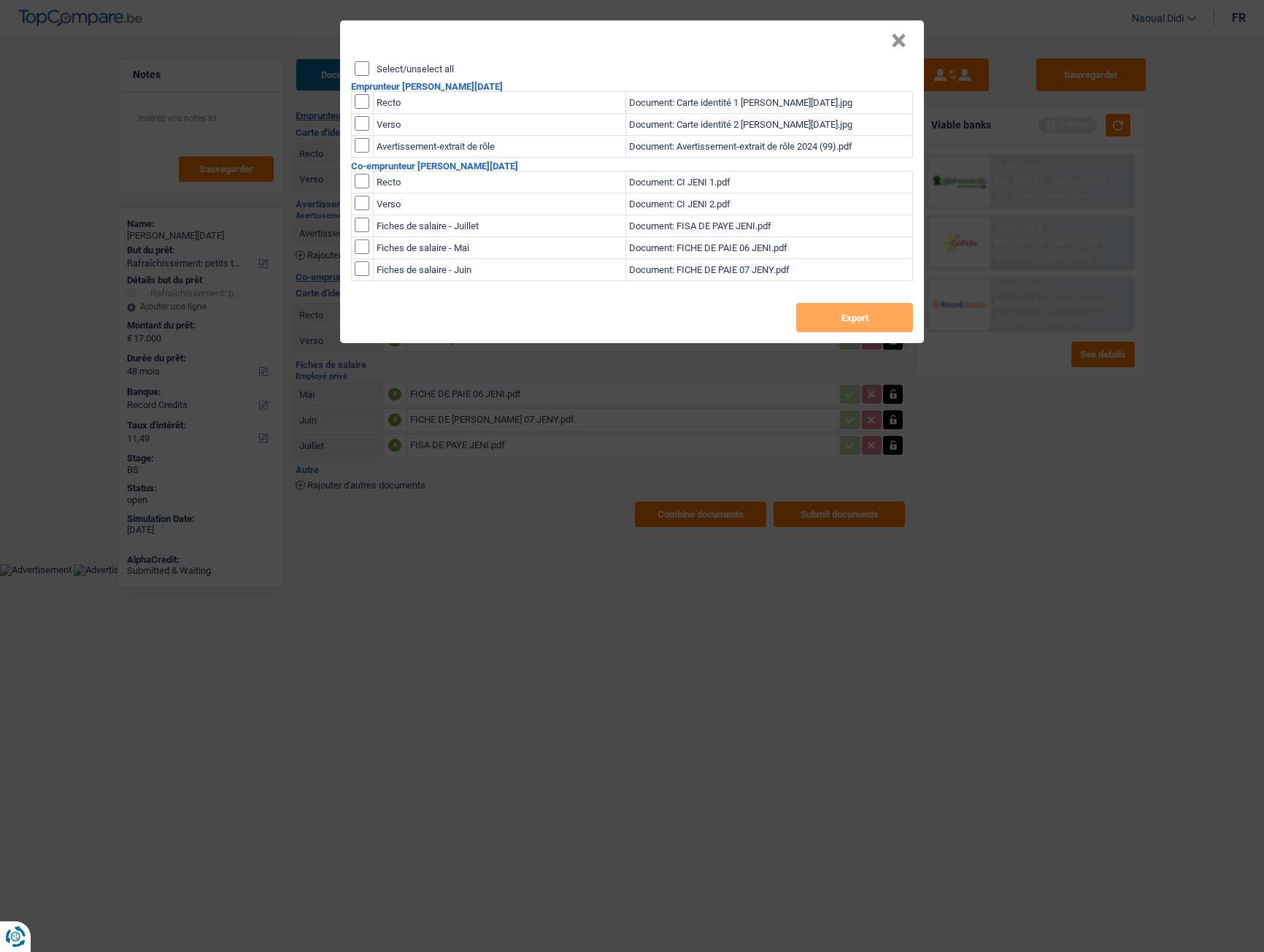
click at [363, 69] on input "Select/unselect all" at bounding box center [361, 68] width 15 height 15
checkbox input "true"
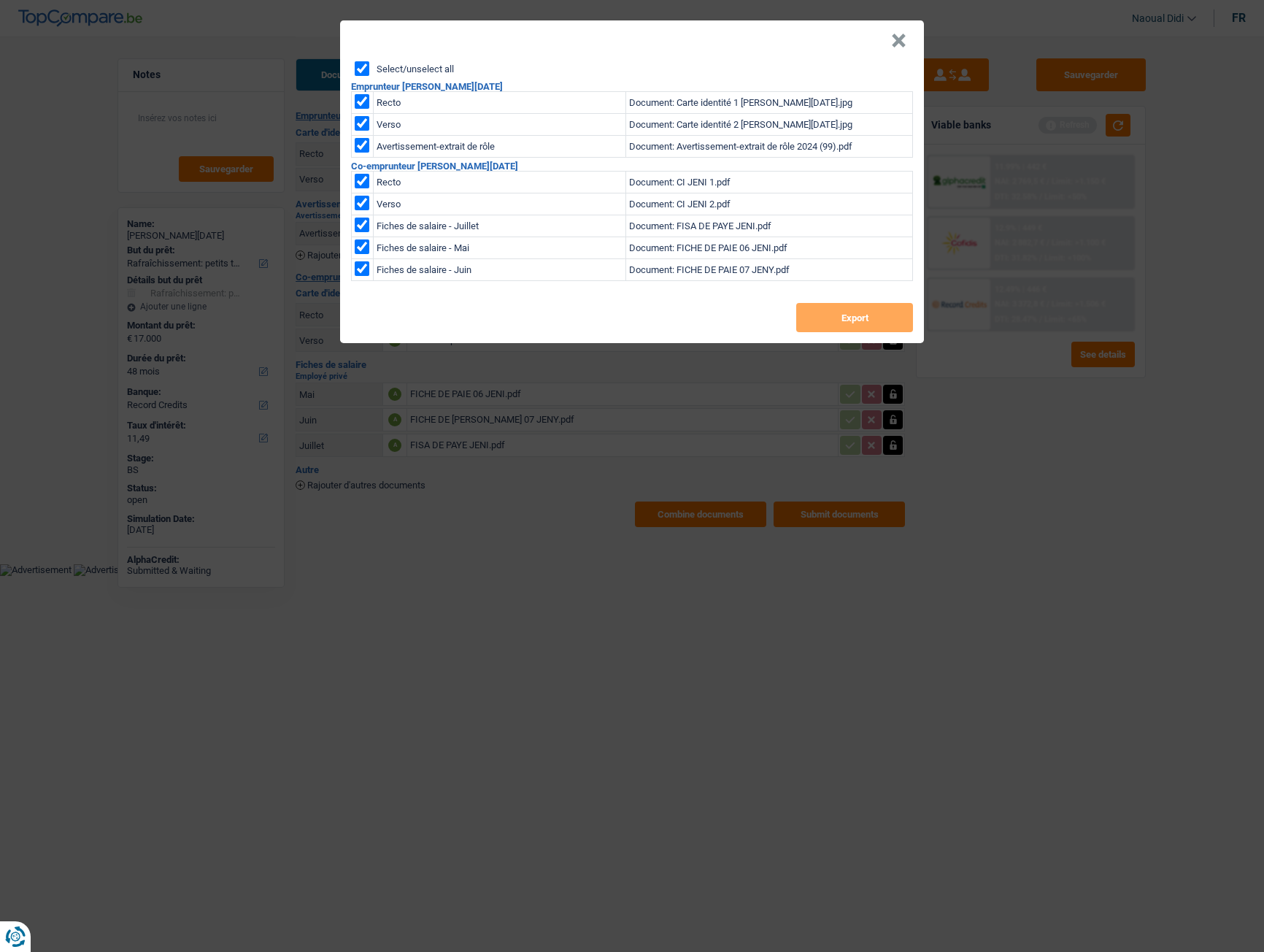
checkbox input "true"
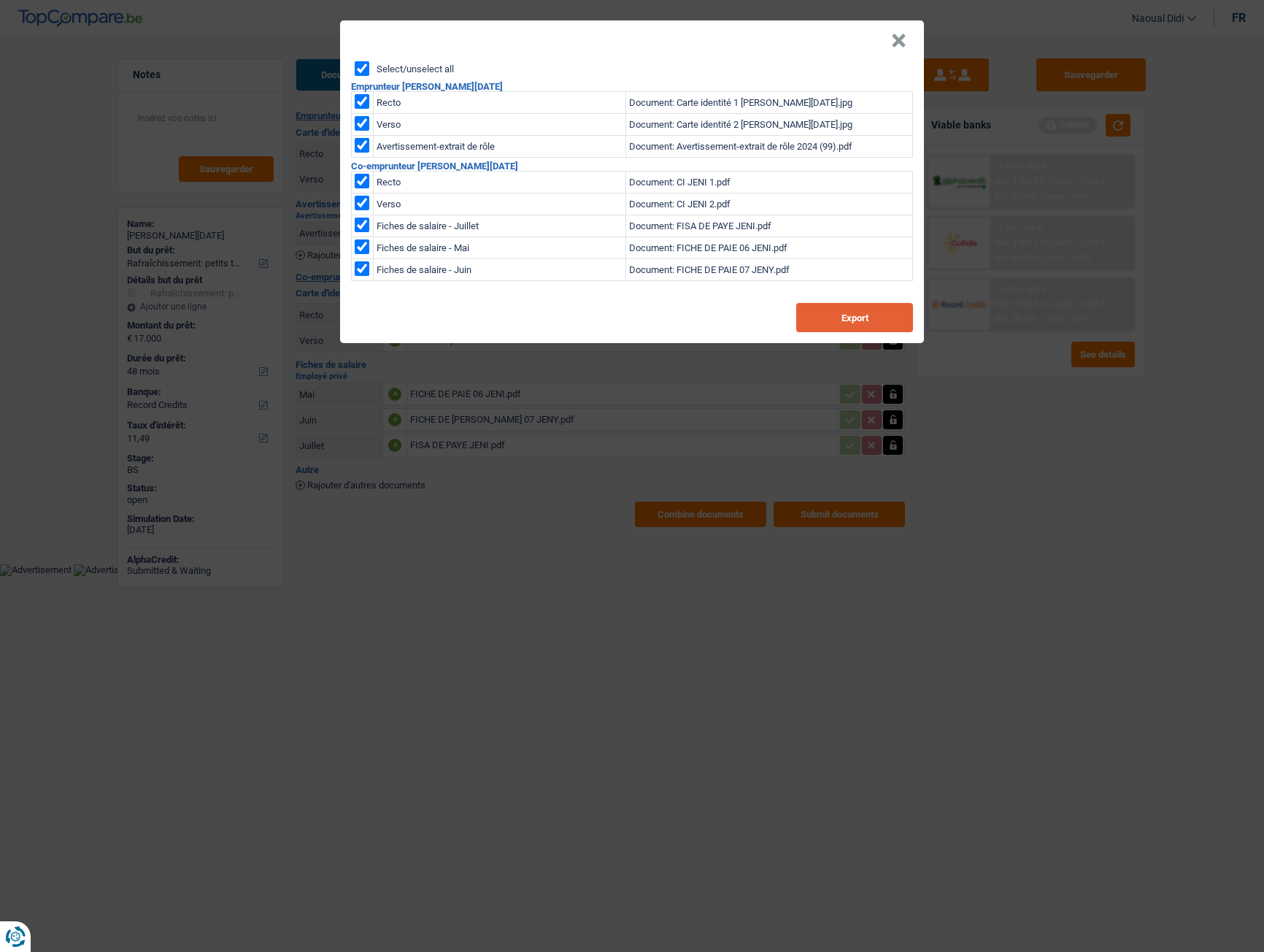
click at [816, 314] on button "Export" at bounding box center [854, 318] width 117 height 29
click at [905, 39] on button "×" at bounding box center [899, 40] width 16 height 15
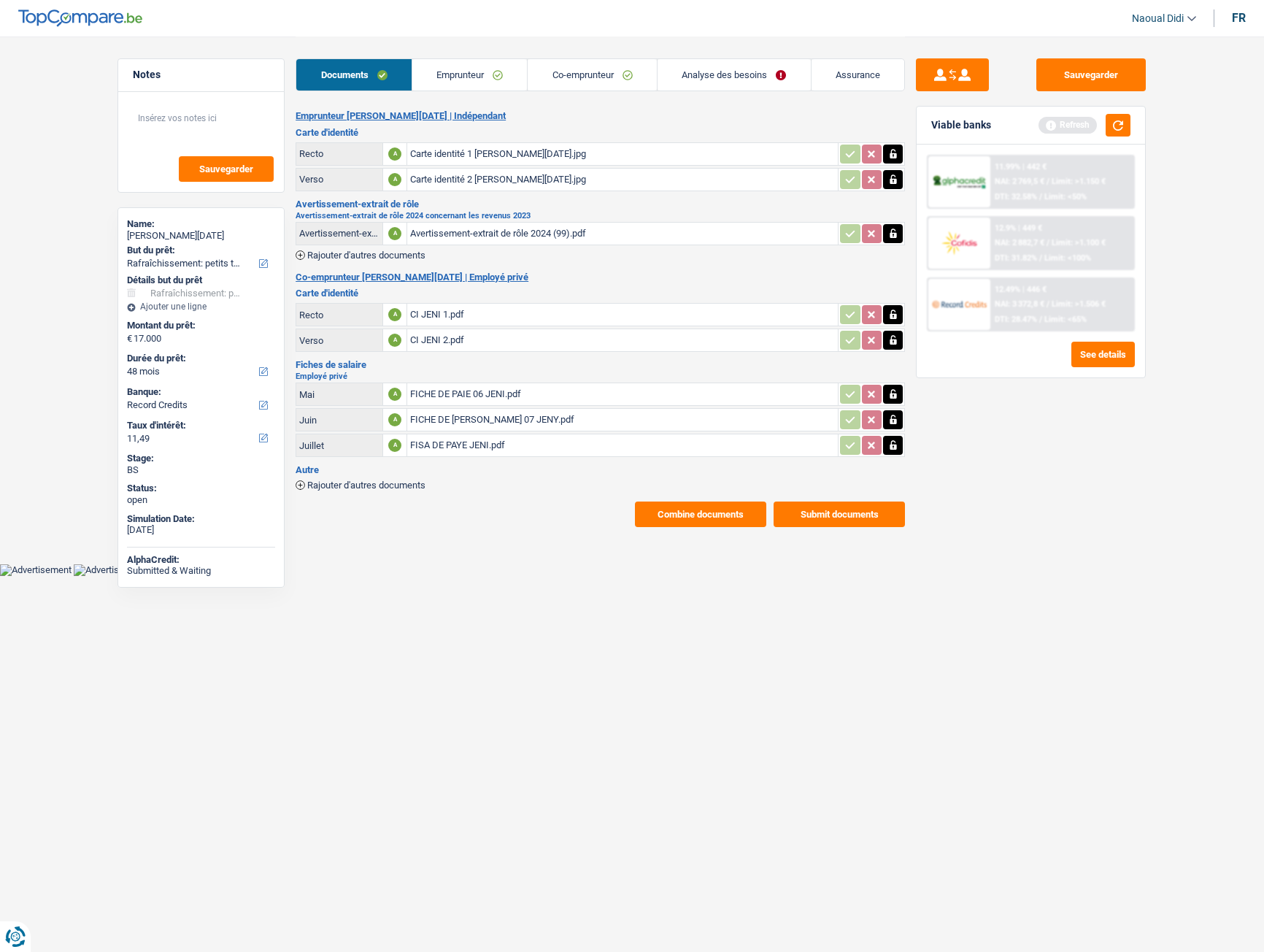
drag, startPoint x: 452, startPoint y: 83, endPoint x: 443, endPoint y: 95, distance: 15.0
click at [452, 83] on link "Emprunteur" at bounding box center [470, 75] width 116 height 31
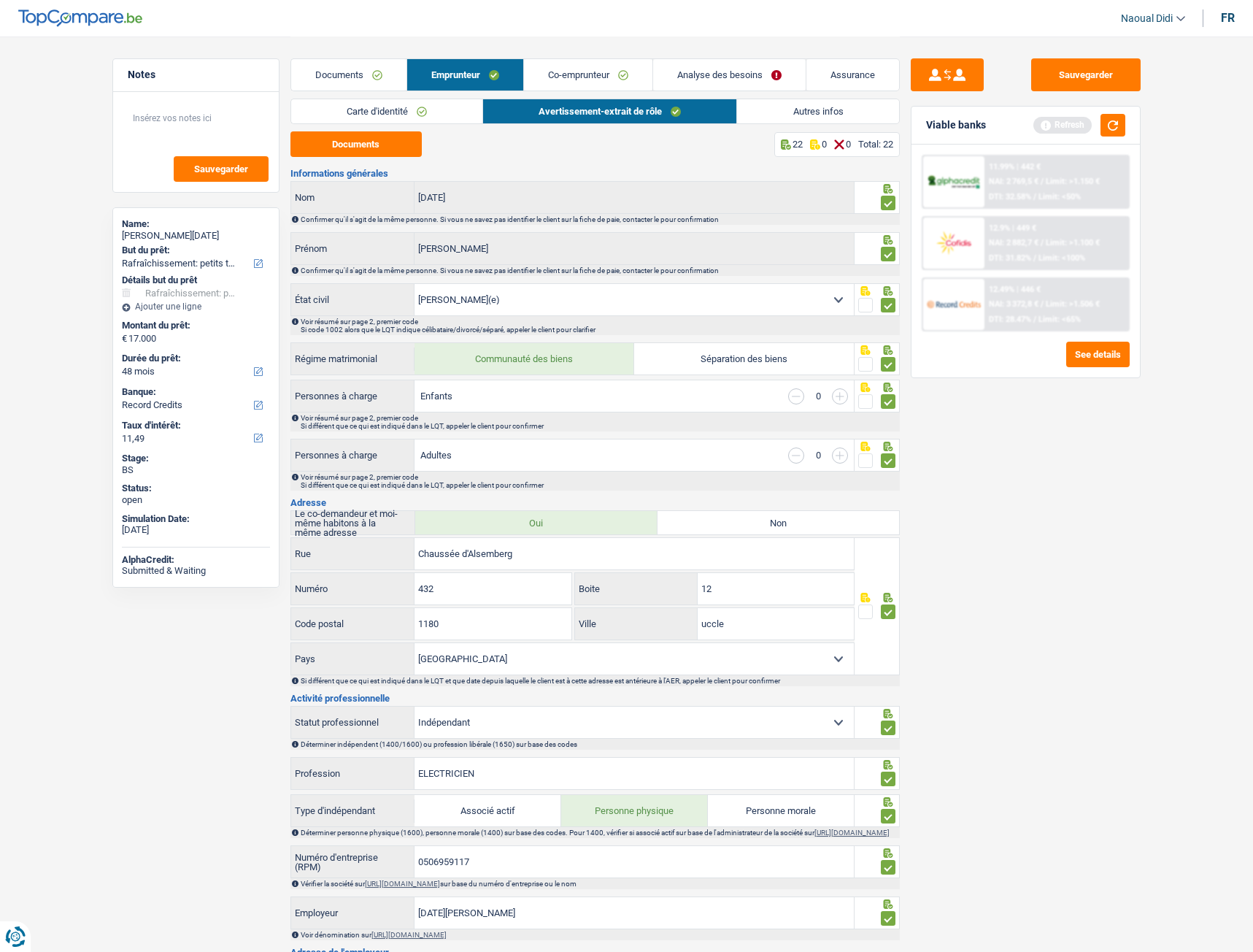
click at [372, 109] on link "Carte d'identité" at bounding box center [387, 111] width 191 height 25
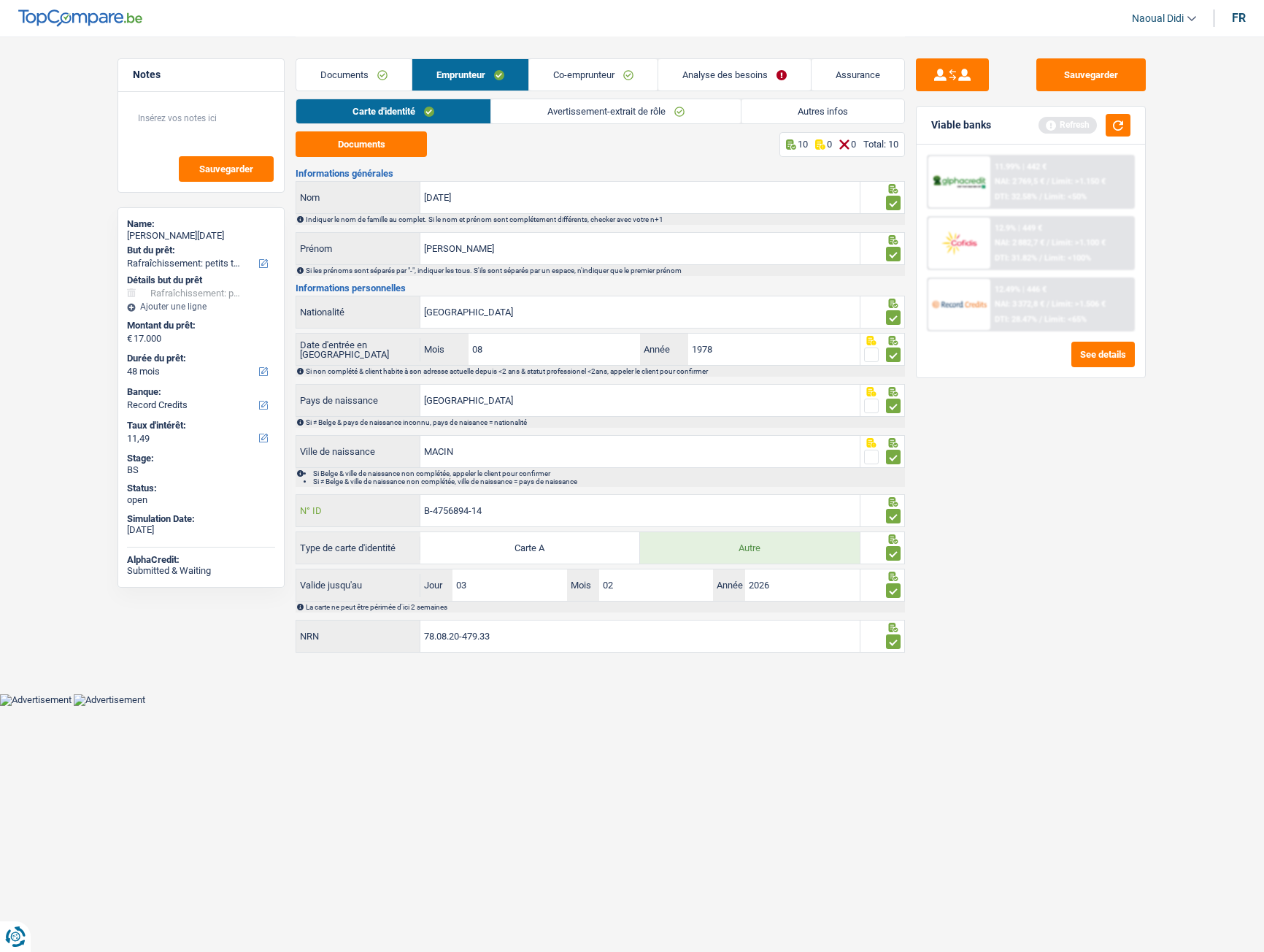
drag, startPoint x: 502, startPoint y: 507, endPoint x: 405, endPoint y: 497, distance: 97.5
click at [405, 497] on div "B-4756894-14 N° ID" at bounding box center [578, 510] width 563 height 31
click at [716, 72] on link "Analyse des besoins" at bounding box center [734, 75] width 152 height 31
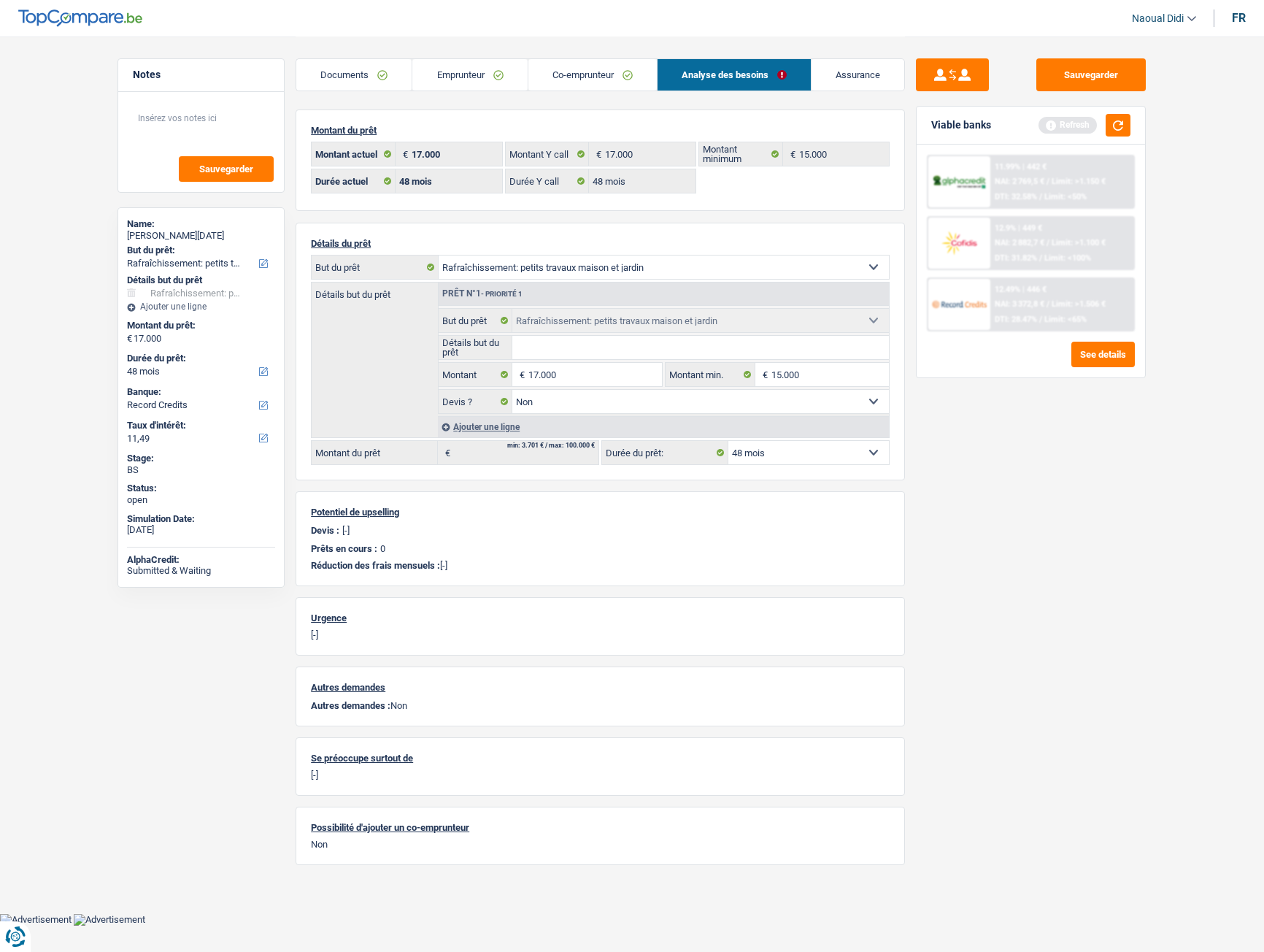
click at [441, 78] on link "Emprunteur" at bounding box center [469, 75] width 115 height 31
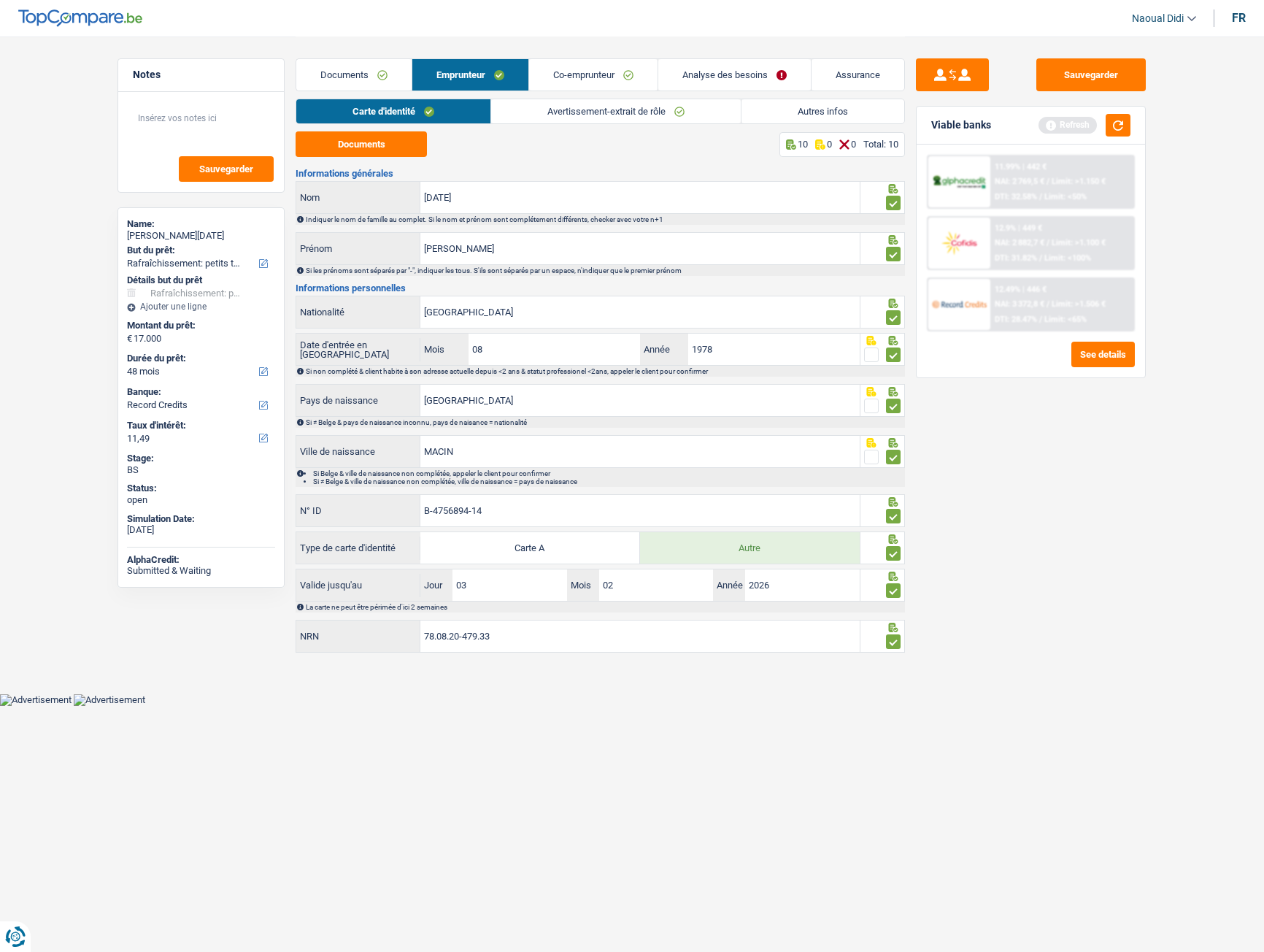
click at [641, 115] on link "Avertissement-extrait de rôle" at bounding box center [616, 111] width 249 height 25
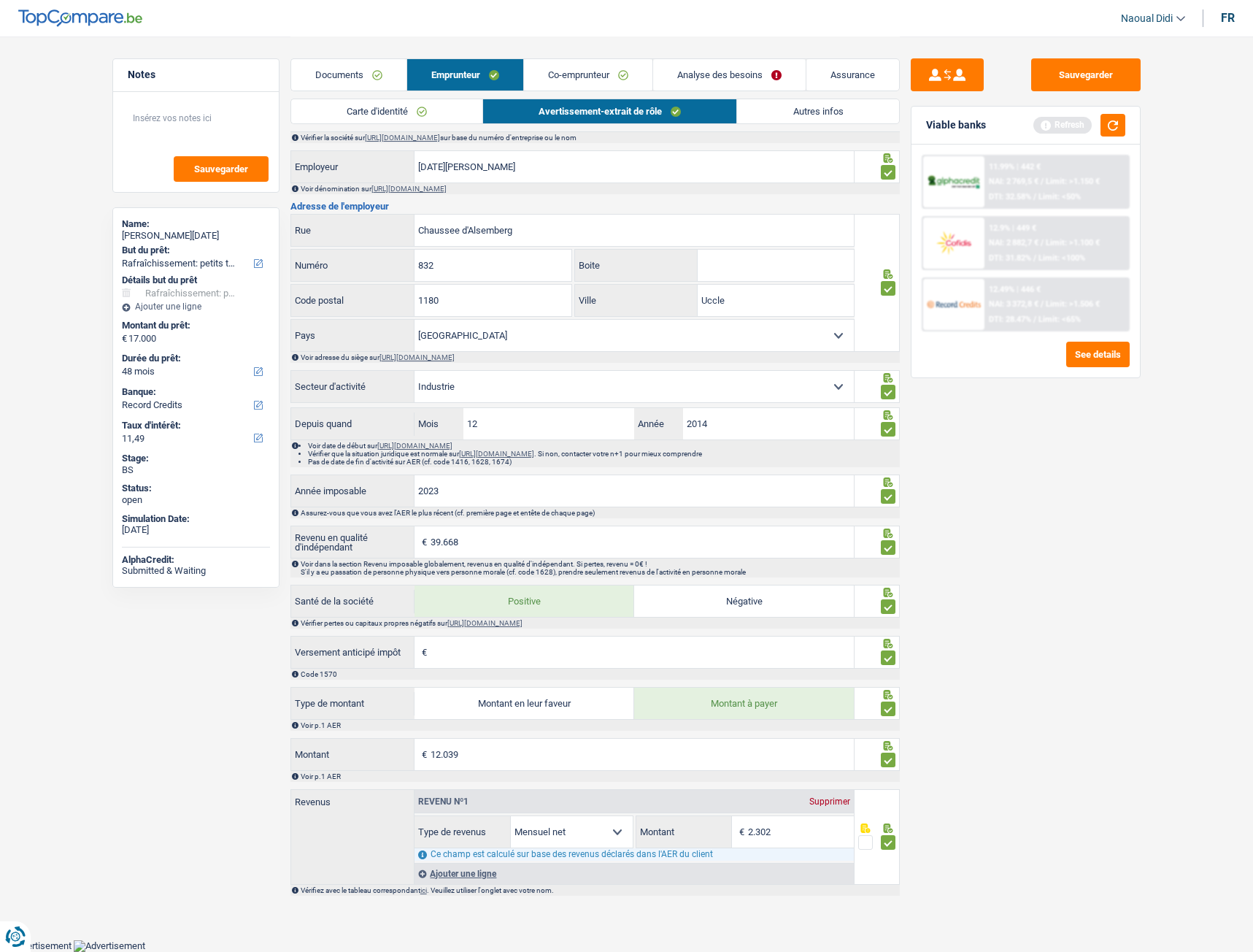
scroll to position [753, 0]
drag, startPoint x: 498, startPoint y: 540, endPoint x: 431, endPoint y: 532, distance: 67.5
click at [431, 532] on input "39.668" at bounding box center [642, 542] width 423 height 31
click at [344, 69] on link "Documents" at bounding box center [349, 75] width 116 height 31
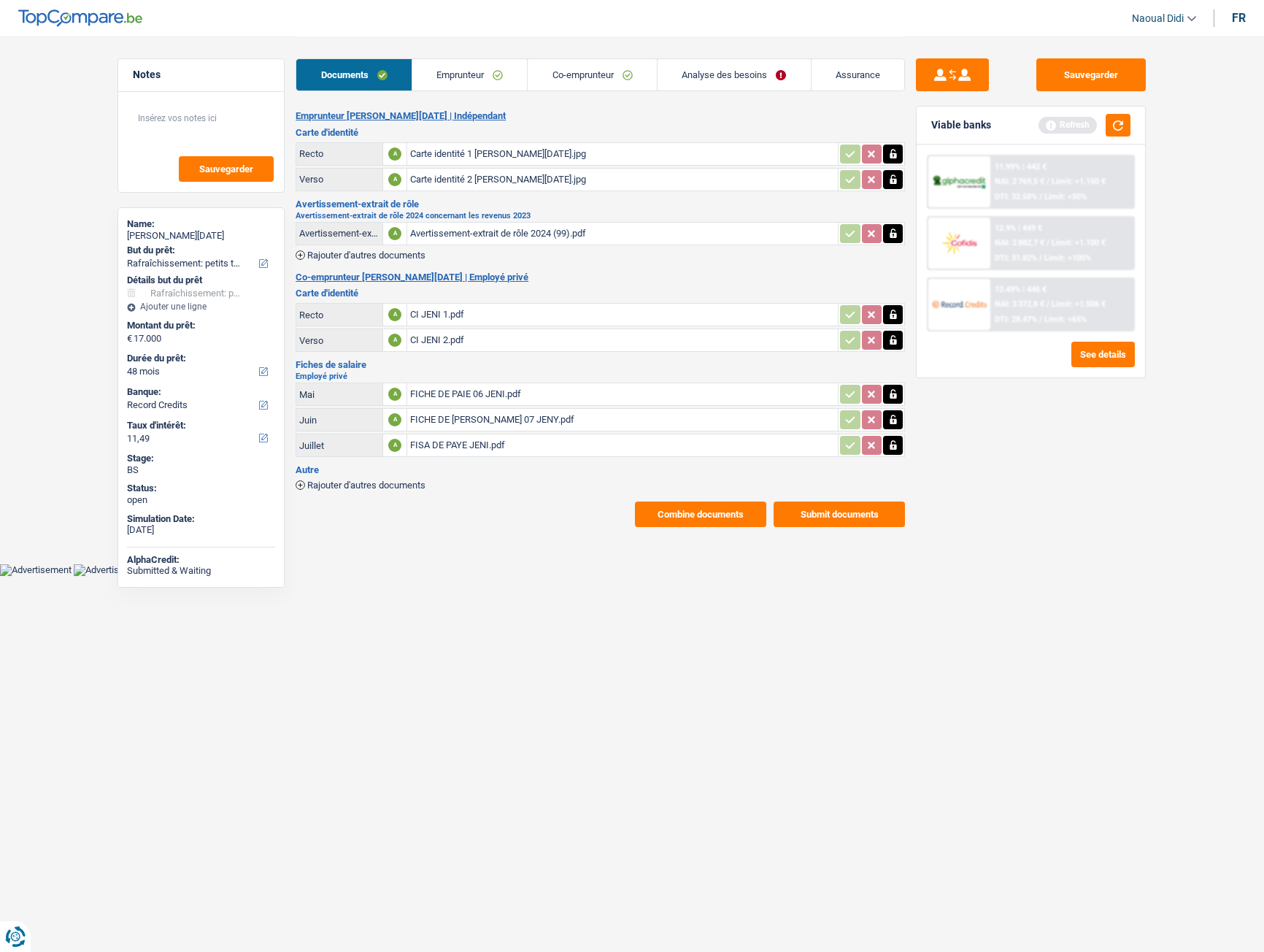
click at [454, 72] on link "Emprunteur" at bounding box center [470, 75] width 116 height 31
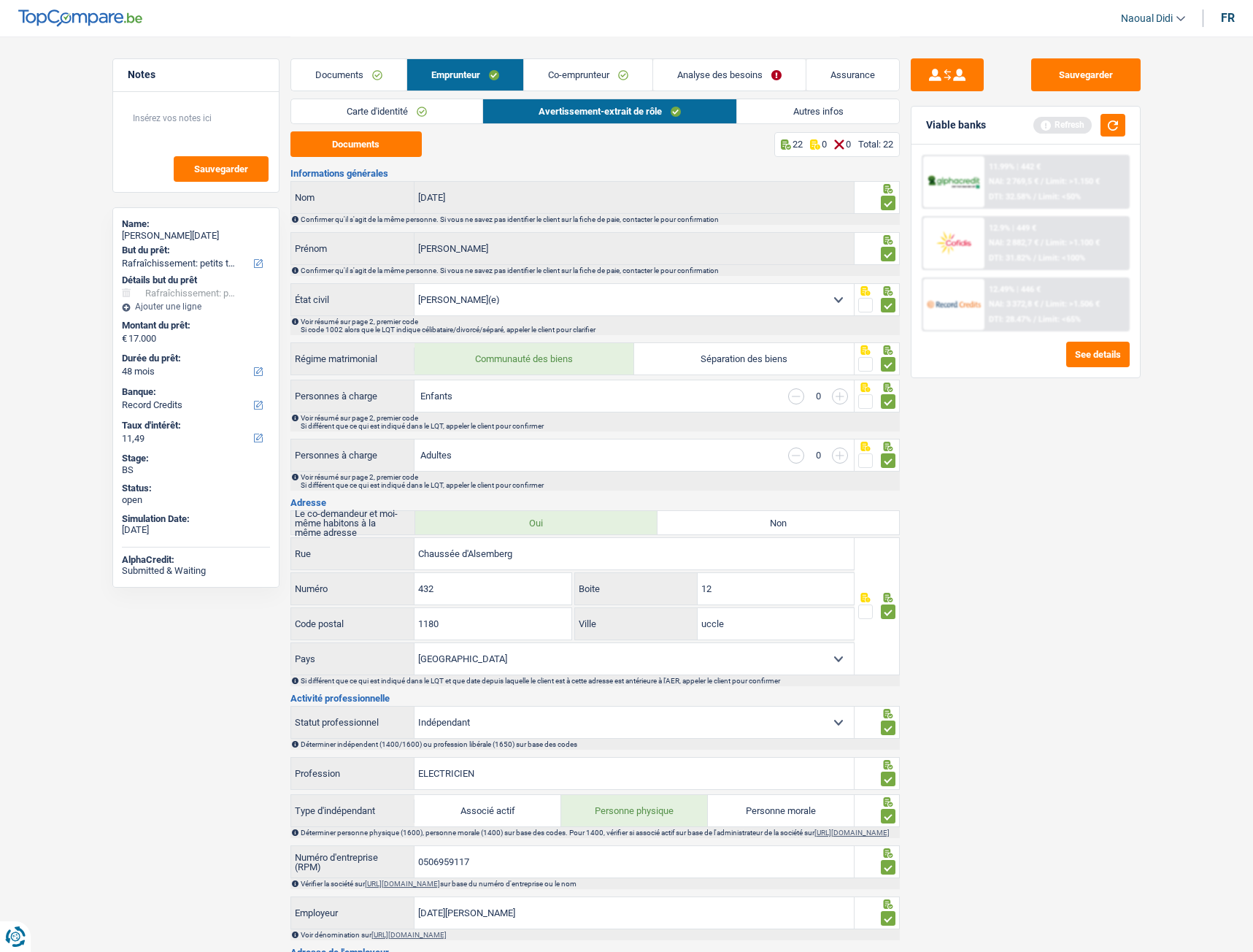
click at [810, 116] on link "Autres infos" at bounding box center [817, 111] width 161 height 25
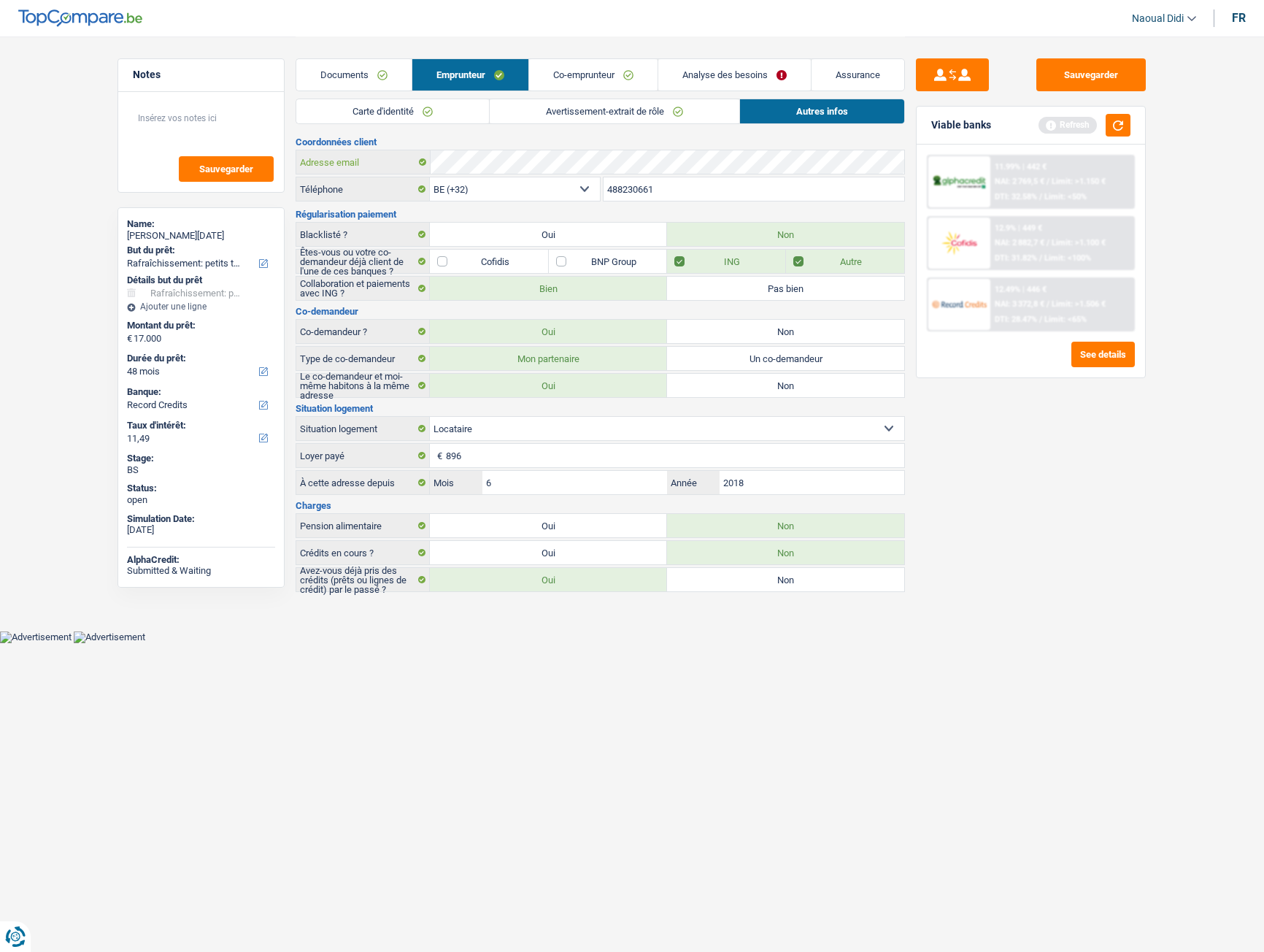
click at [382, 149] on div "Coordonnées client Adresse email BE (+32) LU (+352) Sélectionner une option Tél…" at bounding box center [600, 364] width 609 height 454
click at [583, 64] on link "Co-emprunteur" at bounding box center [593, 75] width 129 height 31
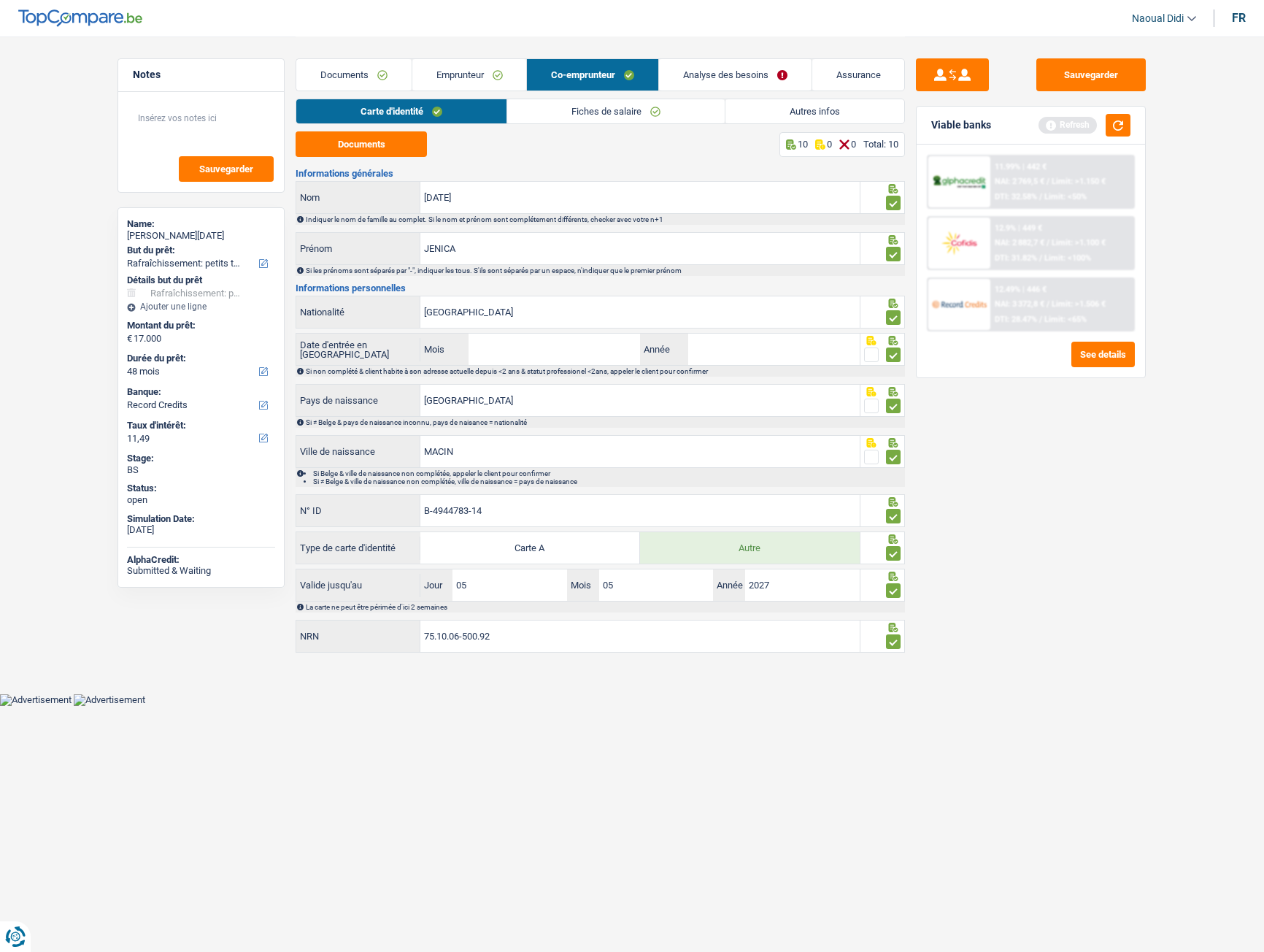
click at [606, 112] on link "Fiches de salaire" at bounding box center [616, 111] width 218 height 25
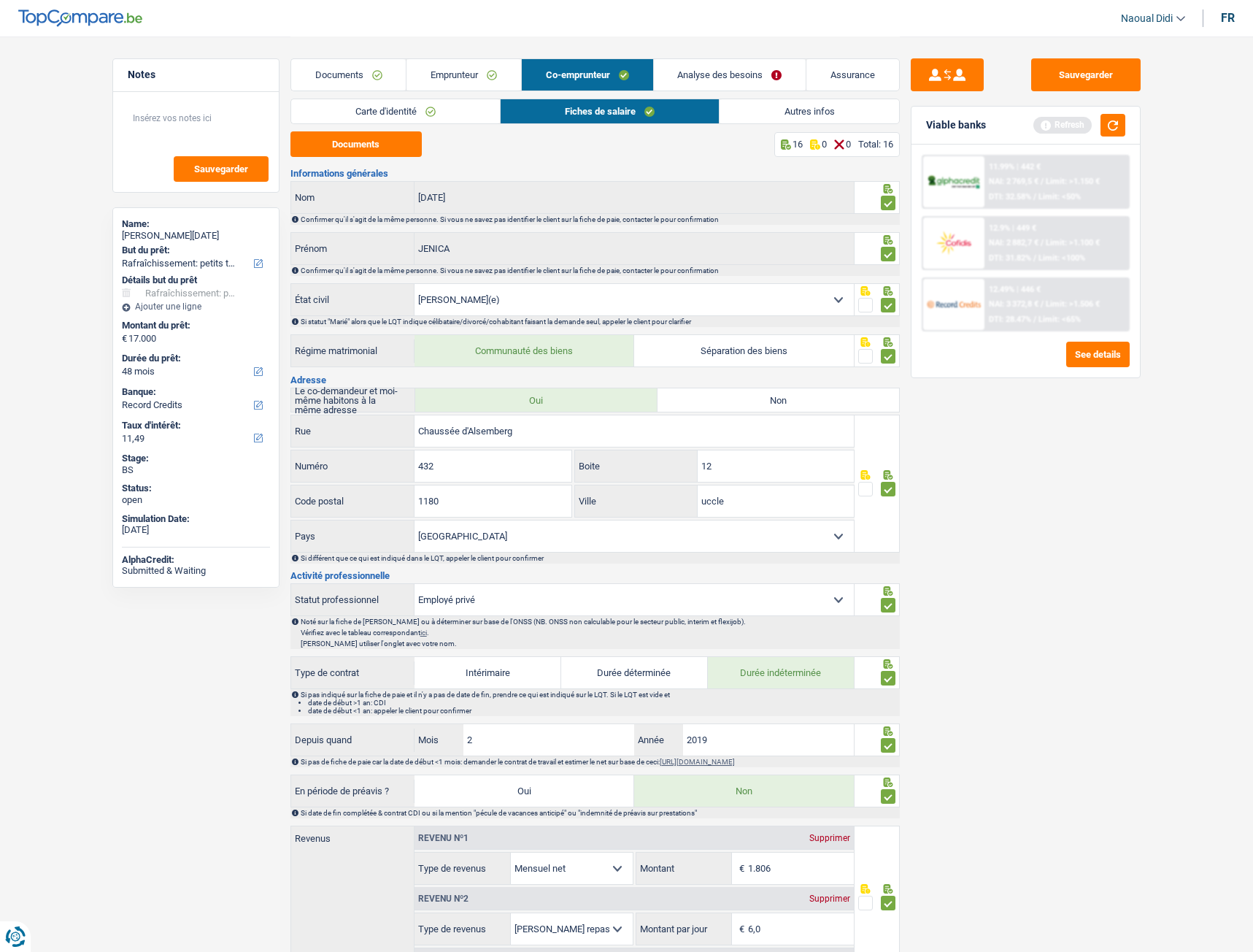
click at [558, 73] on link "Co-emprunteur" at bounding box center [588, 75] width 131 height 31
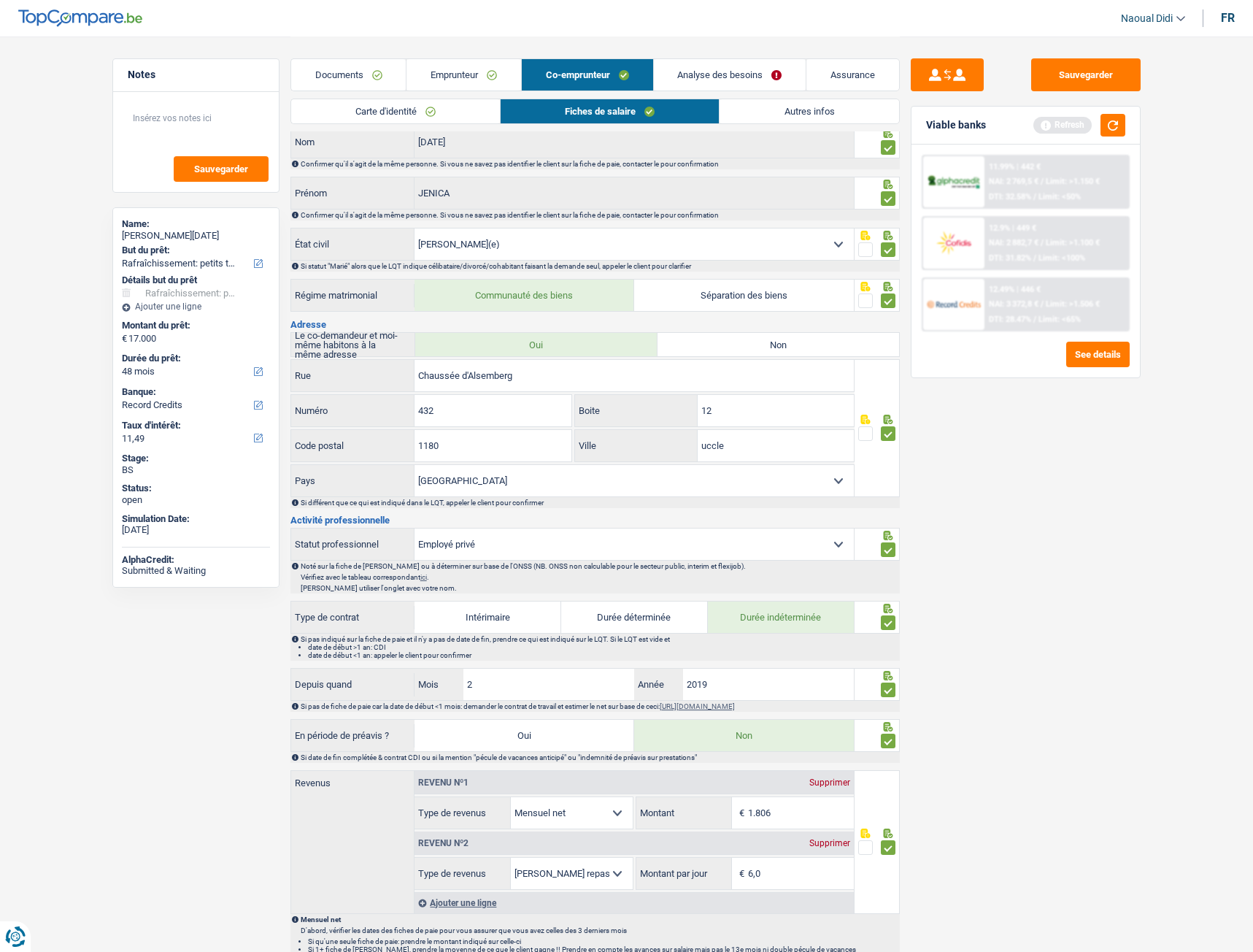
scroll to position [146, 0]
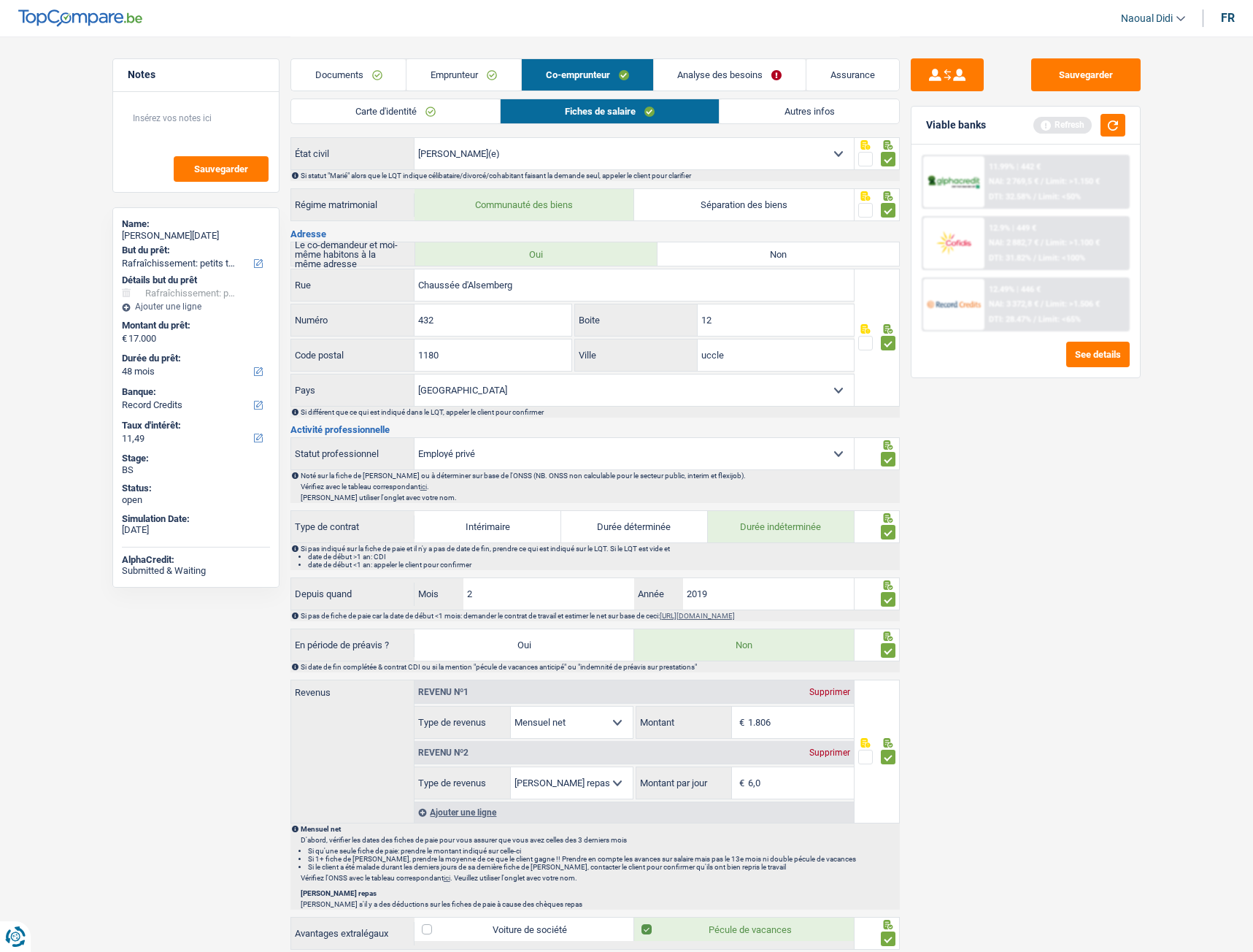
click at [423, 113] on link "Carte d'identité" at bounding box center [395, 111] width 209 height 25
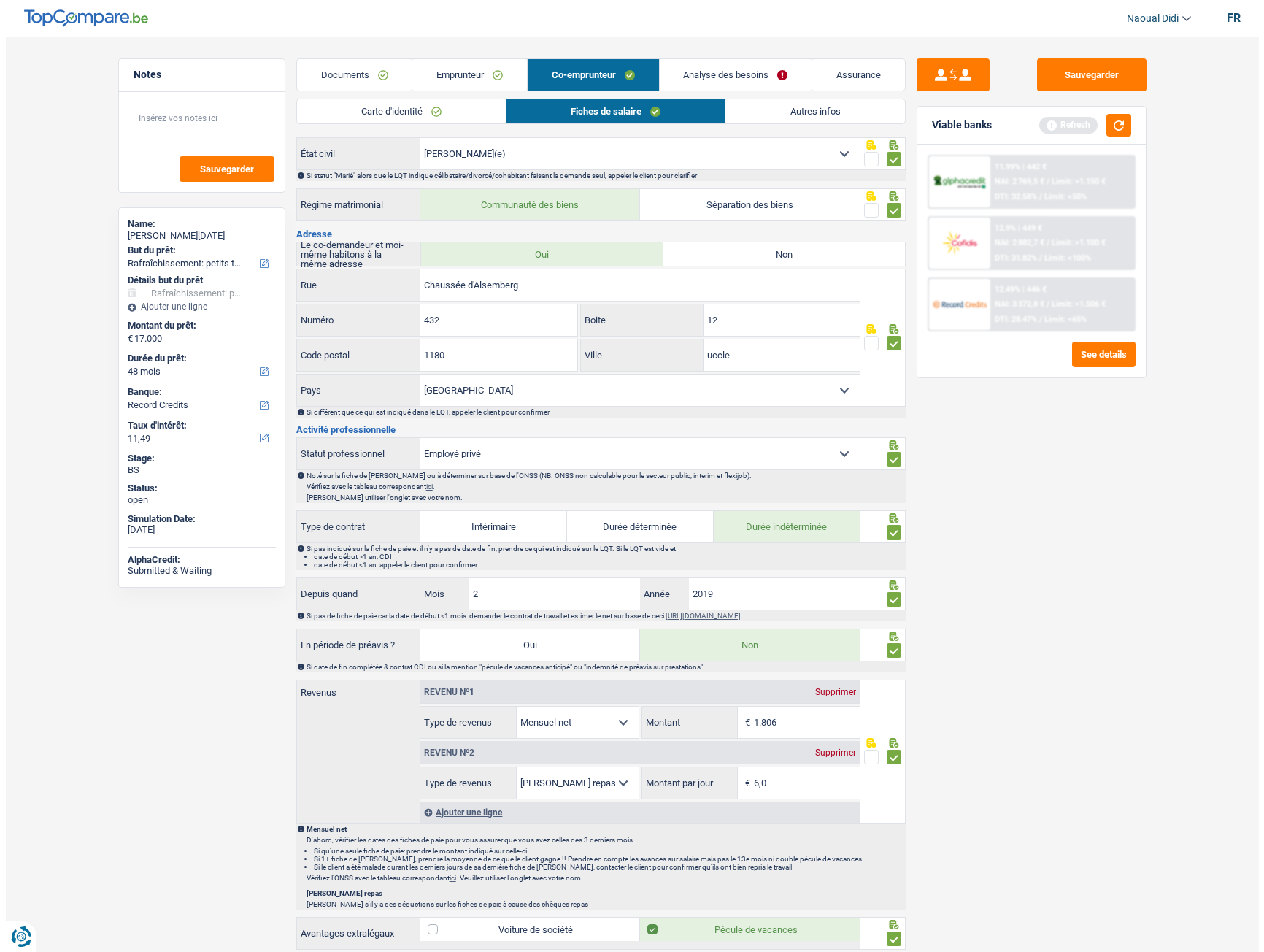
scroll to position [0, 0]
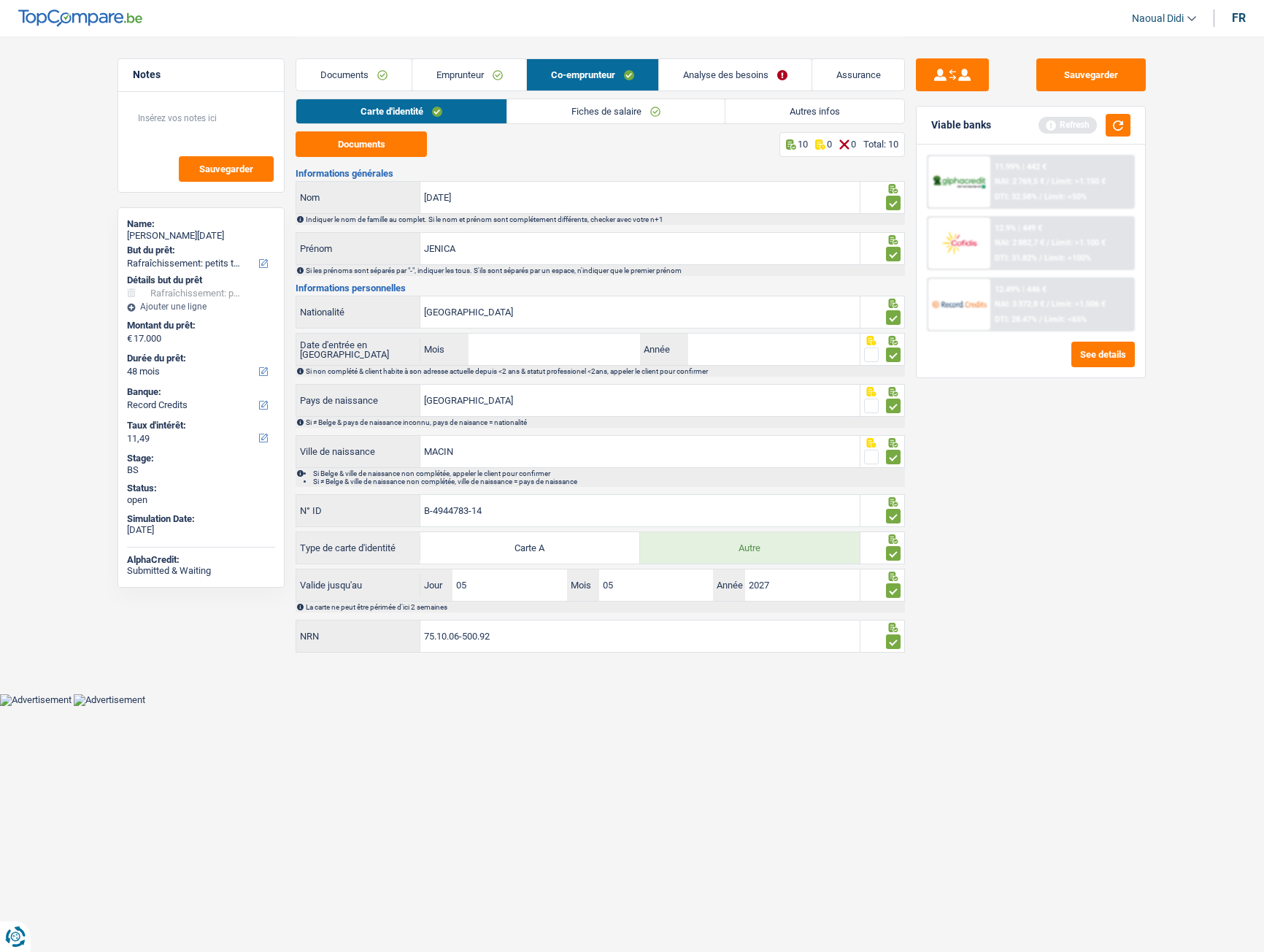
click at [456, 78] on link "Emprunteur" at bounding box center [469, 75] width 115 height 31
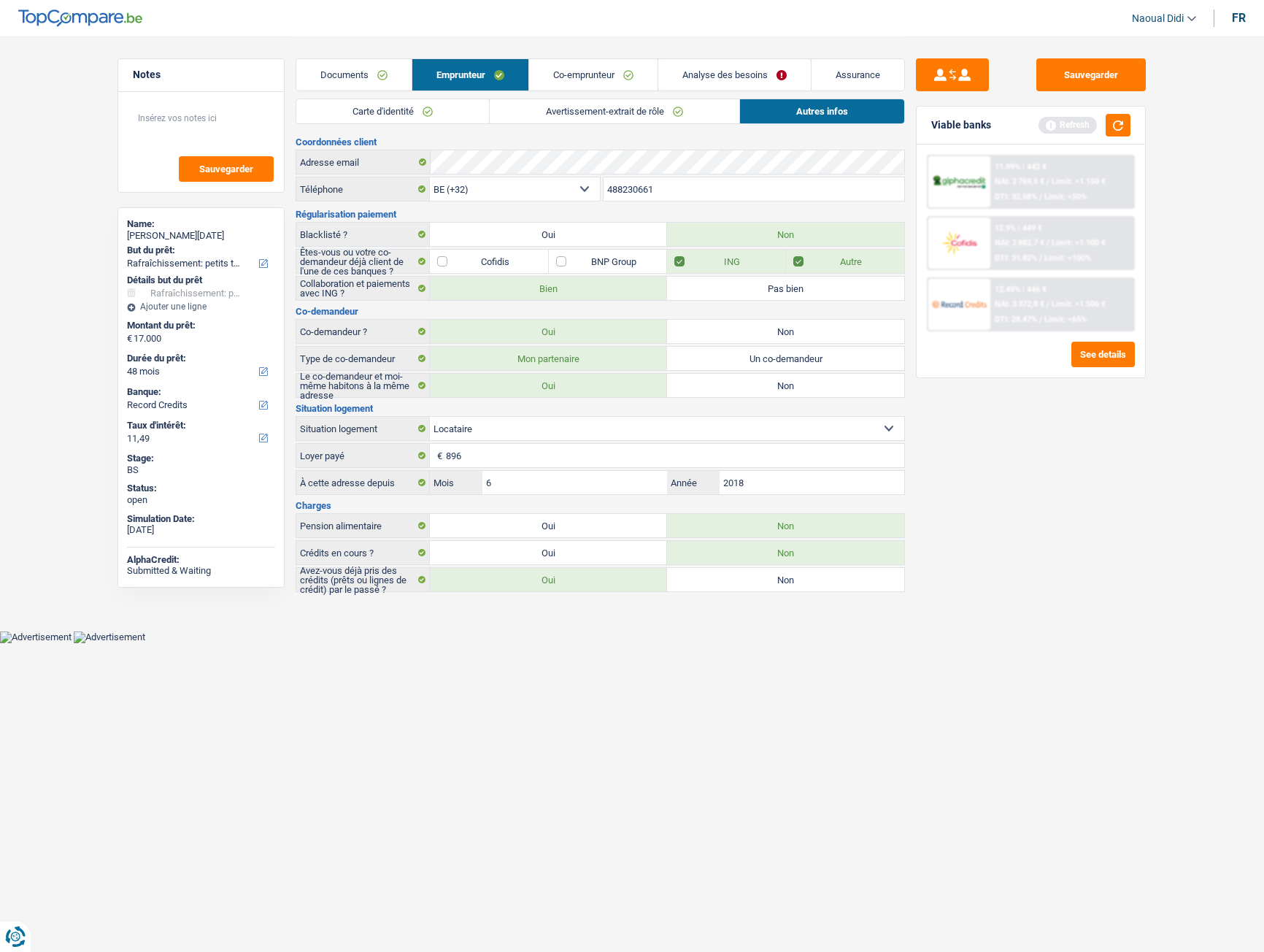
click at [445, 110] on link "Carte d'identité" at bounding box center [393, 111] width 192 height 25
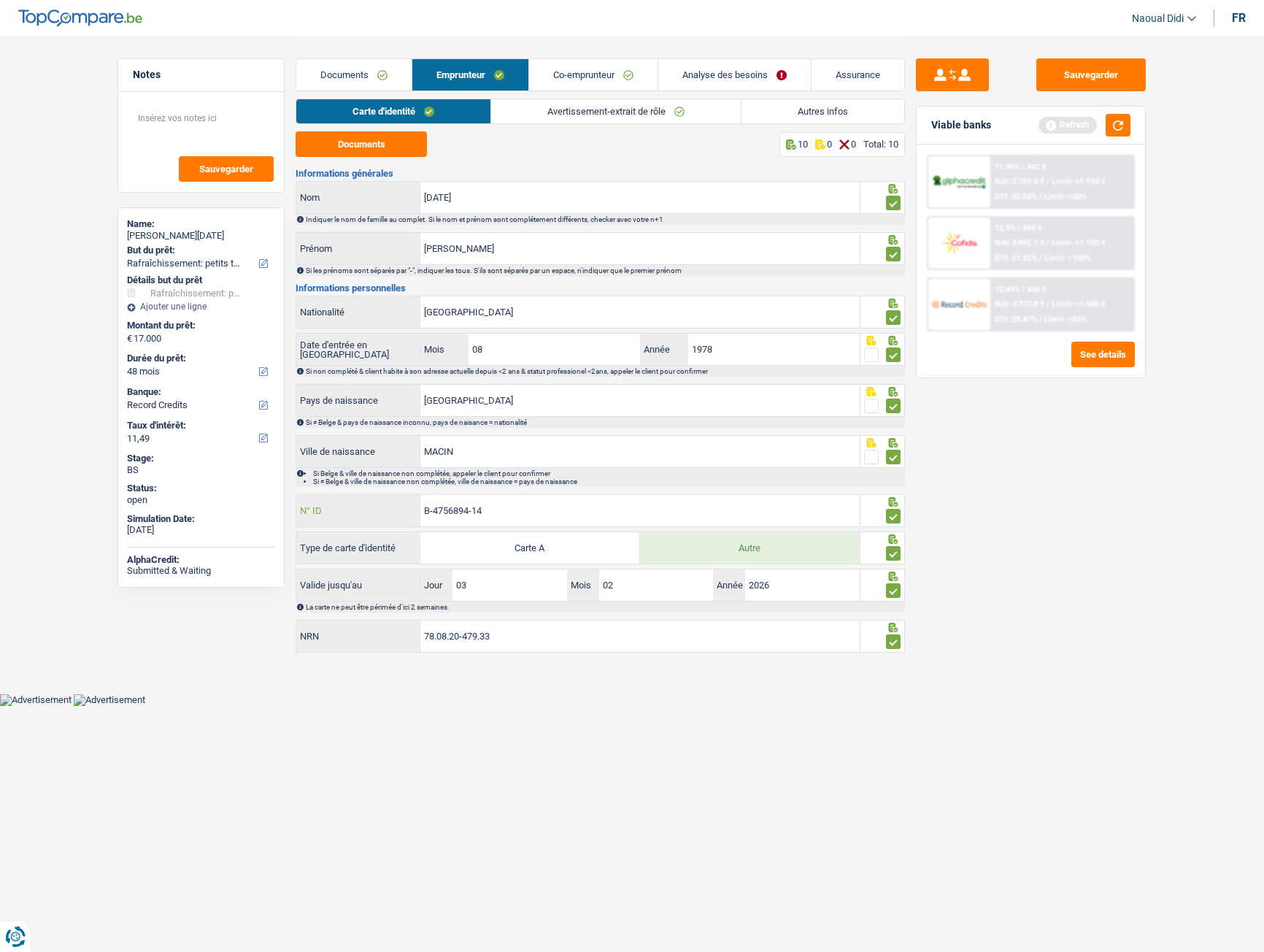
click at [495, 505] on input "B-4756894-14" at bounding box center [640, 510] width 440 height 31
click at [568, 84] on link "Co-emprunteur" at bounding box center [593, 75] width 129 height 31
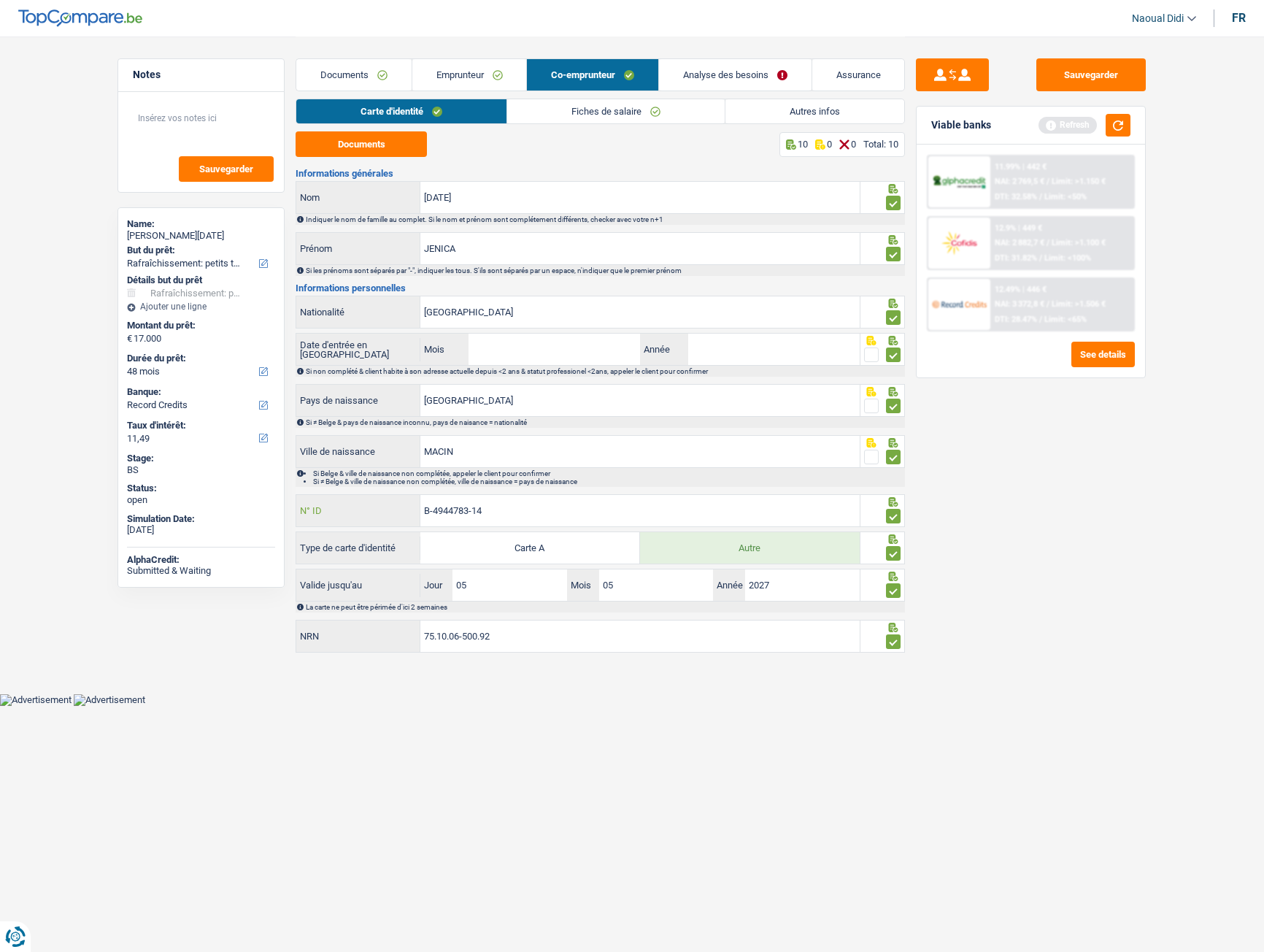
drag, startPoint x: 453, startPoint y: 496, endPoint x: 419, endPoint y: 496, distance: 34.0
click at [419, 496] on div "B-4944783-14 N° ID" at bounding box center [578, 510] width 563 height 31
click at [443, 74] on link "Emprunteur" at bounding box center [469, 75] width 115 height 31
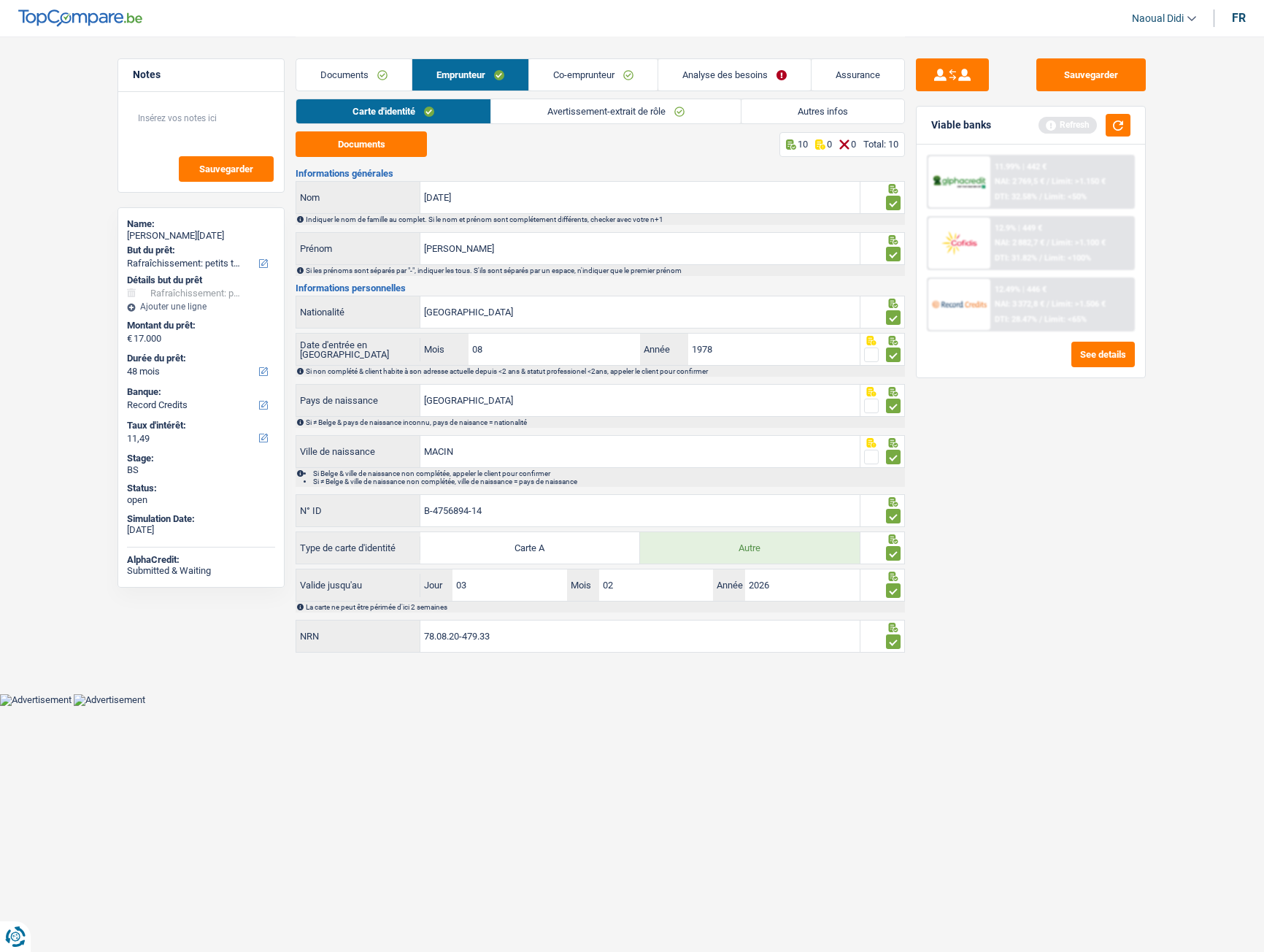
click at [597, 73] on link "Co-emprunteur" at bounding box center [593, 75] width 129 height 31
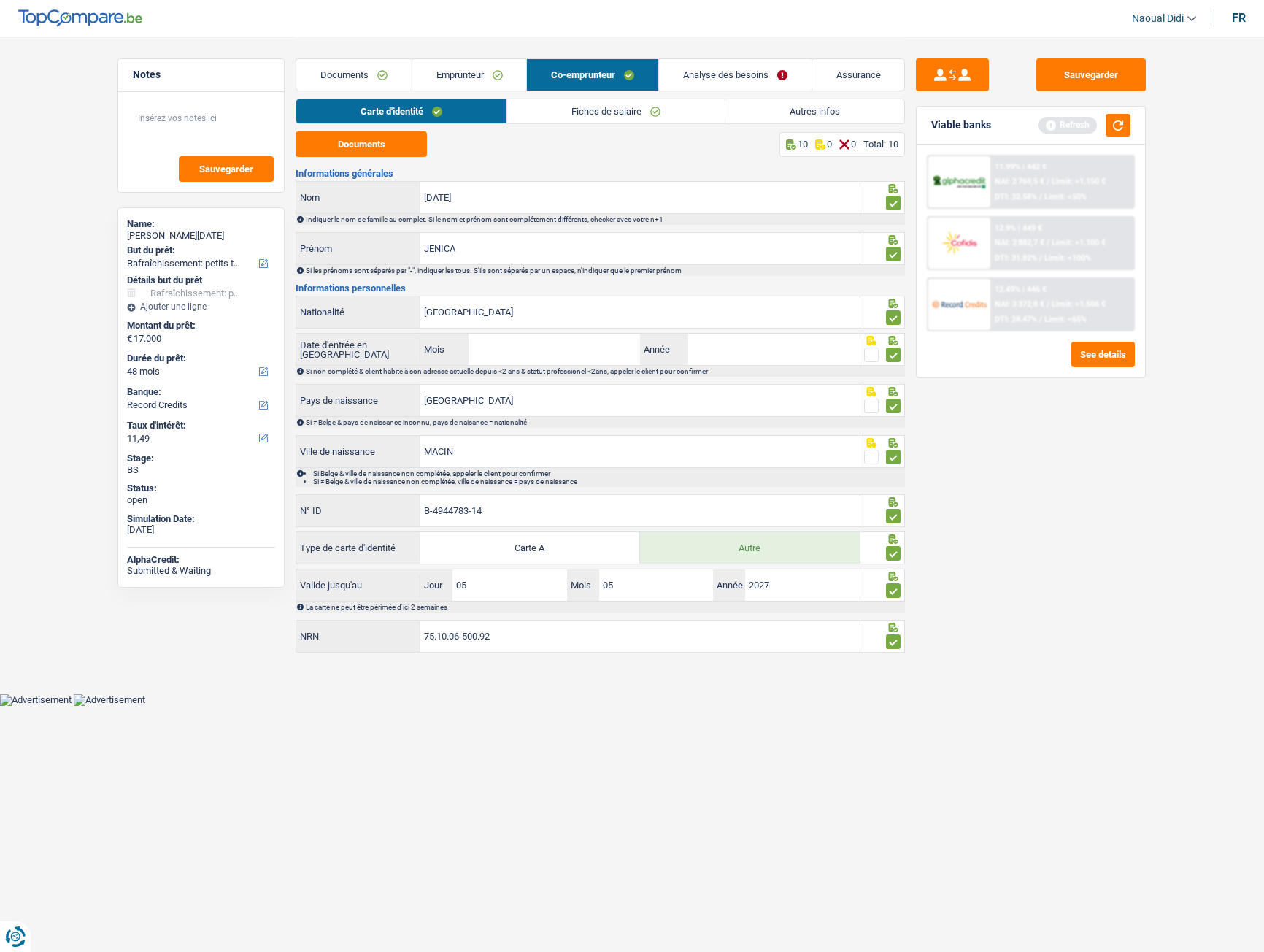
click at [479, 76] on link "Emprunteur" at bounding box center [469, 75] width 115 height 31
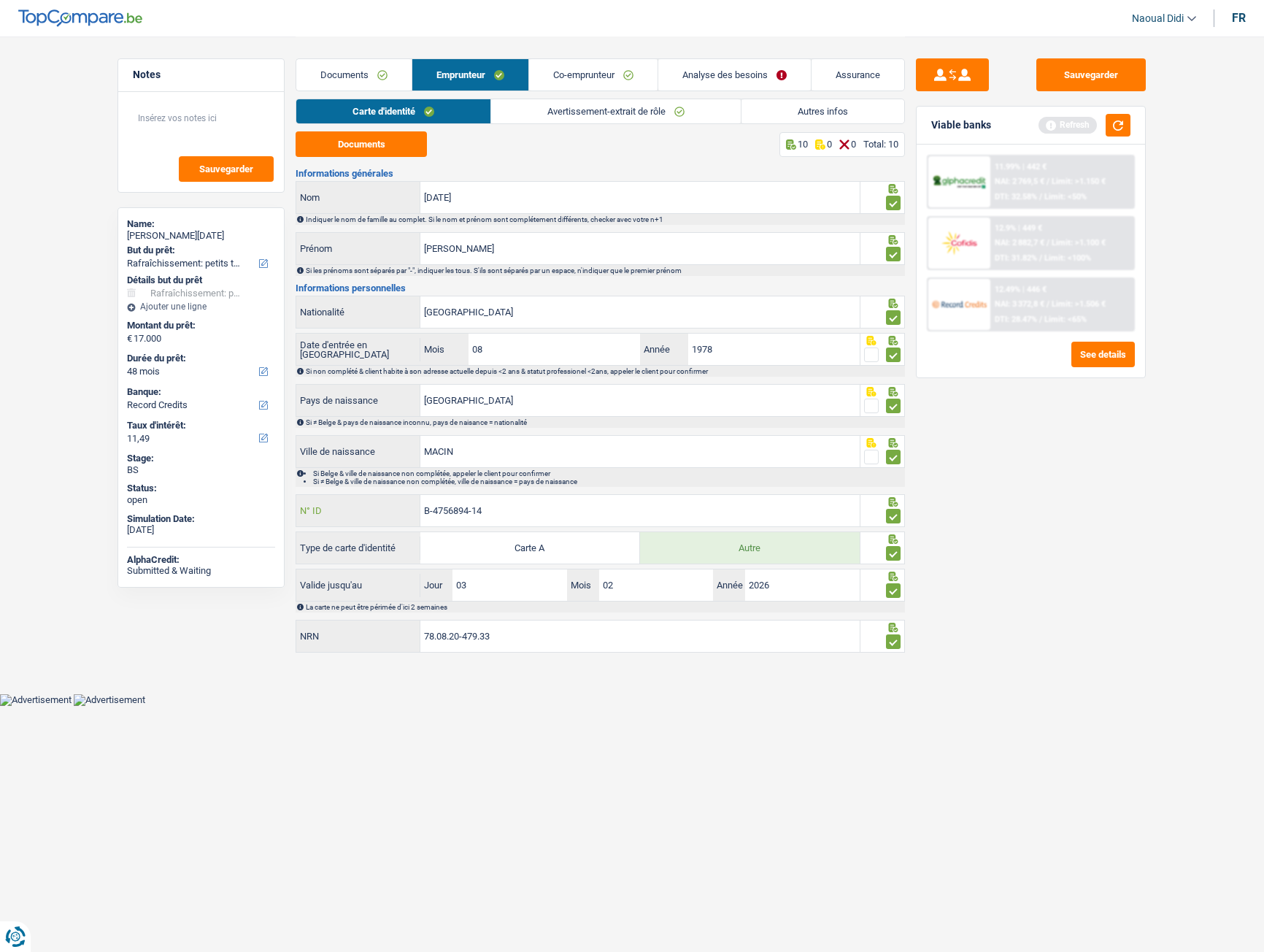
drag, startPoint x: 496, startPoint y: 511, endPoint x: 422, endPoint y: 516, distance: 74.2
click at [411, 506] on div "B-4756894-14 N° ID" at bounding box center [578, 510] width 563 height 31
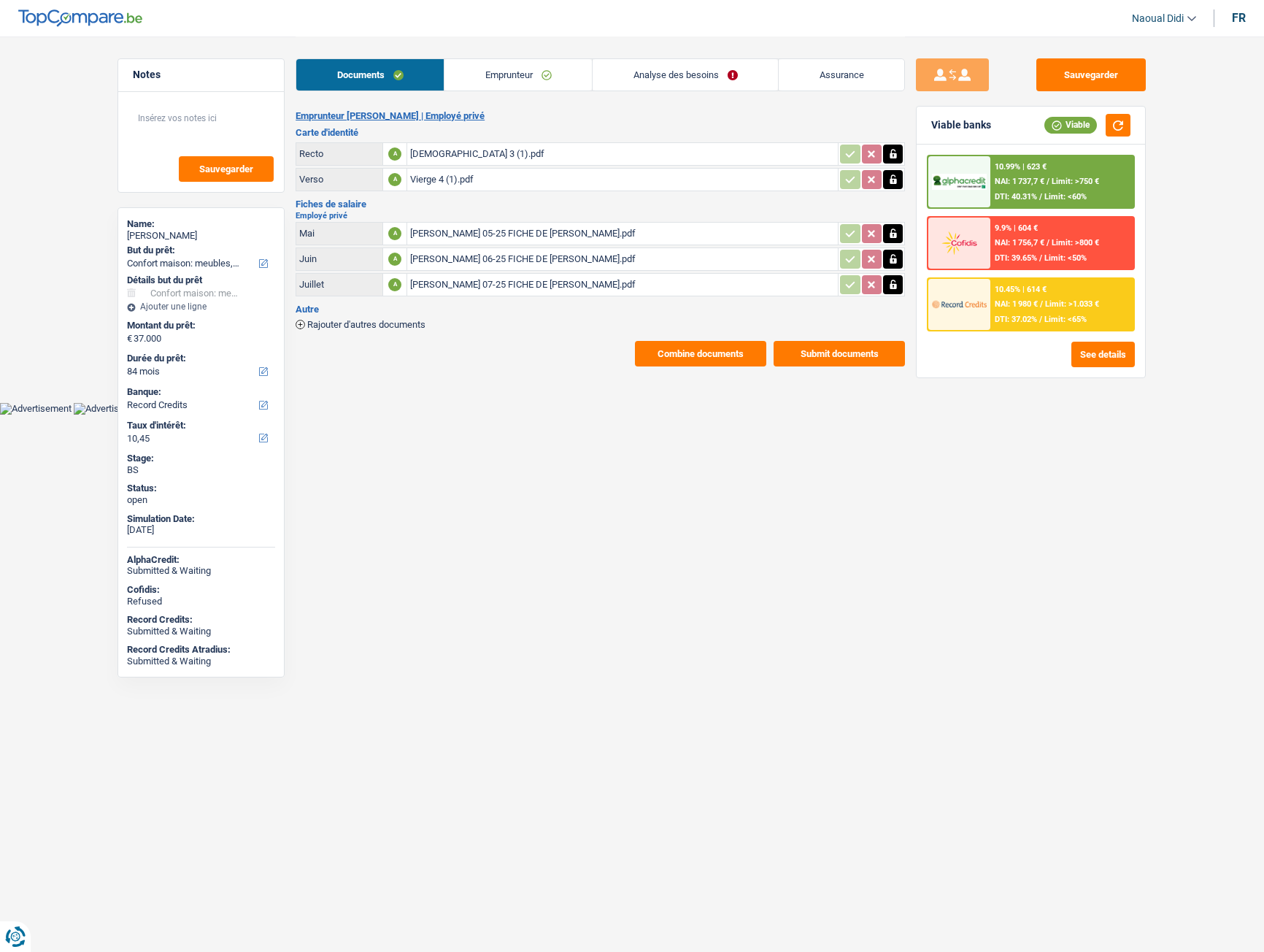
select select "household"
select select "84"
select select "record credits"
select select "84"
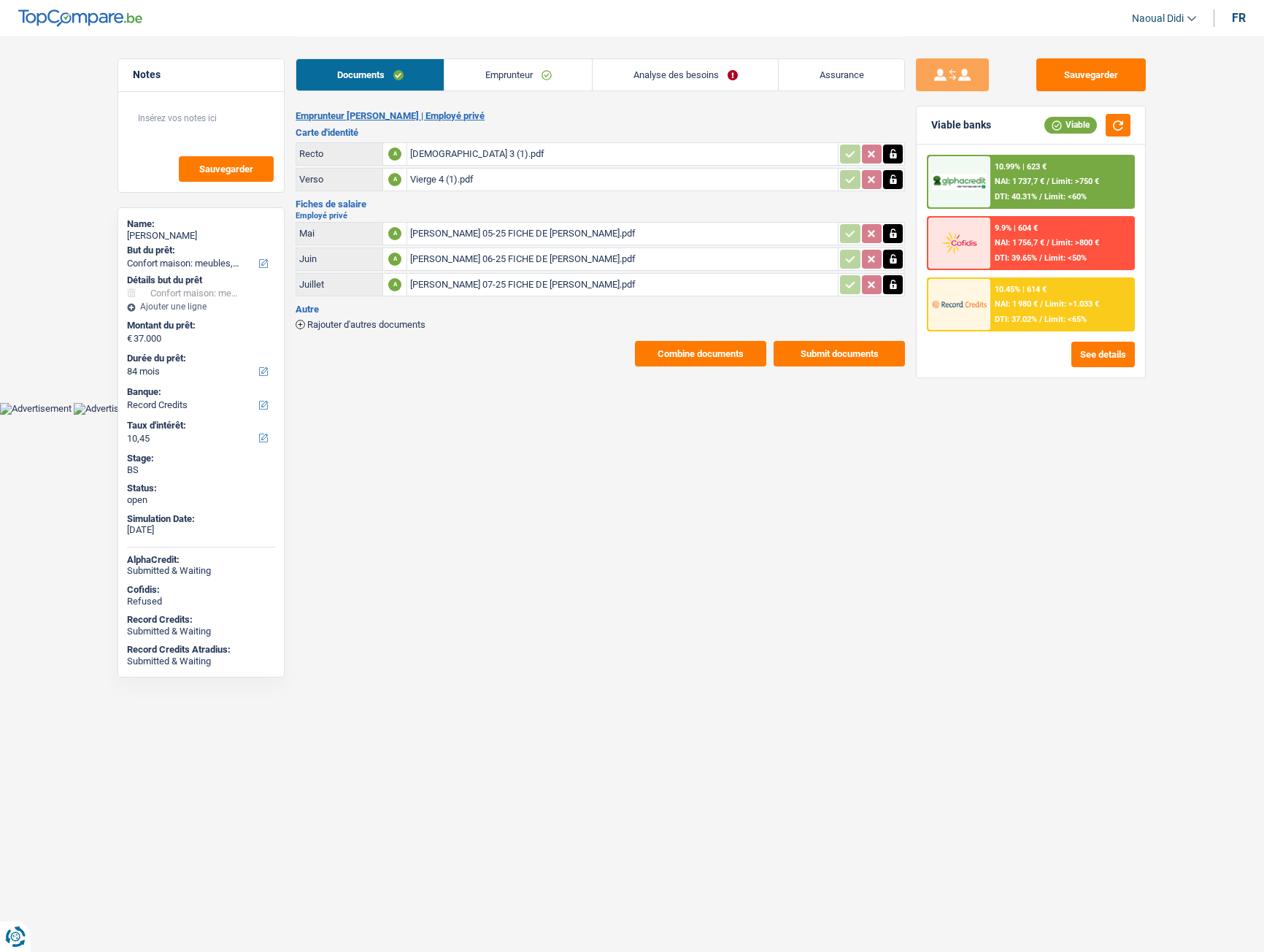
select select "96"
select select "household"
select select "84"
click at [652, 73] on link "Analyse des besoins" at bounding box center [685, 75] width 185 height 31
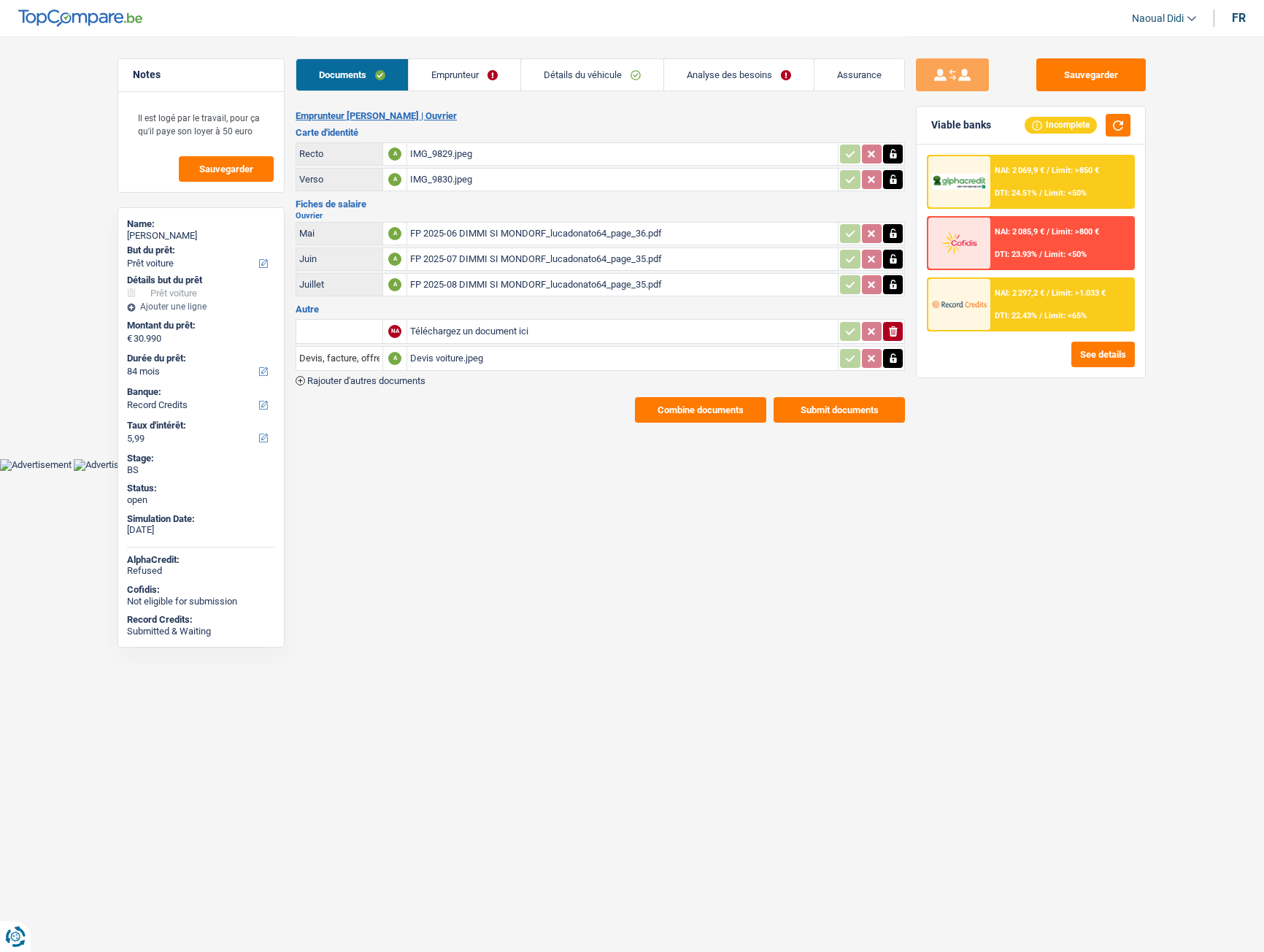
select select "car"
select select "84"
select select "record credits"
drag, startPoint x: 160, startPoint y: 231, endPoint x: 128, endPoint y: 235, distance: 32.2
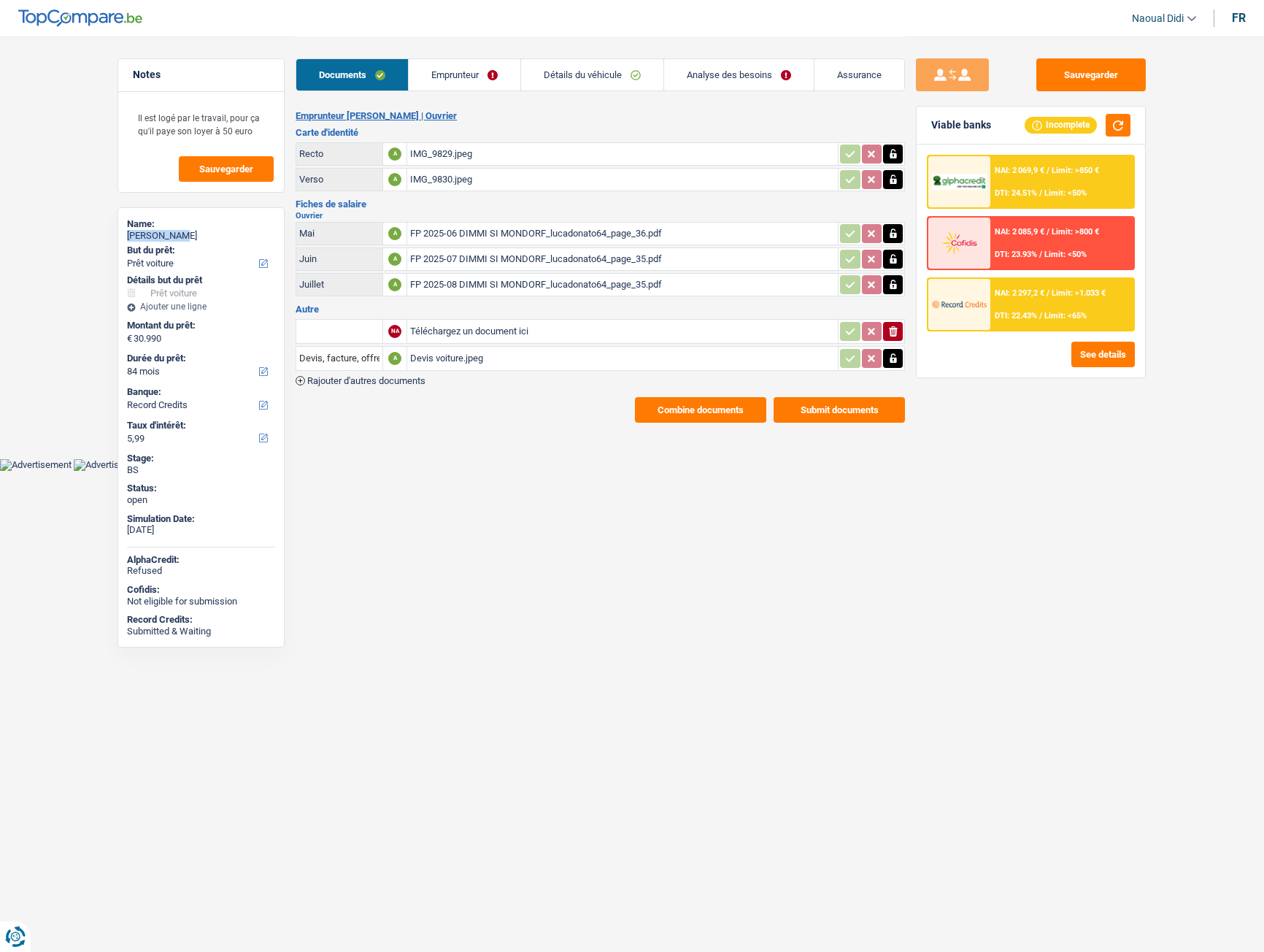
click at [128, 235] on div "[PERSON_NAME]" at bounding box center [200, 236] width 148 height 12
select select "car"
select select "84"
select select "record credits"
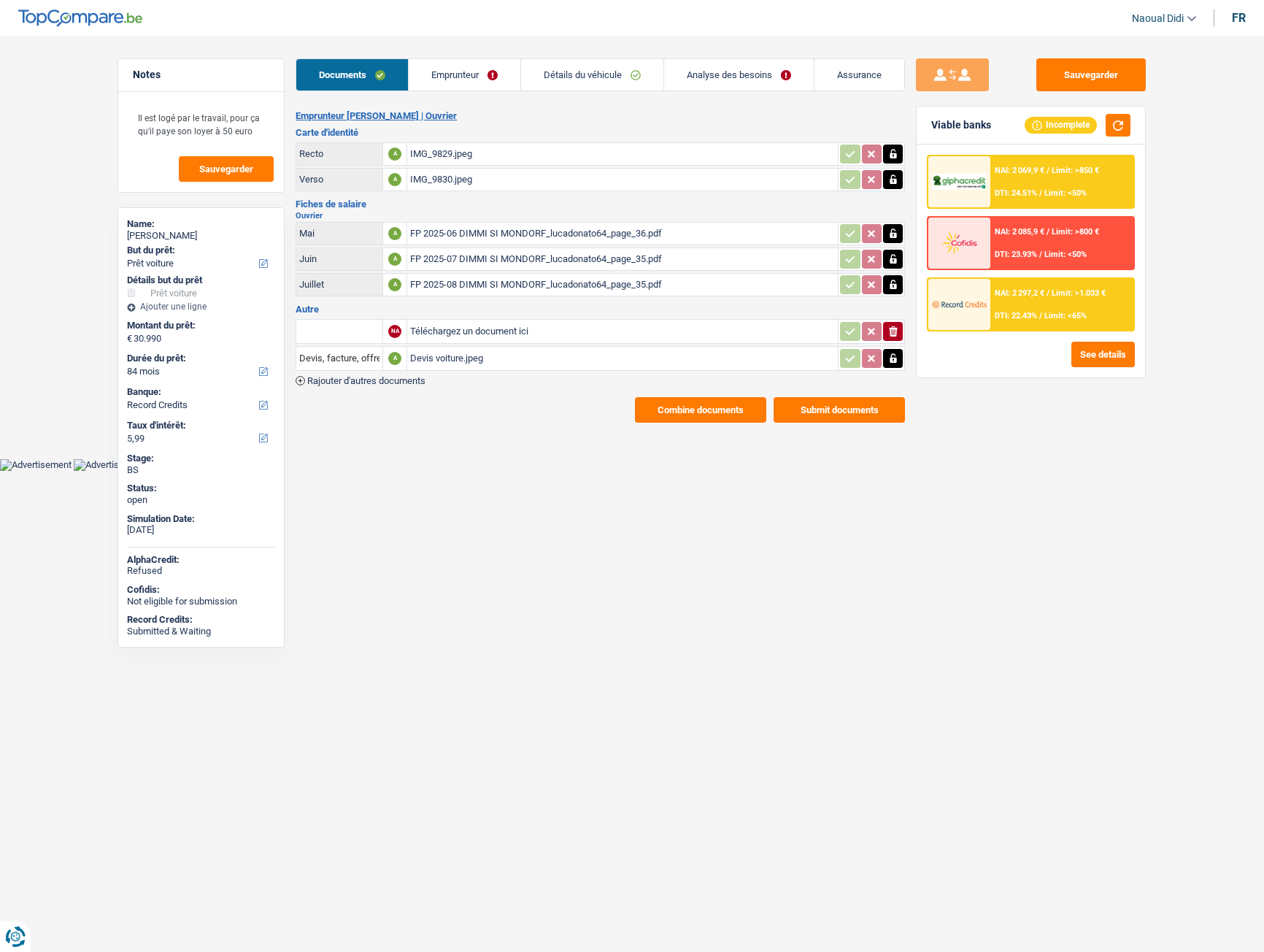
click at [486, 282] on div "FP 2025-08 DIMMI SI MONDORF_lucadonato64_page_35.pdf" at bounding box center [622, 285] width 425 height 22
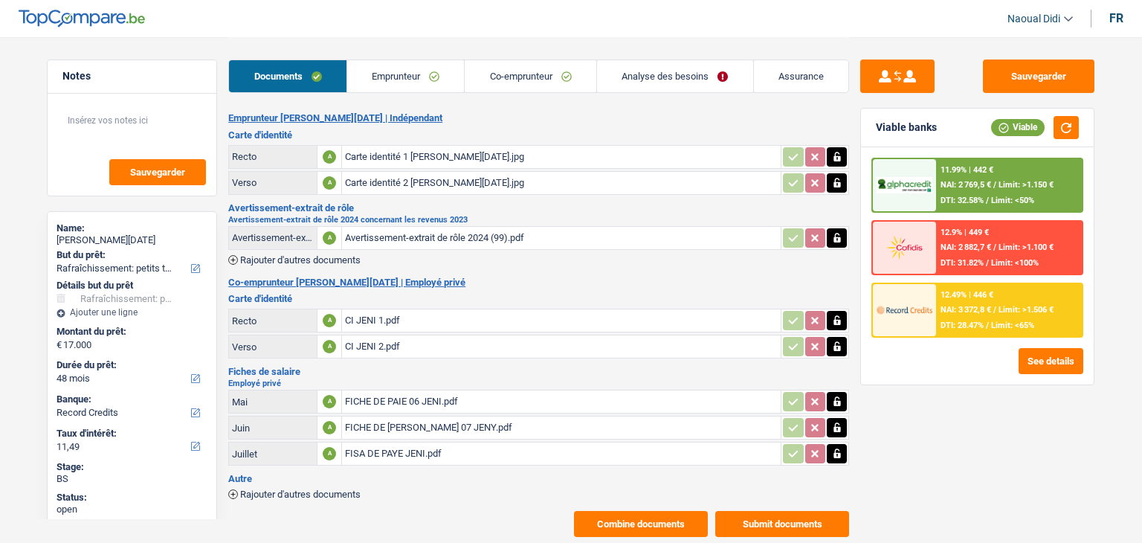
select select "houseOrGarden"
select select "48"
select select "record credits"
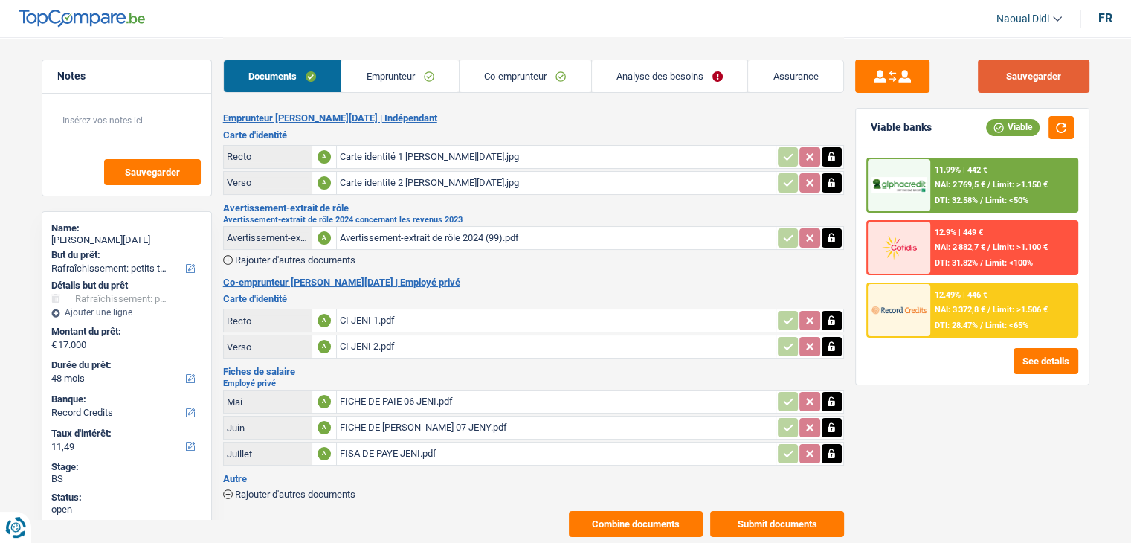
click at [1020, 73] on button "Sauvegarder" at bounding box center [1034, 76] width 112 height 33
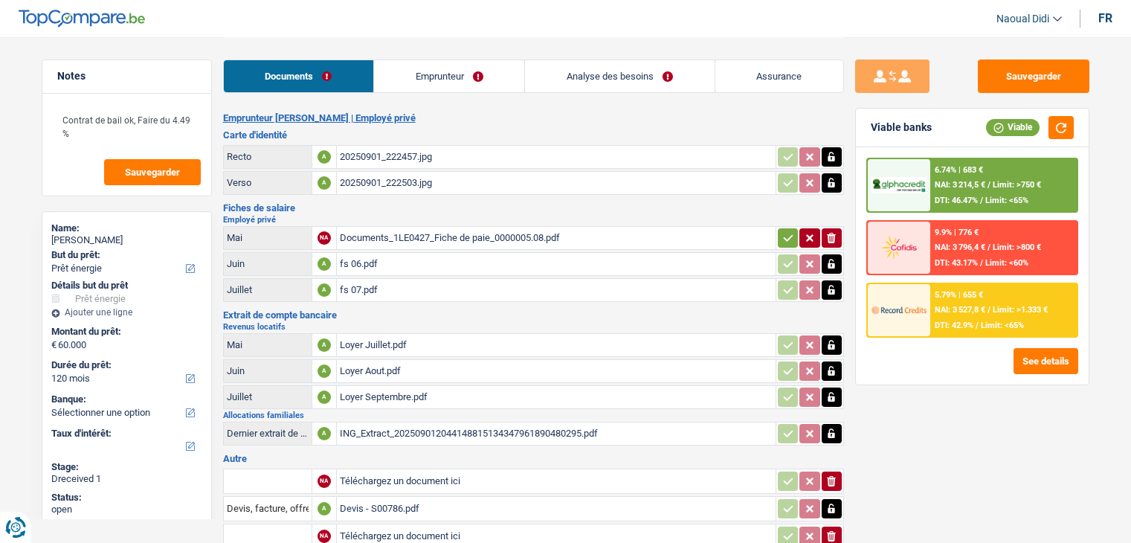
select select "energy"
select select "120"
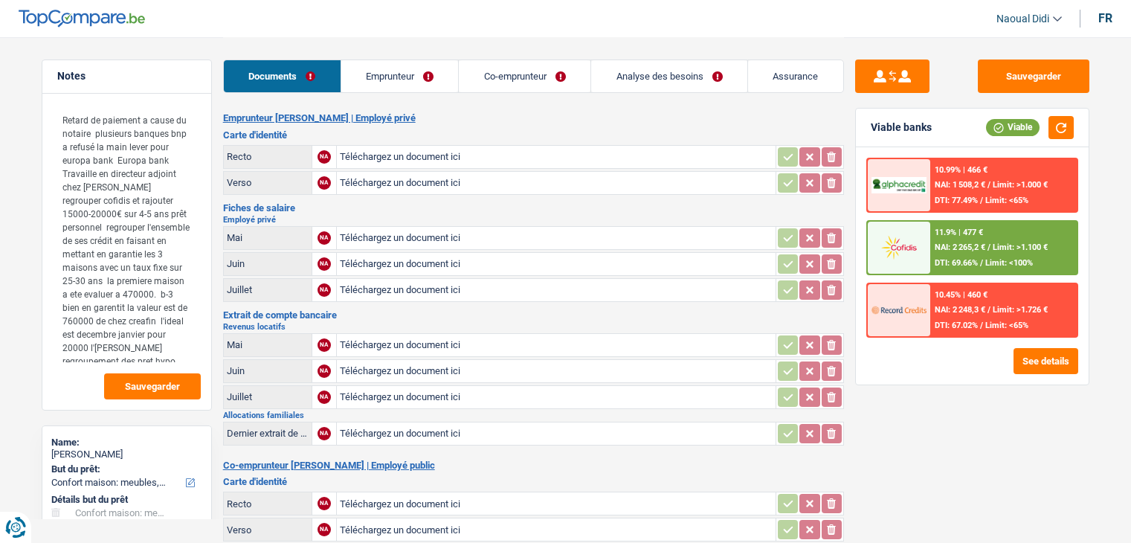
select select "household"
select select "72"
click at [385, 156] on input "Téléchargez un document ici" at bounding box center [556, 157] width 433 height 22
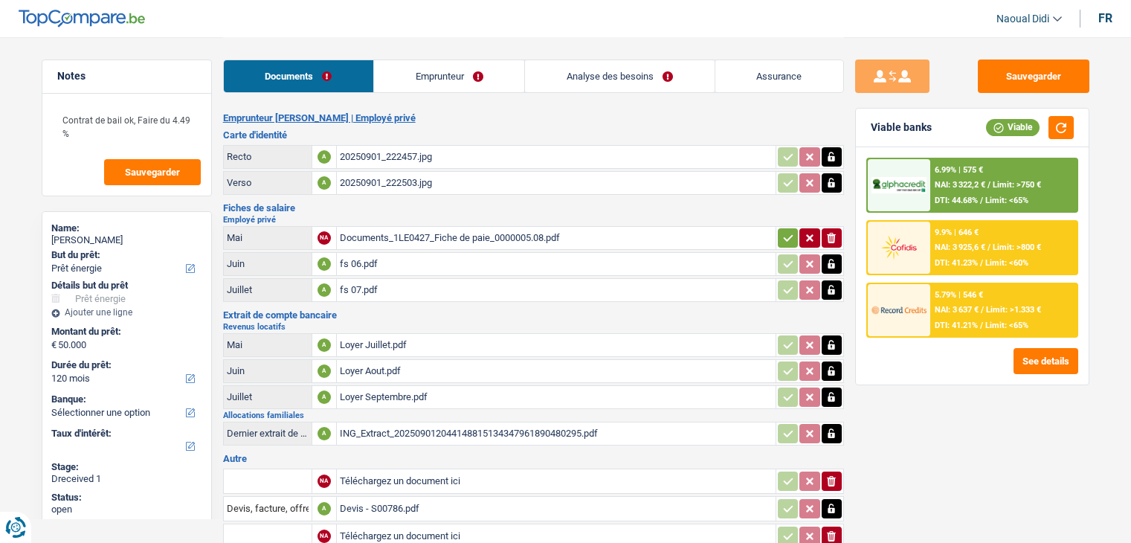
select select "energy"
select select "120"
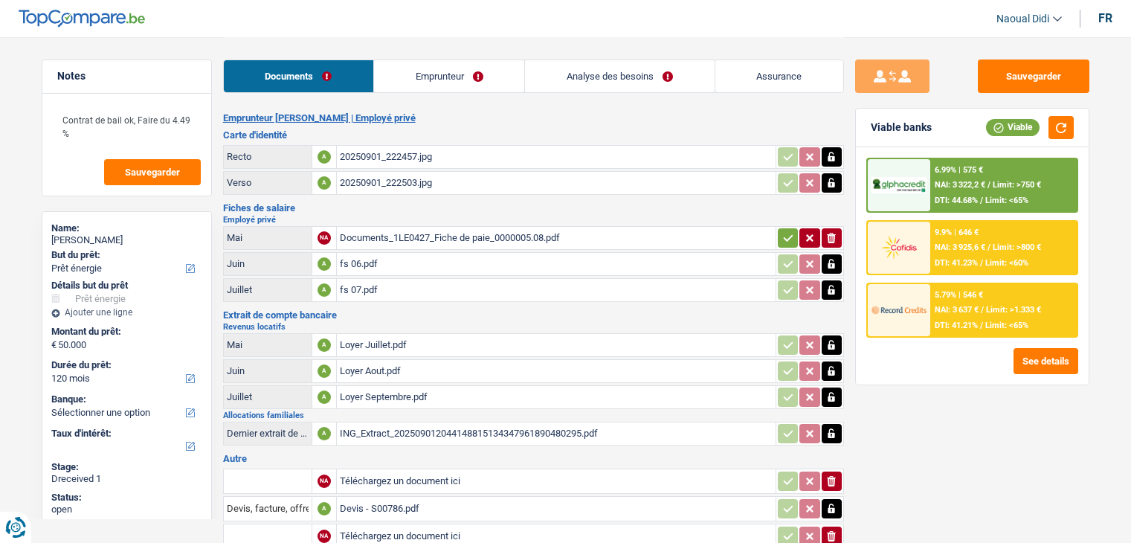
select select "energy"
select select "yes"
click at [626, 78] on link "Analyse des besoins" at bounding box center [619, 76] width 189 height 32
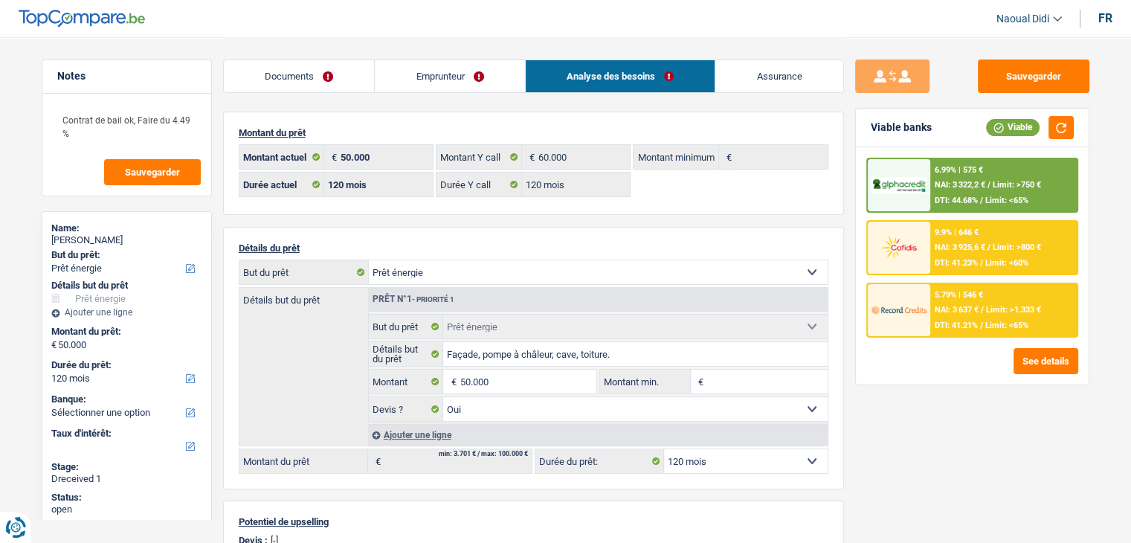
click at [964, 236] on div "9.9% | 646 €" at bounding box center [957, 233] width 44 height 10
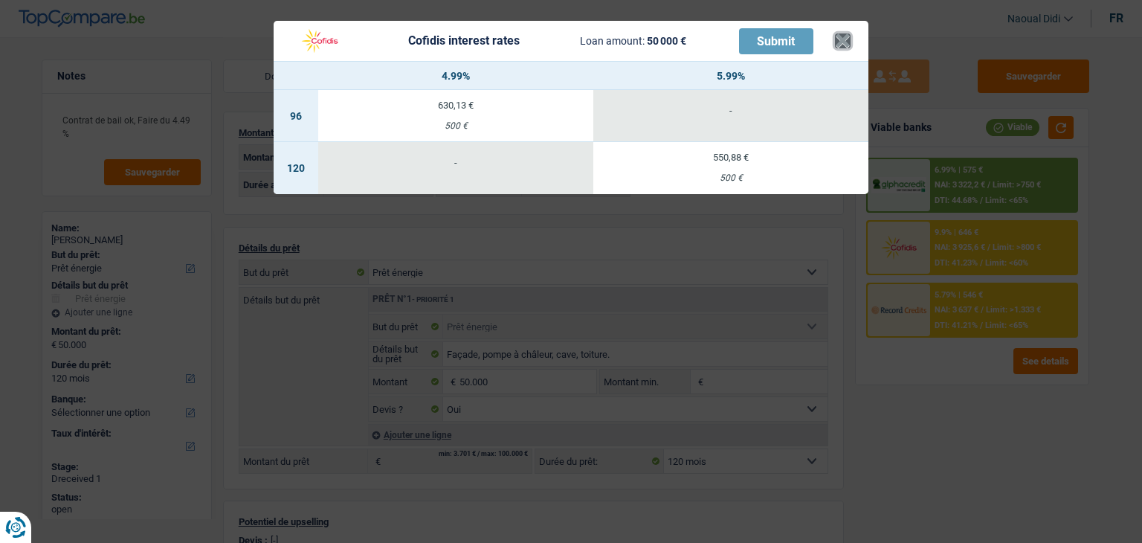
click at [845, 33] on button "×" at bounding box center [843, 40] width 16 height 15
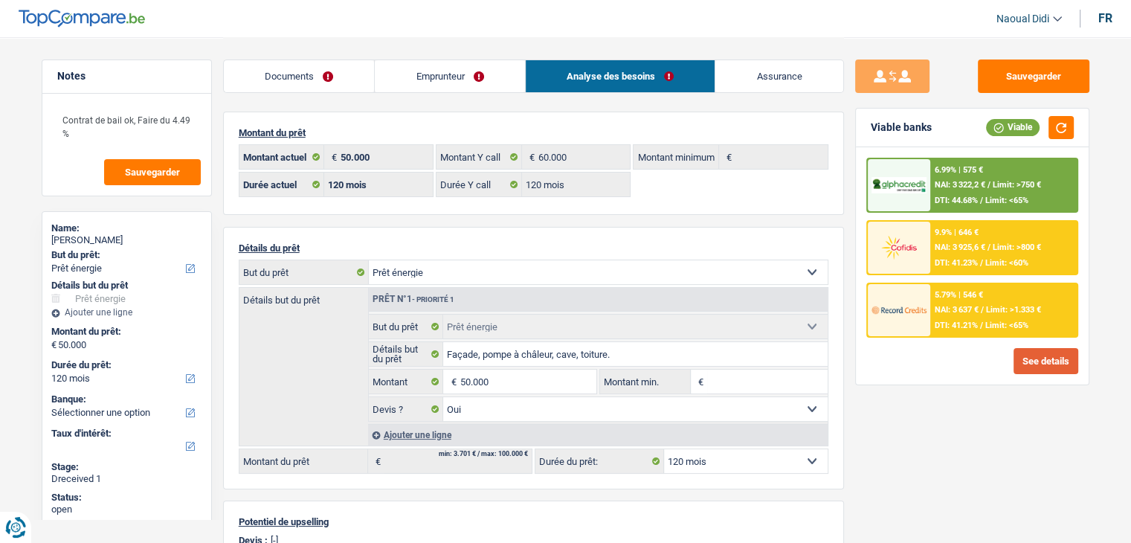
click at [1042, 350] on button "See details" at bounding box center [1046, 361] width 65 height 26
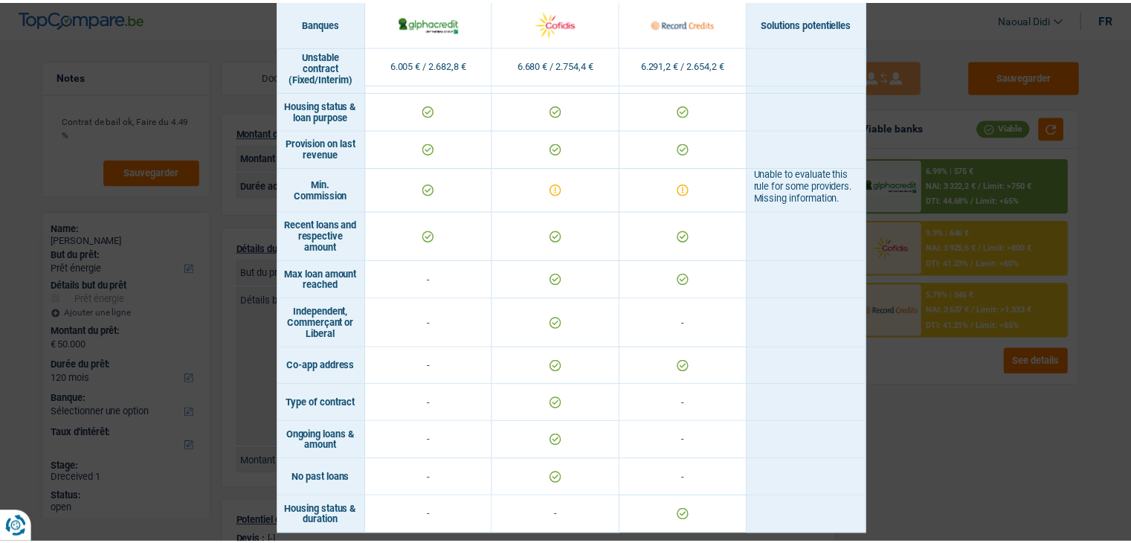
scroll to position [848, 0]
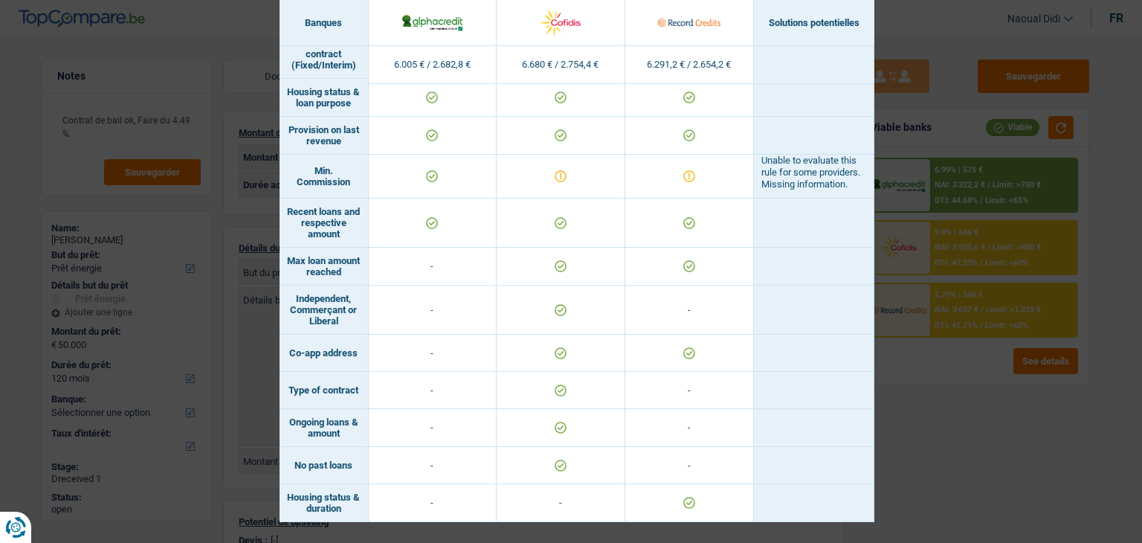
click at [990, 424] on div "Banks conditions × Banques Solutions potentielles Revenus / Charges 6.005 € / 2…" at bounding box center [571, 271] width 1142 height 543
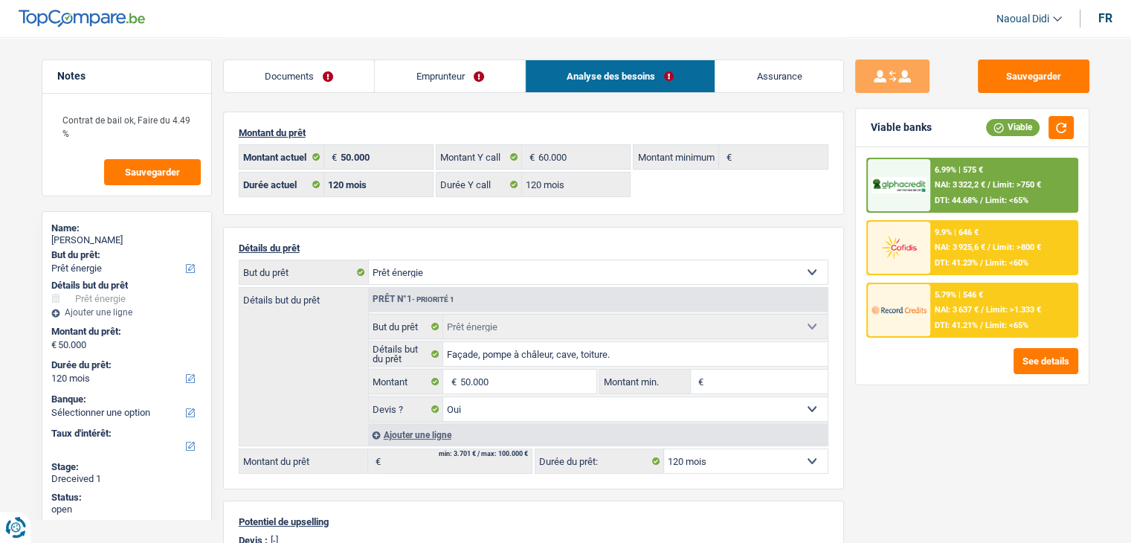
click at [944, 248] on span "NAI: 3 925,6 €" at bounding box center [960, 247] width 51 height 10
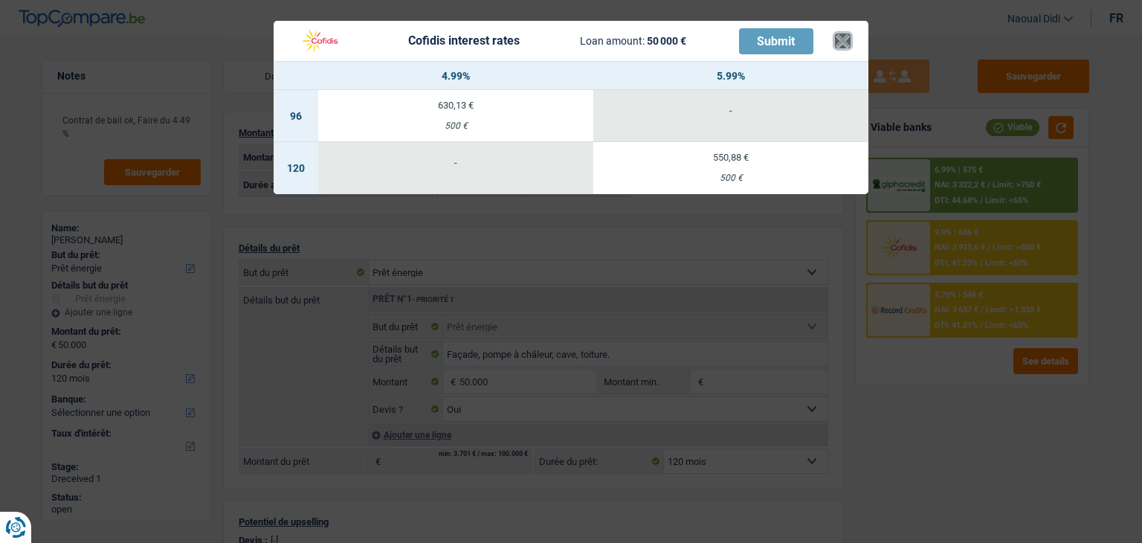
click at [837, 36] on button "×" at bounding box center [843, 40] width 16 height 15
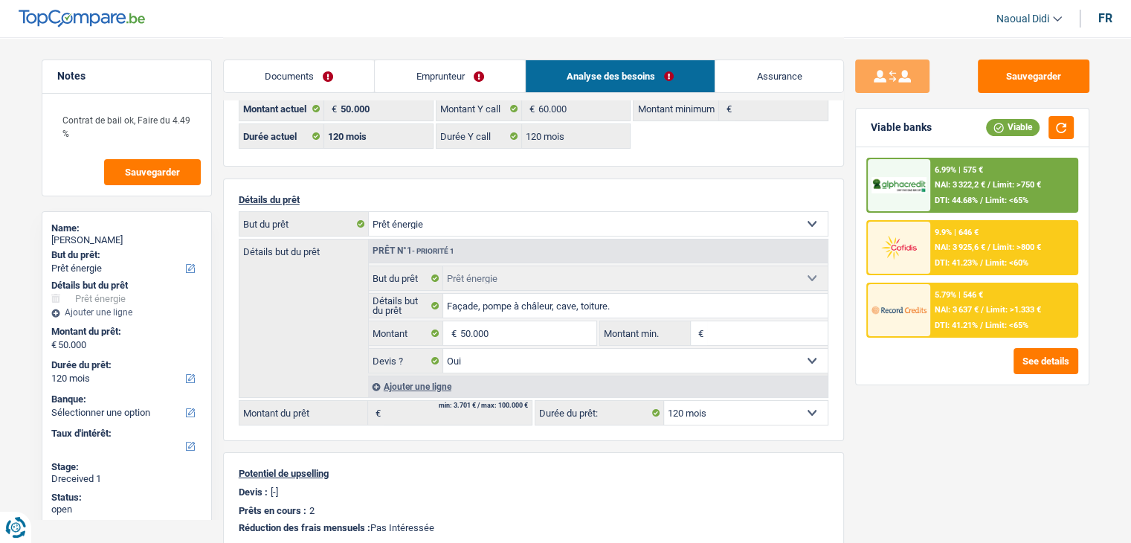
scroll to position [74, 0]
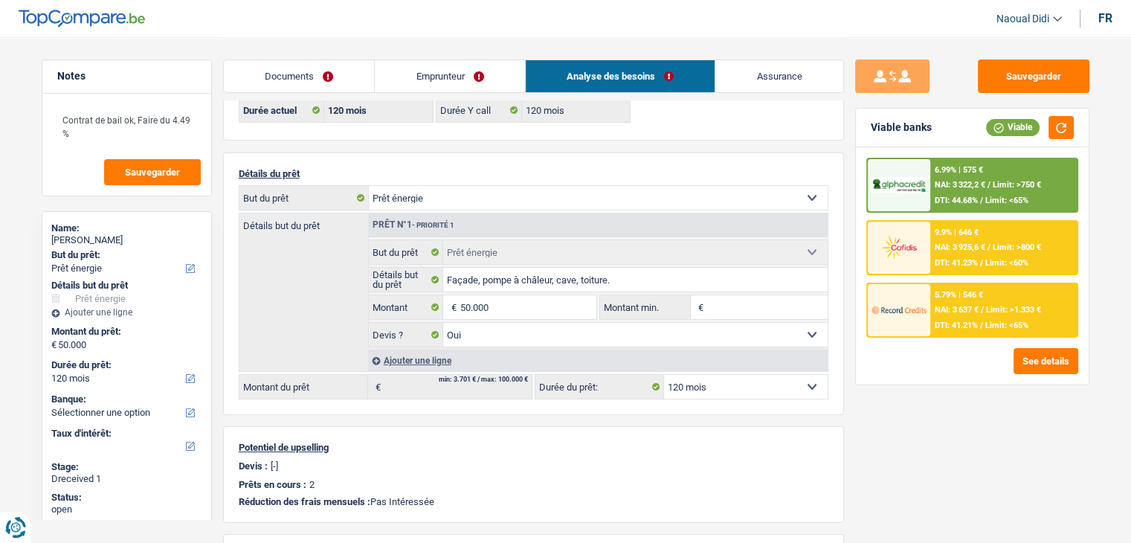
click at [736, 382] on select "12 mois 18 mois 24 mois 30 mois 36 mois 42 mois 48 mois 60 mois 72 mois 84 mois…" at bounding box center [746, 387] width 164 height 24
select select "96"
click at [664, 375] on select "12 mois 18 mois 24 mois 30 mois 36 mois 42 mois 48 mois 60 mois 72 mois 84 mois…" at bounding box center [746, 387] width 164 height 24
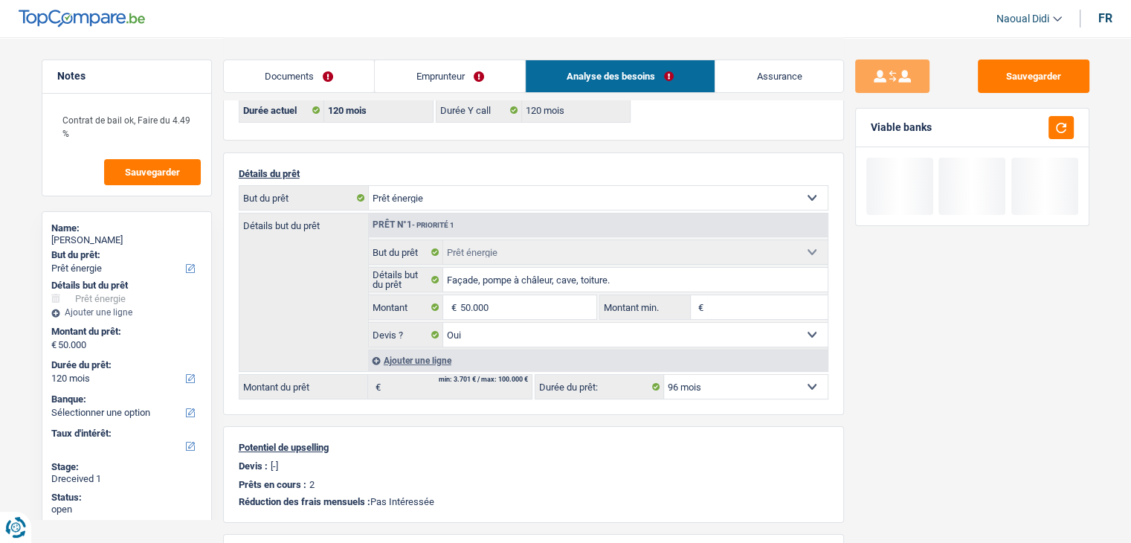
select select "96"
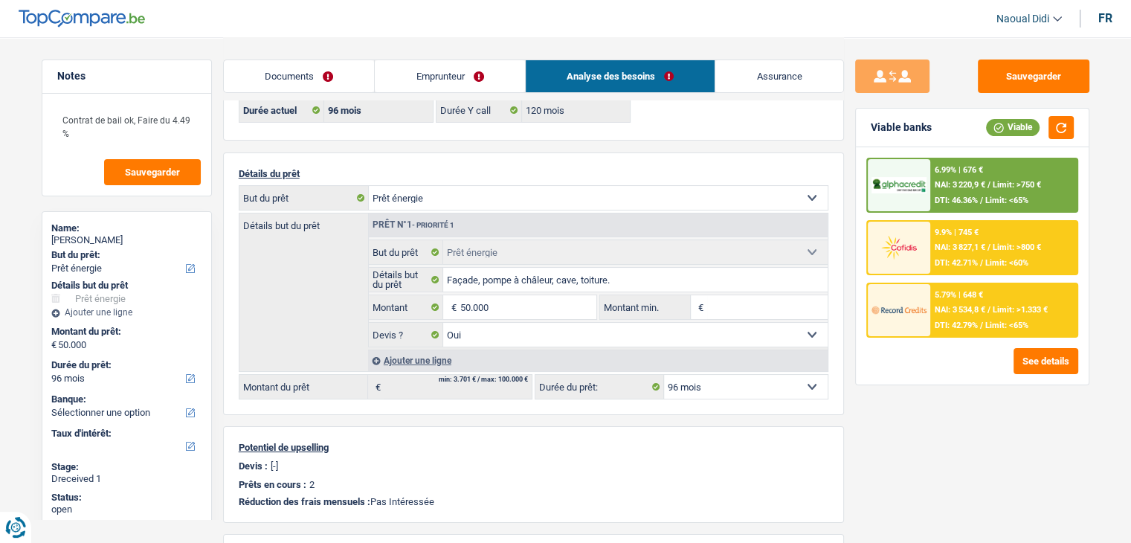
click at [440, 83] on link "Emprunteur" at bounding box center [450, 76] width 150 height 32
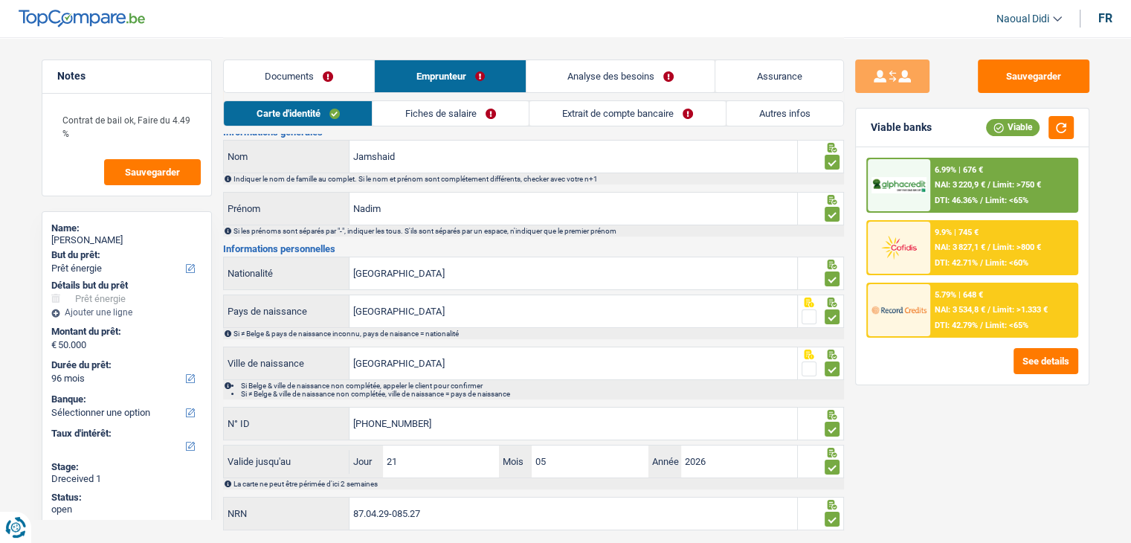
scroll to position [83, 0]
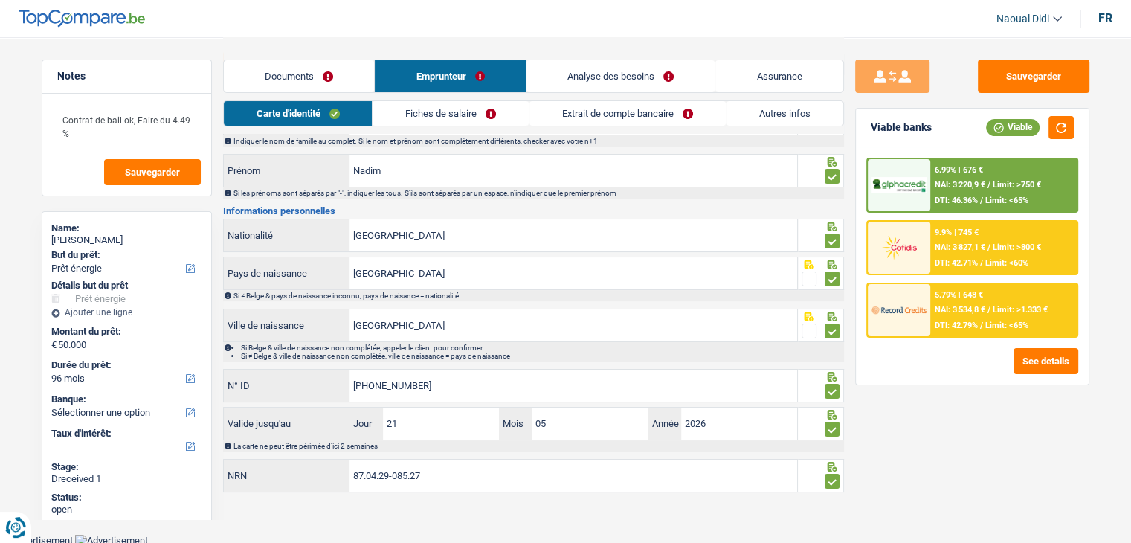
click at [415, 115] on link "Fiches de salaire" at bounding box center [451, 113] width 156 height 25
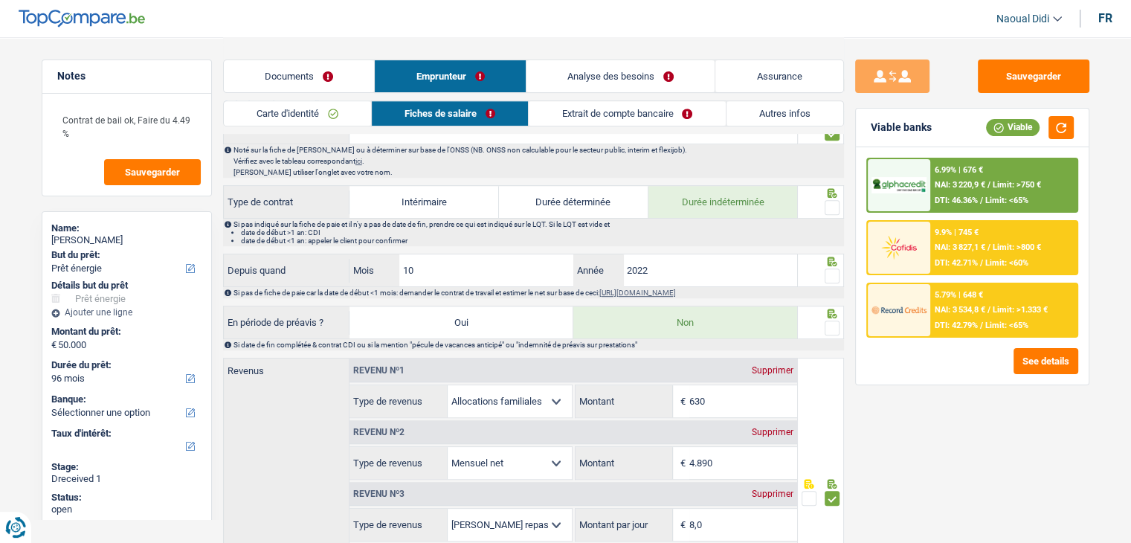
scroll to position [529, 0]
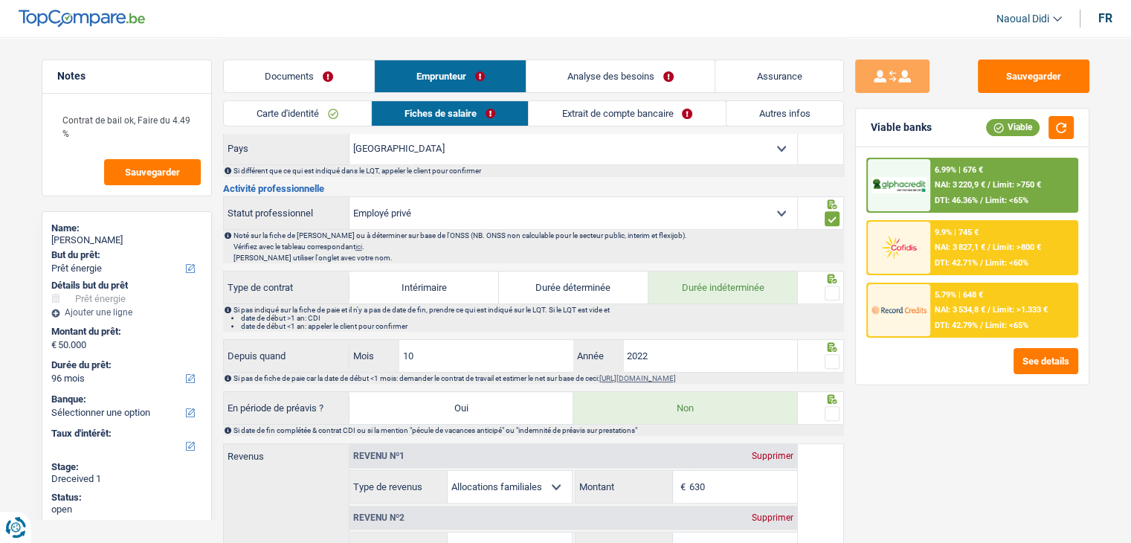
click at [283, 74] on link "Documents" at bounding box center [299, 76] width 151 height 32
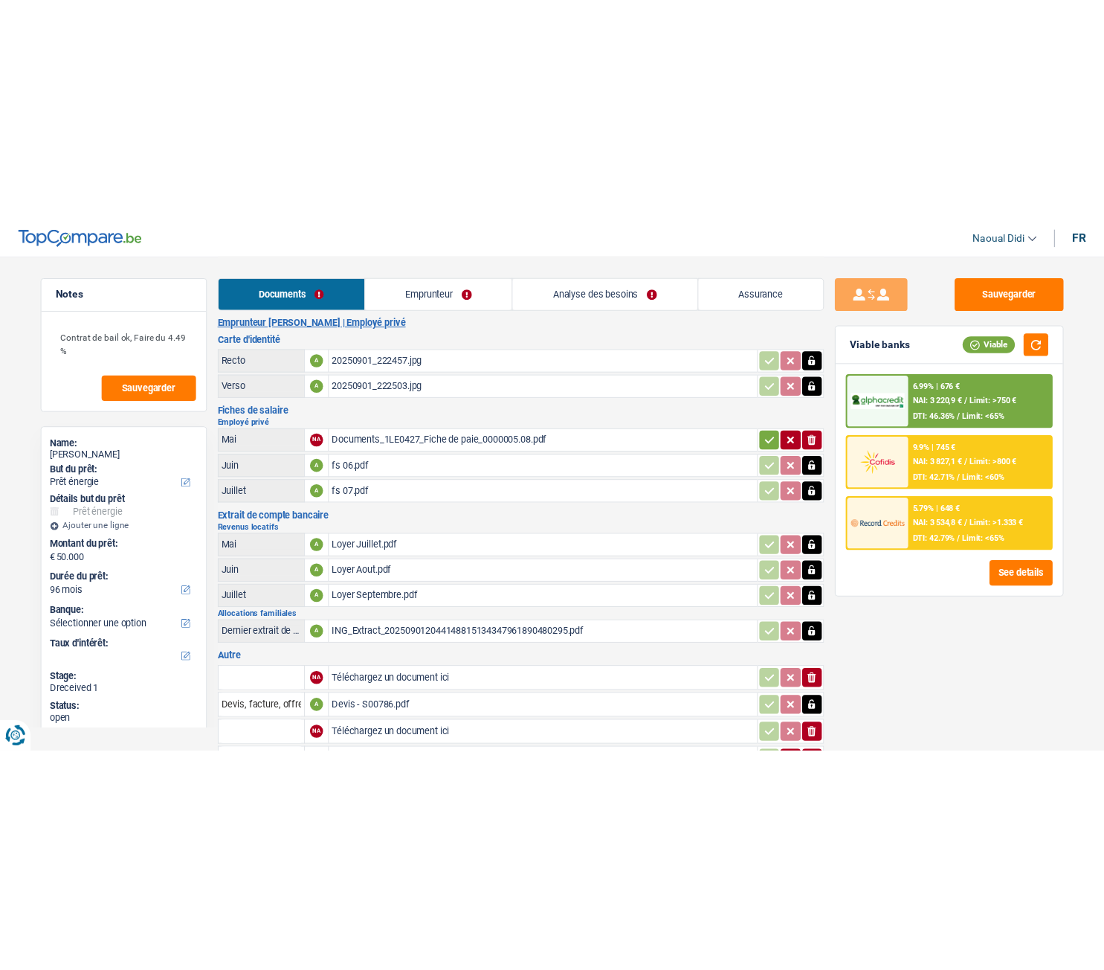
scroll to position [0, 0]
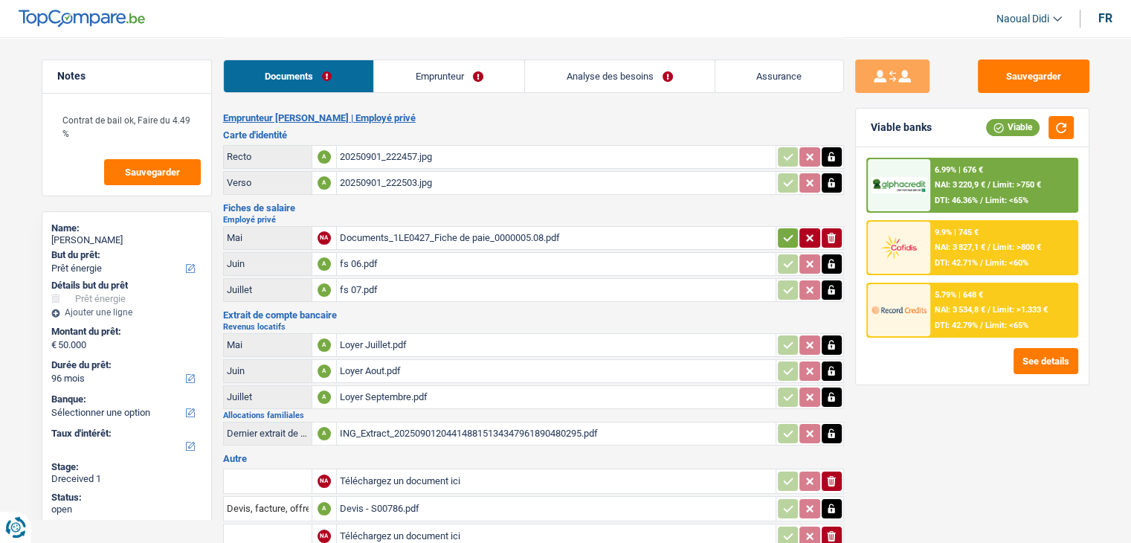
click at [442, 230] on div "Documents_1LE0427_Fiche de paie_0000005.08.pdf" at bounding box center [556, 238] width 433 height 22
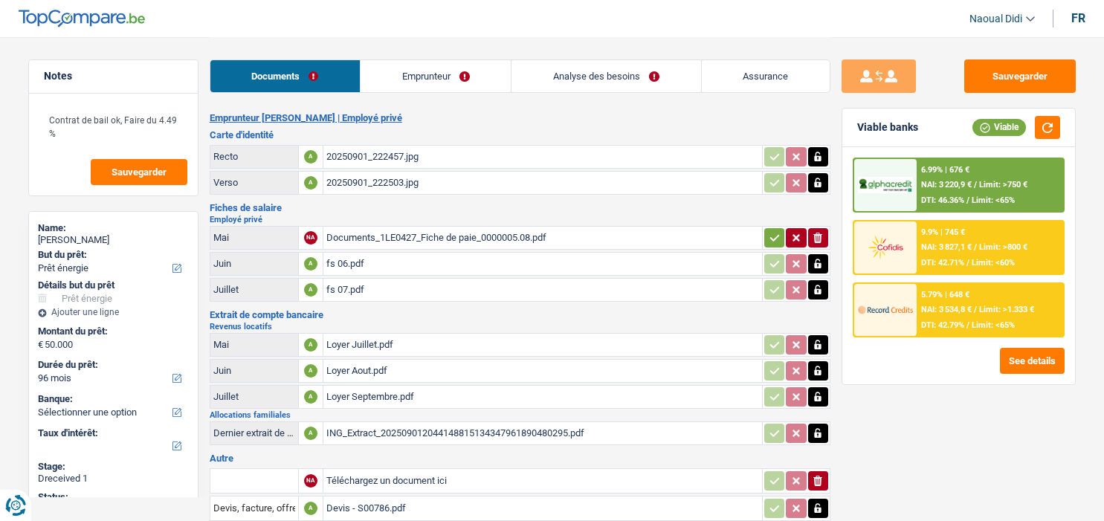
click at [987, 515] on div "Sauvegarder Viable banks Viable 6.99% | 676 € NAI: 3 220,9 € / Limit: >750 € DT…" at bounding box center [959, 360] width 257 height 647
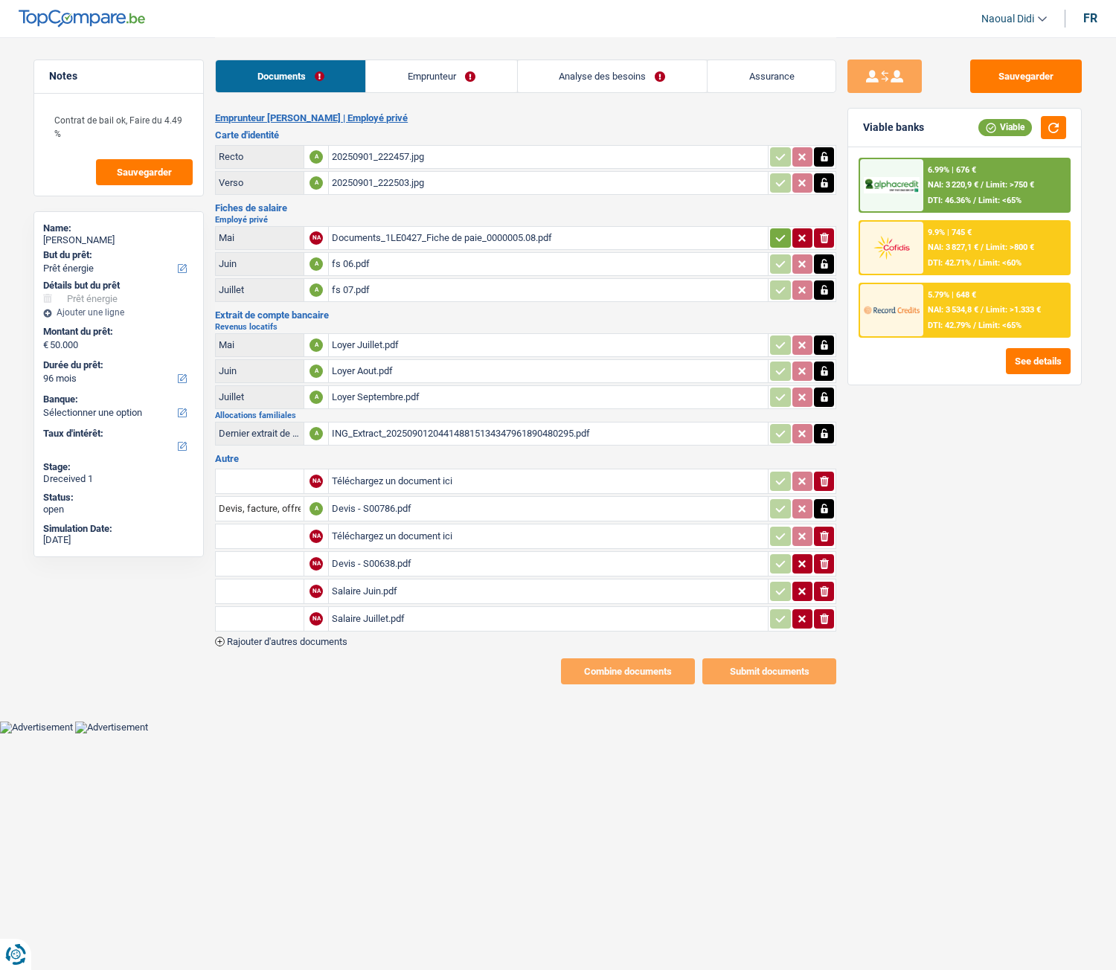
click at [417, 71] on link "Emprunteur" at bounding box center [441, 76] width 150 height 32
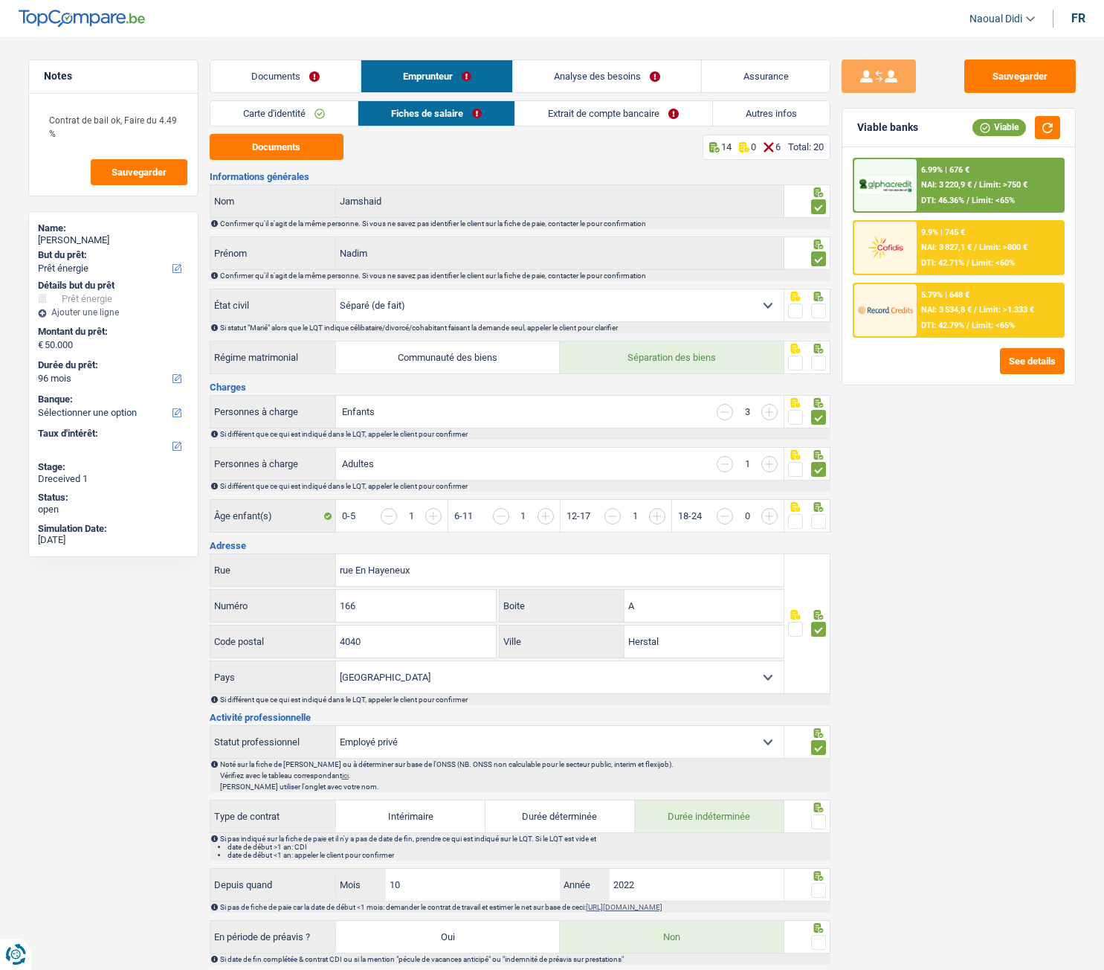
click at [272, 113] on link "Carte d'identité" at bounding box center [283, 113] width 147 height 25
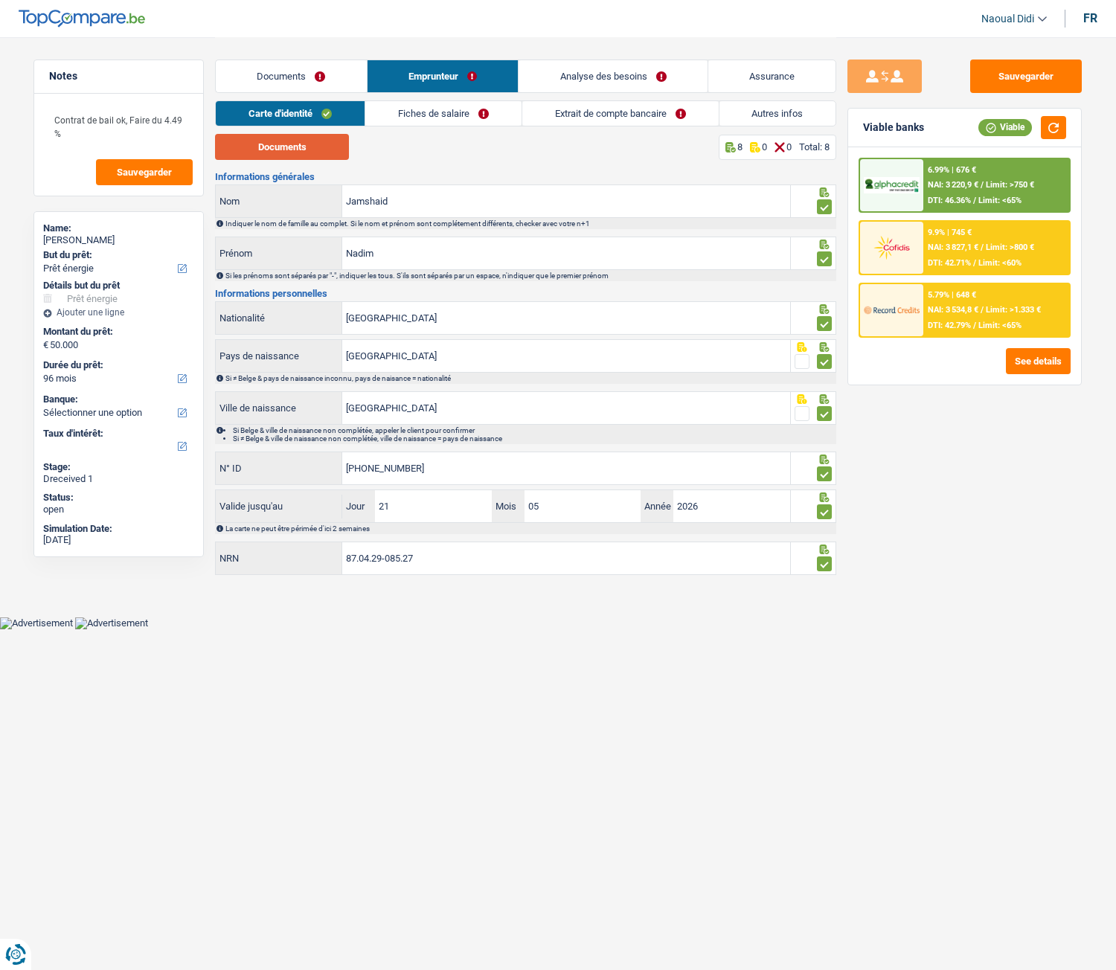
click at [303, 147] on button "Documents" at bounding box center [282, 147] width 134 height 26
click at [408, 113] on link "Fiches de salaire" at bounding box center [443, 113] width 156 height 25
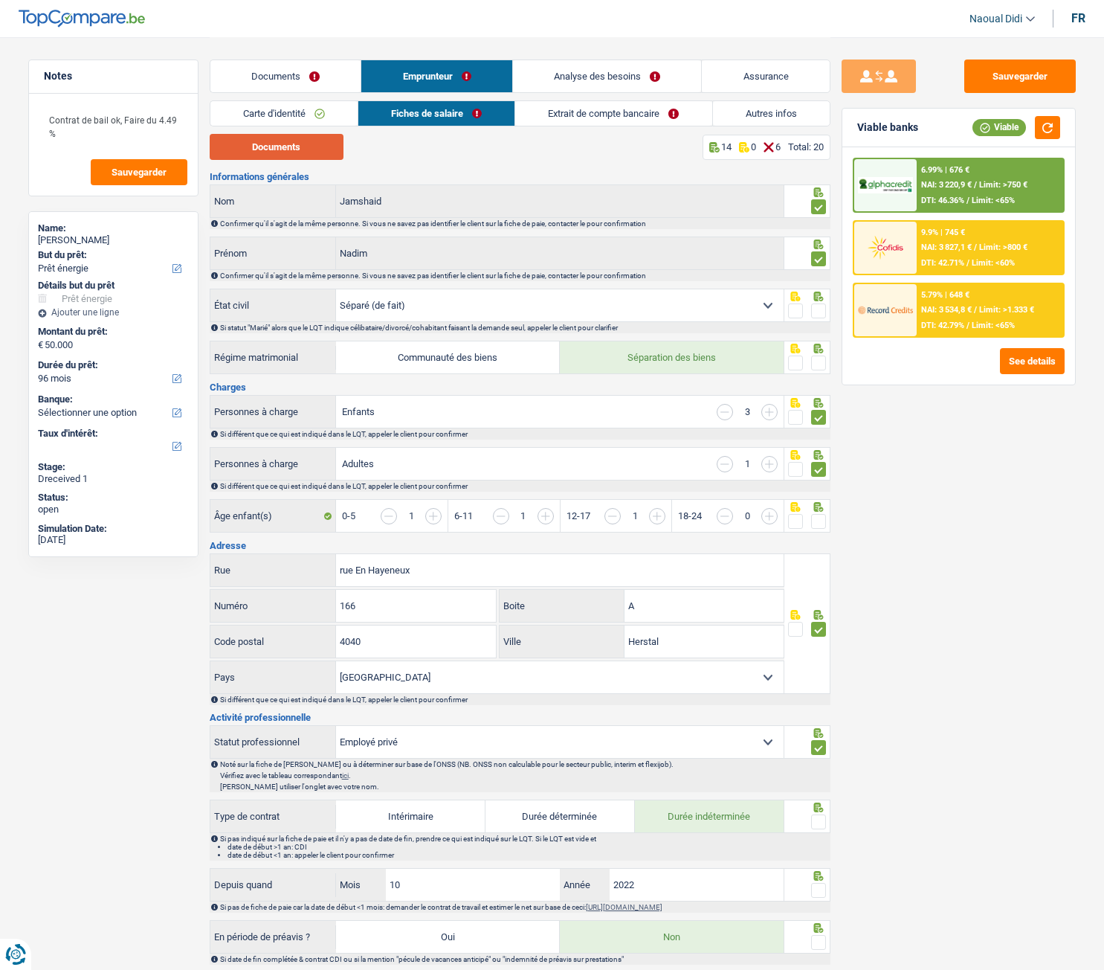
click at [314, 141] on button "Documents" at bounding box center [277, 147] width 134 height 26
click at [825, 312] on span at bounding box center [818, 310] width 15 height 15
click at [0, 0] on input "radio" at bounding box center [0, 0] width 0 height 0
click at [429, 297] on select "Célibataire Marié(e) Cohabitant(e) légal(e) Divorcé(e) Veuf(ve) Séparé (de fait…" at bounding box center [560, 305] width 448 height 32
select select "married"
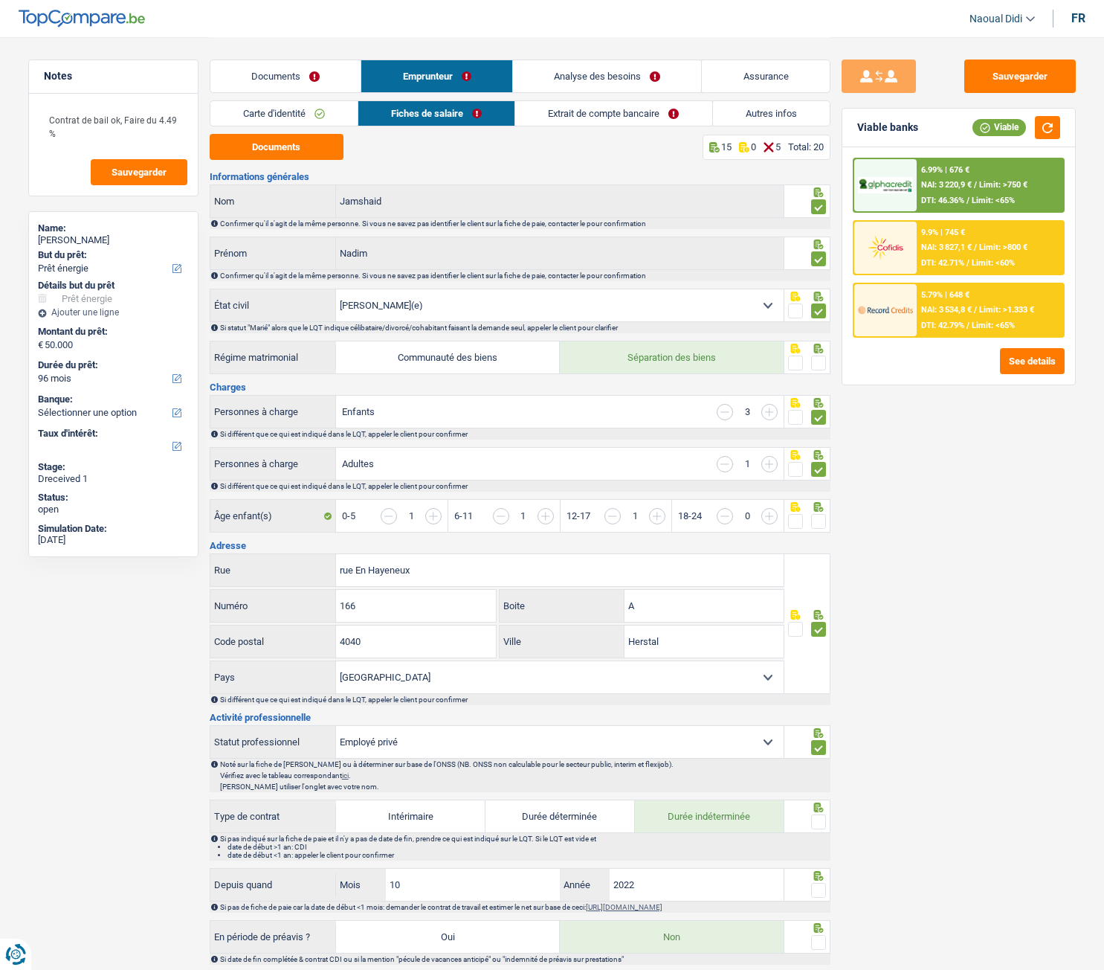
click at [336, 289] on select "Célibataire Marié(e) Cohabitant(e) légal(e) Divorcé(e) Veuf(ve) Séparé (de fait…" at bounding box center [560, 305] width 448 height 32
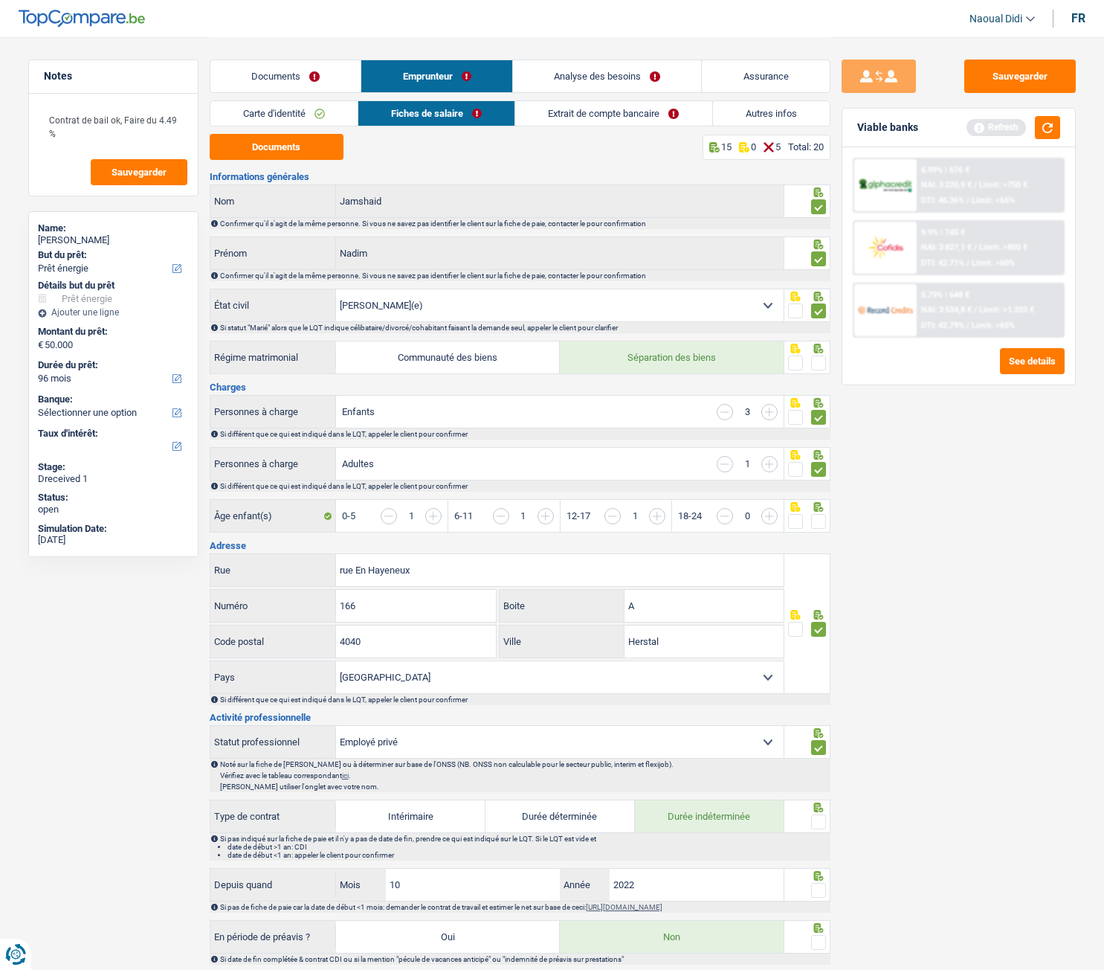
click at [358, 361] on label "Communauté des biens" at bounding box center [448, 357] width 224 height 32
click at [358, 361] on input "Communauté des biens" at bounding box center [448, 357] width 224 height 32
radio input "true"
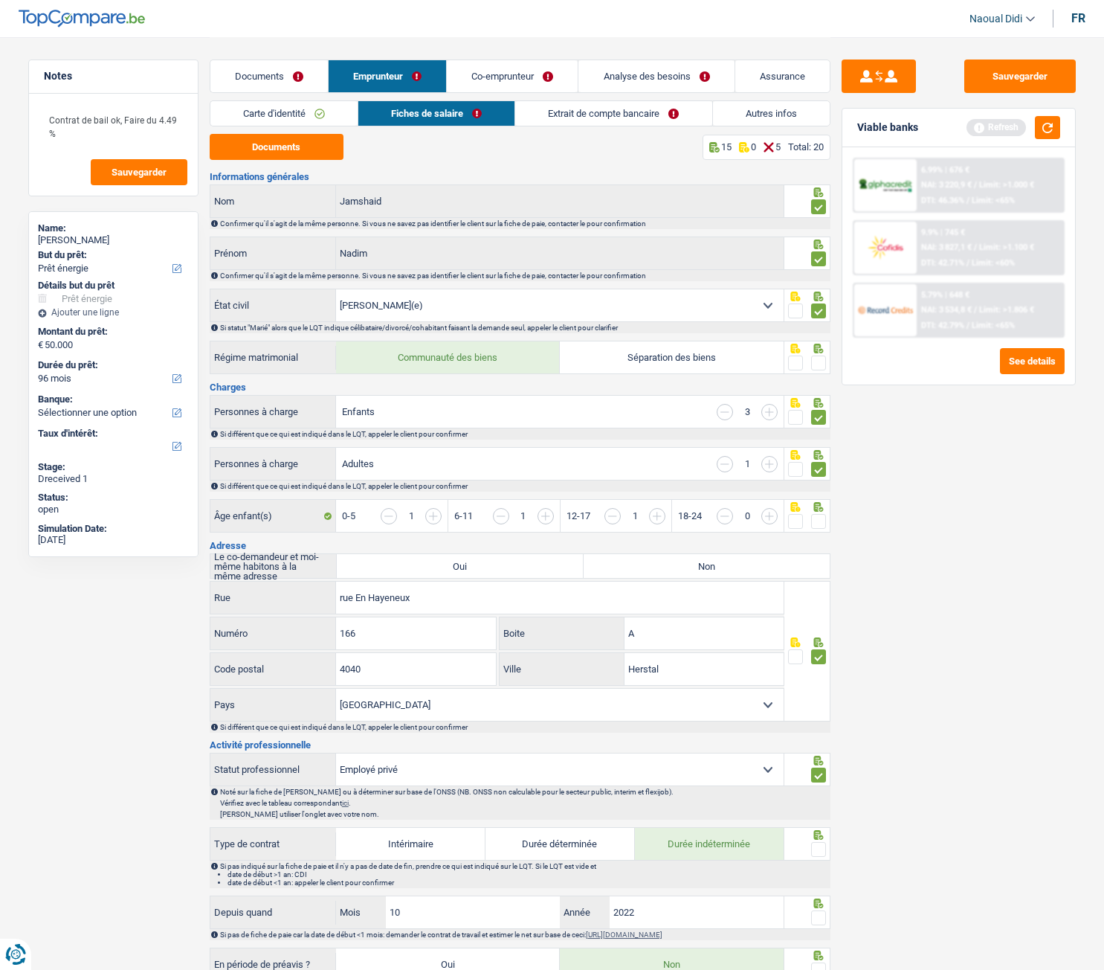
click at [819, 363] on span at bounding box center [818, 363] width 15 height 15
click at [0, 0] on input "radio" at bounding box center [0, 0] width 0 height 0
click at [724, 363] on label "Séparation des biens" at bounding box center [672, 357] width 224 height 32
click at [724, 363] on input "Séparation des biens" at bounding box center [672, 357] width 224 height 32
radio input "true"
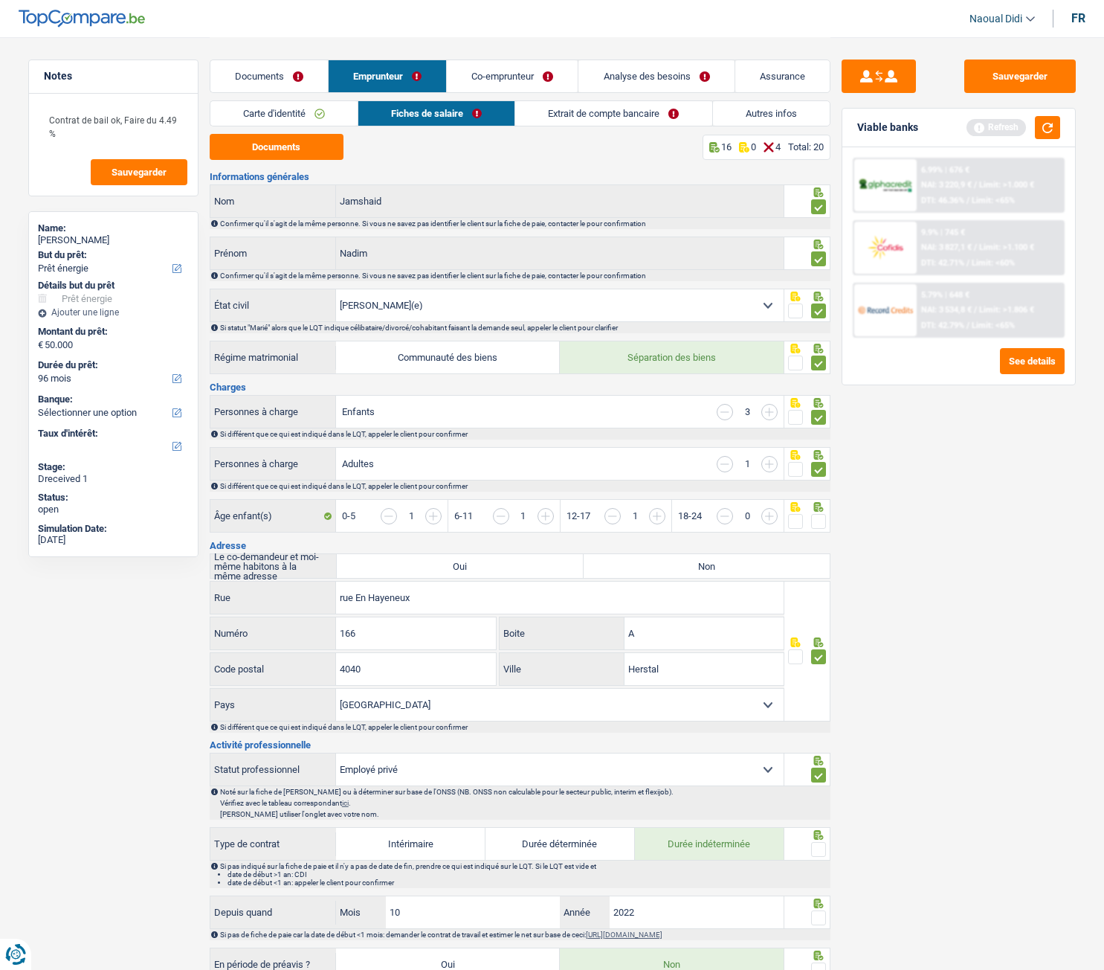
click at [900, 418] on div "Sauvegarder Viable banks Refresh 6.99% | 676 € NAI: 3 220,9 € / Limit: >1.000 €…" at bounding box center [959, 503] width 257 height 887
click at [768, 111] on link "Autres infos" at bounding box center [771, 113] width 117 height 25
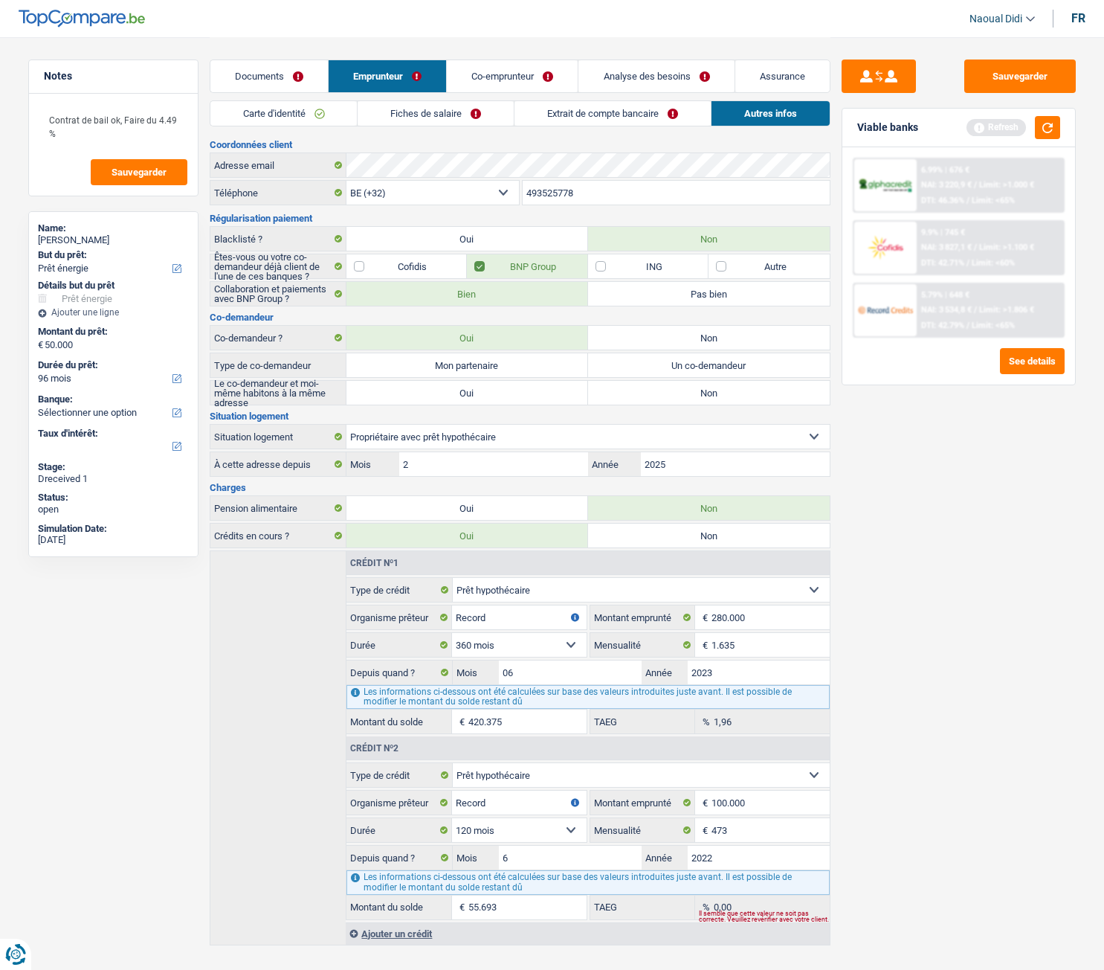
click at [667, 338] on label "Non" at bounding box center [709, 338] width 242 height 24
click at [667, 338] on input "Non" at bounding box center [709, 338] width 242 height 24
radio input "true"
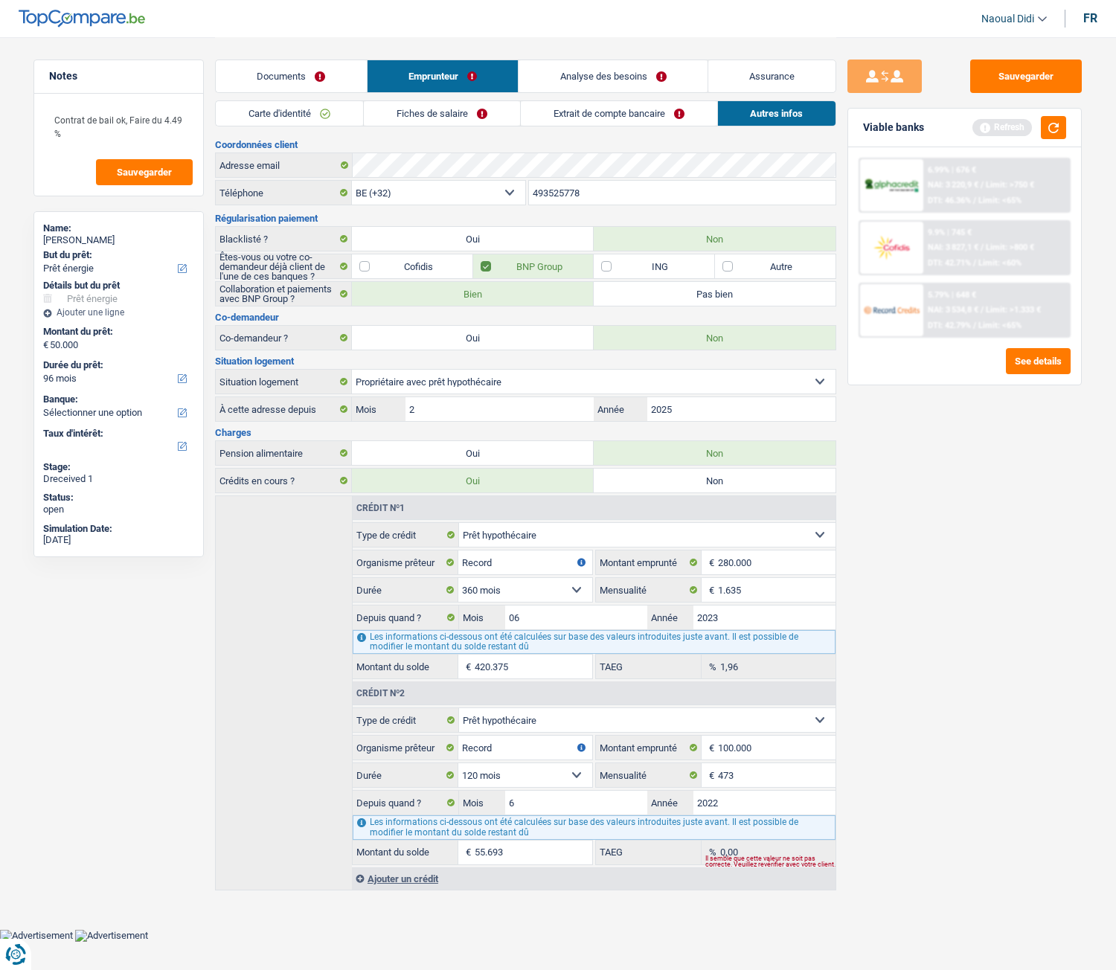
click at [424, 115] on link "Fiches de salaire" at bounding box center [442, 113] width 156 height 25
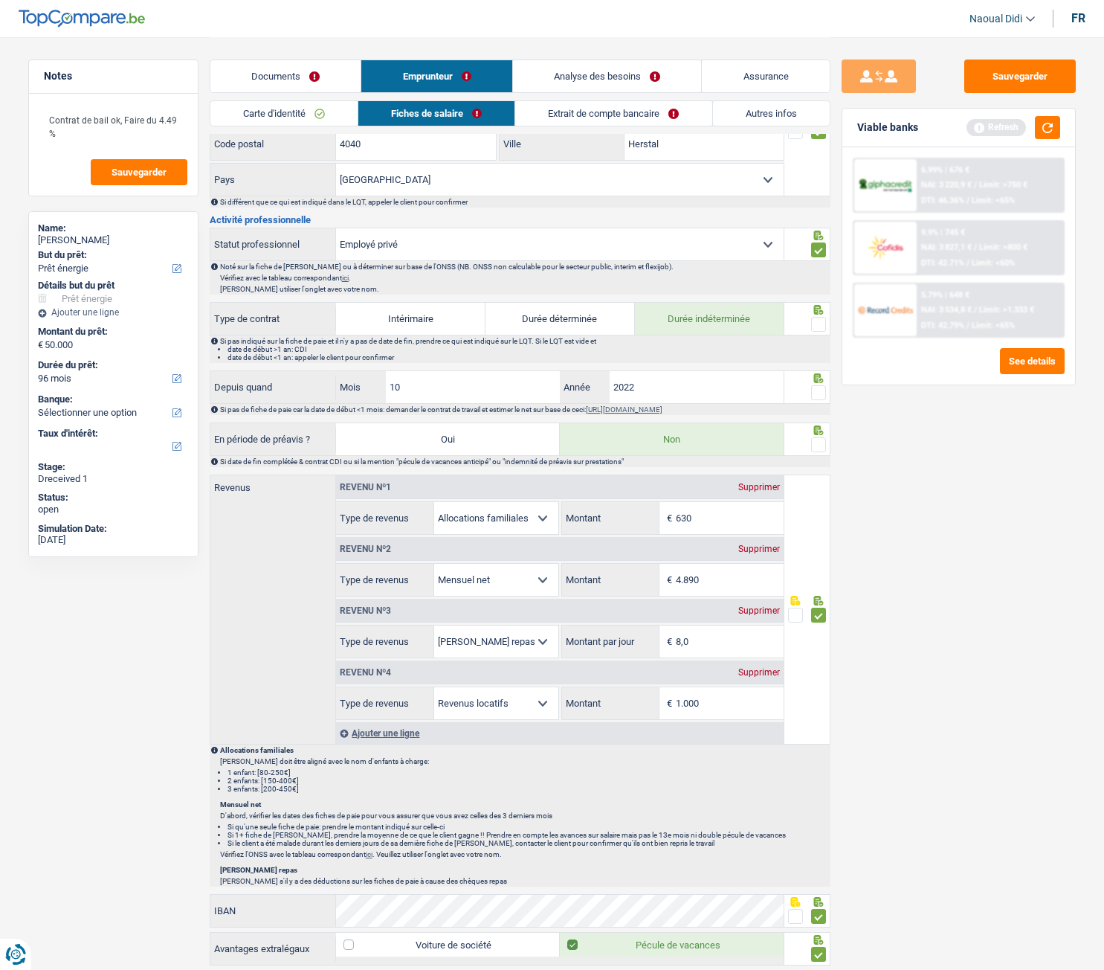
scroll to position [595, 0]
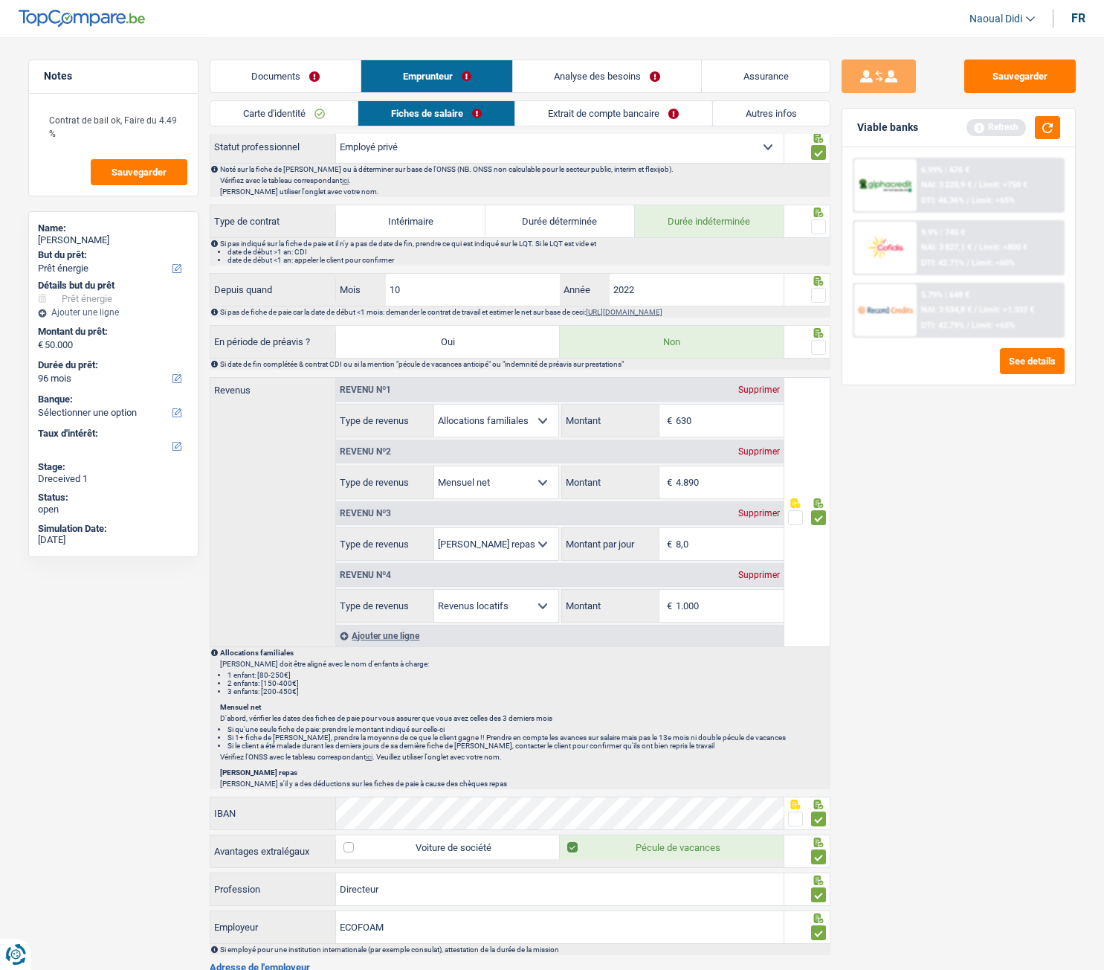
click at [580, 119] on link "Extrait de compte bancaire" at bounding box center [613, 113] width 196 height 25
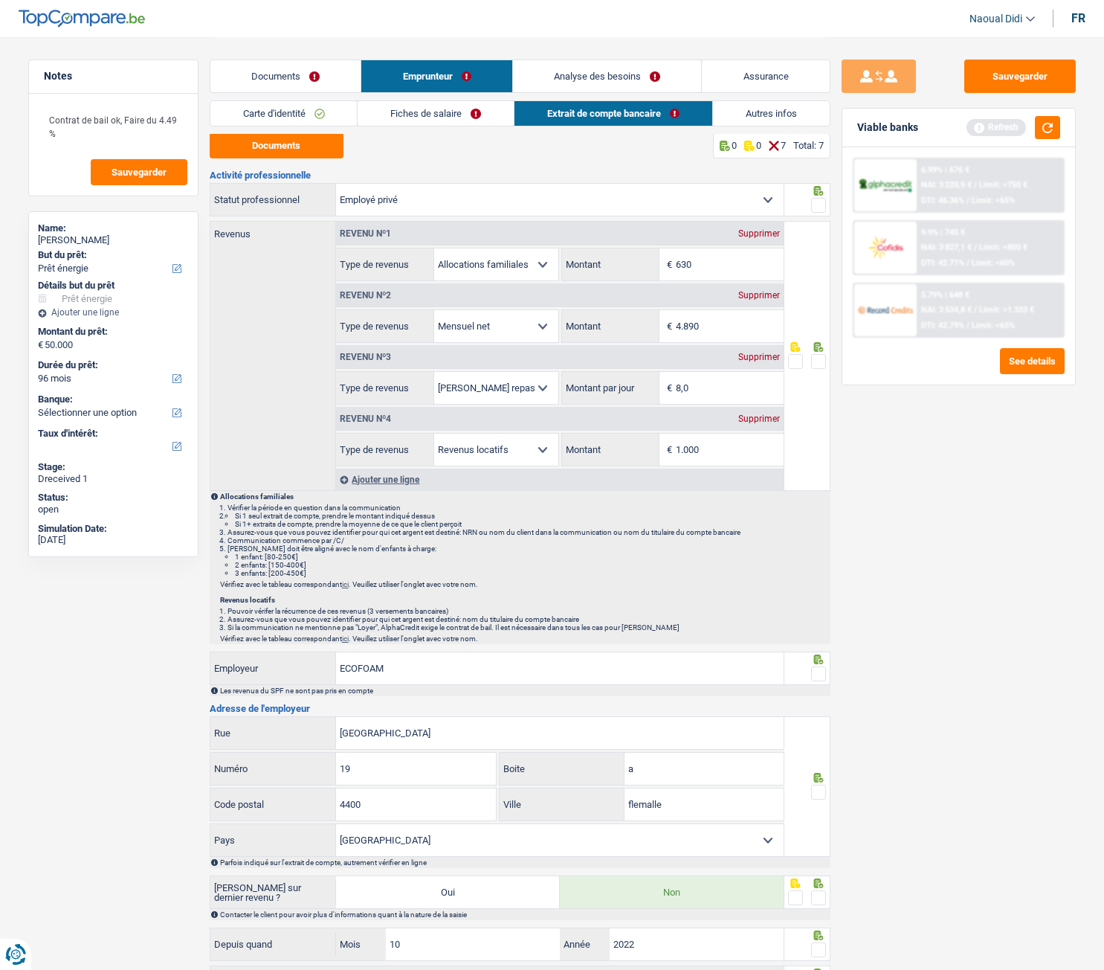
scroll to position [0, 0]
click at [299, 144] on button "Documents" at bounding box center [277, 147] width 134 height 26
click at [754, 292] on div "Supprimer" at bounding box center [759, 296] width 49 height 9
select select "mealVouchers"
type input "8,0"
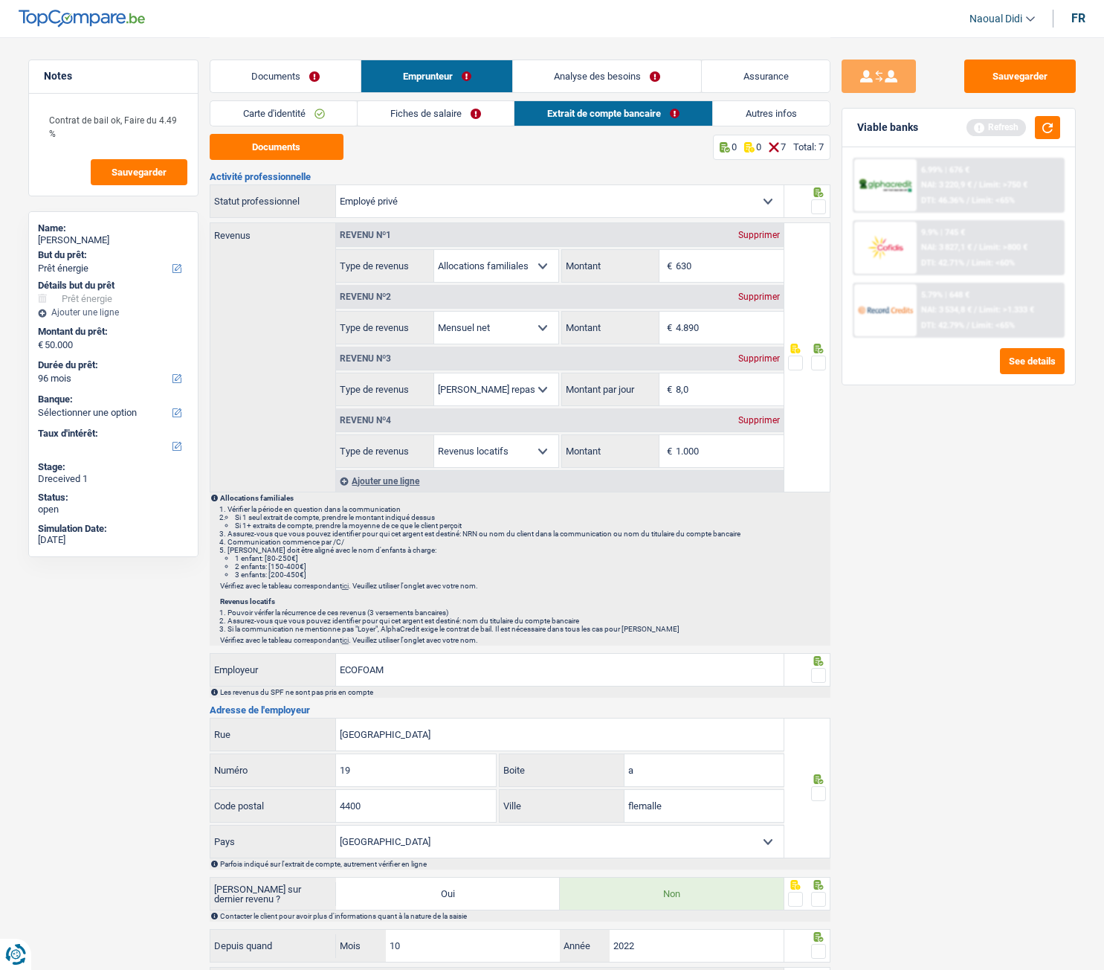
select select "rentalIncome"
type input "8"
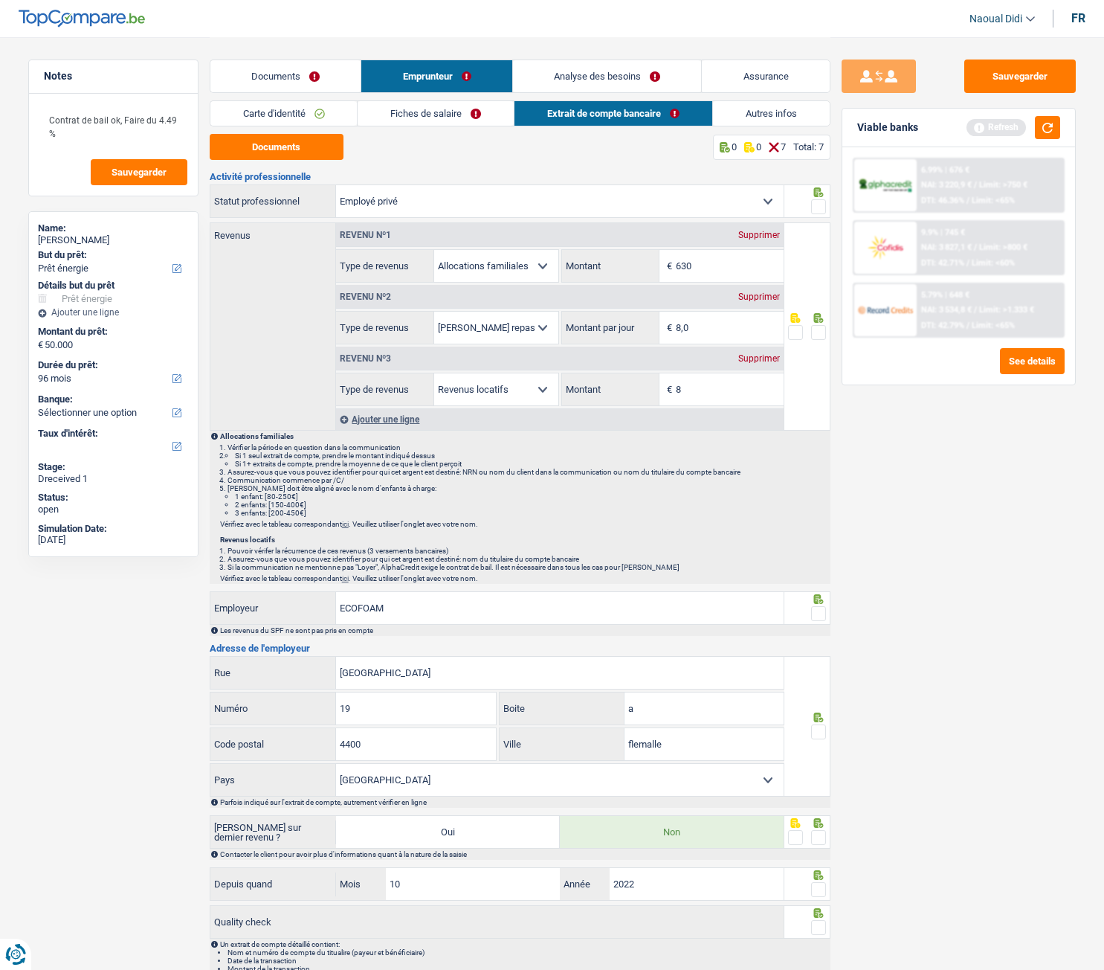
click at [758, 294] on div "Supprimer" at bounding box center [759, 296] width 49 height 9
select select "rentalIncome"
type input "8"
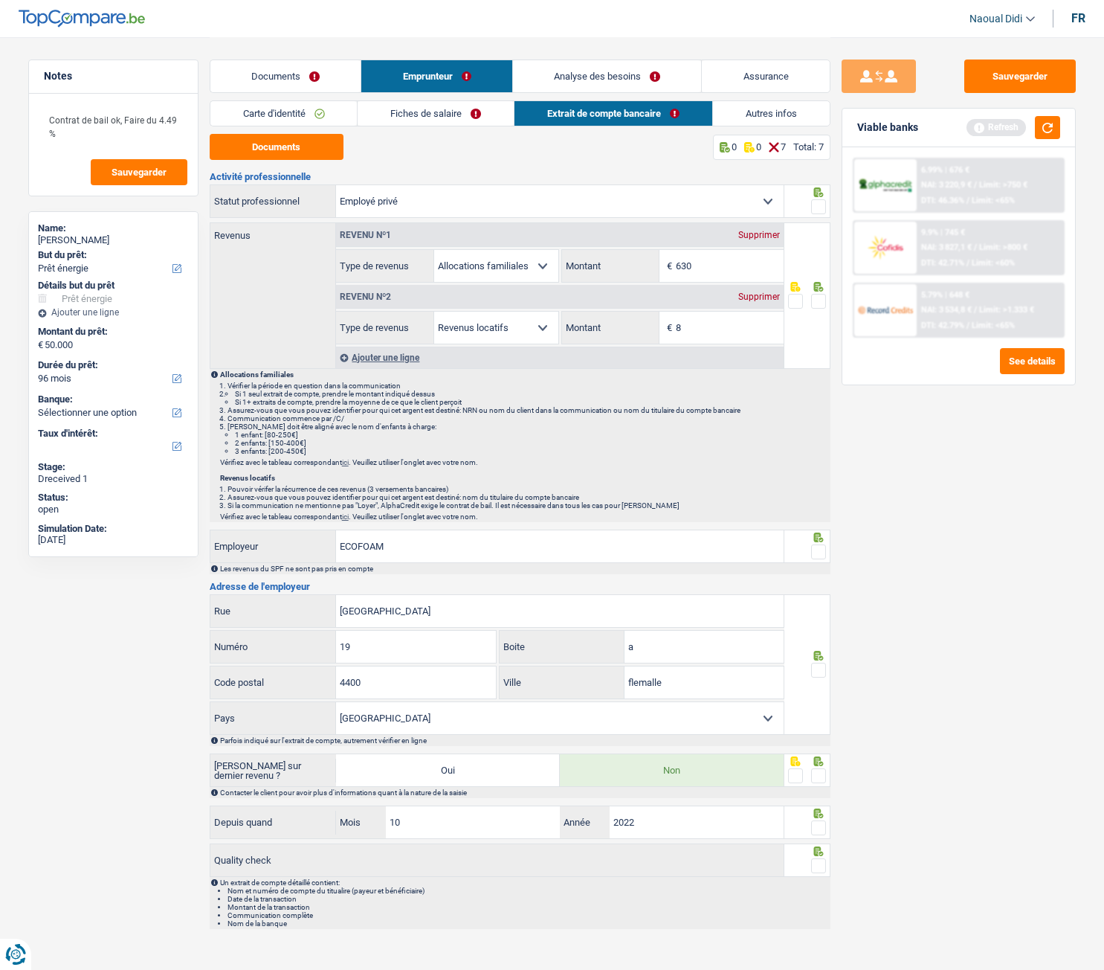
click at [762, 235] on div "Supprimer" at bounding box center [759, 235] width 49 height 9
select select "rentalIncome"
type input "8"
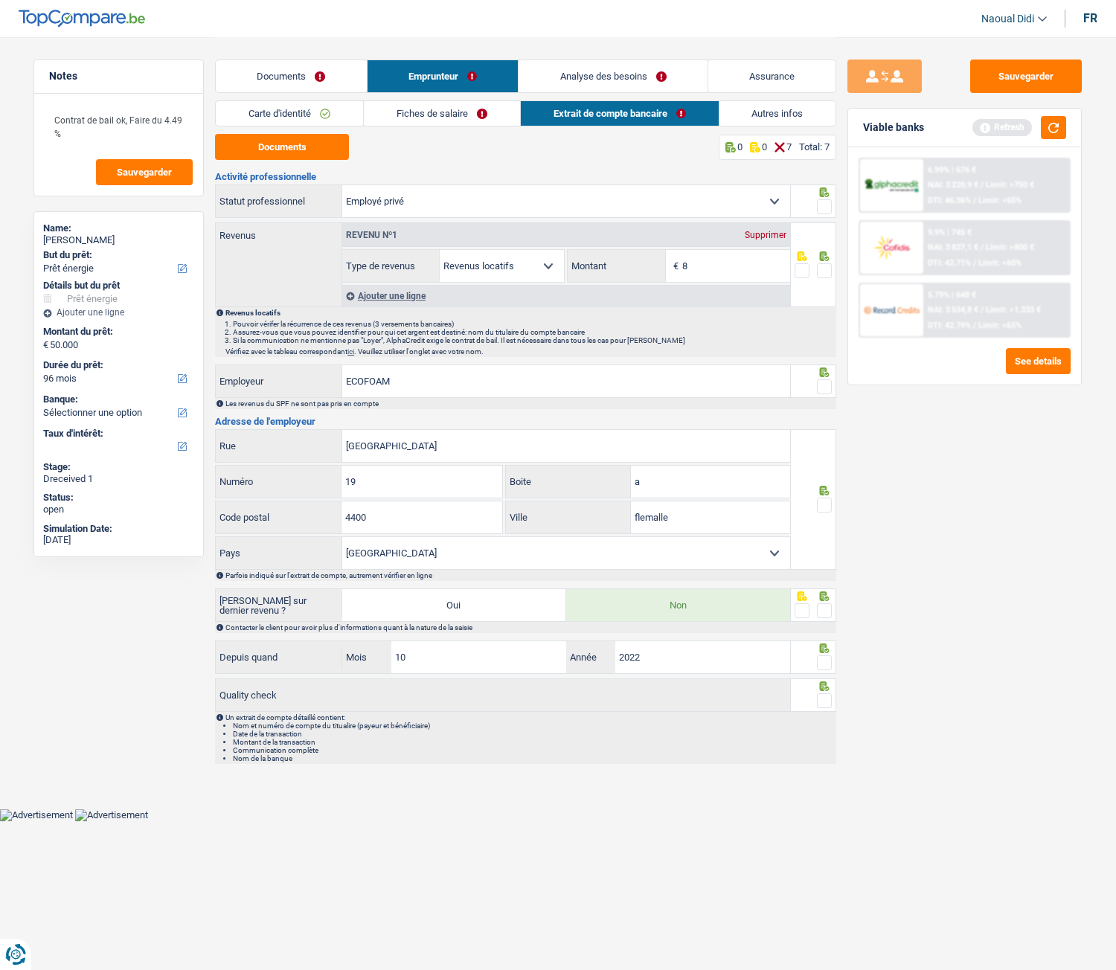
click at [399, 295] on div "Ajouter une ligne" at bounding box center [566, 296] width 448 height 22
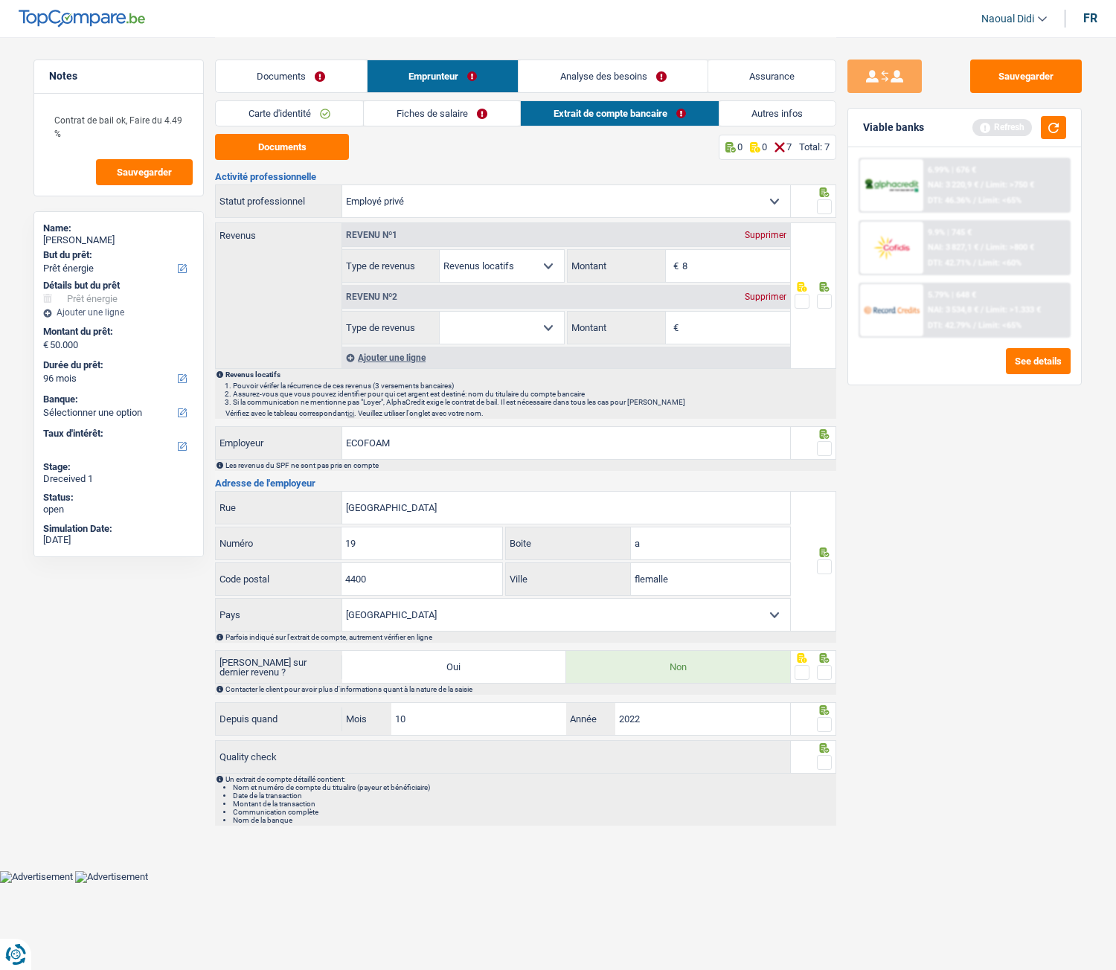
click at [464, 324] on select "Allocation d'handicap Allocations chômage Allocations familiales Chèques repas …" at bounding box center [502, 328] width 124 height 32
select select "rentalIncome"
click at [440, 312] on select "Allocation d'handicap Allocations chômage Allocations familiales Chèques repas …" at bounding box center [502, 328] width 124 height 32
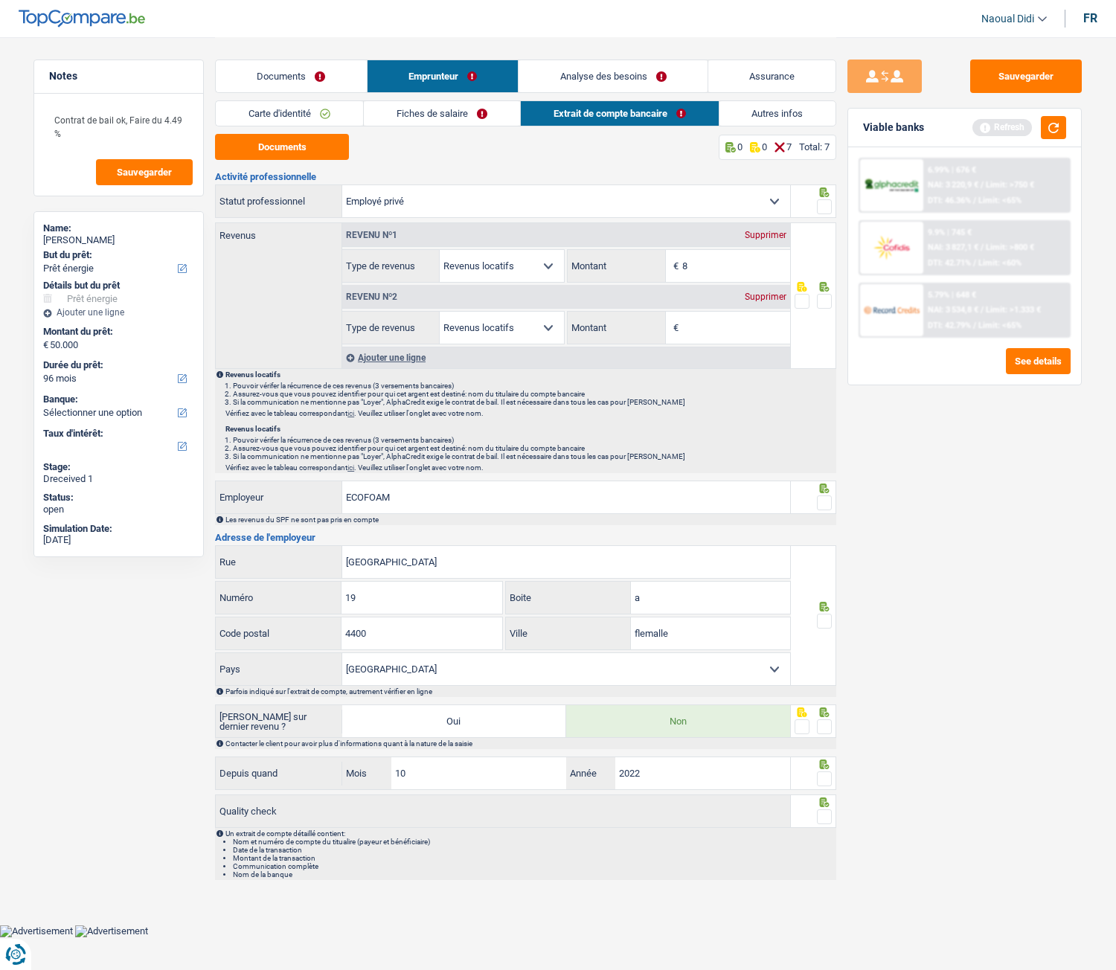
click at [710, 324] on input "Montant" at bounding box center [736, 328] width 108 height 32
type input "1.000"
click at [393, 356] on div "Ajouter une ligne" at bounding box center [566, 358] width 448 height 22
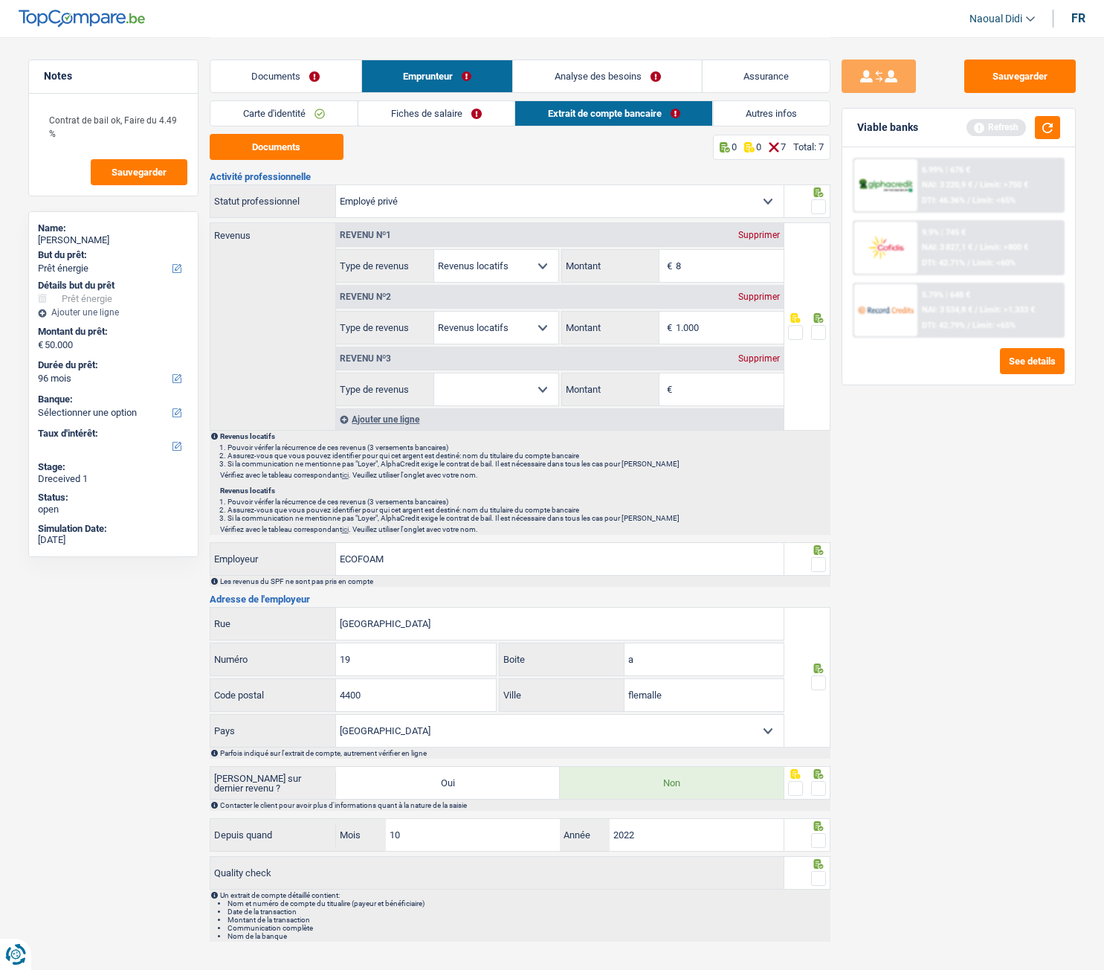
click at [464, 385] on select "Allocation d'handicap Allocations chômage Allocations familiales Chèques repas …" at bounding box center [496, 389] width 124 height 32
select select "netSalary"
click at [434, 373] on select "Allocation d'handicap Allocations chômage Allocations familiales Chèques repas …" at bounding box center [496, 389] width 124 height 32
click at [707, 388] on input "Montant" at bounding box center [730, 389] width 108 height 32
click at [824, 208] on span at bounding box center [818, 206] width 15 height 15
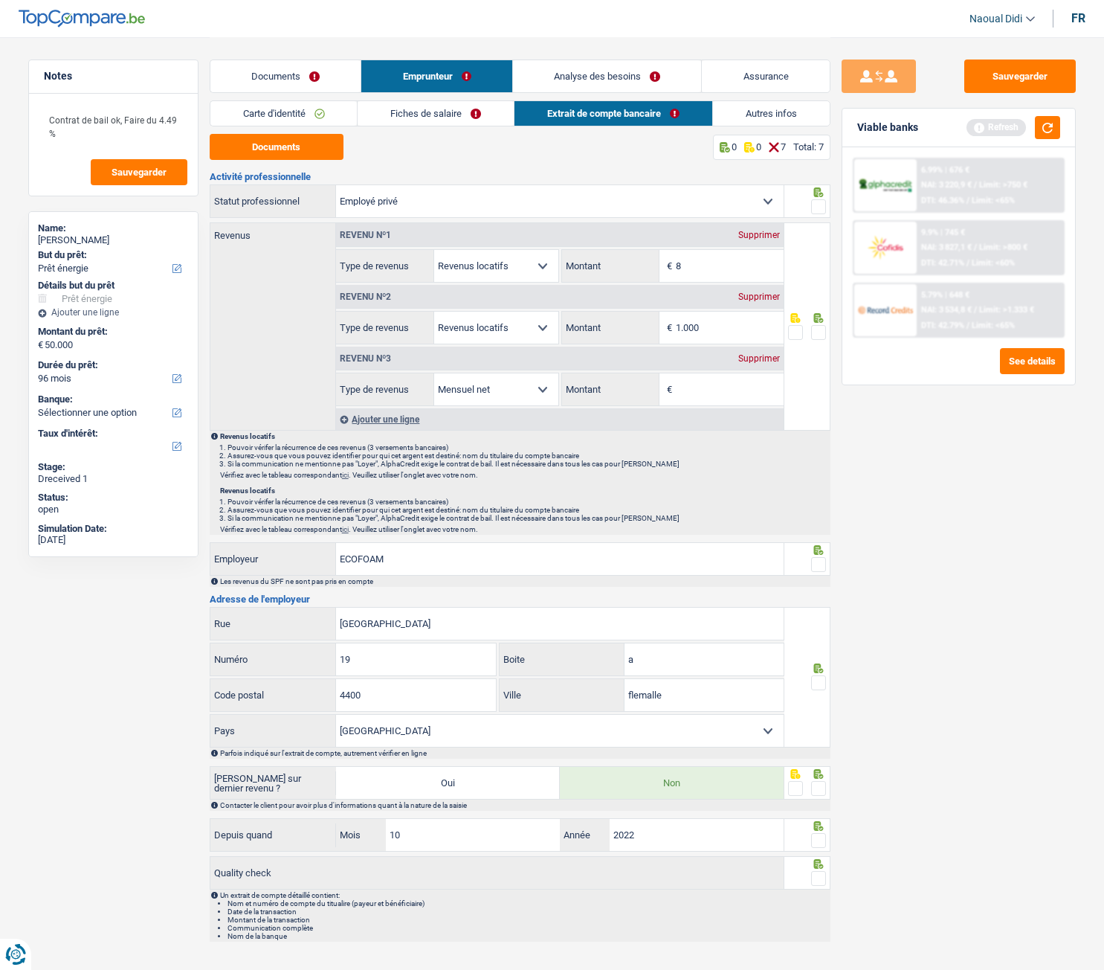
click at [0, 0] on input "radio" at bounding box center [0, 0] width 0 height 0
click at [386, 118] on link "Fiches de salaire" at bounding box center [436, 113] width 156 height 25
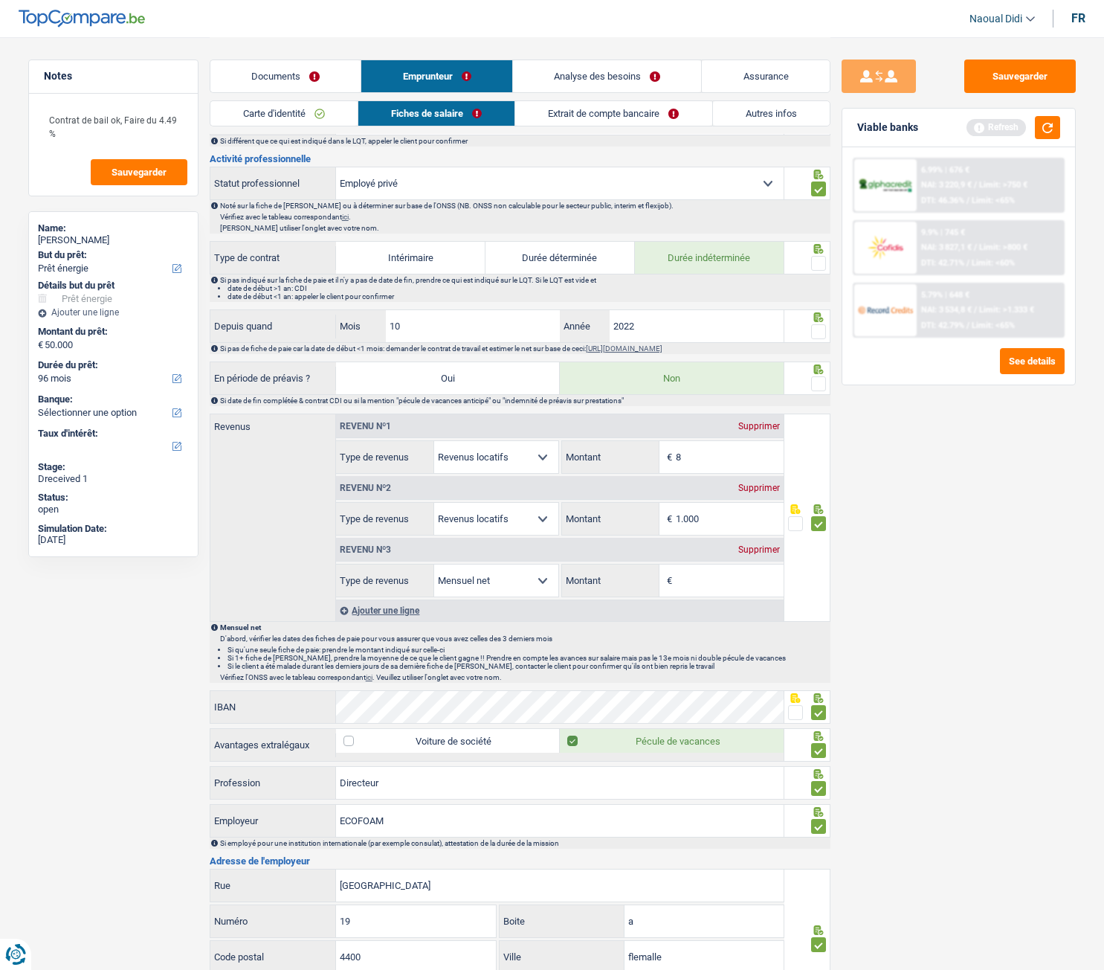
scroll to position [595, 0]
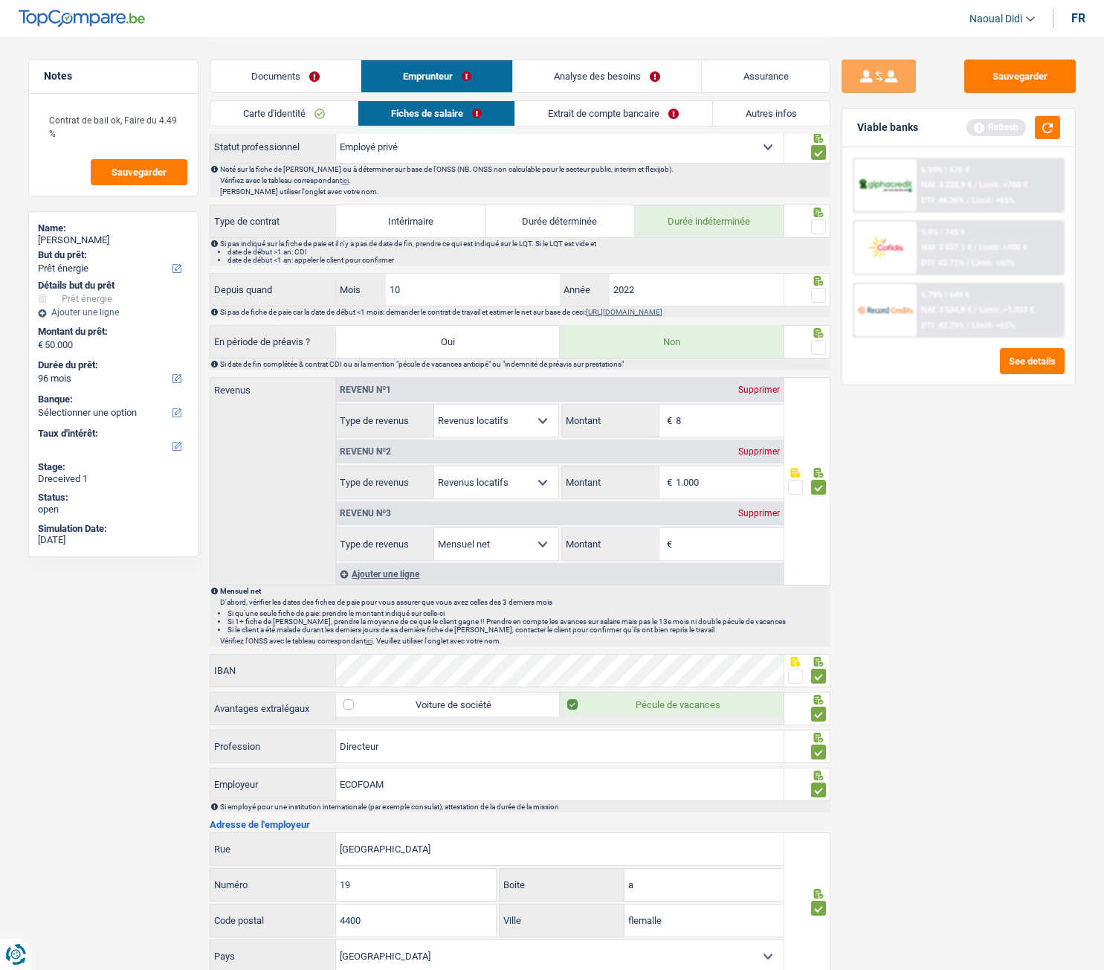
click at [820, 295] on span at bounding box center [818, 295] width 15 height 15
click at [0, 0] on input "radio" at bounding box center [0, 0] width 0 height 0
click at [820, 225] on span at bounding box center [818, 226] width 15 height 15
click at [0, 0] on input "radio" at bounding box center [0, 0] width 0 height 0
click at [820, 346] on span at bounding box center [818, 347] width 15 height 15
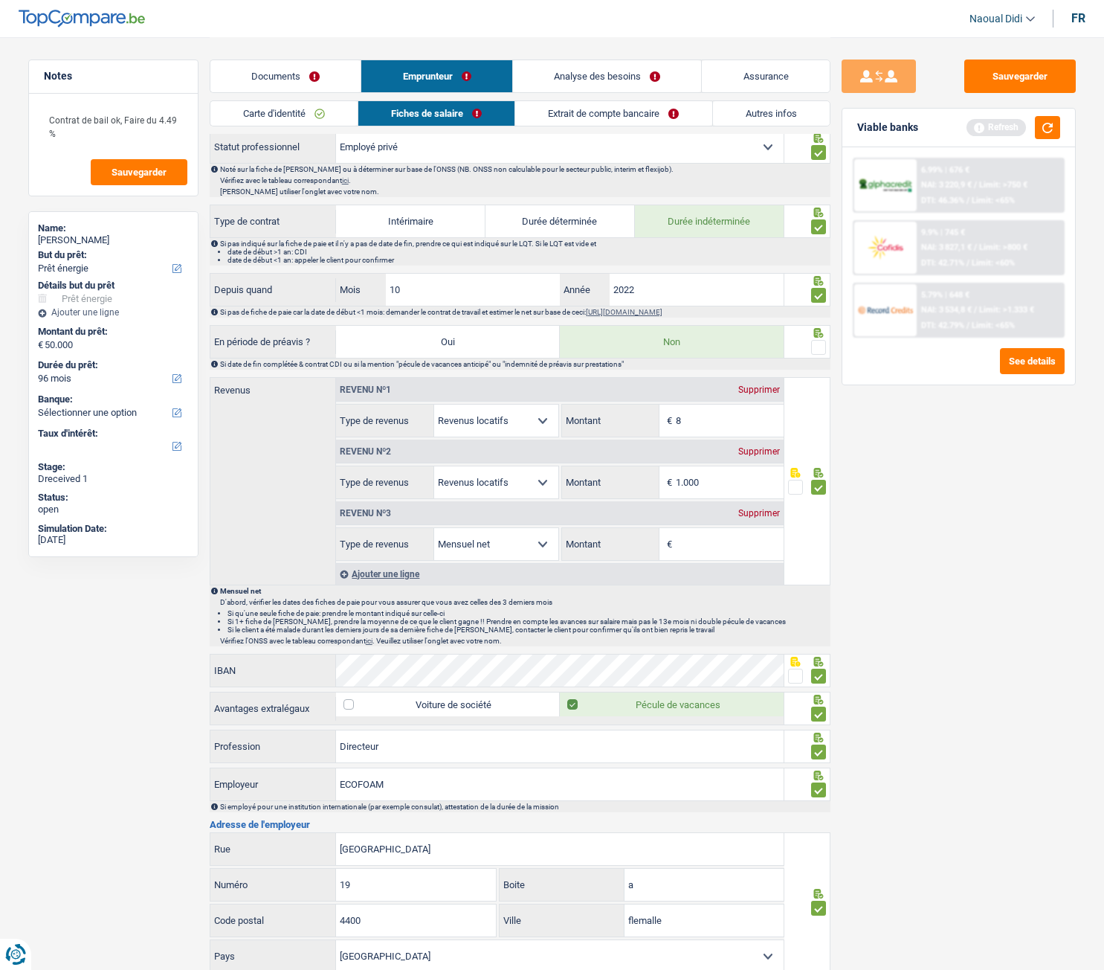
click at [0, 0] on input "radio" at bounding box center [0, 0] width 0 height 0
click at [721, 542] on input "Montant" at bounding box center [730, 544] width 108 height 32
drag, startPoint x: 721, startPoint y: 544, endPoint x: 740, endPoint y: 573, distance: 34.9
click at [721, 542] on input "4.897" at bounding box center [730, 544] width 108 height 32
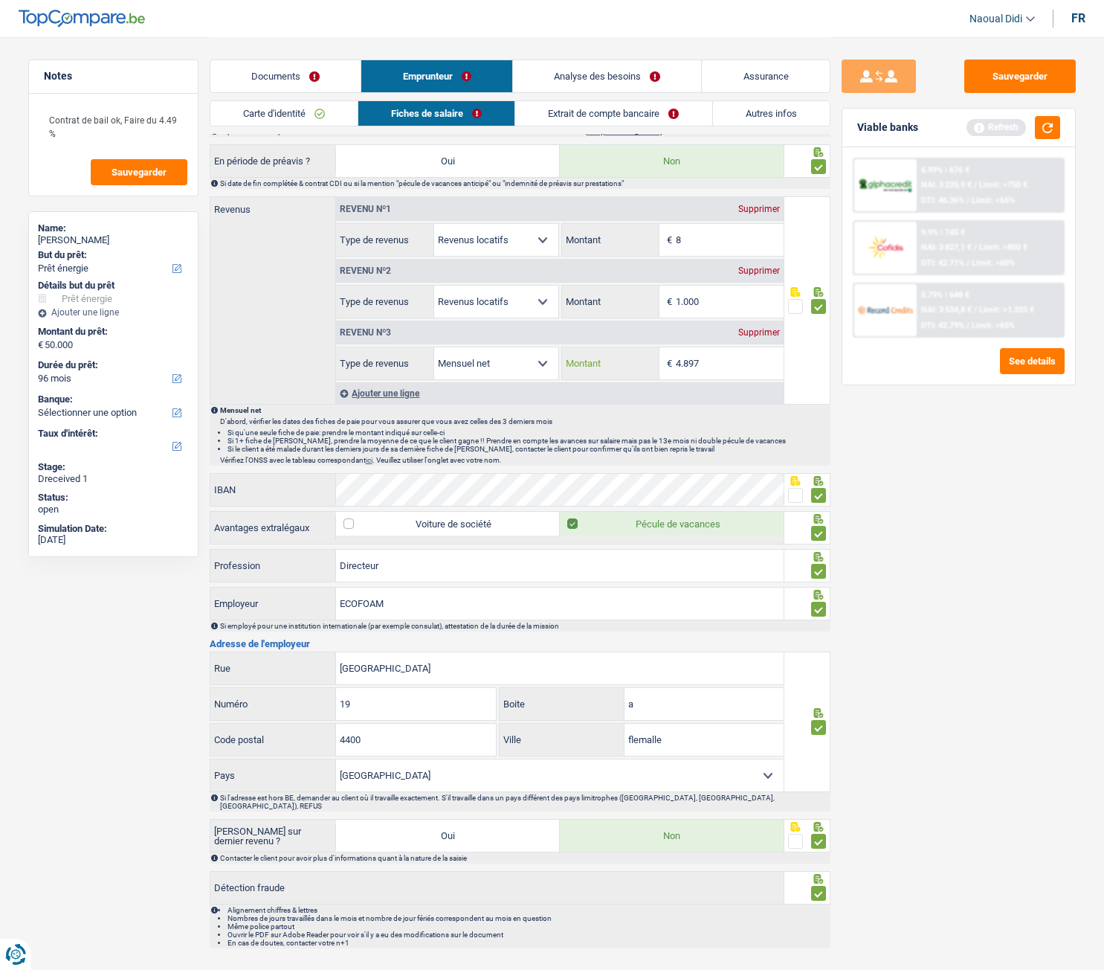
scroll to position [802, 0]
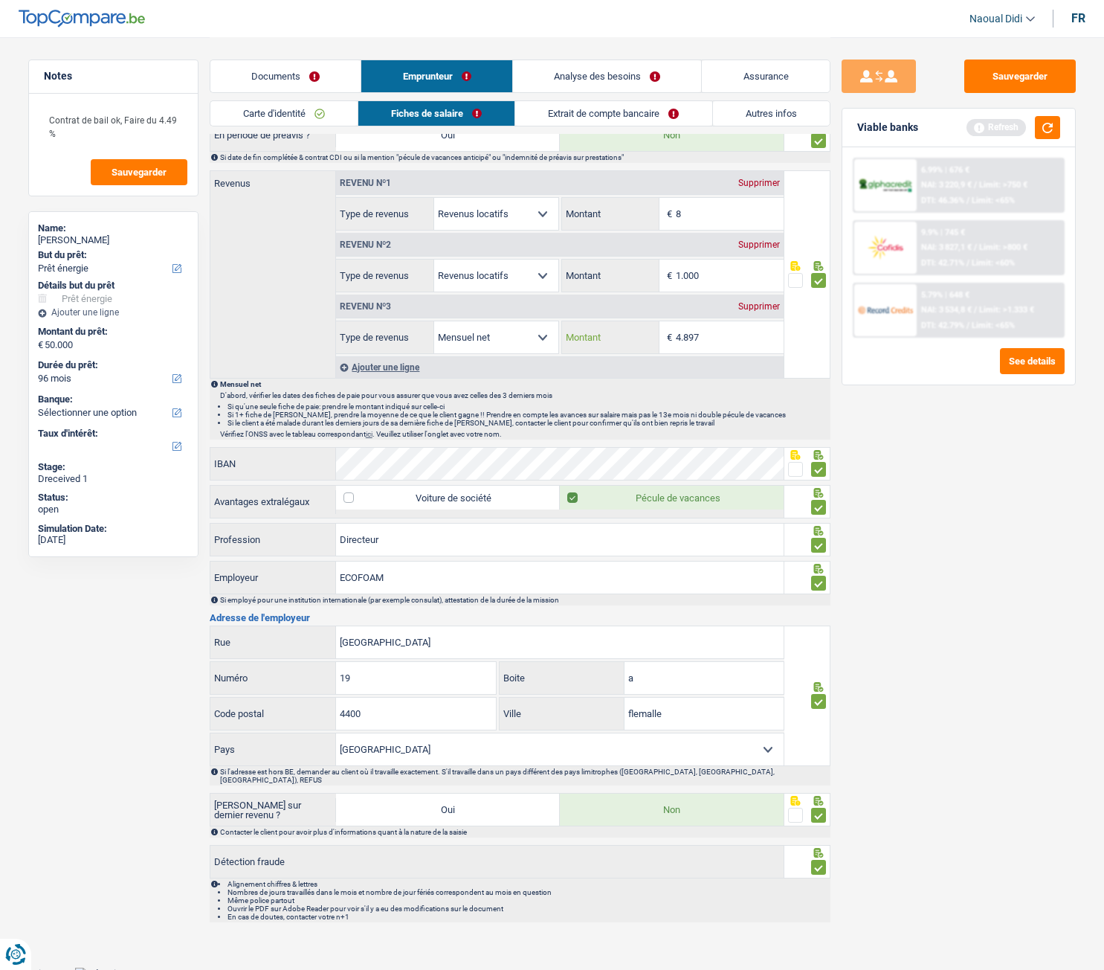
type input "4.897"
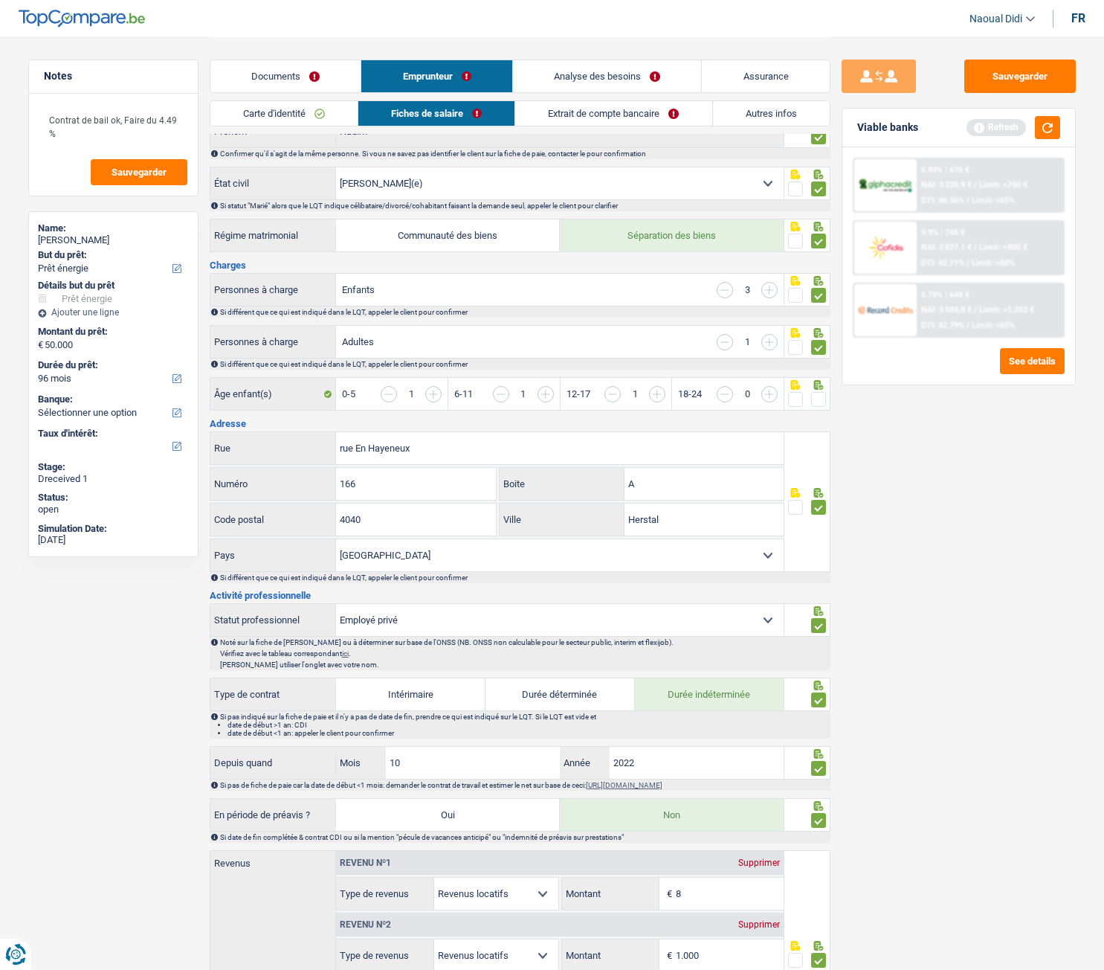
scroll to position [149, 0]
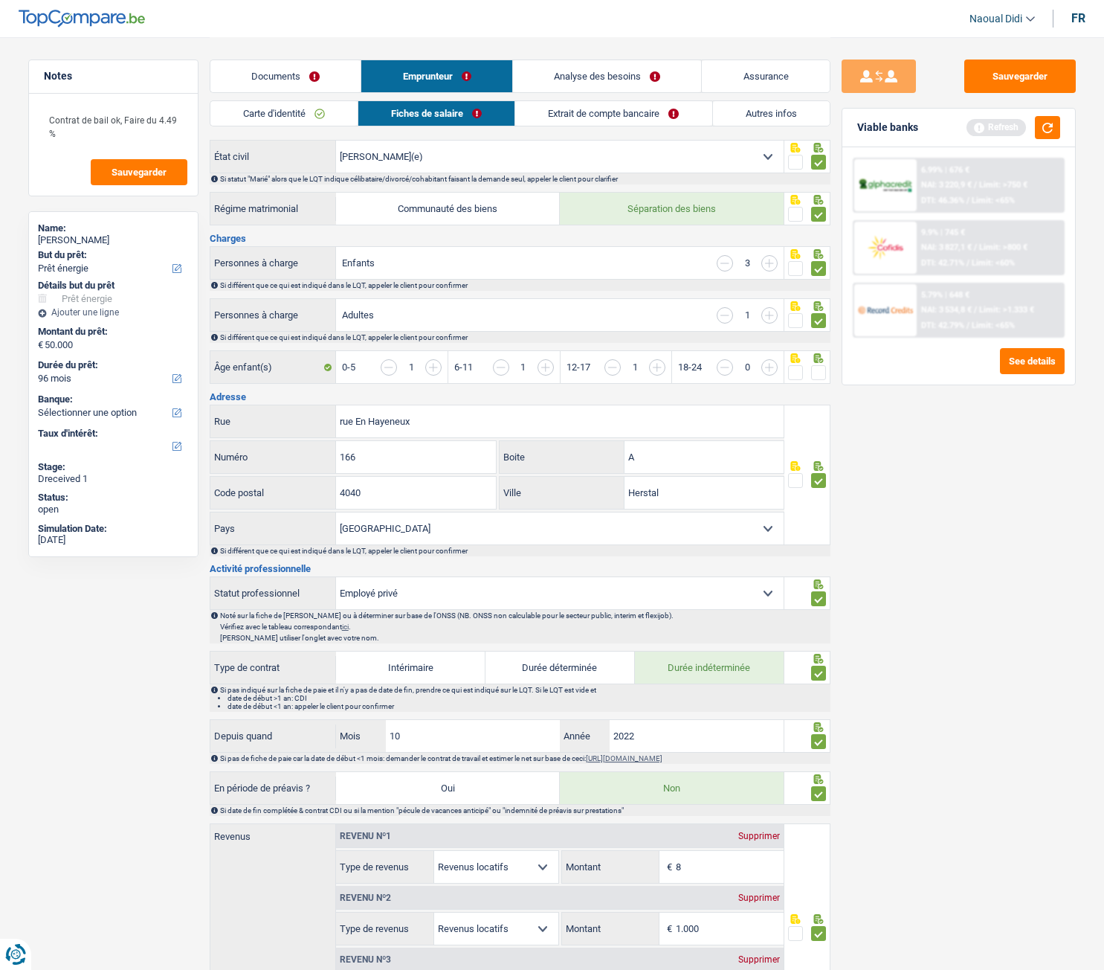
click at [820, 373] on span at bounding box center [818, 372] width 15 height 15
click at [0, 0] on input "radio" at bounding box center [0, 0] width 0 height 0
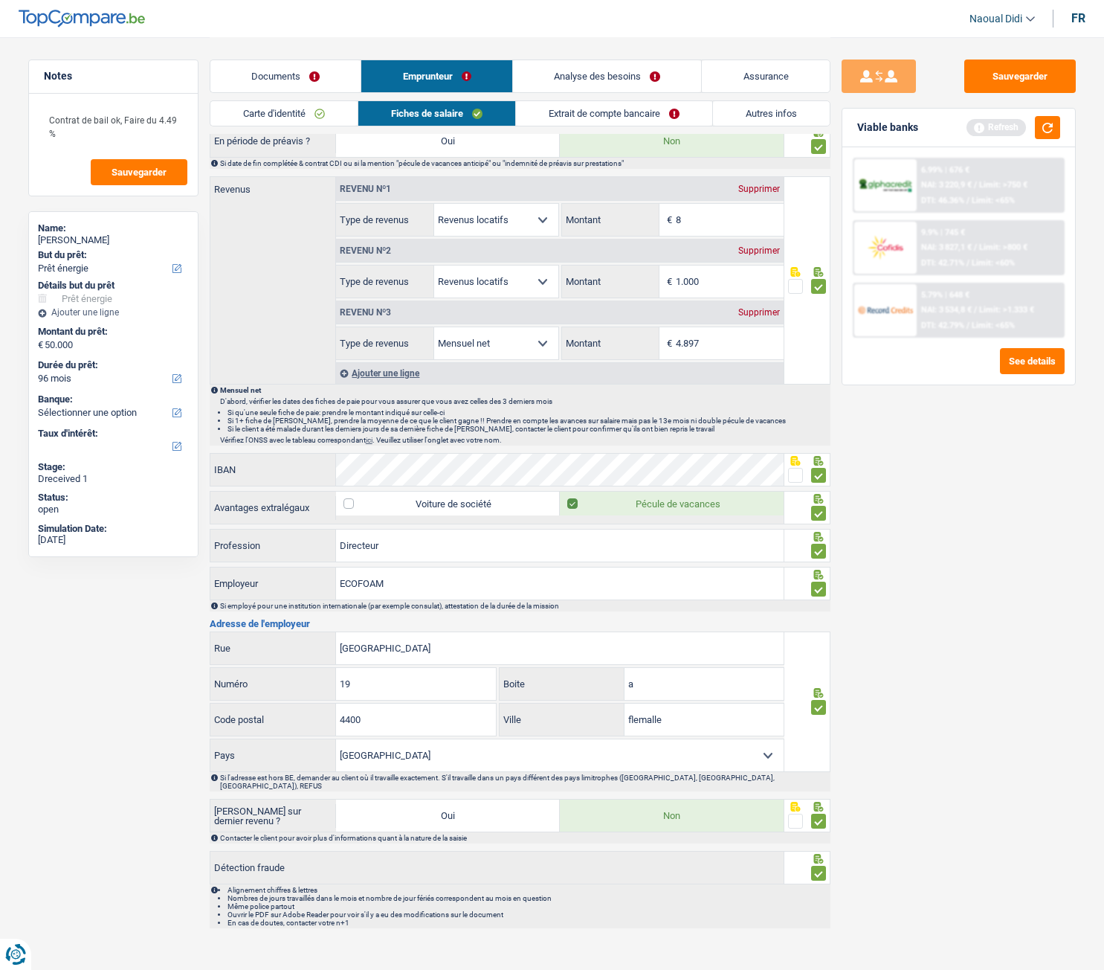
scroll to position [802, 0]
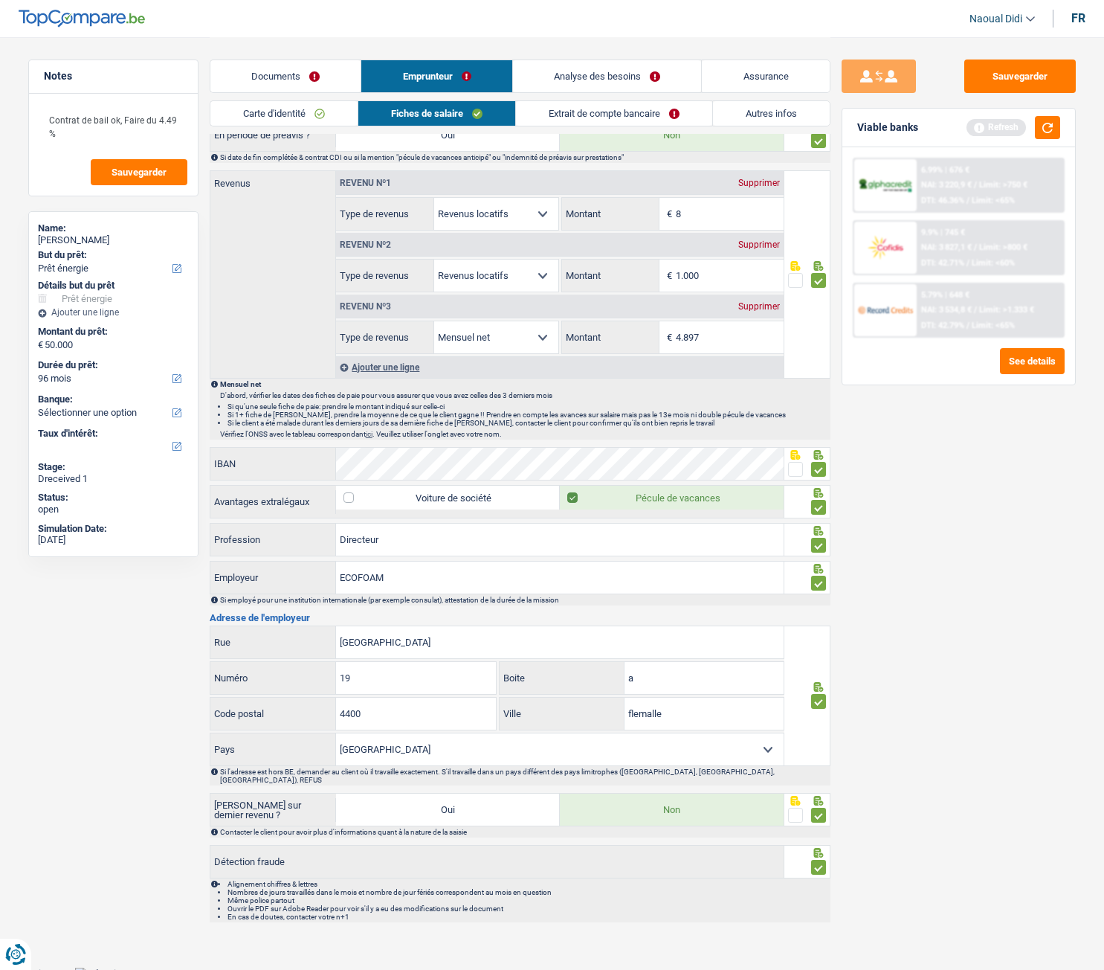
click at [600, 112] on link "Extrait de compte bancaire" at bounding box center [614, 113] width 196 height 25
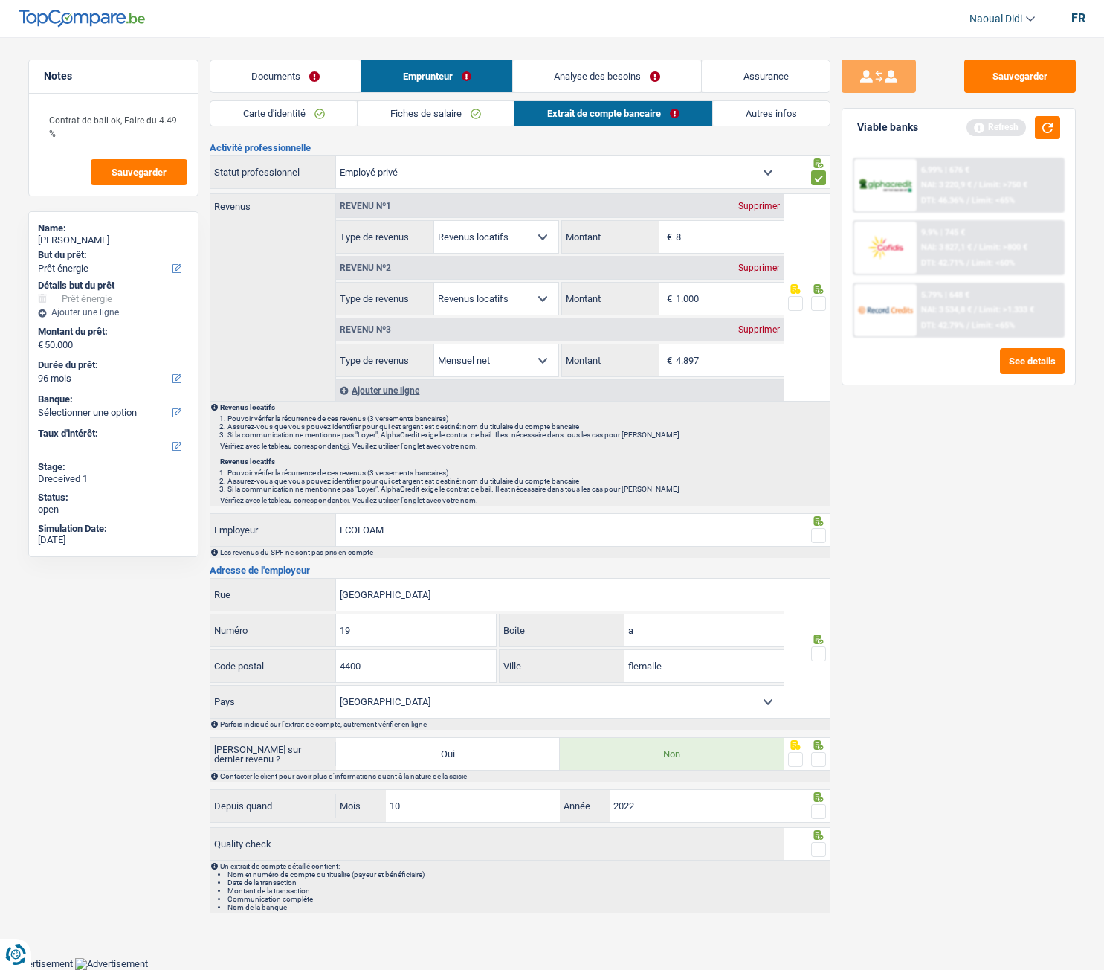
scroll to position [28, 0]
click at [822, 306] on span at bounding box center [818, 305] width 15 height 15
click at [0, 0] on input "radio" at bounding box center [0, 0] width 0 height 0
click at [817, 541] on span at bounding box center [818, 537] width 15 height 15
click at [0, 0] on input "radio" at bounding box center [0, 0] width 0 height 0
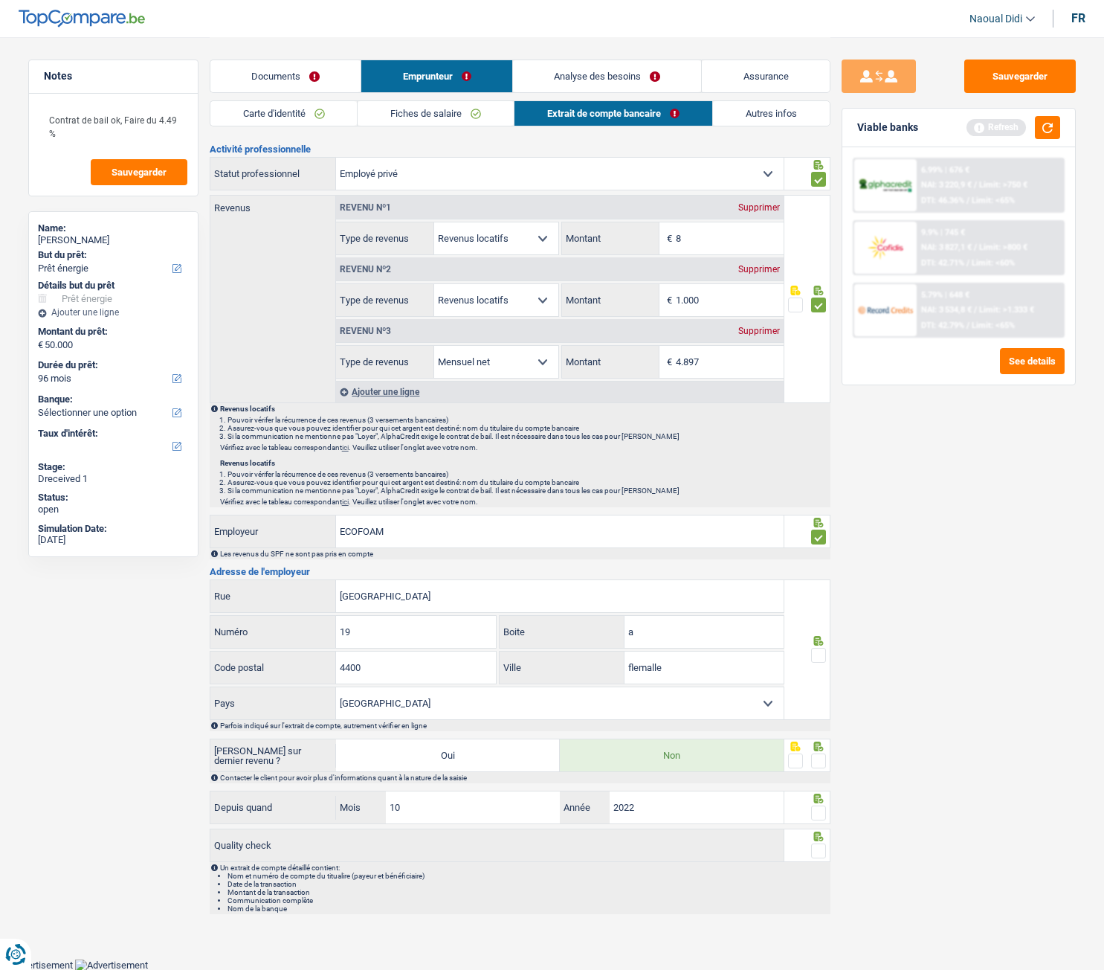
click at [818, 542] on span at bounding box center [818, 655] width 15 height 15
click at [0, 0] on input "radio" at bounding box center [0, 0] width 0 height 0
drag, startPoint x: 819, startPoint y: 760, endPoint x: 809, endPoint y: 790, distance: 31.3
click at [818, 542] on span at bounding box center [818, 760] width 15 height 15
click at [0, 0] on input "radio" at bounding box center [0, 0] width 0 height 0
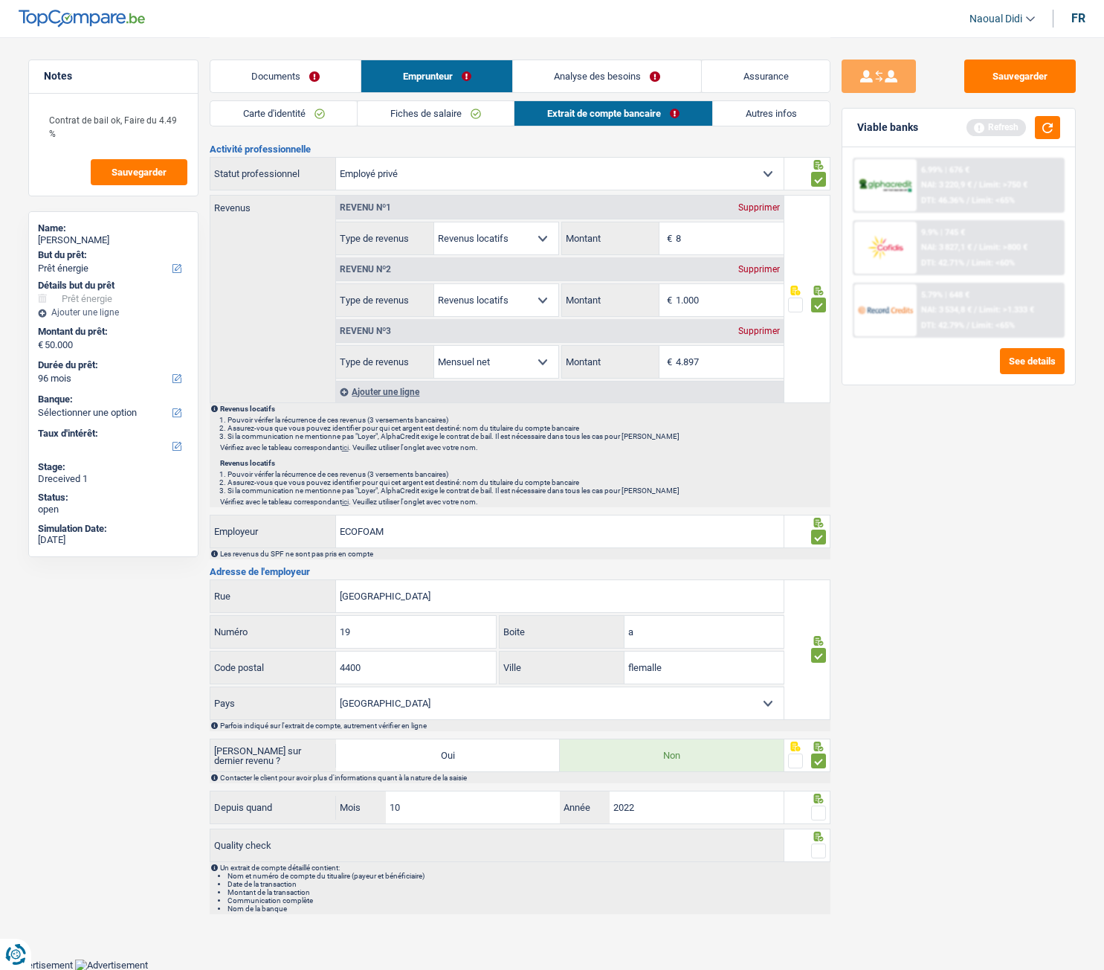
click at [817, 542] on span at bounding box center [818, 812] width 15 height 15
click at [0, 0] on input "radio" at bounding box center [0, 0] width 0 height 0
click at [823, 542] on span at bounding box center [818, 850] width 15 height 15
click at [0, 0] on input "radio" at bounding box center [0, 0] width 0 height 0
click at [1047, 74] on button "Sauvegarder" at bounding box center [1021, 76] width 112 height 33
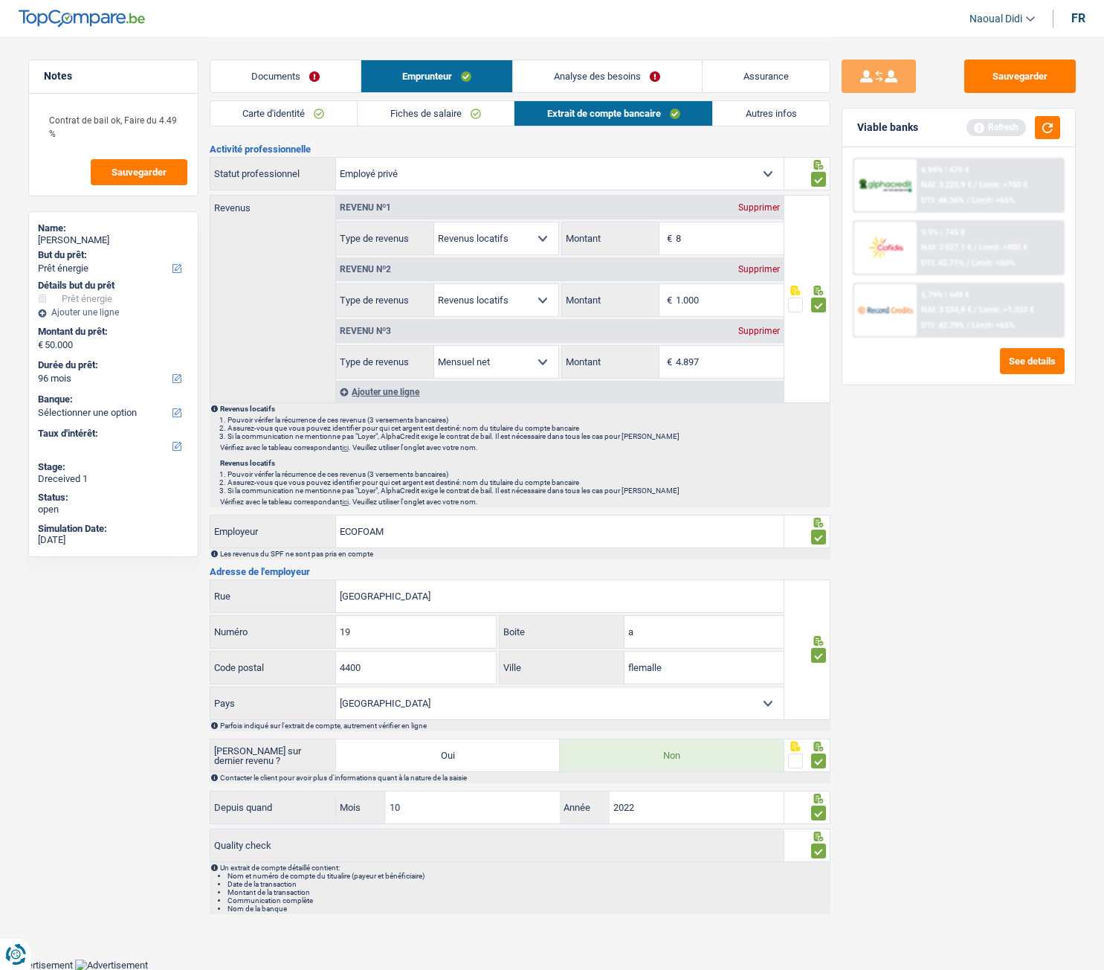
click at [579, 80] on link "Analyse des besoins" at bounding box center [607, 76] width 188 height 32
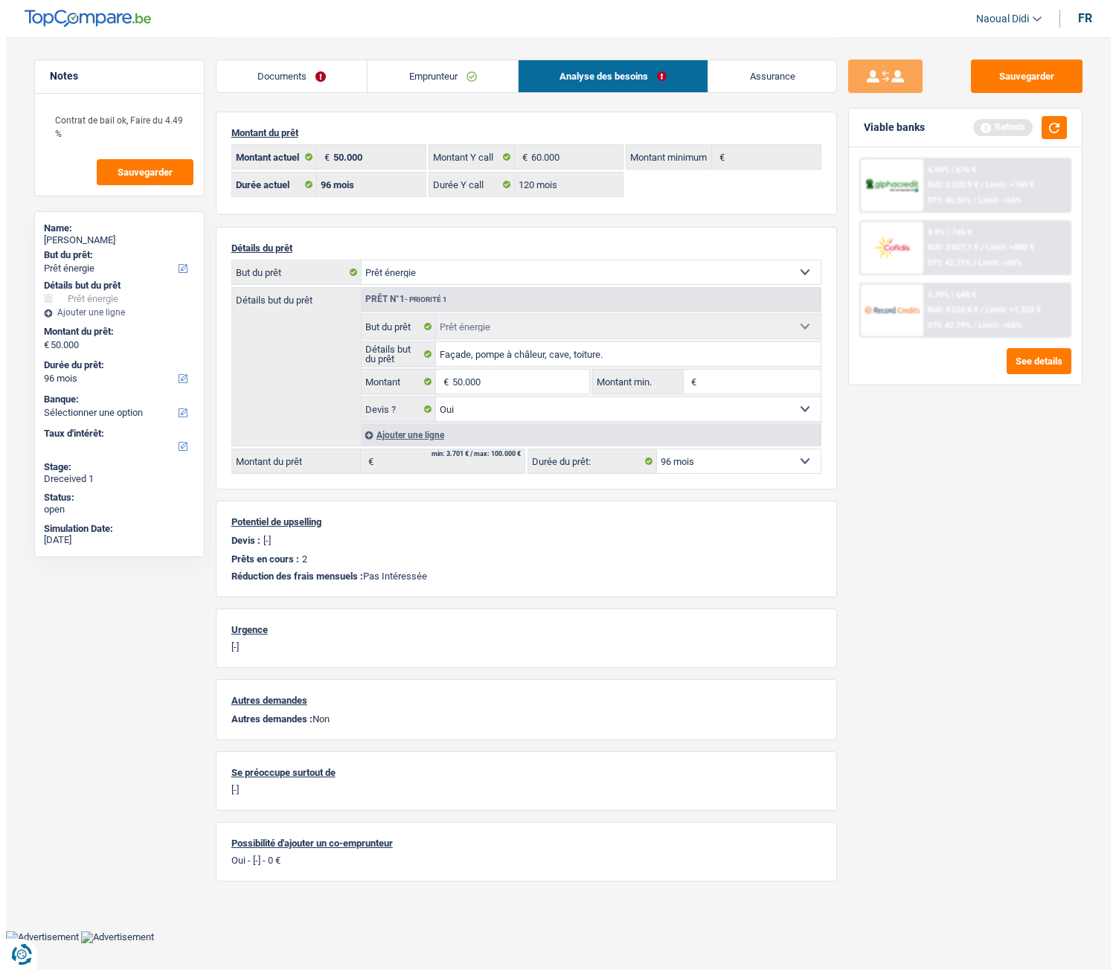
scroll to position [0, 0]
click at [1054, 135] on button "button" at bounding box center [1053, 127] width 25 height 23
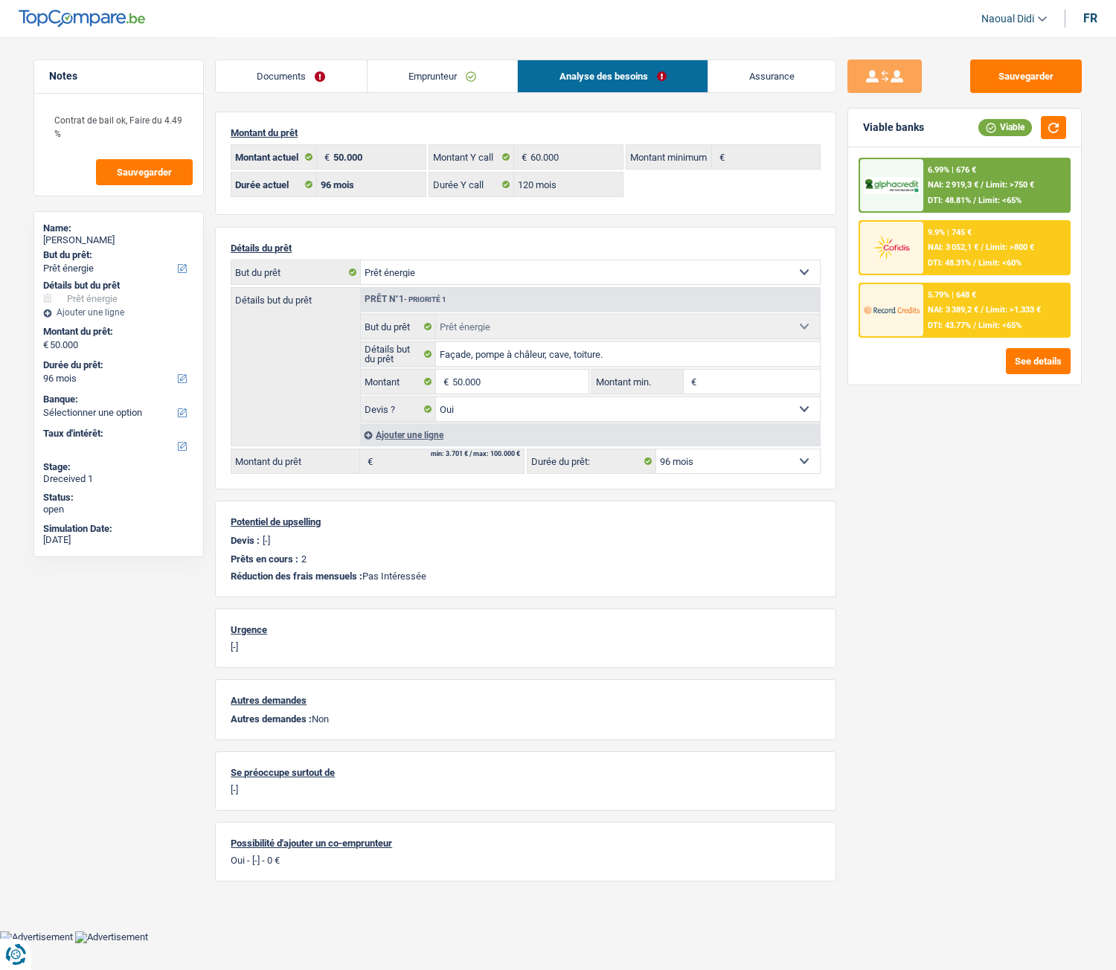
click at [956, 248] on span "NAI: 3 052,1 €" at bounding box center [952, 247] width 51 height 10
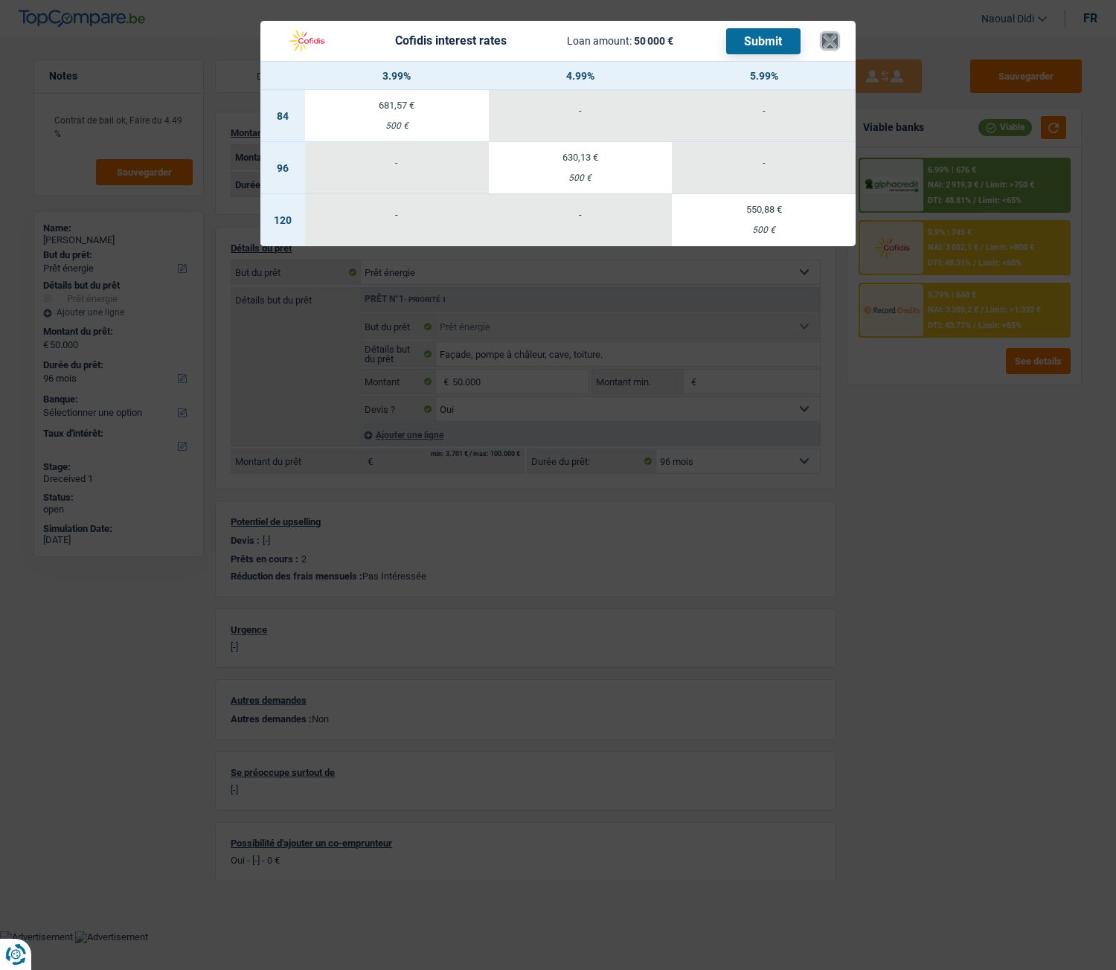
click at [836, 42] on button "×" at bounding box center [830, 40] width 16 height 15
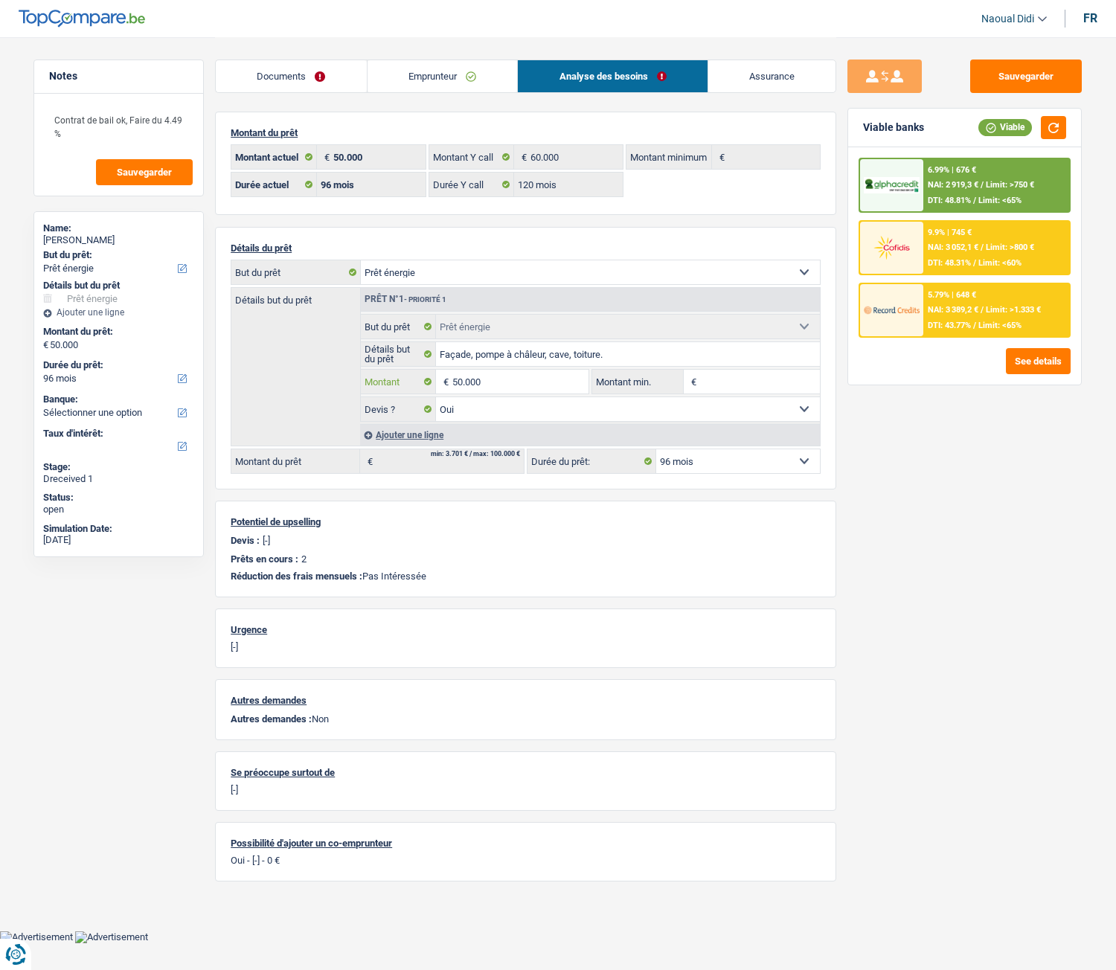
click at [505, 381] on input "50.000" at bounding box center [520, 382] width 136 height 24
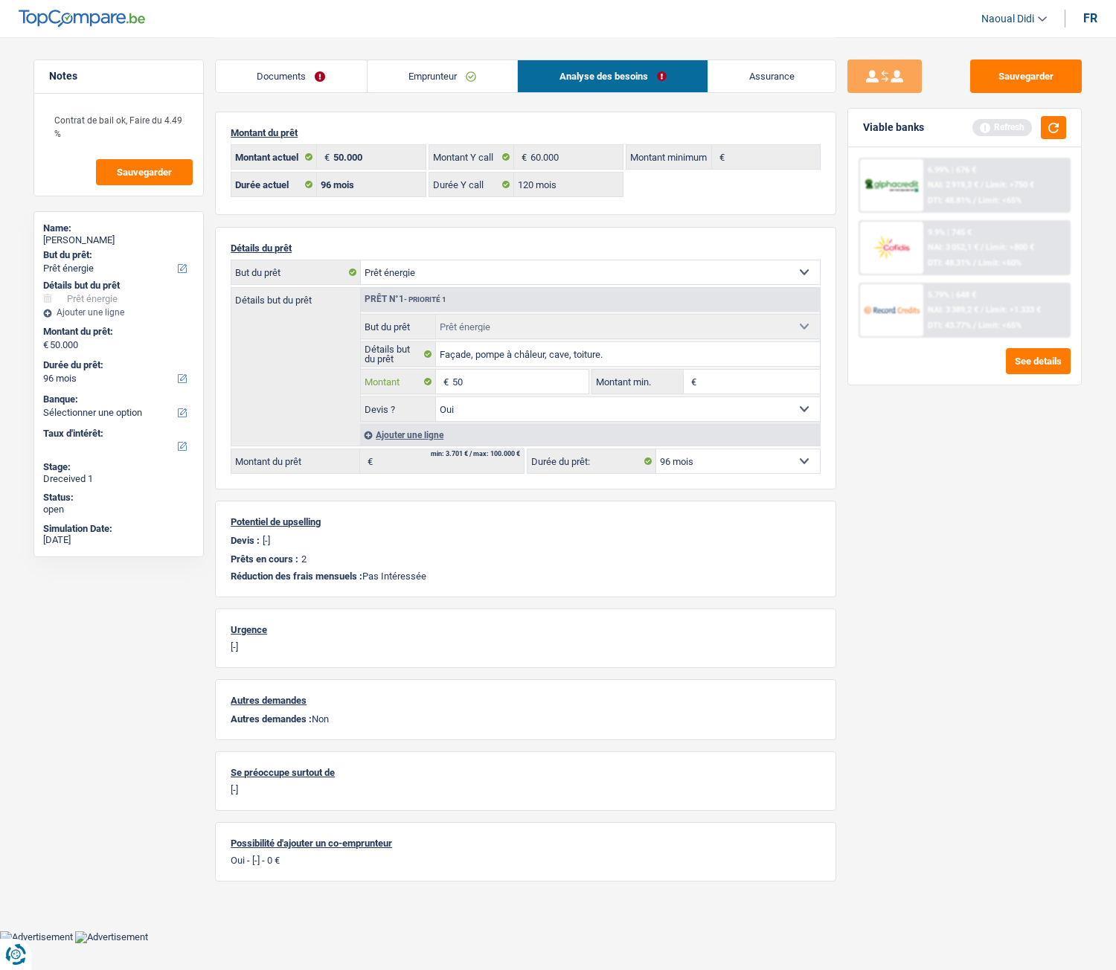
type input "5"
type input "60.000"
select select "144"
type input "60.000"
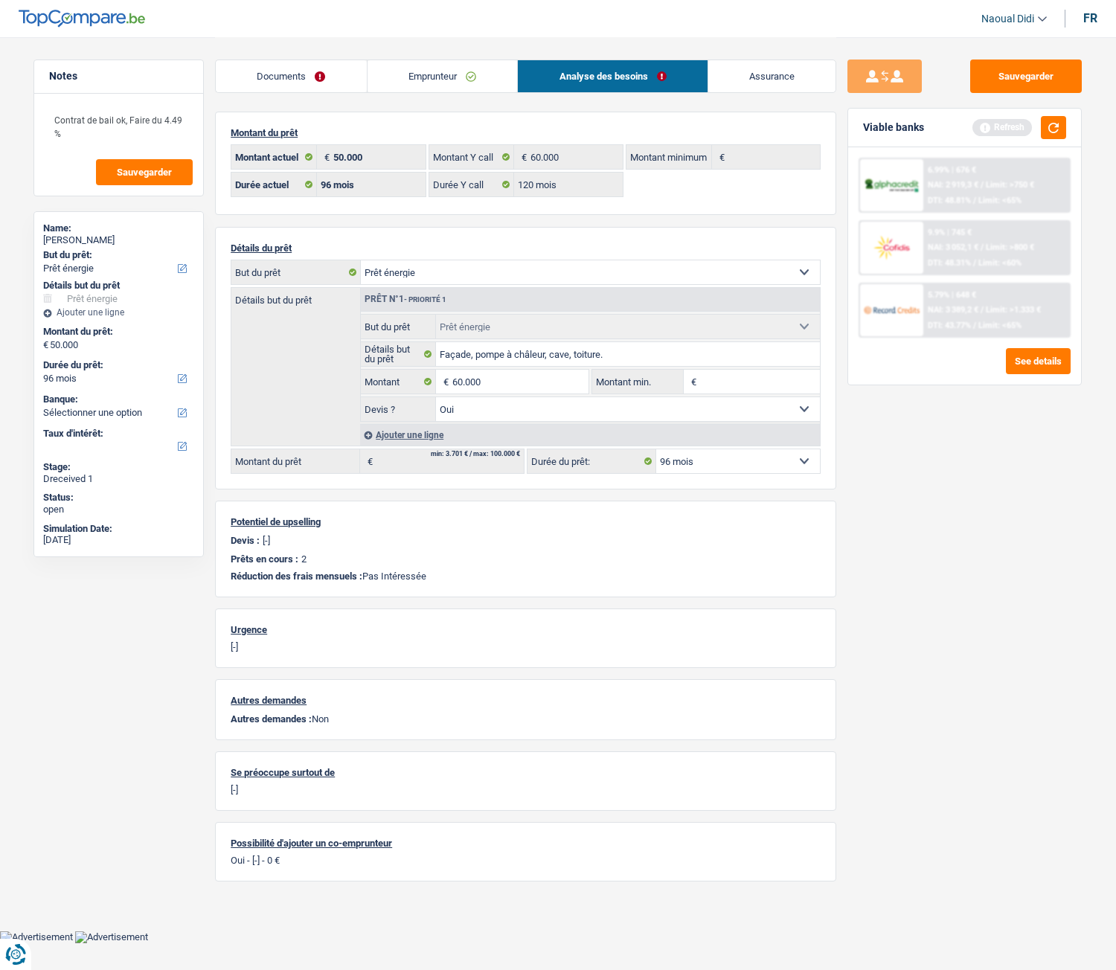
select select "144"
type input "60.000"
select select "144"
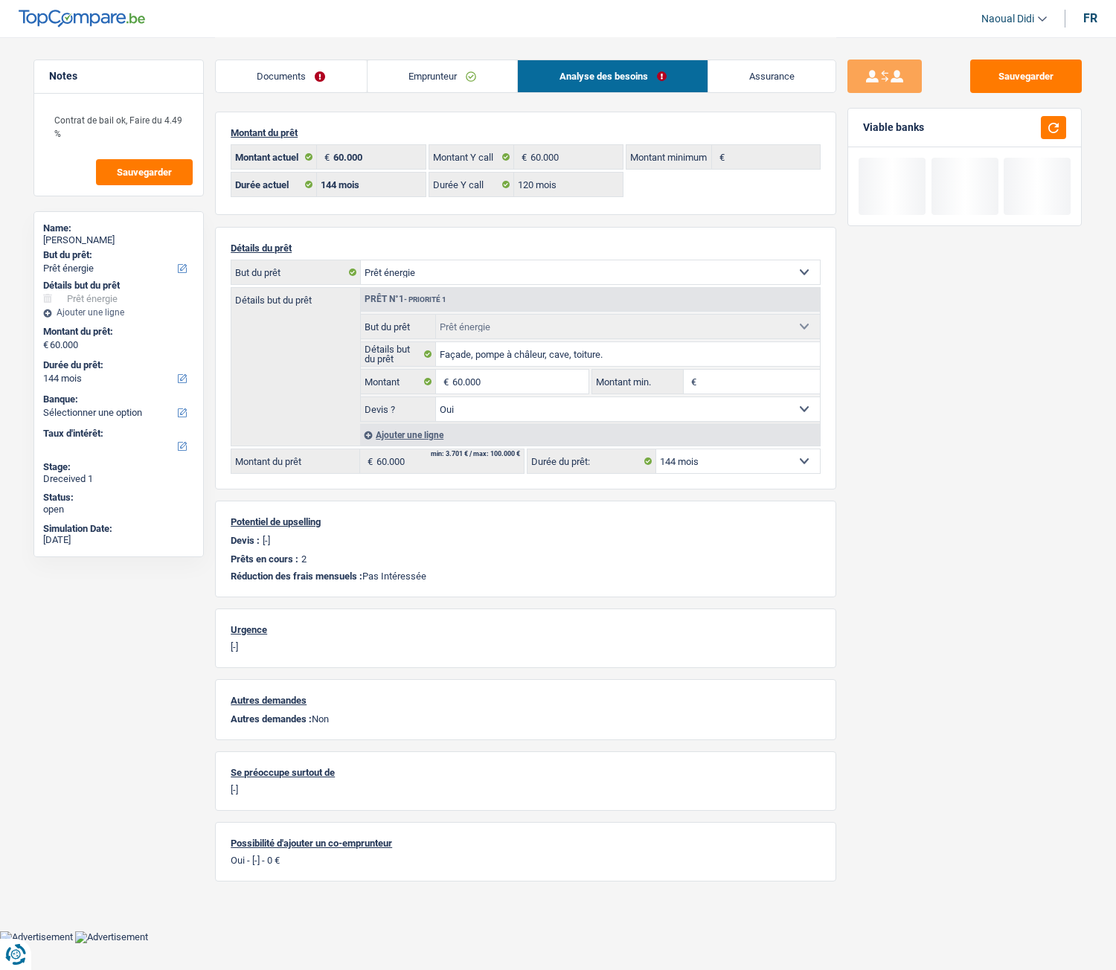
click at [899, 538] on div "Sauvegarder Viable banks" at bounding box center [964, 503] width 257 height 887
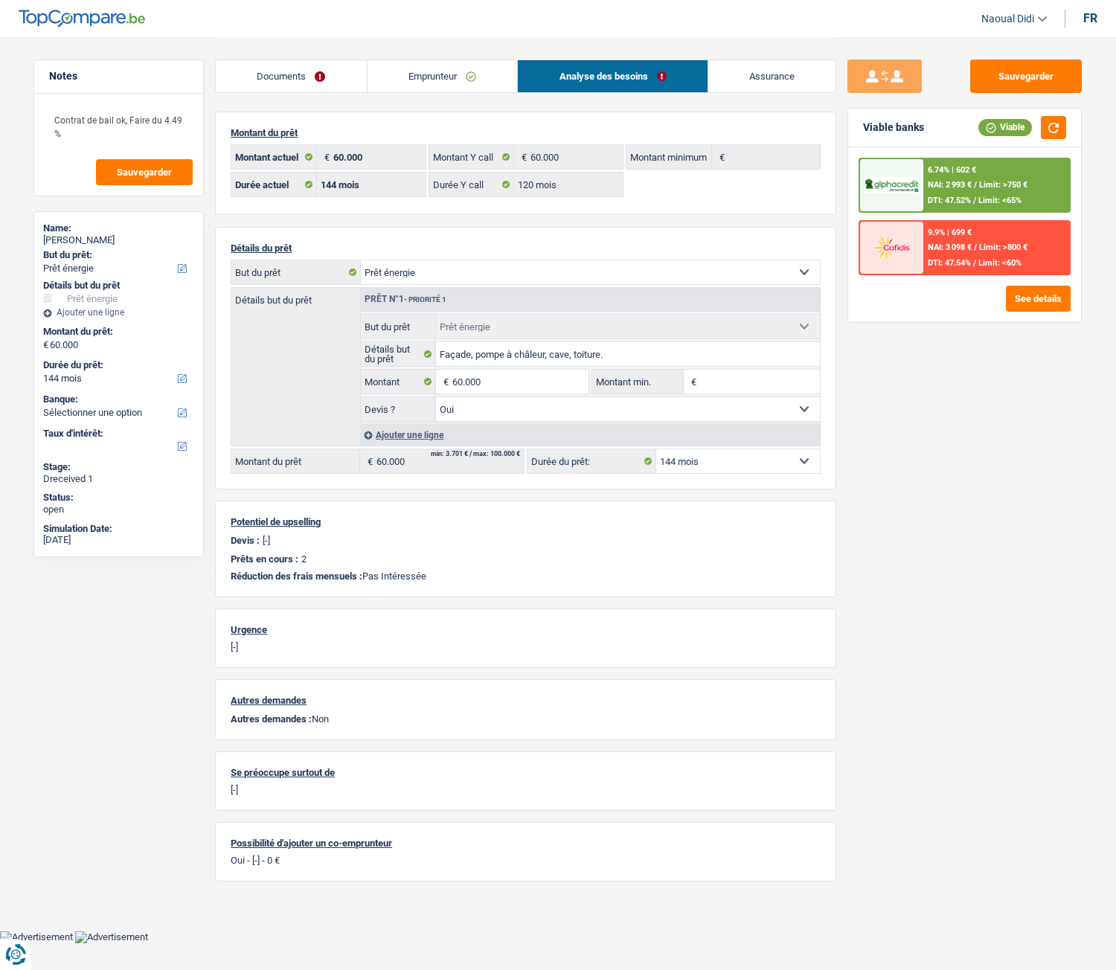
click at [1003, 451] on div "Sauvegarder Viable banks Viable 6.74% | 602 € NAI: 2 993 € / Limit: >750 € DTI:…" at bounding box center [964, 503] width 257 height 887
click at [505, 387] on input "60.000" at bounding box center [520, 382] width 136 height 24
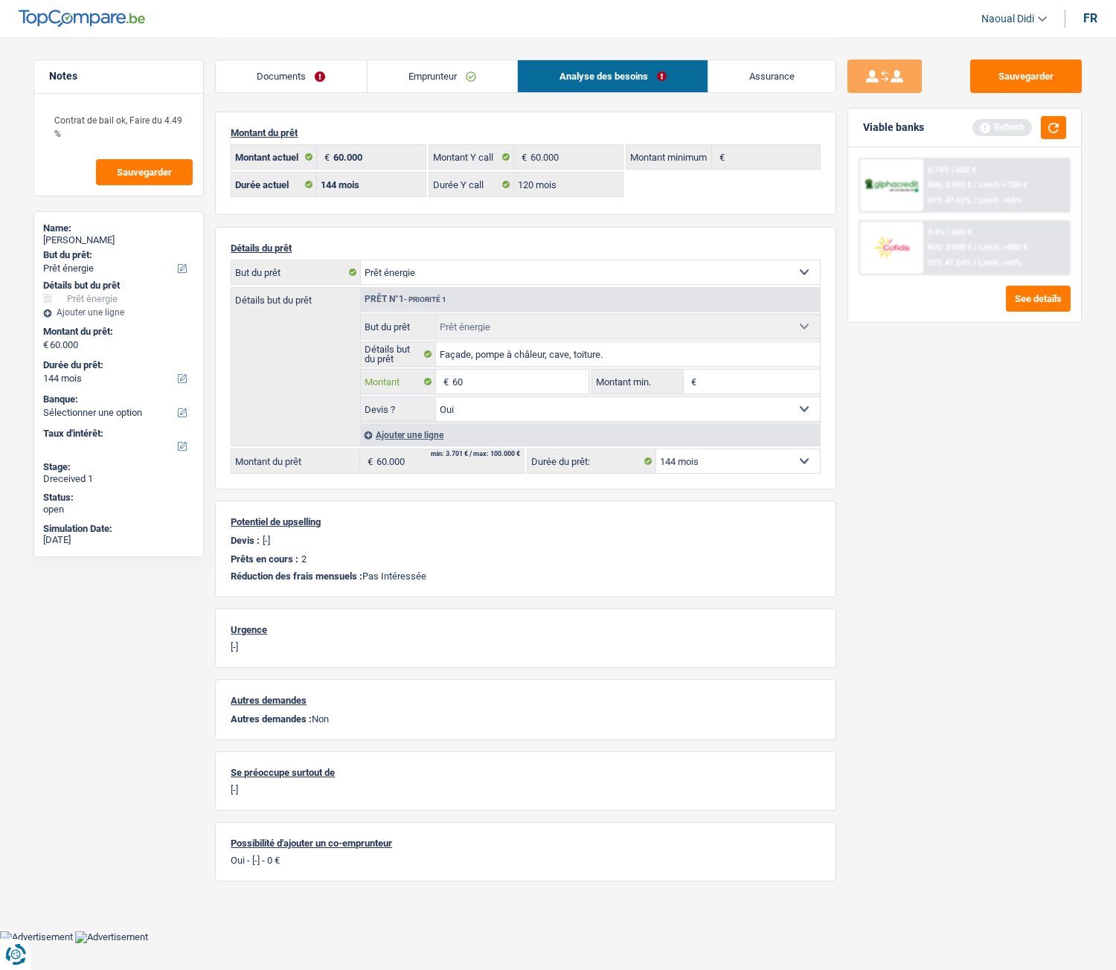
type input "6"
type input "50.000"
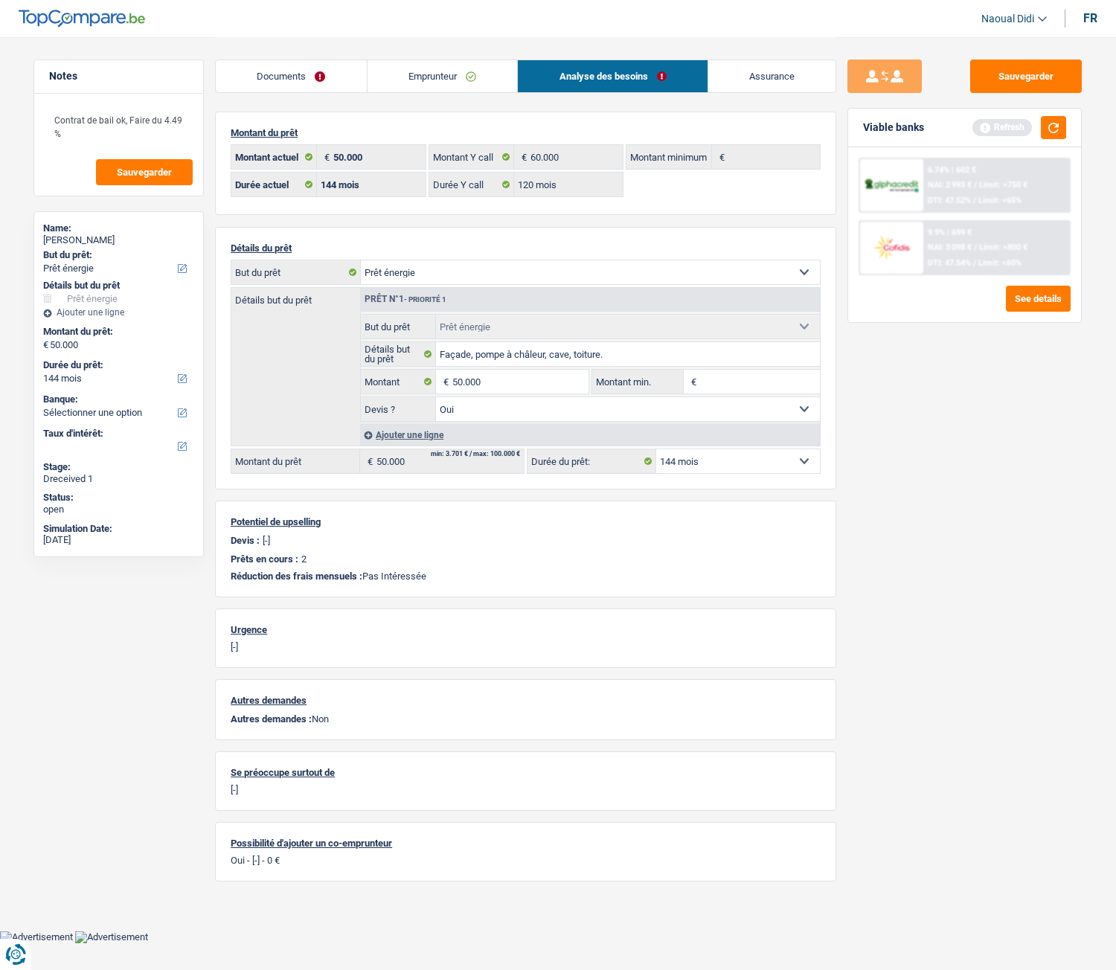
click at [942, 453] on div "Sauvegarder Viable banks Refresh 6.74% | 602 € NAI: 2 993 € / Limit: >750 € DTI…" at bounding box center [964, 503] width 257 height 887
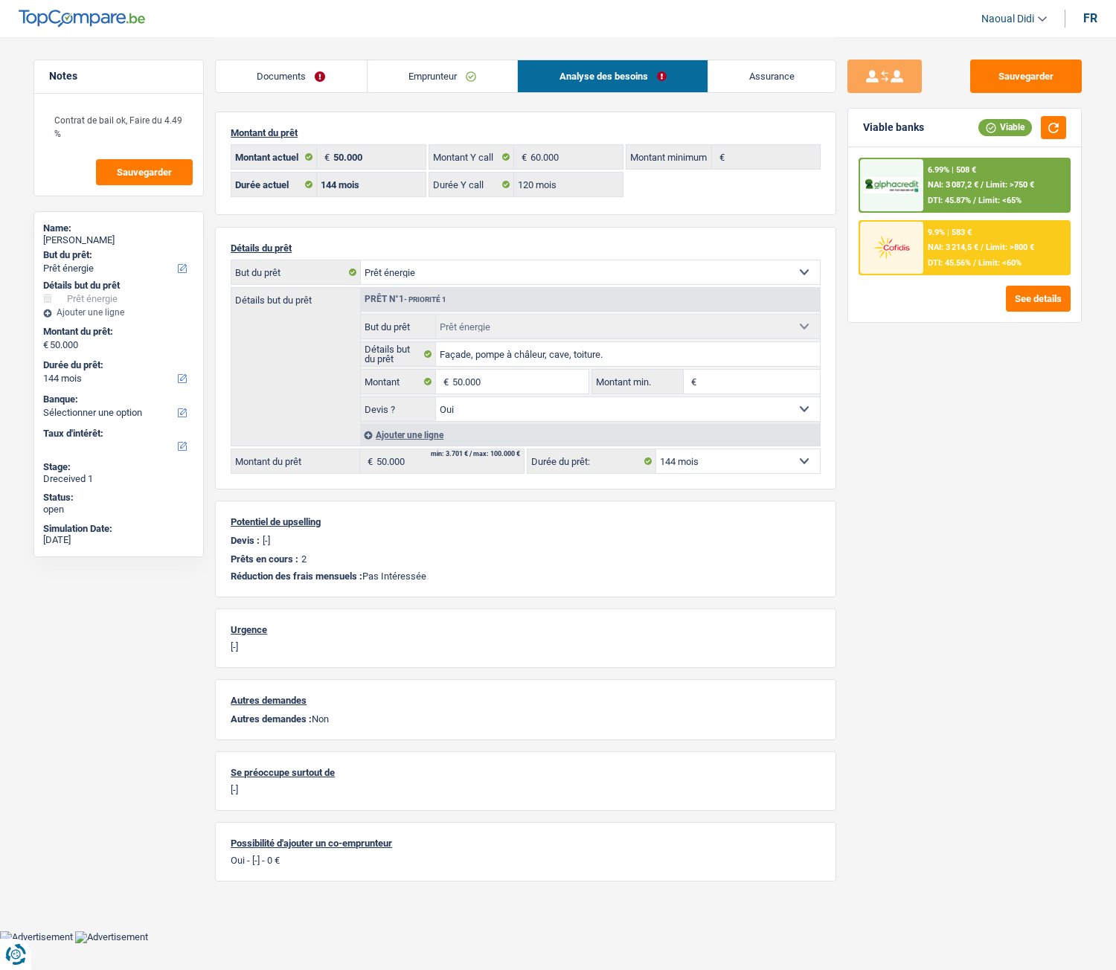
click at [948, 254] on div "9.9% | 583 € NAI: 3 214,5 € / Limit: >800 € DTI: 45.56% / Limit: <60%" at bounding box center [996, 248] width 147 height 52
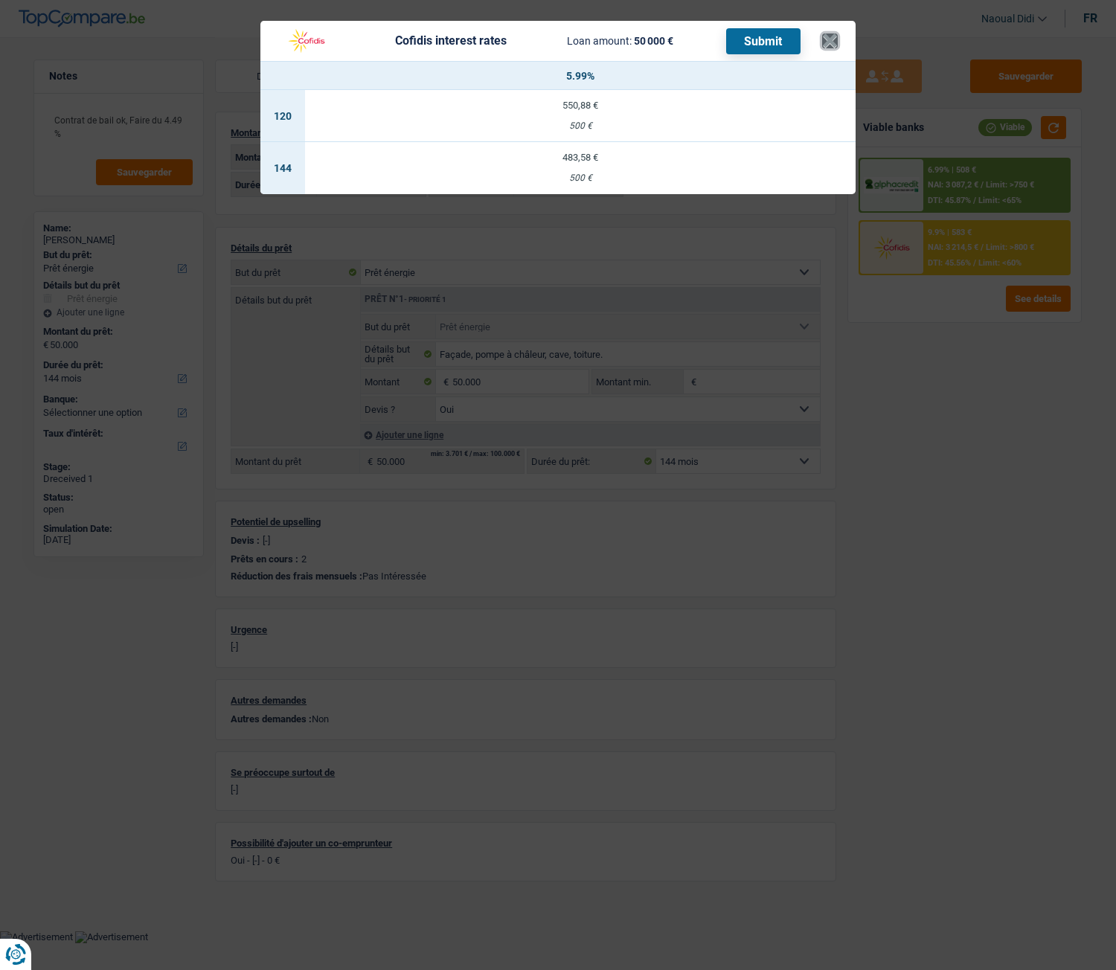
click at [822, 45] on button "×" at bounding box center [830, 40] width 16 height 15
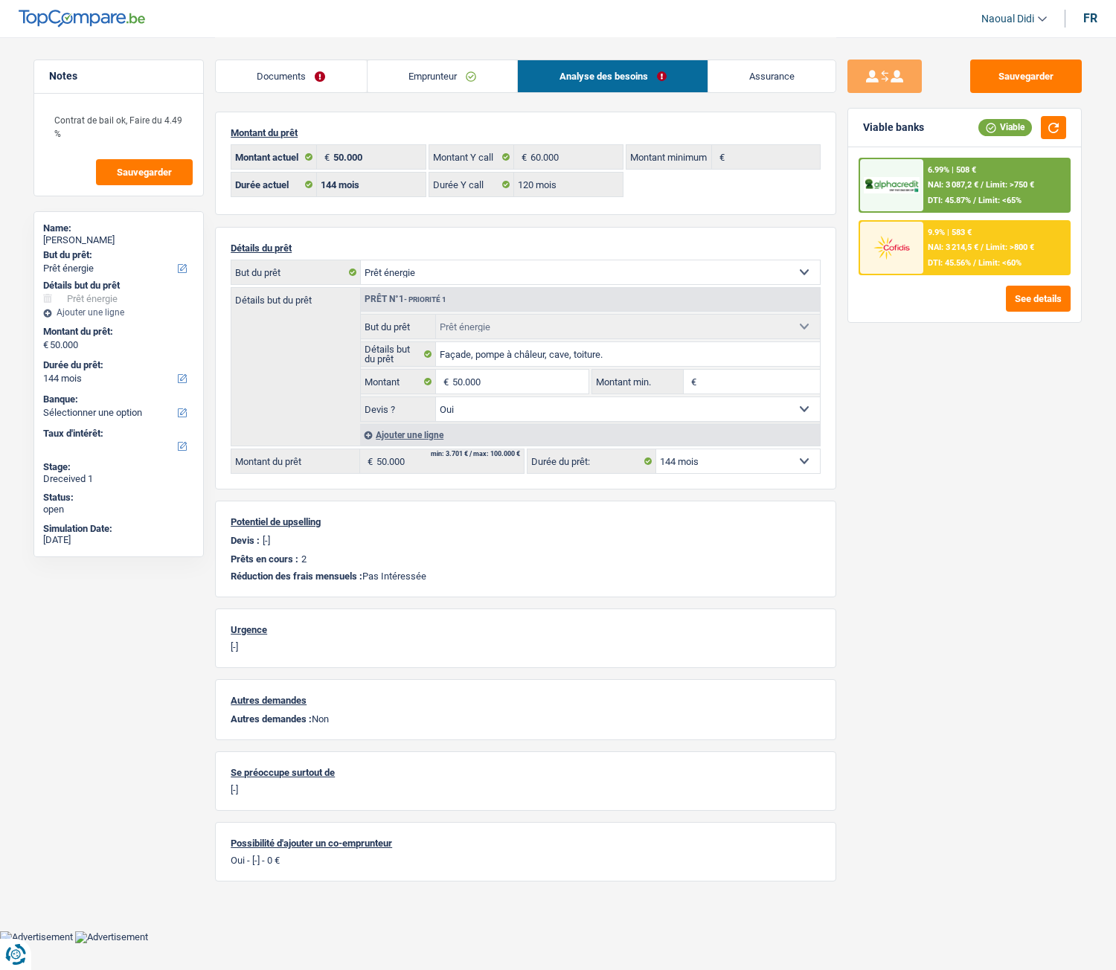
click at [960, 241] on div "9.9% | 583 € NAI: 3 214,5 € / Limit: >800 € DTI: 45.56% / Limit: <60%" at bounding box center [996, 248] width 147 height 52
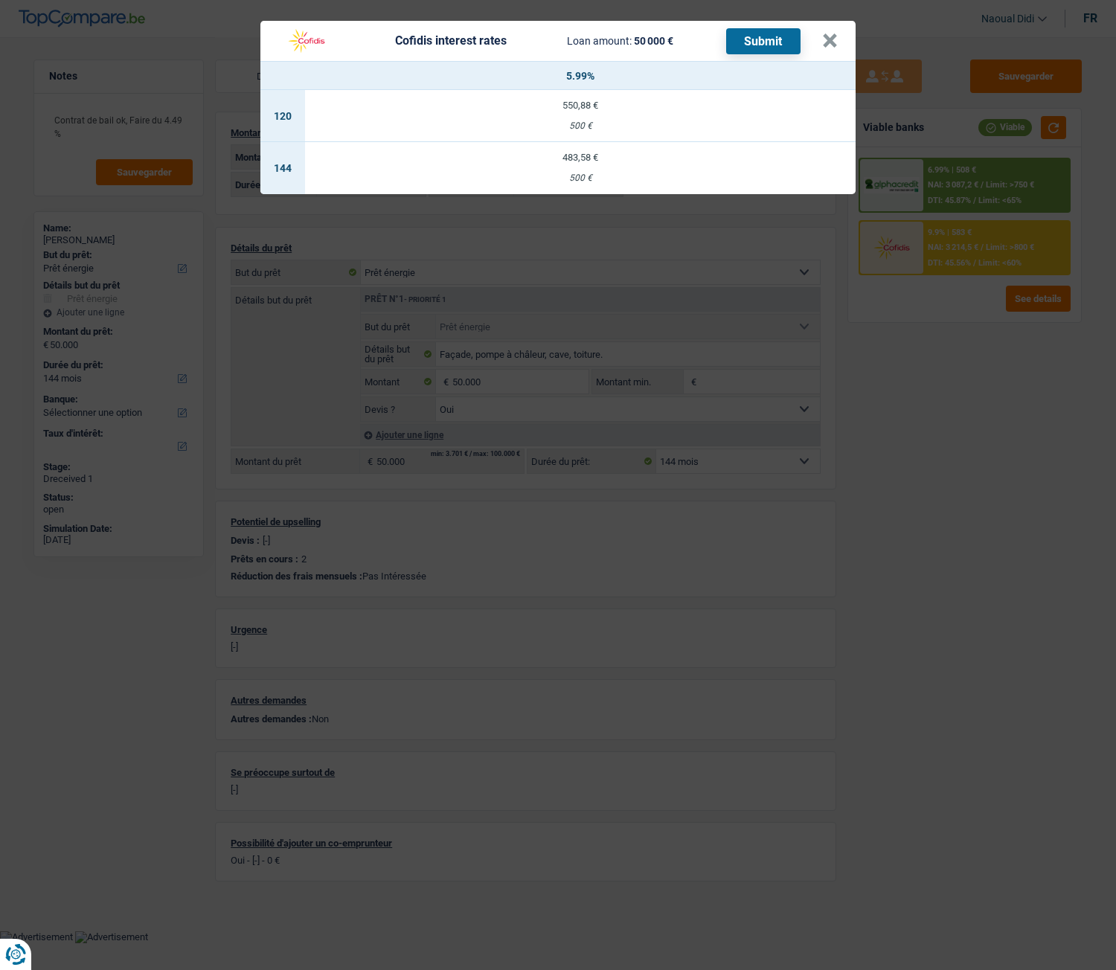
click at [582, 111] on td "550,88 € 500 €" at bounding box center [580, 116] width 550 height 52
select select "120"
select select "cofidis"
type input "5,99"
select select "120"
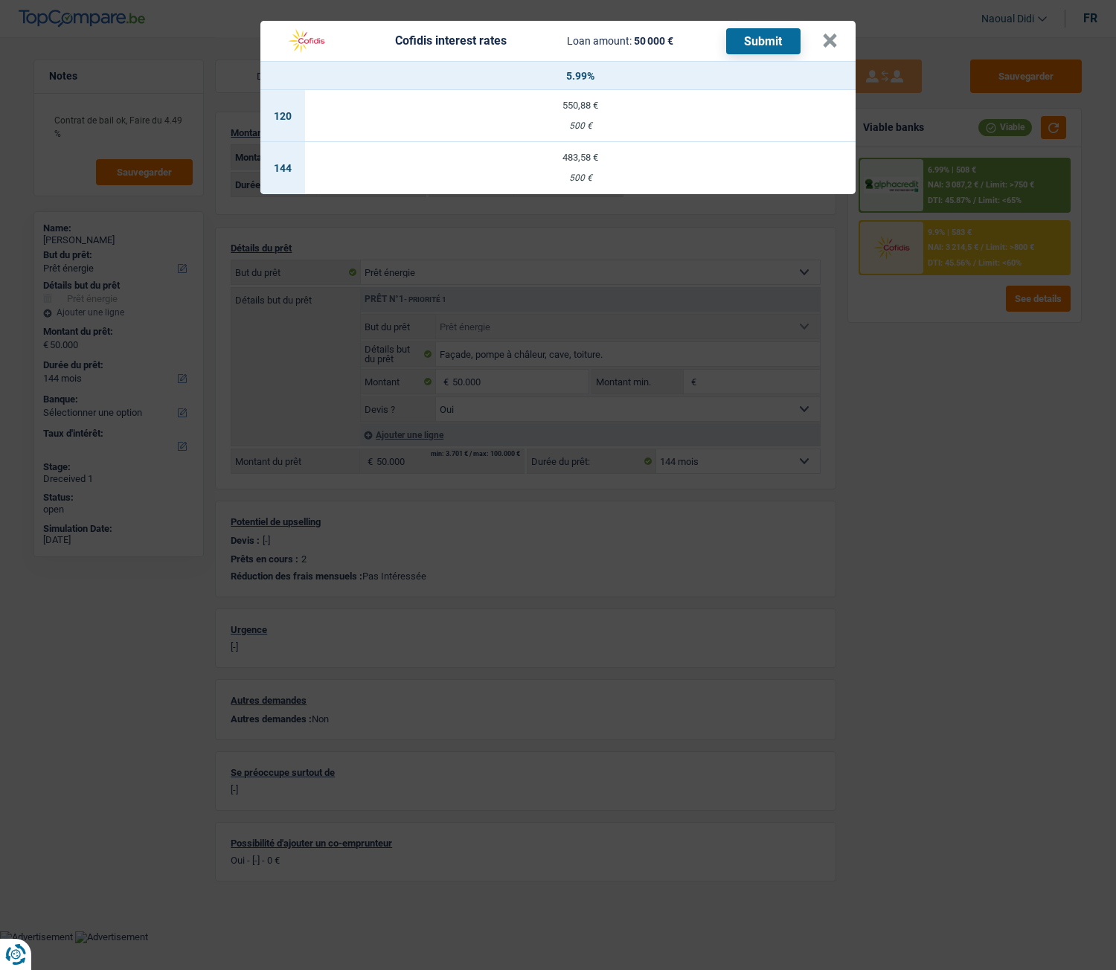
select select "120"
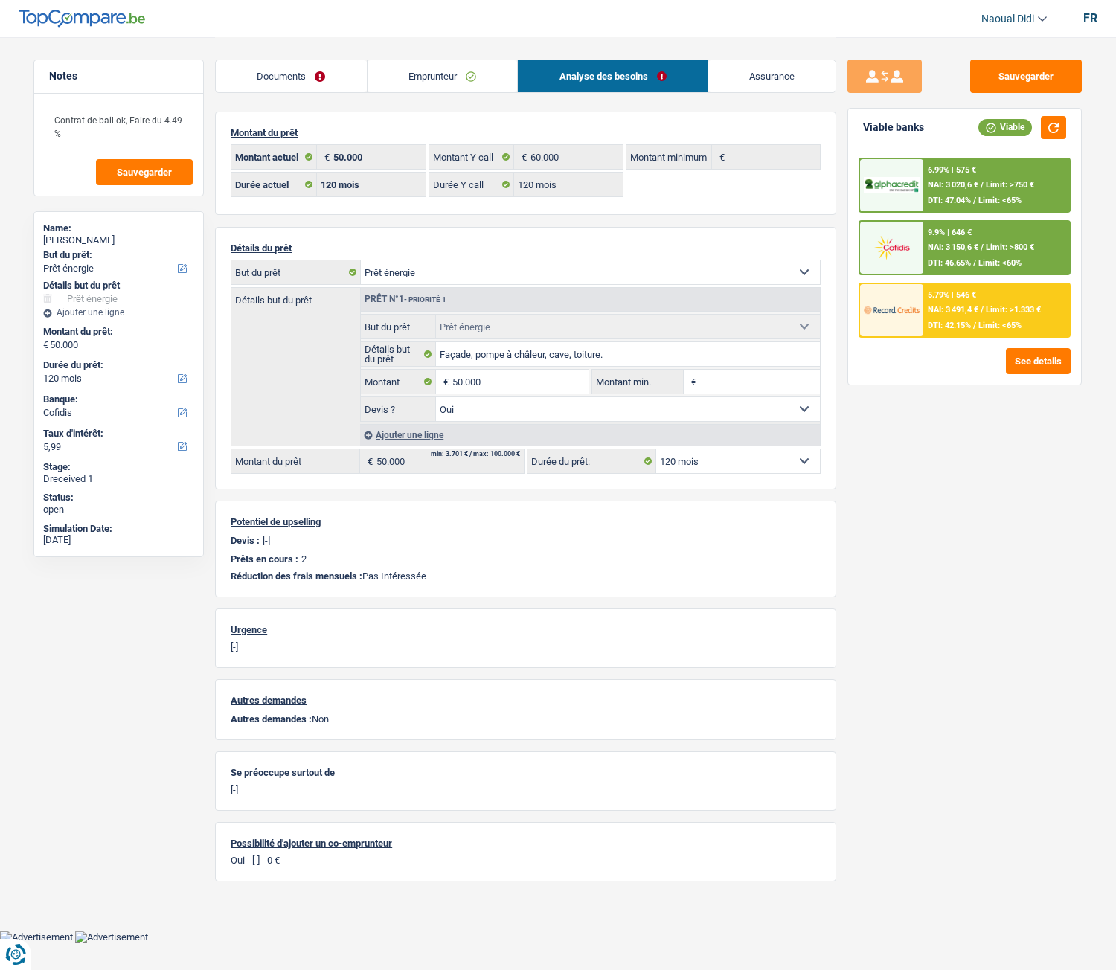
click at [707, 466] on select "12 mois 18 mois 24 mois 30 mois 36 mois 42 mois 48 mois 60 mois 72 mois 84 mois…" at bounding box center [738, 461] width 164 height 24
click at [971, 242] on div "9.9% | 646 € NAI: 3 150,6 € / Limit: >800 € DTI: 46.65% / Limit: <60%" at bounding box center [996, 248] width 147 height 52
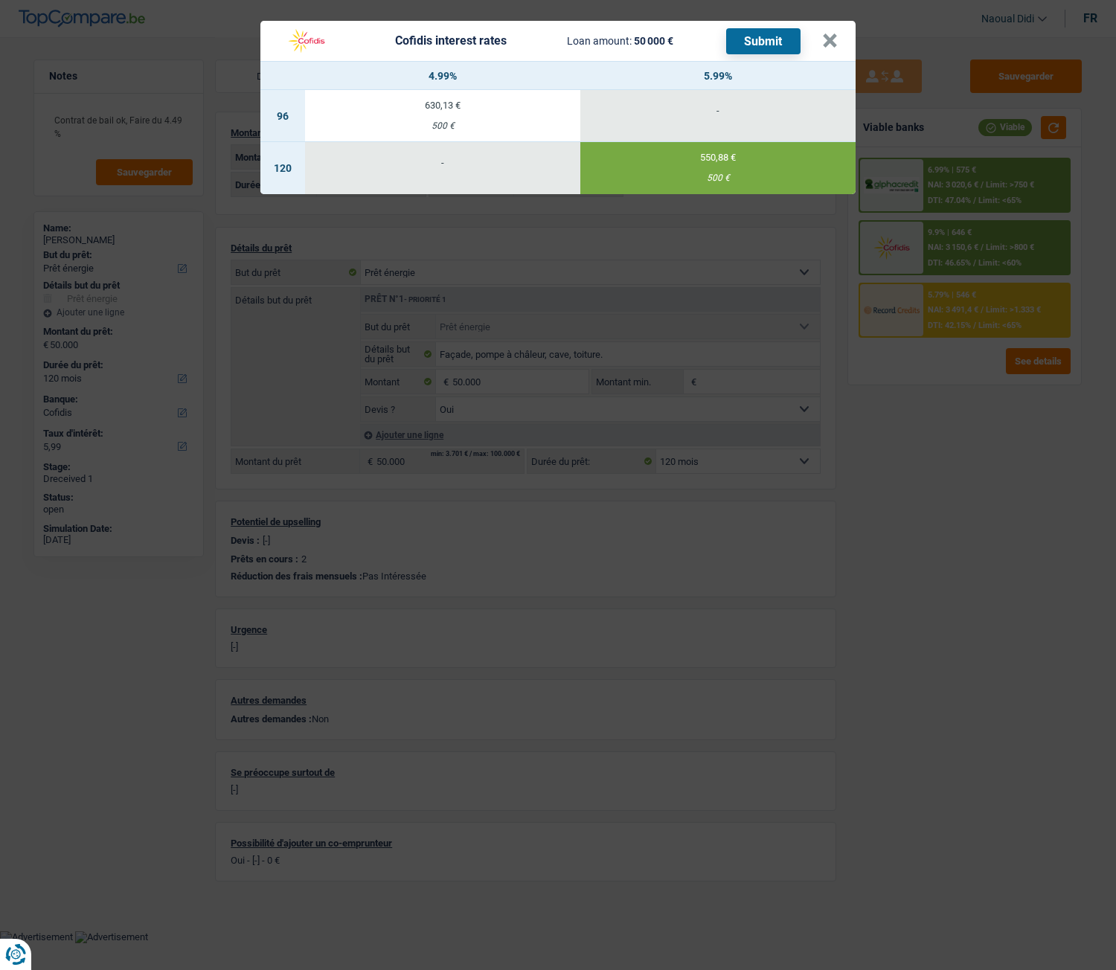
click at [440, 108] on div "630,13 €" at bounding box center [442, 105] width 275 height 10
select select "96"
type input "4,99"
select select "96"
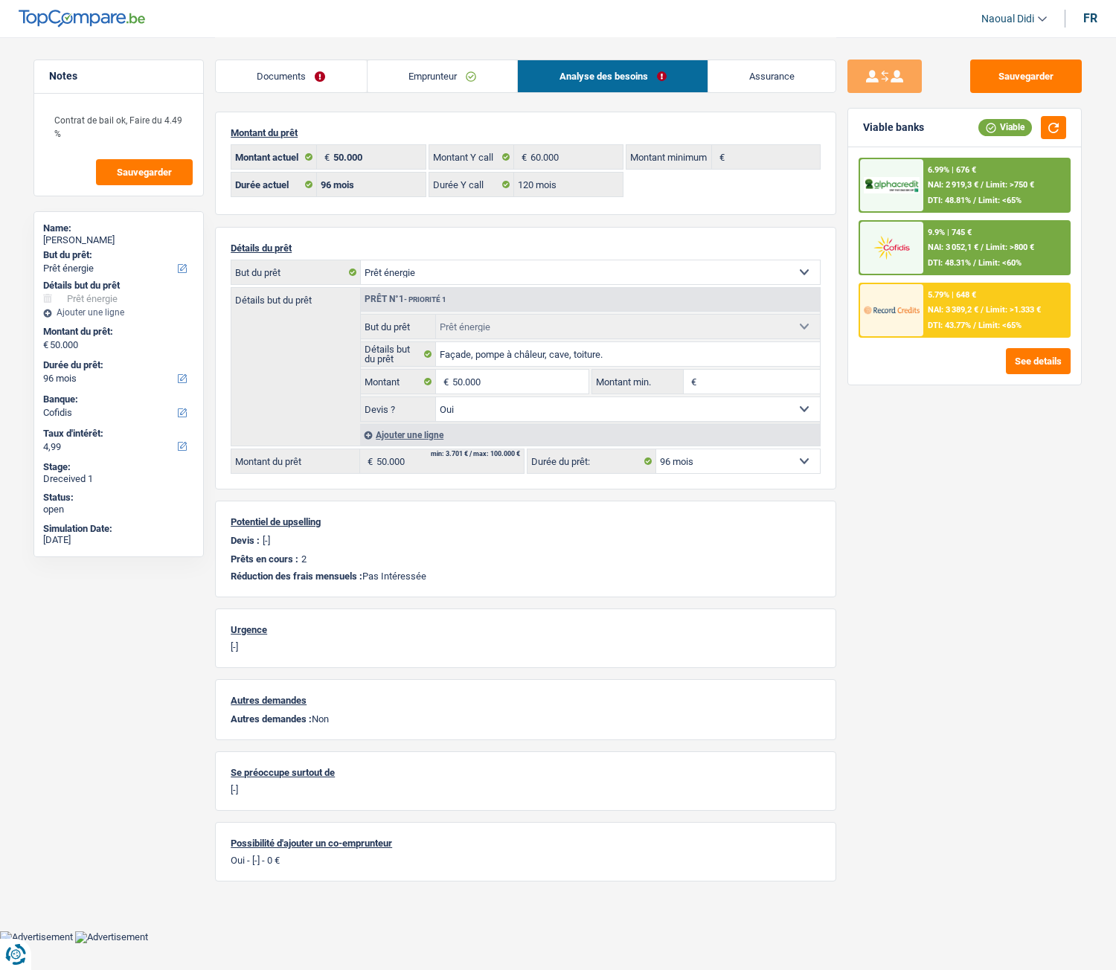
click at [748, 465] on select "12 mois 18 mois 24 mois 30 mois 36 mois 42 mois 48 mois 60 mois 72 mois 84 mois…" at bounding box center [738, 461] width 164 height 24
select select "120"
click at [656, 449] on select "12 mois 18 mois 24 mois 30 mois 36 mois 42 mois 48 mois 60 mois 72 mois 84 mois…" at bounding box center [738, 461] width 164 height 24
select select "120"
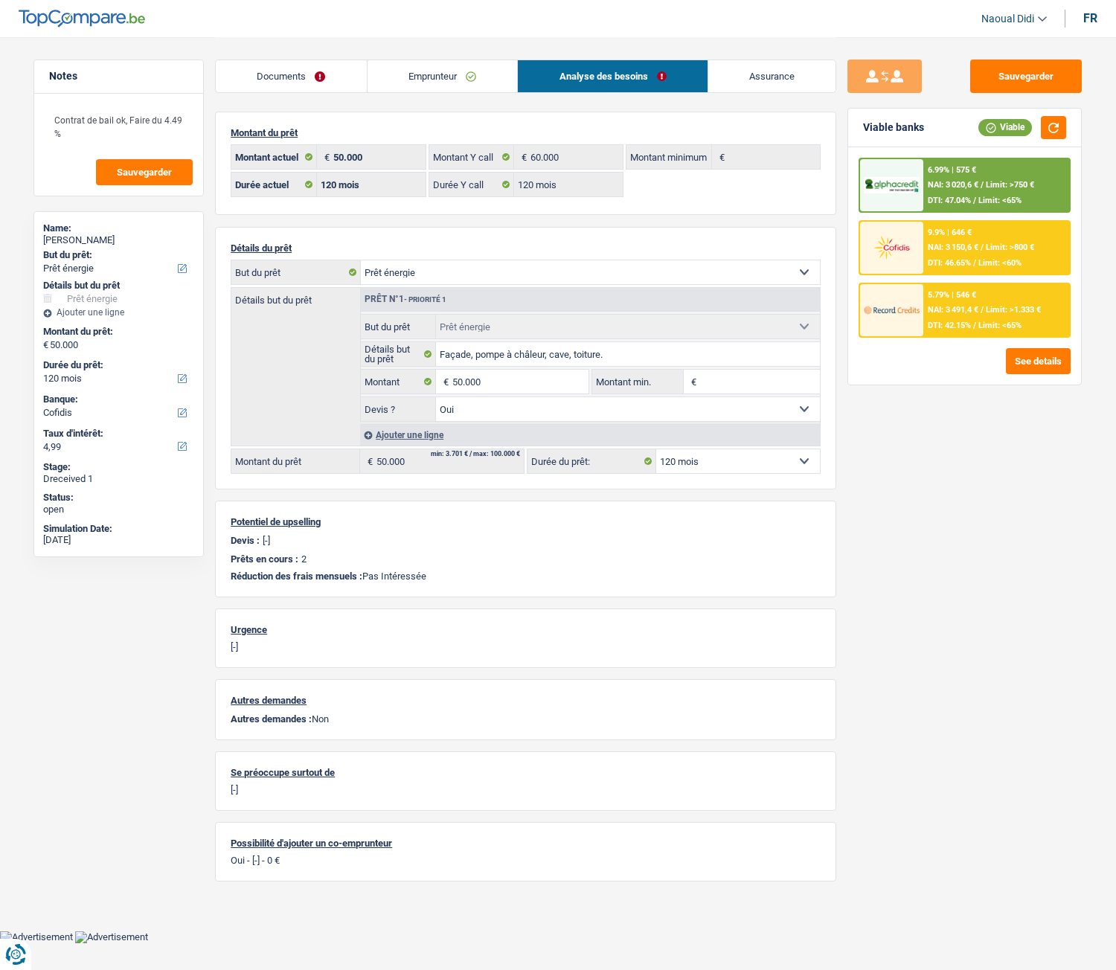
click at [939, 242] on span "NAI: 3 150,6 €" at bounding box center [952, 247] width 51 height 10
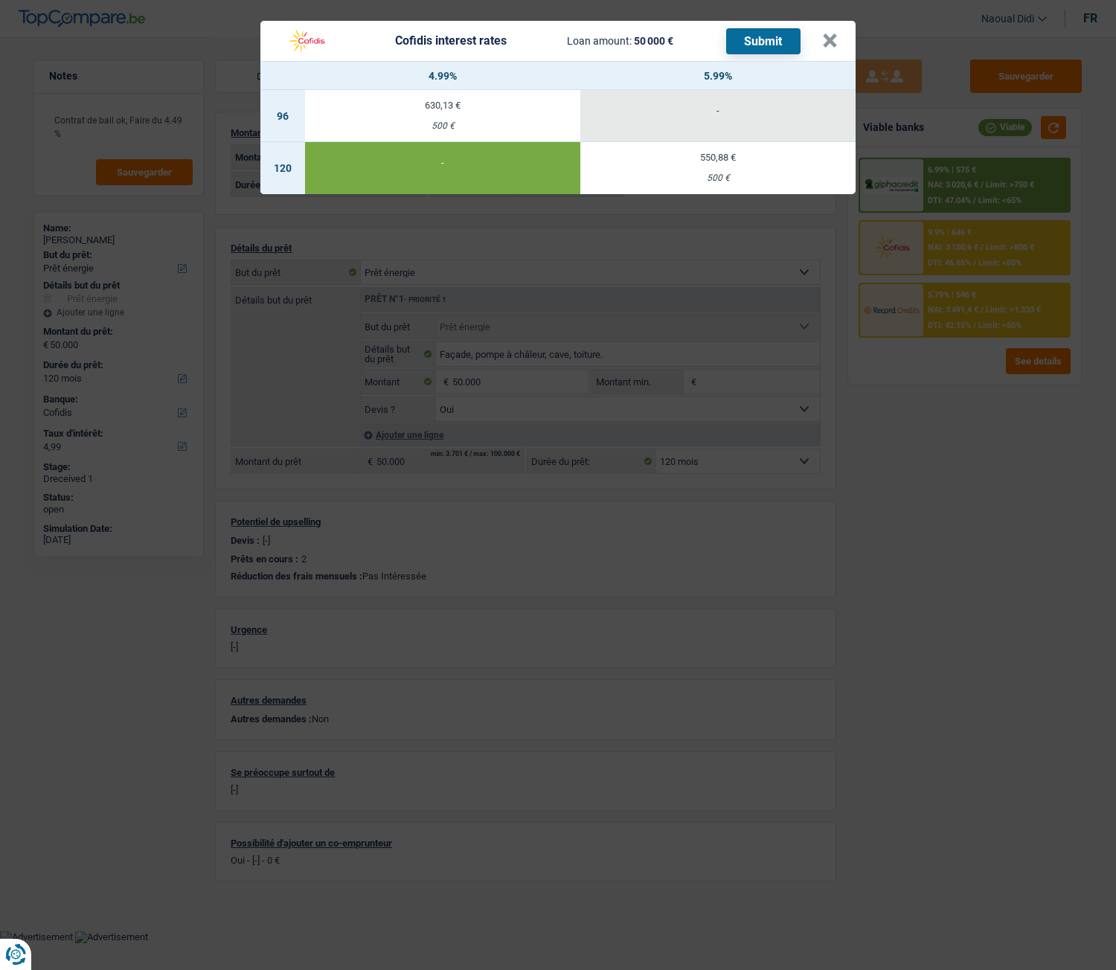
click at [439, 118] on td "630,13 € 500 €" at bounding box center [442, 116] width 275 height 52
select select "96"
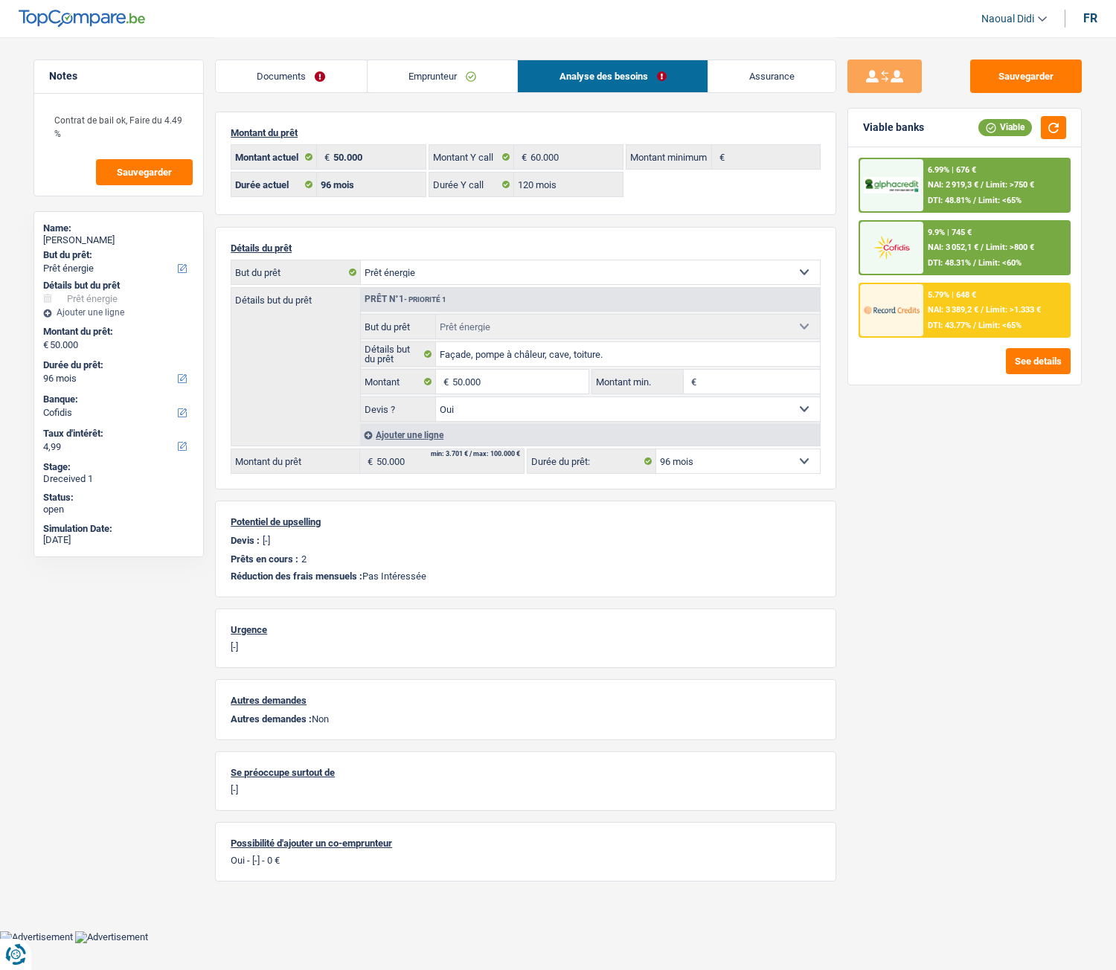
click at [921, 252] on div at bounding box center [891, 248] width 62 height 52
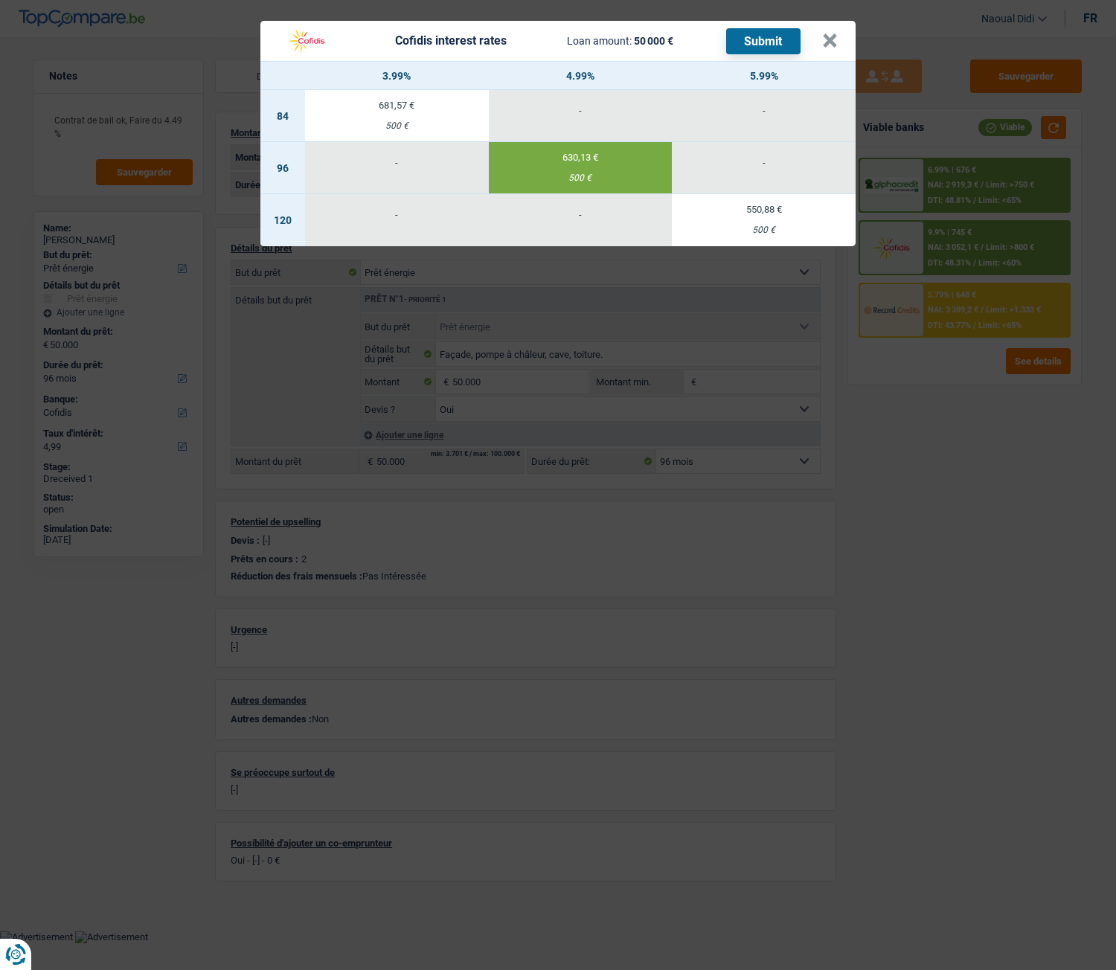
click at [414, 116] on td "681,57 € 500 €" at bounding box center [397, 116] width 184 height 52
select select "84"
type input "3,99"
select select "84"
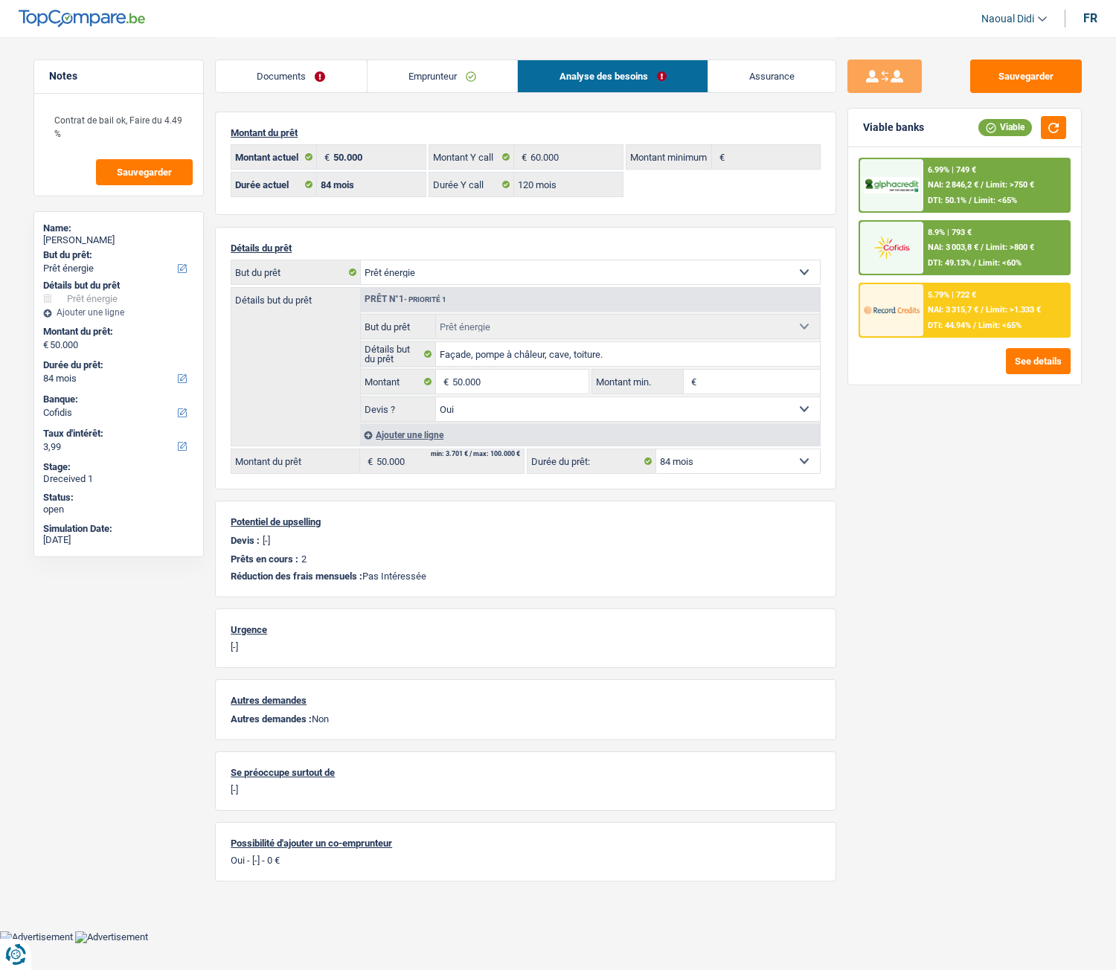
click at [942, 248] on span "NAI: 3 003,8 €" at bounding box center [952, 247] width 51 height 10
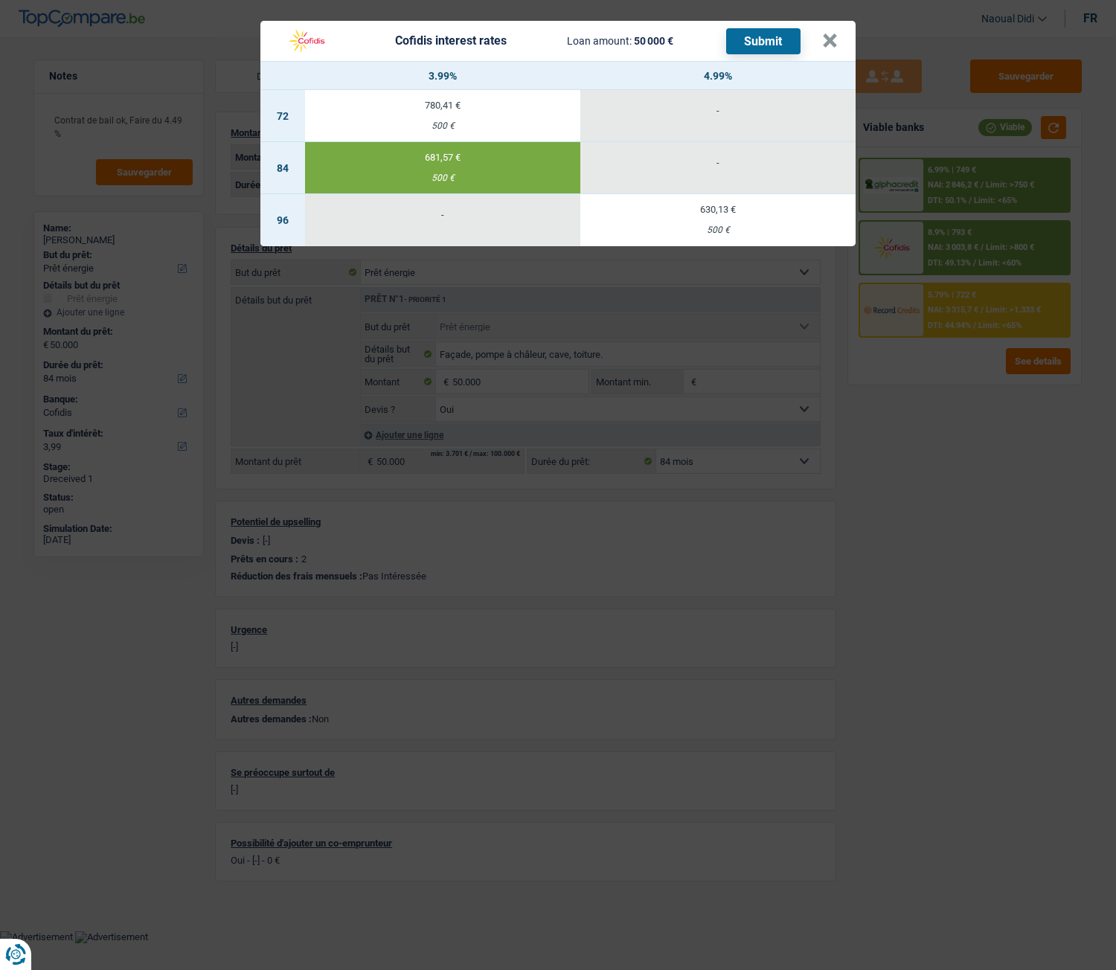
click at [776, 40] on button "Submit" at bounding box center [763, 41] width 74 height 26
click at [833, 38] on button "×" at bounding box center [830, 40] width 16 height 15
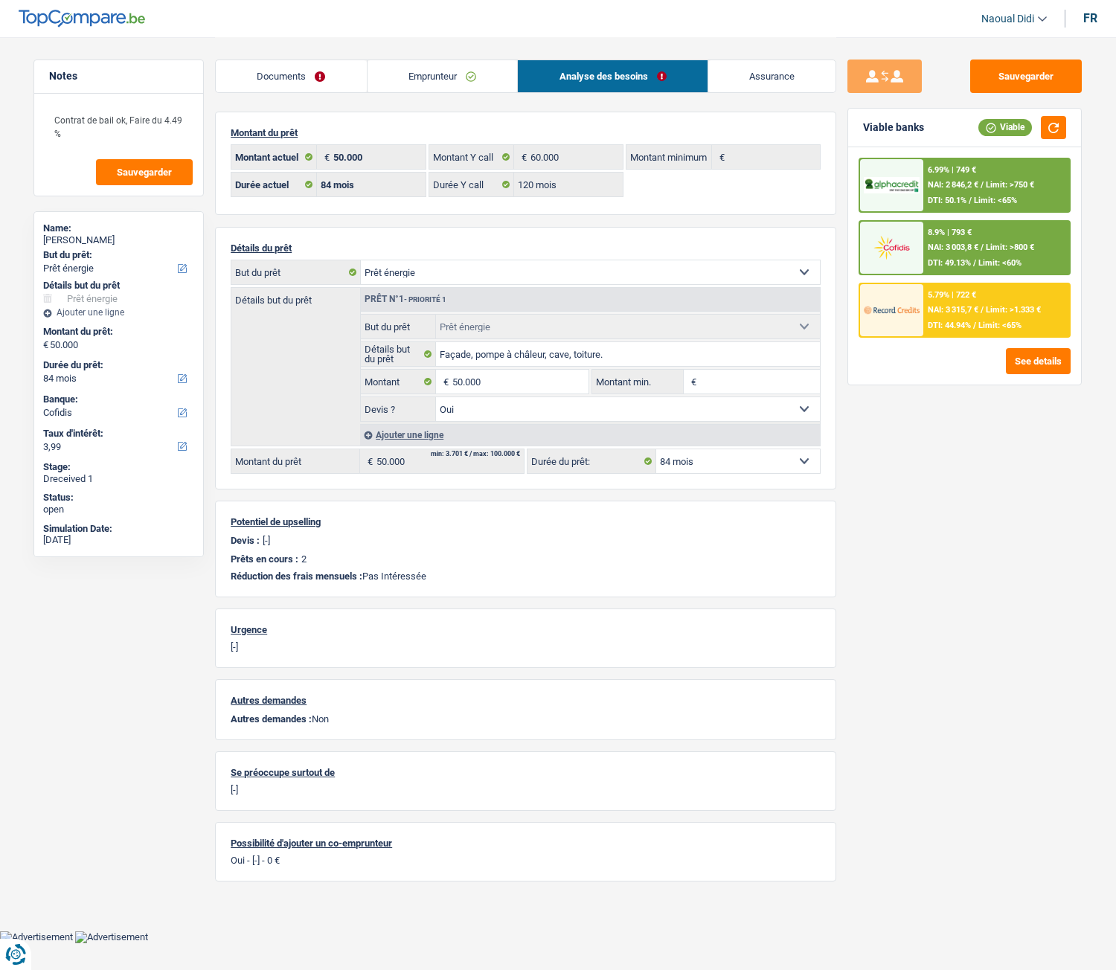
click at [282, 78] on link "Documents" at bounding box center [291, 76] width 151 height 32
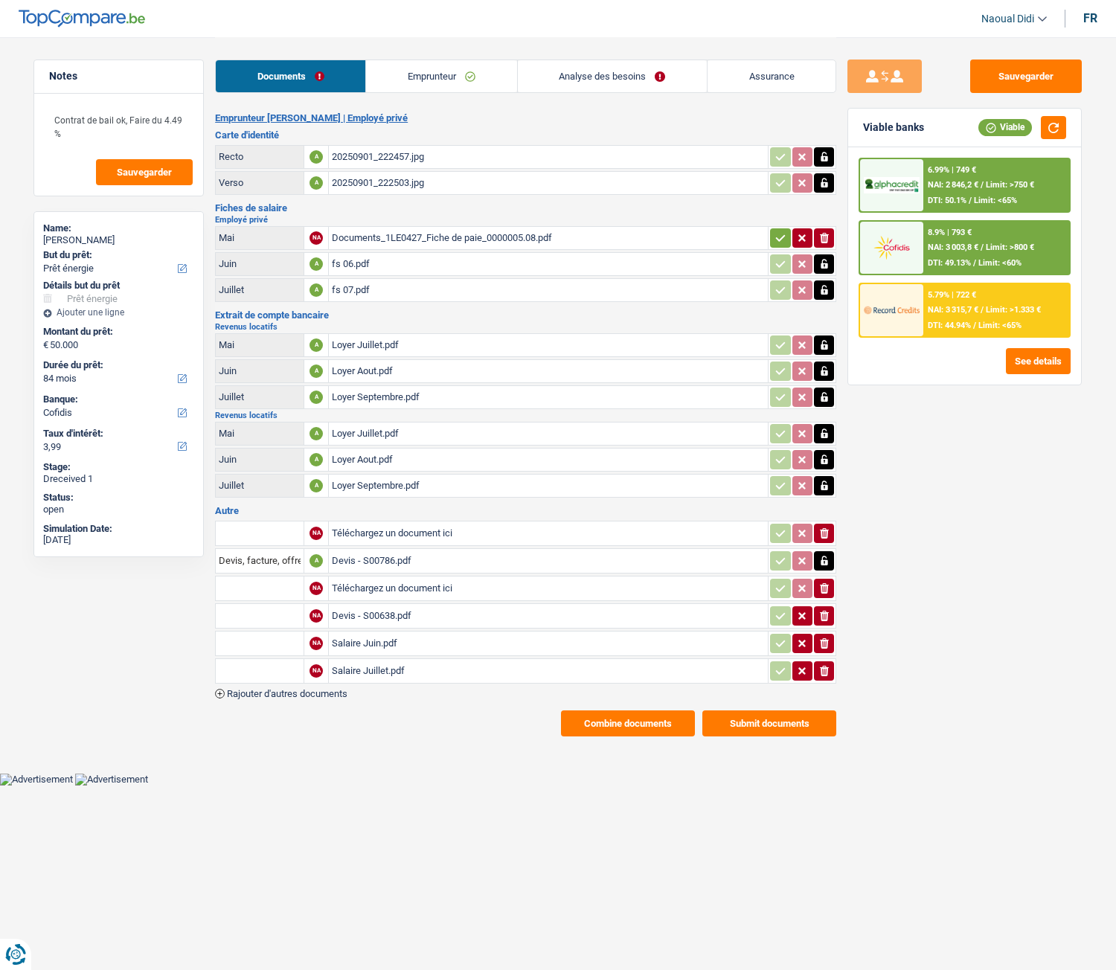
click at [759, 542] on button "Submit documents" at bounding box center [769, 723] width 134 height 26
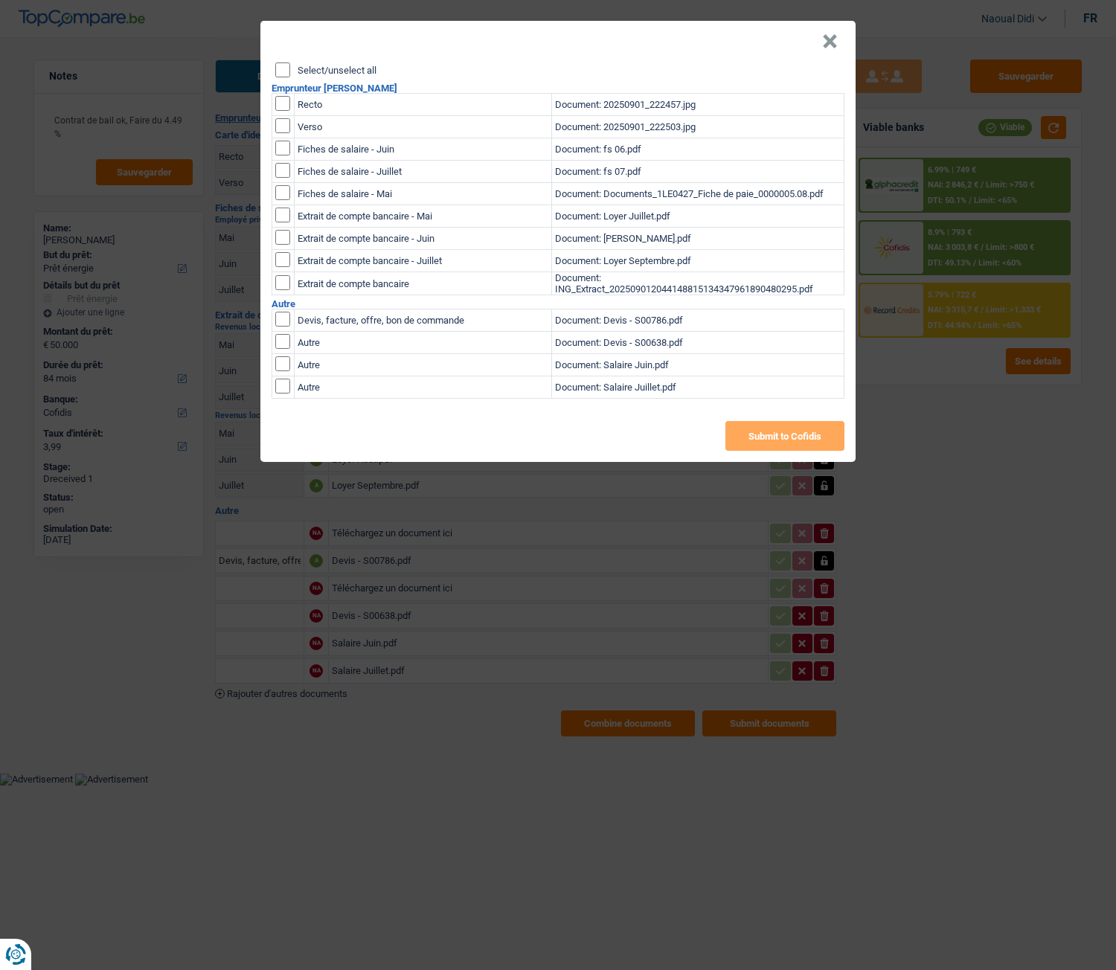
click at [285, 76] on input "Select/unselect all" at bounding box center [282, 69] width 15 height 15
checkbox input "true"
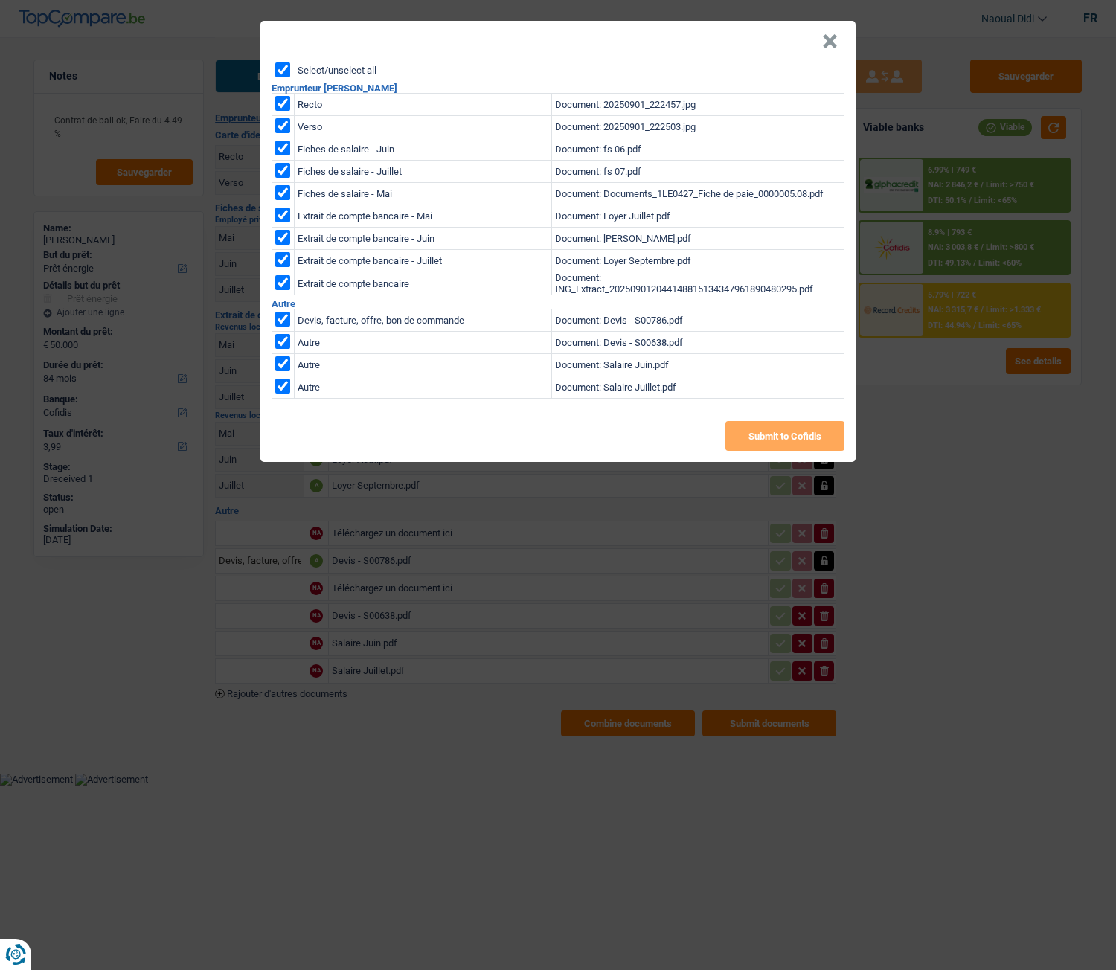
checkbox input "true"
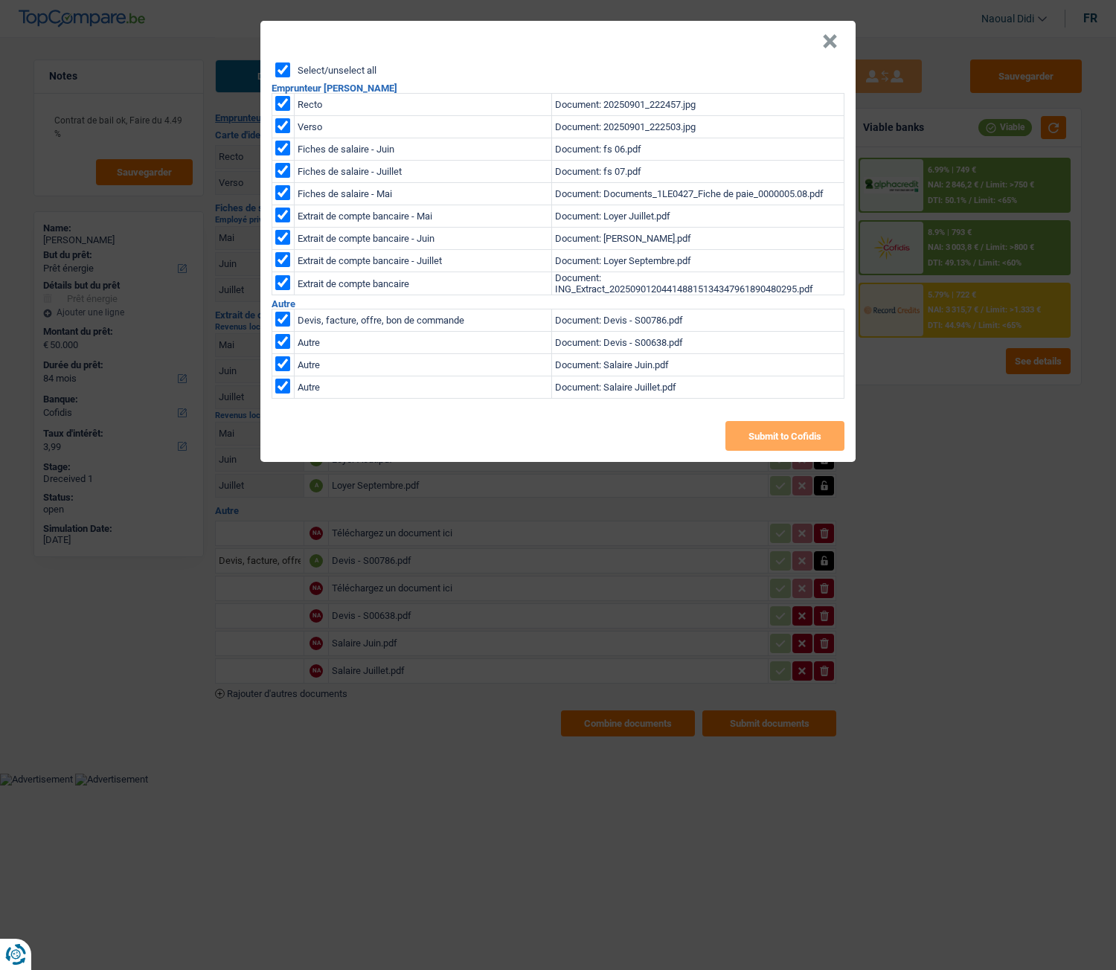
checkbox input "true"
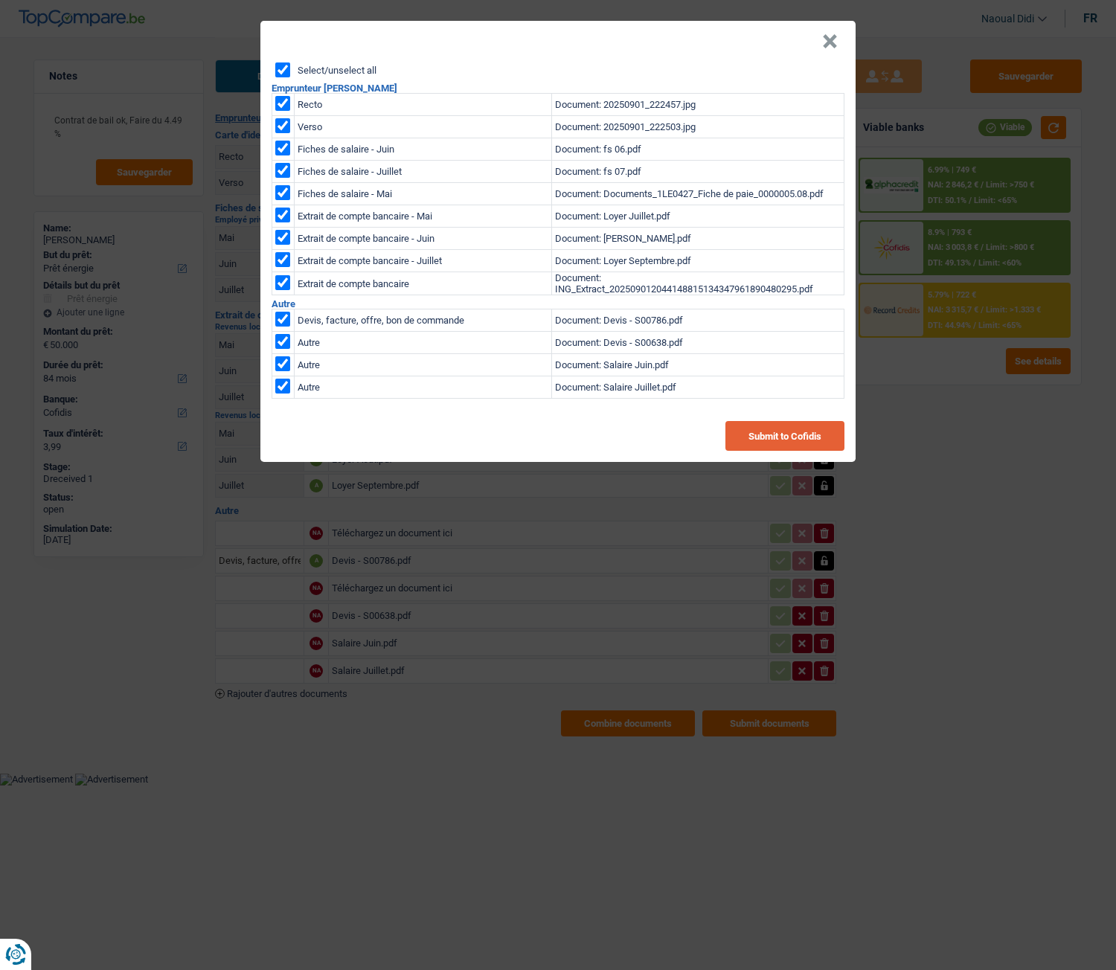
click at [766, 437] on button "Submit to Cofidis" at bounding box center [784, 436] width 119 height 30
click at [682, 76] on div "Select/unselect all" at bounding box center [559, 69] width 569 height 15
click at [833, 45] on button "×" at bounding box center [830, 41] width 16 height 15
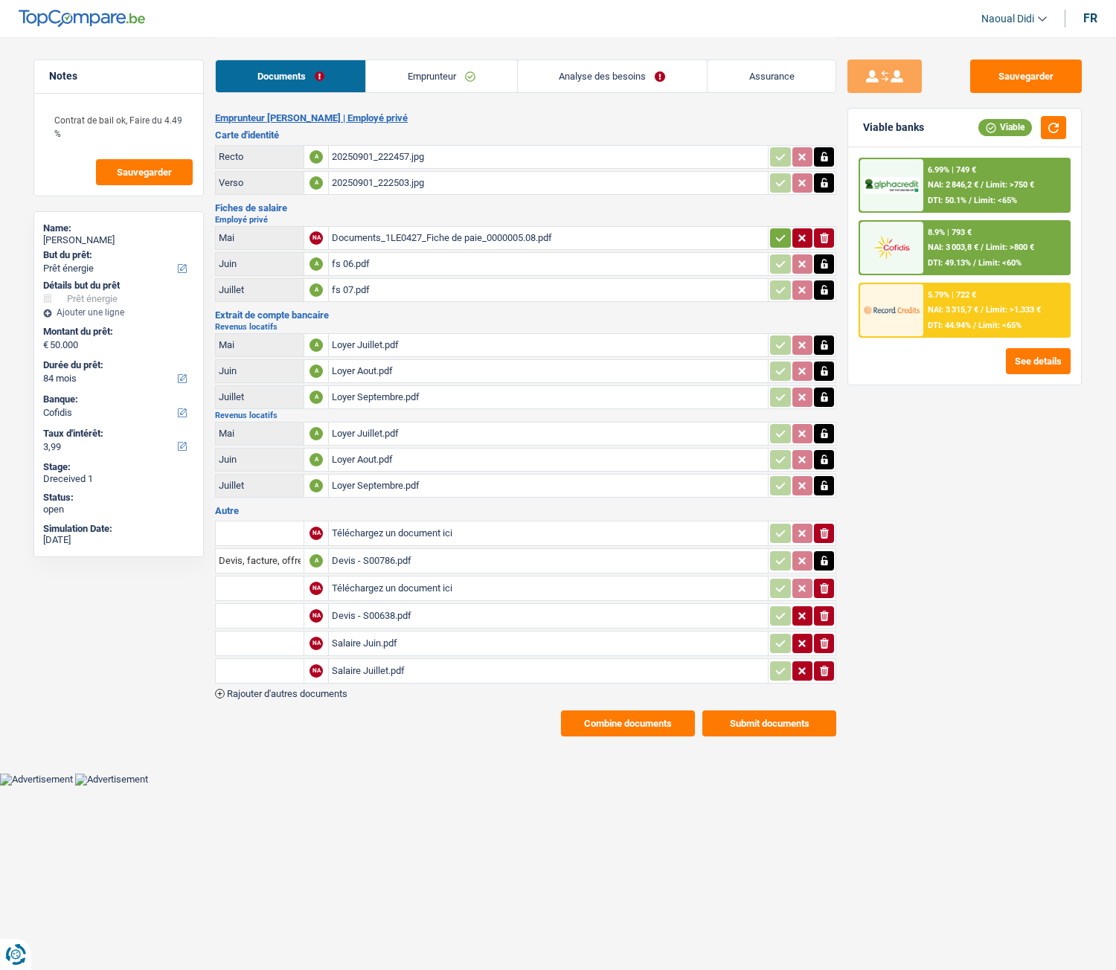
click at [656, 542] on button "Combine documents" at bounding box center [628, 723] width 134 height 26
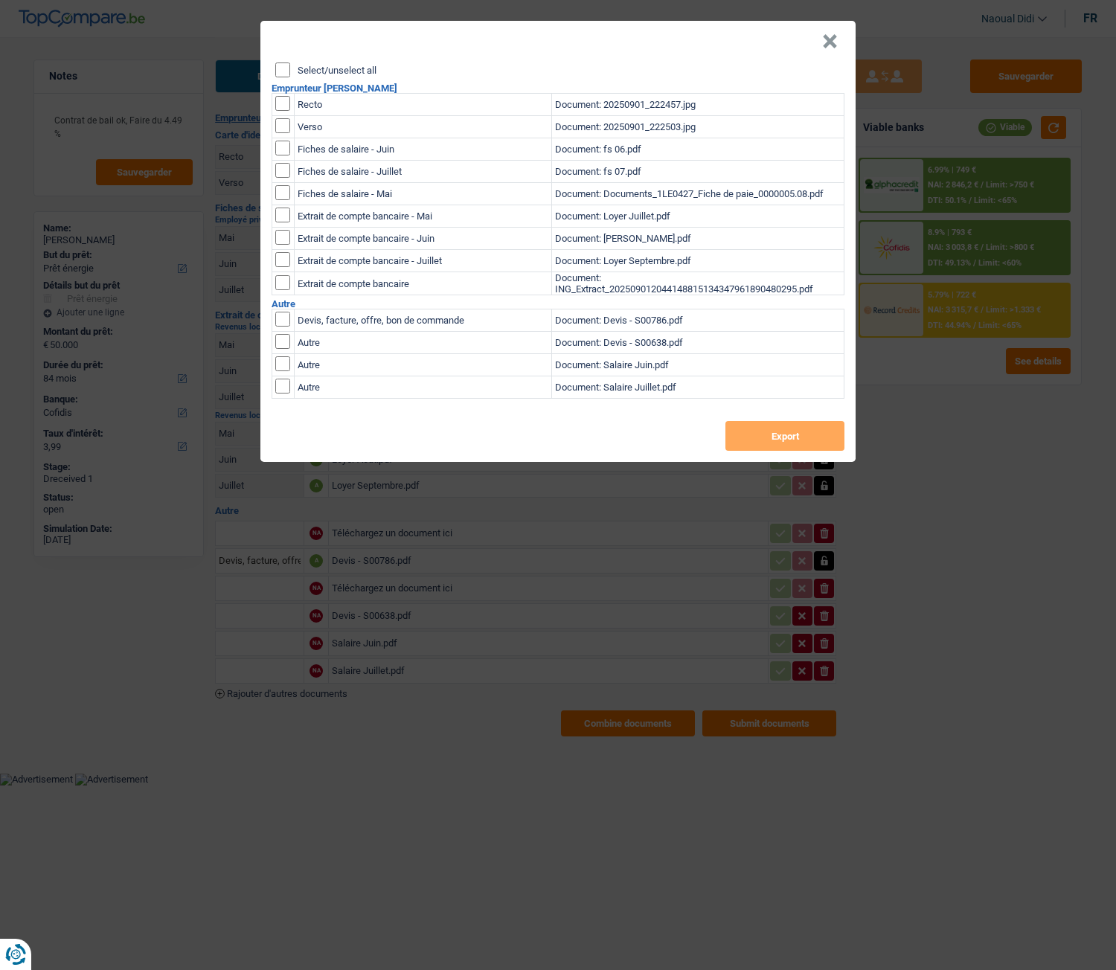
click at [287, 73] on input "Select/unselect all" at bounding box center [282, 69] width 15 height 15
checkbox input "true"
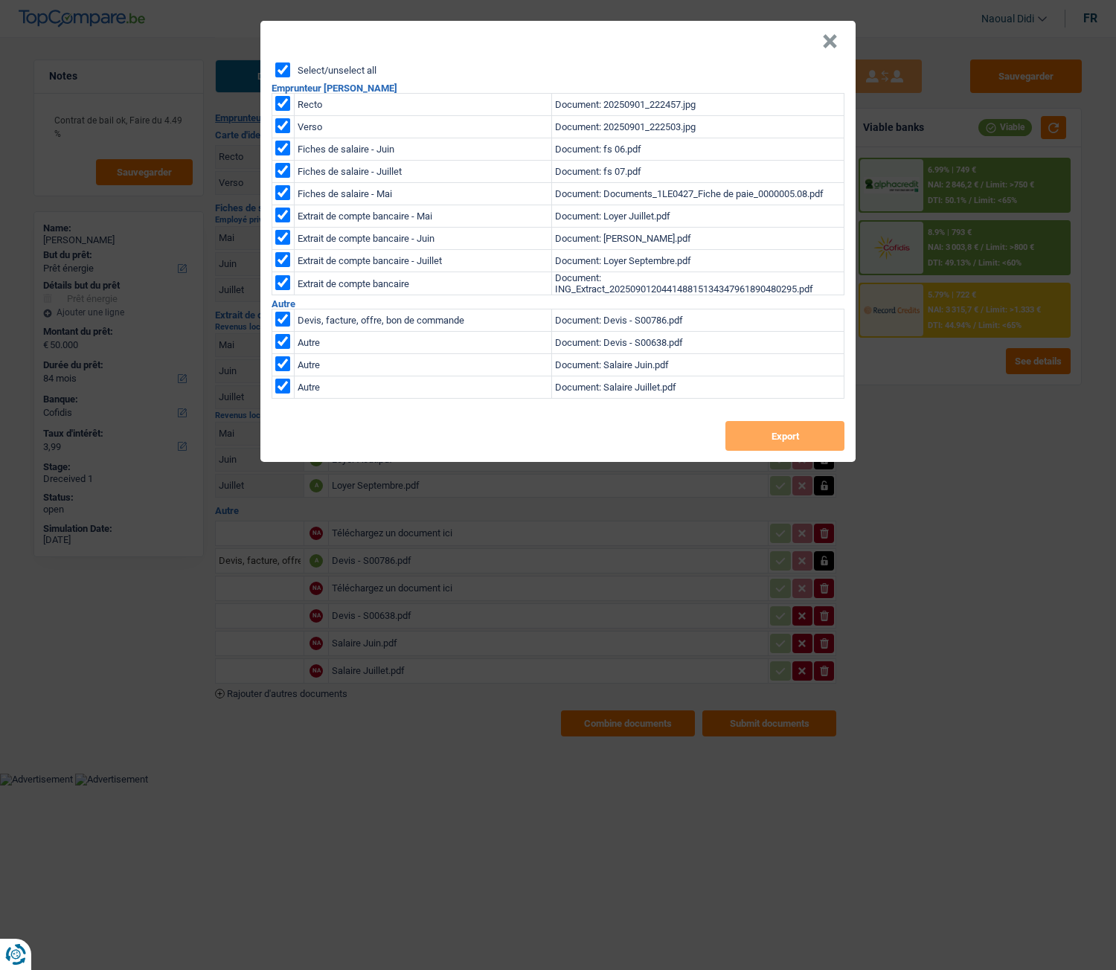
checkbox input "true"
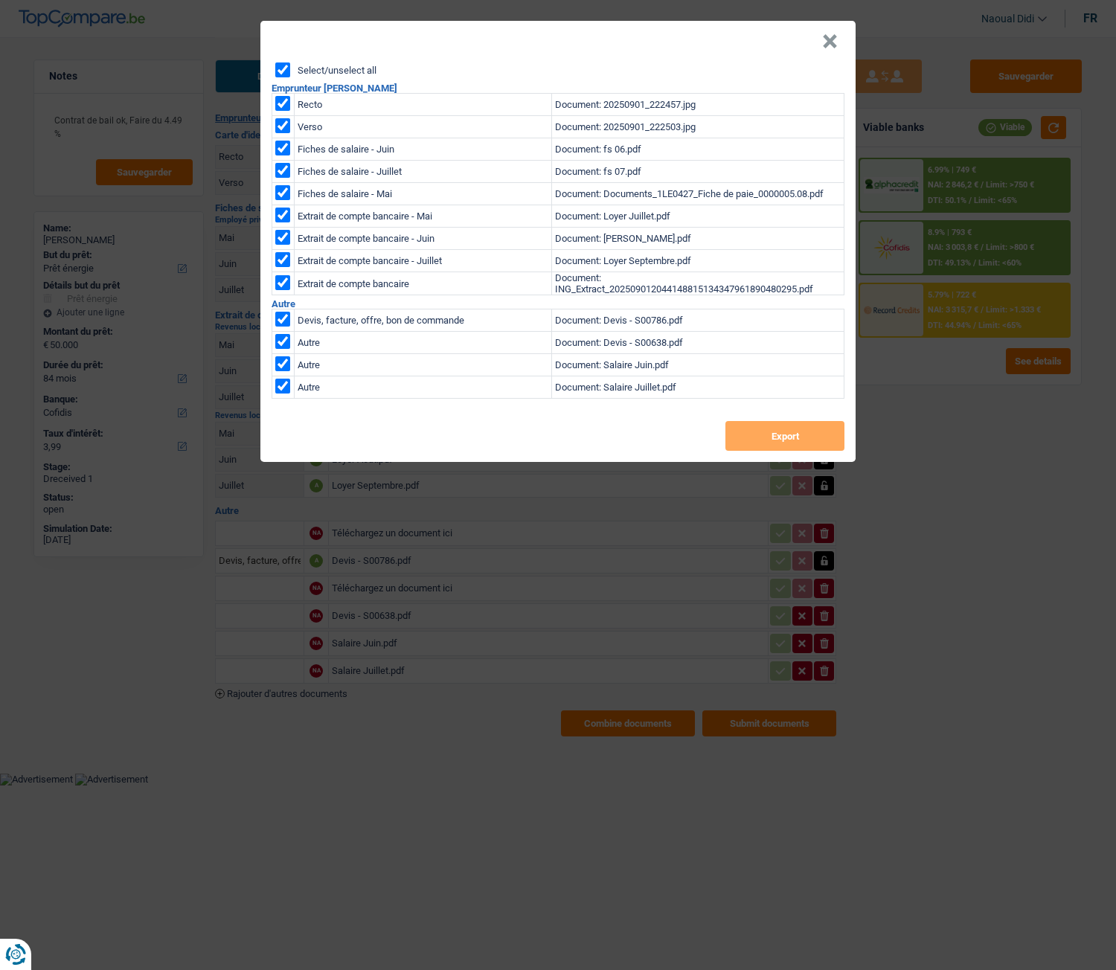
checkbox input "true"
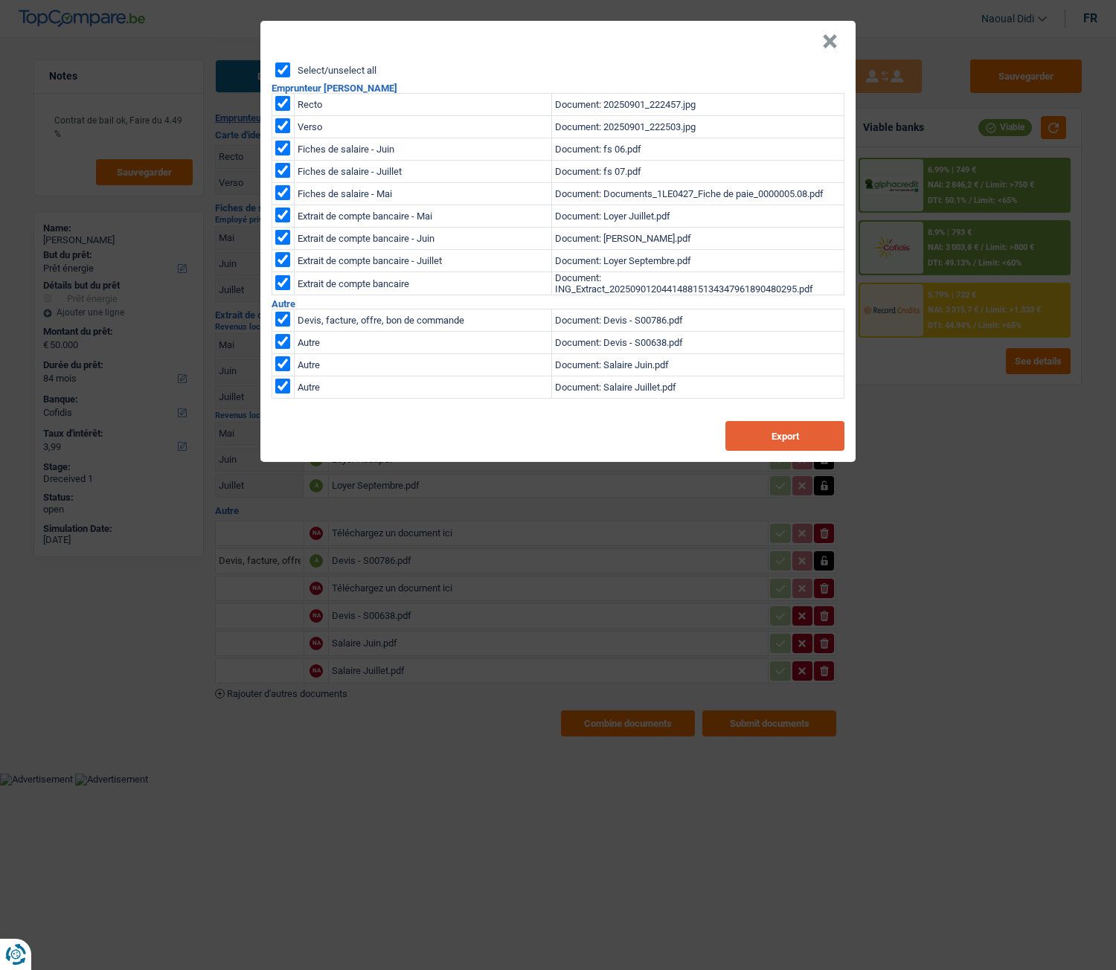
click at [752, 444] on button "Export" at bounding box center [784, 436] width 119 height 30
click at [832, 39] on button "×" at bounding box center [830, 41] width 16 height 15
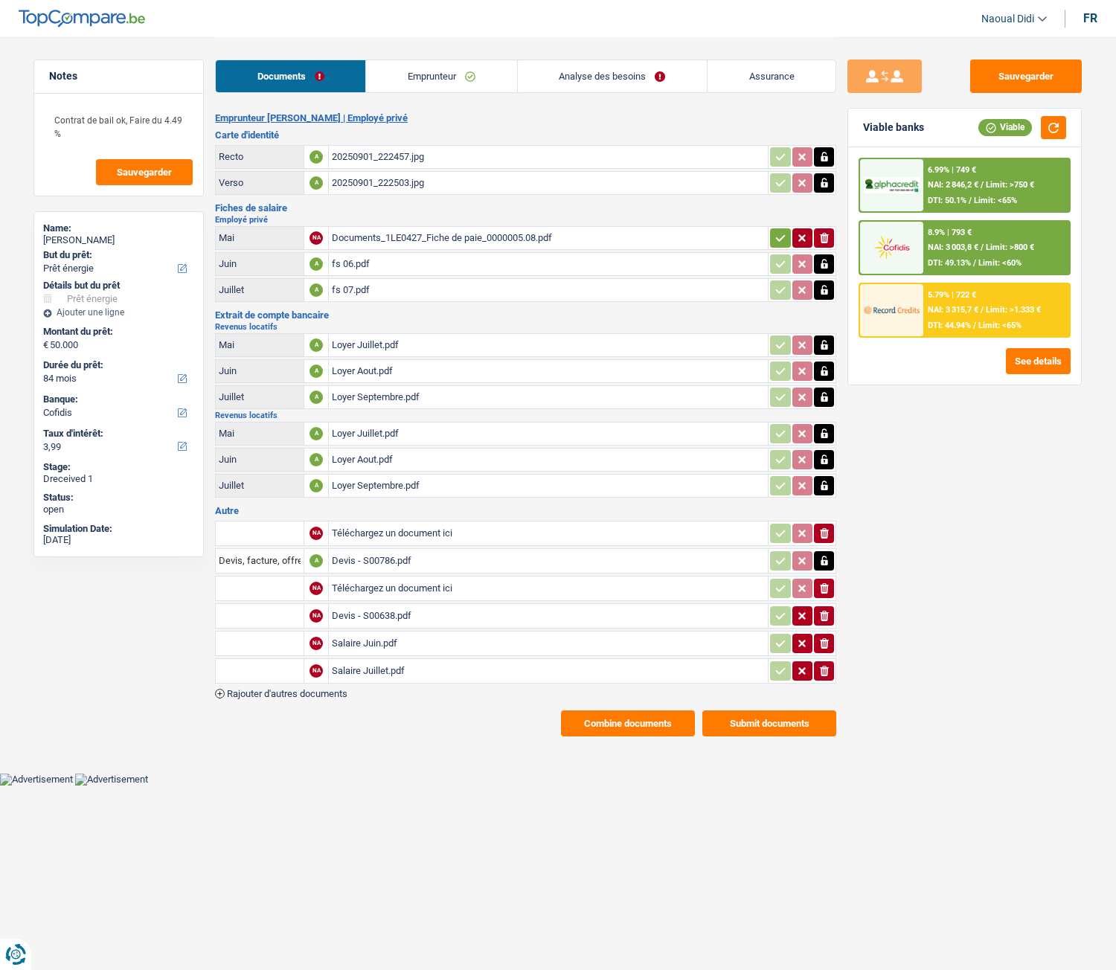
click at [452, 65] on link "Emprunteur" at bounding box center [441, 76] width 150 height 32
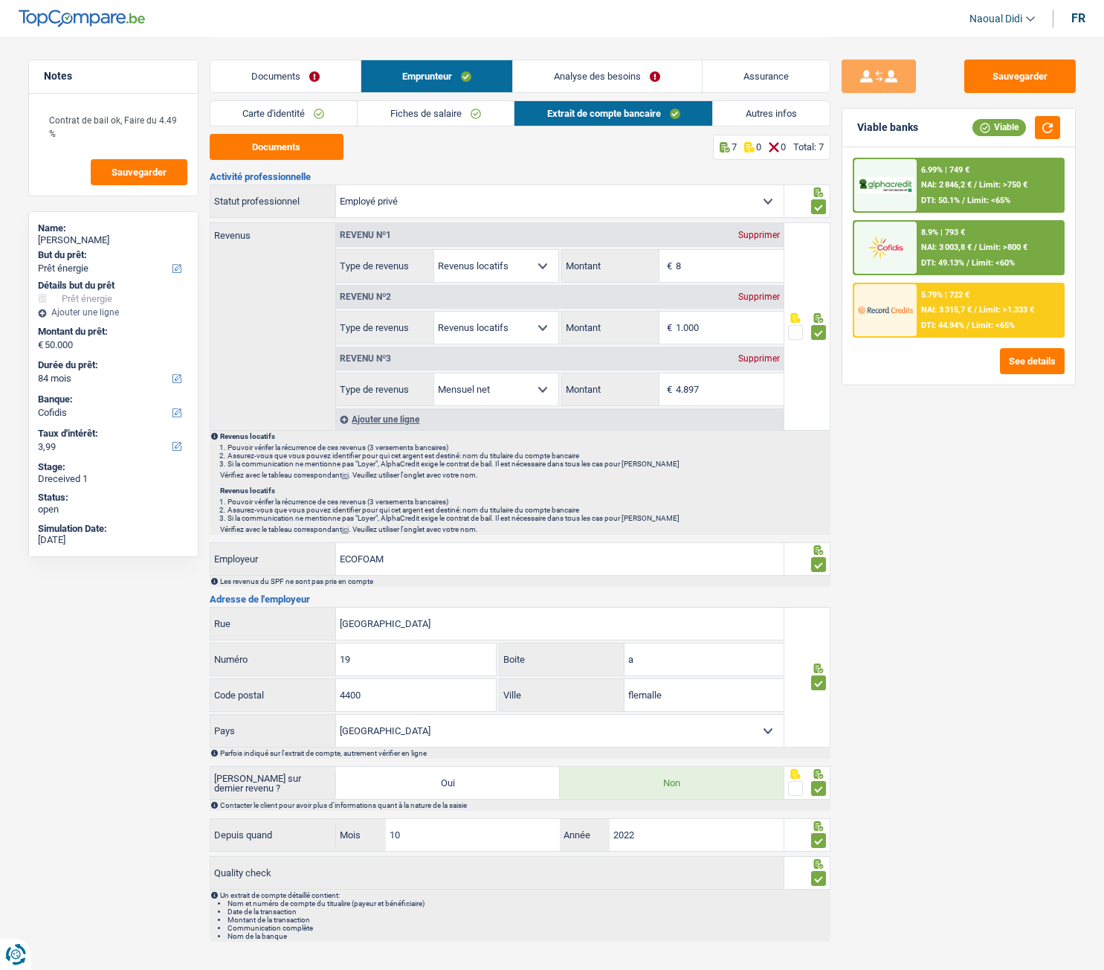
click at [267, 109] on link "Carte d'identité" at bounding box center [283, 113] width 147 height 25
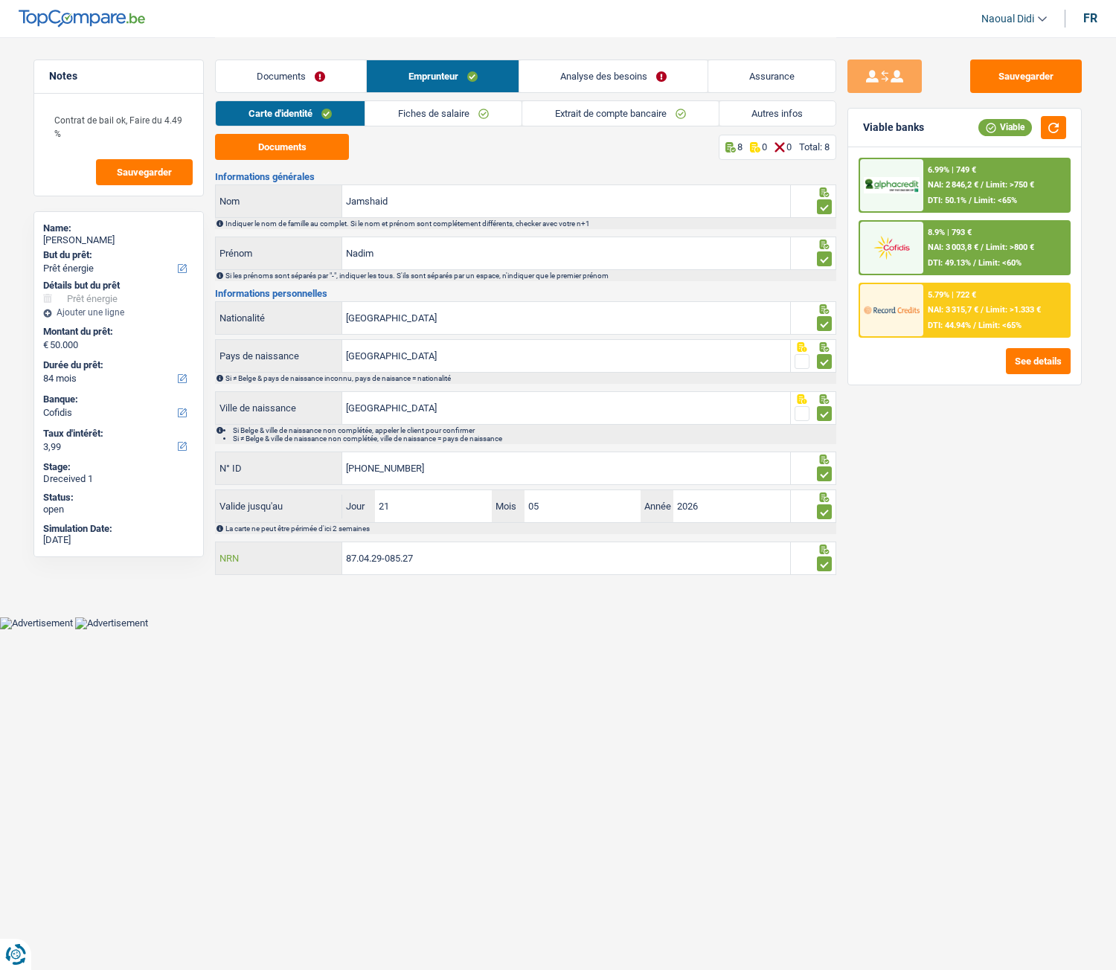
drag, startPoint x: 425, startPoint y: 561, endPoint x: 282, endPoint y: 543, distance: 143.9
click at [282, 542] on div "87.04.29-085.27 NRN" at bounding box center [503, 558] width 574 height 32
click at [1006, 82] on button "Sauvegarder" at bounding box center [1026, 76] width 112 height 33
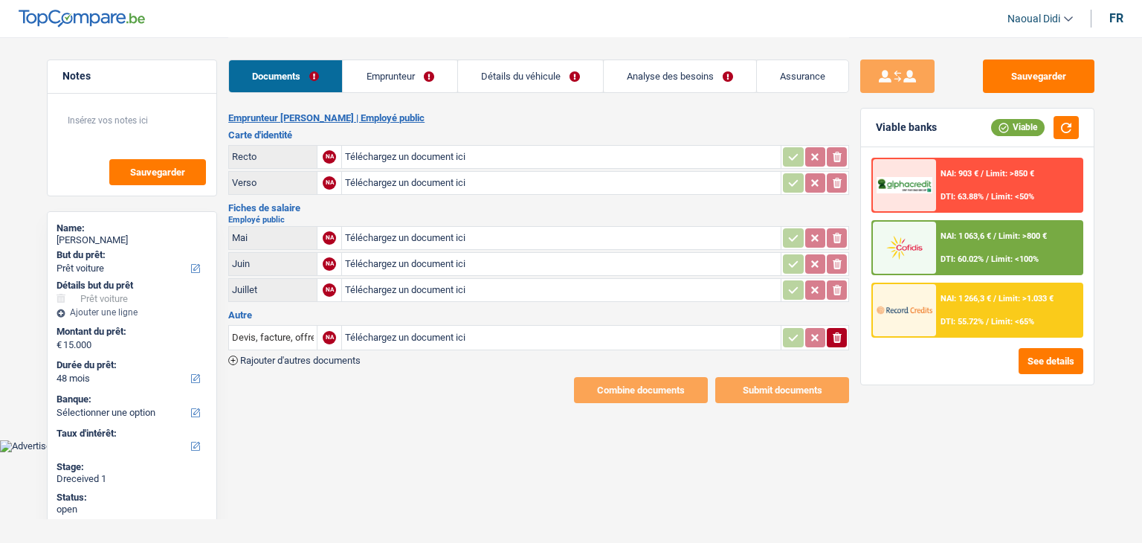
select select "car"
select select "48"
select select "car"
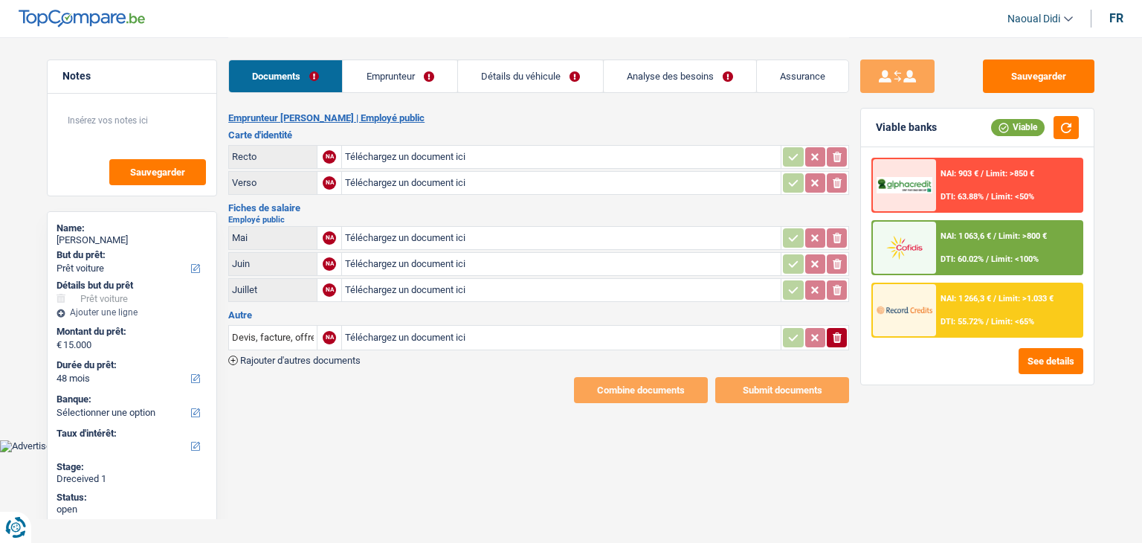
select select "48"
click at [414, 152] on input "Téléchargez un document ici" at bounding box center [561, 157] width 433 height 22
type input "C:\fakepath\ID R.jpg"
click at [402, 179] on input "Téléchargez un document ici" at bounding box center [561, 183] width 433 height 22
click at [388, 185] on input "Téléchargez un document ici" at bounding box center [561, 183] width 433 height 22
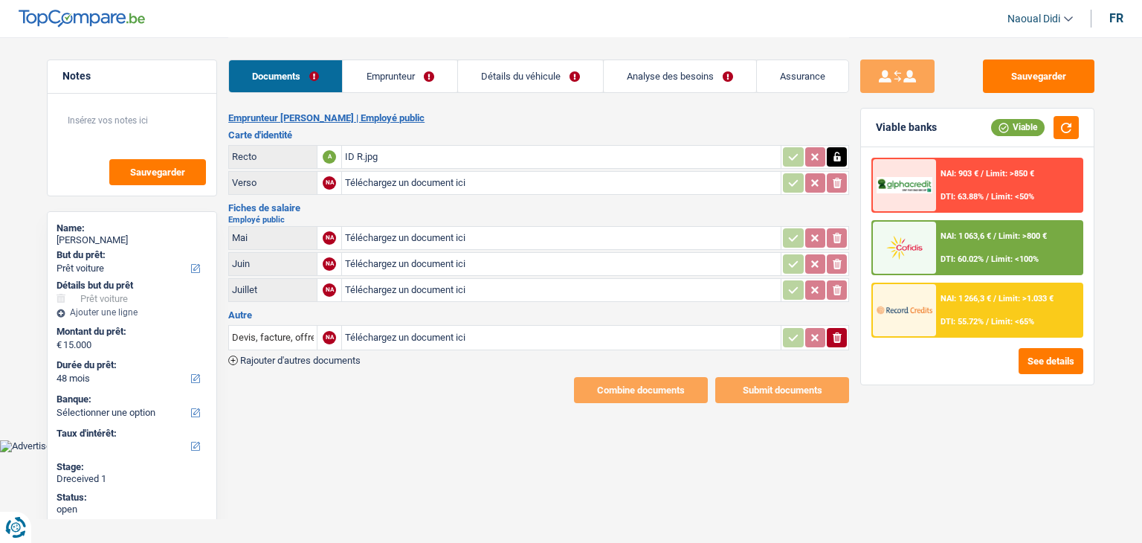
type input "C:\fakepath\ID V.jpg"
click at [402, 237] on input "Téléchargez un document ici" at bounding box center [561, 238] width 433 height 22
type input "C:\fakepath\Avertissement-extrait de rôle 2024.pdf [PERSON_NAME].pdf"
click at [843, 237] on button "button" at bounding box center [837, 237] width 20 height 19
click at [263, 356] on span "Rajouter d'autres documents" at bounding box center [300, 361] width 120 height 10
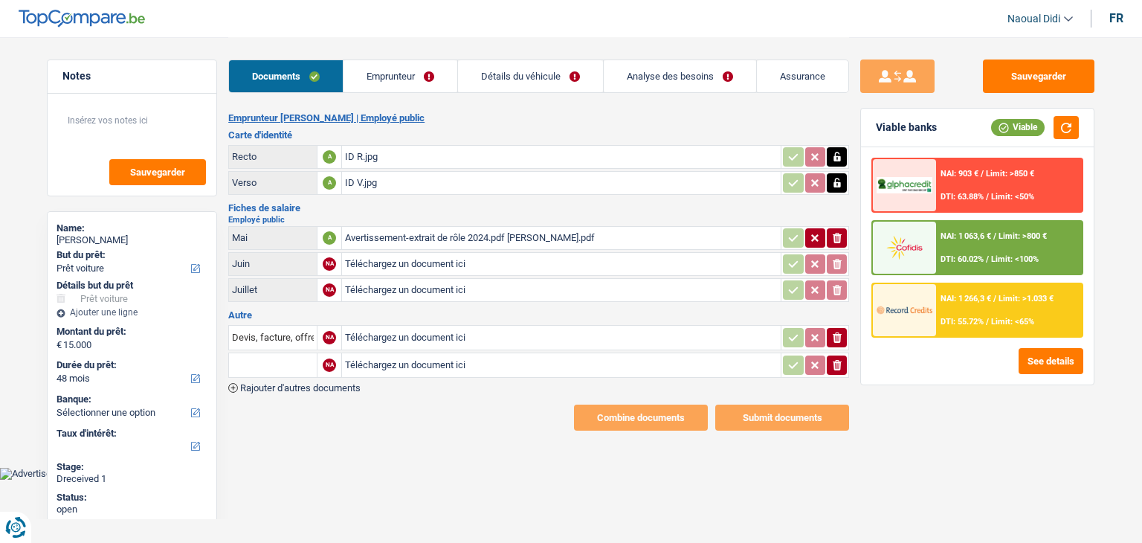
click at [836, 360] on icon "button" at bounding box center [837, 365] width 9 height 10
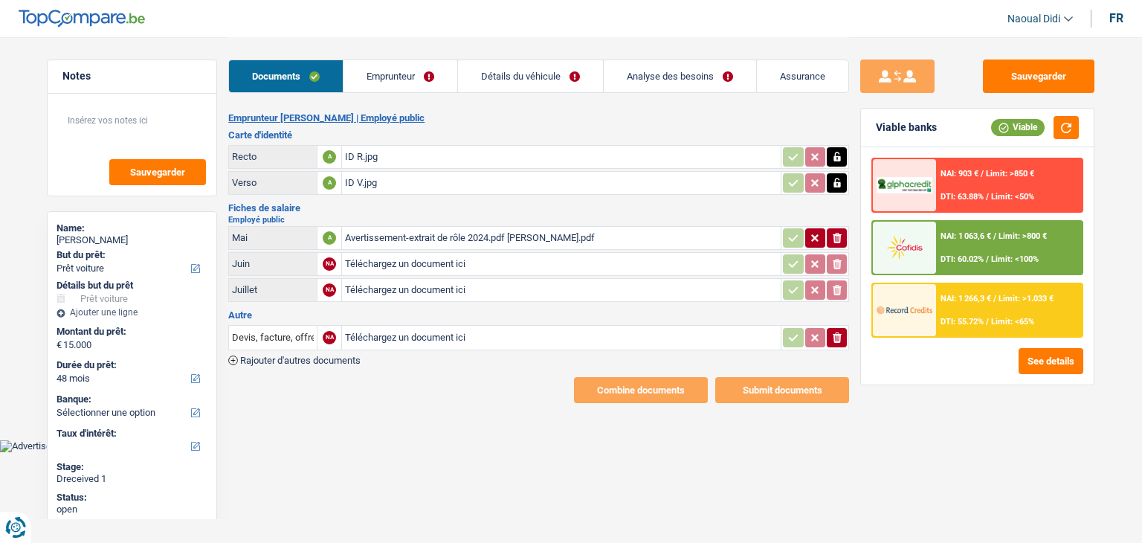
click at [836, 336] on icon "button" at bounding box center [837, 337] width 9 height 10
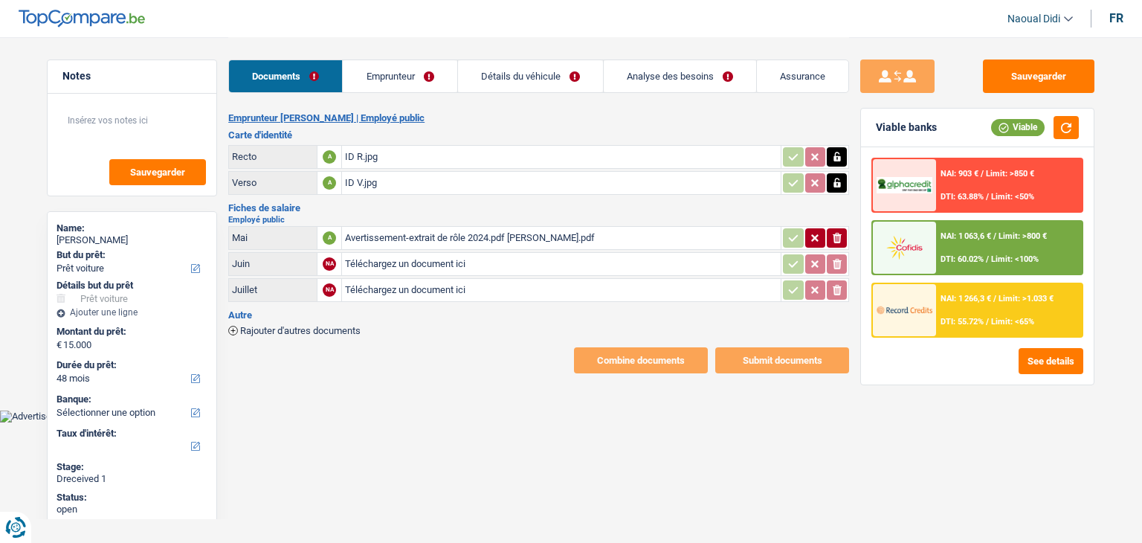
click at [839, 231] on icon "ionicons-v5-e" at bounding box center [838, 238] width 12 height 15
click at [250, 221] on h2 "Employé public" at bounding box center [538, 220] width 621 height 8
click at [241, 310] on h3 "Autre" at bounding box center [538, 315] width 621 height 10
click at [243, 323] on div "Rajouter d'autres documents" at bounding box center [538, 329] width 621 height 13
click at [241, 310] on h3 "Autre" at bounding box center [538, 315] width 621 height 10
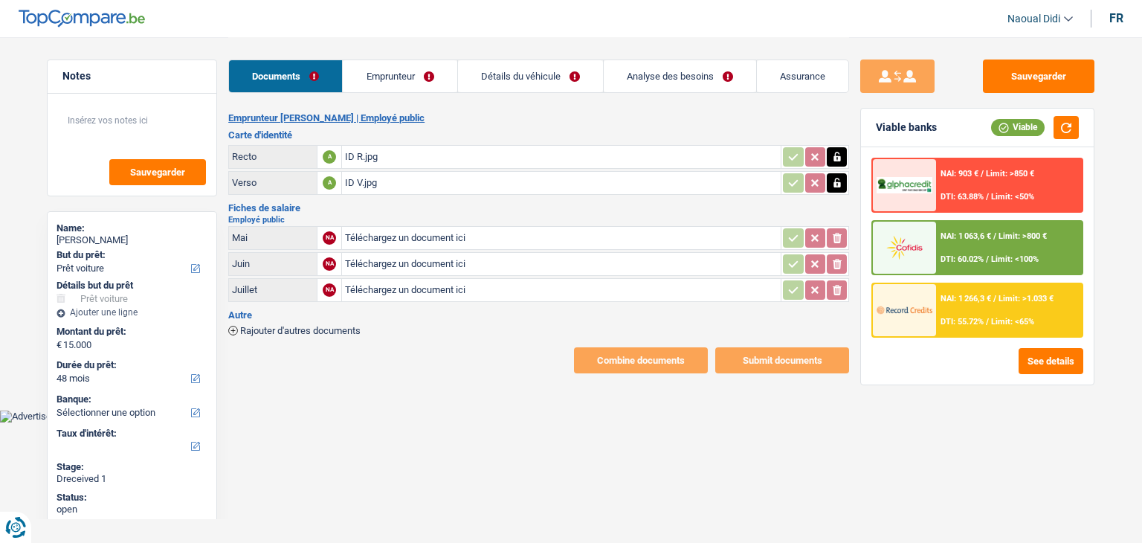
click at [247, 326] on span "Rajouter d'autres documents" at bounding box center [300, 331] width 120 height 10
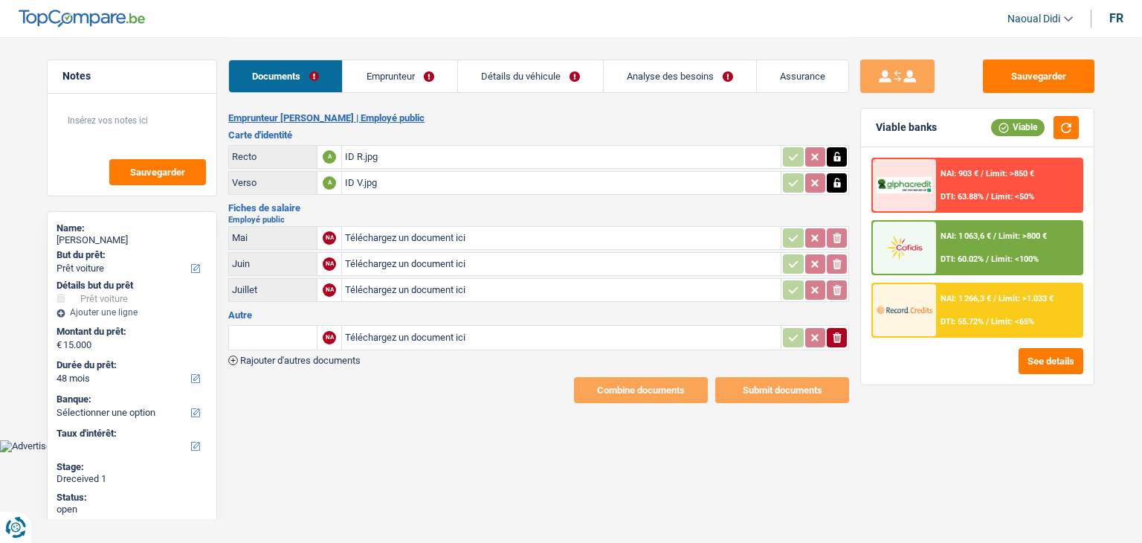
click at [247, 327] on input "text" at bounding box center [273, 338] width 82 height 24
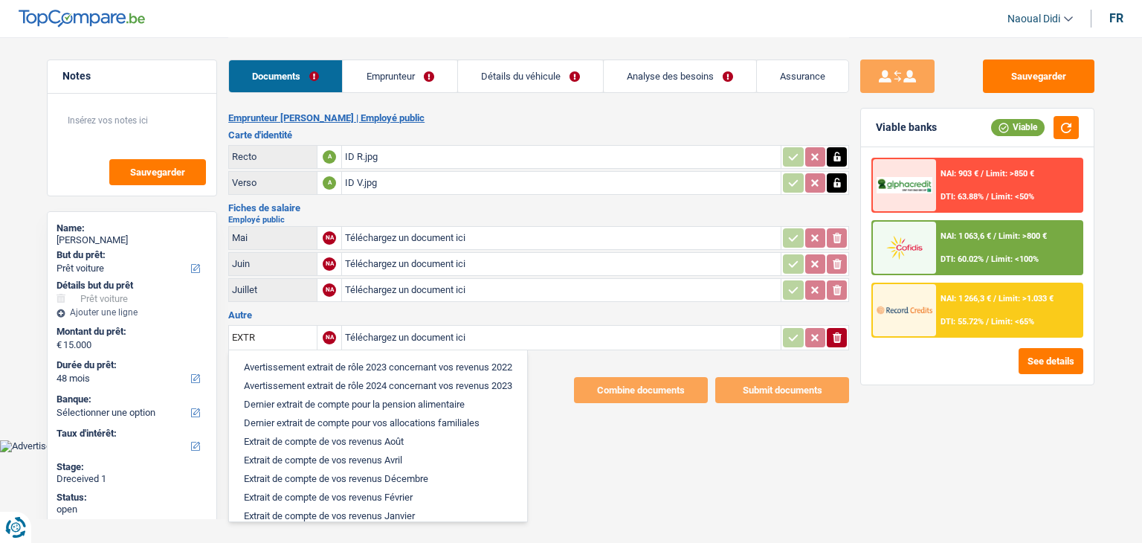
click at [313, 359] on li "Avertissement extrait de rôle 2023 concernant vos revenus 2022" at bounding box center [378, 367] width 283 height 19
type input "Avertissement extrait de rôle 2023 concernant vos revenus 2022"
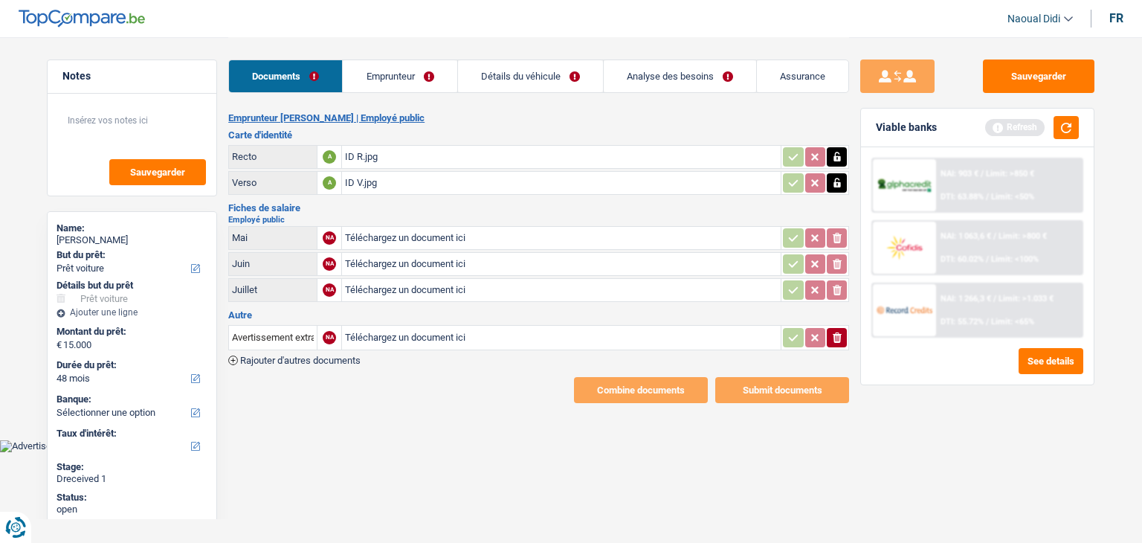
click at [437, 331] on input "Téléchargez un document ici" at bounding box center [561, 338] width 433 height 22
type input "C:\fakepath\Avertissement-extrait de rôle 2024.pdf natchia conde.pdf"
click at [385, 74] on link "Emprunteur" at bounding box center [400, 76] width 114 height 32
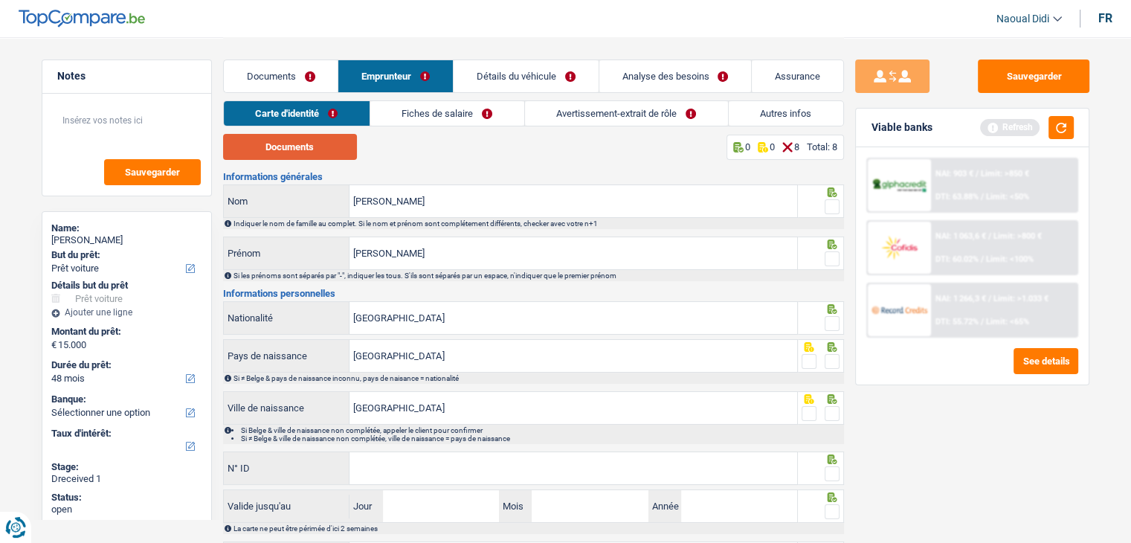
click at [292, 152] on button "Documents" at bounding box center [290, 147] width 134 height 26
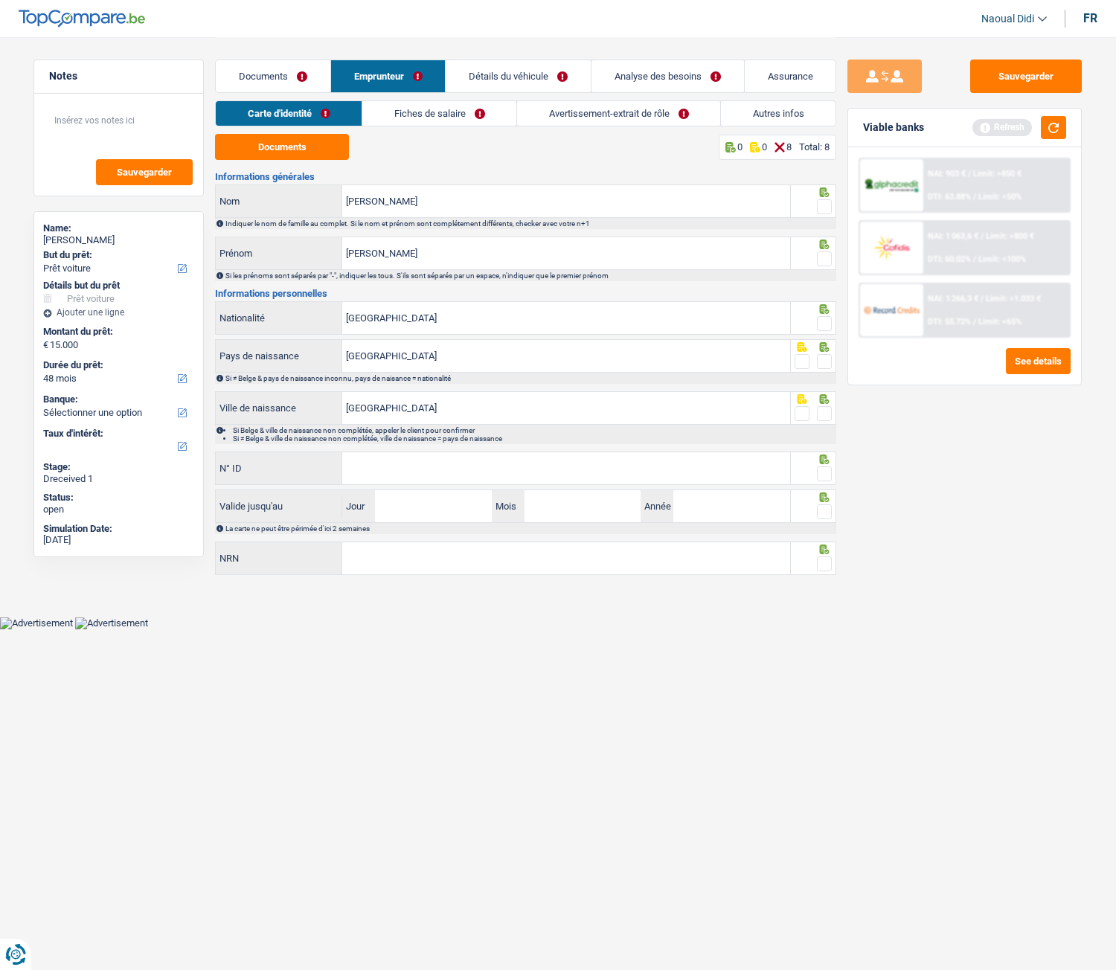
click at [819, 207] on span at bounding box center [824, 206] width 15 height 15
click at [0, 0] on input "radio" at bounding box center [0, 0] width 0 height 0
click at [820, 252] on span at bounding box center [824, 258] width 15 height 15
click at [0, 0] on input "radio" at bounding box center [0, 0] width 0 height 0
click at [823, 321] on span at bounding box center [824, 323] width 15 height 15
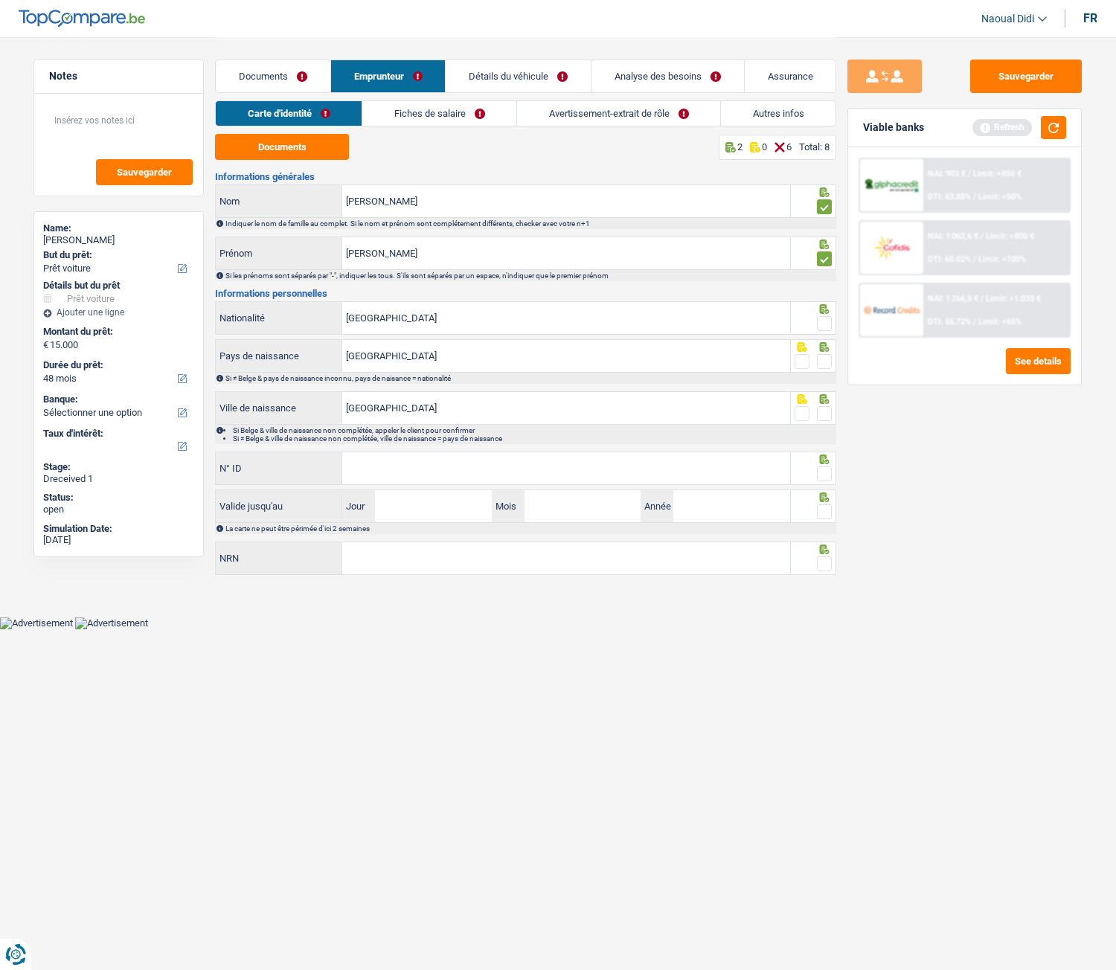
click at [0, 0] on input "radio" at bounding box center [0, 0] width 0 height 0
click at [823, 363] on span at bounding box center [824, 361] width 15 height 15
click at [0, 0] on input "radio" at bounding box center [0, 0] width 0 height 0
click at [823, 417] on span at bounding box center [824, 413] width 15 height 15
click at [0, 0] on input "radio" at bounding box center [0, 0] width 0 height 0
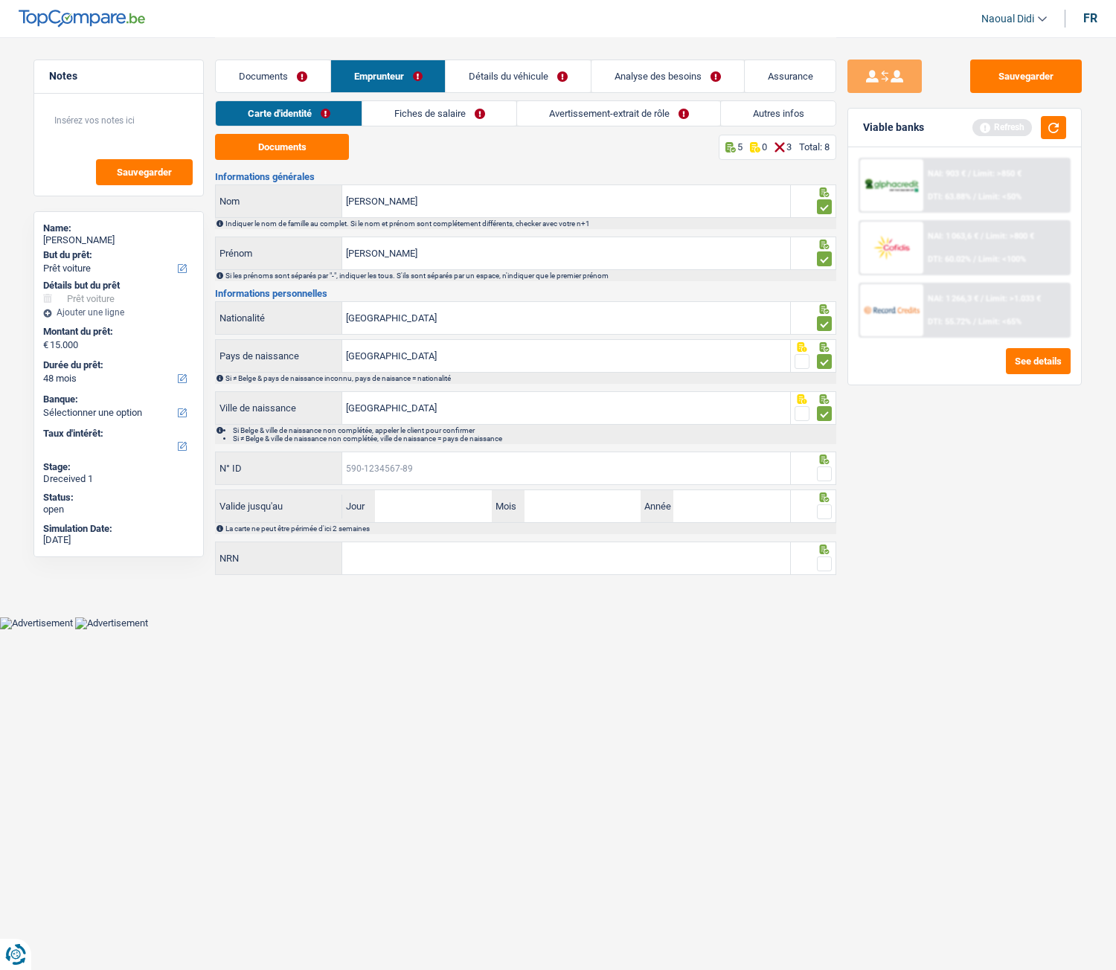
click at [385, 466] on input "N° ID" at bounding box center [566, 468] width 448 height 32
paste input "595-1798944-97"
type input "595-1798944-97"
click at [409, 504] on input "Jour" at bounding box center [433, 506] width 116 height 32
type input "23"
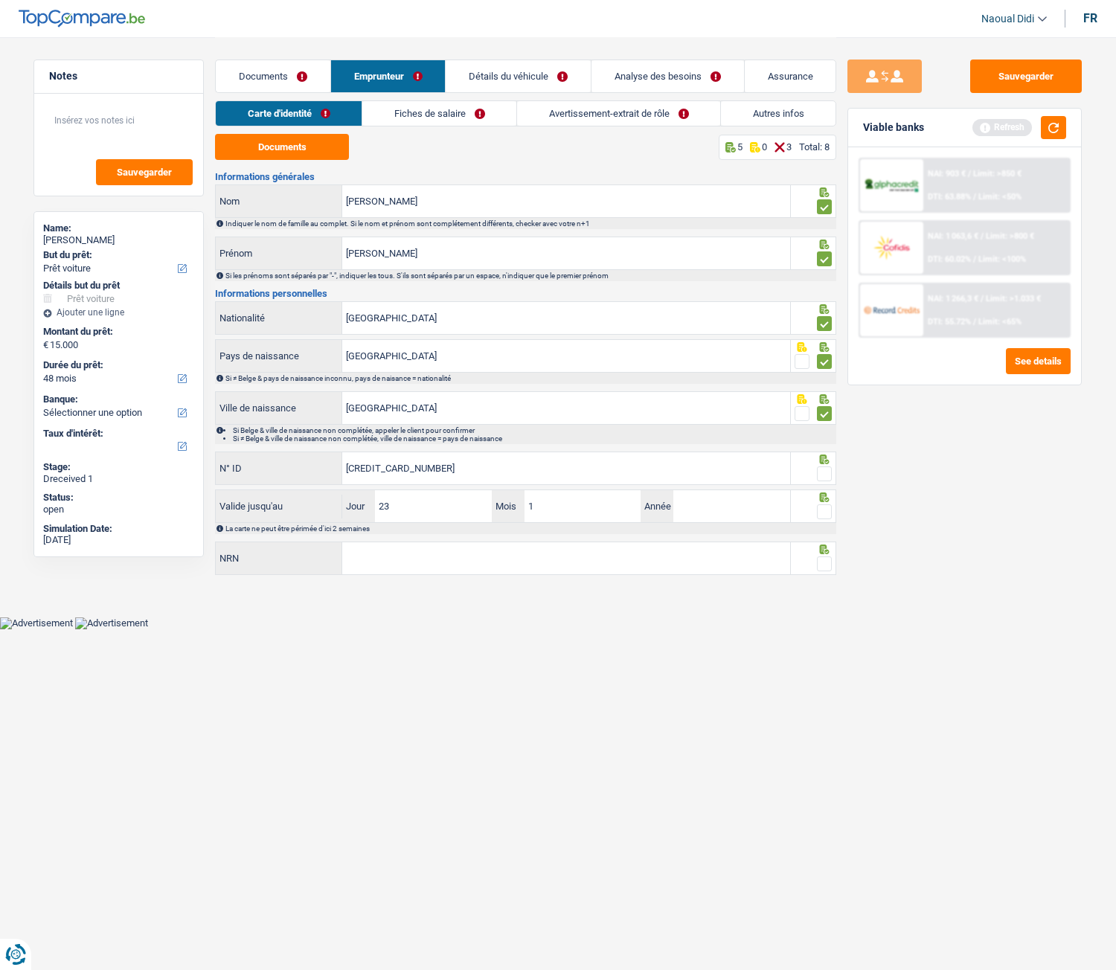
type input "10"
type input "2033"
click at [419, 542] on input "NRN" at bounding box center [566, 558] width 448 height 32
type input "64.08.15-581.78"
click at [823, 470] on span at bounding box center [824, 473] width 15 height 15
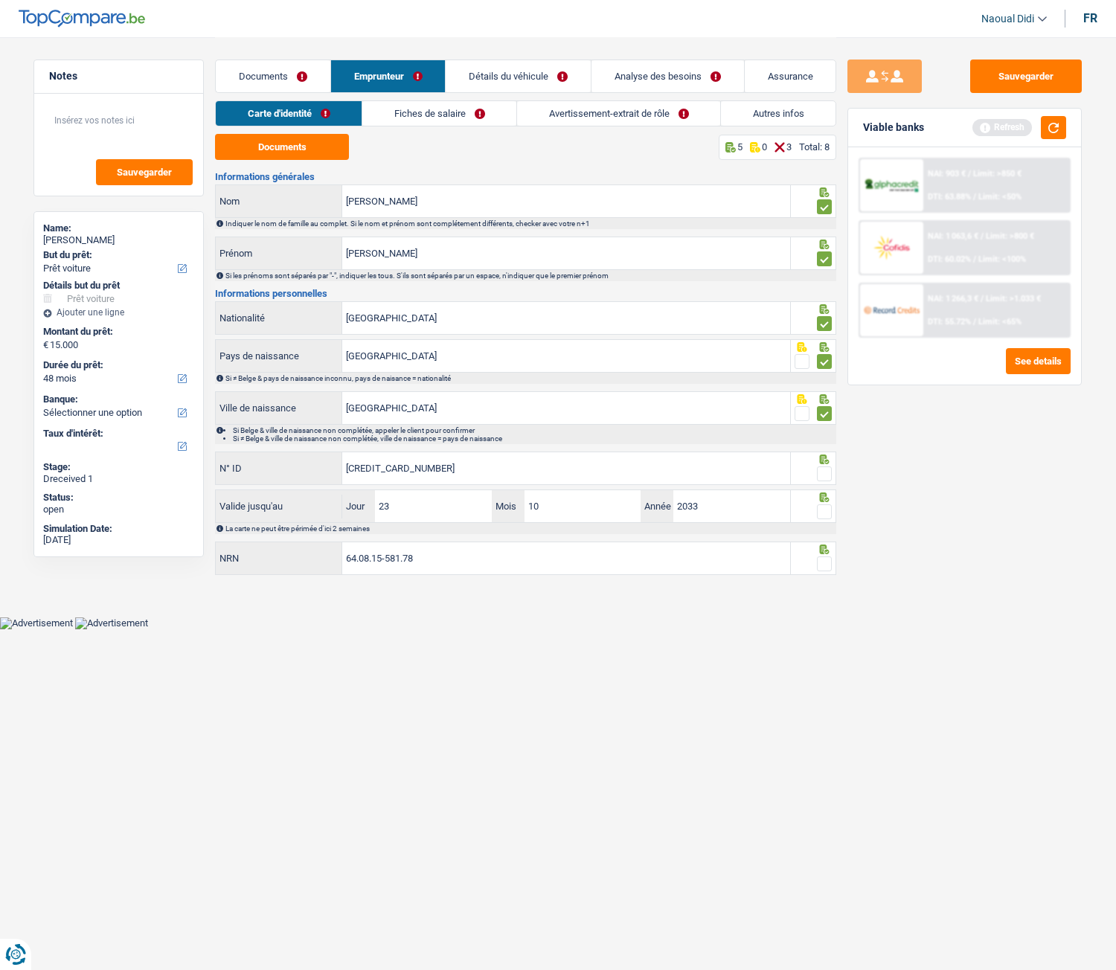
click at [0, 0] on input "radio" at bounding box center [0, 0] width 0 height 0
click at [823, 513] on span at bounding box center [824, 511] width 15 height 15
click at [0, 0] on input "radio" at bounding box center [0, 0] width 0 height 0
click at [823, 542] on span at bounding box center [824, 563] width 15 height 15
click at [0, 0] on input "radio" at bounding box center [0, 0] width 0 height 0
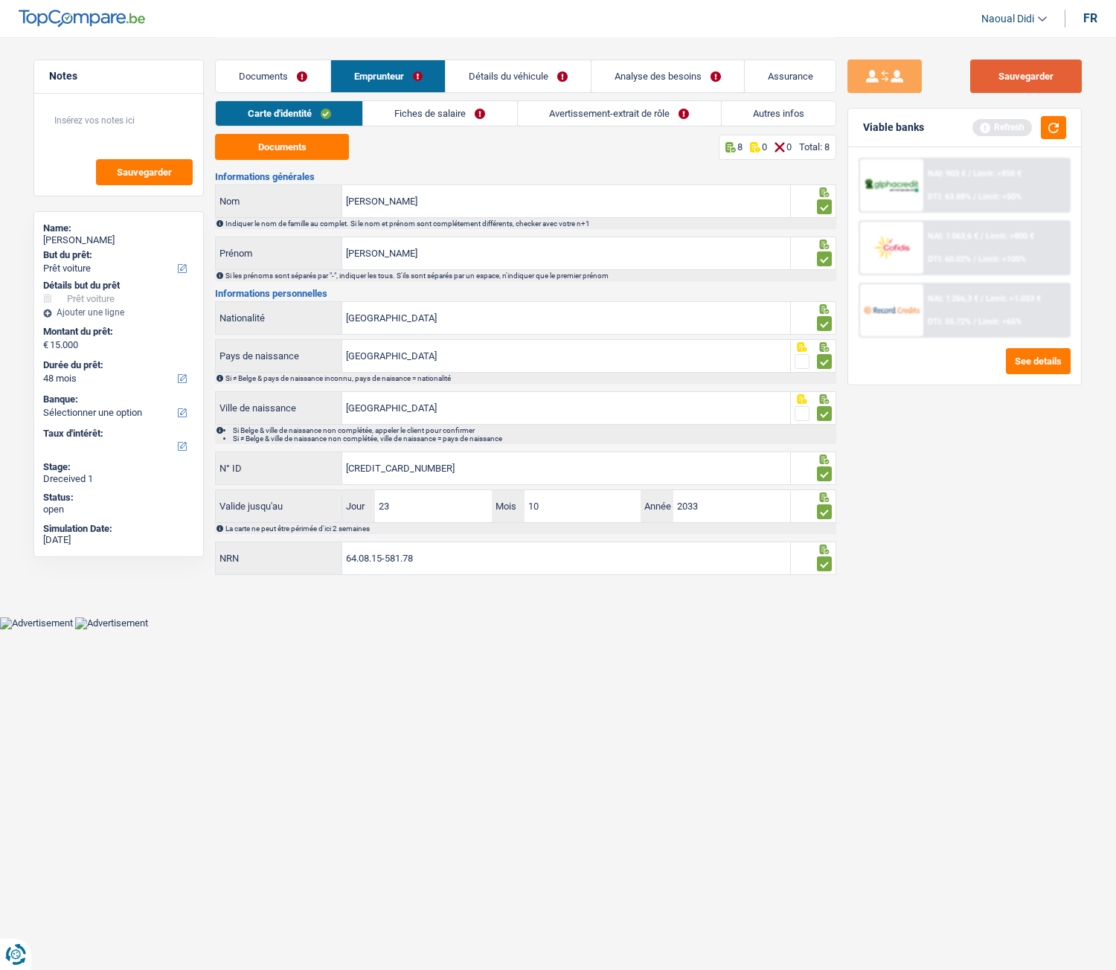
click at [1003, 78] on button "Sauvegarder" at bounding box center [1026, 76] width 112 height 33
click at [277, 66] on link "Documents" at bounding box center [273, 76] width 115 height 32
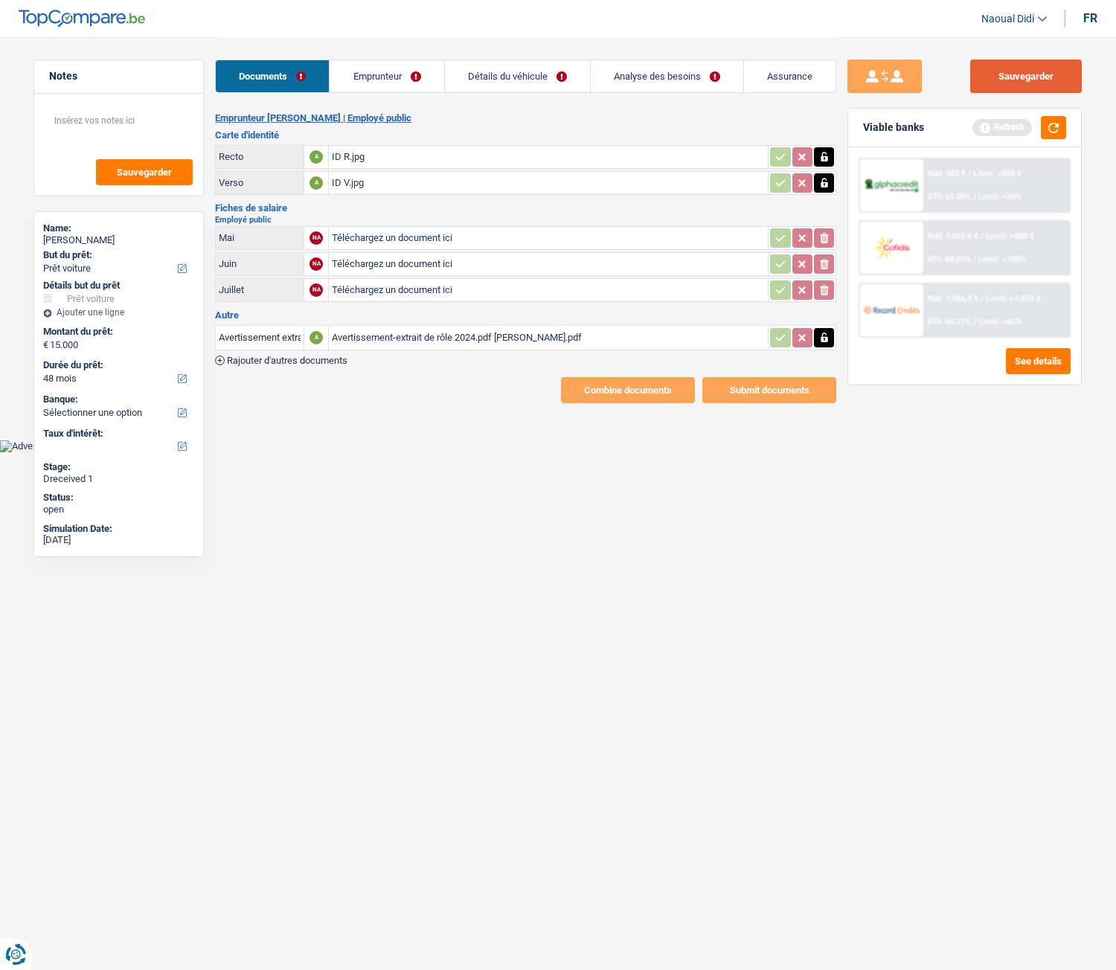
click at [1003, 85] on button "Sauvegarder" at bounding box center [1026, 76] width 112 height 33
click at [396, 68] on link "Emprunteur" at bounding box center [386, 76] width 114 height 32
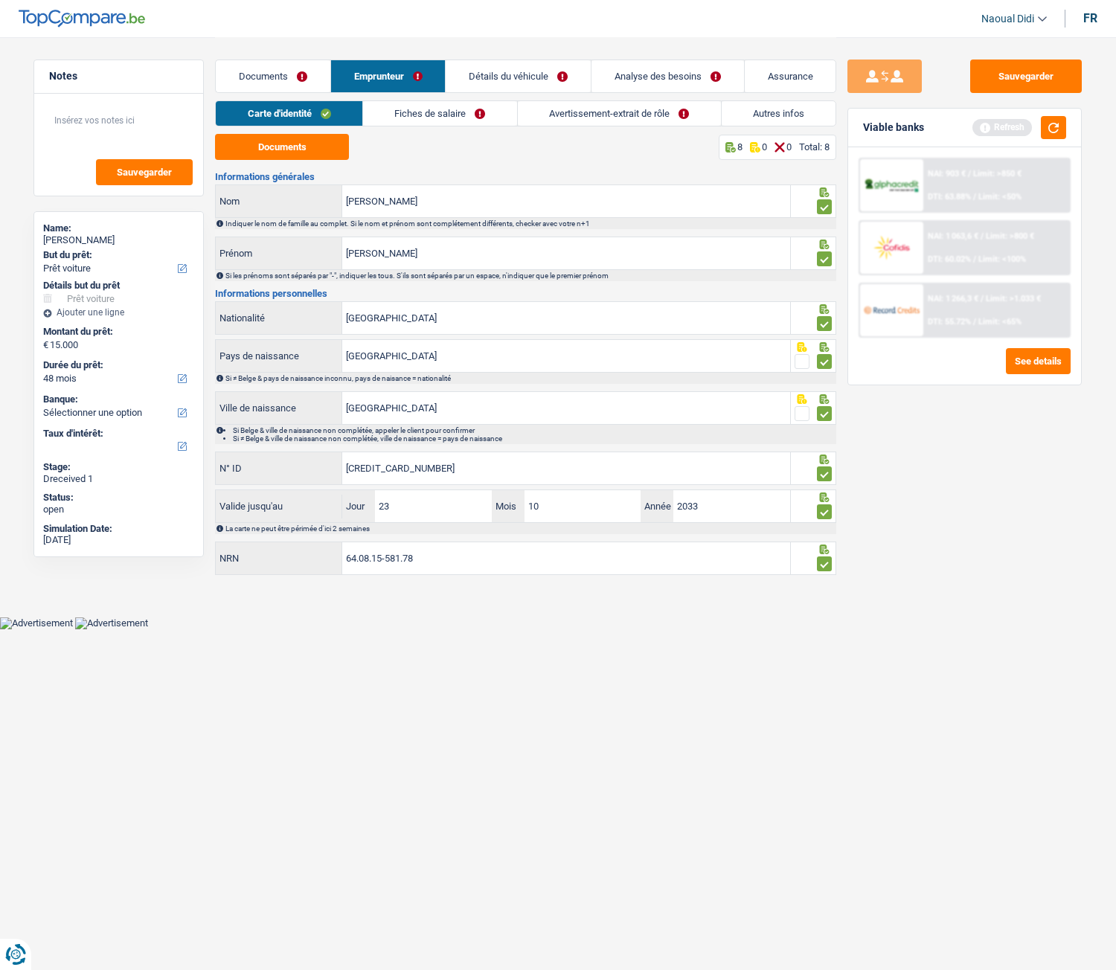
click at [413, 110] on link "Fiches de salaire" at bounding box center [440, 113] width 154 height 25
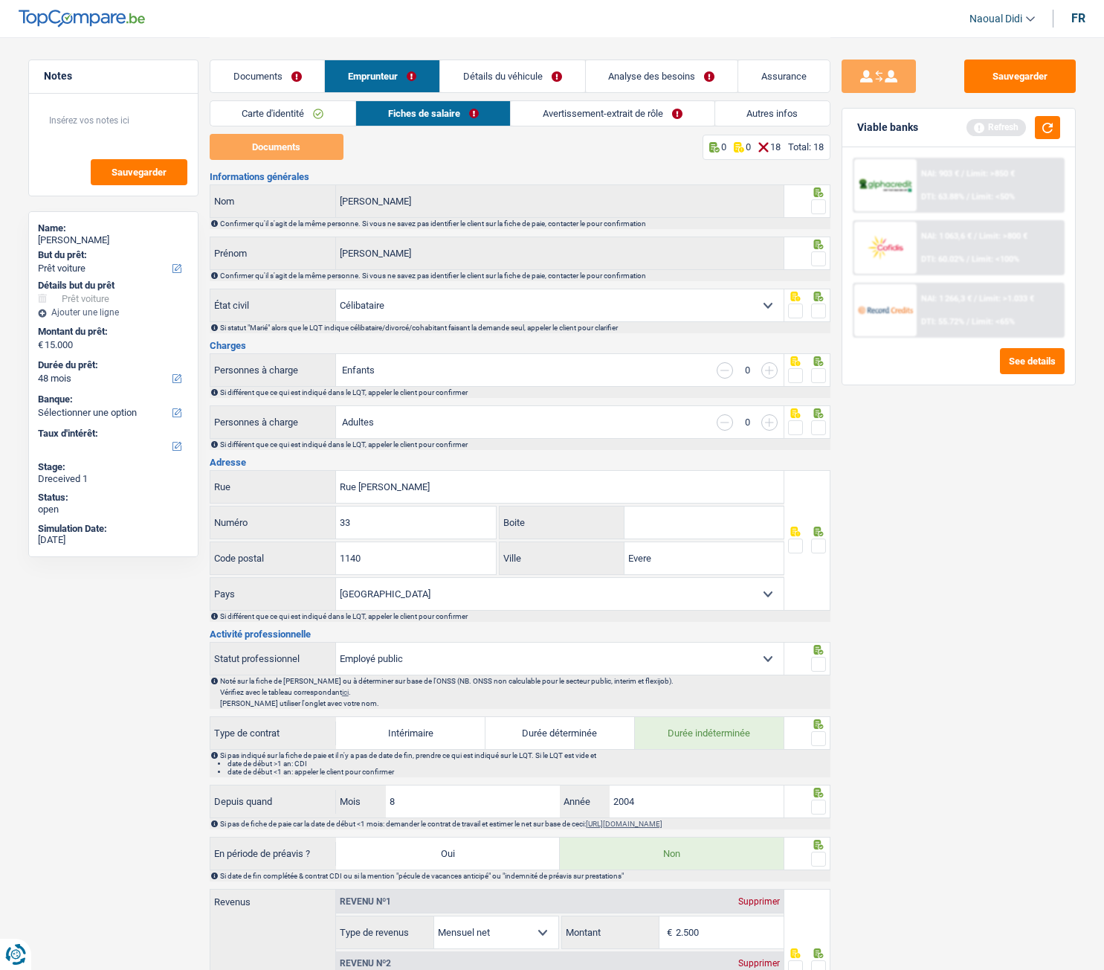
click at [762, 112] on link "Autres infos" at bounding box center [772, 113] width 115 height 25
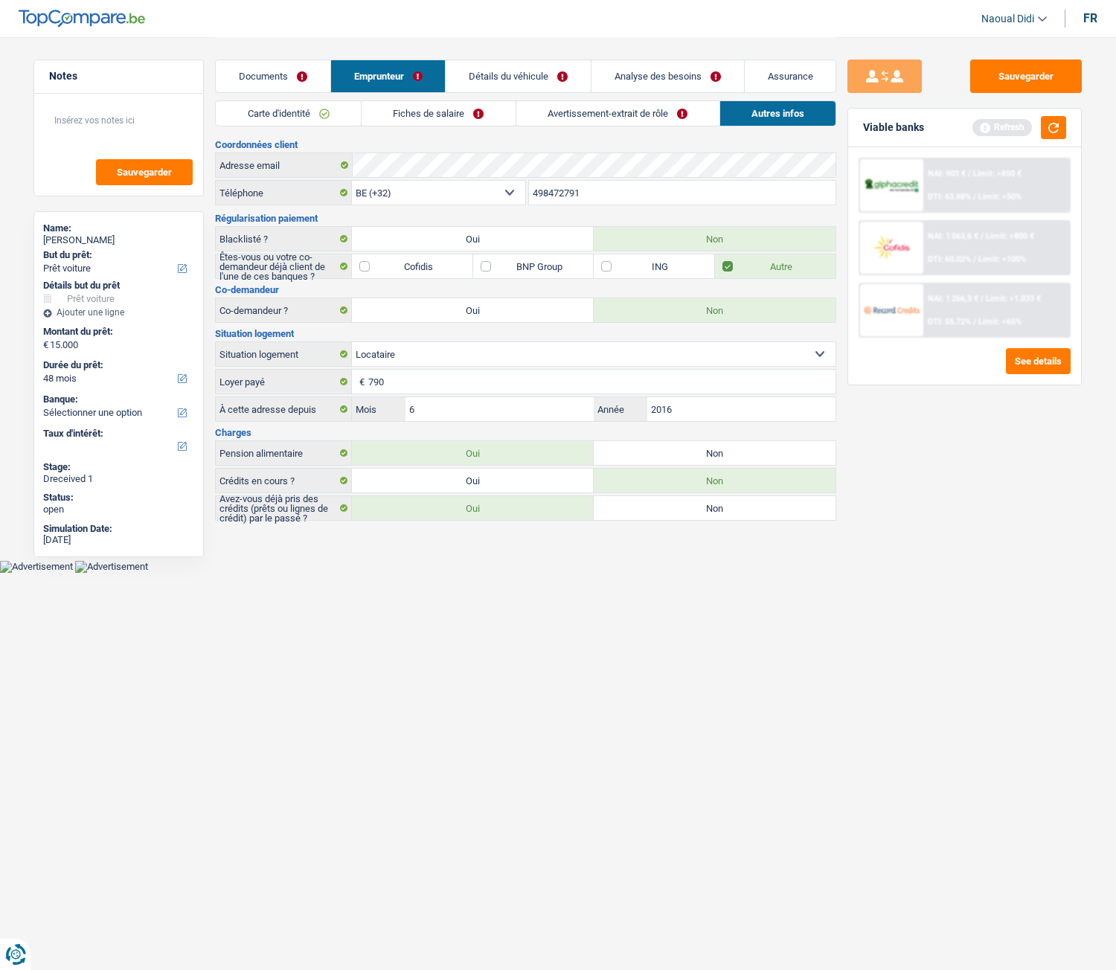
click at [567, 115] on link "Avertissement-extrait de rôle" at bounding box center [617, 113] width 203 height 25
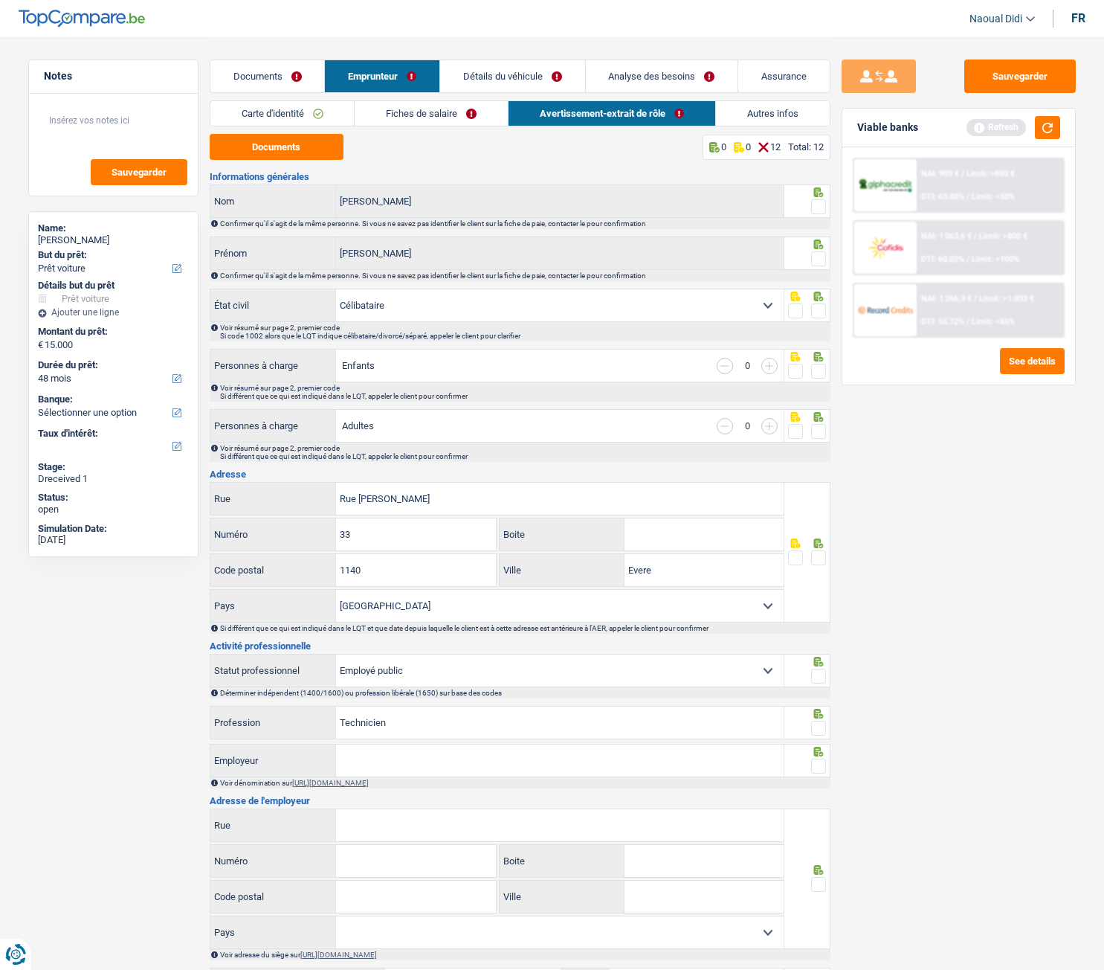
scroll to position [74, 0]
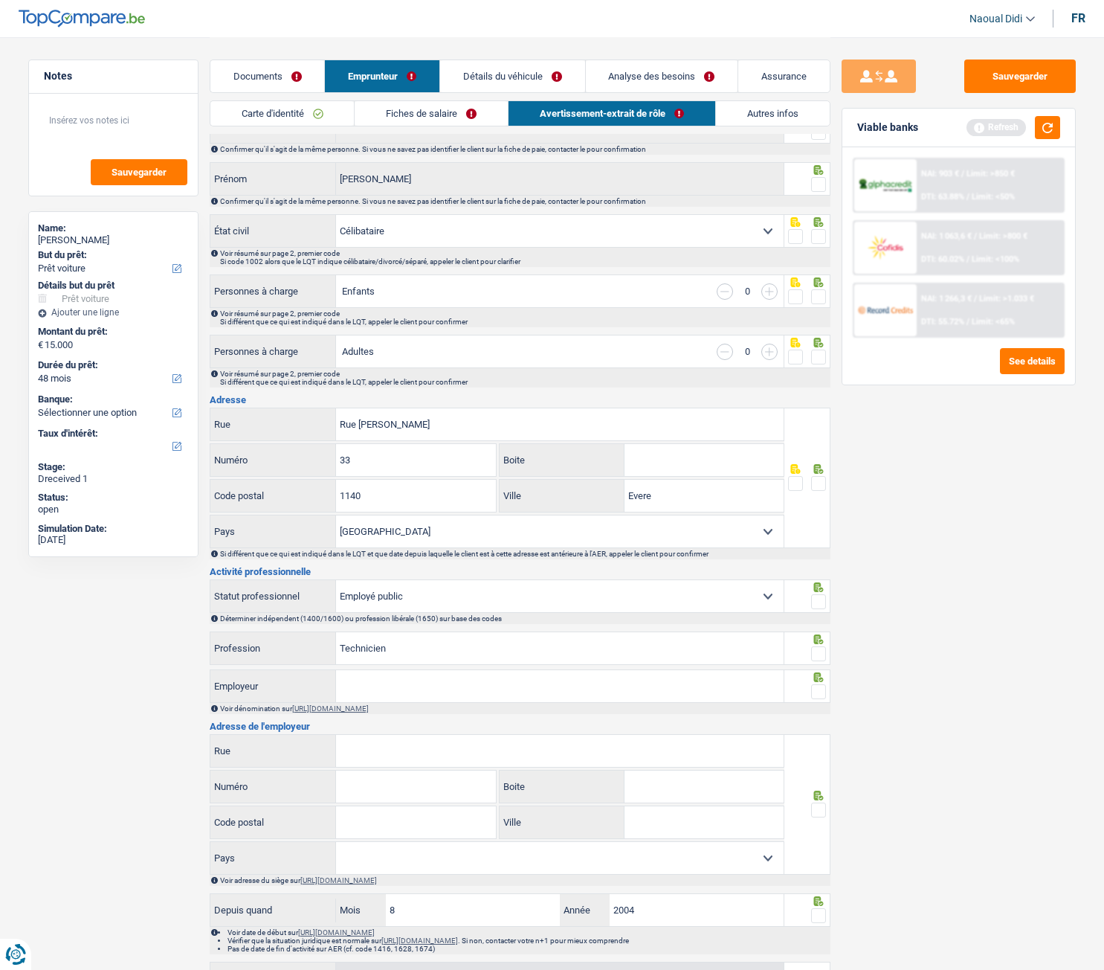
click at [769, 542] on select "Ouvrier Employé privé Employé public Invalide Indépendant Pensionné Chômeur Mut…" at bounding box center [560, 596] width 448 height 32
select select "independent"
click at [336, 542] on select "Ouvrier Employé privé Employé public Invalide Indépendant Pensionné Chômeur Mut…" at bounding box center [560, 596] width 448 height 32
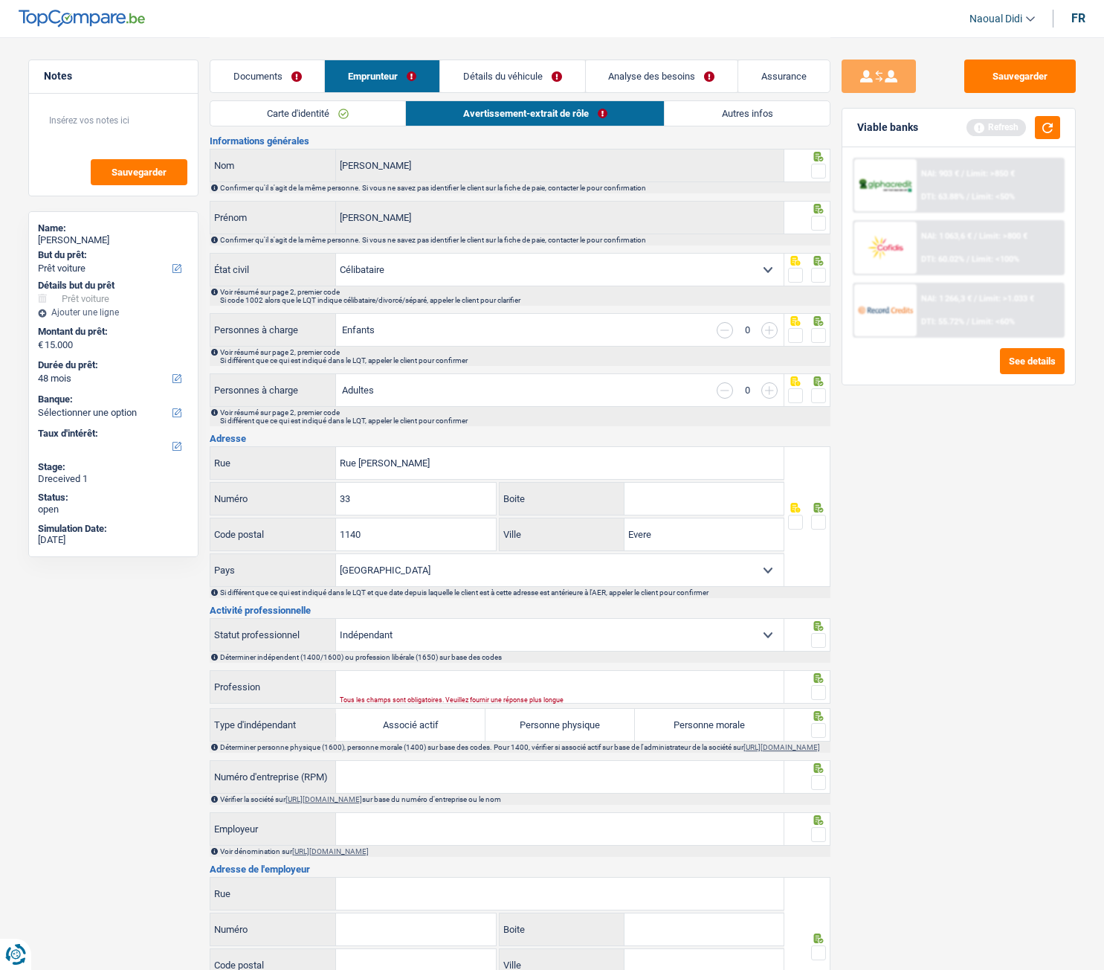
scroll to position [0, 0]
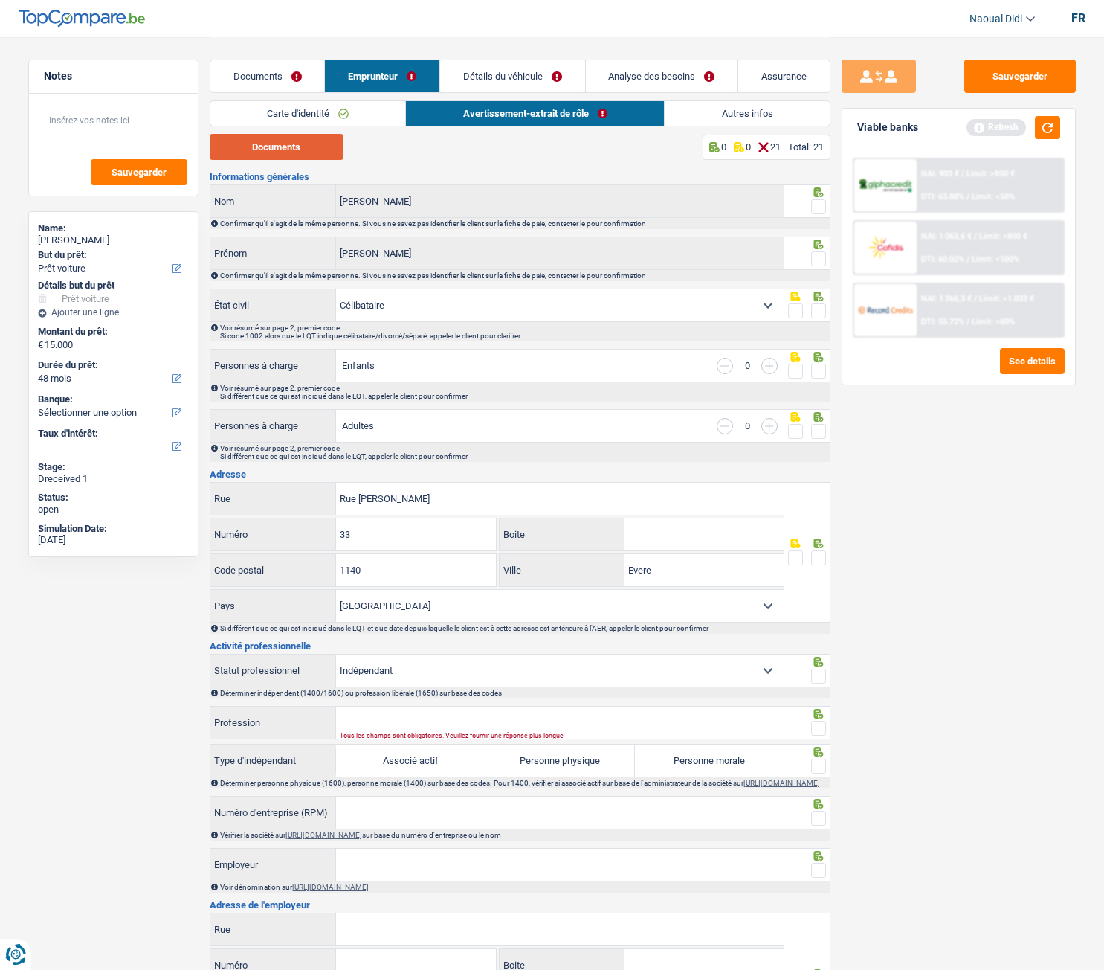
click at [289, 147] on button "Documents" at bounding box center [277, 147] width 134 height 26
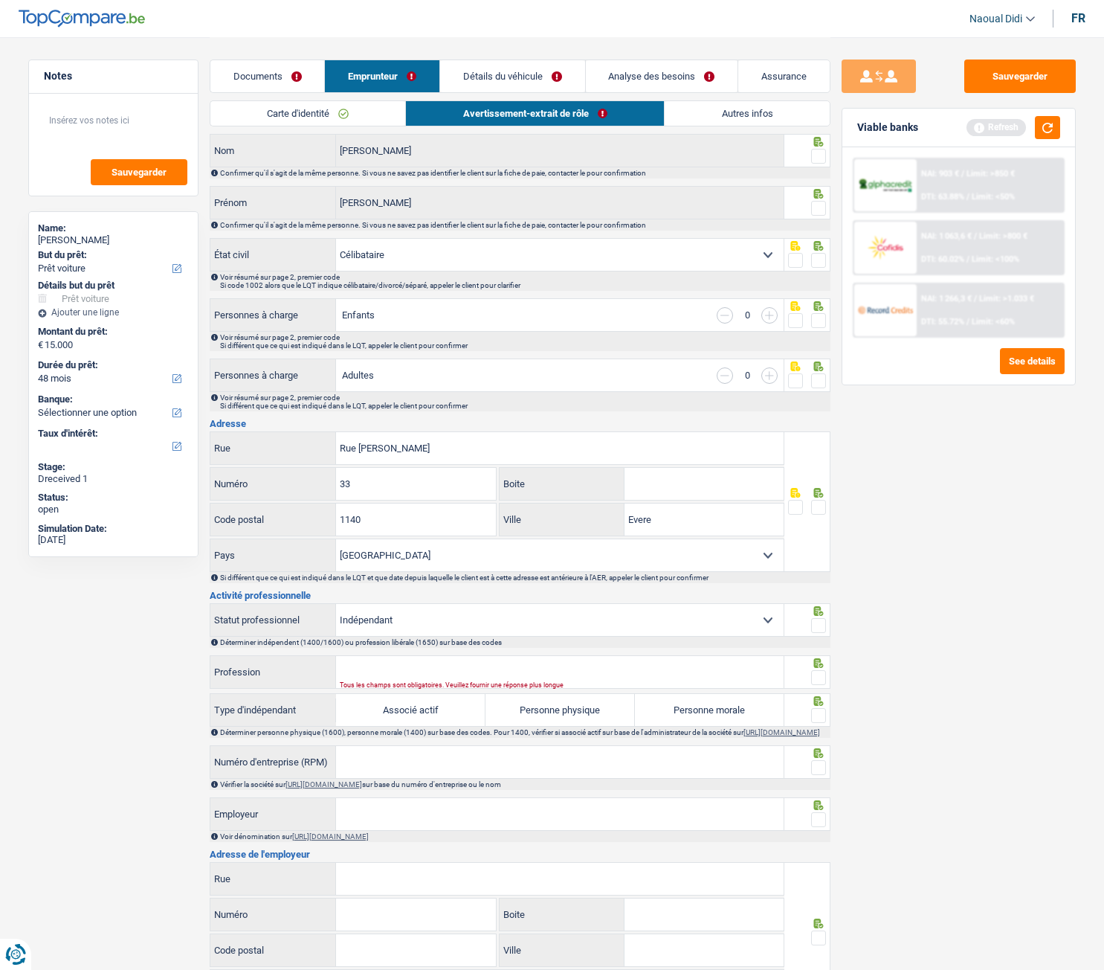
scroll to position [149, 0]
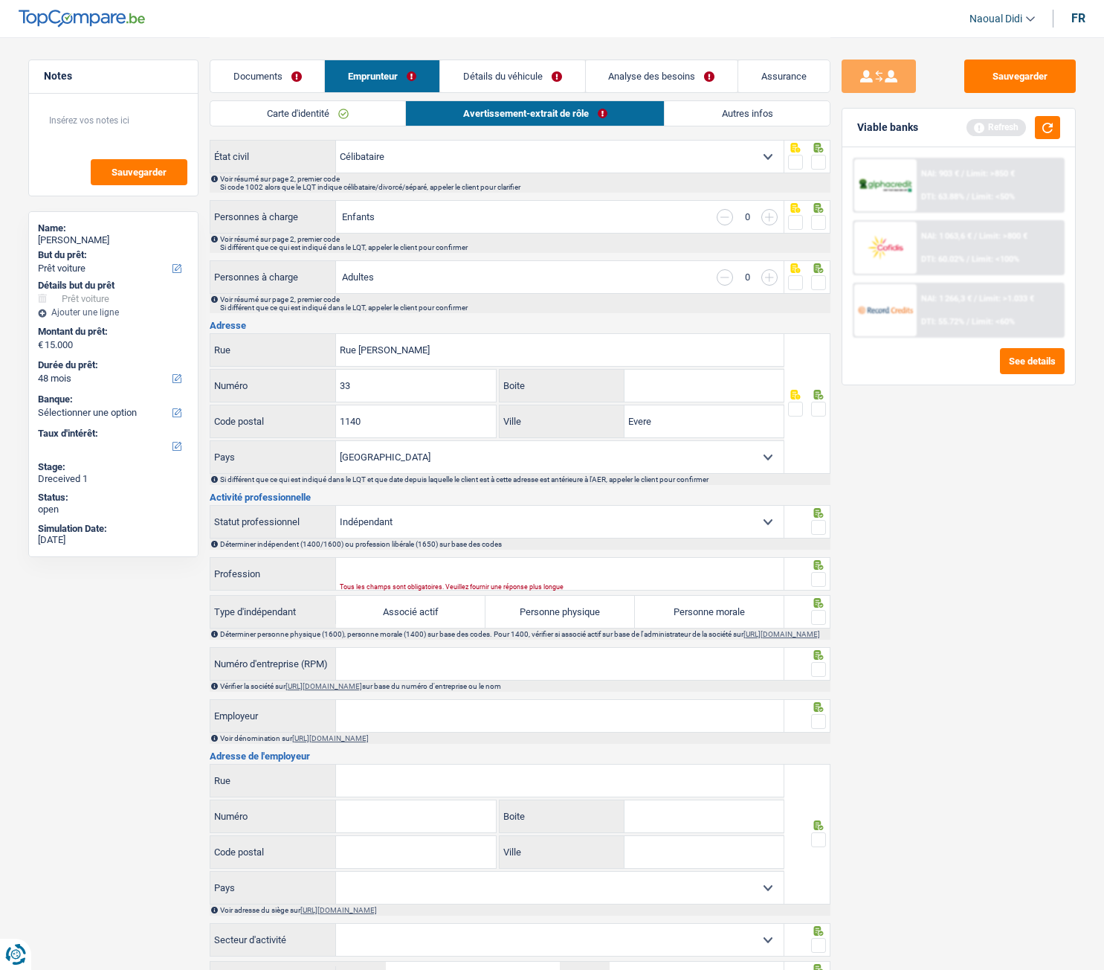
click at [345, 471] on select "Belgique Luxembourg Sélectionner une option" at bounding box center [560, 457] width 448 height 32
click at [990, 82] on button "Sauvegarder" at bounding box center [1021, 76] width 112 height 33
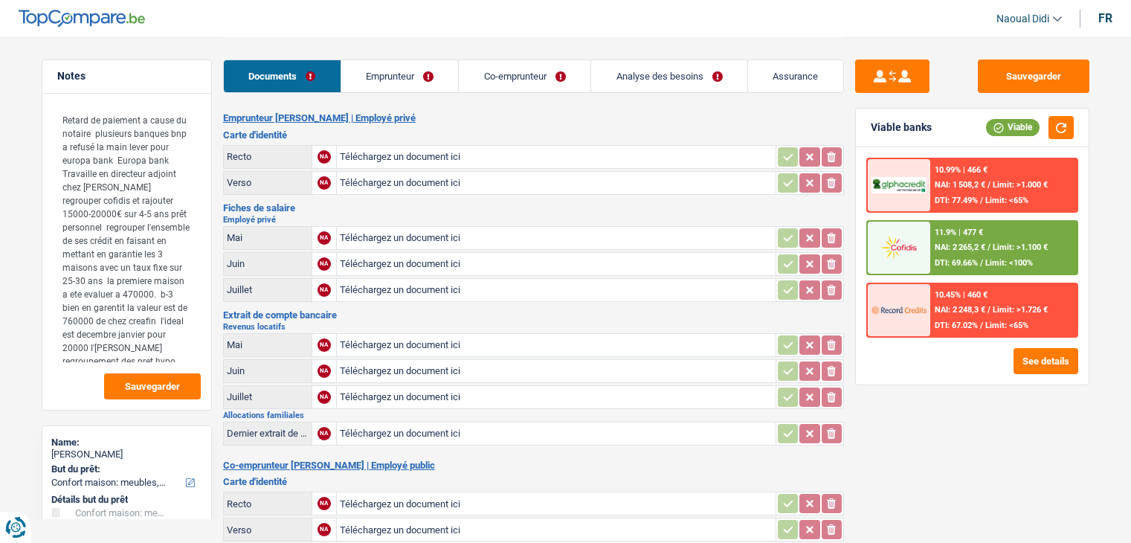
select select "household"
select select "72"
click at [668, 77] on link "Analyse des besoins" at bounding box center [669, 76] width 156 height 32
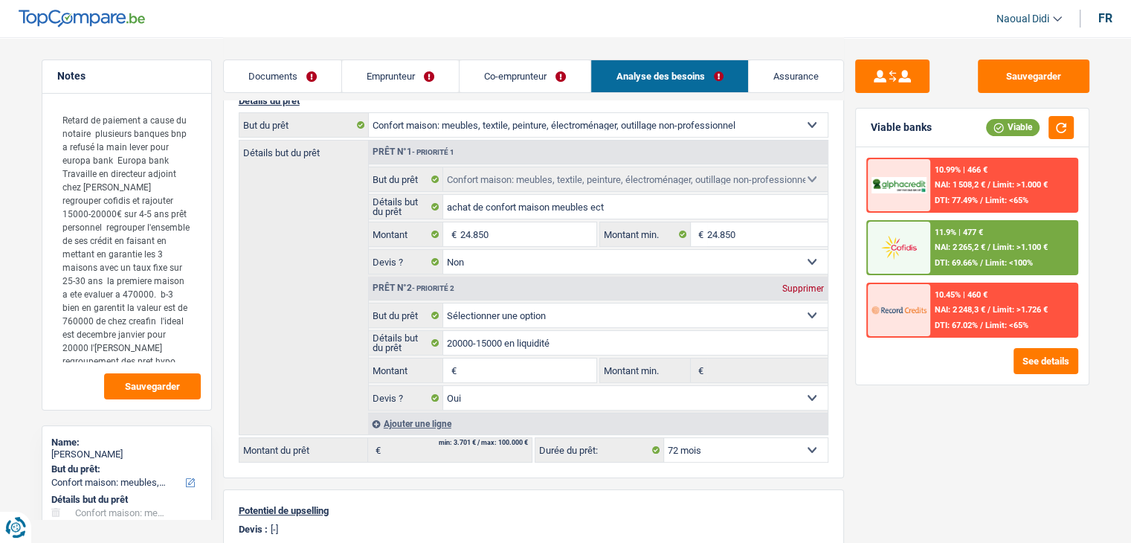
scroll to position [149, 0]
click at [384, 83] on link "Emprunteur" at bounding box center [400, 76] width 117 height 32
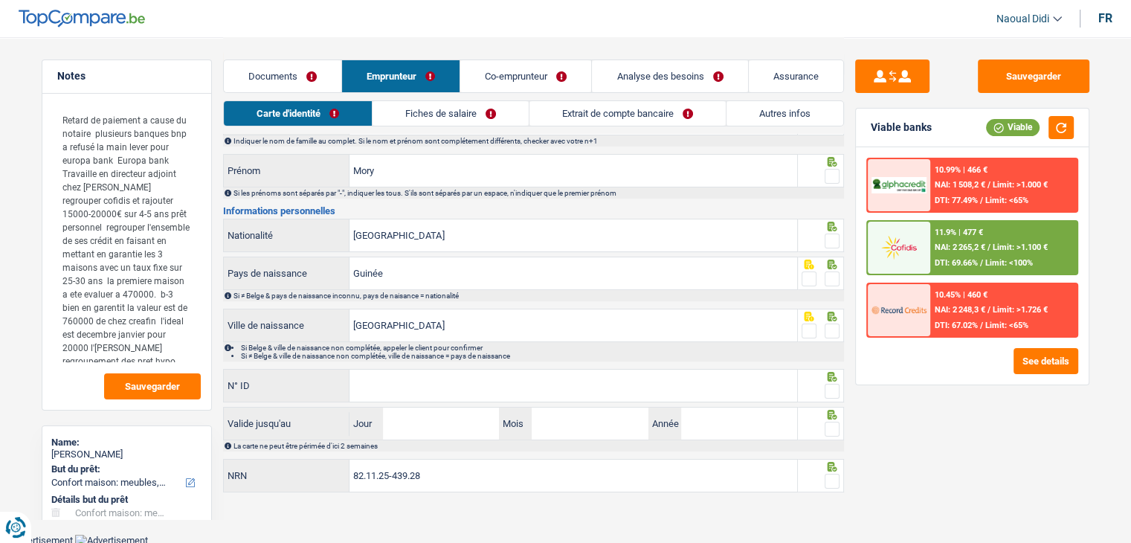
click at [295, 66] on link "Documents" at bounding box center [283, 76] width 118 height 32
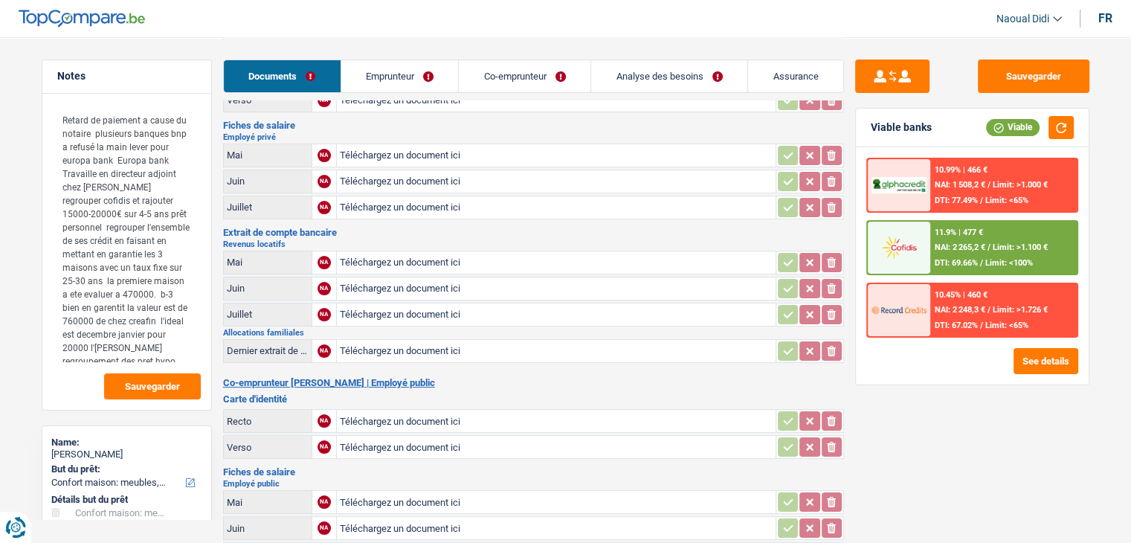
click at [412, 90] on link "Emprunteur" at bounding box center [400, 76] width 118 height 32
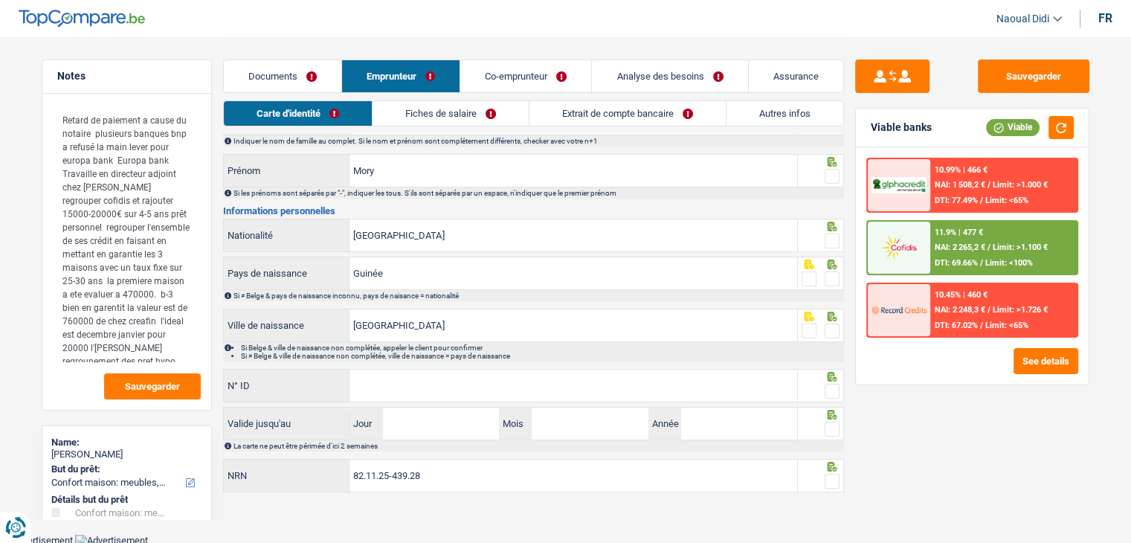
click at [491, 66] on link "Co-emprunteur" at bounding box center [525, 76] width 131 height 32
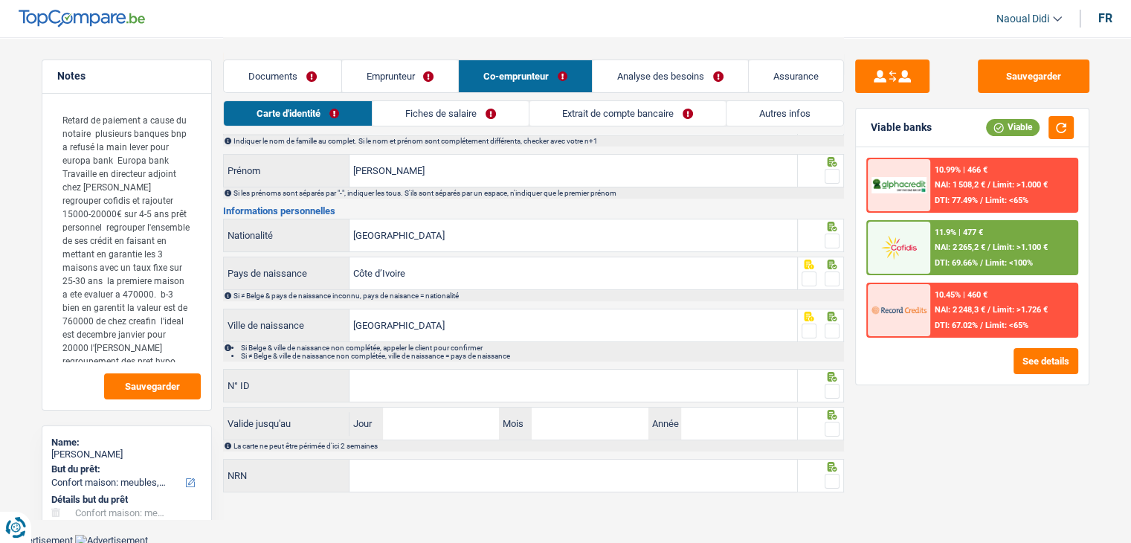
click at [402, 52] on div "Documents Emprunteur Co-emprunteur Analyse des besoins Assurance" at bounding box center [533, 68] width 621 height 63
click at [404, 75] on link "Emprunteur" at bounding box center [400, 76] width 117 height 32
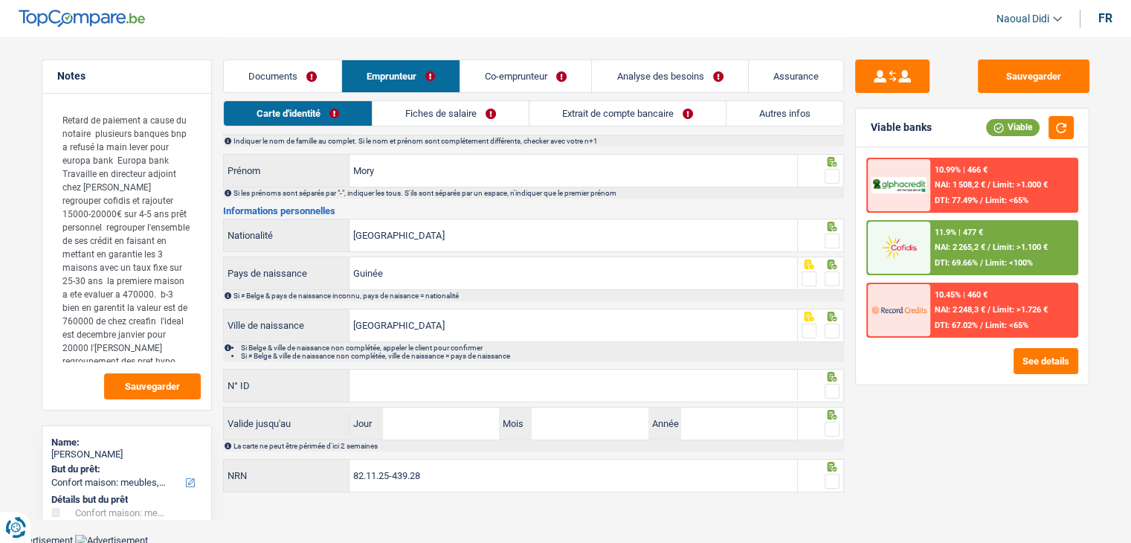
click at [407, 114] on link "Fiches de salaire" at bounding box center [451, 113] width 156 height 25
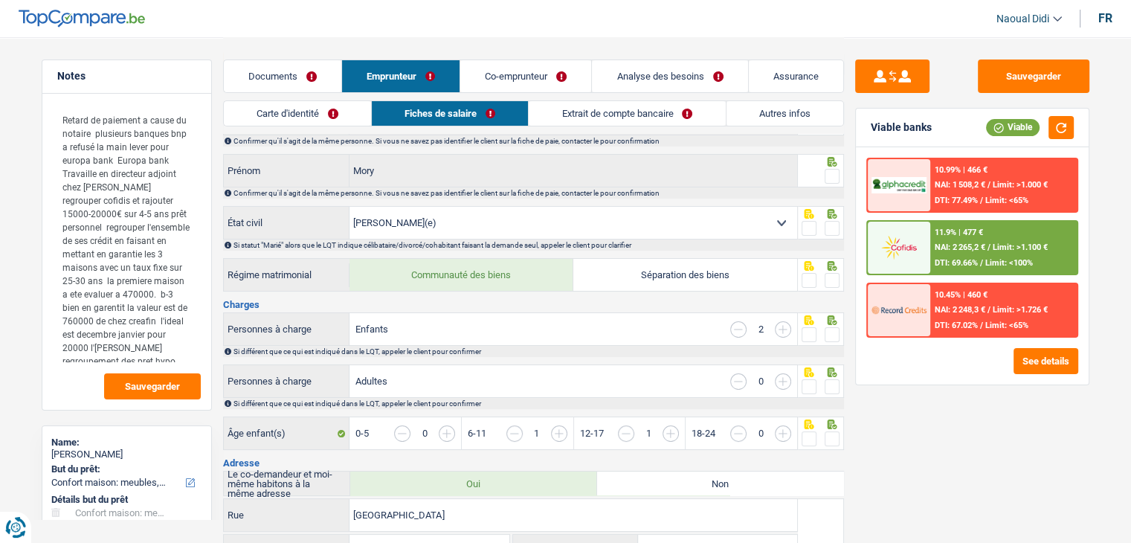
click at [565, 120] on link "Extrait de compte bancaire" at bounding box center [627, 113] width 196 height 25
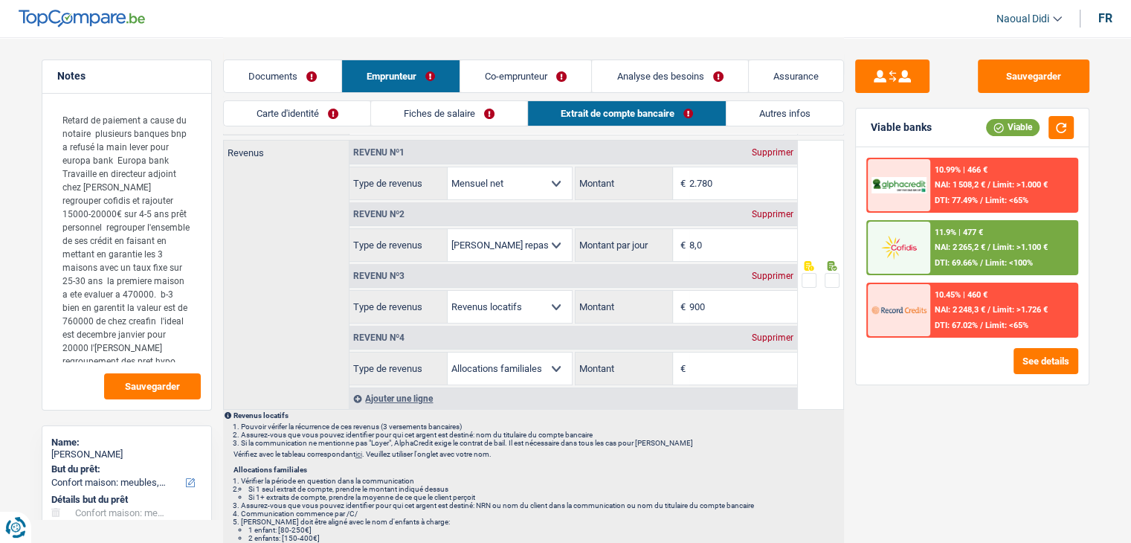
click at [292, 63] on link "Documents" at bounding box center [283, 76] width 118 height 32
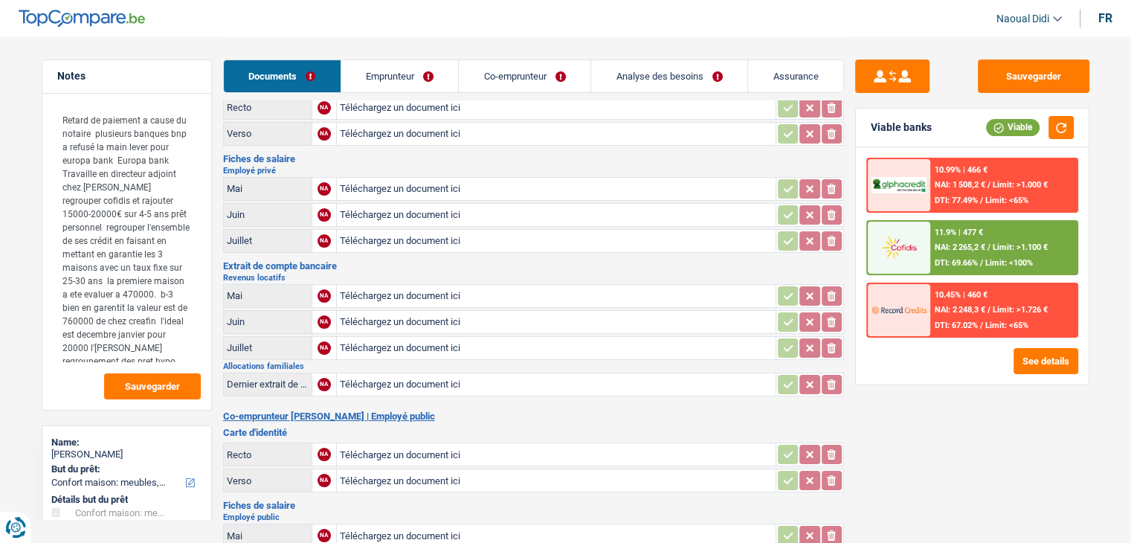
scroll to position [0, 0]
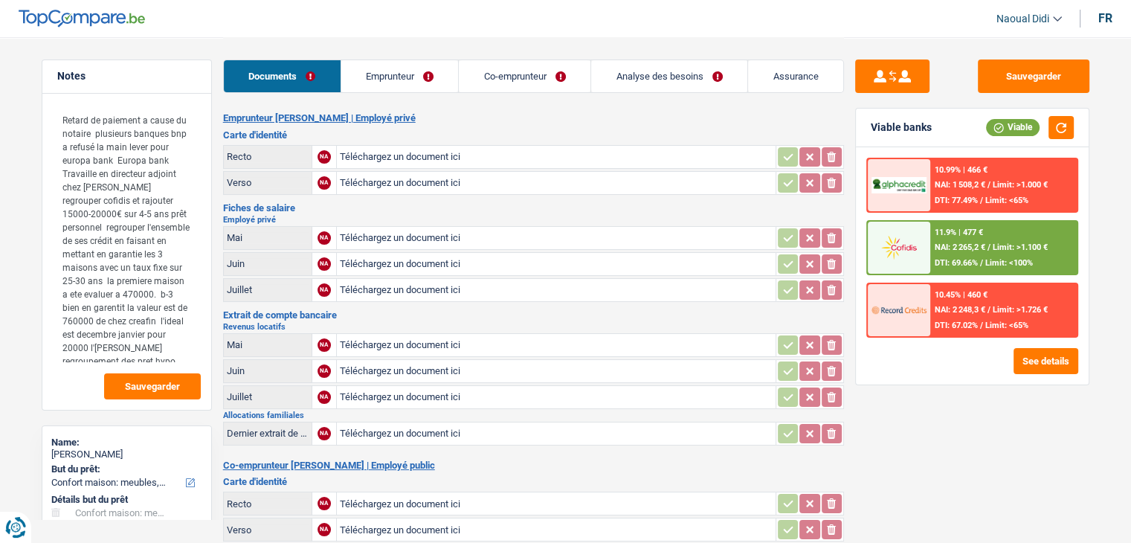
click at [406, 85] on link "Emprunteur" at bounding box center [400, 76] width 118 height 32
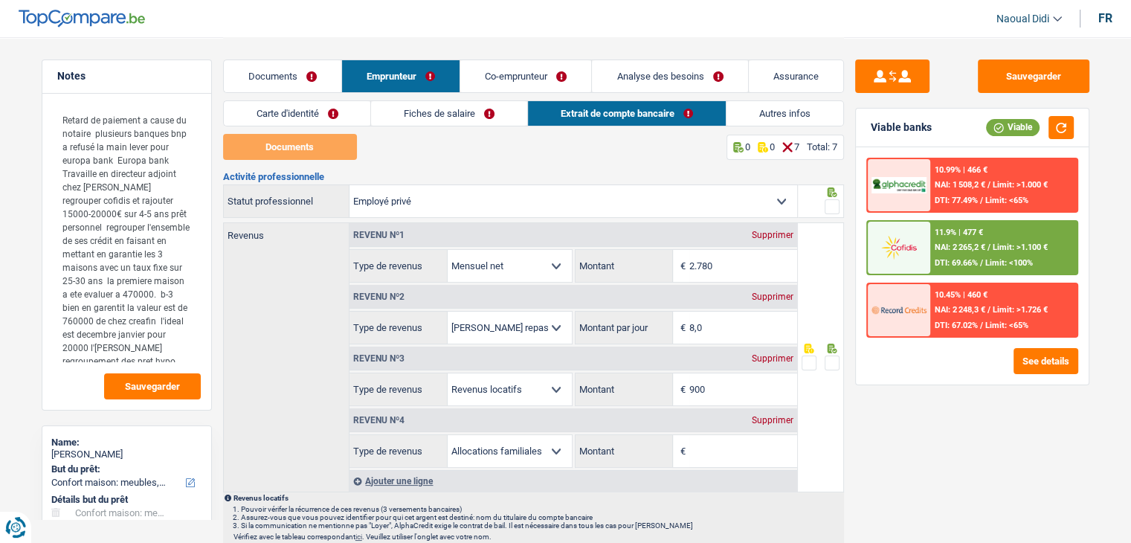
click at [544, 68] on link "Co-emprunteur" at bounding box center [525, 76] width 131 height 32
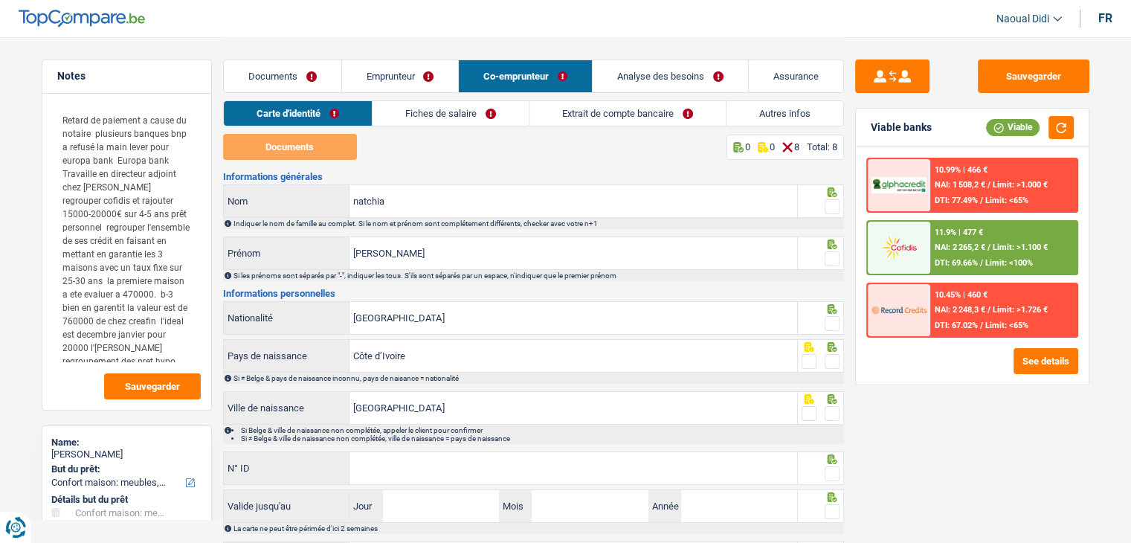
click at [473, 116] on link "Fiches de salaire" at bounding box center [451, 113] width 156 height 25
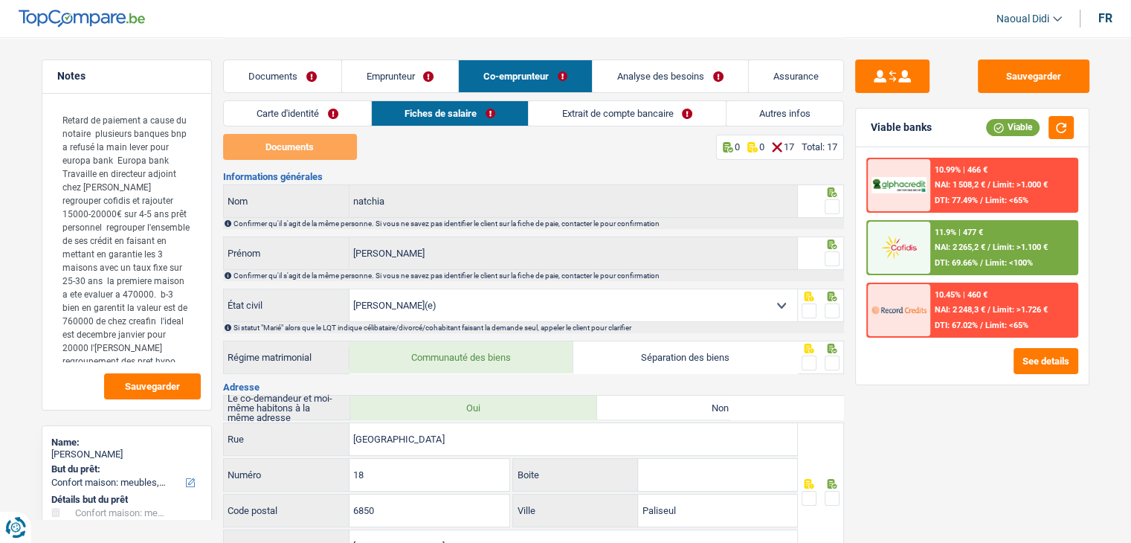
click at [558, 121] on link "Extrait de compte bancaire" at bounding box center [627, 113] width 196 height 25
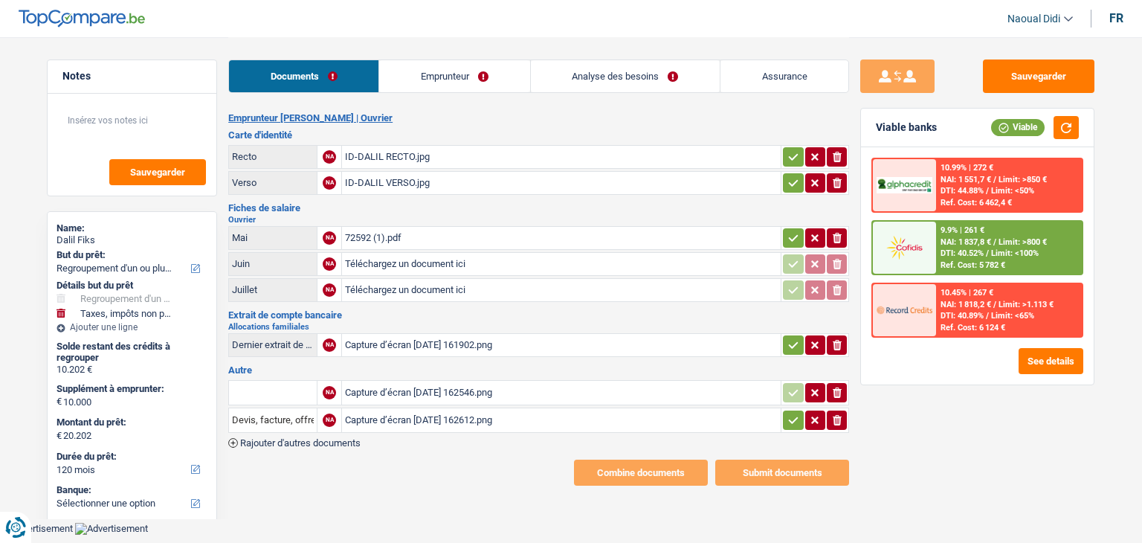
select select "refinancing"
select select "taxes"
select select "120"
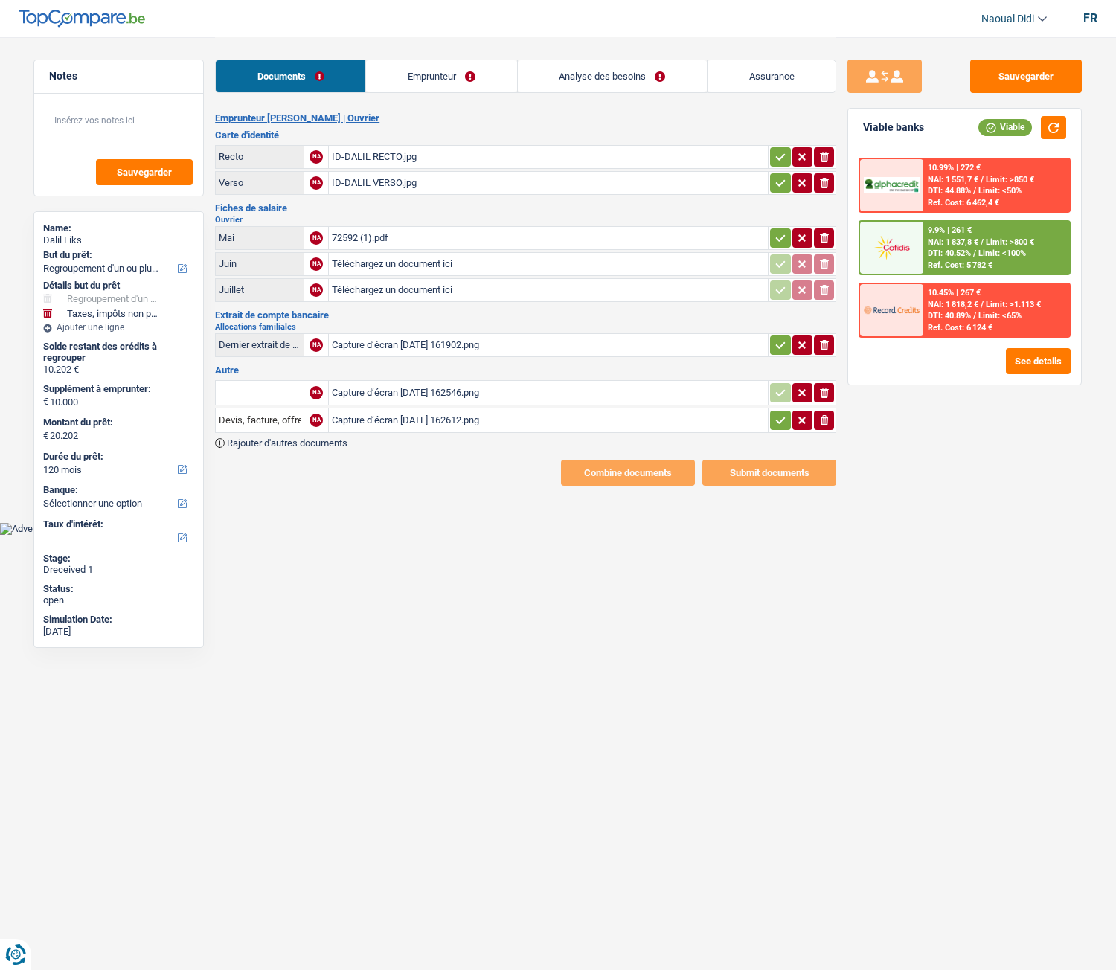
click at [371, 235] on div "72592 (1).pdf" at bounding box center [548, 238] width 433 height 22
click at [379, 341] on div "Capture d’écran [DATE] 161902.png" at bounding box center [548, 345] width 433 height 22
click at [385, 390] on div "Capture d’écran [DATE] 162546.png" at bounding box center [548, 393] width 433 height 22
